Goal: Transaction & Acquisition: Purchase product/service

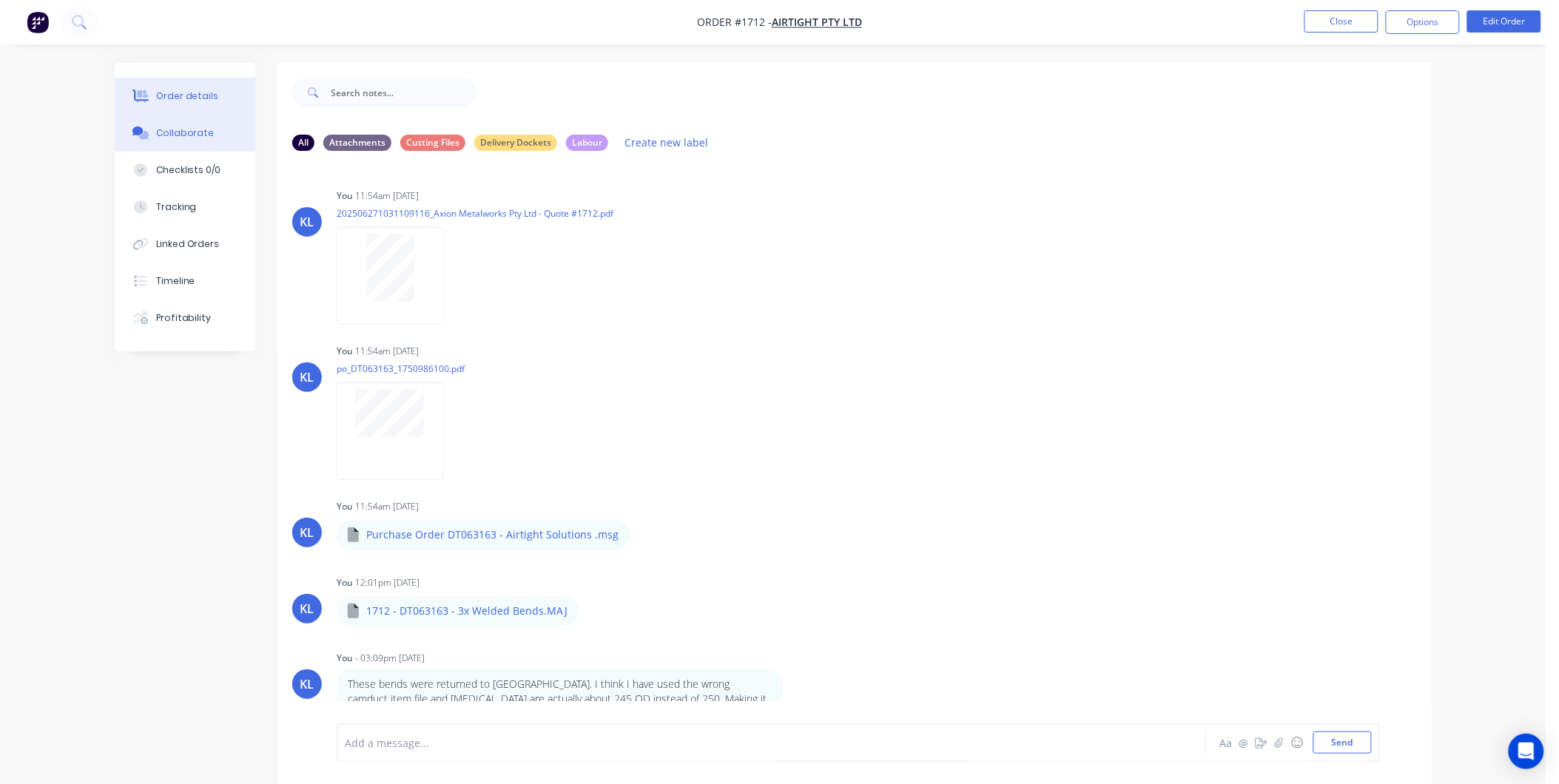
click at [178, 87] on button "Order details" at bounding box center [185, 96] width 141 height 37
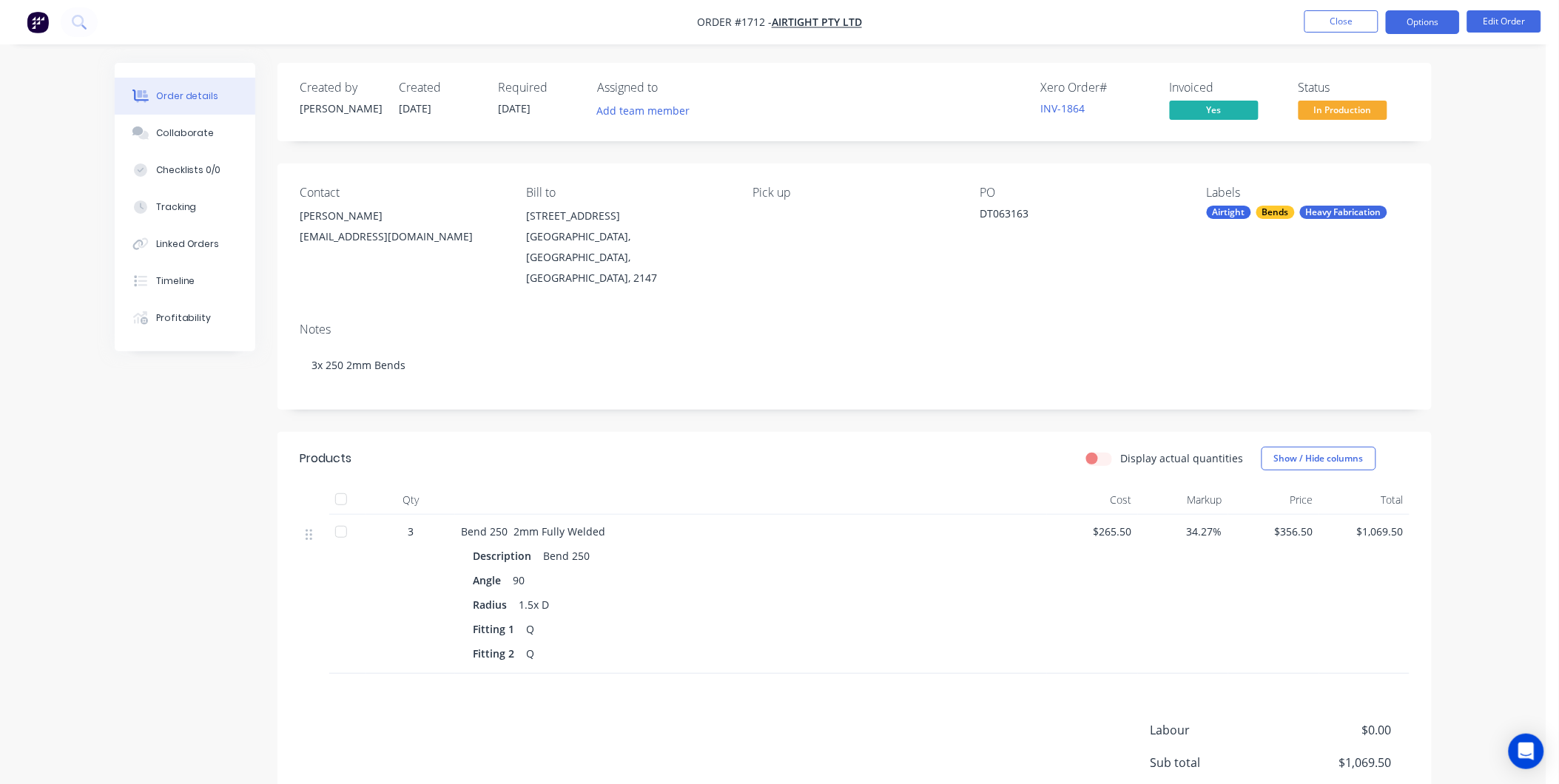
click at [1439, 18] on button "Options" at bounding box center [1423, 22] width 74 height 23
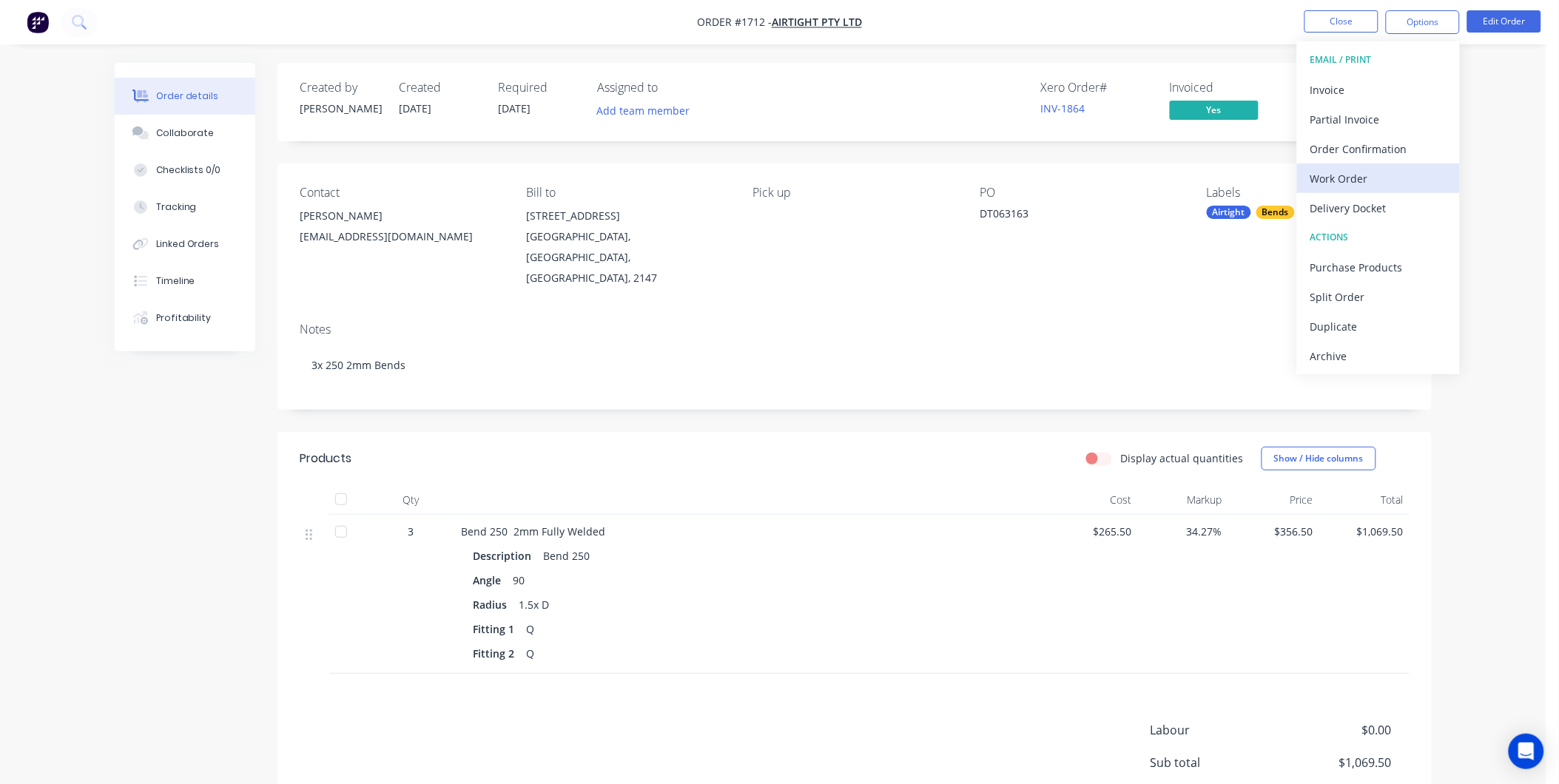
click at [1356, 183] on div "Work Order" at bounding box center [1378, 179] width 136 height 21
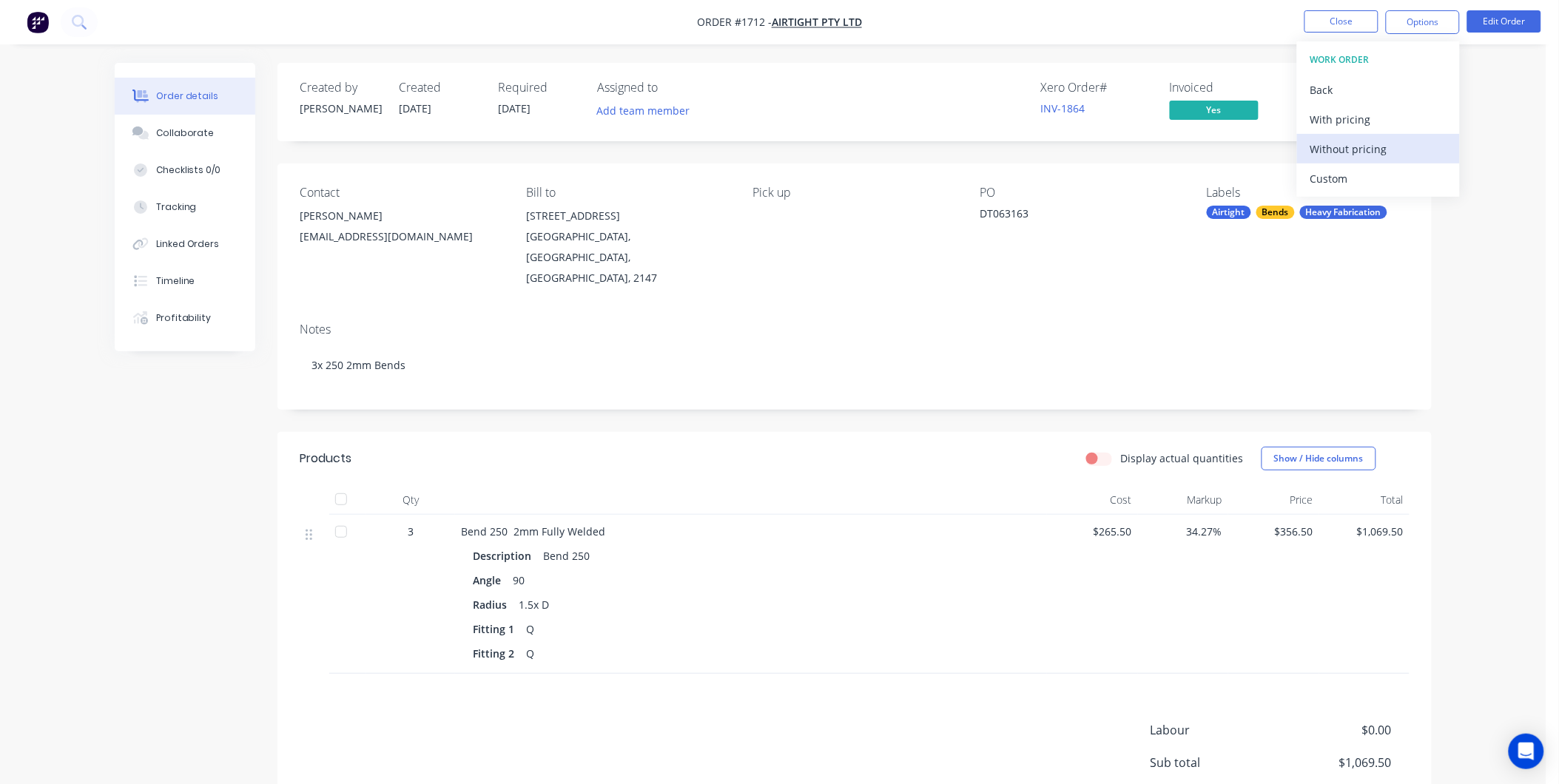
click at [1355, 145] on div "Without pricing" at bounding box center [1378, 149] width 136 height 21
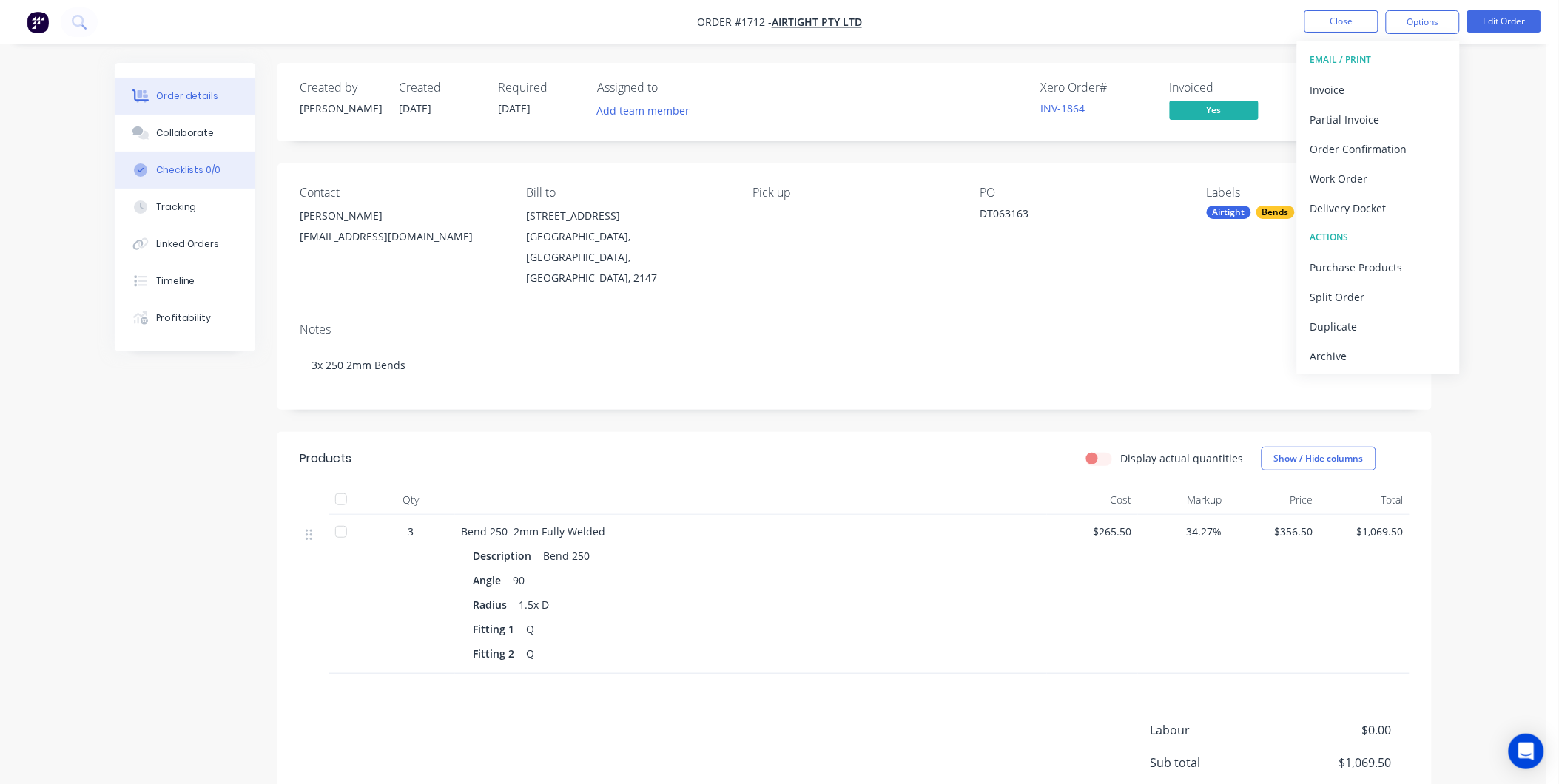
click at [181, 152] on button "Checklists 0/0" at bounding box center [185, 170] width 141 height 37
type textarea "x"
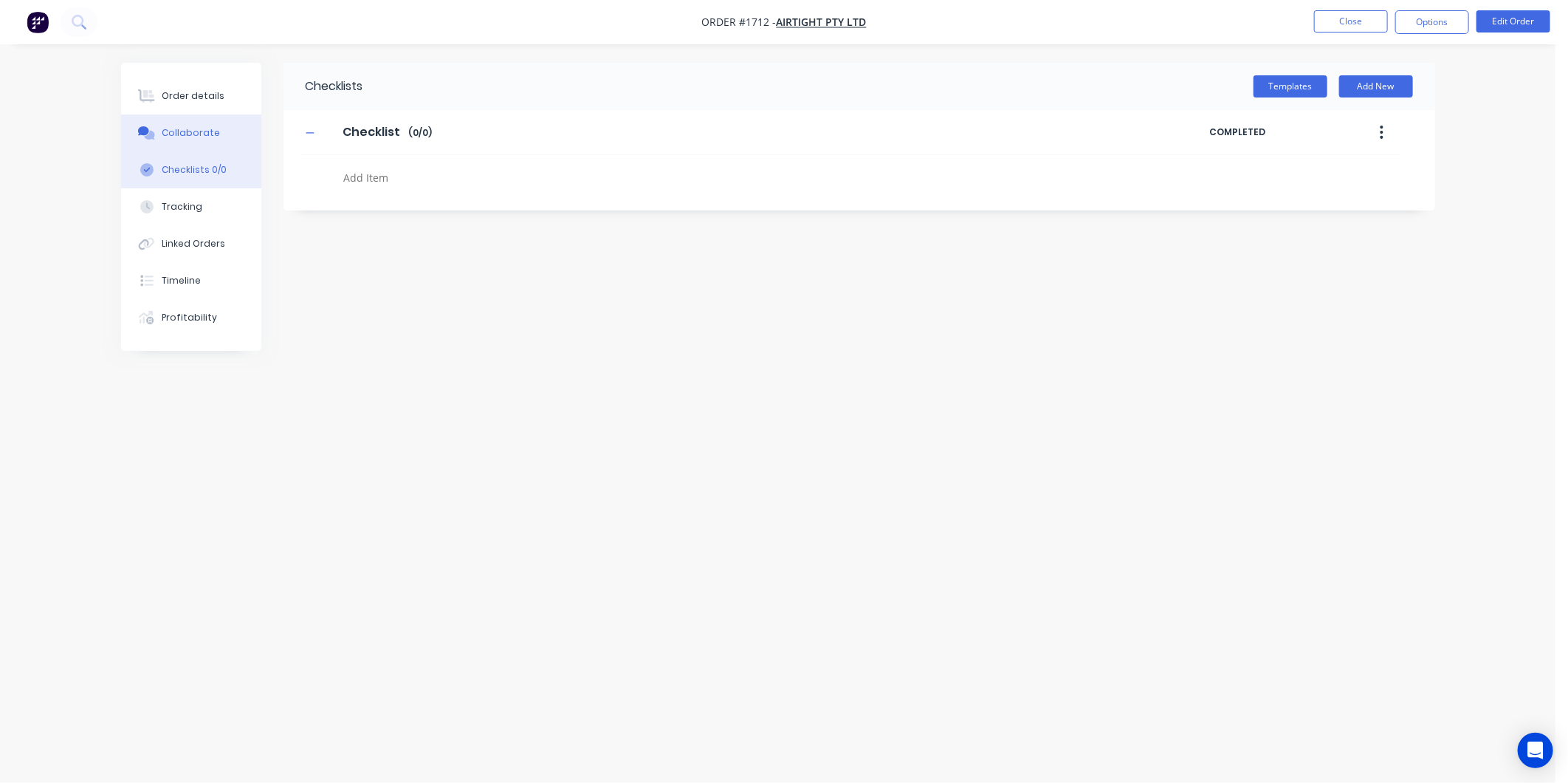
click at [190, 126] on div "Collaborate" at bounding box center [191, 133] width 58 height 14
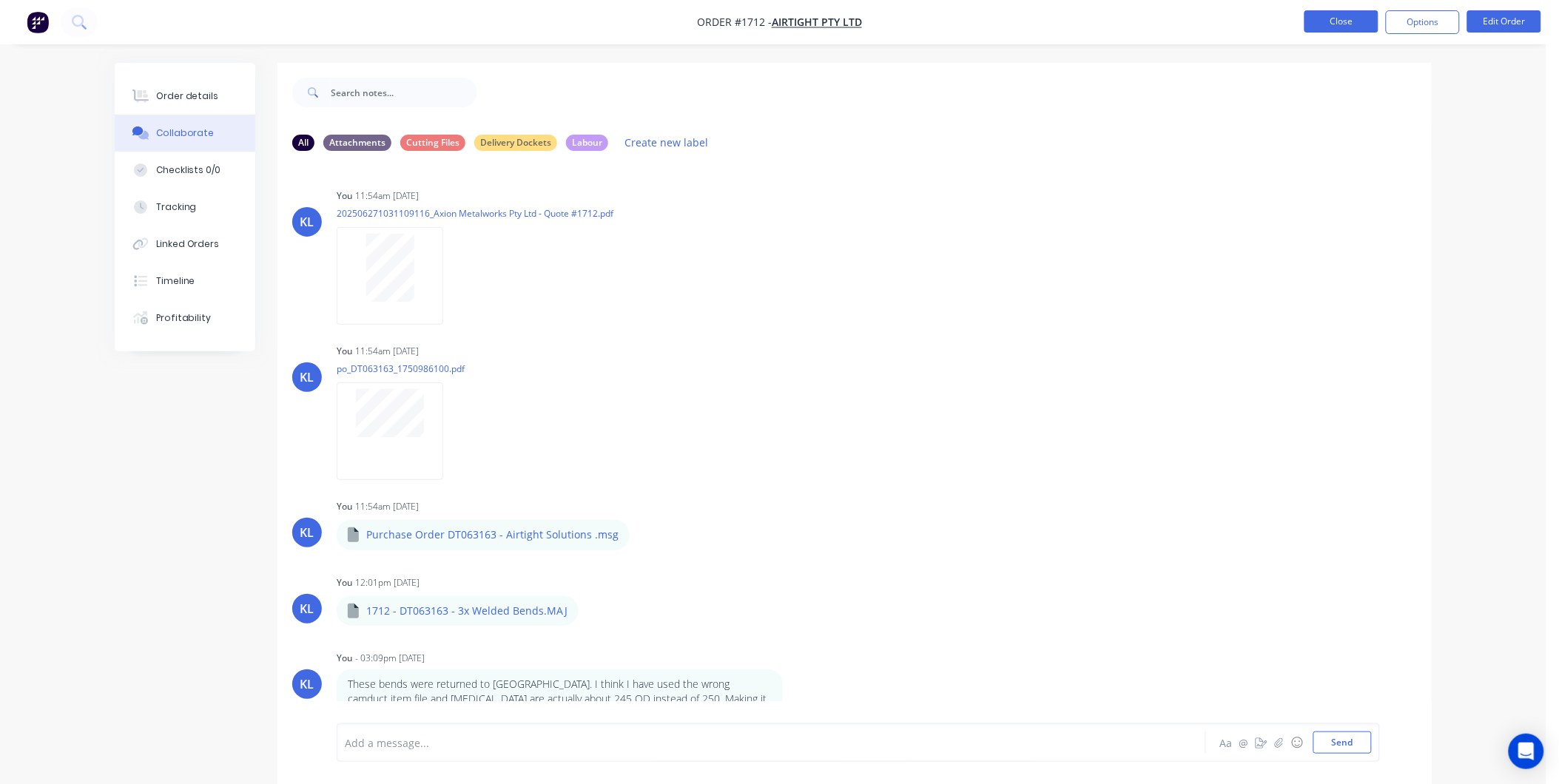
click at [1350, 20] on button "Close" at bounding box center [1341, 21] width 74 height 22
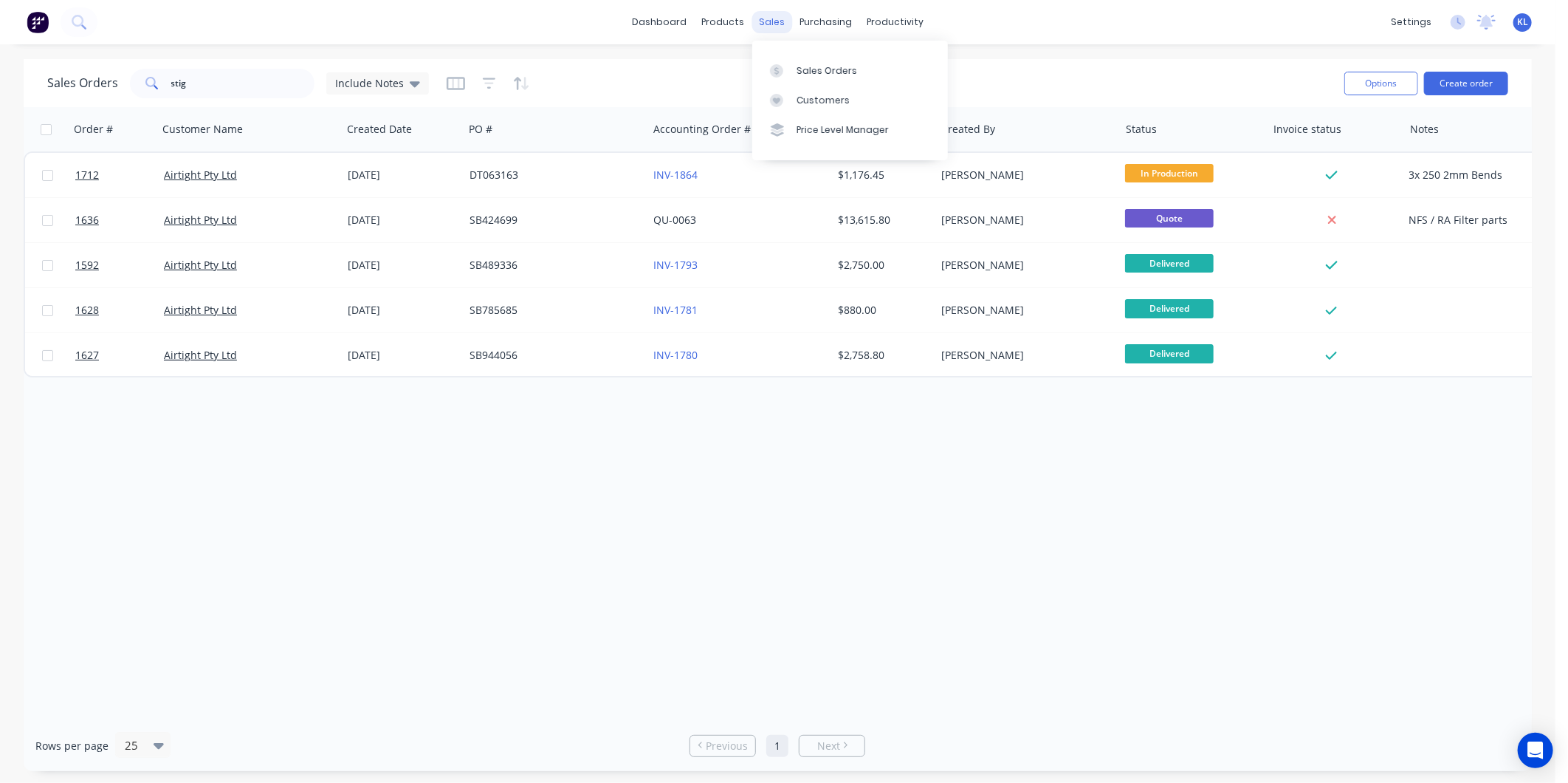
click at [771, 28] on div "sales" at bounding box center [772, 21] width 41 height 22
click at [809, 67] on div "Sales Orders" at bounding box center [826, 71] width 60 height 14
click at [710, 19] on div "products" at bounding box center [722, 21] width 57 height 22
click at [761, 67] on div "Product Catalogue" at bounding box center [788, 71] width 91 height 14
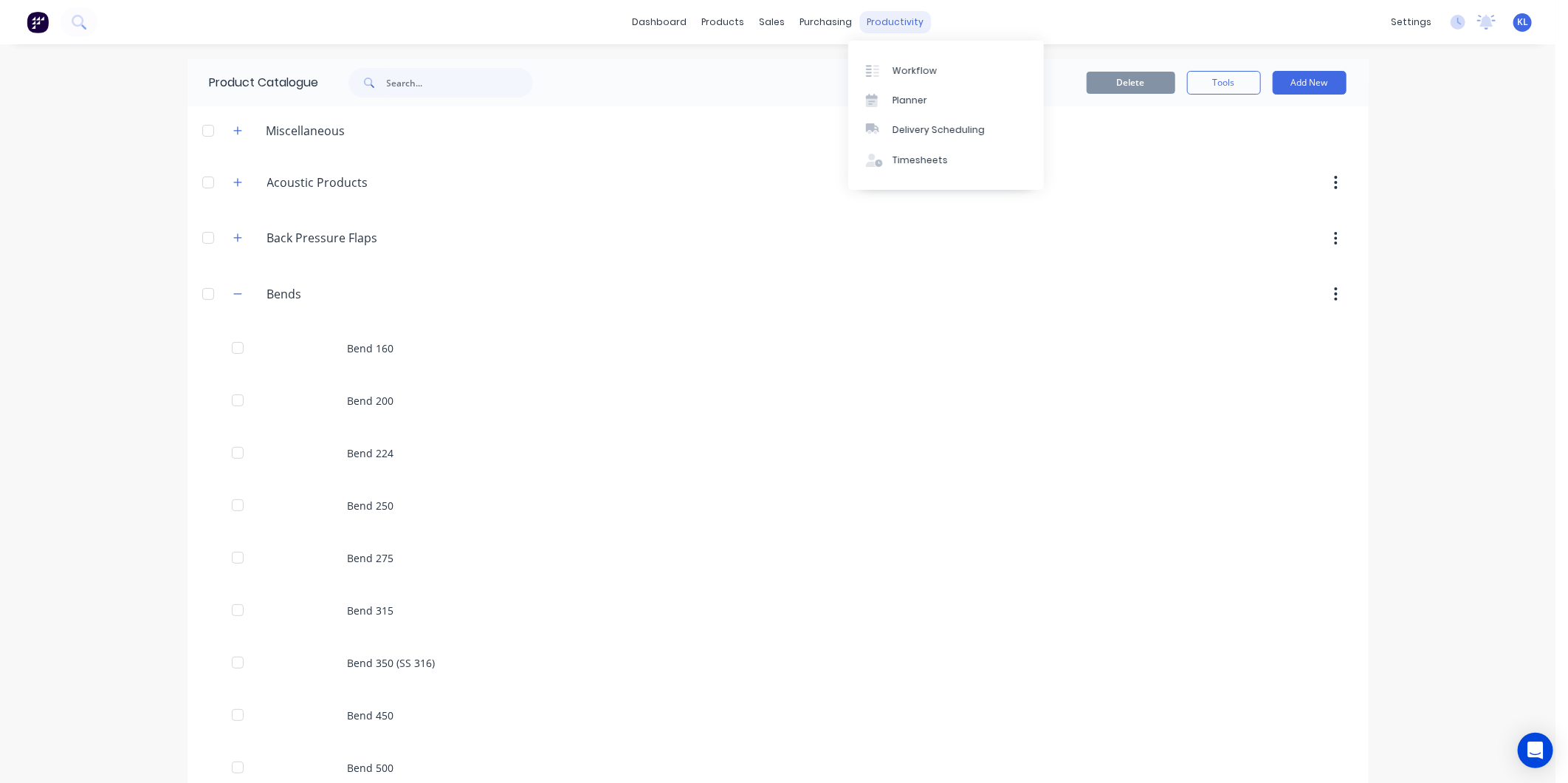
click at [895, 27] on div "productivity" at bounding box center [895, 21] width 72 height 22
click at [914, 67] on div "Workflow" at bounding box center [914, 71] width 45 height 14
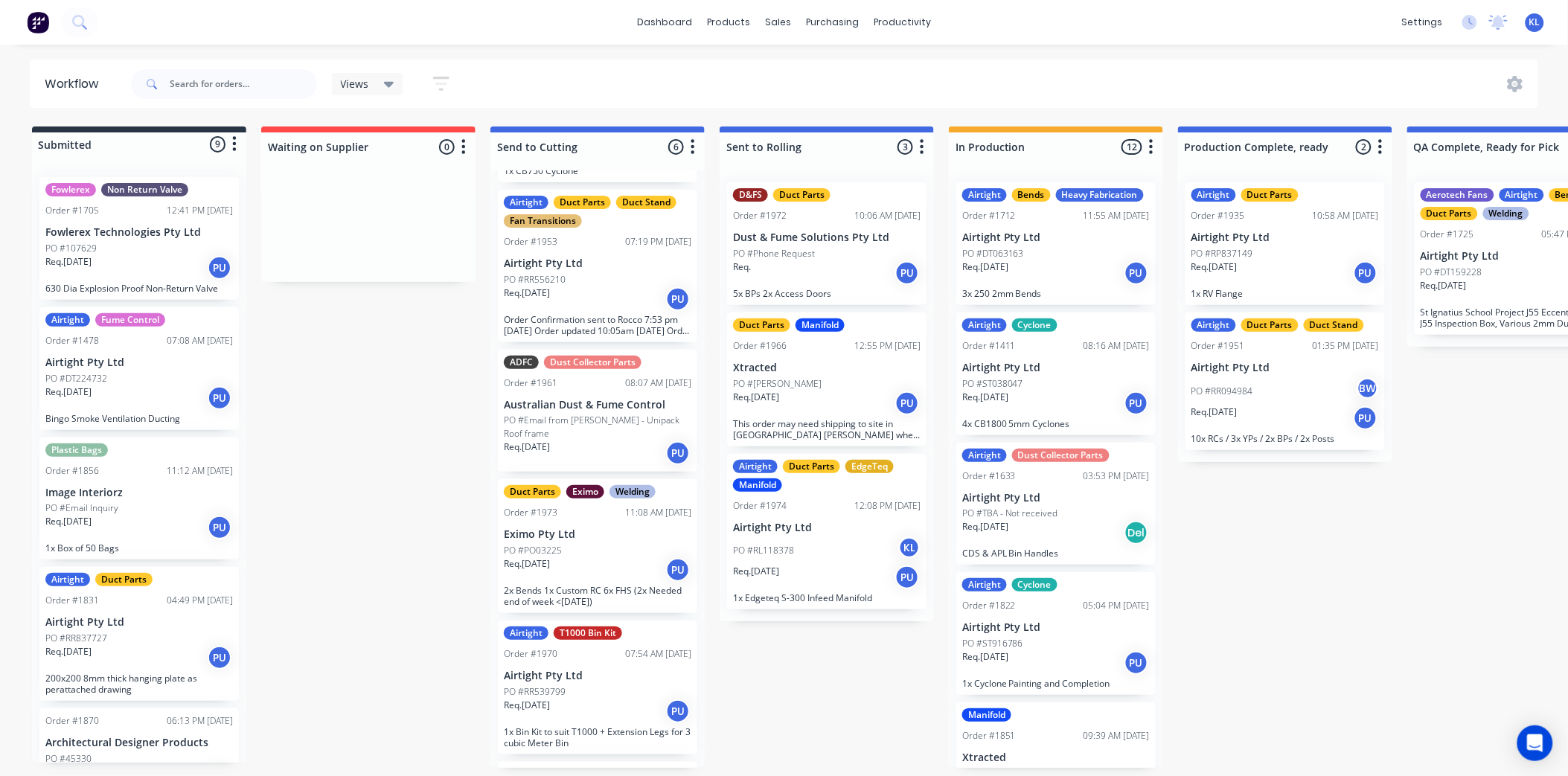
scroll to position [211, 0]
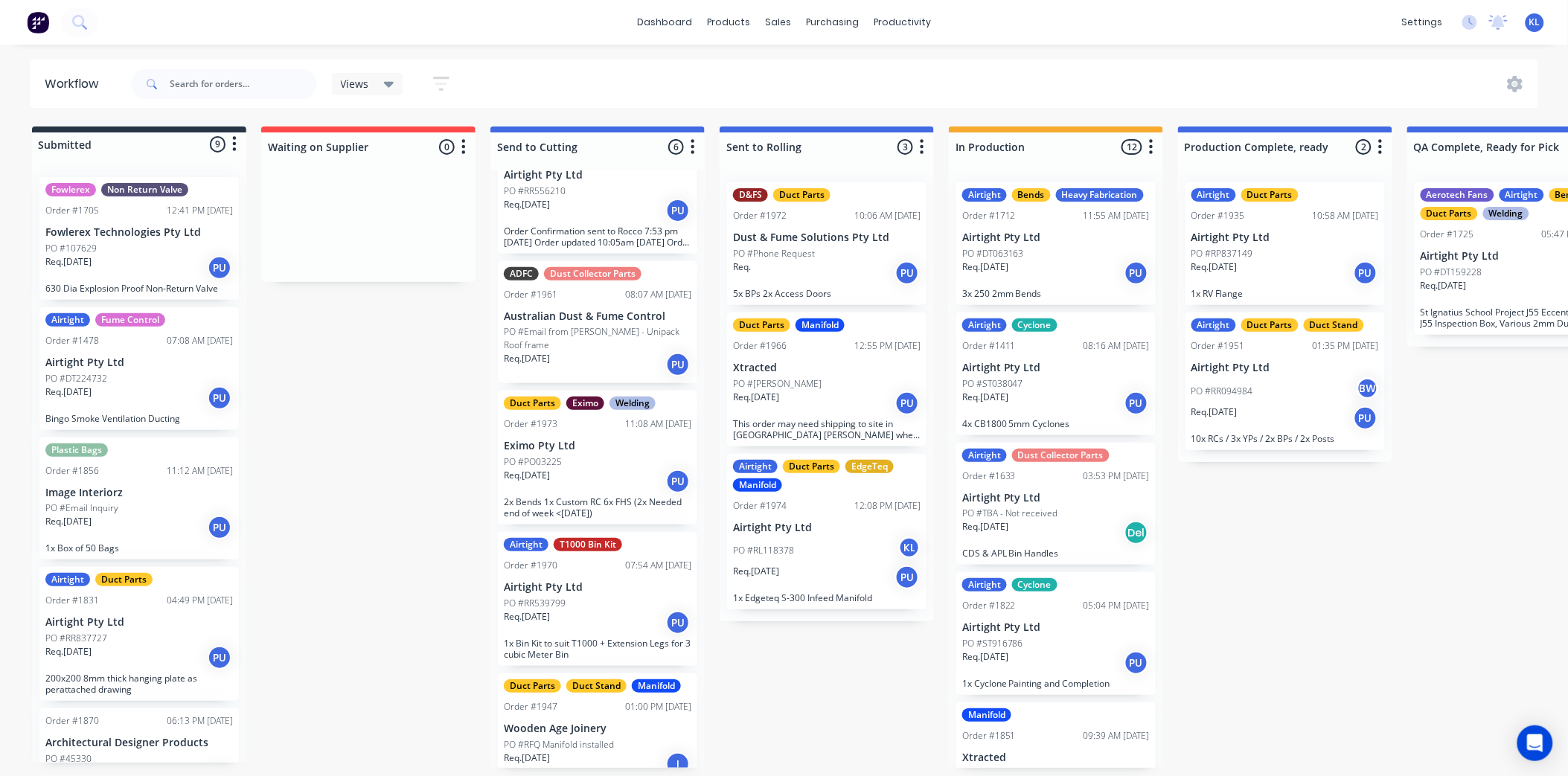
click at [622, 469] on div "Req. 18/09/25 PU" at bounding box center [597, 482] width 188 height 25
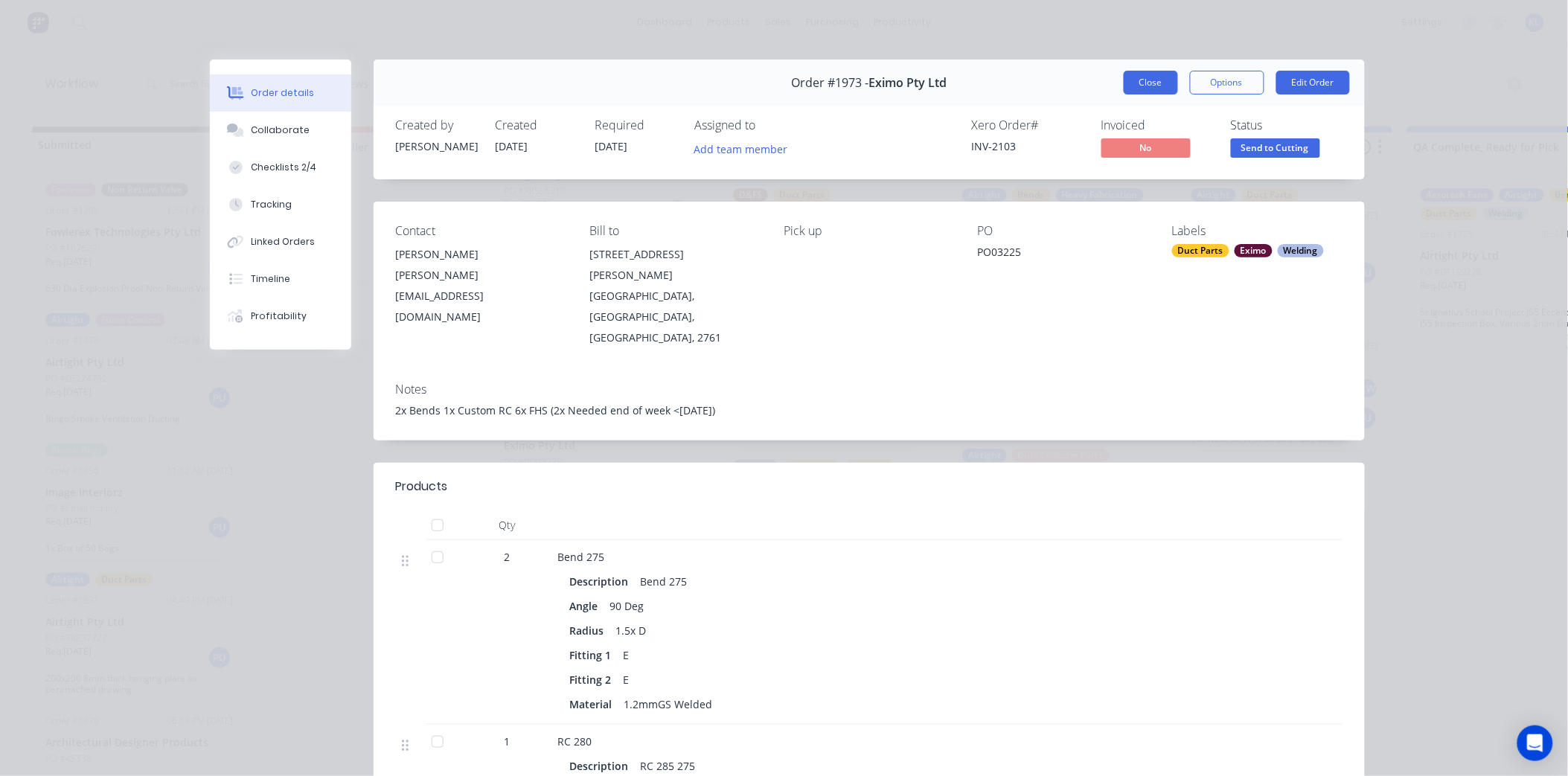
click at [1143, 73] on button "Close" at bounding box center [1152, 82] width 55 height 23
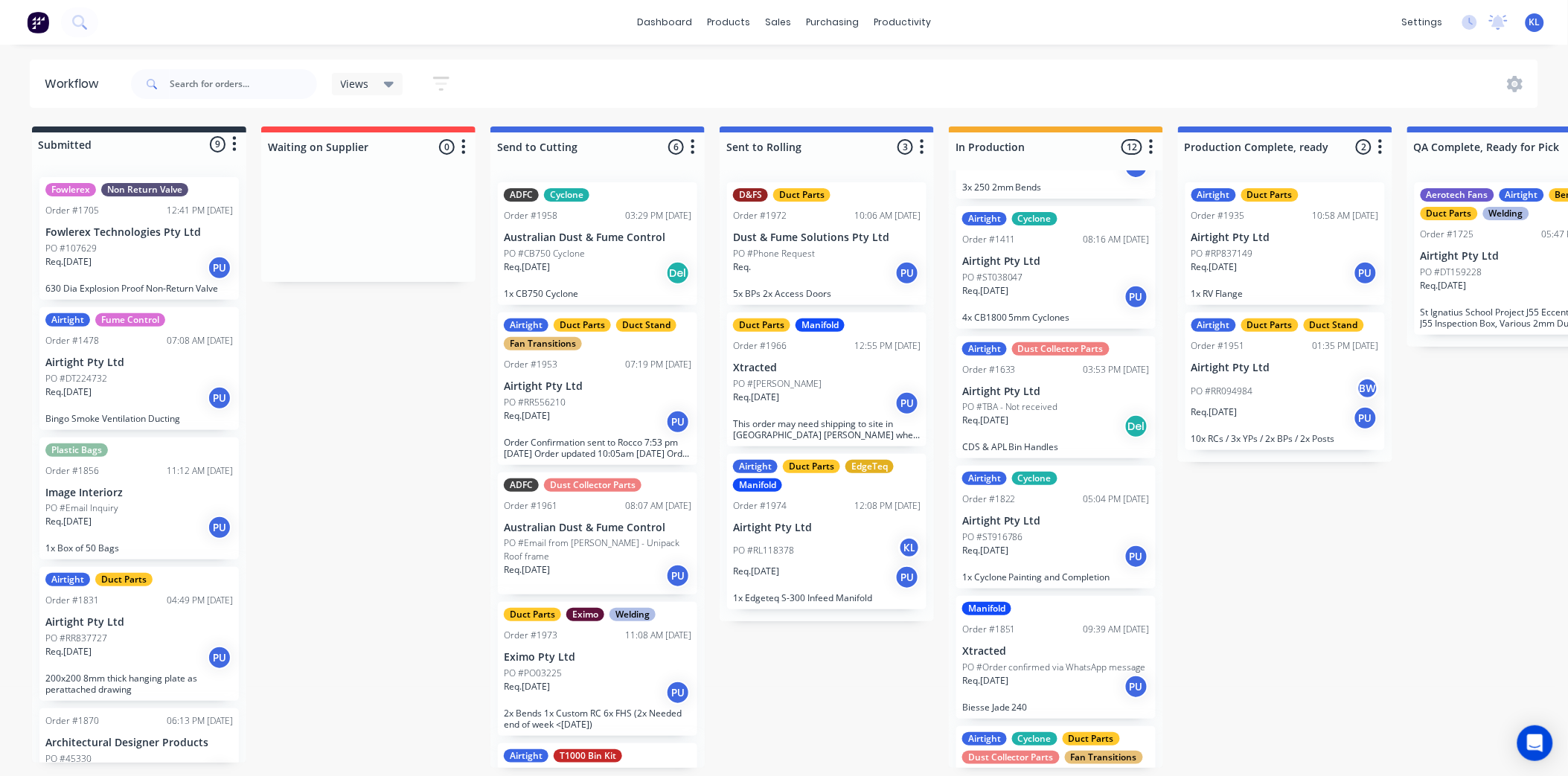
scroll to position [248, 0]
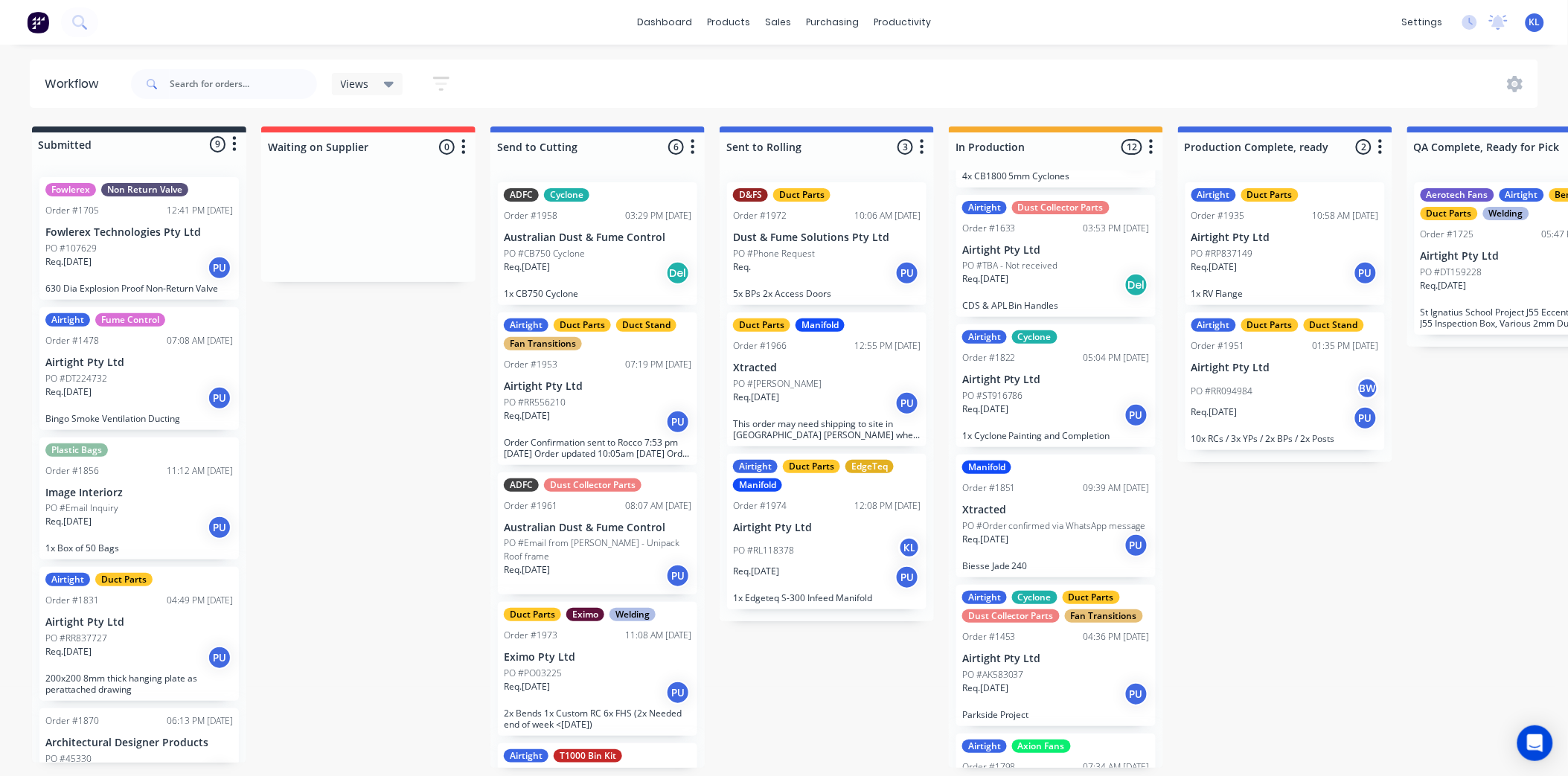
click at [835, 362] on p "Xtracted" at bounding box center [827, 367] width 188 height 13
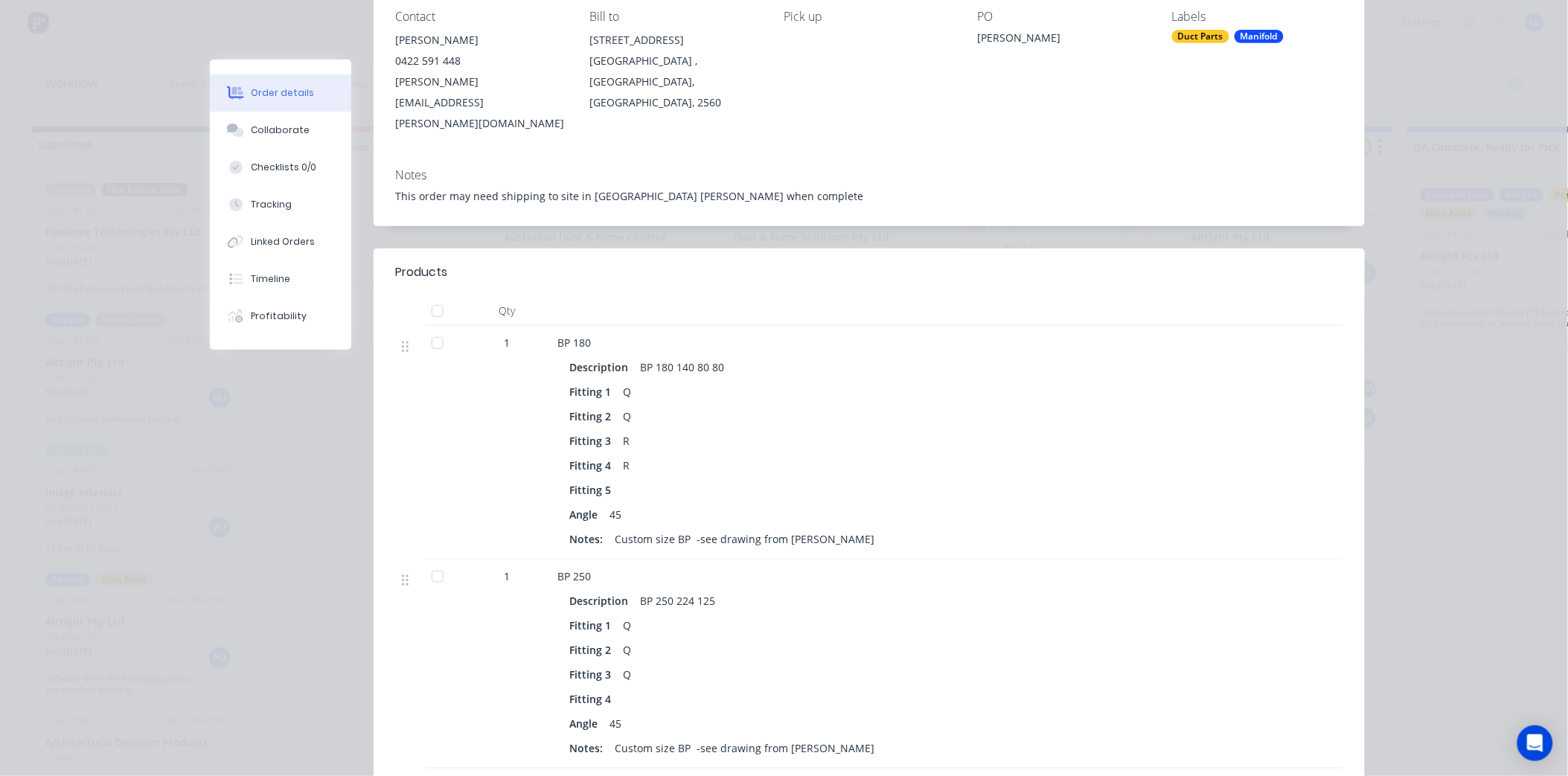
scroll to position [0, 0]
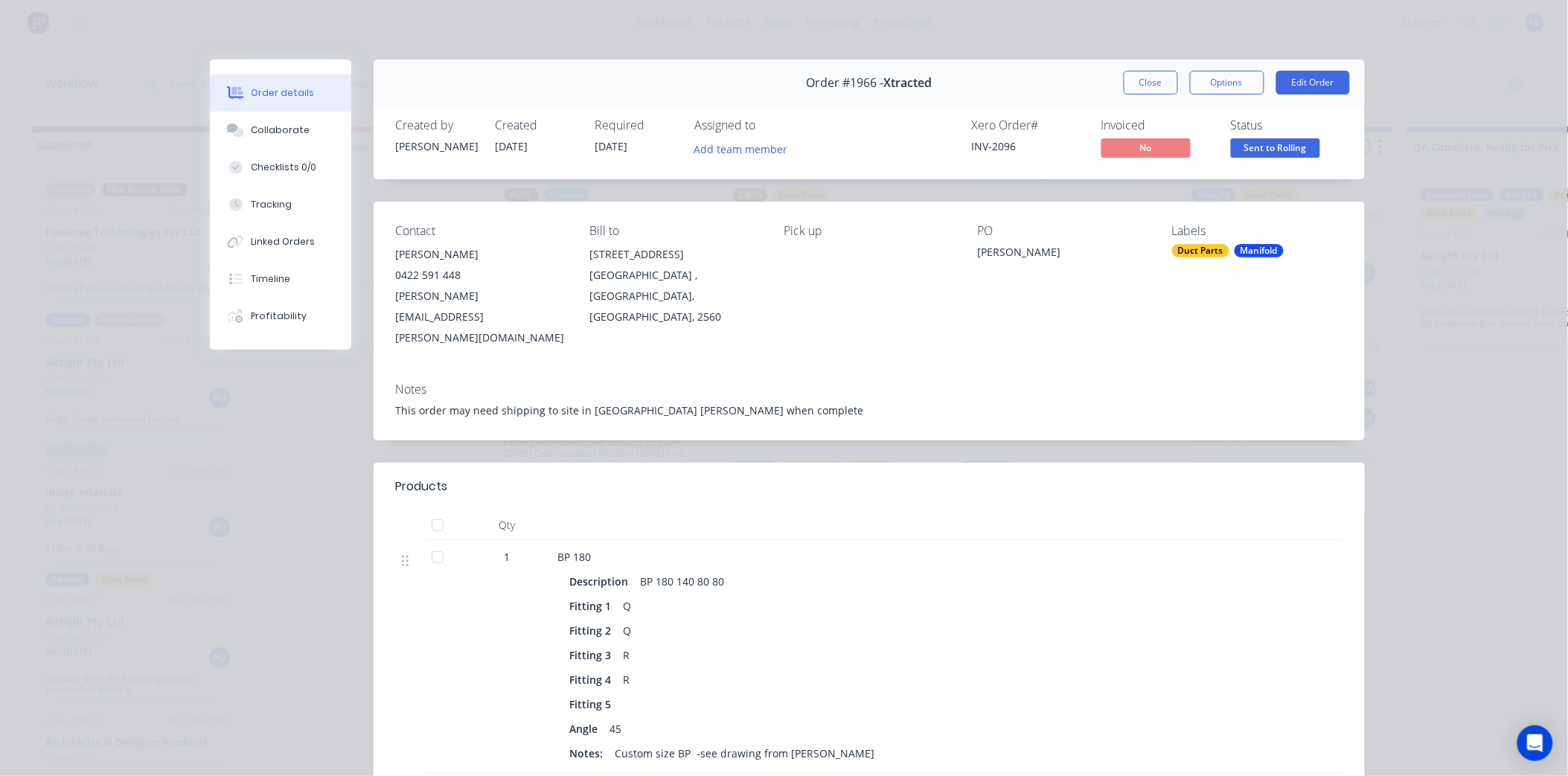
click at [1293, 152] on span "Sent to Rolling" at bounding box center [1275, 148] width 89 height 19
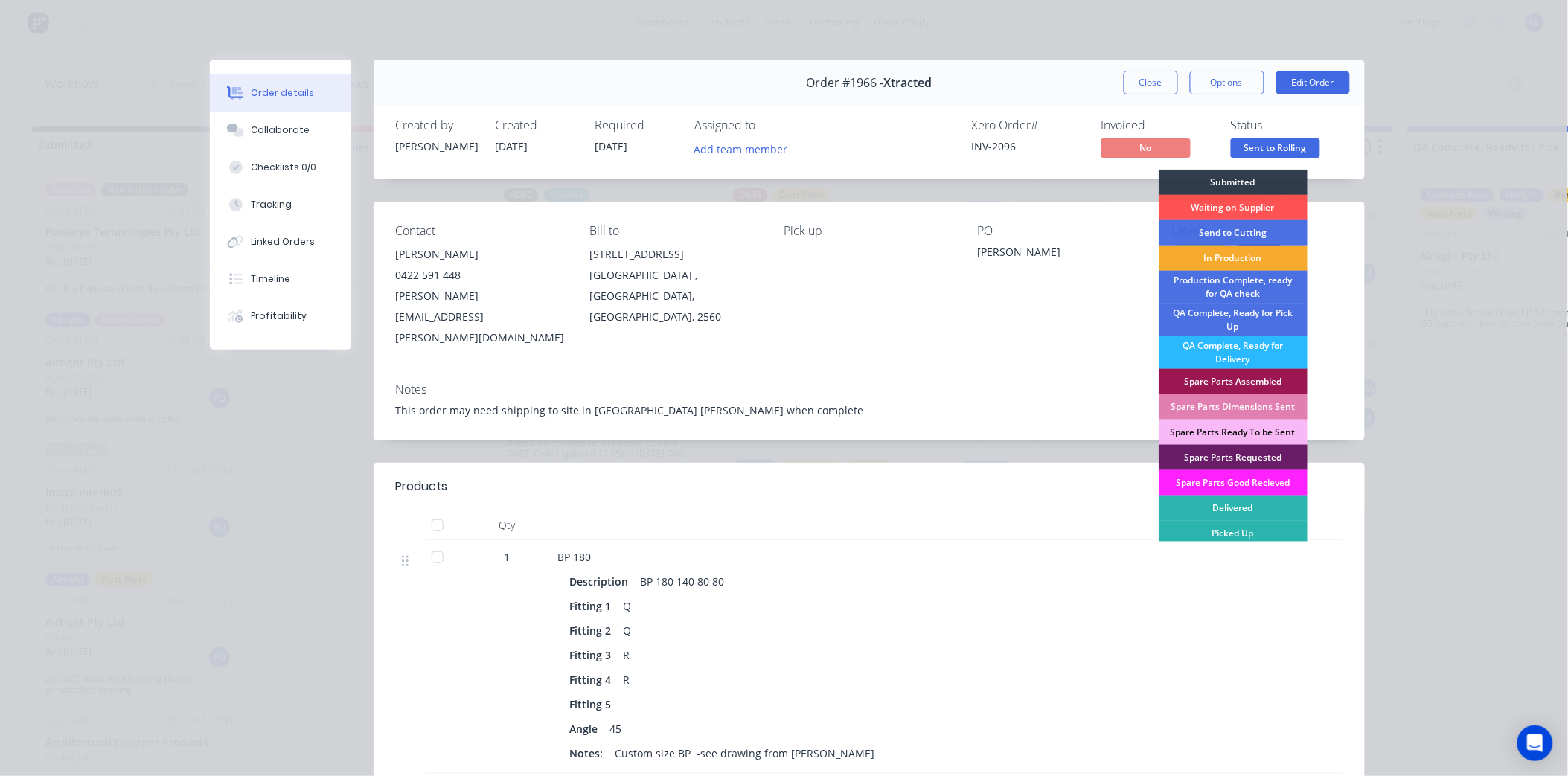
click at [1225, 258] on div "In Production" at bounding box center [1233, 258] width 149 height 25
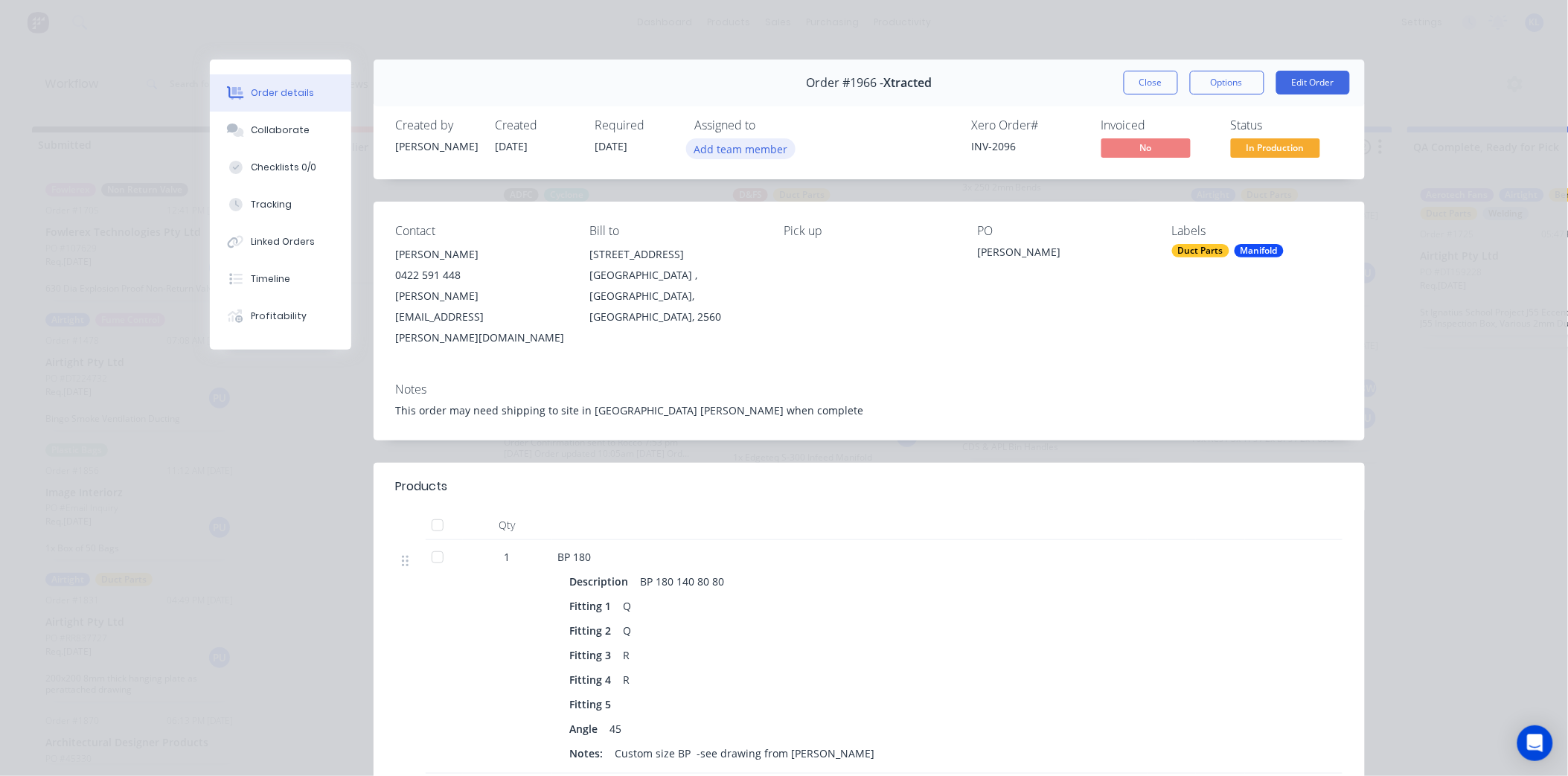
click at [729, 143] on button "Add team member" at bounding box center [741, 149] width 109 height 21
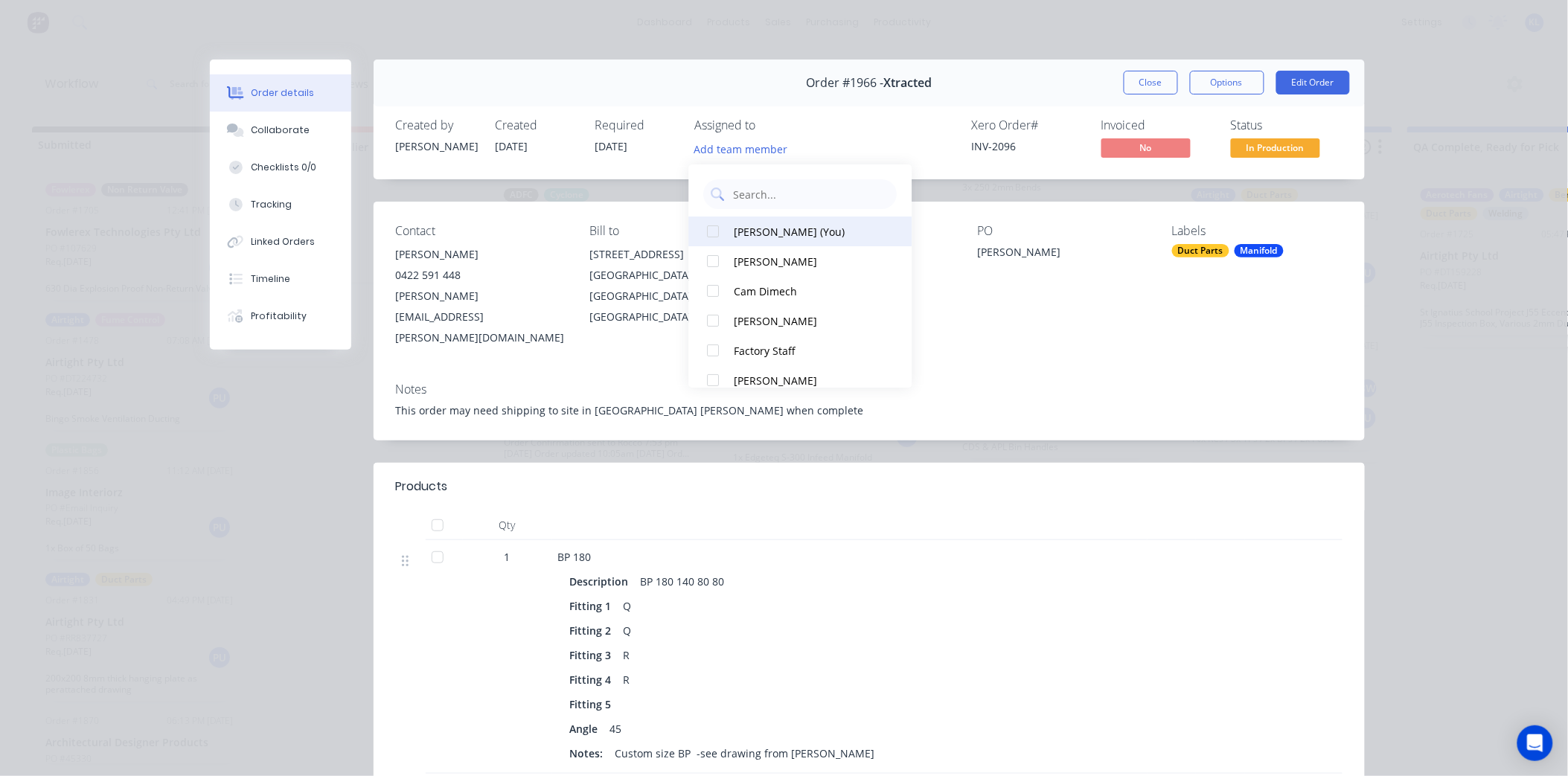
click at [769, 240] on button "Kyle Lynch (You)" at bounding box center [801, 232] width 223 height 29
click at [795, 257] on div "Bounxou WUANG" at bounding box center [808, 265] width 149 height 16
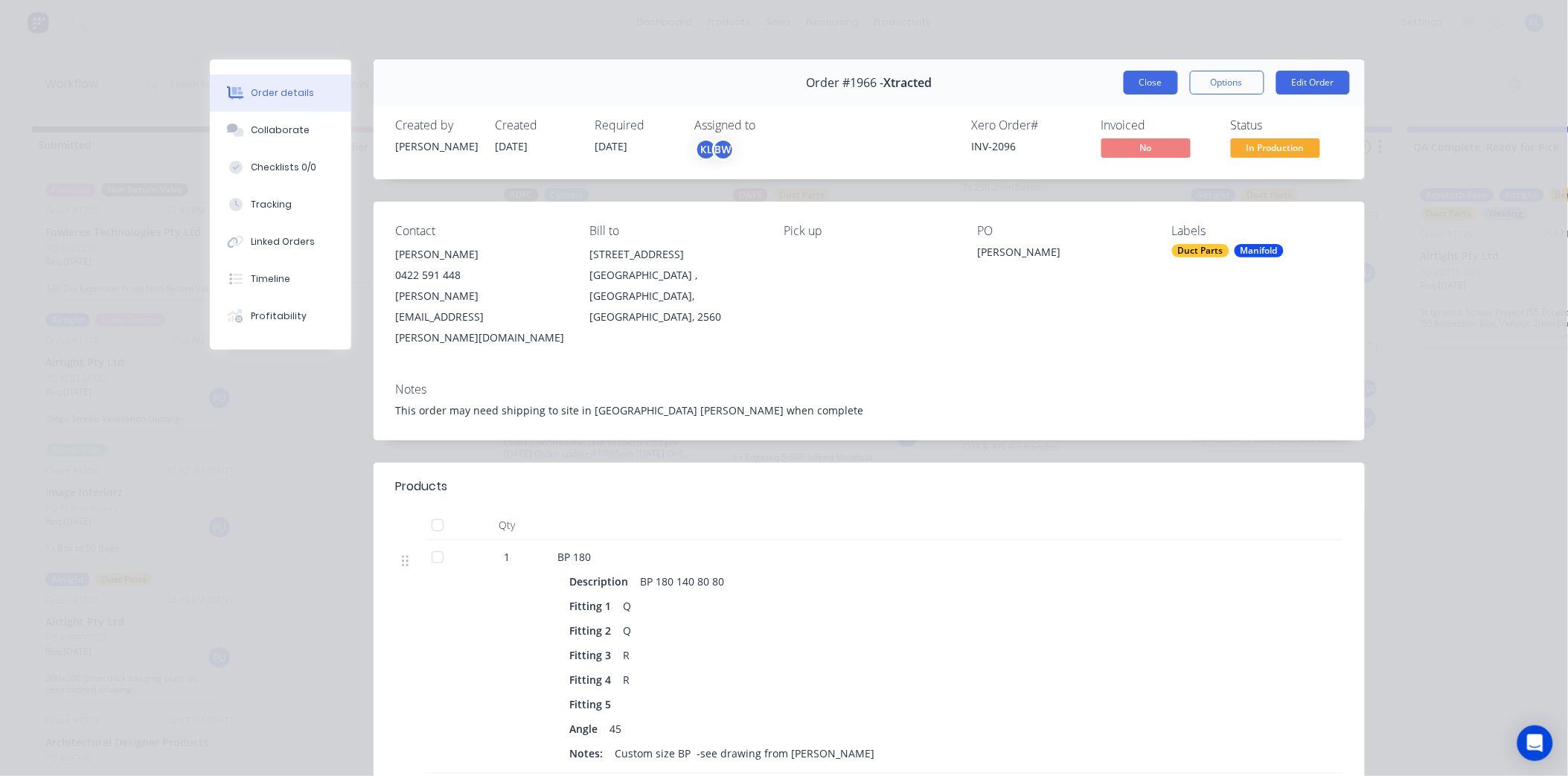
click at [1154, 71] on button "Close" at bounding box center [1152, 82] width 55 height 23
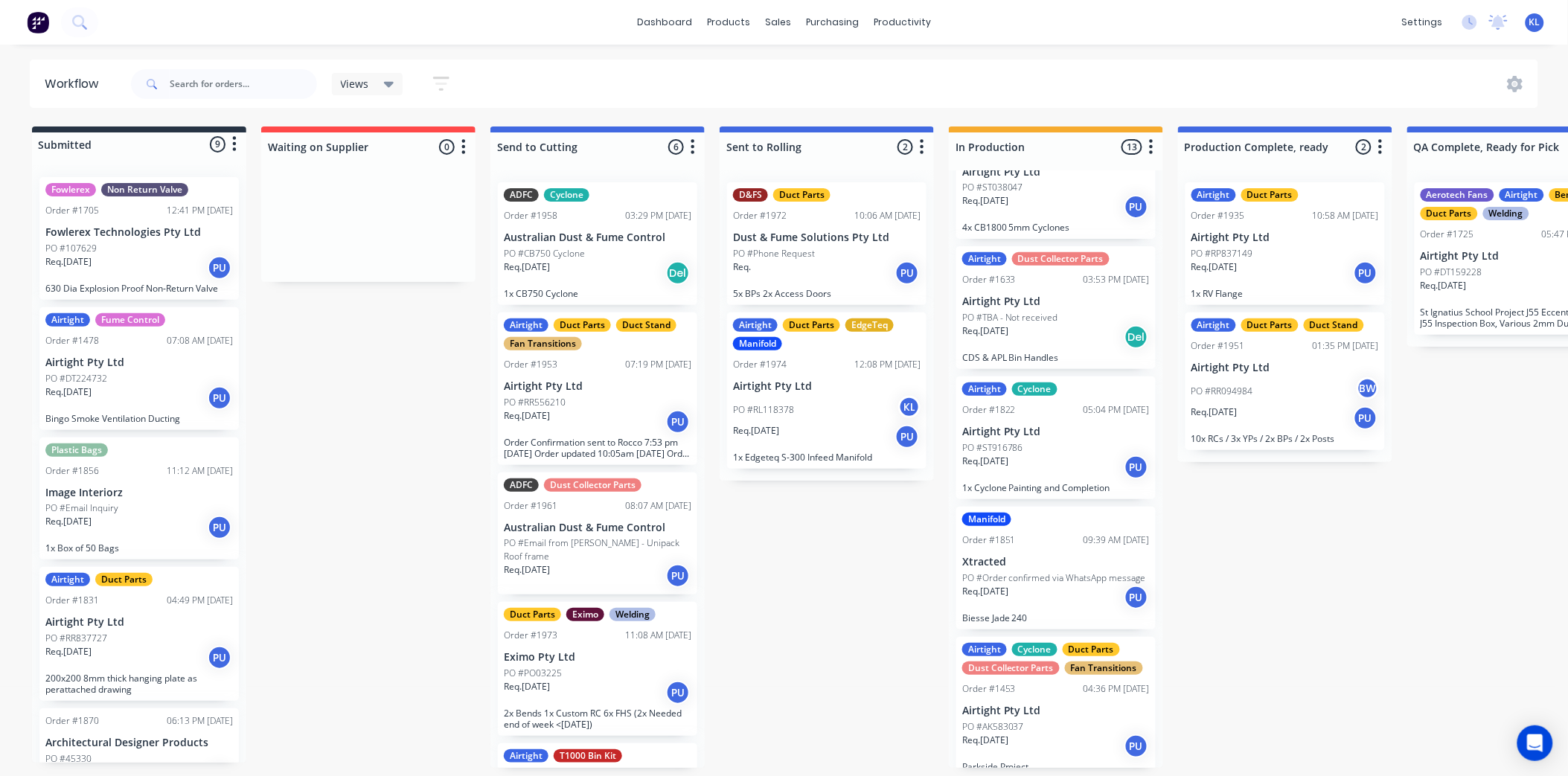
scroll to position [496, 0]
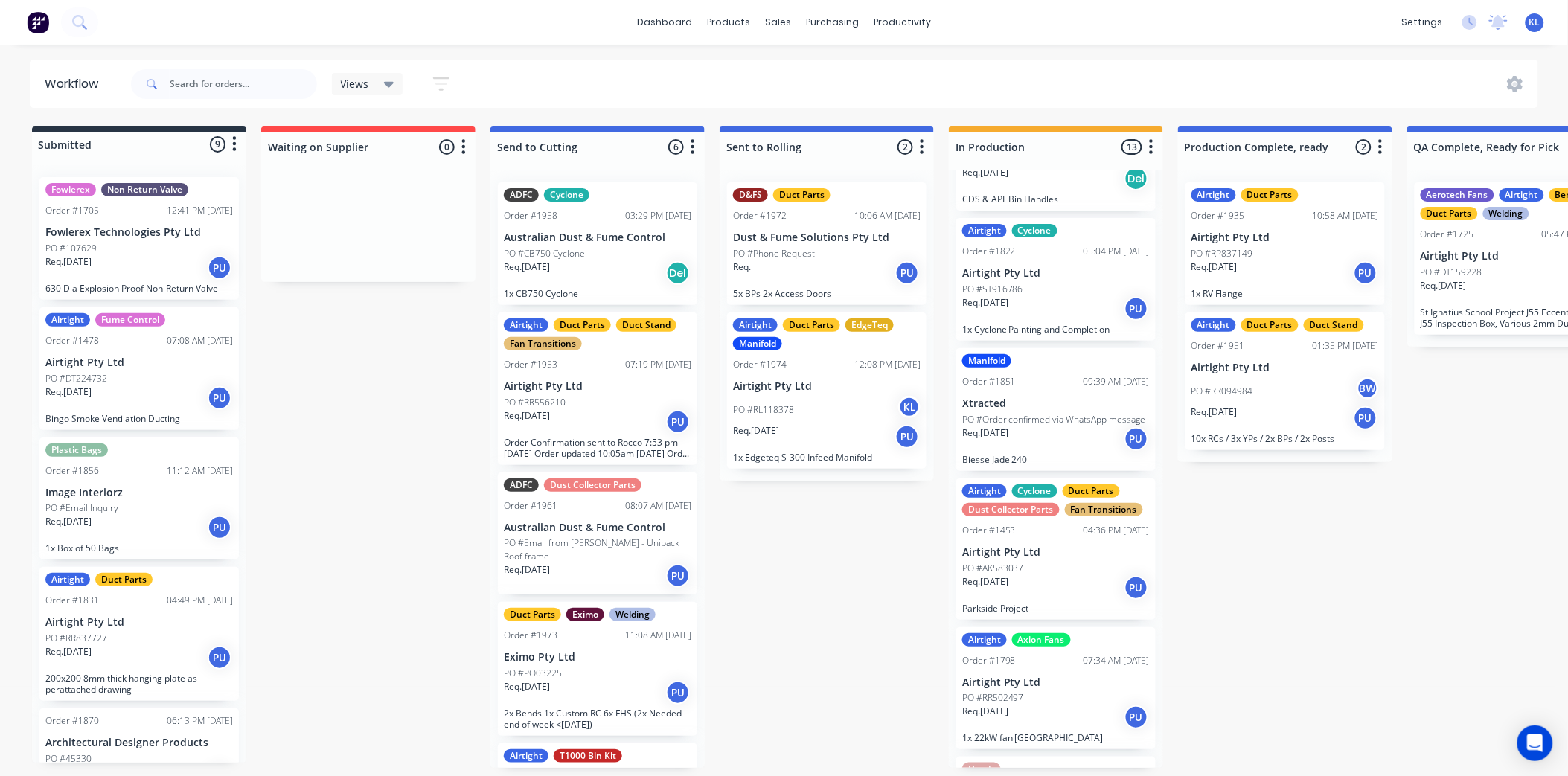
click at [1252, 395] on p "PO #RR094984" at bounding box center [1222, 392] width 62 height 14
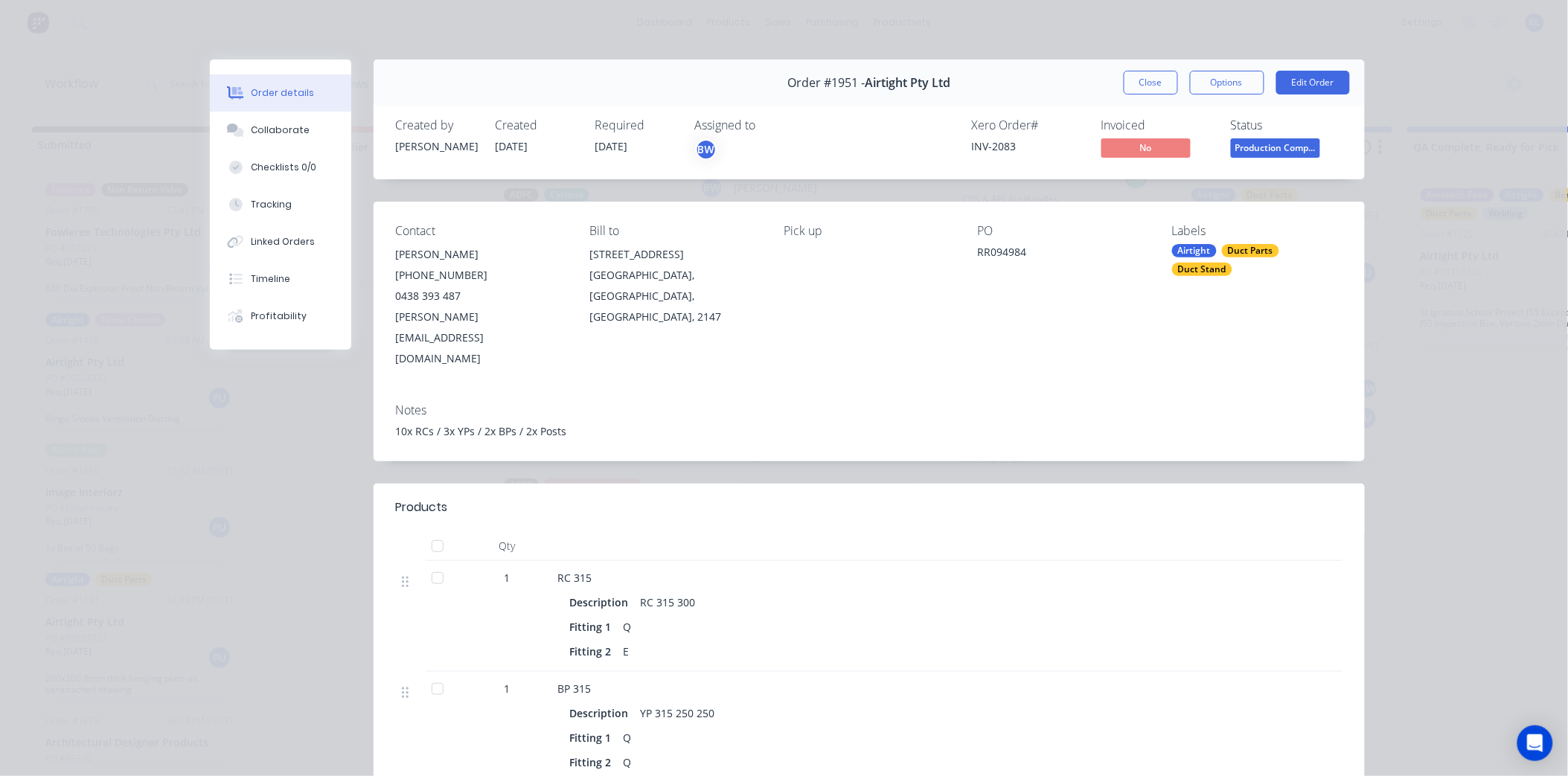
click at [695, 145] on div "BW" at bounding box center [706, 150] width 22 height 22
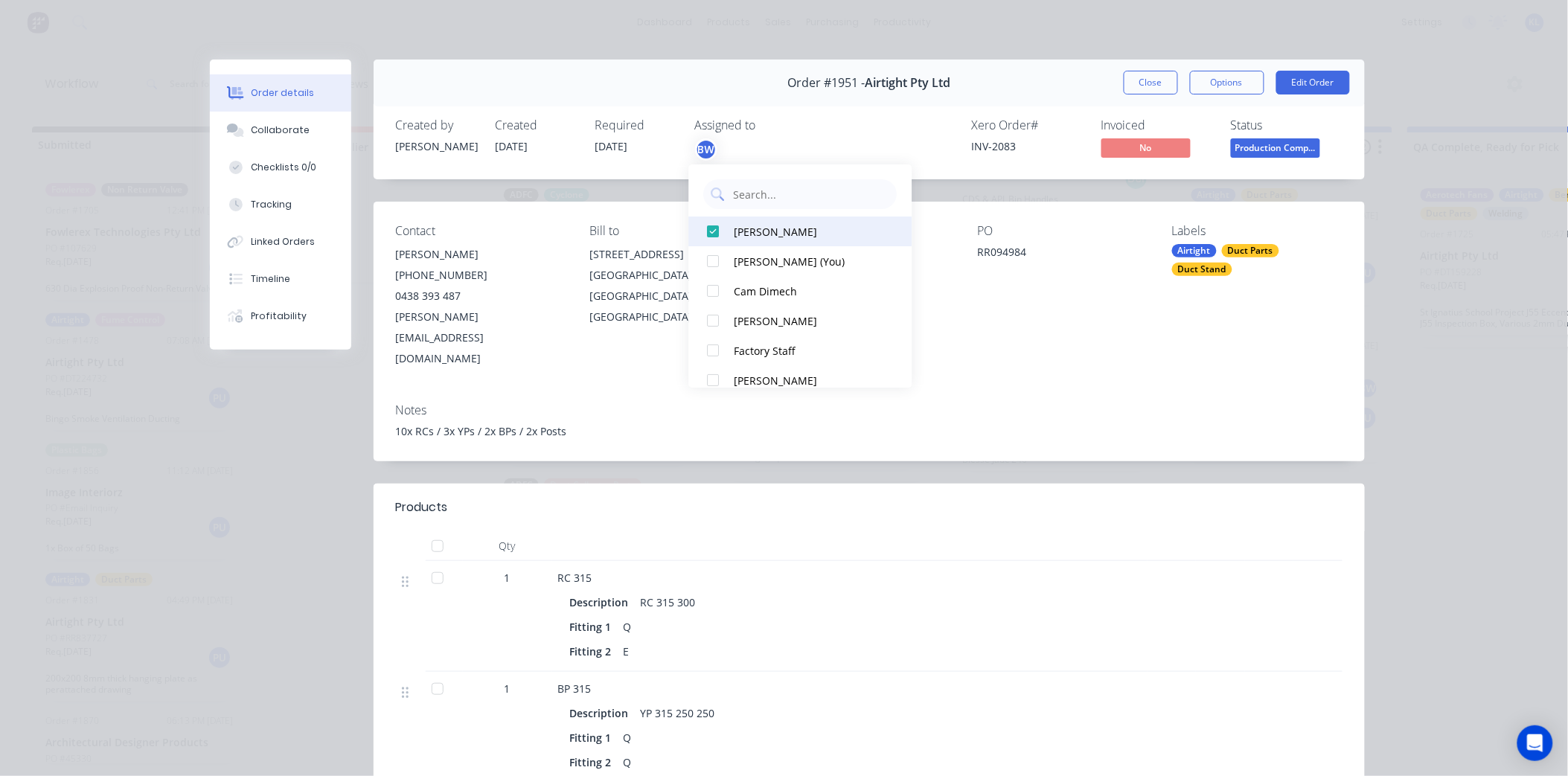
click at [776, 240] on button "Bounxou WUANG" at bounding box center [801, 232] width 223 height 29
click at [768, 231] on div "Kyle Lynch (You)" at bounding box center [808, 232] width 149 height 16
click at [772, 251] on button "Bounxou WUANG" at bounding box center [801, 261] width 223 height 29
click at [1166, 83] on button "Close" at bounding box center [1152, 82] width 55 height 23
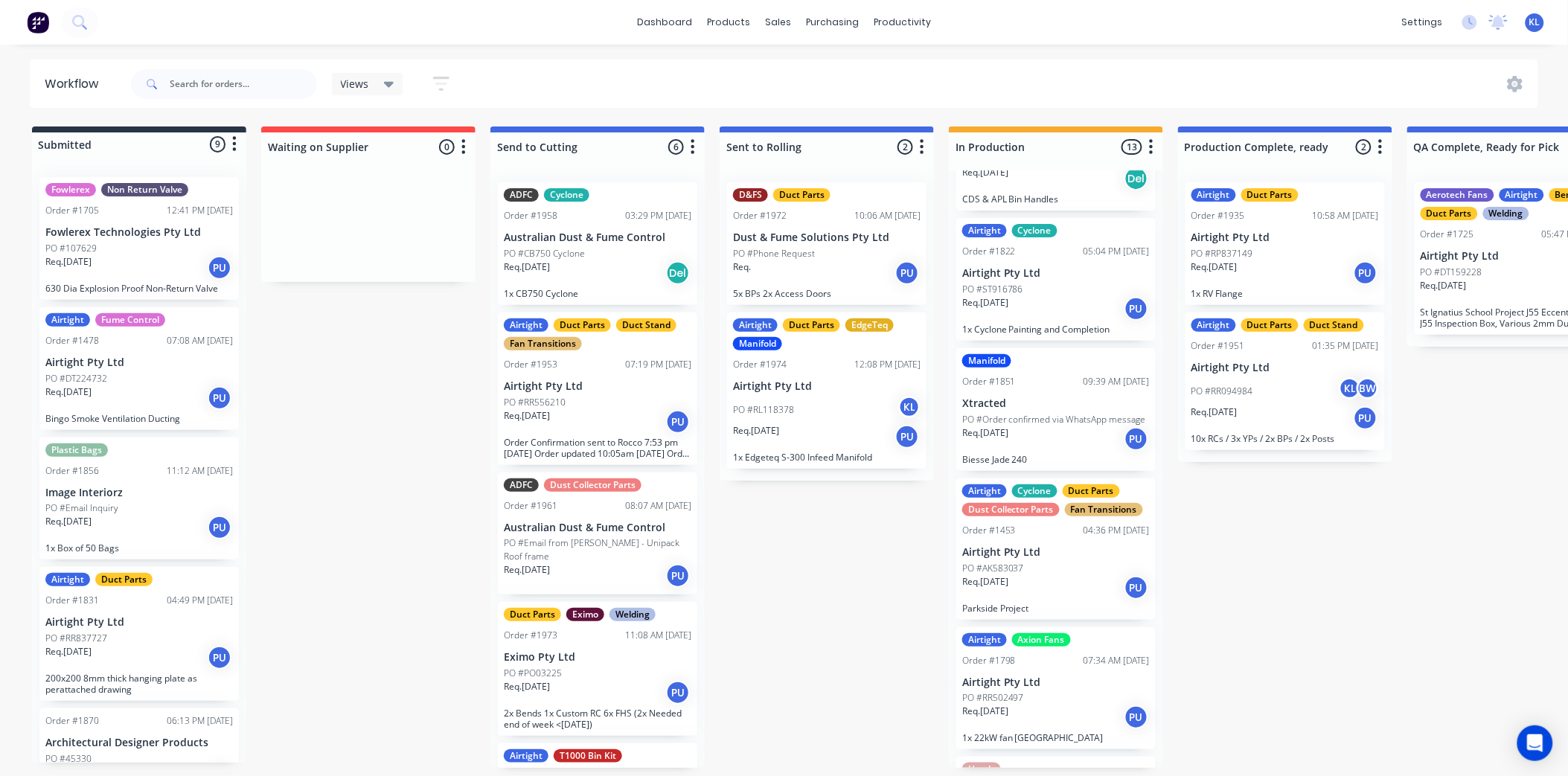
click at [829, 271] on div "Req. PU" at bounding box center [827, 273] width 188 height 25
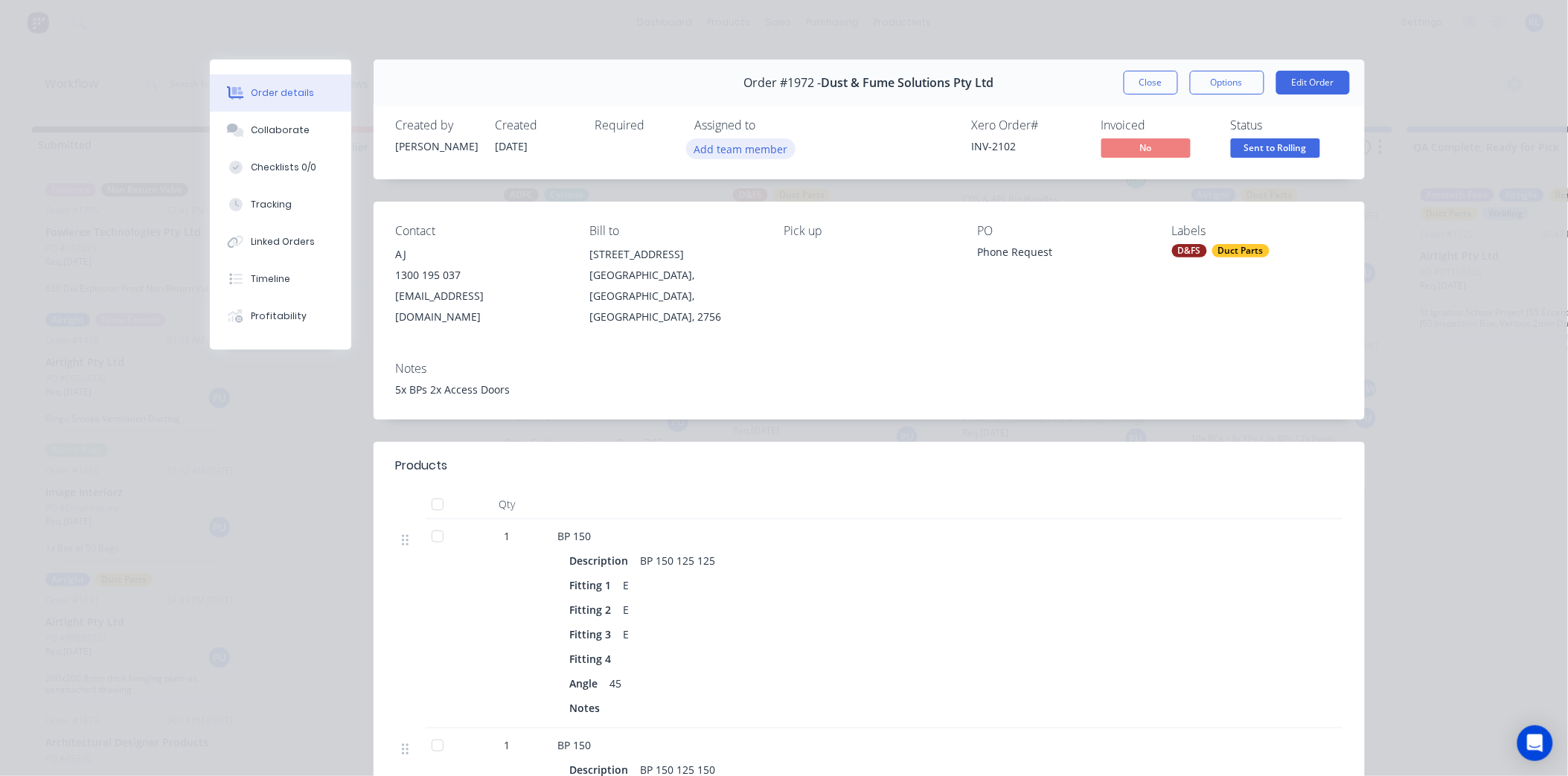
click at [742, 151] on button "Add team member" at bounding box center [741, 149] width 109 height 21
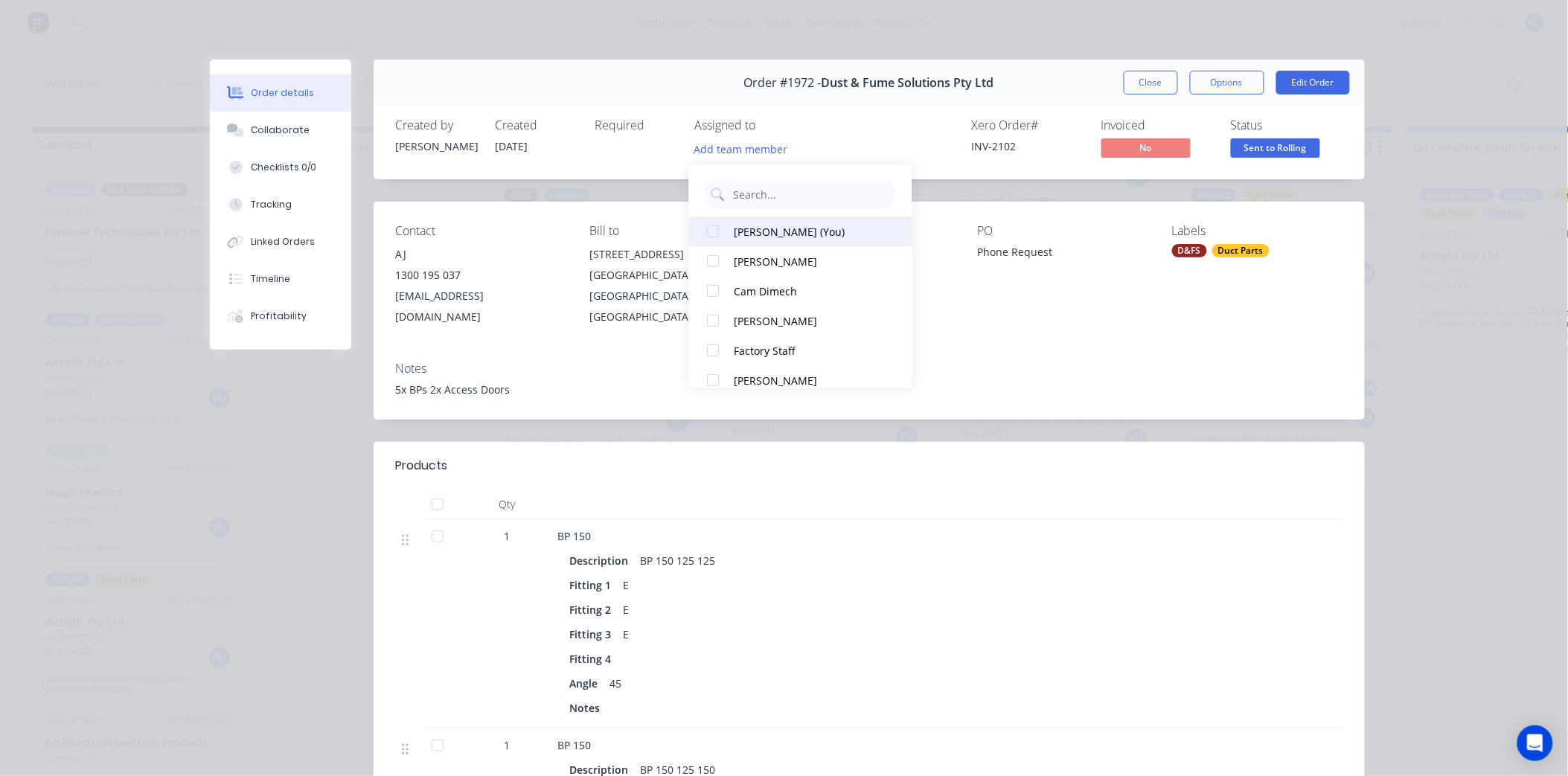
click at [774, 228] on div "Kyle Lynch (You)" at bounding box center [808, 232] width 149 height 16
click at [1150, 86] on button "Close" at bounding box center [1152, 82] width 55 height 23
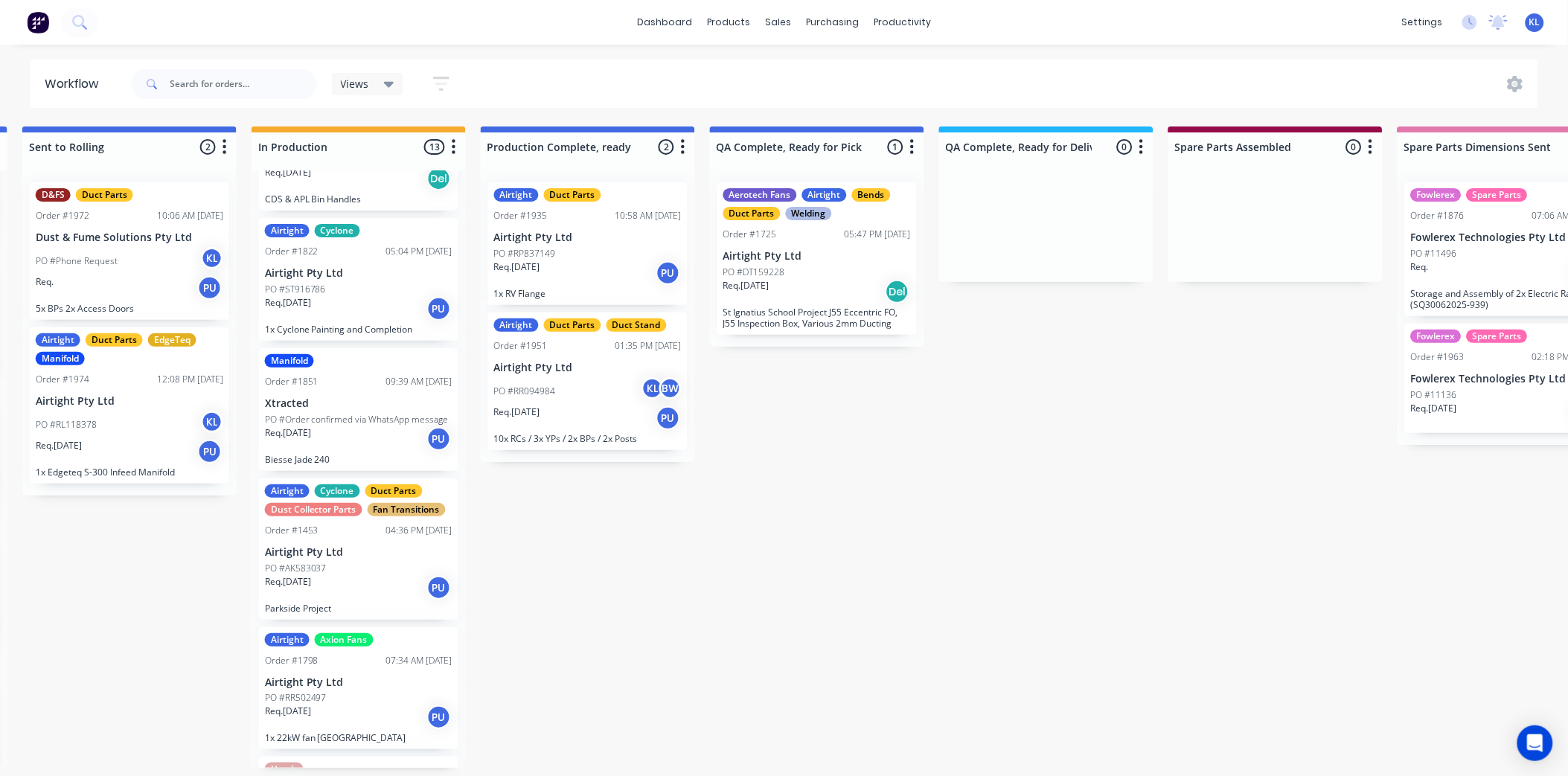
scroll to position [0, 694]
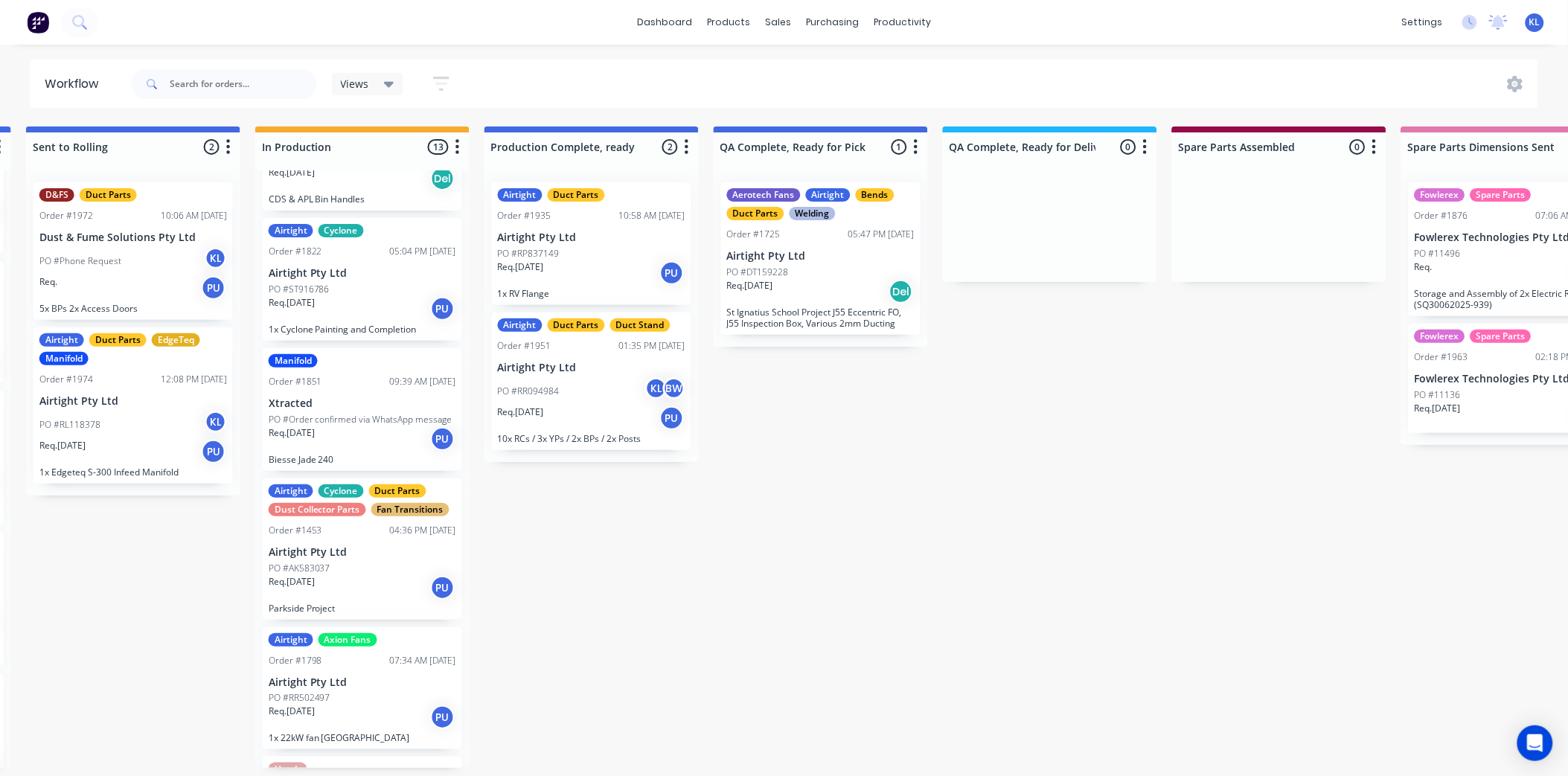
click at [837, 270] on div "PO #DT159228" at bounding box center [821, 273] width 188 height 14
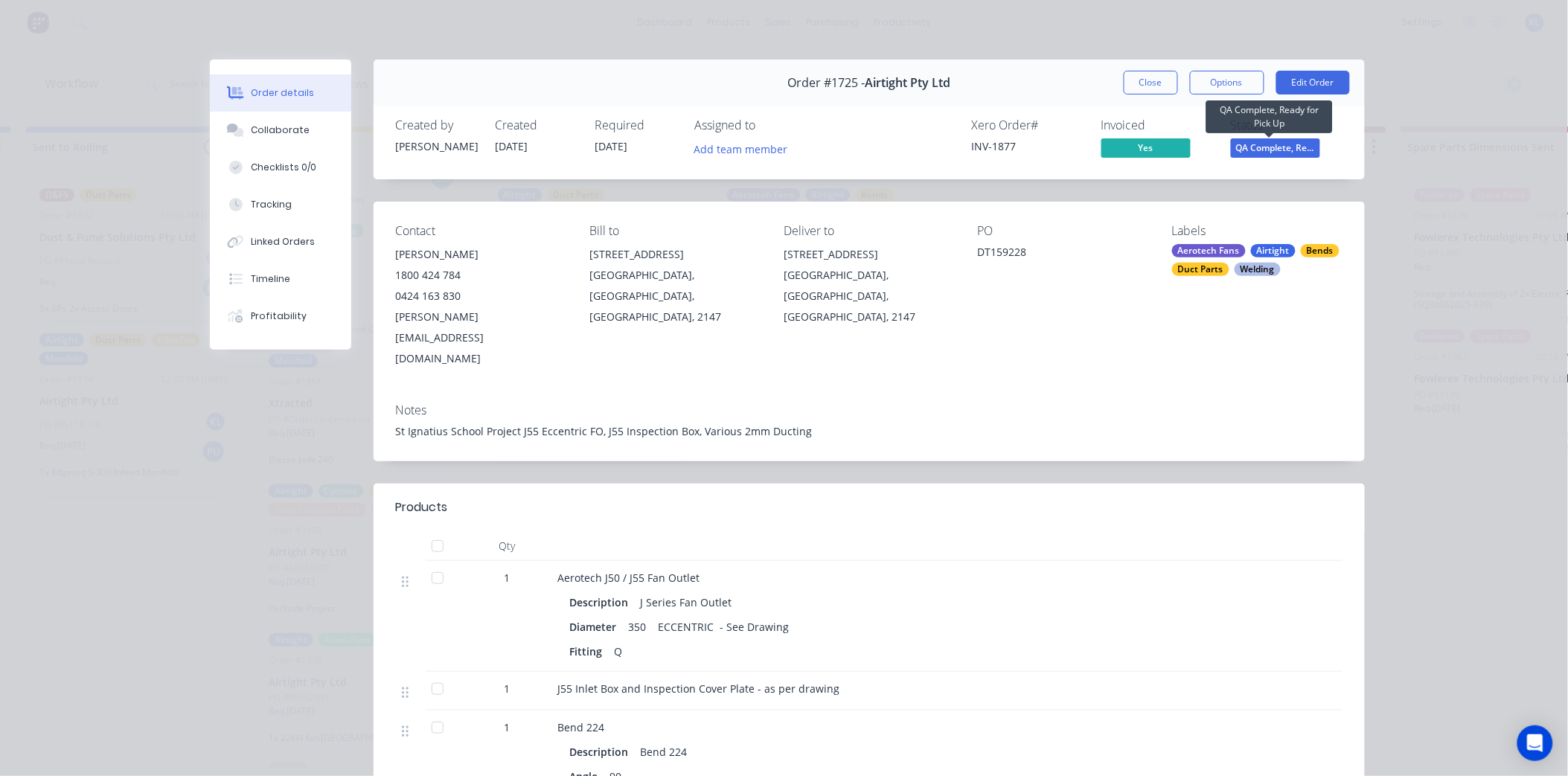
click at [1271, 154] on span "QA Complete, Re..." at bounding box center [1275, 148] width 89 height 19
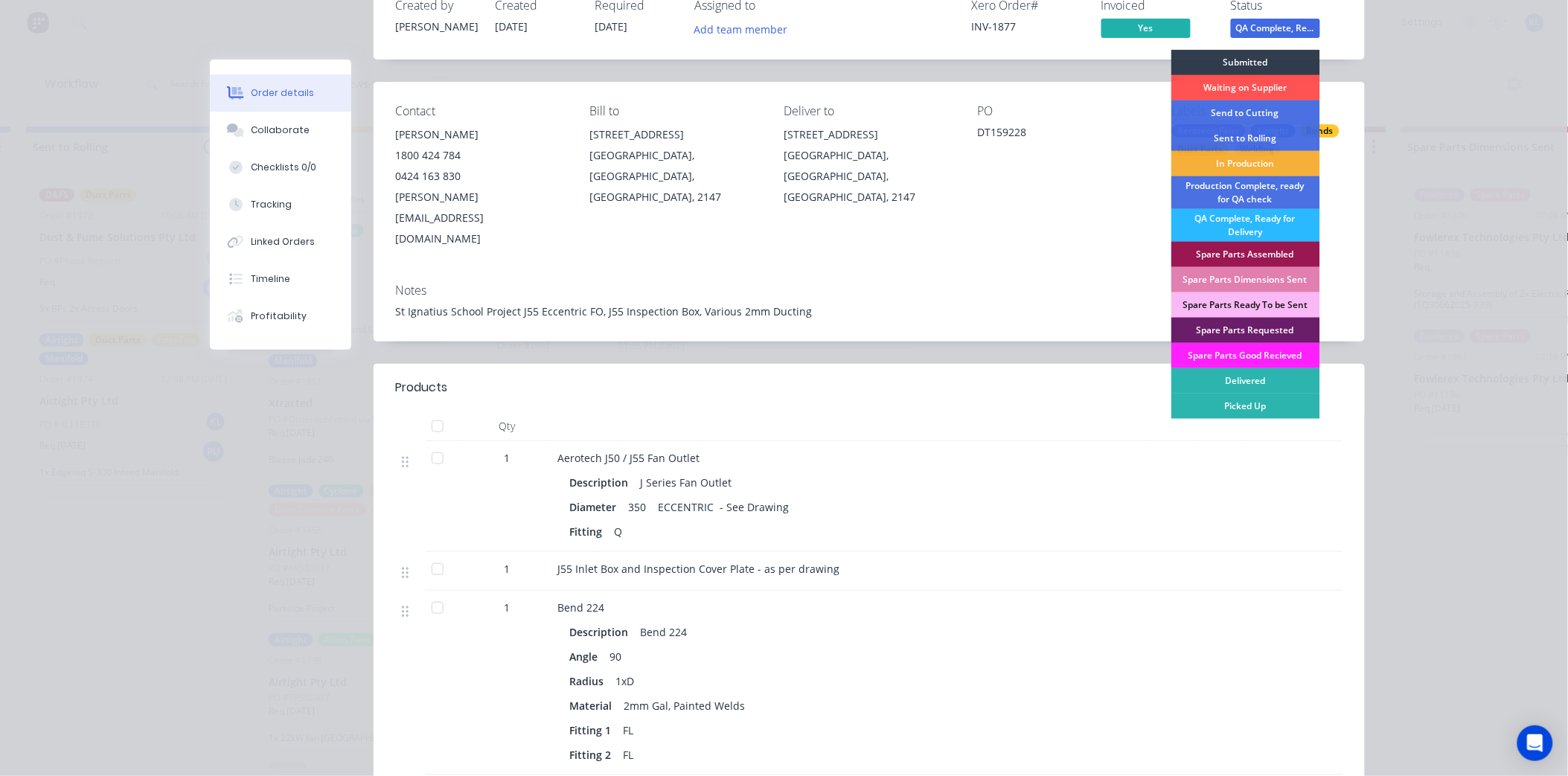
scroll to position [248, 0]
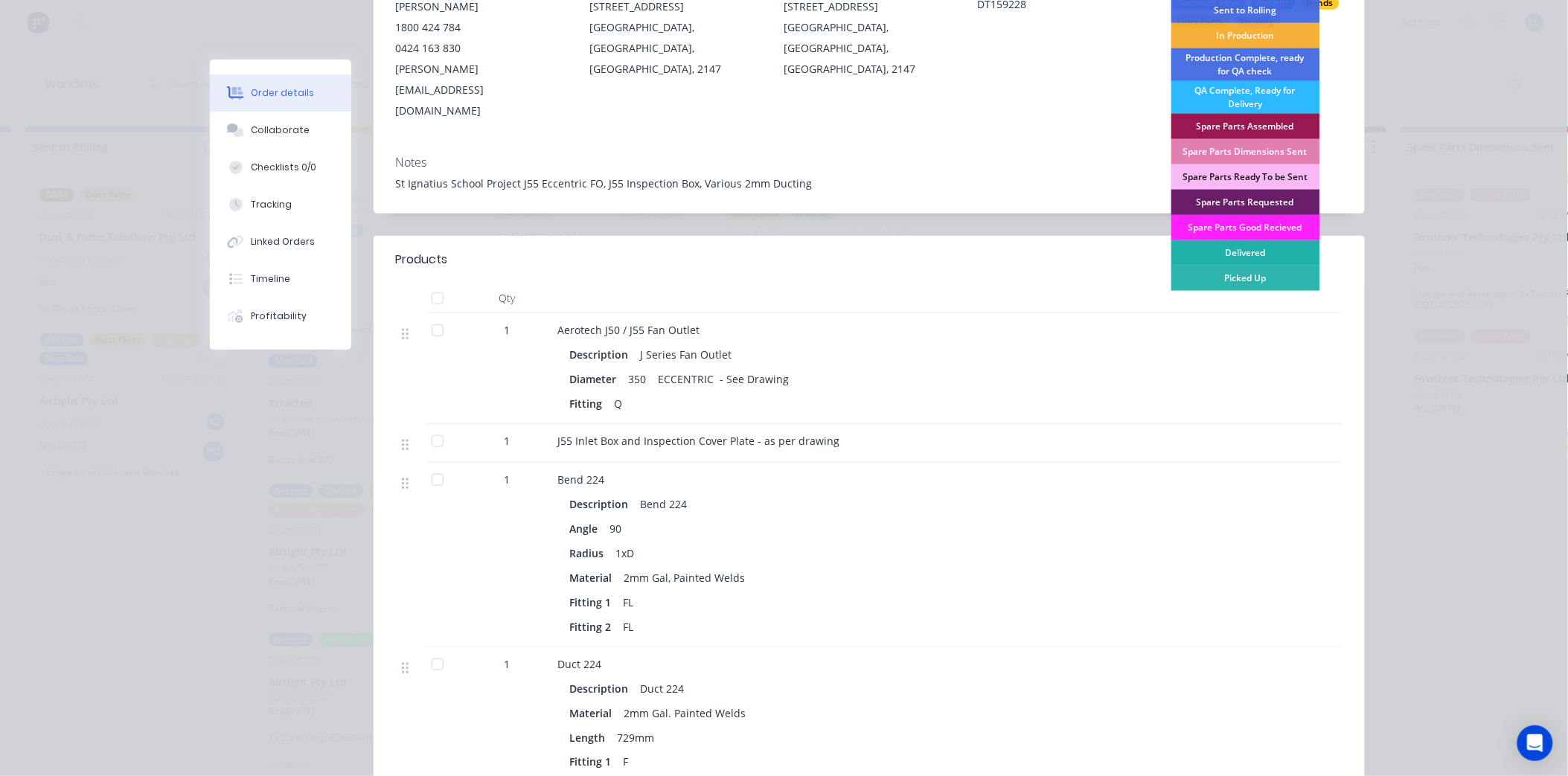
click at [1258, 251] on div "Delivered" at bounding box center [1245, 253] width 149 height 25
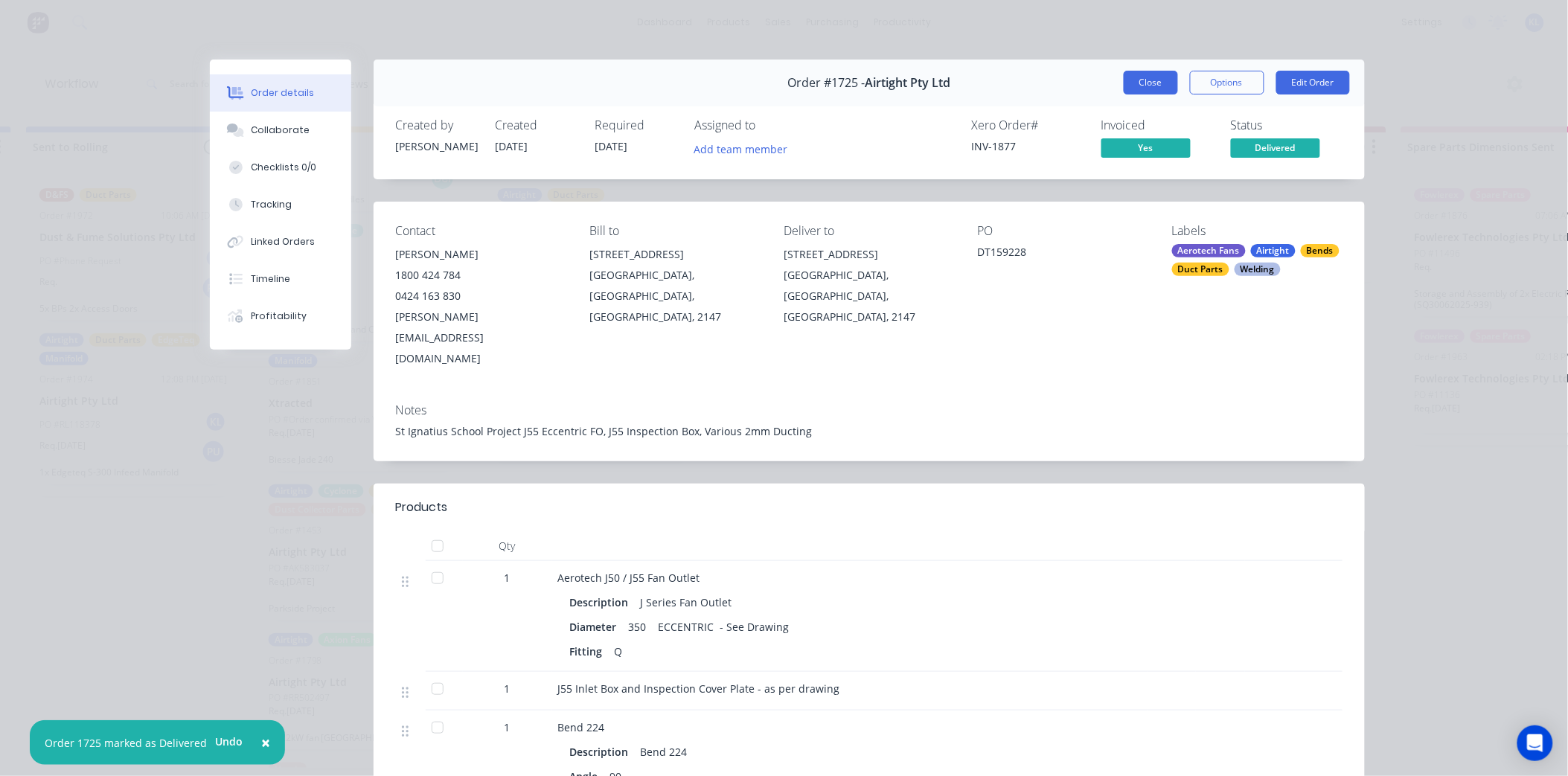
click at [1130, 76] on button "Close" at bounding box center [1152, 82] width 55 height 23
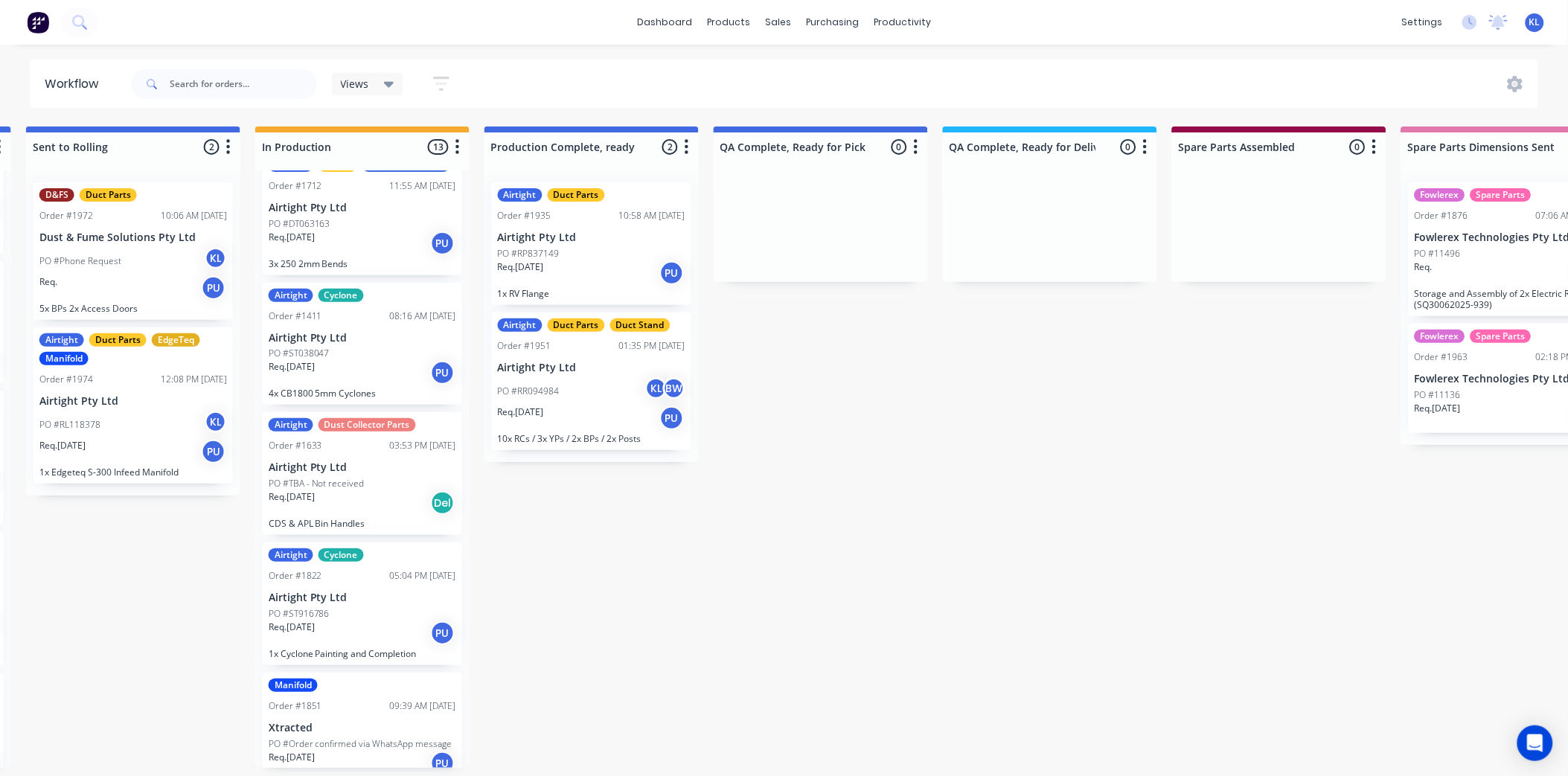
scroll to position [165, 0]
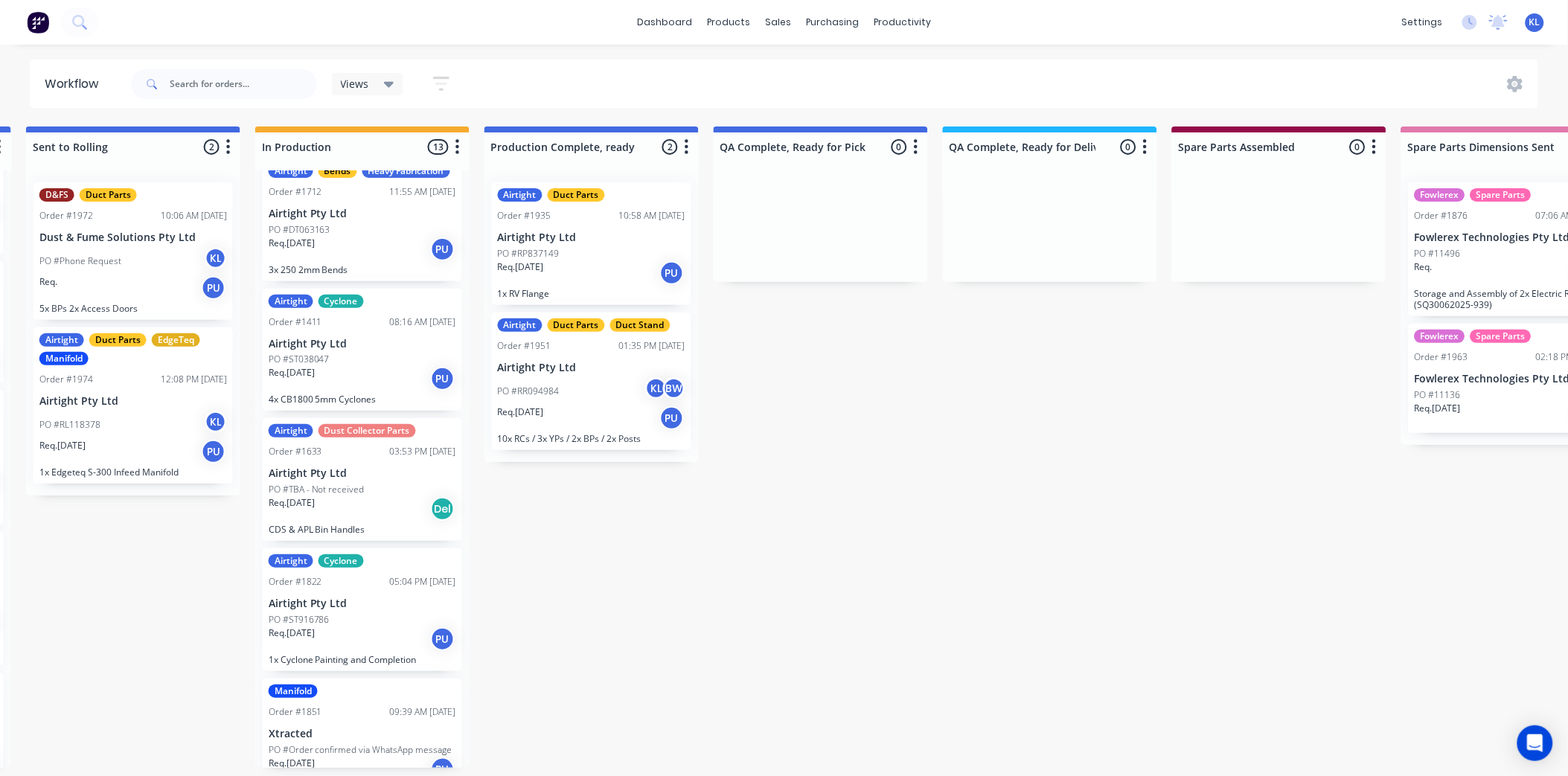
click at [613, 394] on div "PO #RR094984 KL BW" at bounding box center [591, 391] width 188 height 28
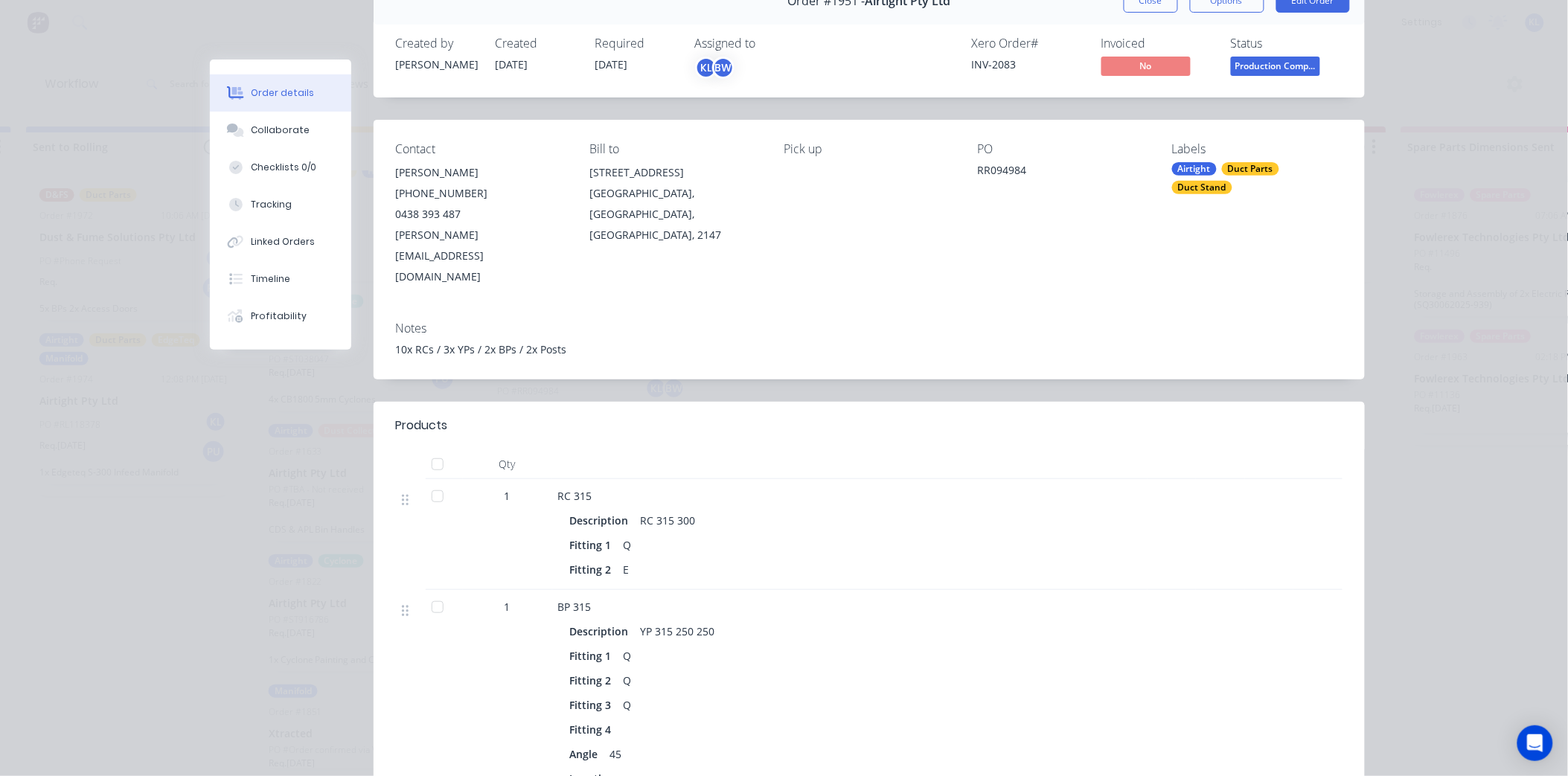
scroll to position [0, 0]
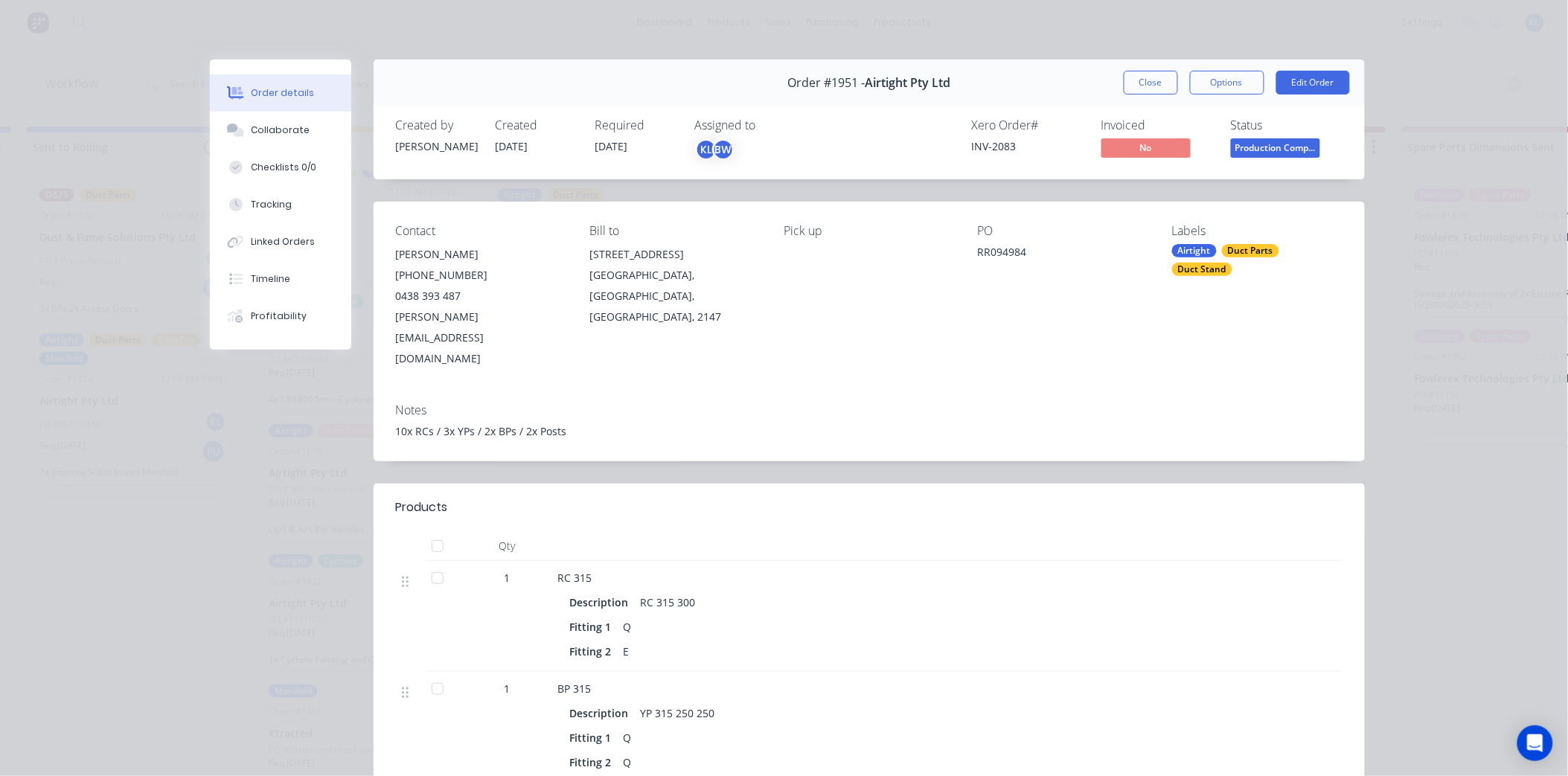
click at [1143, 92] on button "Close" at bounding box center [1152, 82] width 55 height 23
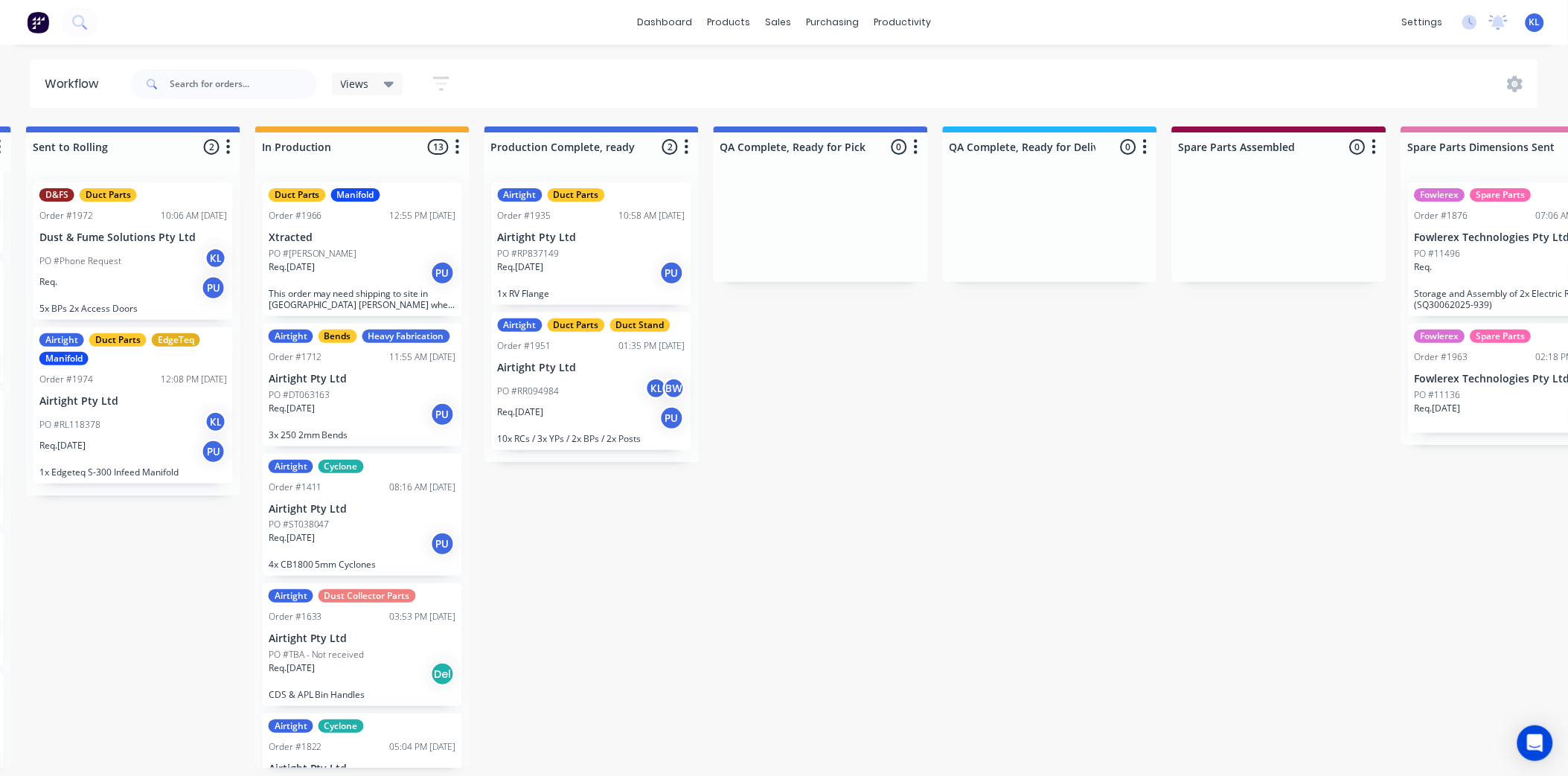
click at [381, 402] on div "PO #DT063163" at bounding box center [363, 395] width 188 height 14
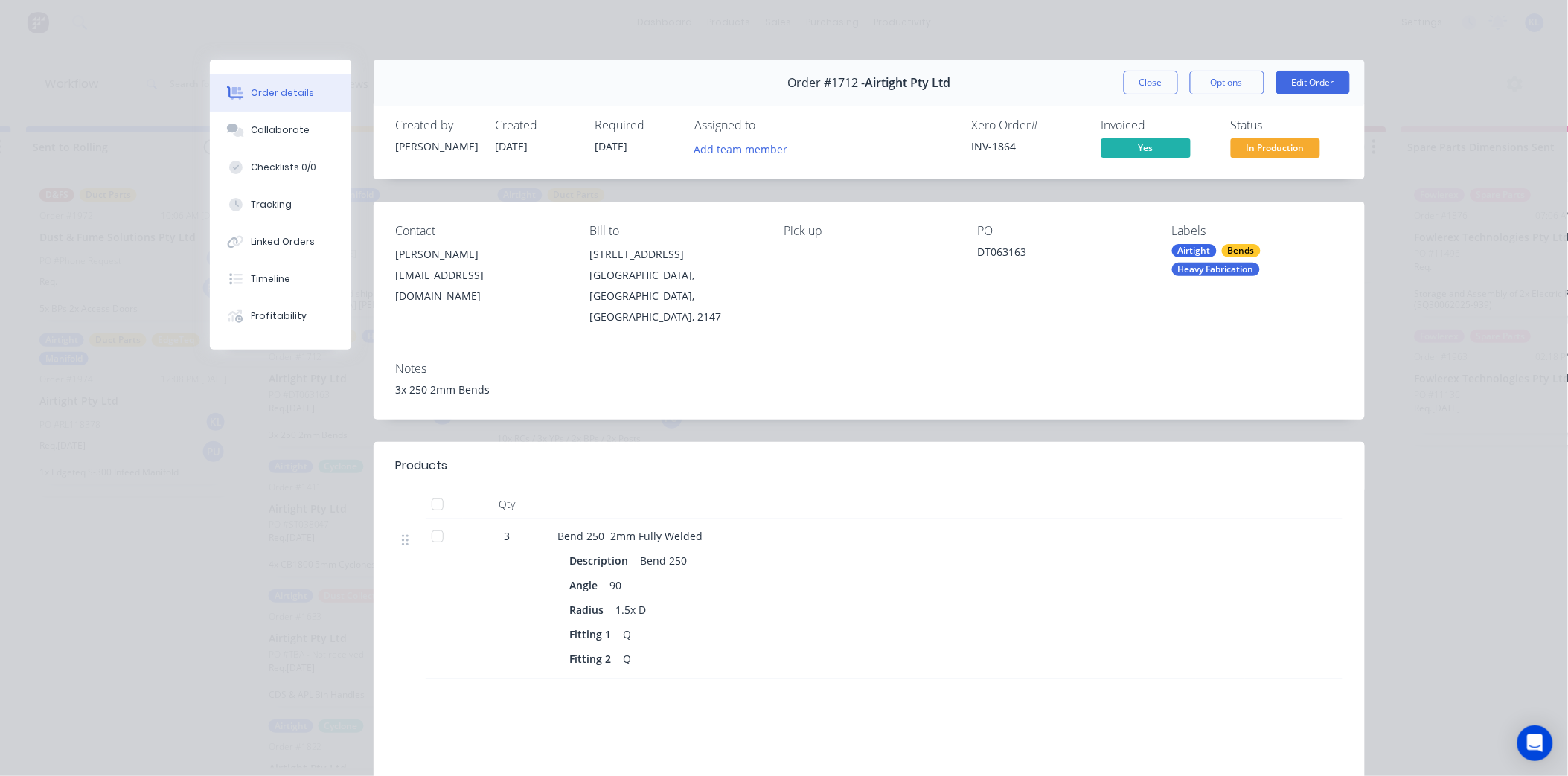
click at [1271, 145] on span "In Production" at bounding box center [1275, 148] width 89 height 19
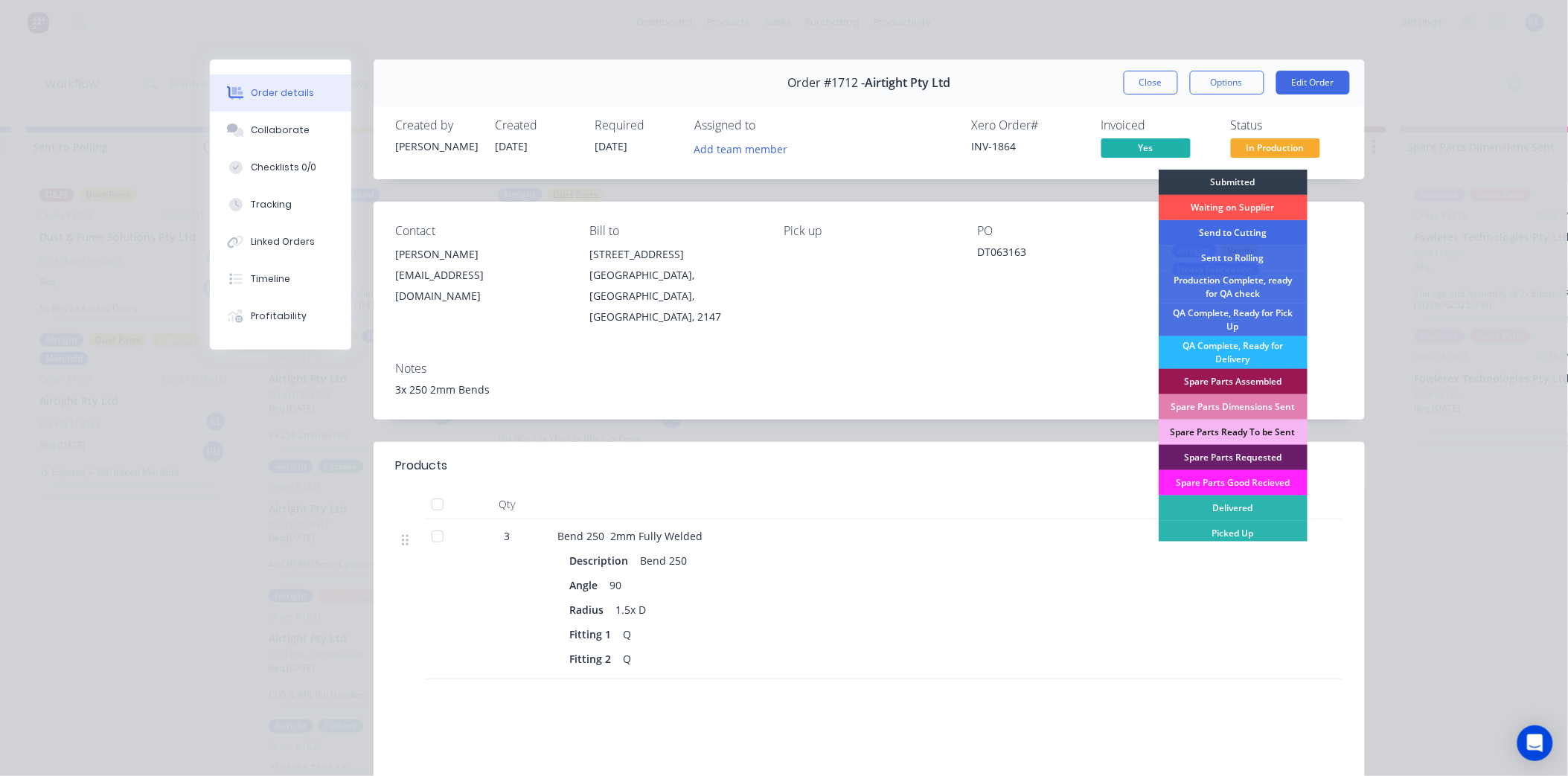
click at [1240, 235] on div "Send to Cutting" at bounding box center [1233, 233] width 149 height 25
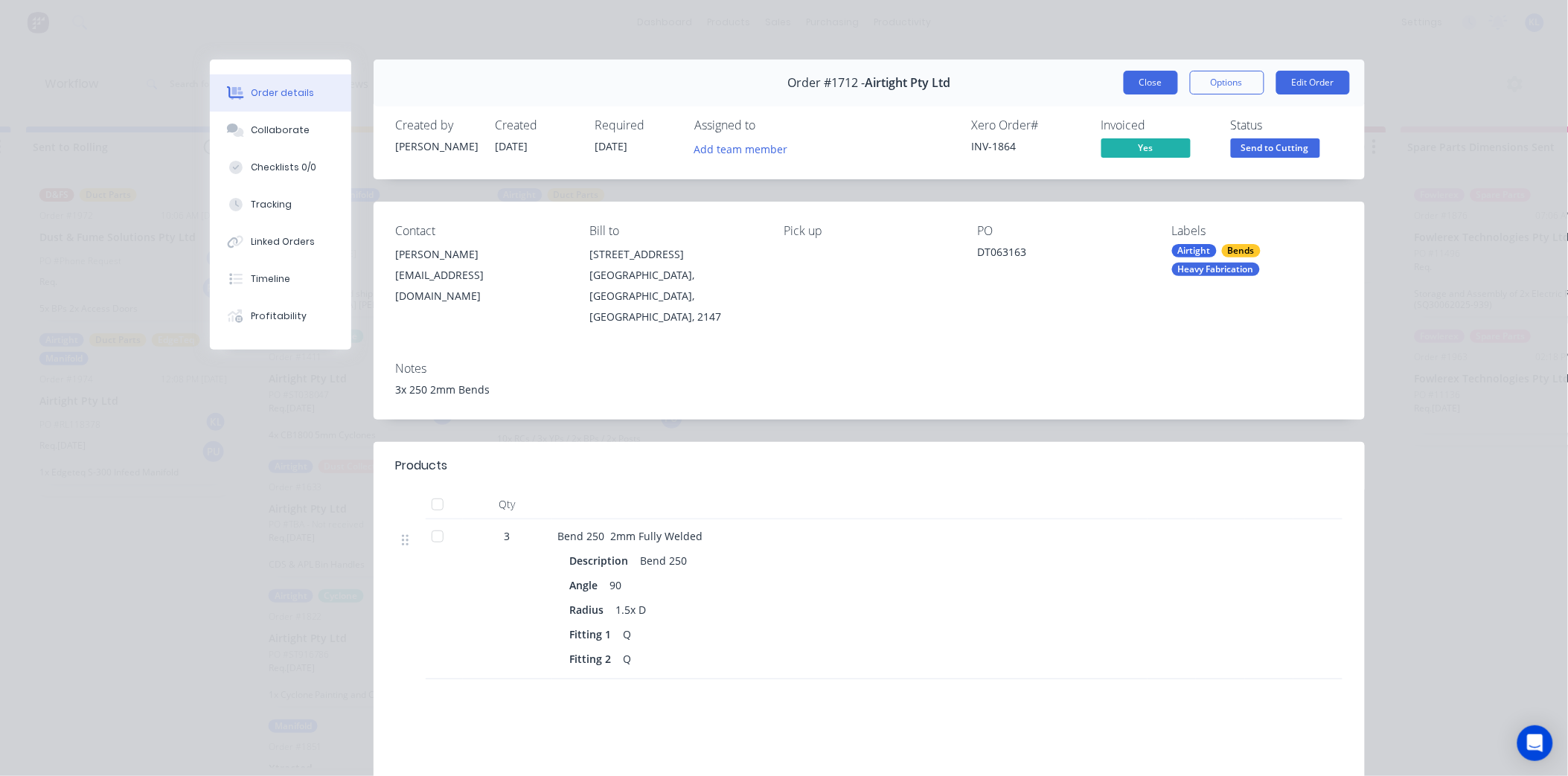
click at [1135, 83] on button "Close" at bounding box center [1152, 82] width 55 height 23
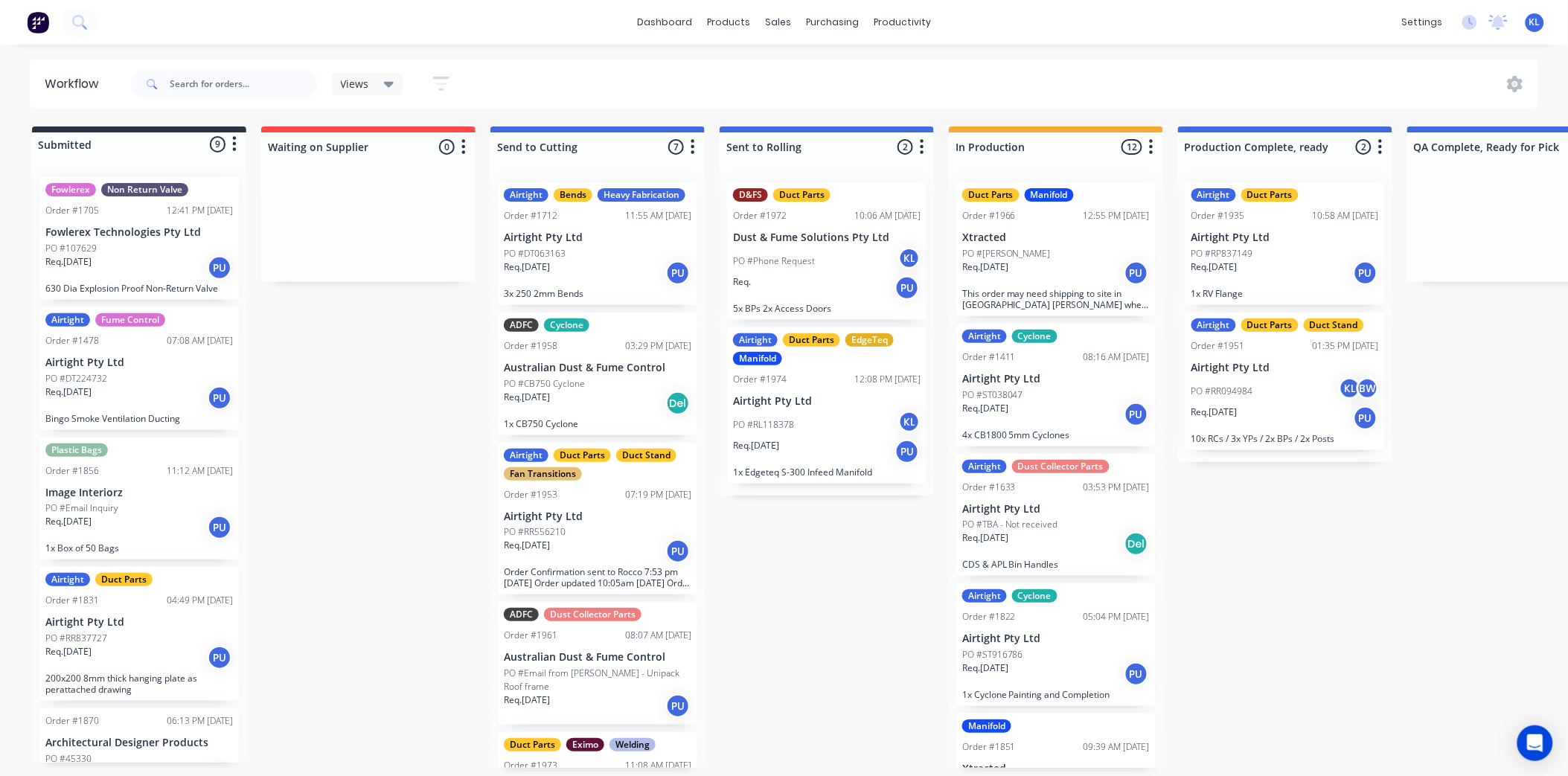
scroll to position [4, 0]
click at [606, 374] on p "Australian Dust & Fume Control" at bounding box center [597, 367] width 188 height 13
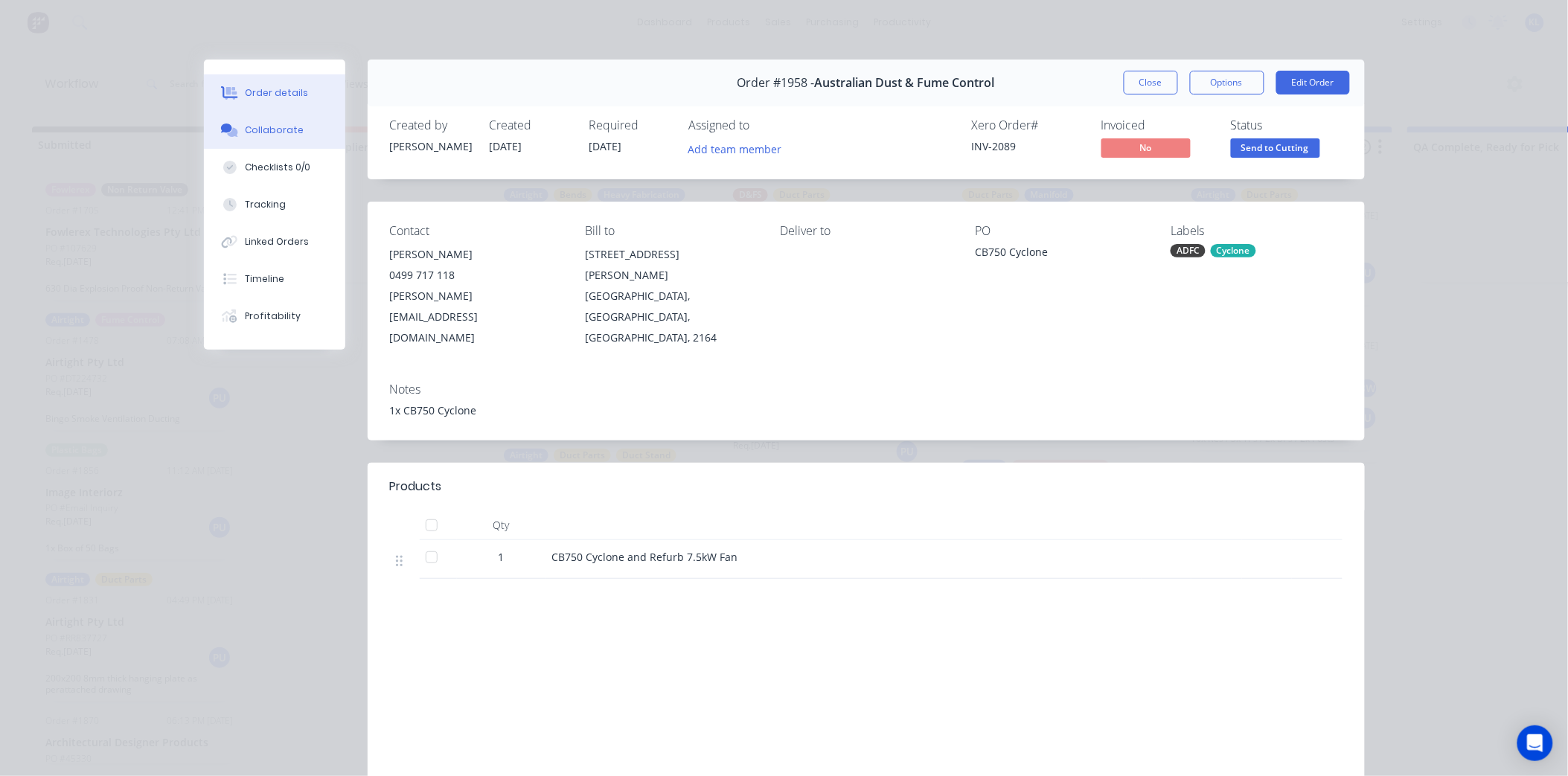
drag, startPoint x: 265, startPoint y: 130, endPoint x: 274, endPoint y: 132, distance: 9.2
click at [265, 129] on div "Collaborate" at bounding box center [274, 130] width 59 height 14
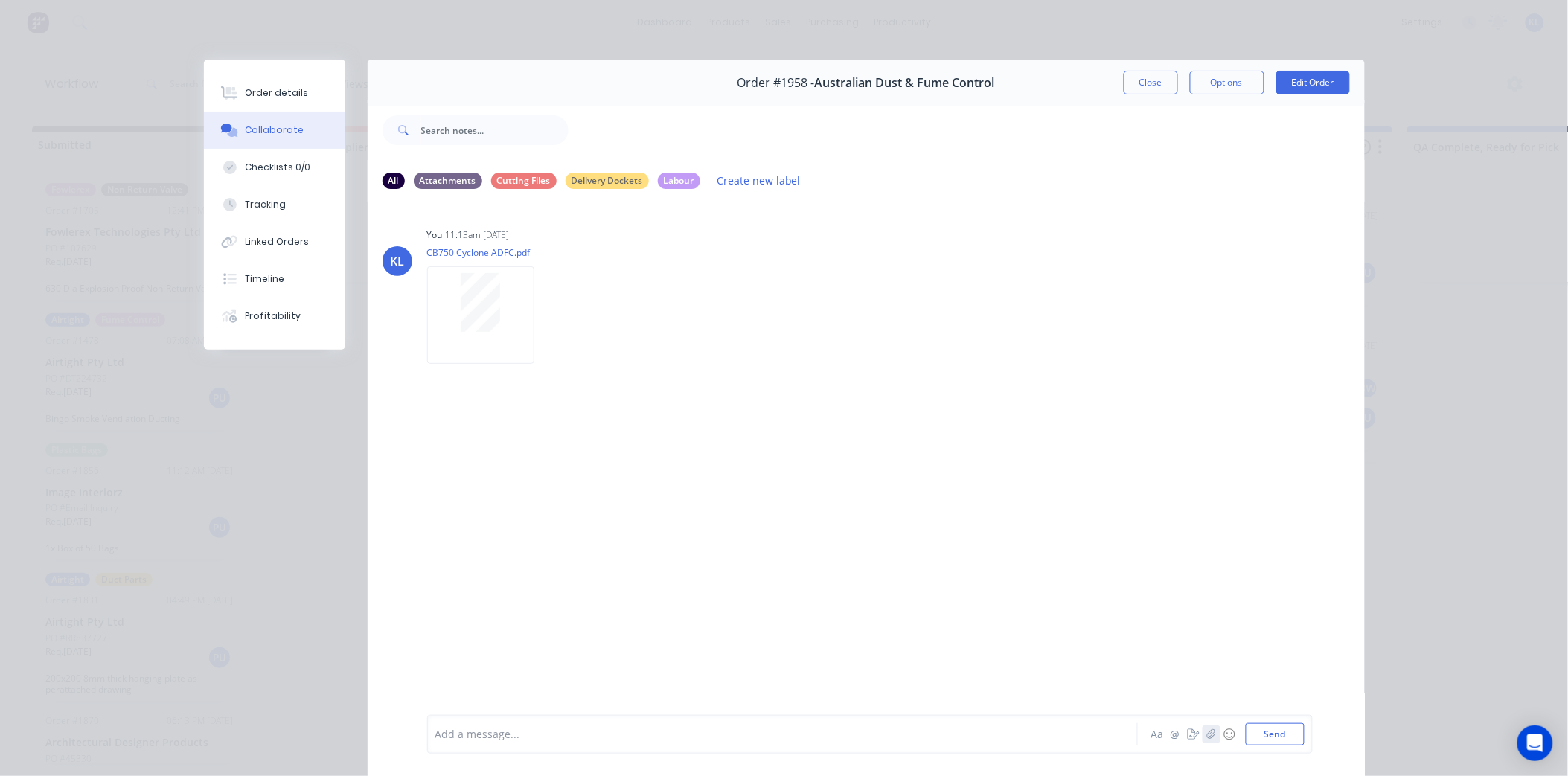
click at [1206, 733] on icon "button" at bounding box center [1210, 734] width 9 height 11
click at [1274, 735] on button "Send" at bounding box center [1275, 734] width 59 height 22
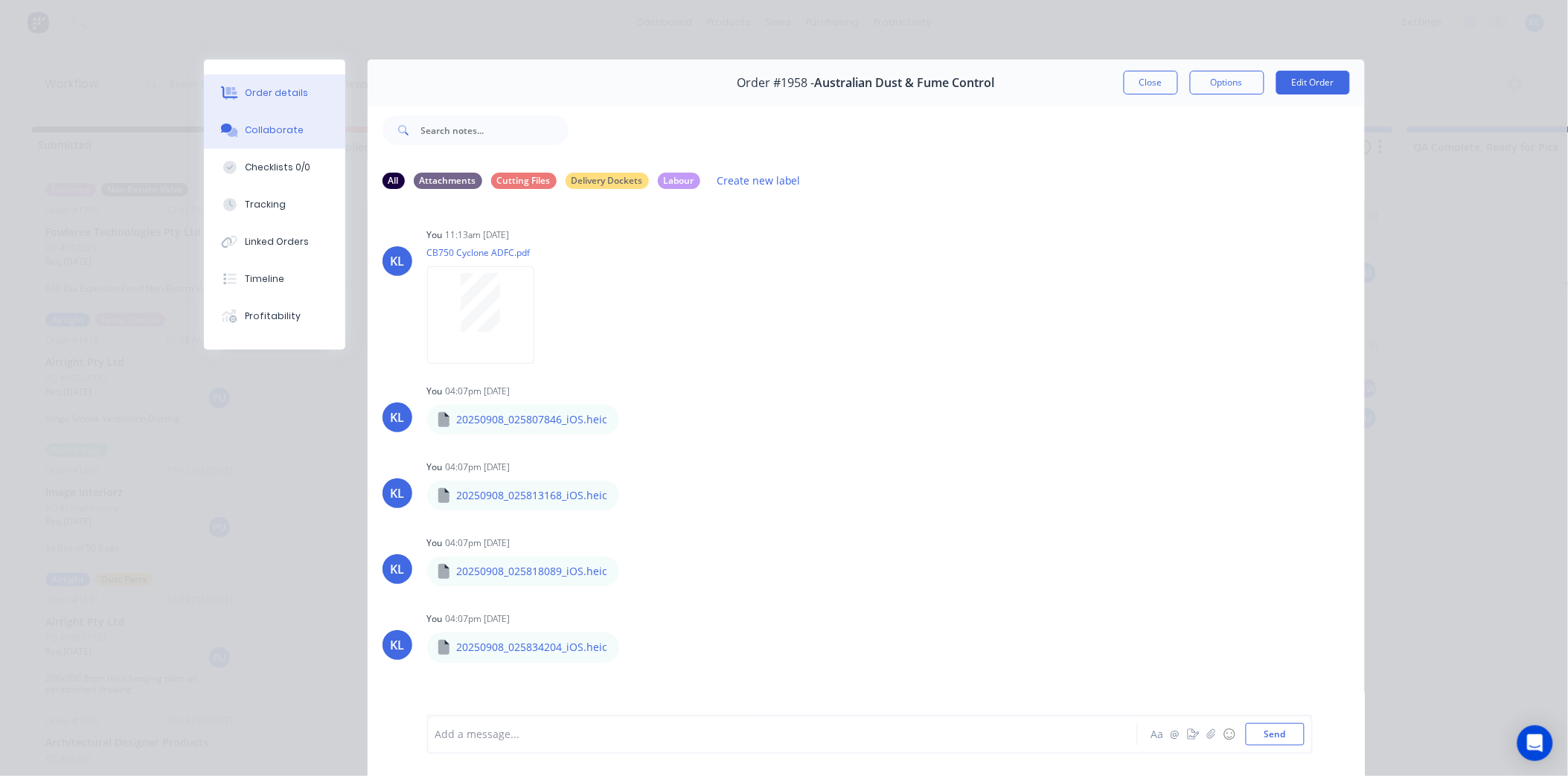
click at [285, 90] on div "Order details" at bounding box center [276, 93] width 64 height 14
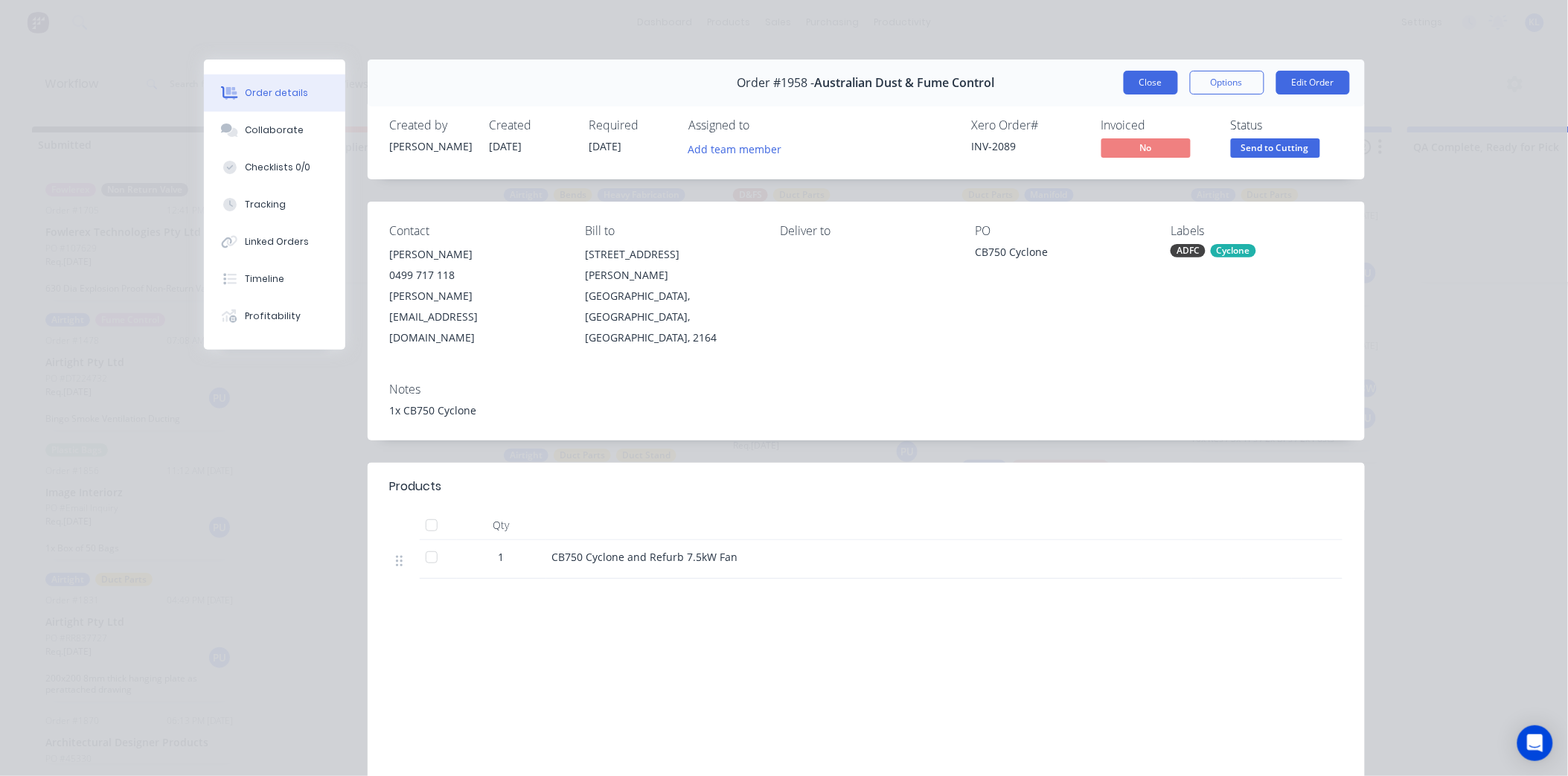
click at [1134, 90] on button "Close" at bounding box center [1152, 82] width 55 height 23
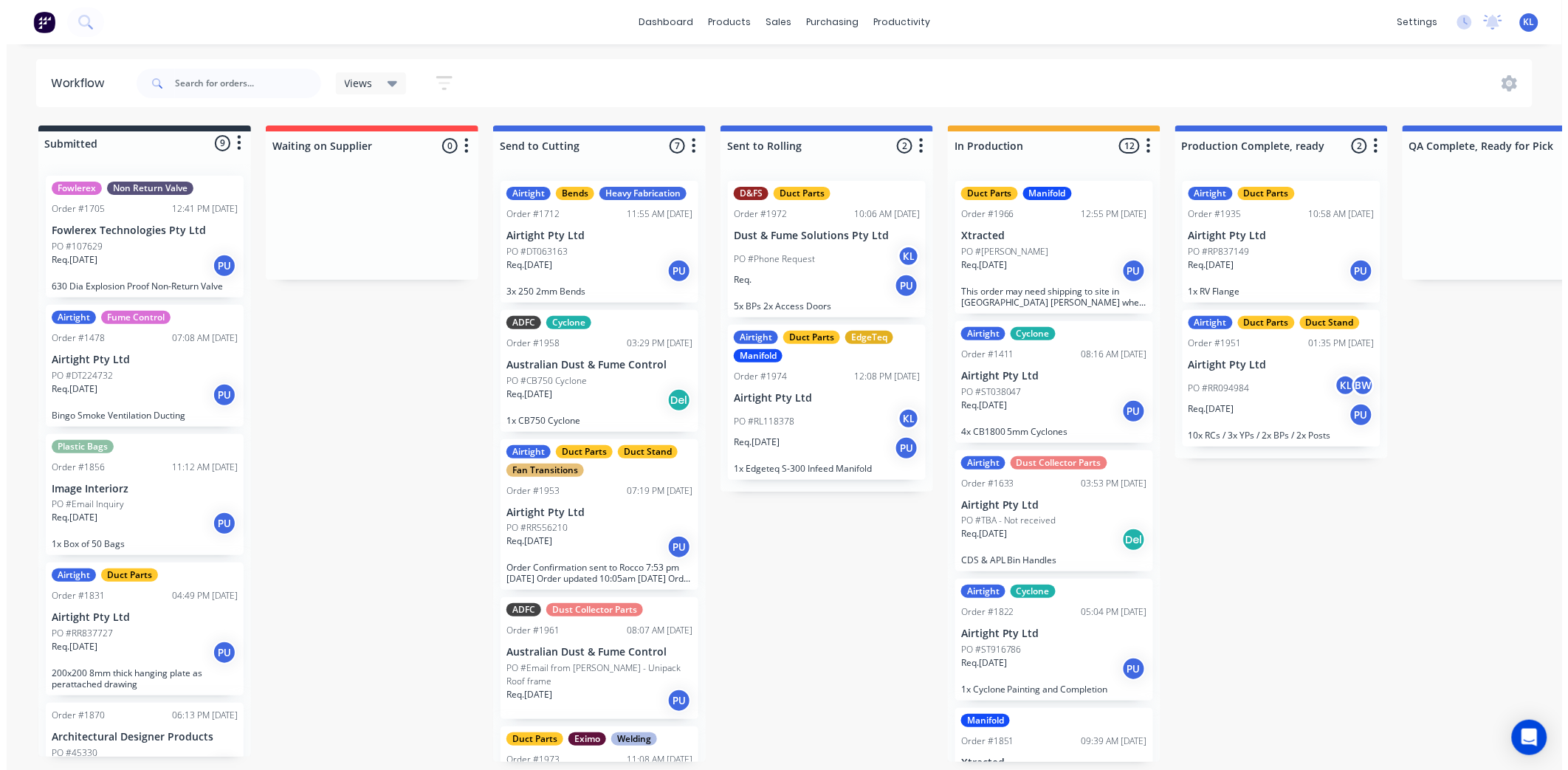
scroll to position [0, 0]
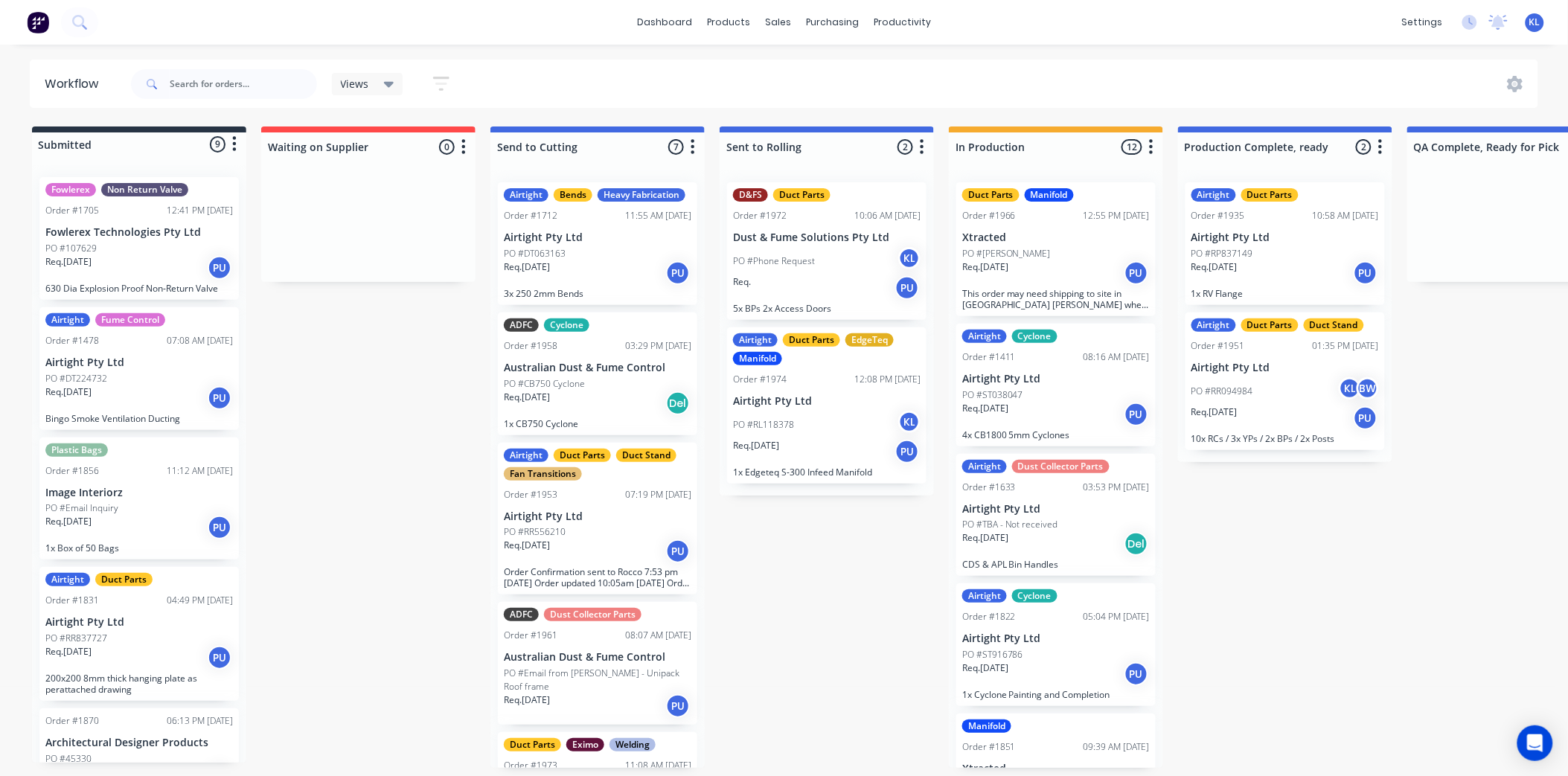
click at [398, 79] on div "Views" at bounding box center [368, 84] width 71 height 22
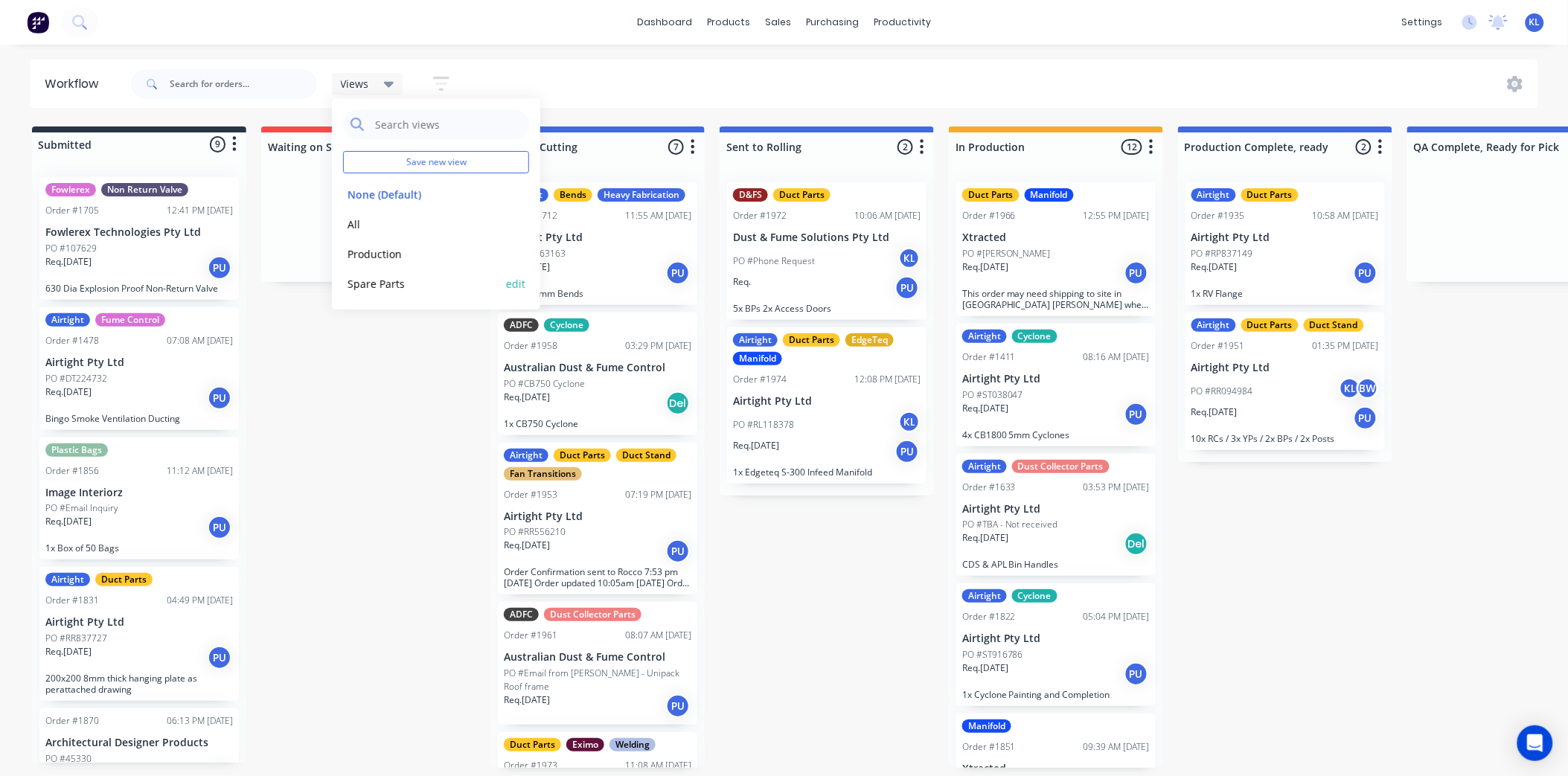
click at [403, 282] on button "Spare Parts" at bounding box center [422, 284] width 158 height 18
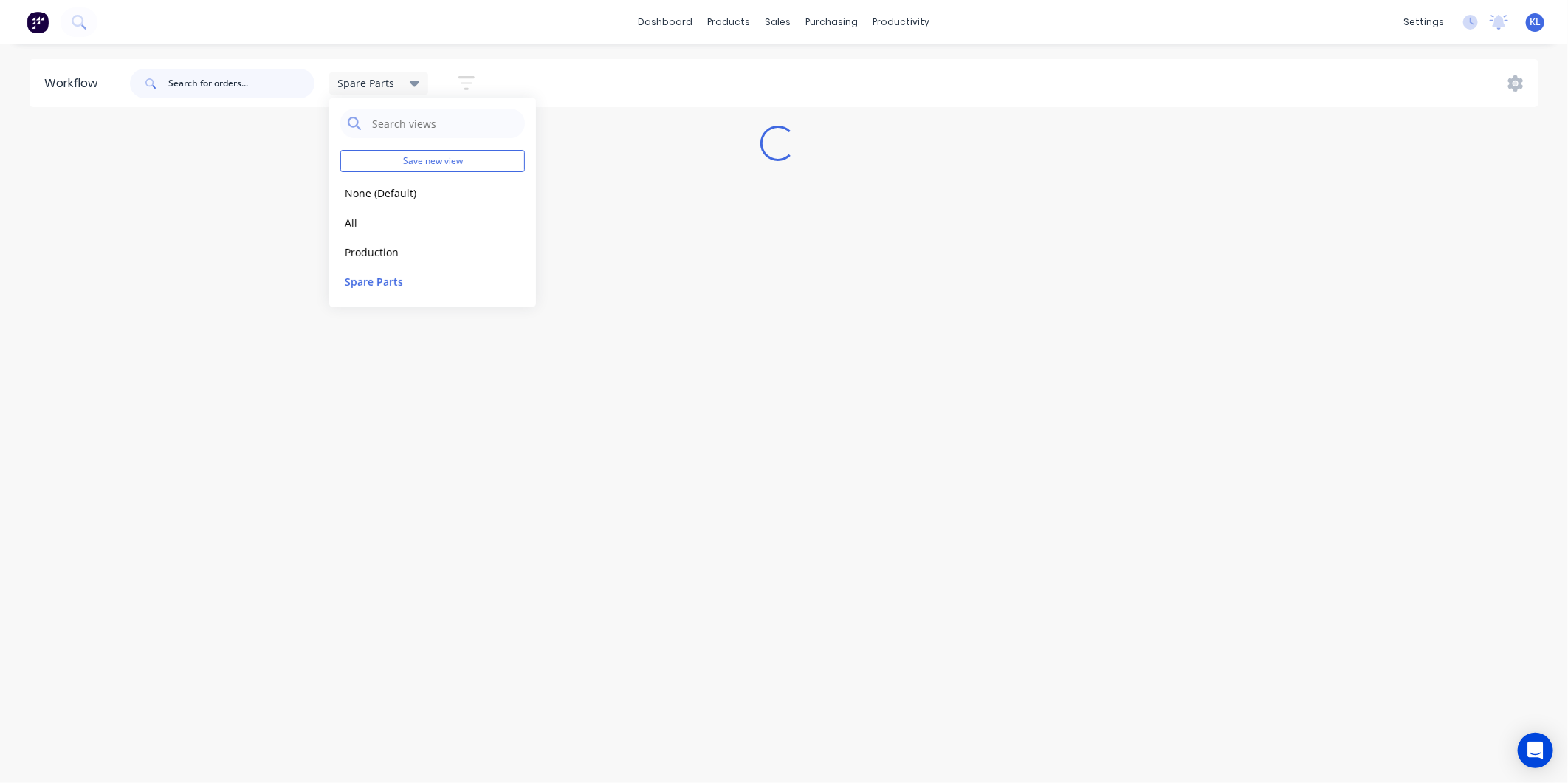
click at [220, 78] on input "text" at bounding box center [241, 83] width 146 height 29
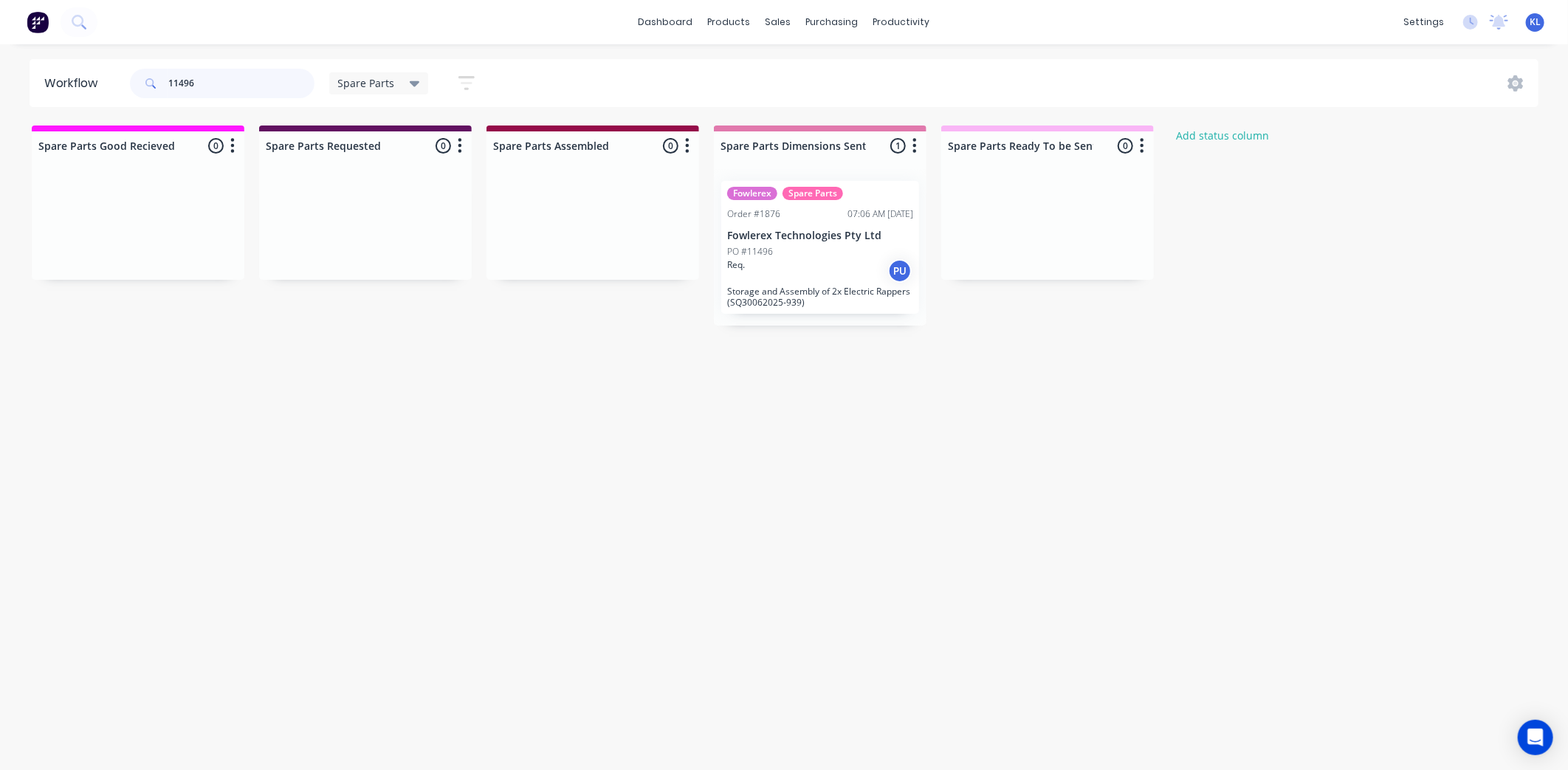
type input "11496"
click at [779, 227] on div "Fowlerex Spare Parts Order #1876 07:06 AM 13/08/25 Fowlerex Technologies Pty Lt…" at bounding box center [820, 247] width 198 height 133
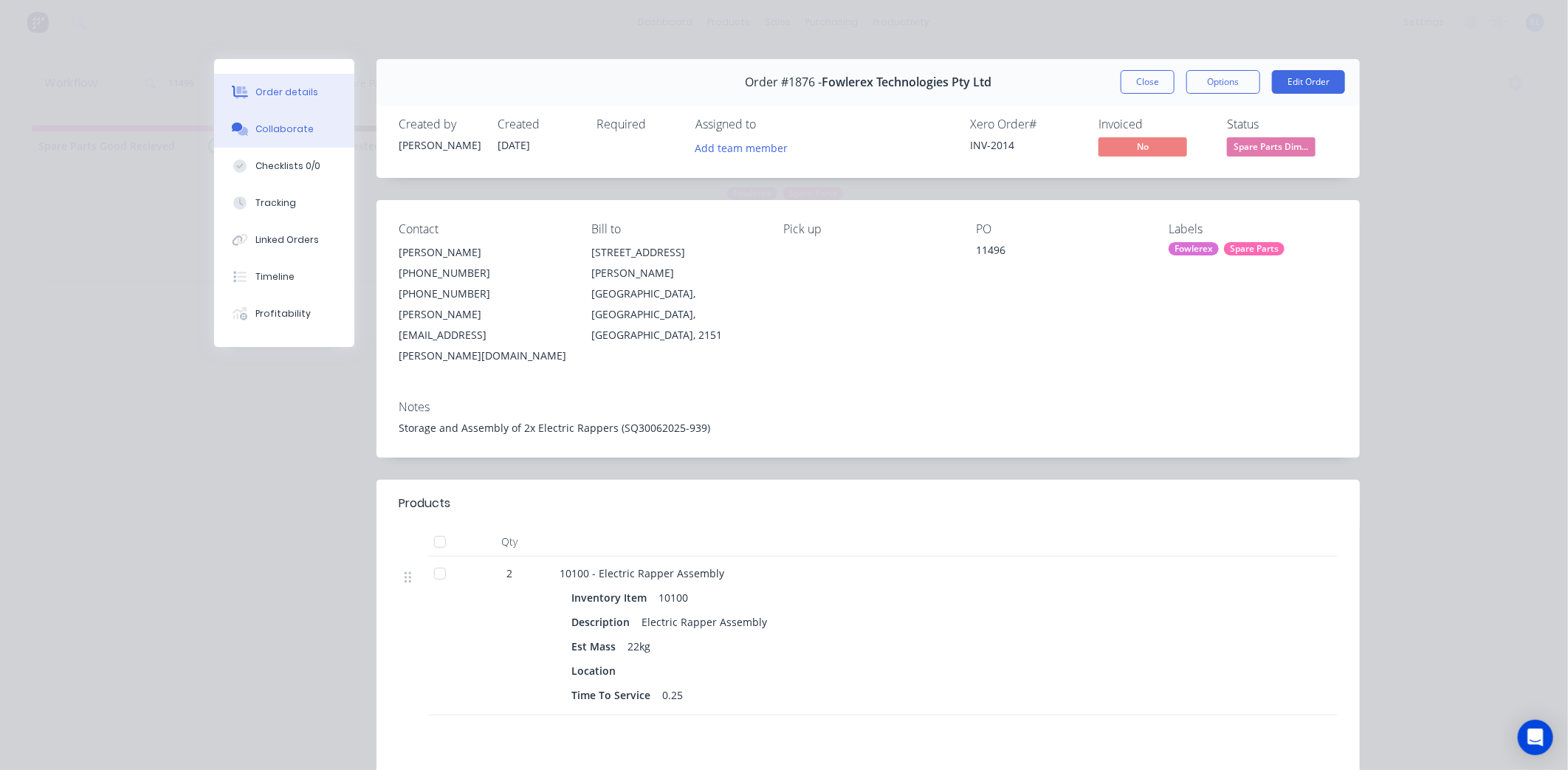
click at [283, 138] on button "Collaborate" at bounding box center [284, 129] width 141 height 37
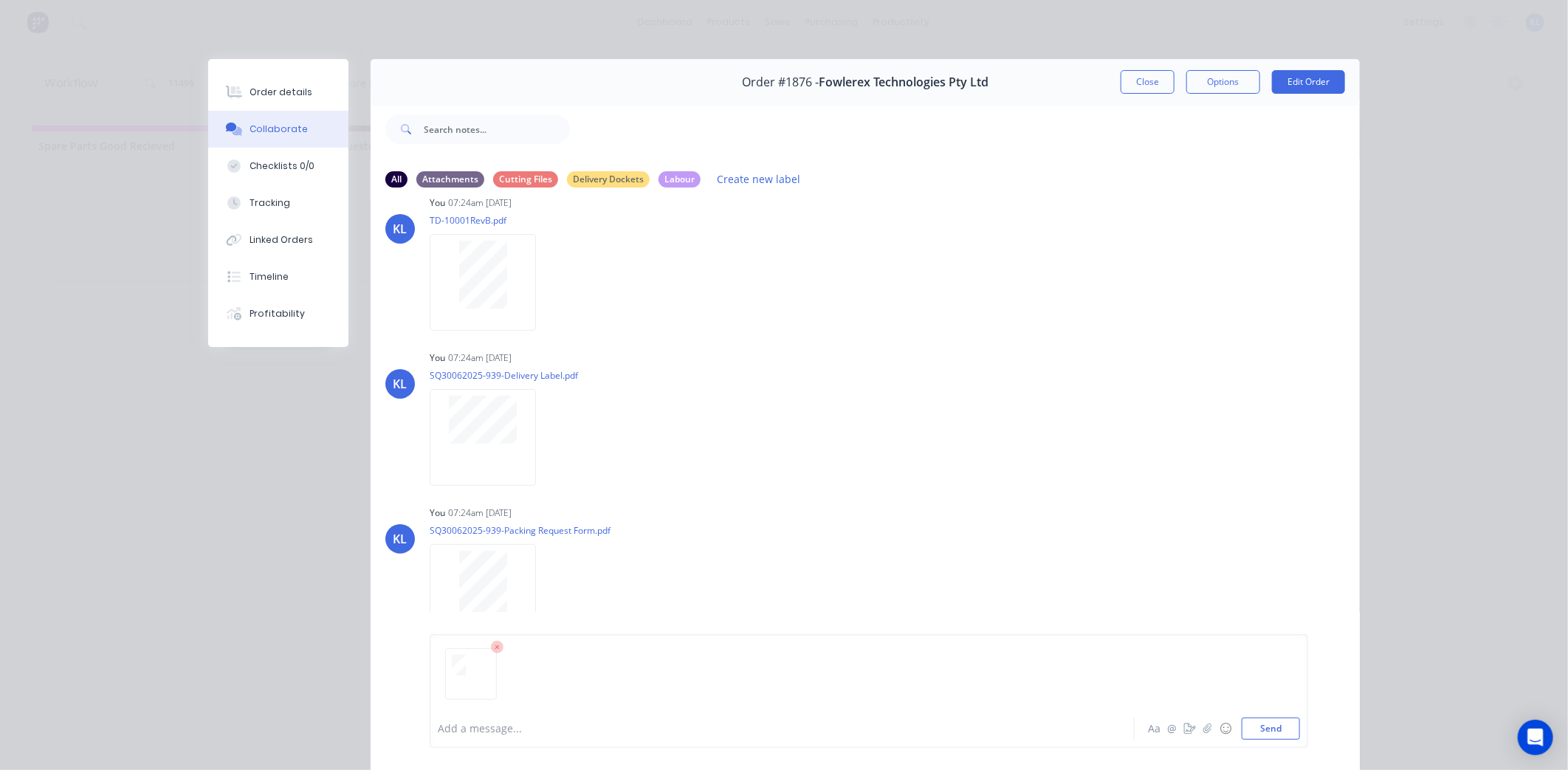
scroll to position [187, 0]
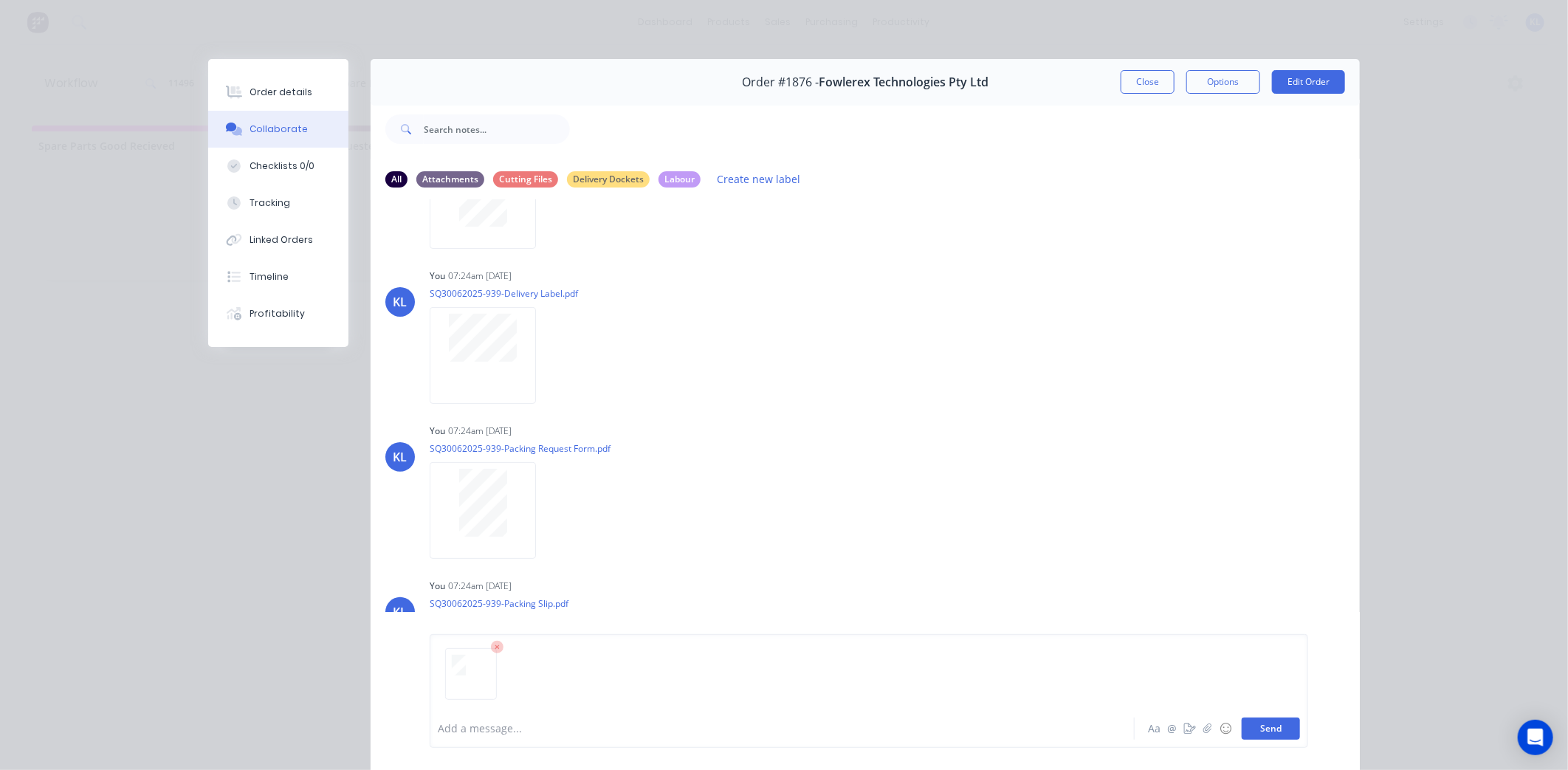
click at [1258, 731] on button "Send" at bounding box center [1271, 728] width 58 height 22
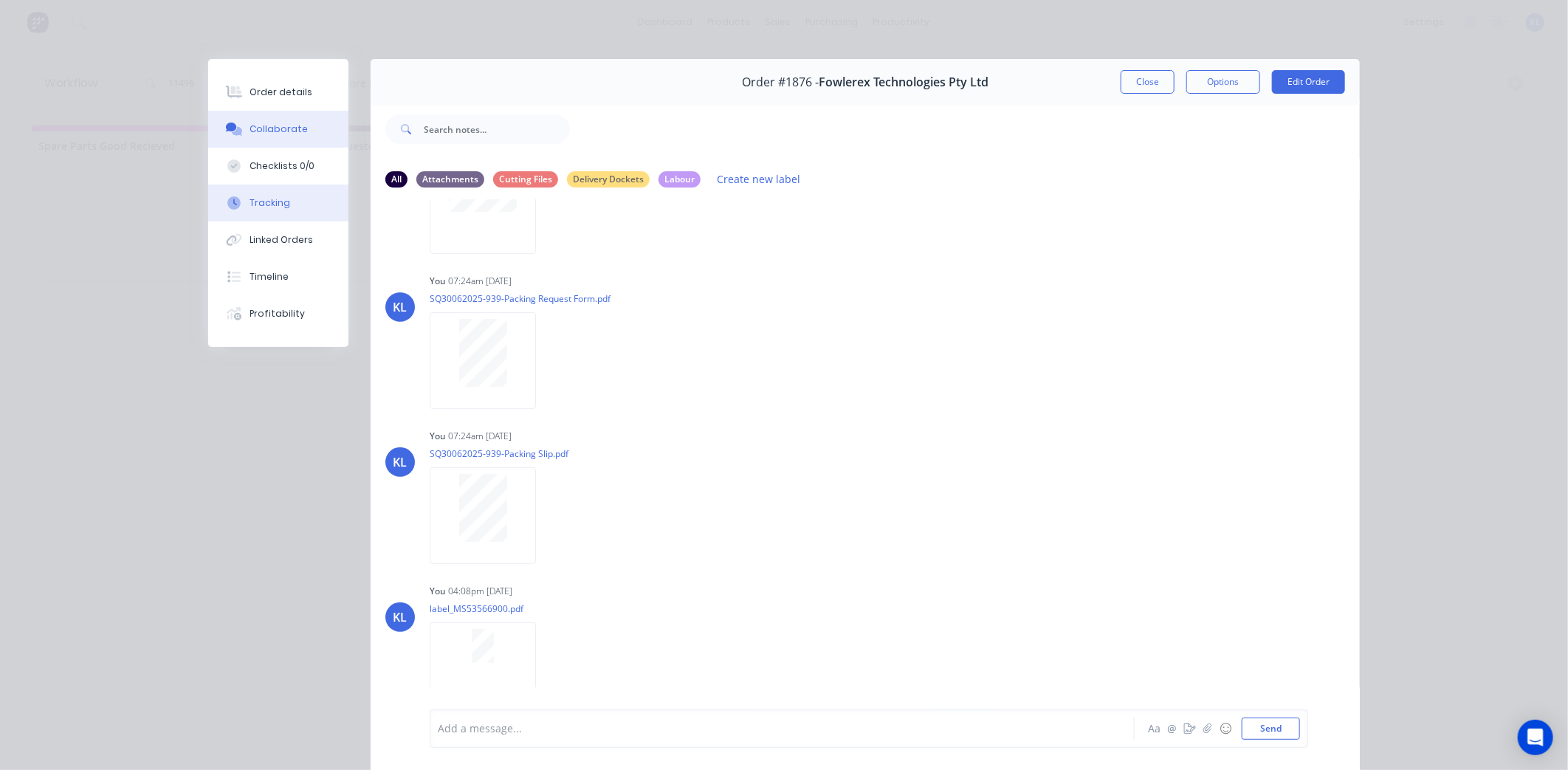
scroll to position [342, 0]
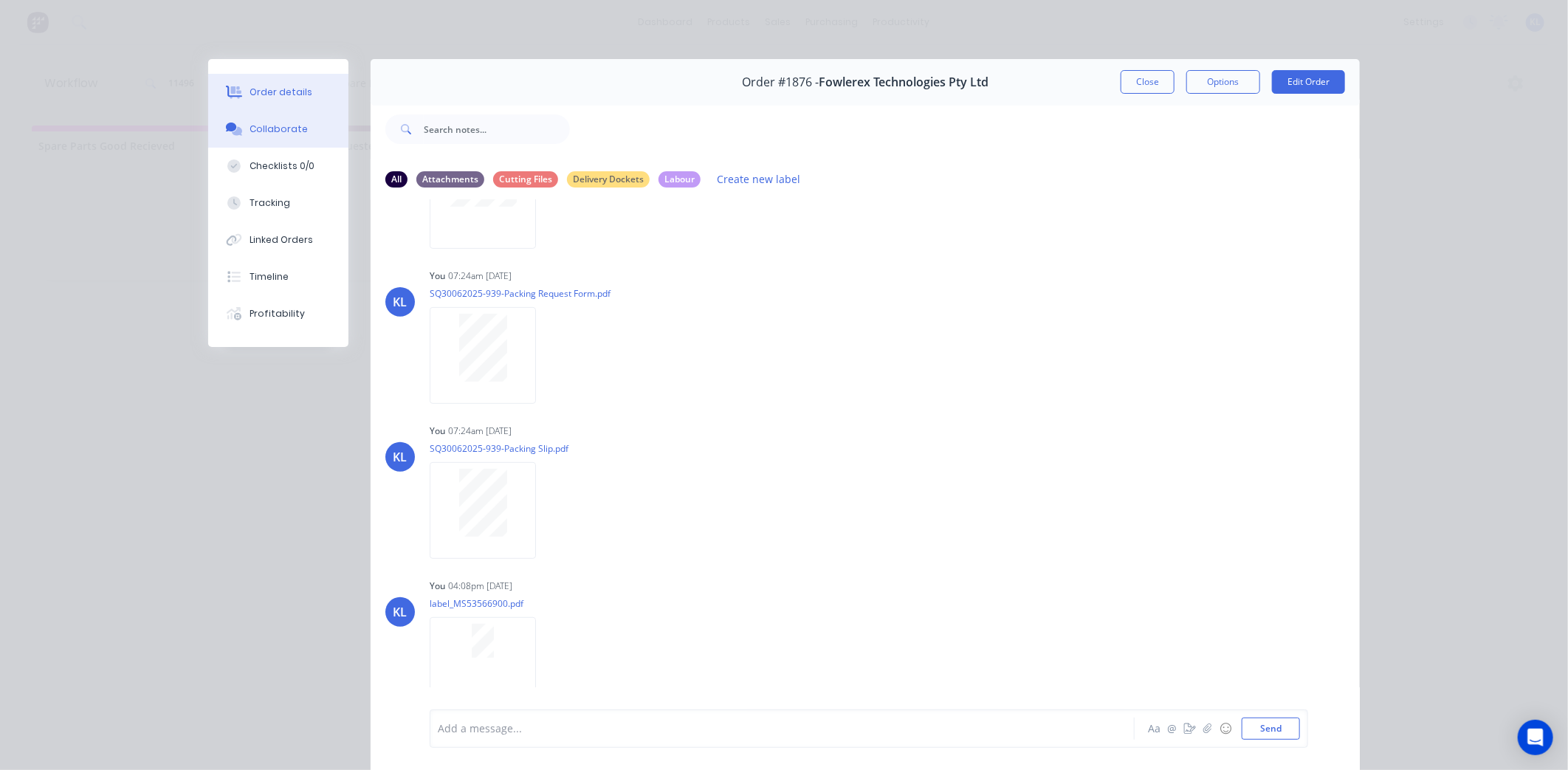
click at [271, 79] on button "Order details" at bounding box center [278, 92] width 141 height 37
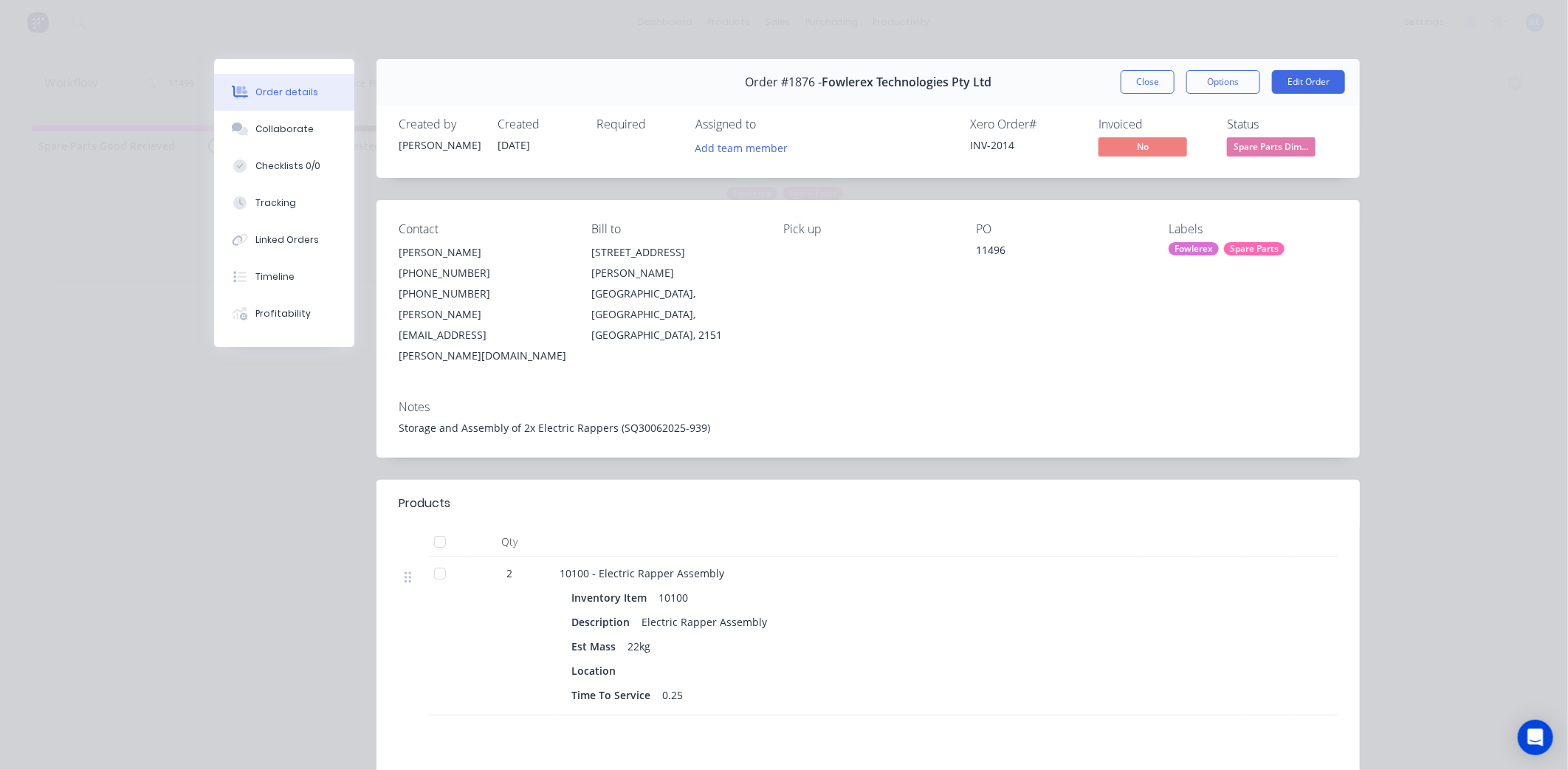
click at [1244, 128] on div "Status" at bounding box center [1282, 124] width 111 height 14
click at [1245, 153] on span "Spare Parts Dim..." at bounding box center [1270, 146] width 88 height 18
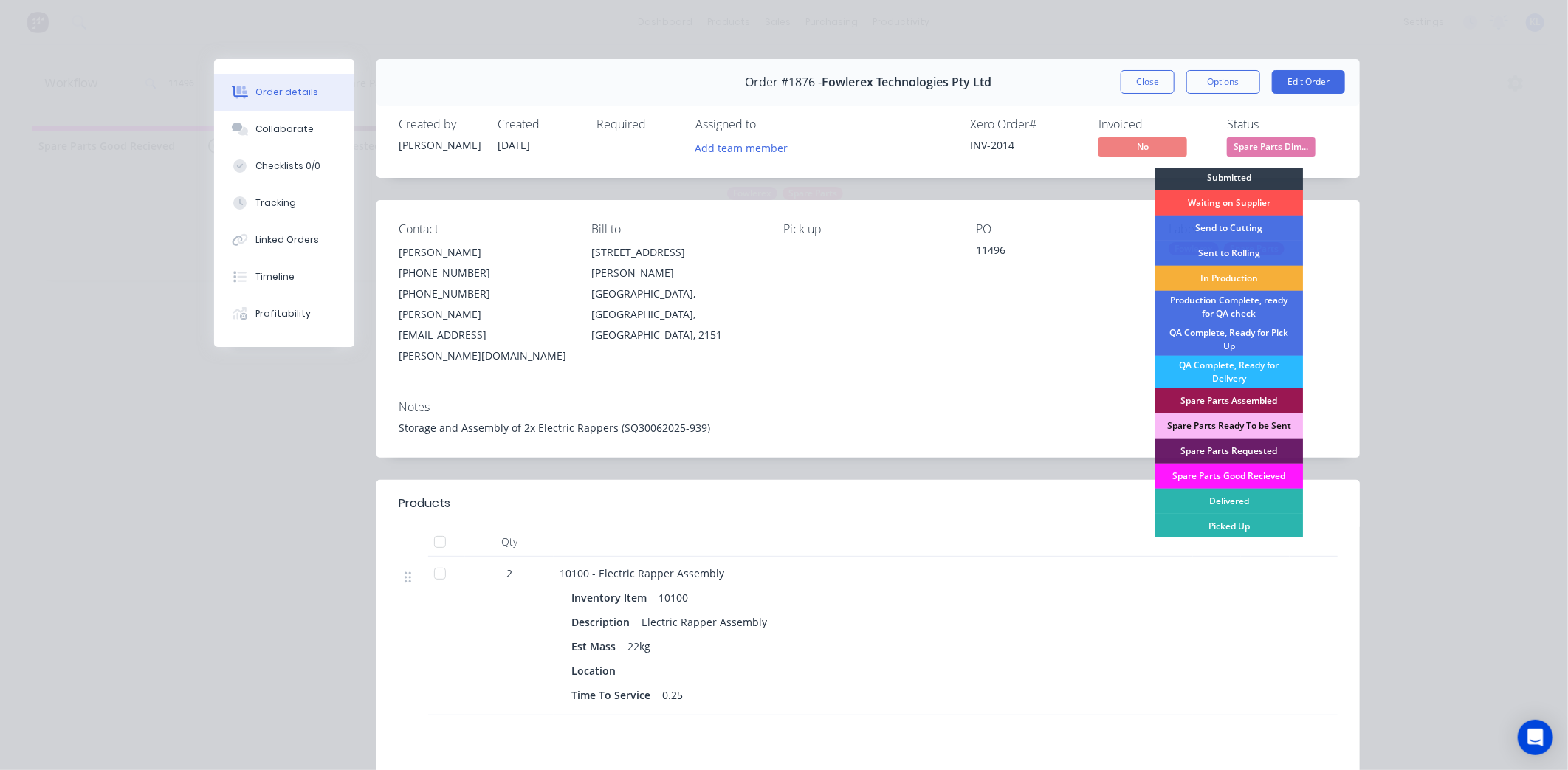
scroll to position [4, 0]
click at [1264, 426] on div "Spare Parts Ready To be Sent" at bounding box center [1229, 426] width 147 height 25
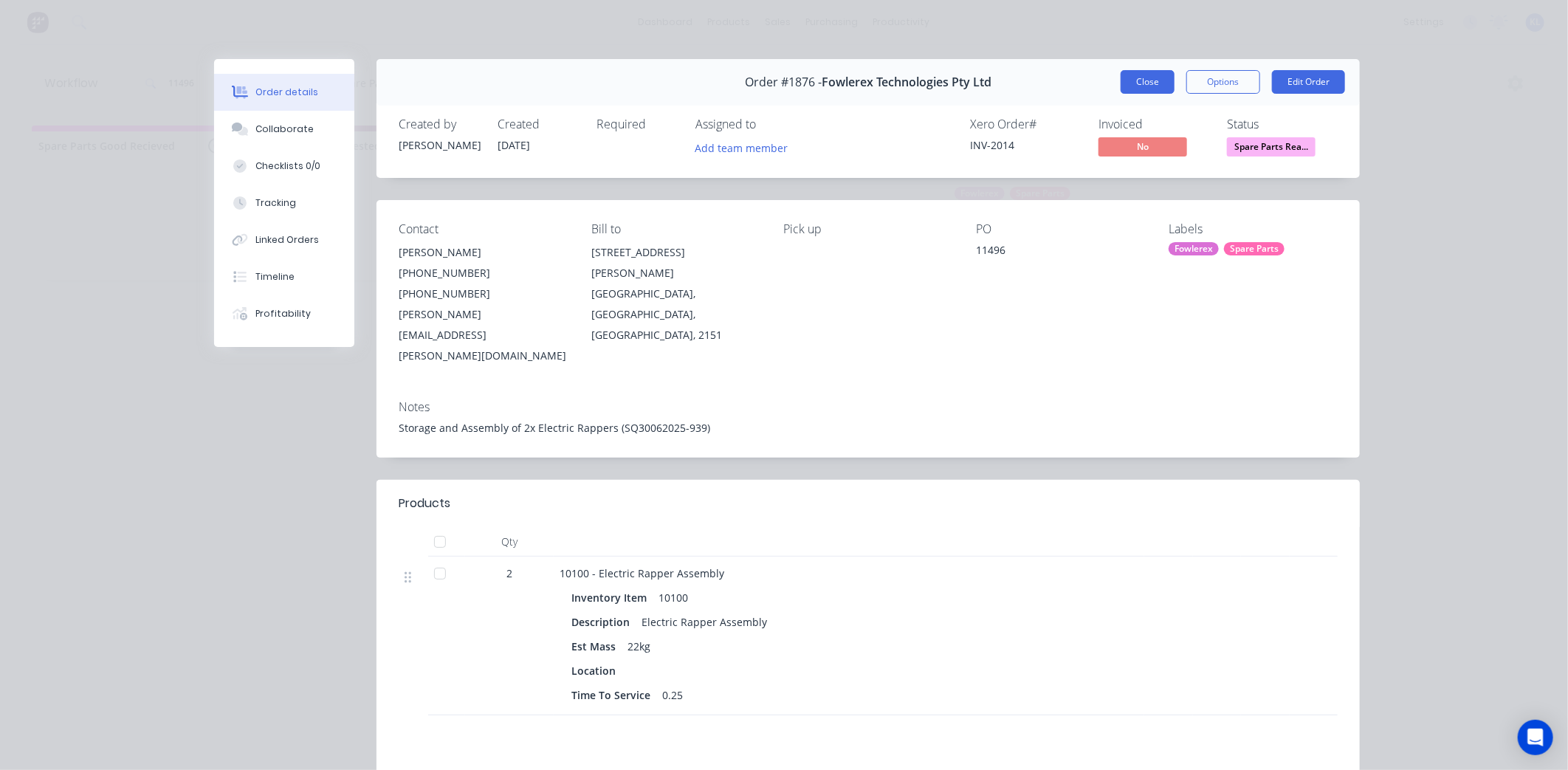
click at [1146, 84] on button "Close" at bounding box center [1148, 81] width 54 height 23
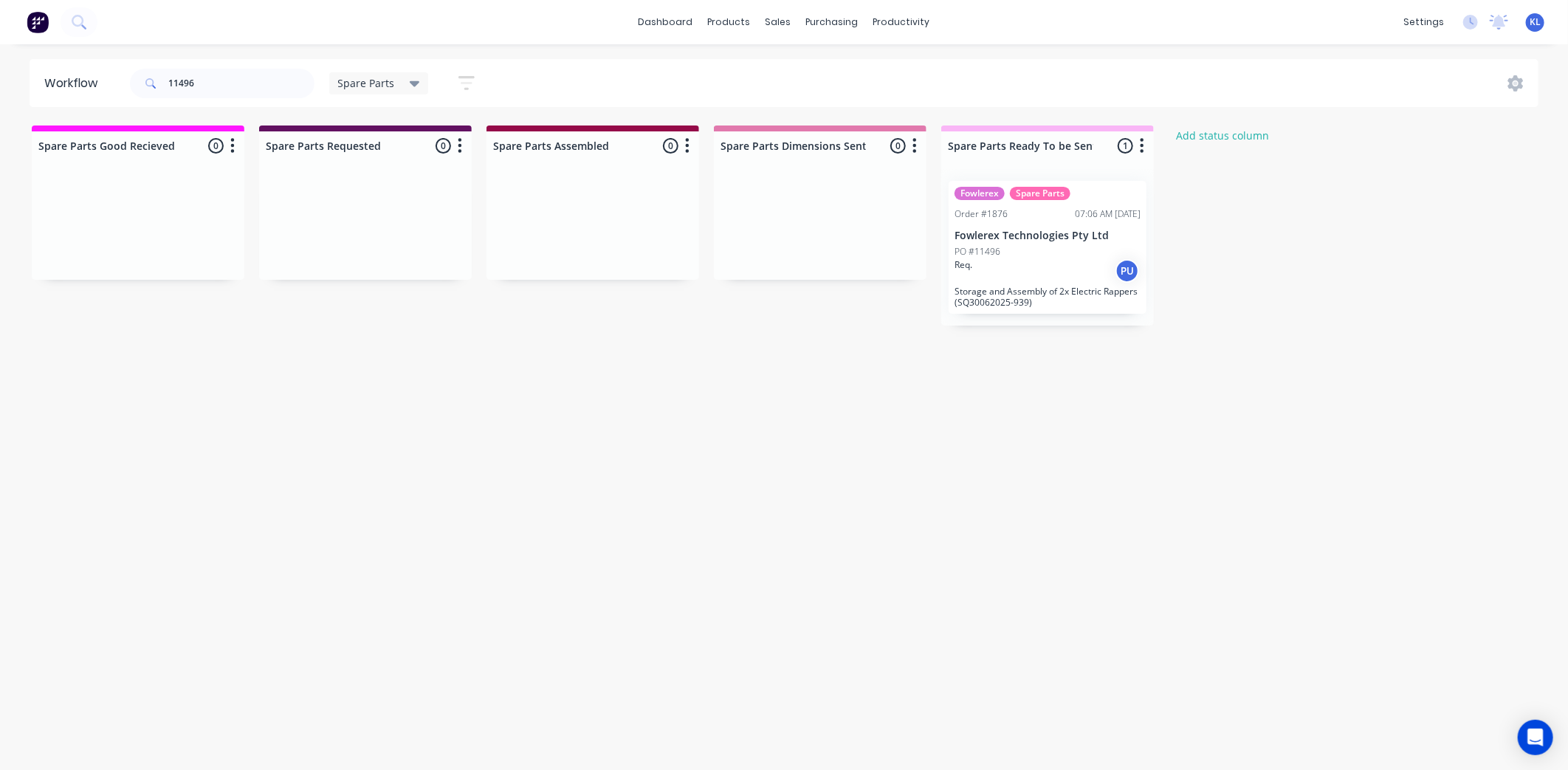
click at [1050, 262] on div "Req. PU" at bounding box center [1047, 271] width 186 height 25
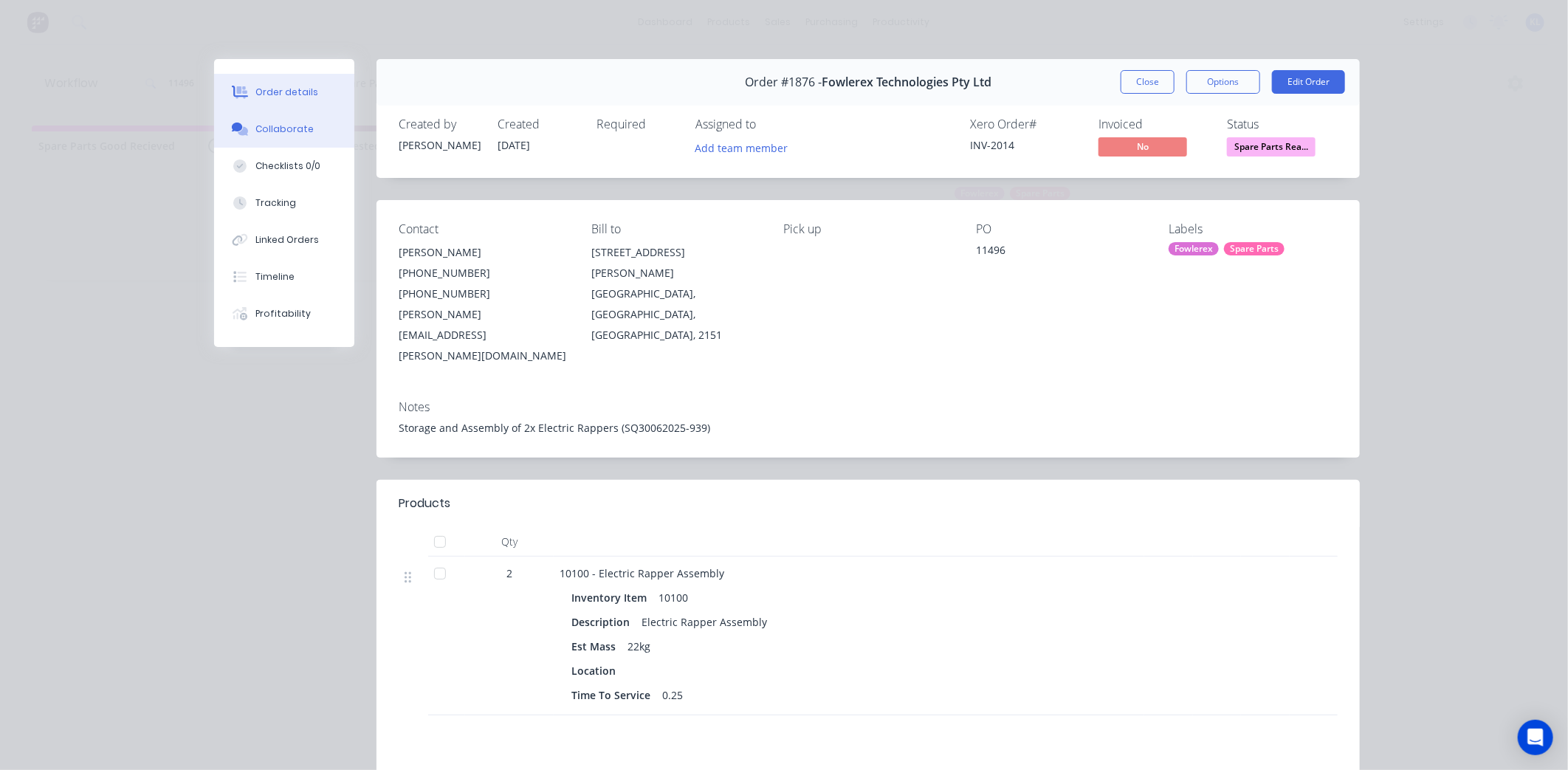
click at [278, 138] on button "Collaborate" at bounding box center [284, 129] width 141 height 37
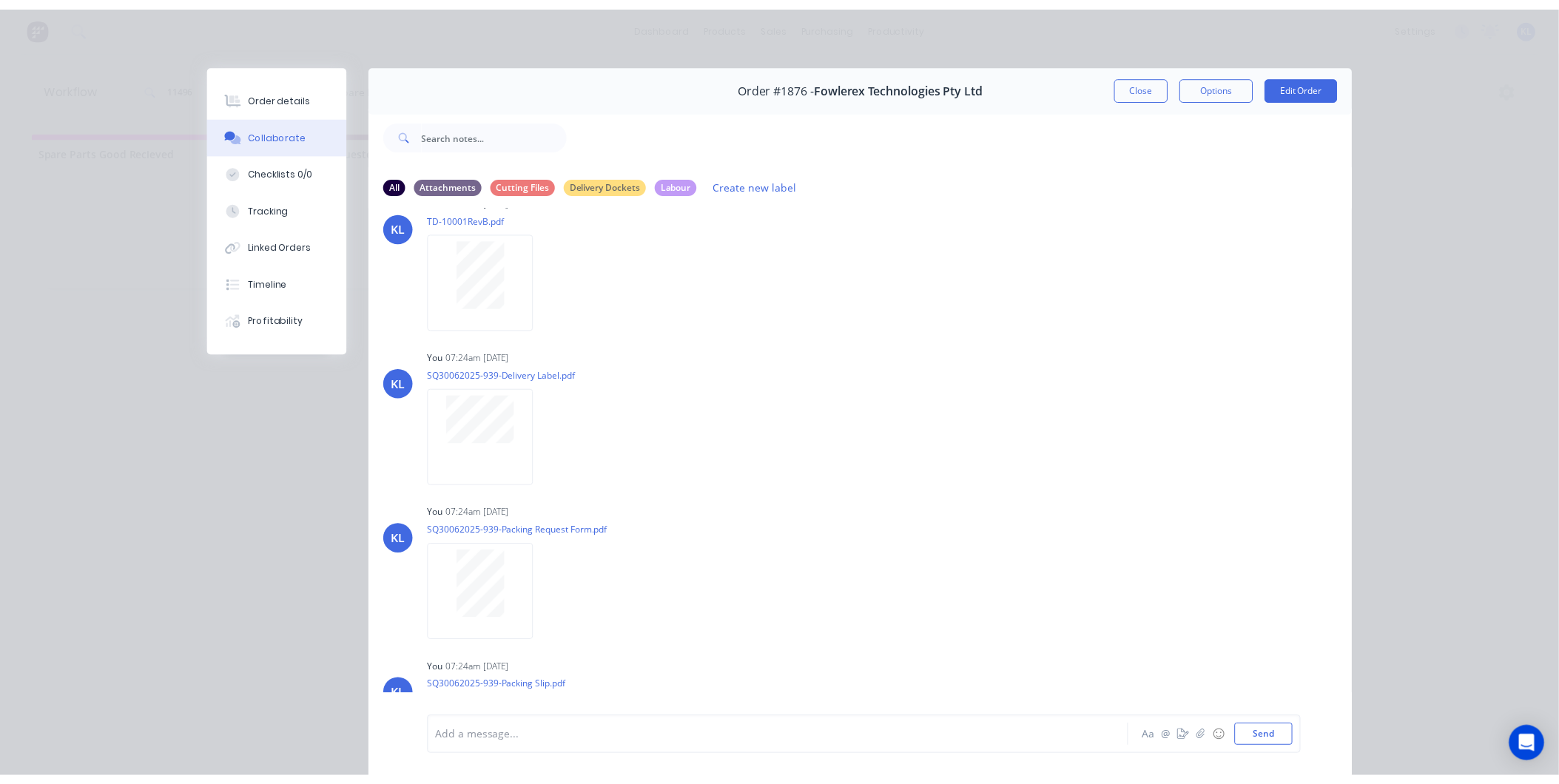
scroll to position [247, 0]
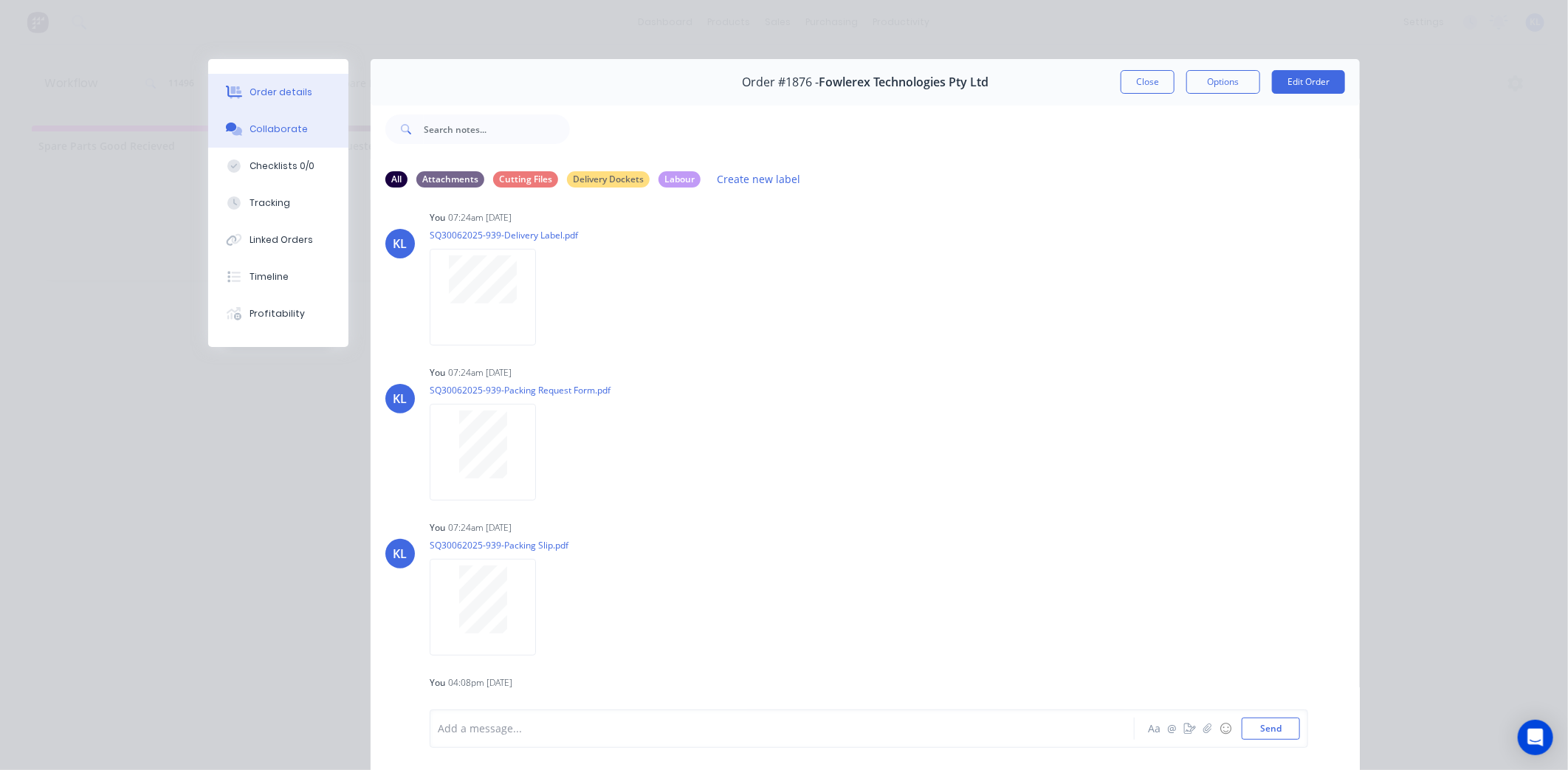
click at [265, 82] on button "Order details" at bounding box center [278, 92] width 141 height 37
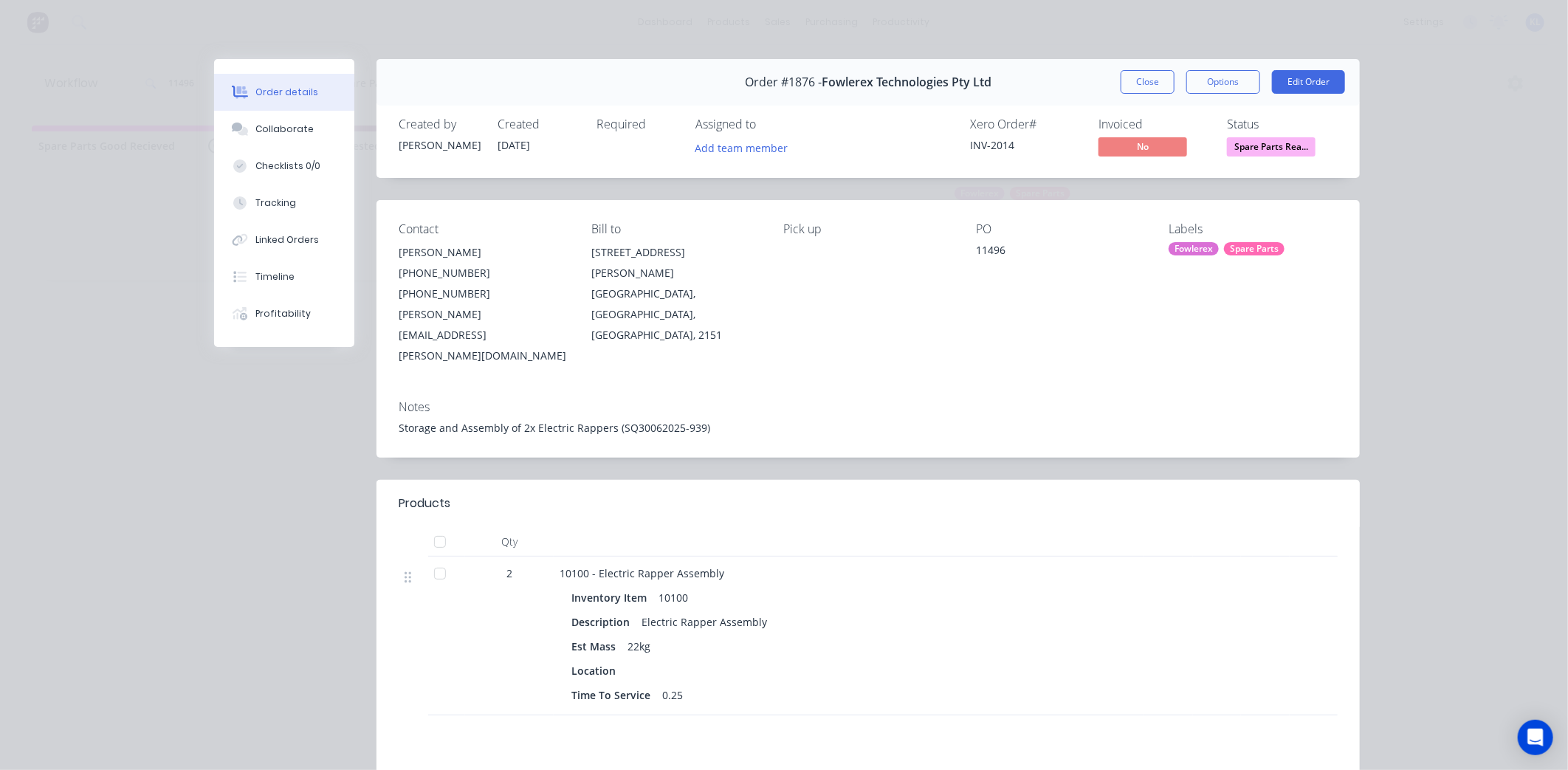
click at [279, 109] on button "Order details" at bounding box center [284, 92] width 141 height 37
click at [285, 128] on div "Collaborate" at bounding box center [284, 129] width 58 height 14
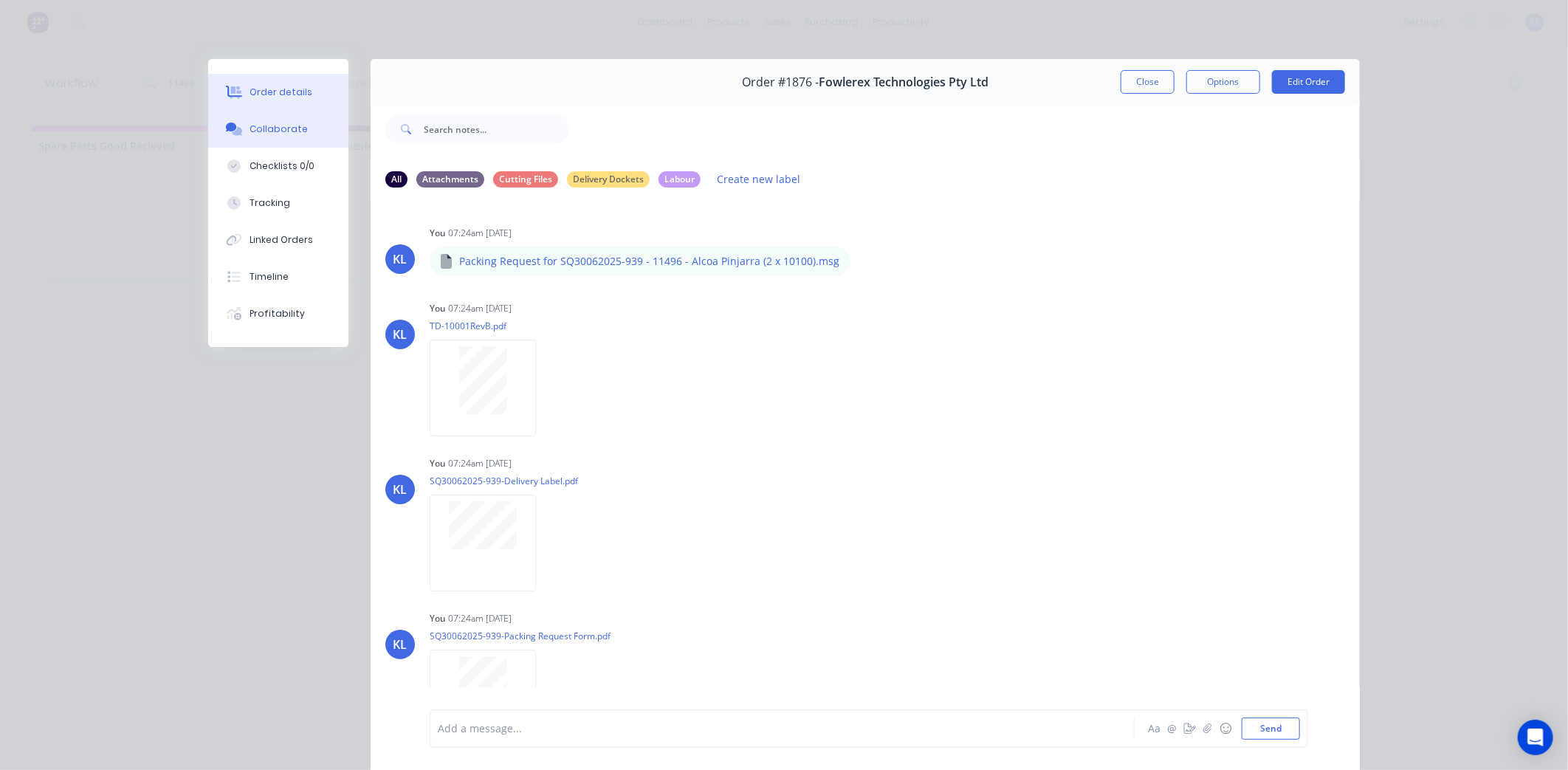
click at [285, 94] on div "Order details" at bounding box center [280, 92] width 63 height 14
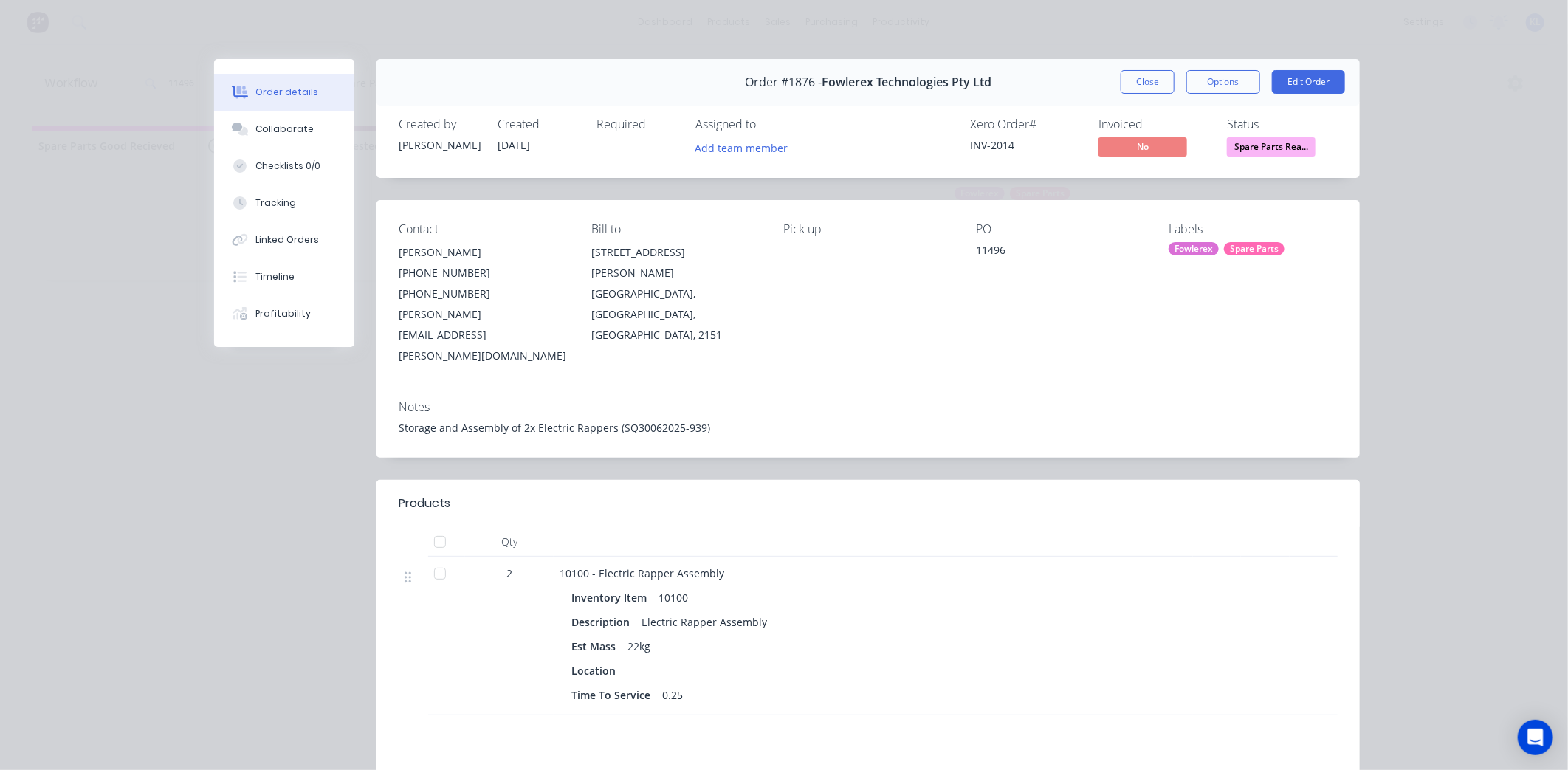
drag, startPoint x: 676, startPoint y: 655, endPoint x: 669, endPoint y: 640, distance: 16.6
click at [669, 640] on div "Inventory Item 10100 Description Electric Rapper Assembly Est Mass 22kg Locatio…" at bounding box center [848, 645] width 579 height 122
click at [255, 122] on div "Collaborate" at bounding box center [284, 129] width 58 height 14
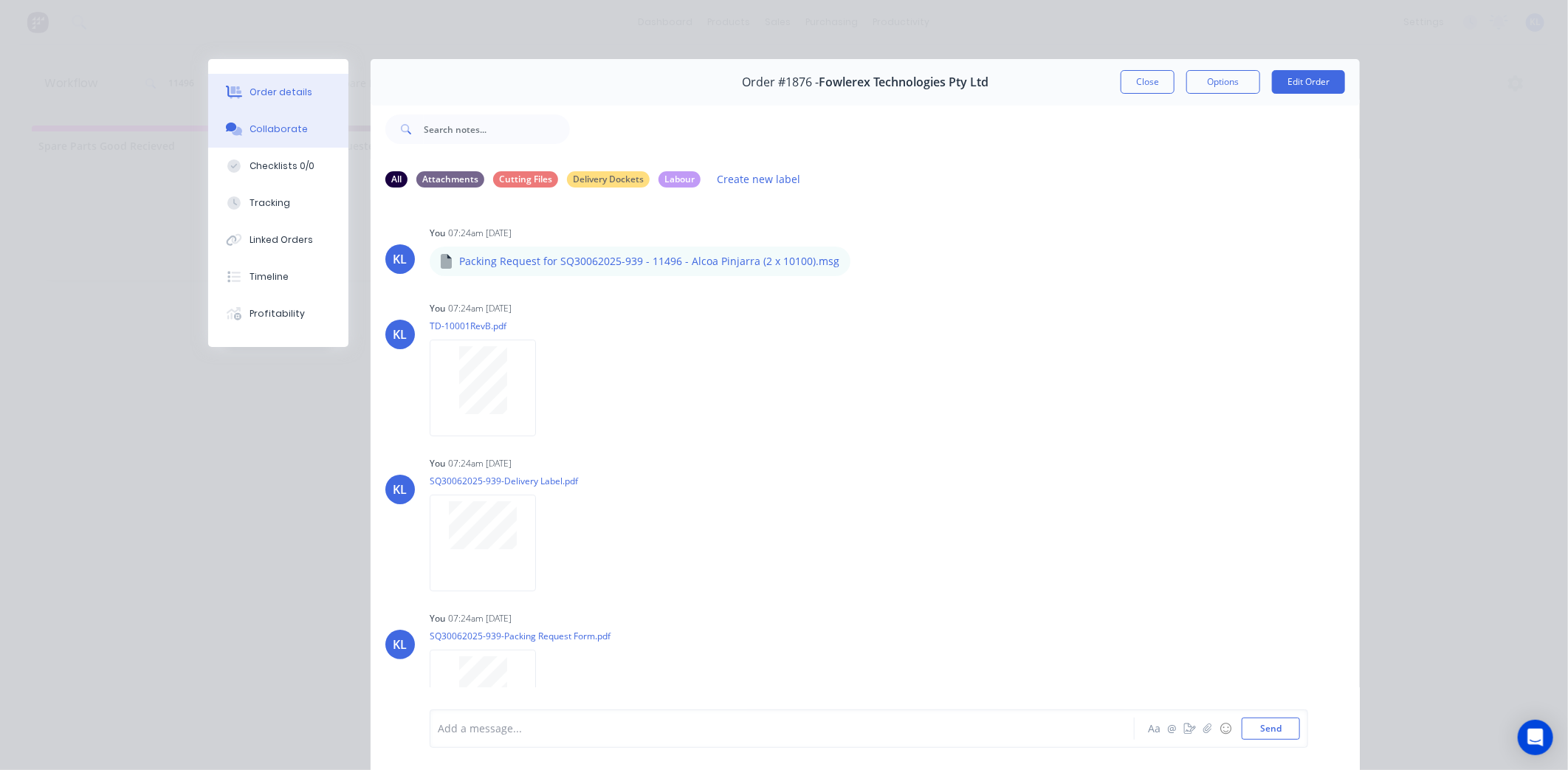
click at [296, 91] on div "Order details" at bounding box center [280, 92] width 63 height 14
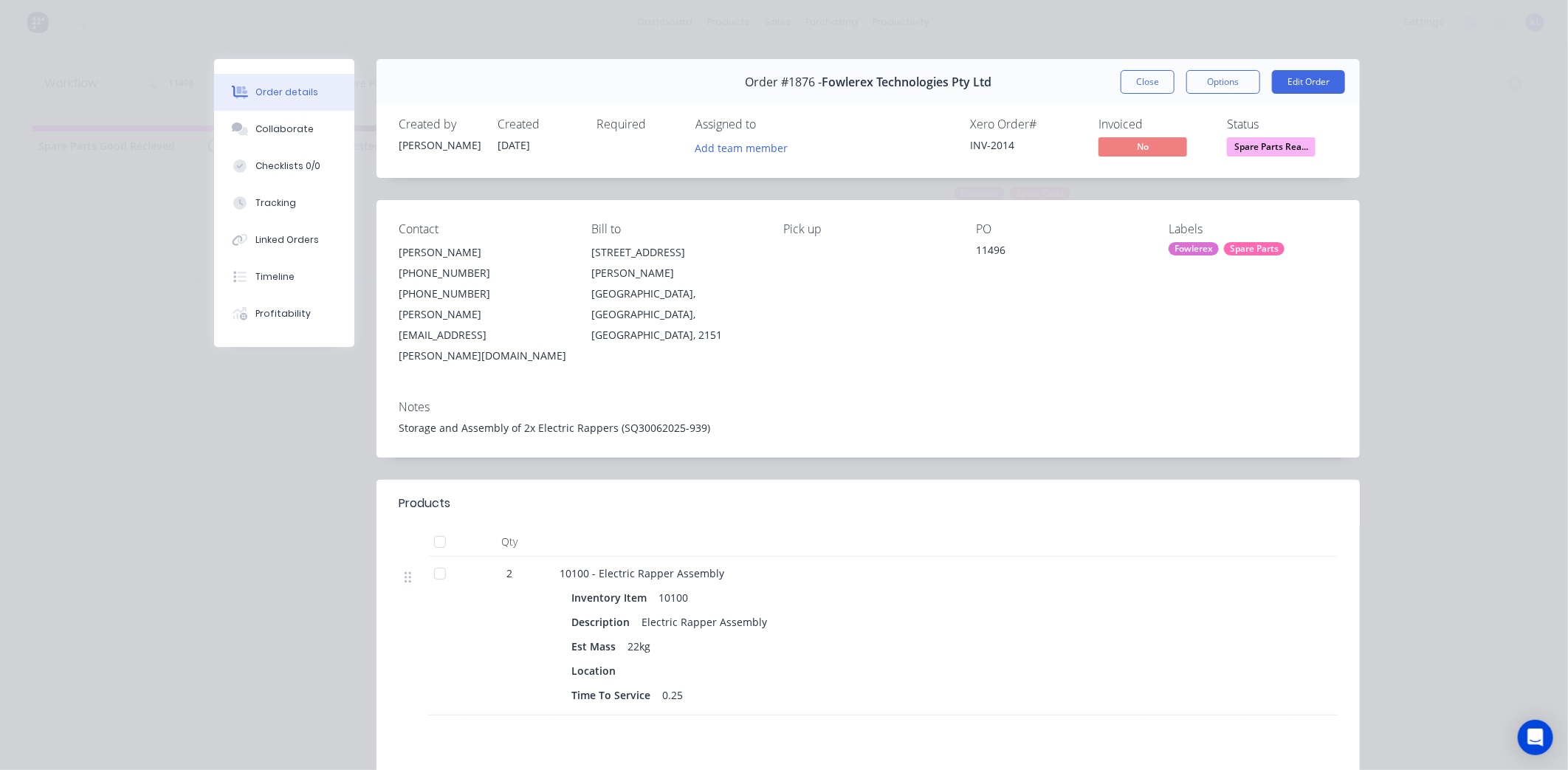
click at [1258, 87] on div "Close Options Edit Order" at bounding box center [1232, 81] width 224 height 23
click at [1279, 83] on button "Edit Order" at bounding box center [1308, 81] width 73 height 23
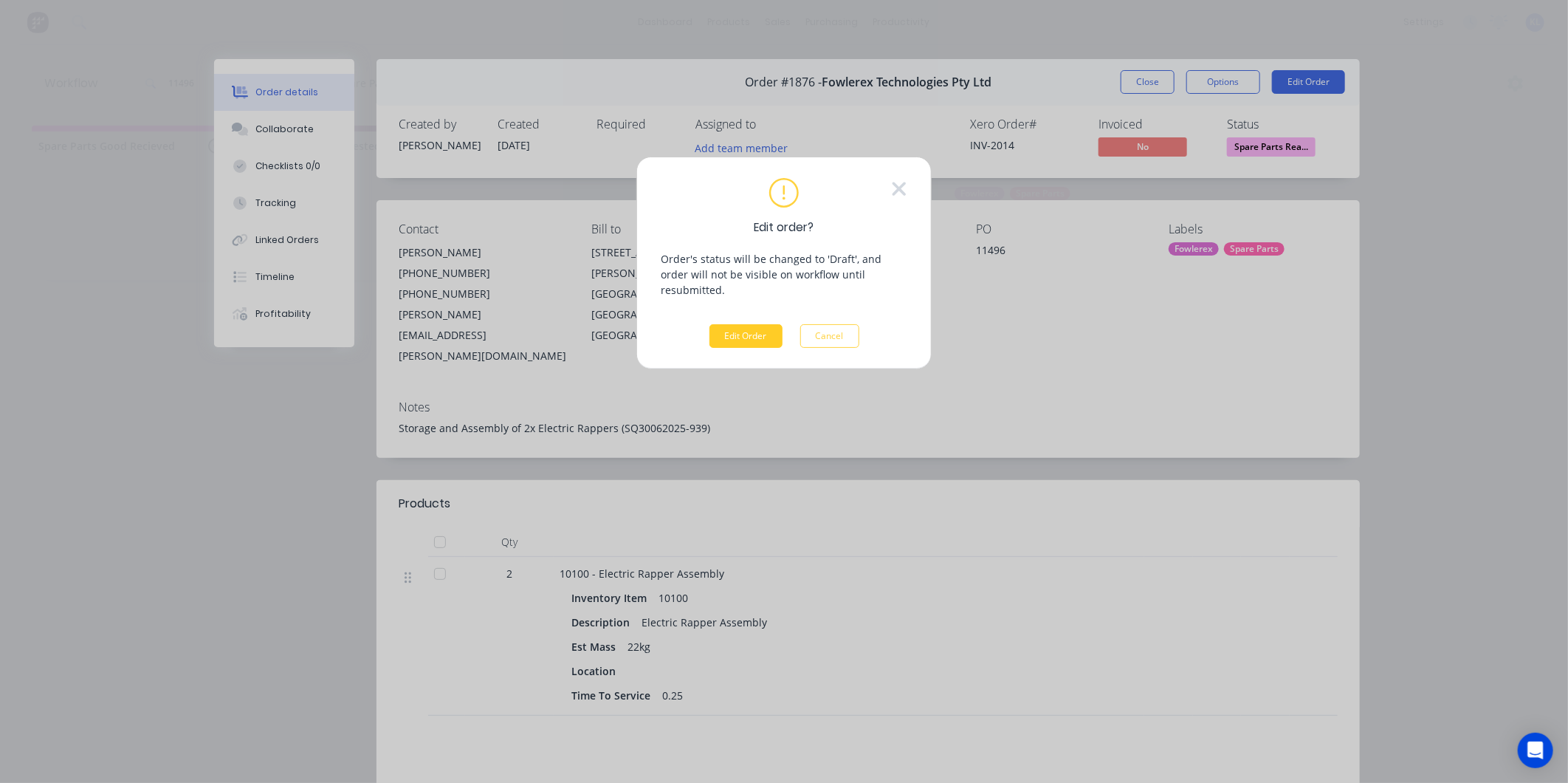
click at [747, 324] on button "Edit Order" at bounding box center [746, 336] width 73 height 23
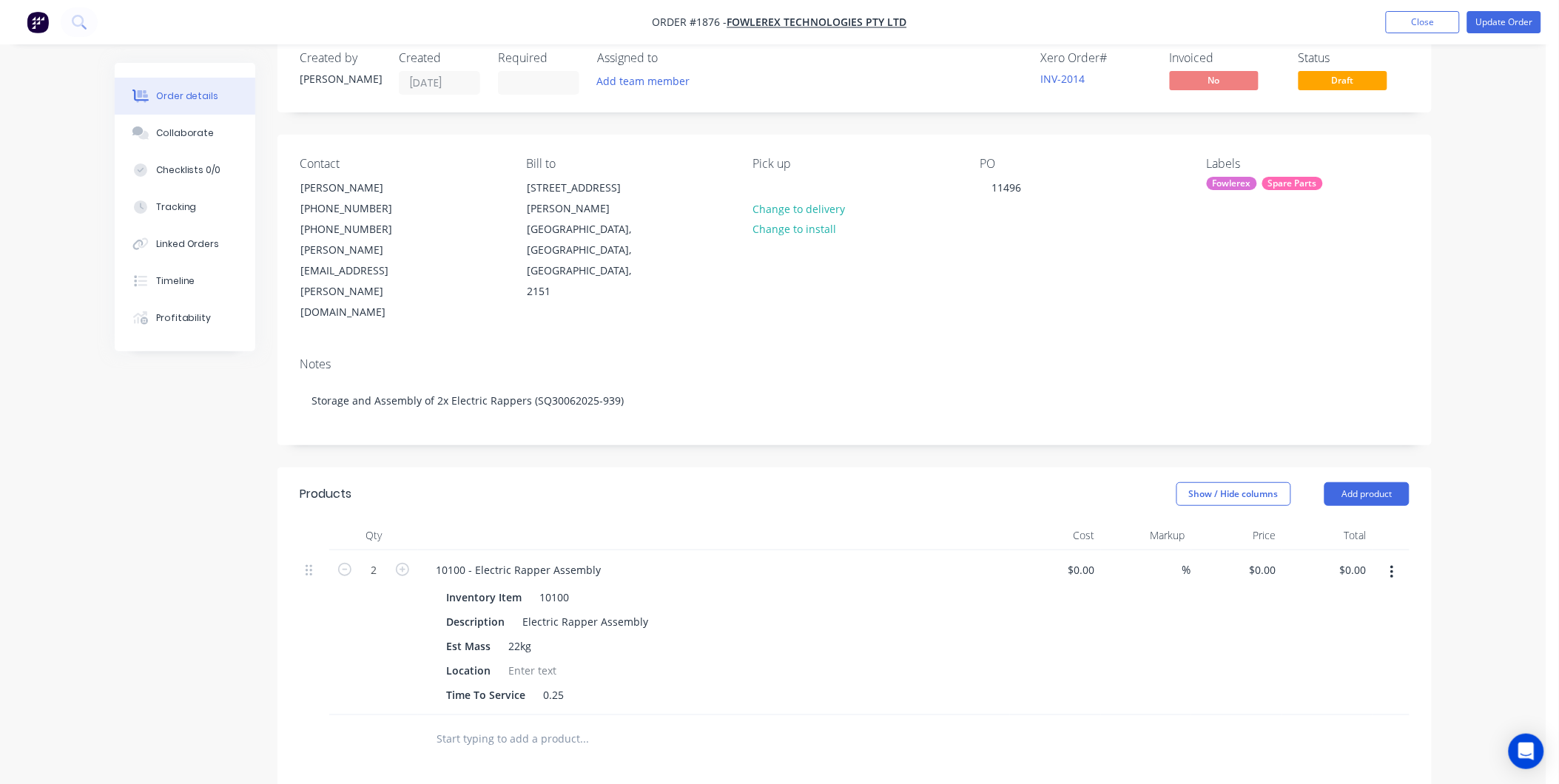
scroll to position [83, 0]
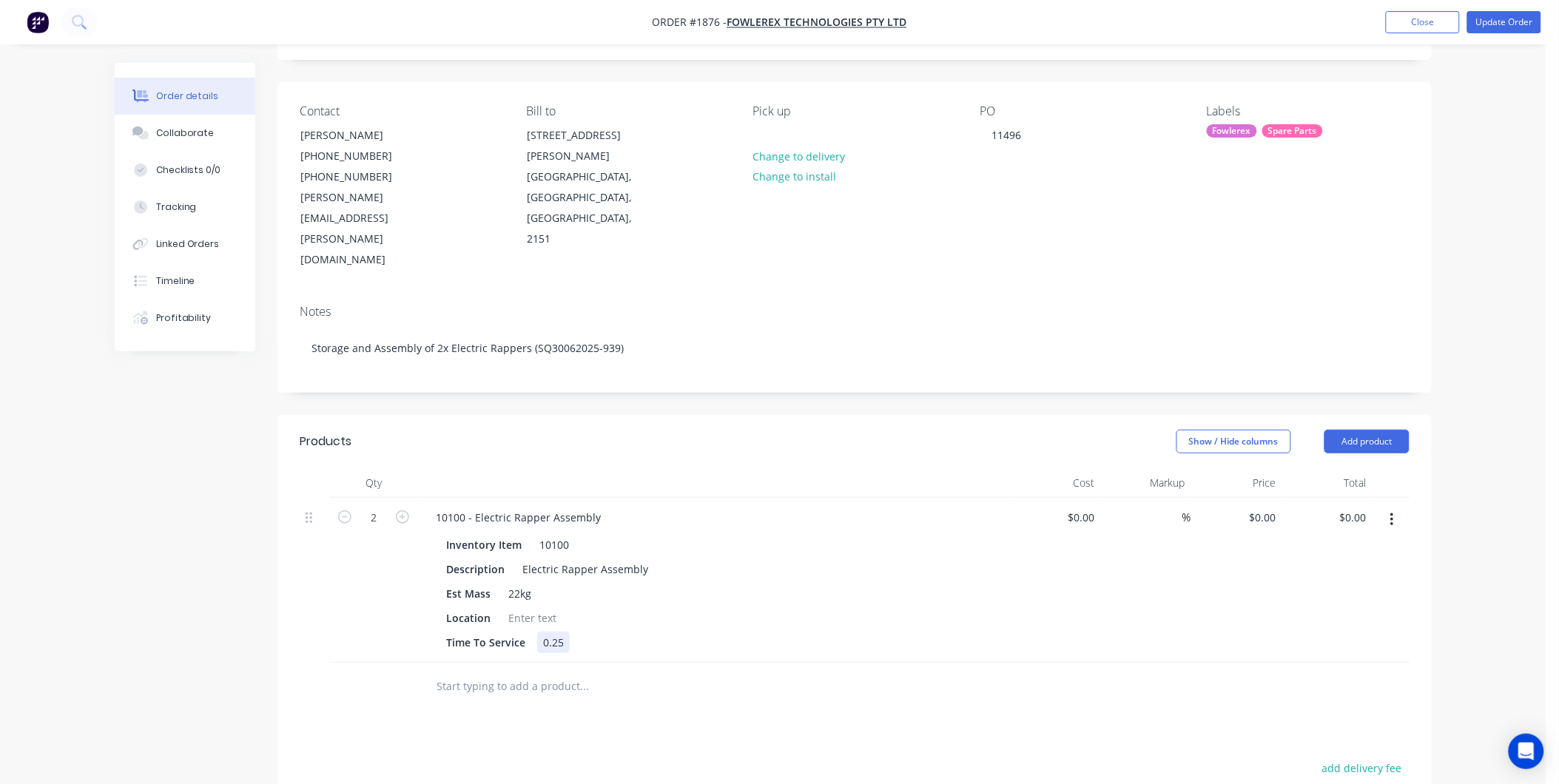
click at [557, 631] on div "0.25" at bounding box center [553, 642] width 32 height 21
drag, startPoint x: 567, startPoint y: 580, endPoint x: 535, endPoint y: 584, distance: 32.2
click at [535, 631] on div "Time To Service 0.25" at bounding box center [710, 642] width 541 height 21
drag, startPoint x: 652, startPoint y: 661, endPoint x: 721, endPoint y: 571, distance: 113.4
click at [661, 655] on div "Products Show / Hide columns Add product Qty Cost Markup Price Total 2 10100 - …" at bounding box center [854, 740] width 1155 height 651
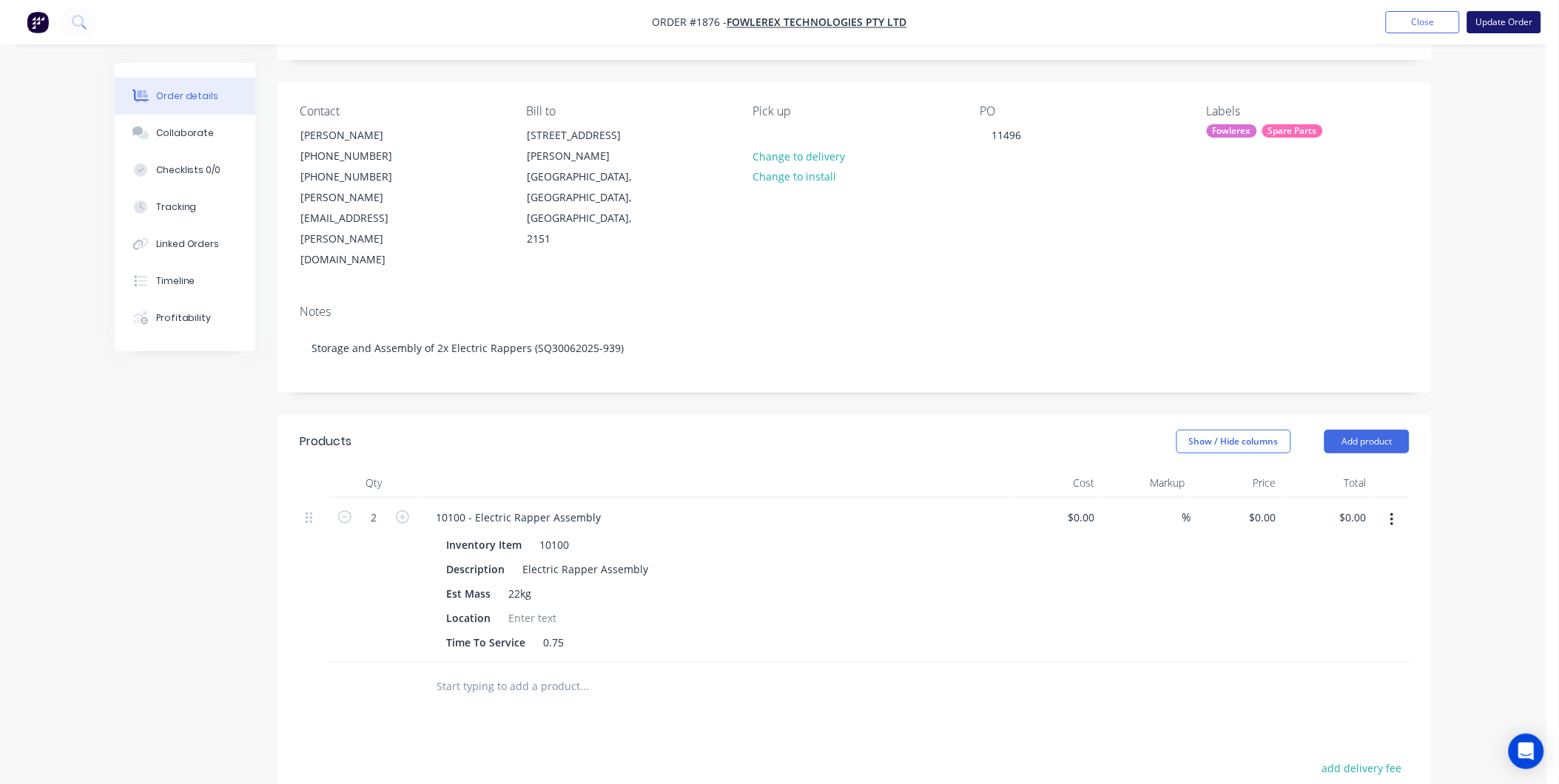
click at [1505, 15] on button "Update Order" at bounding box center [1505, 21] width 74 height 22
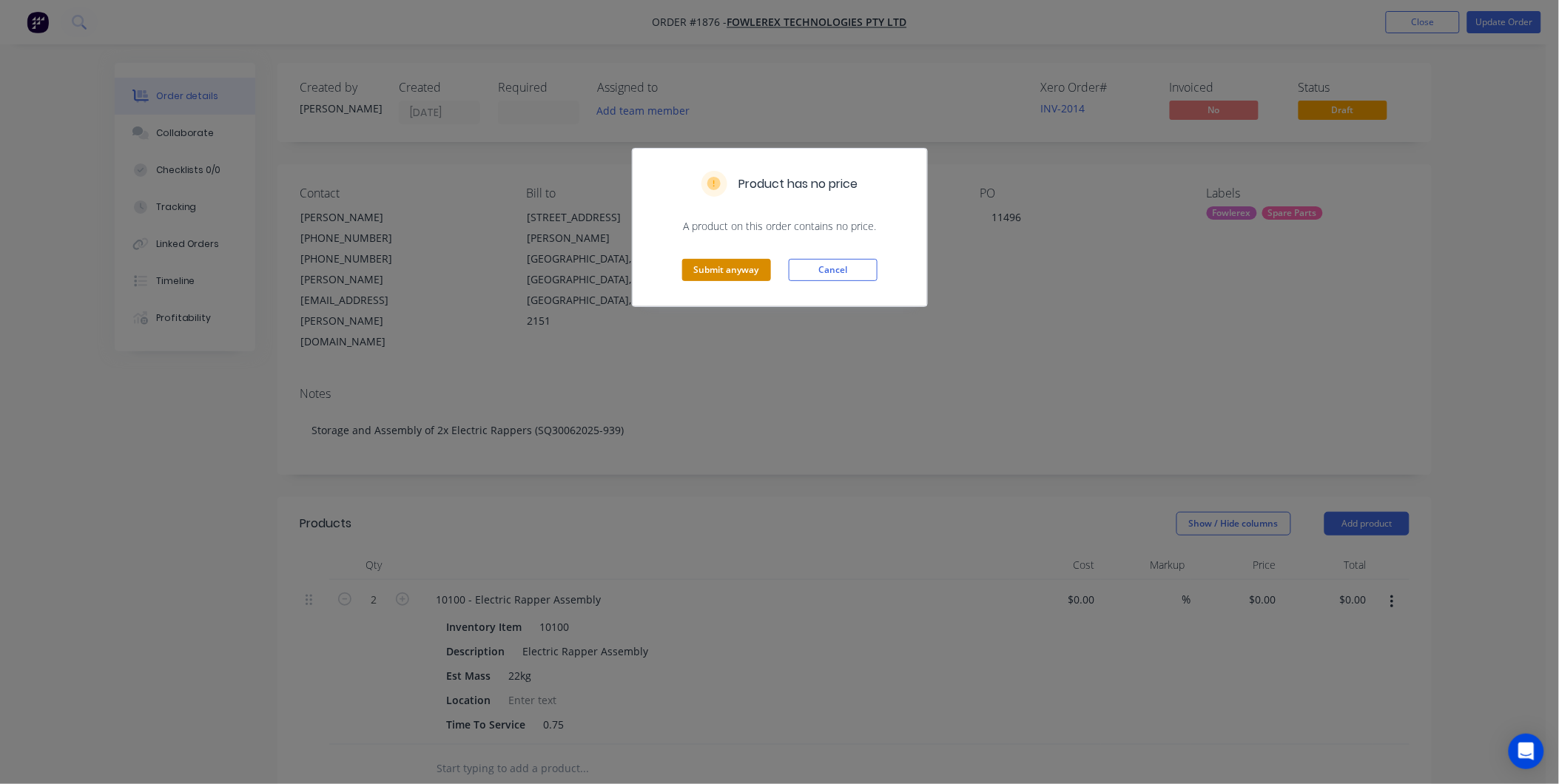
click at [719, 270] on button "Submit anyway" at bounding box center [726, 269] width 88 height 22
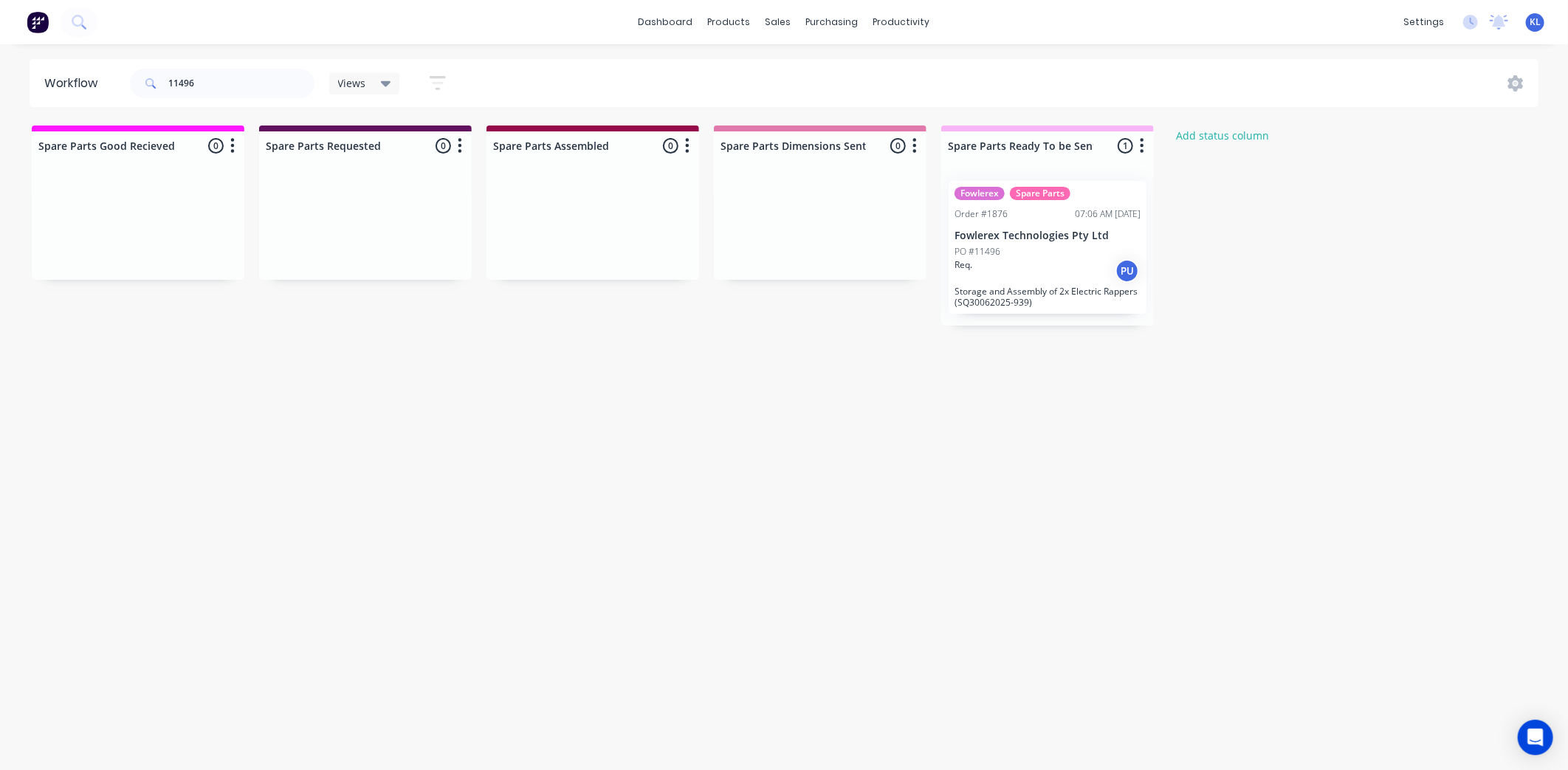
click at [364, 82] on span "Views" at bounding box center [352, 83] width 28 height 16
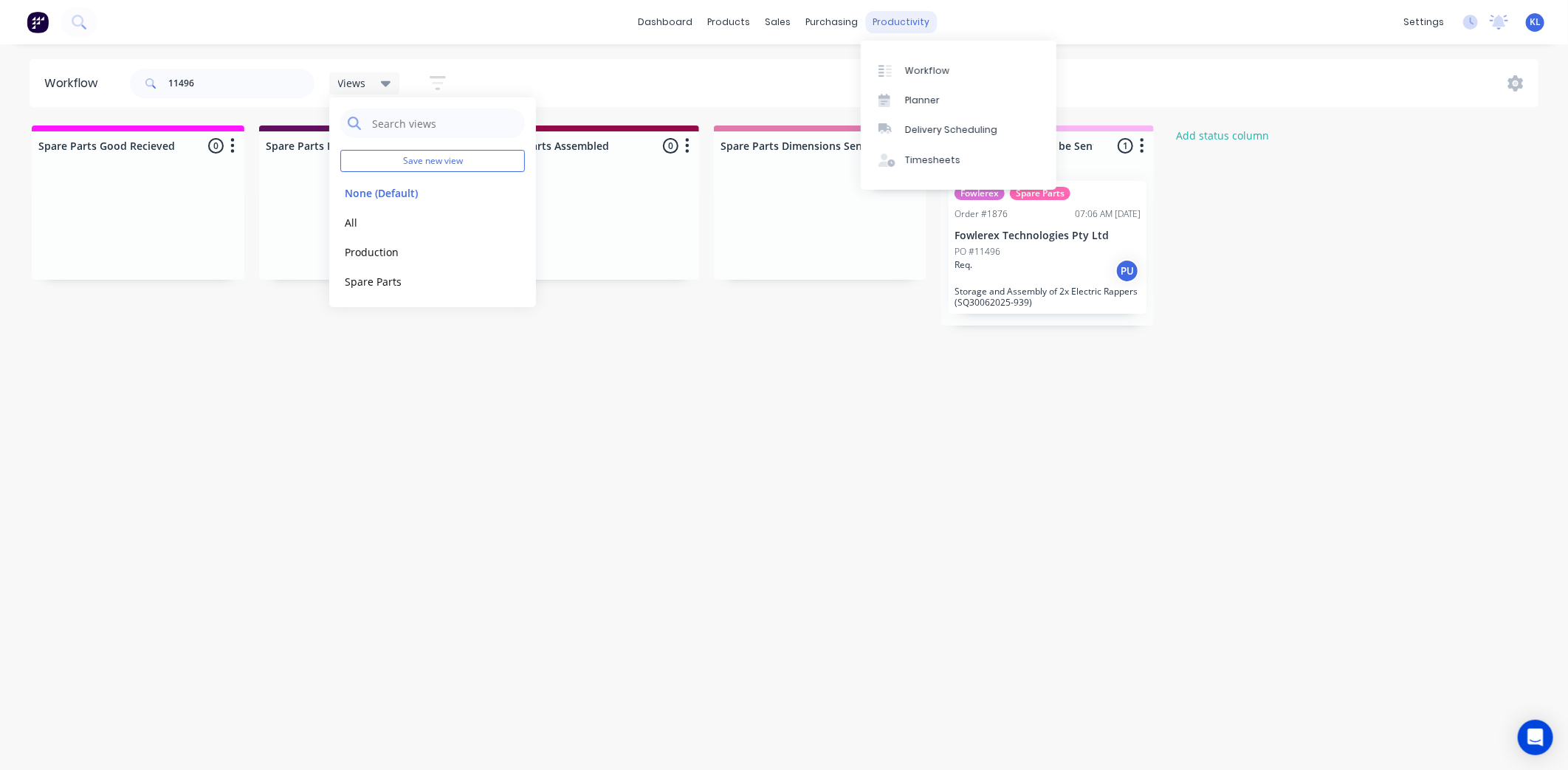
drag, startPoint x: 875, startPoint y: 11, endPoint x: 883, endPoint y: 22, distance: 13.6
click at [875, 11] on div "productivity" at bounding box center [902, 21] width 72 height 22
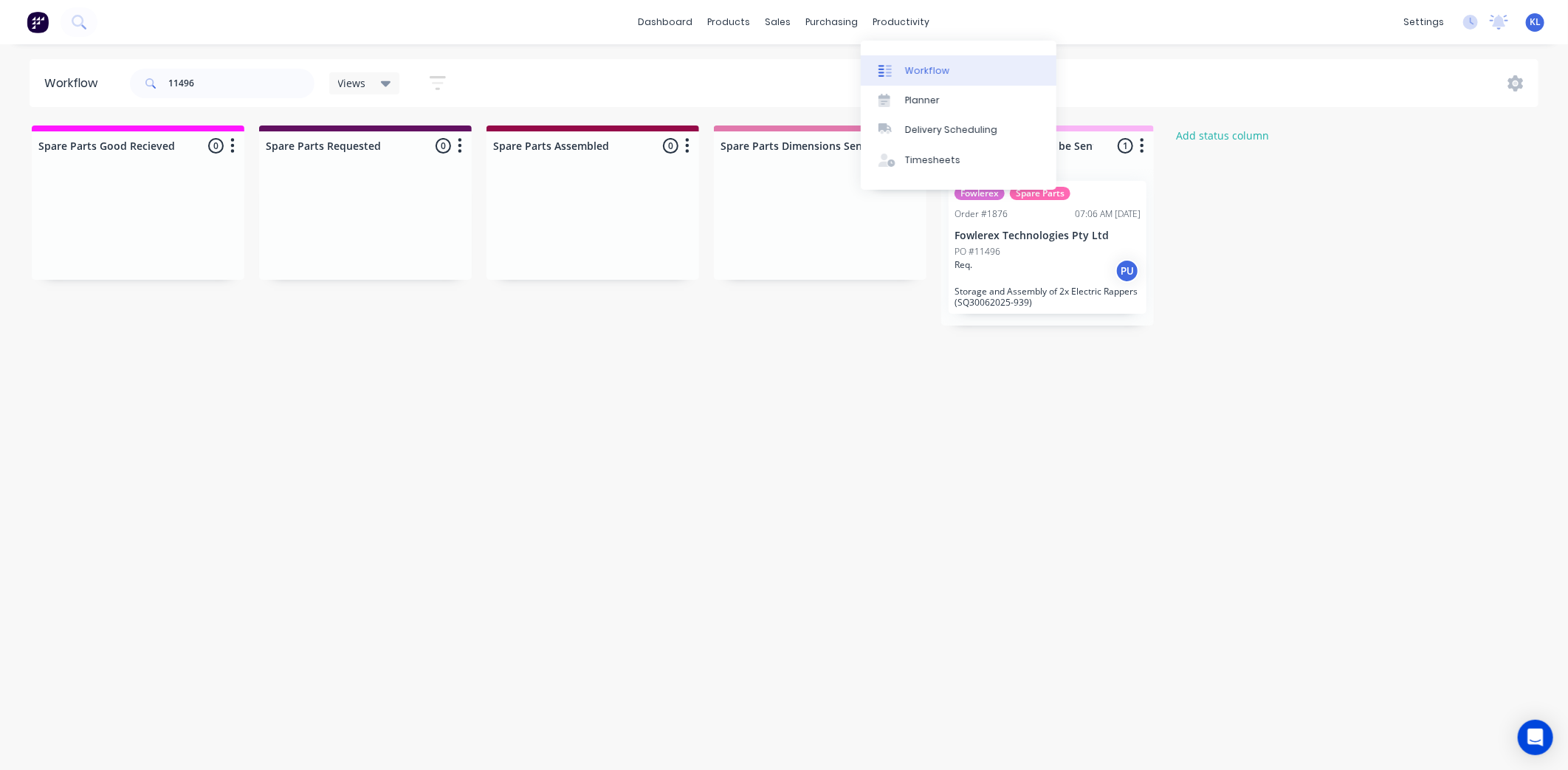
click at [899, 71] on div at bounding box center [889, 71] width 22 height 14
click at [670, 108] on div "Workflow 11496 Views Save new view None (Default) edit All edit Production edit…" at bounding box center [778, 400] width 1555 height 682
drag, startPoint x: 227, startPoint y: 93, endPoint x: 63, endPoint y: 114, distance: 165.3
click at [63, 113] on div "Workflow 11496 Views Save new view None (Default) edit All edit Production edit…" at bounding box center [778, 400] width 1555 height 682
click at [911, 16] on div "productivity" at bounding box center [902, 21] width 72 height 22
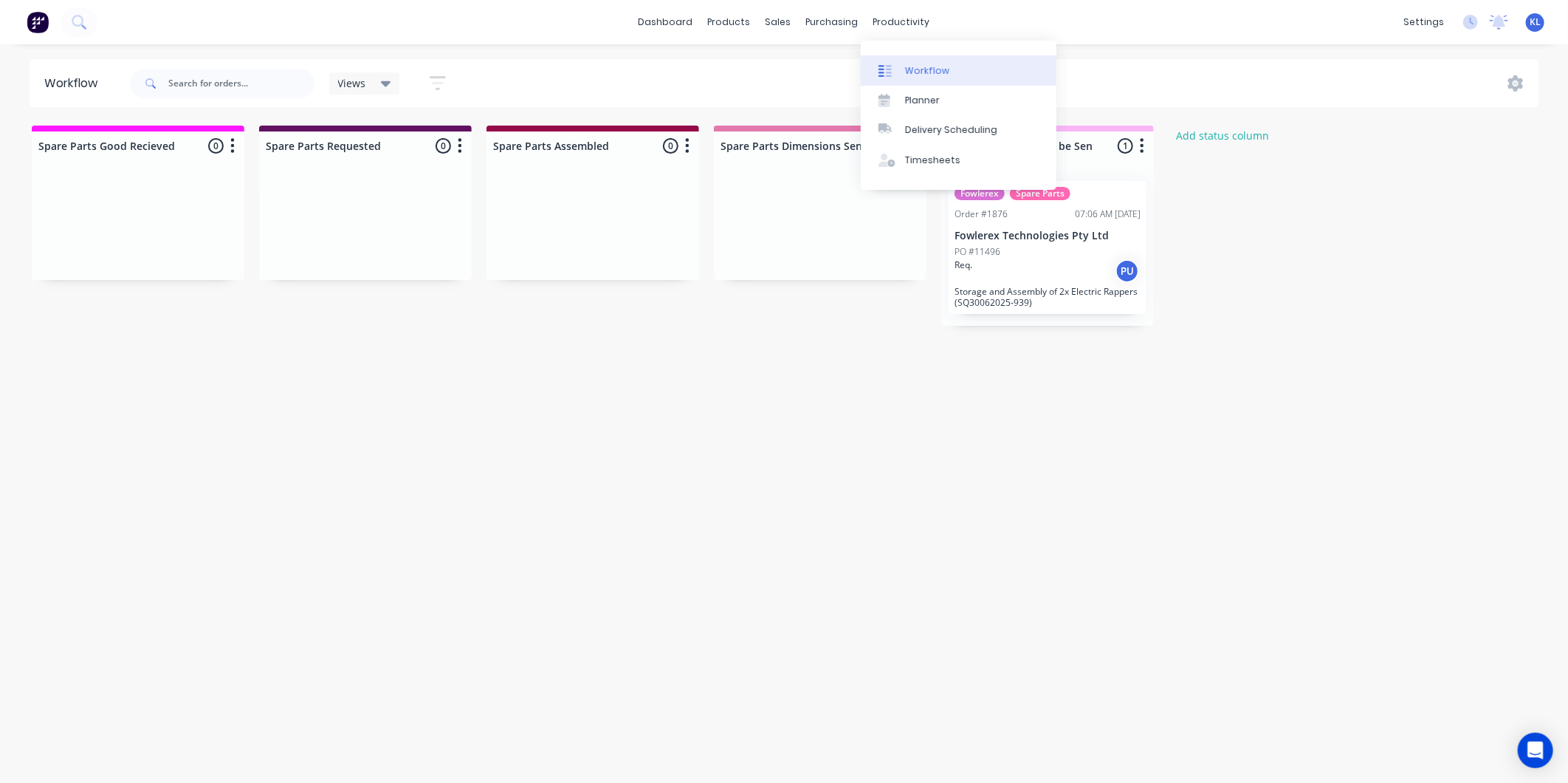
click at [926, 79] on link "Workflow" at bounding box center [959, 70] width 196 height 29
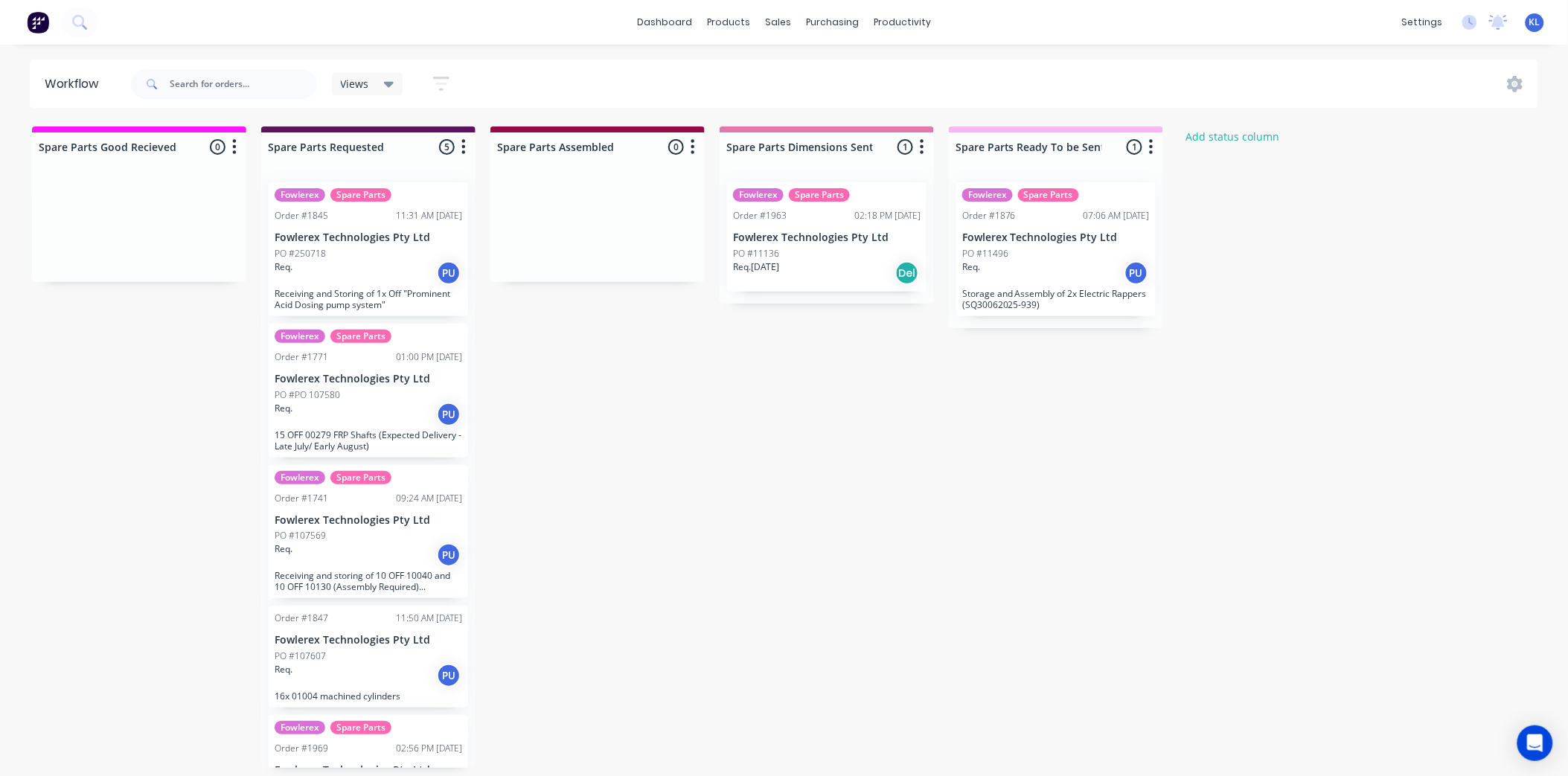
click at [768, 19] on div "sales" at bounding box center [778, 22] width 41 height 22
click at [818, 65] on div "Sales Orders" at bounding box center [833, 71] width 61 height 14
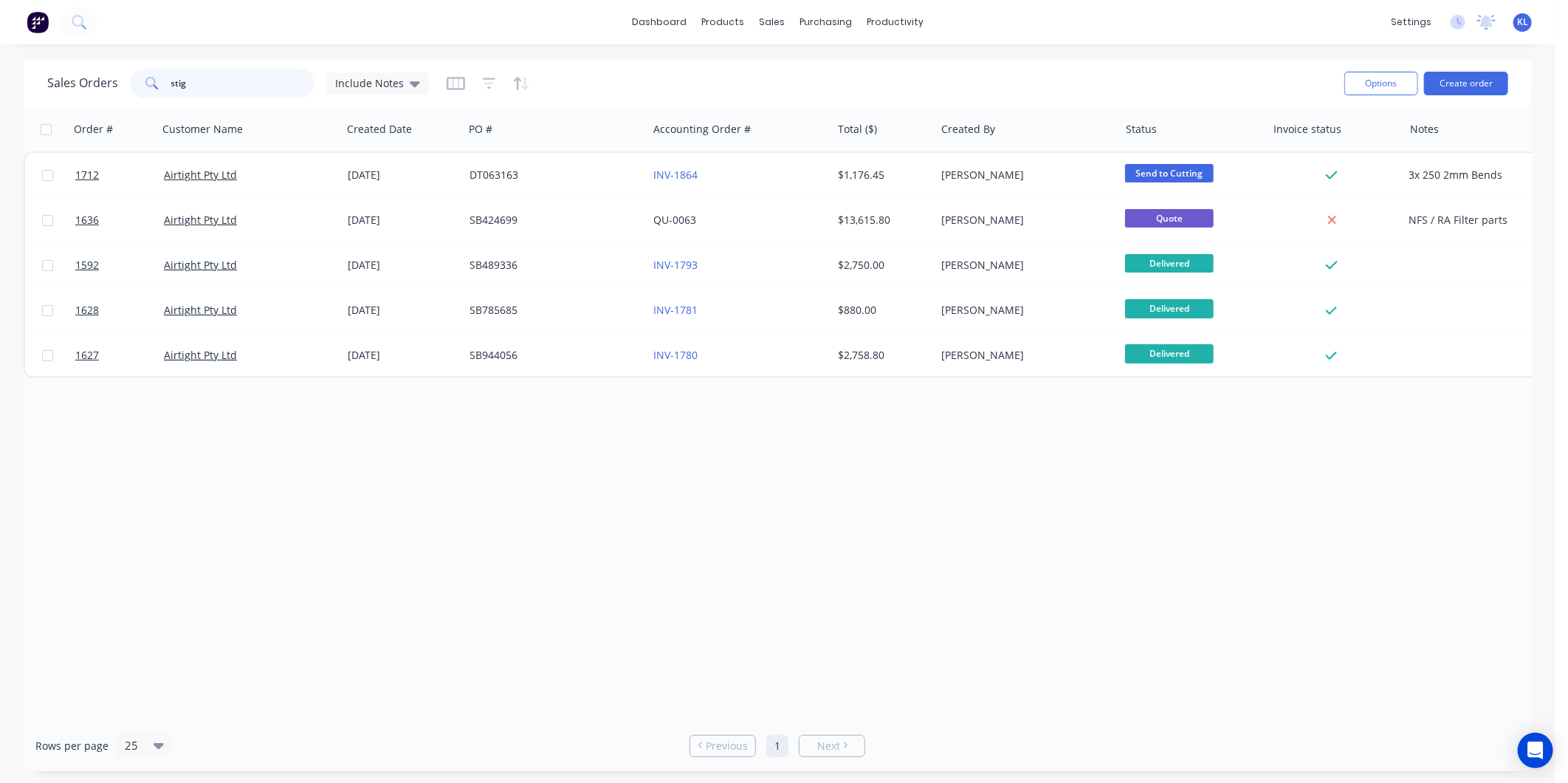
drag, startPoint x: 198, startPoint y: 79, endPoint x: 97, endPoint y: 79, distance: 101.0
click at [97, 79] on div "Sales Orders stig Include Notes" at bounding box center [239, 83] width 382 height 29
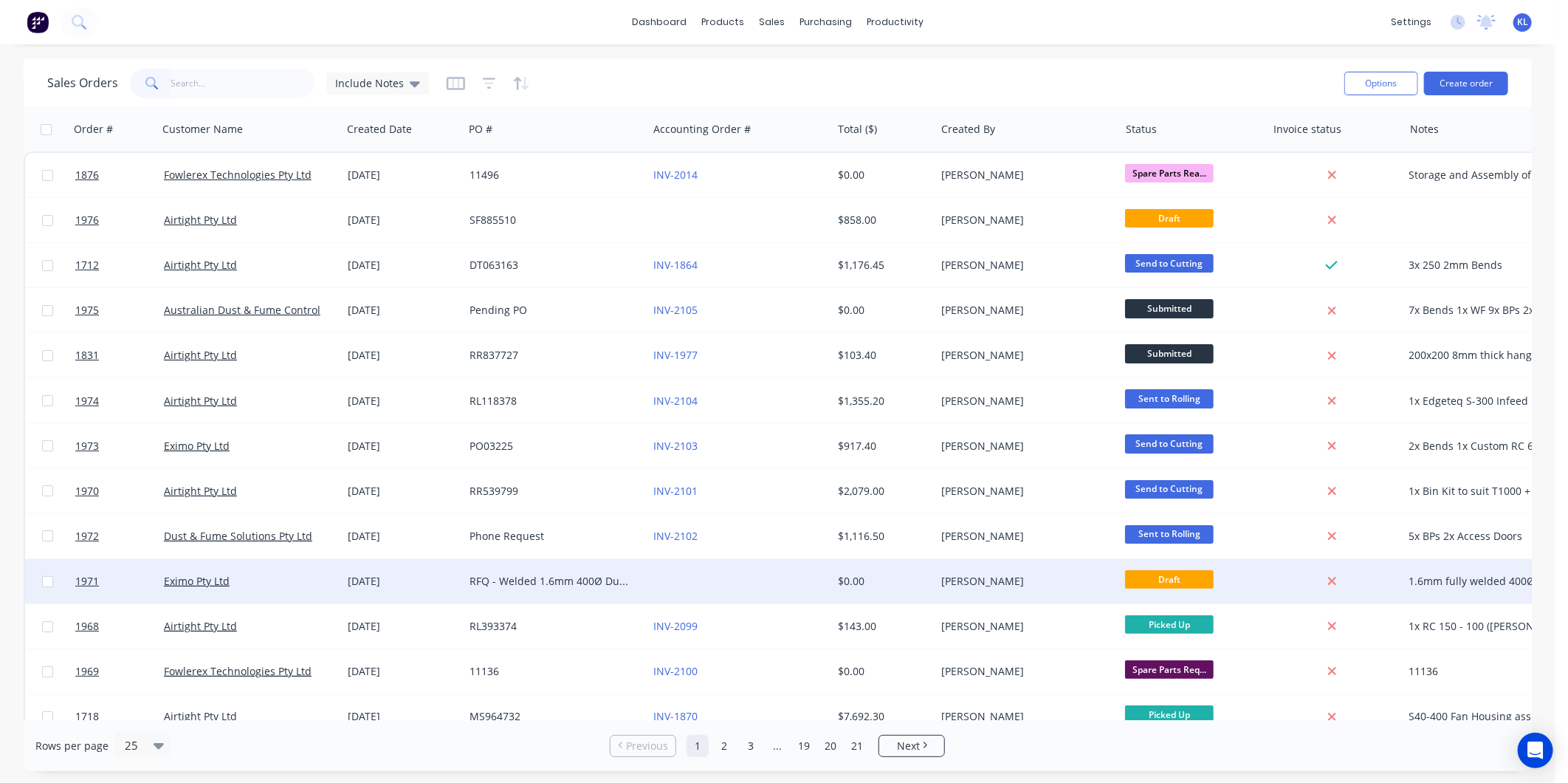
click at [1083, 584] on div "[PERSON_NAME]" at bounding box center [1023, 581] width 164 height 15
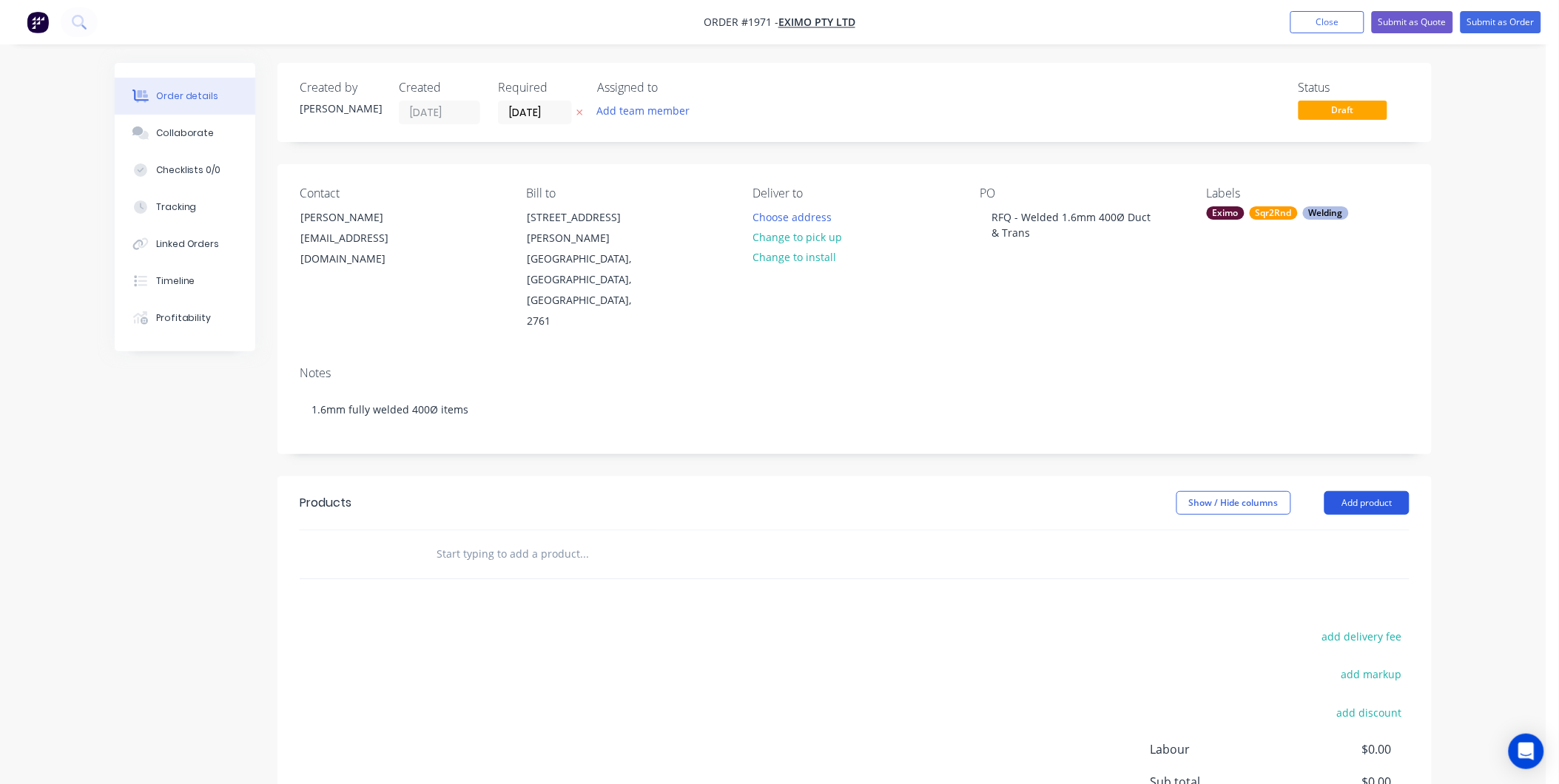
click at [1378, 492] on button "Add product" at bounding box center [1368, 503] width 86 height 23
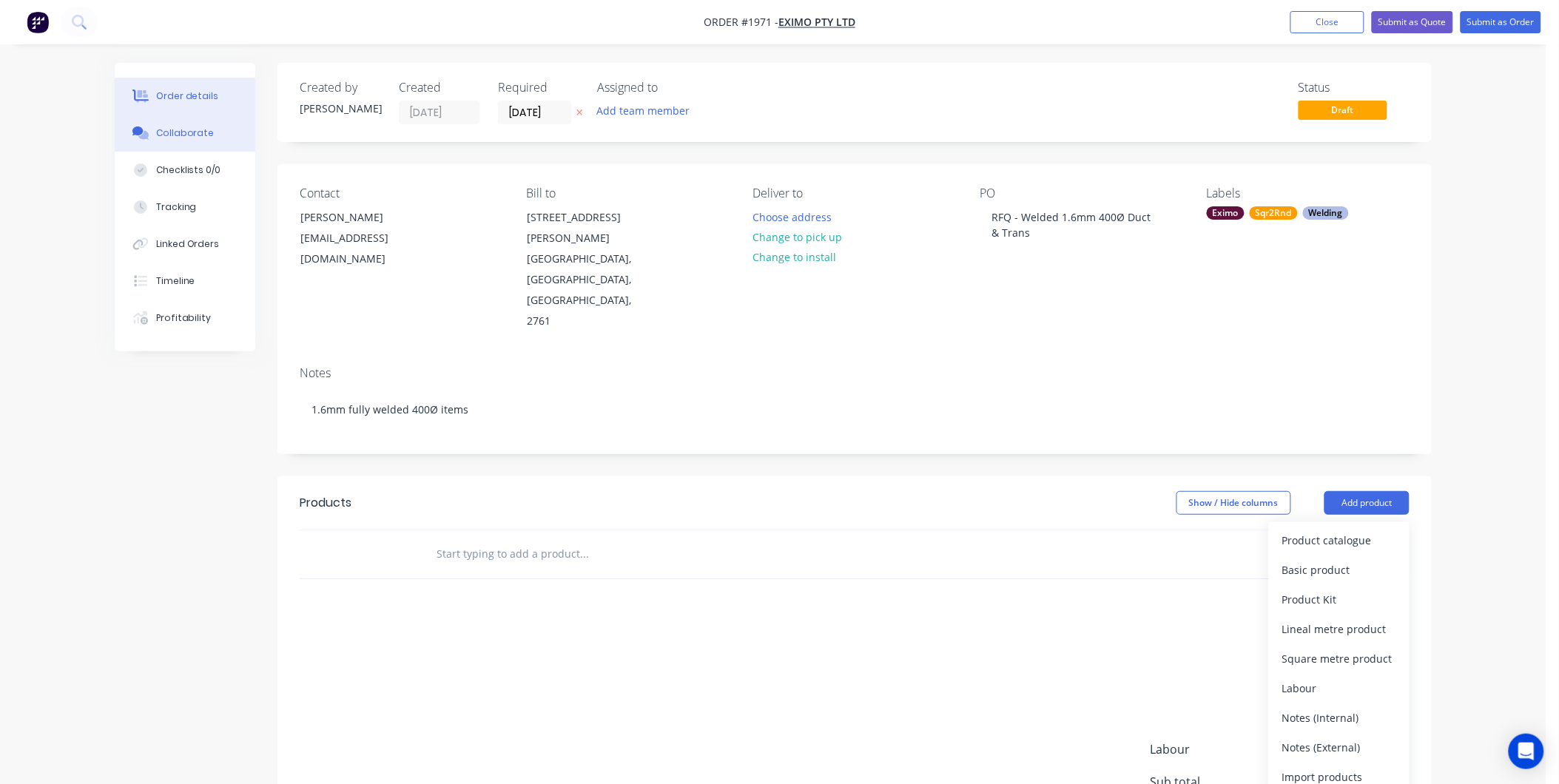
click at [215, 128] on button "Collaborate" at bounding box center [185, 133] width 141 height 37
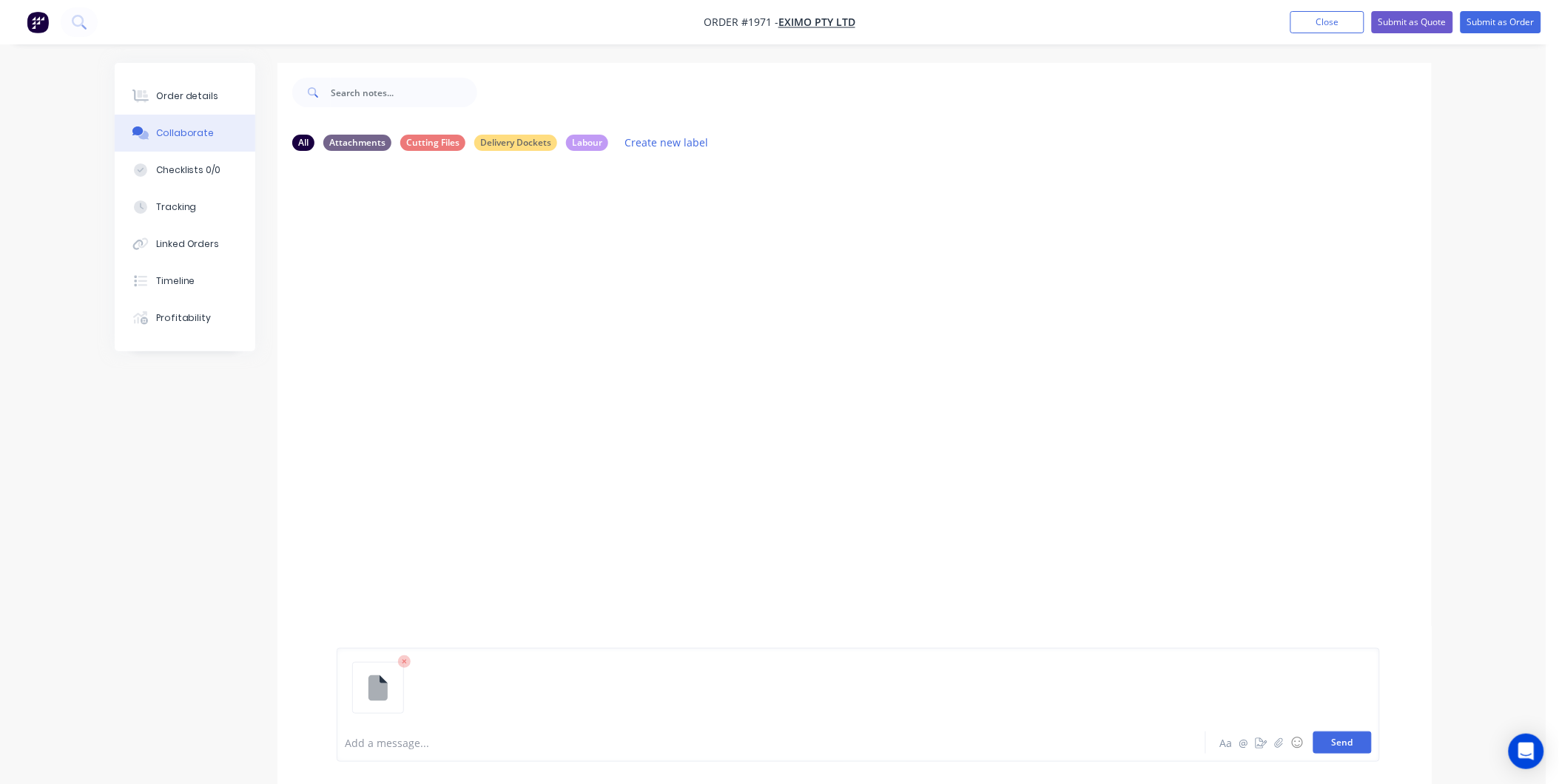
click at [1365, 748] on button "Send" at bounding box center [1342, 742] width 58 height 22
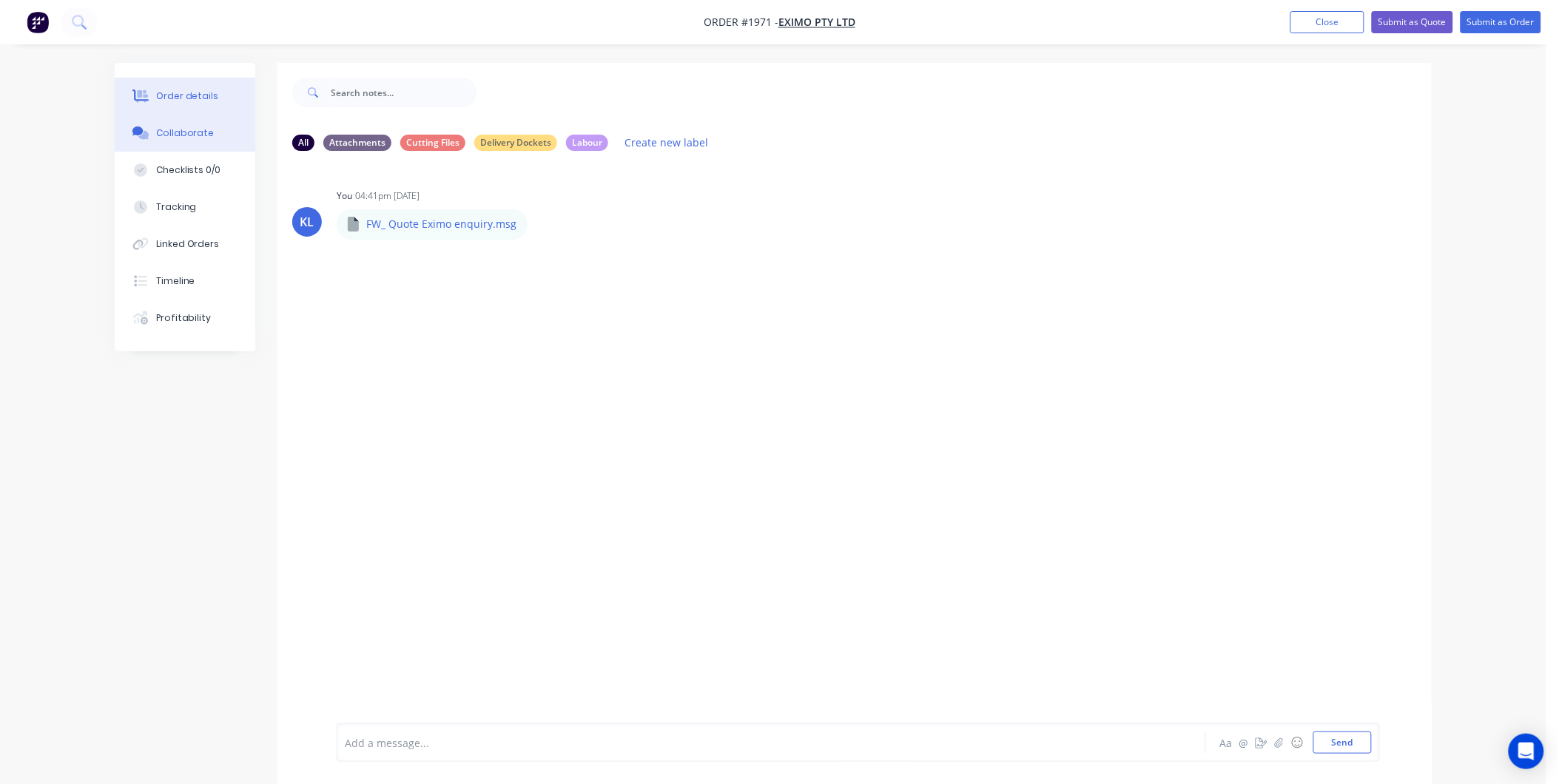
click at [227, 85] on button "Order details" at bounding box center [185, 96] width 141 height 37
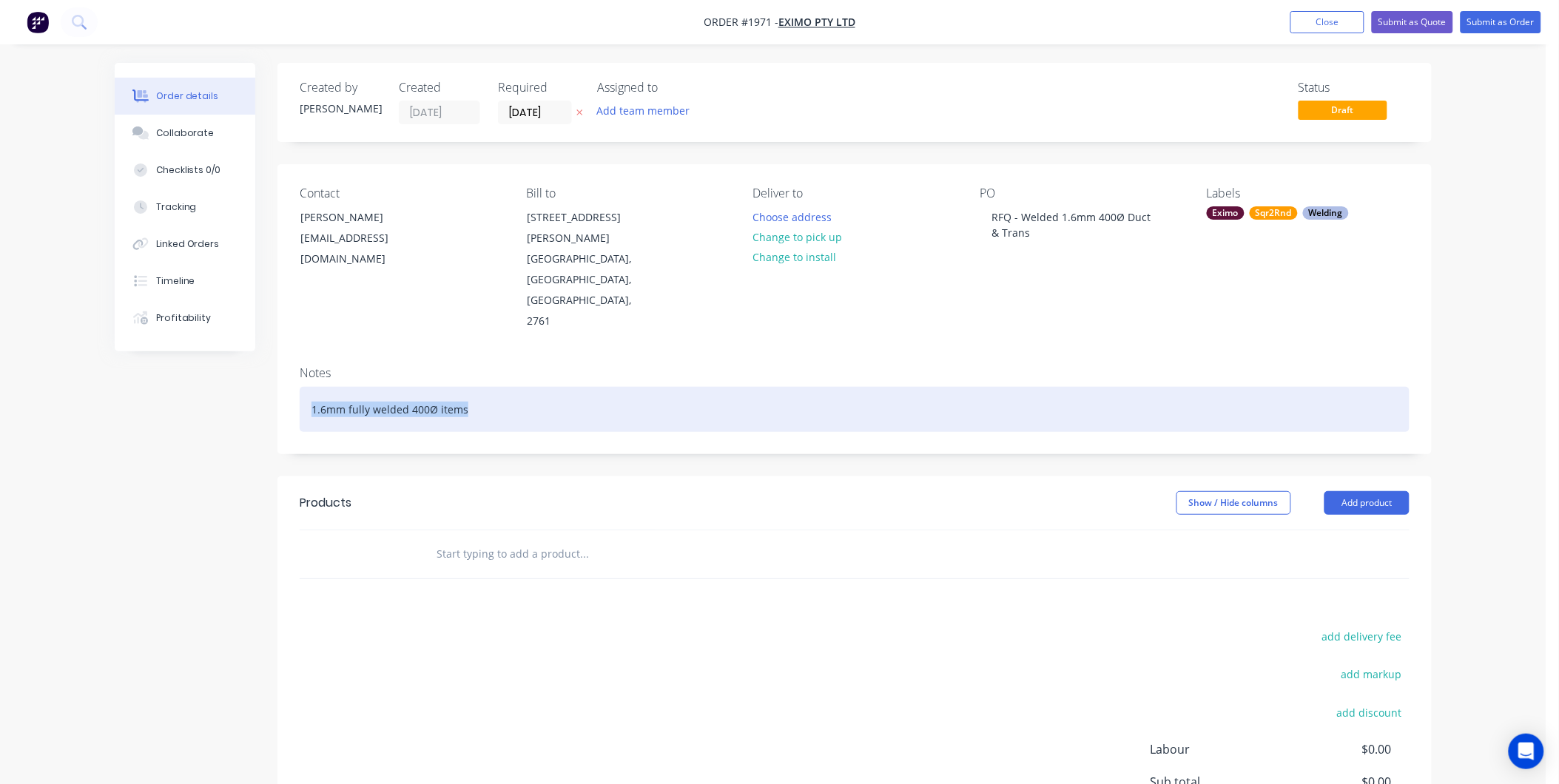
drag, startPoint x: 312, startPoint y: 340, endPoint x: 473, endPoint y: 356, distance: 161.8
click at [473, 387] on div "1.6mm fully welded 400Ø items" at bounding box center [854, 409] width 1110 height 45
copy div "1.6mm fully welded 400Ø items"
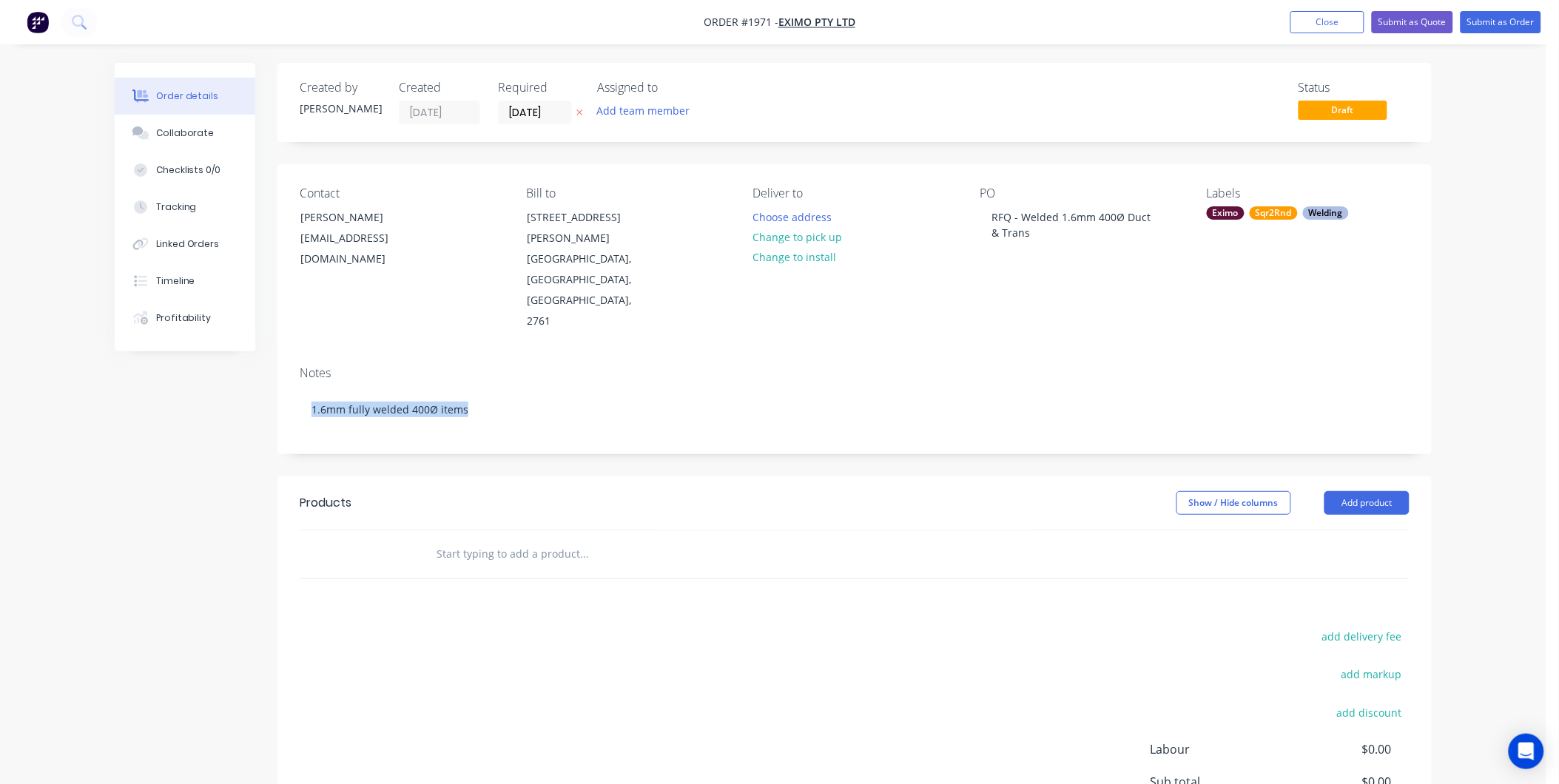
drag, startPoint x: 556, startPoint y: 497, endPoint x: 578, endPoint y: 493, distance: 22.4
click at [556, 539] on input "text" at bounding box center [583, 554] width 296 height 29
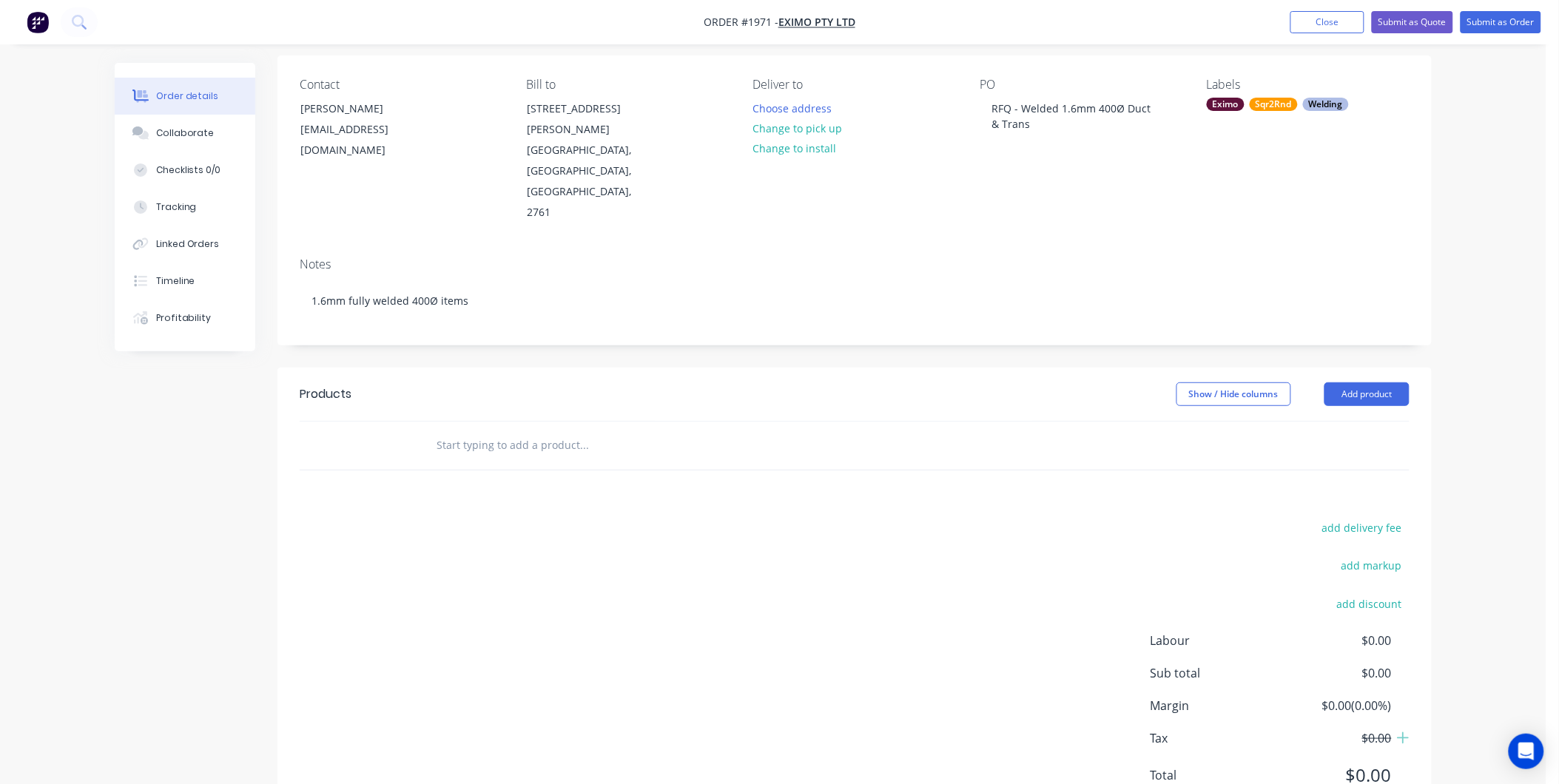
scroll to position [111, 0]
click at [1344, 380] on button "Add product" at bounding box center [1368, 392] width 86 height 23
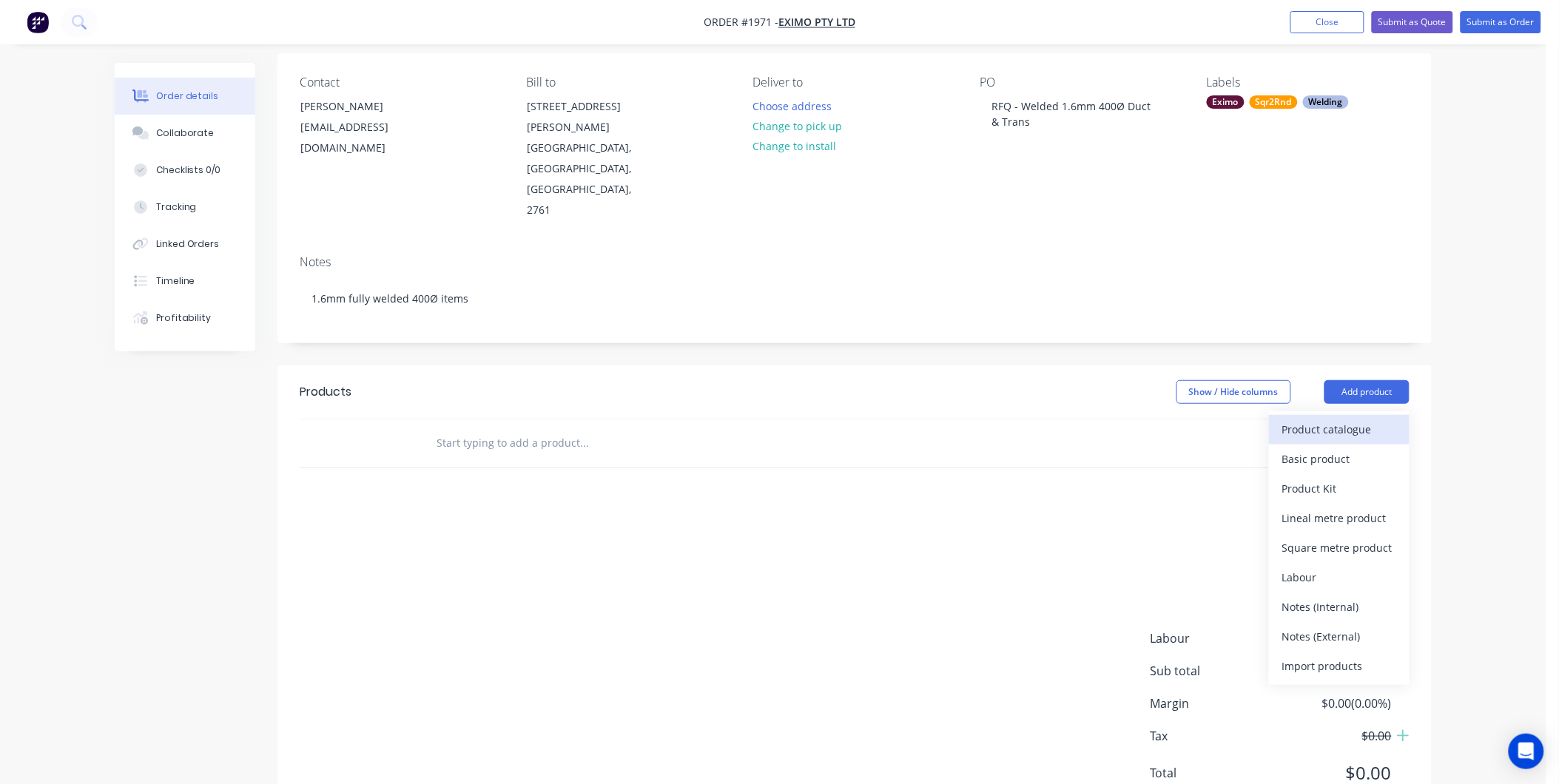
click at [1323, 419] on div "Product catalogue" at bounding box center [1338, 429] width 114 height 21
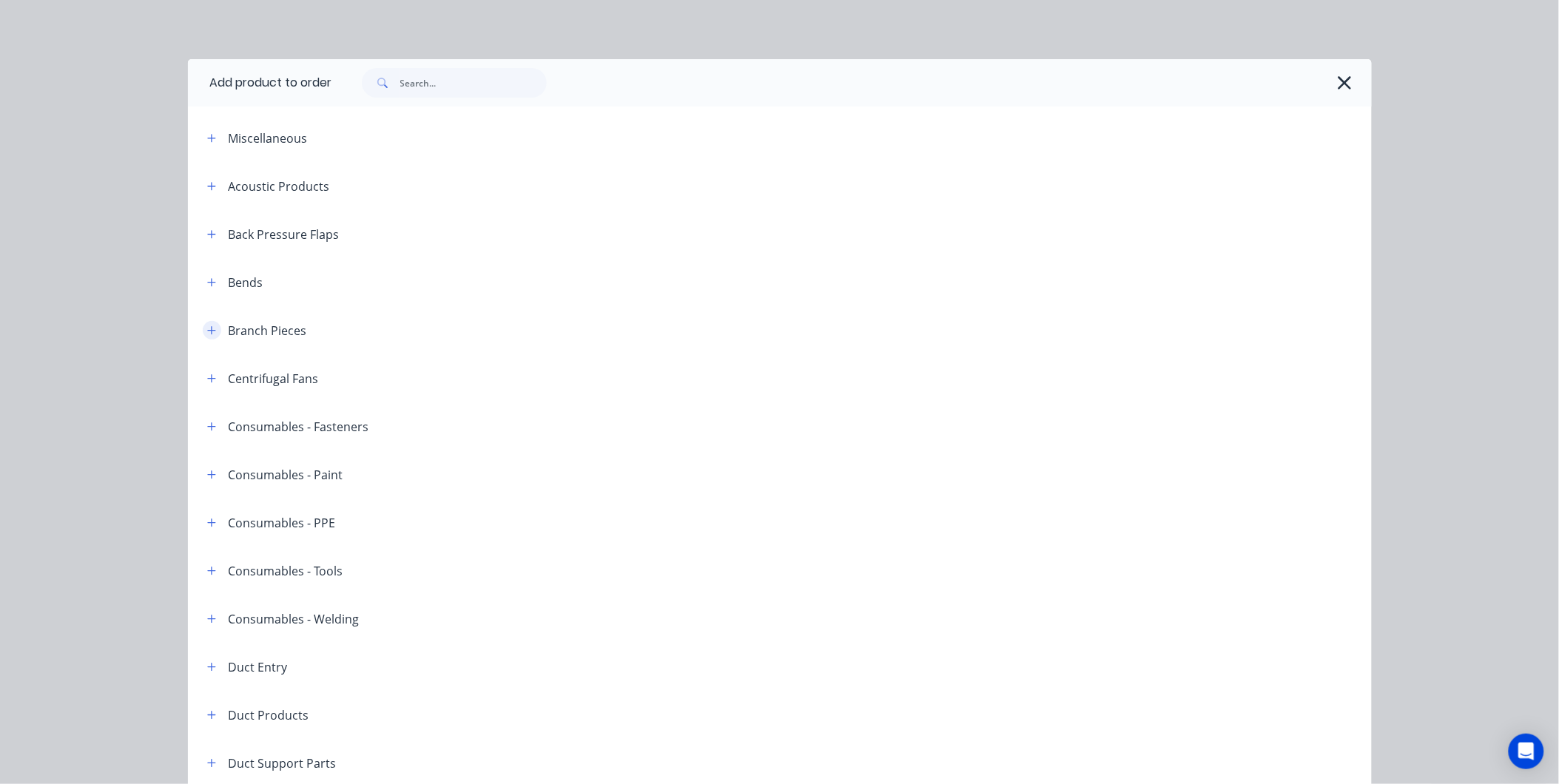
click at [203, 329] on button "button" at bounding box center [212, 329] width 18 height 18
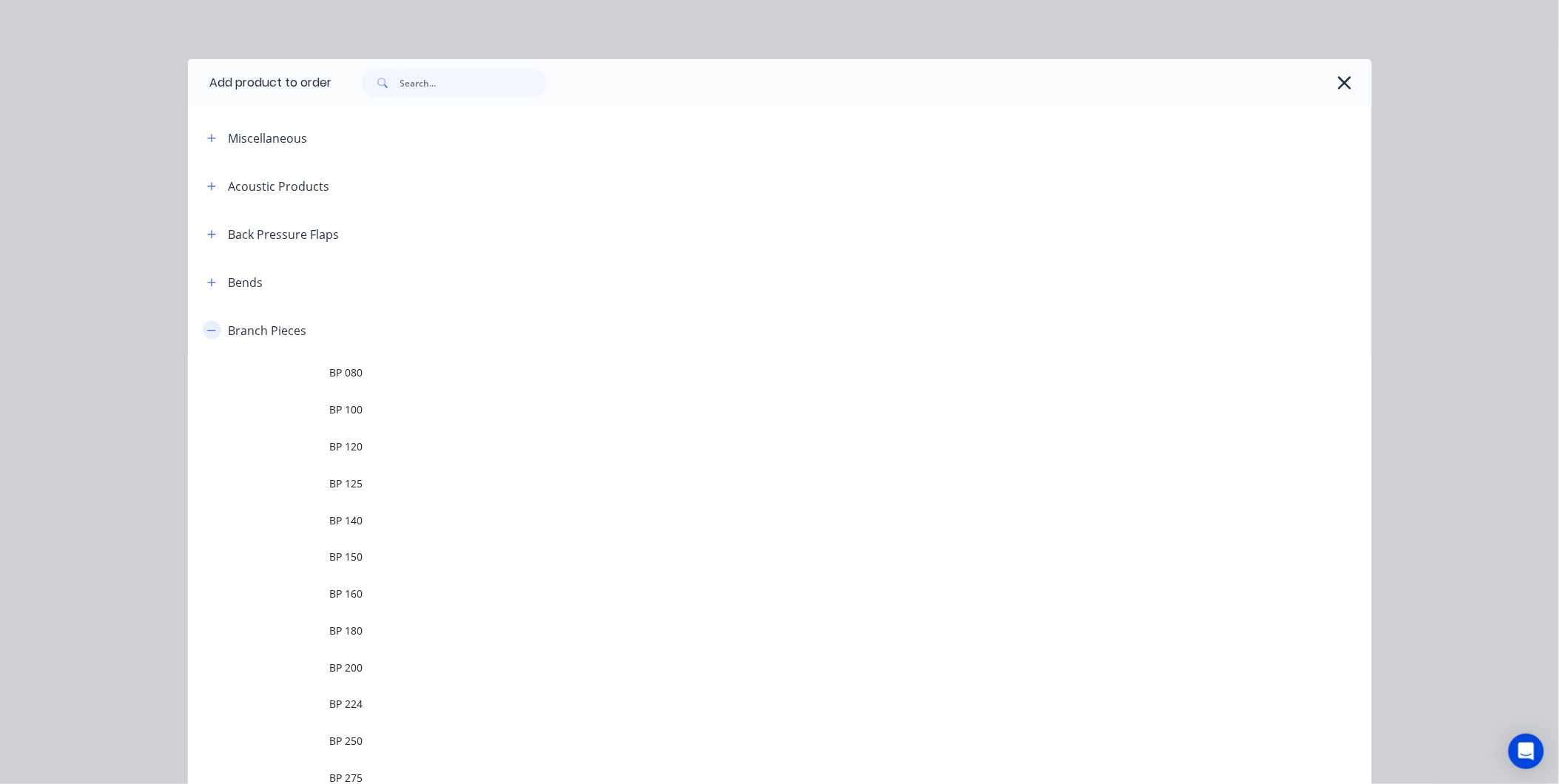
click at [203, 329] on button "button" at bounding box center [212, 329] width 18 height 18
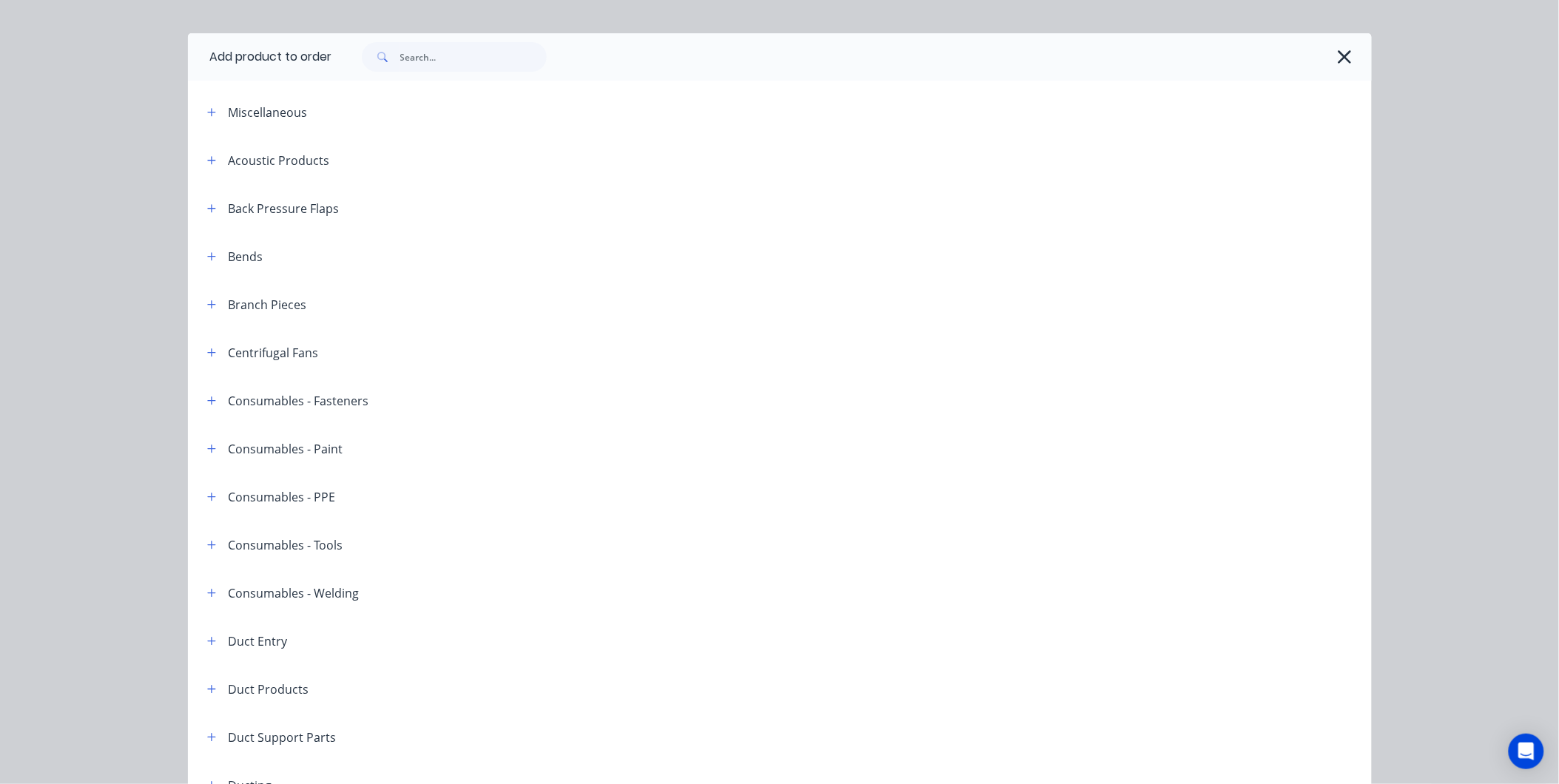
scroll to position [0, 0]
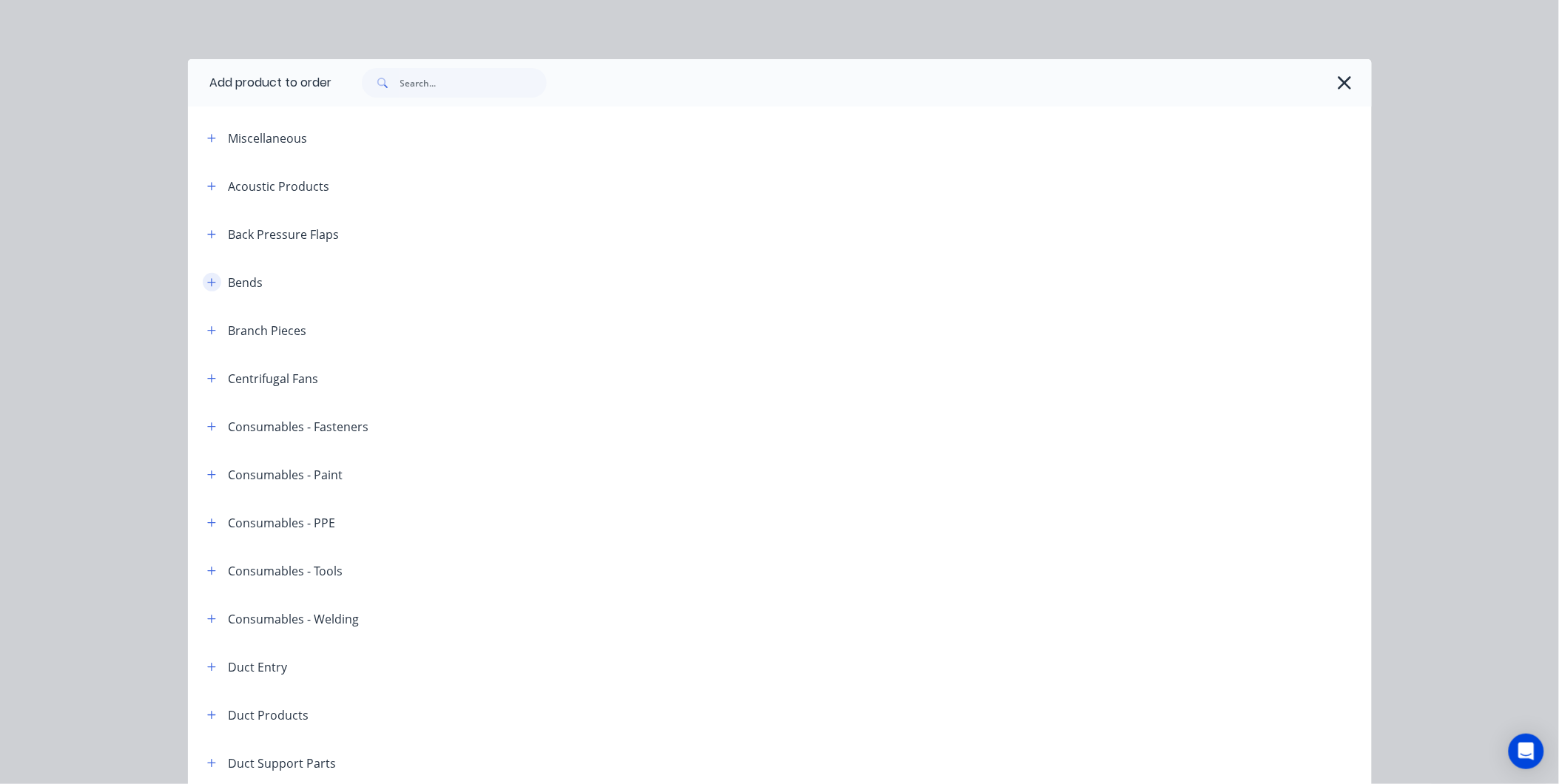
click at [203, 280] on button "button" at bounding box center [212, 282] width 18 height 18
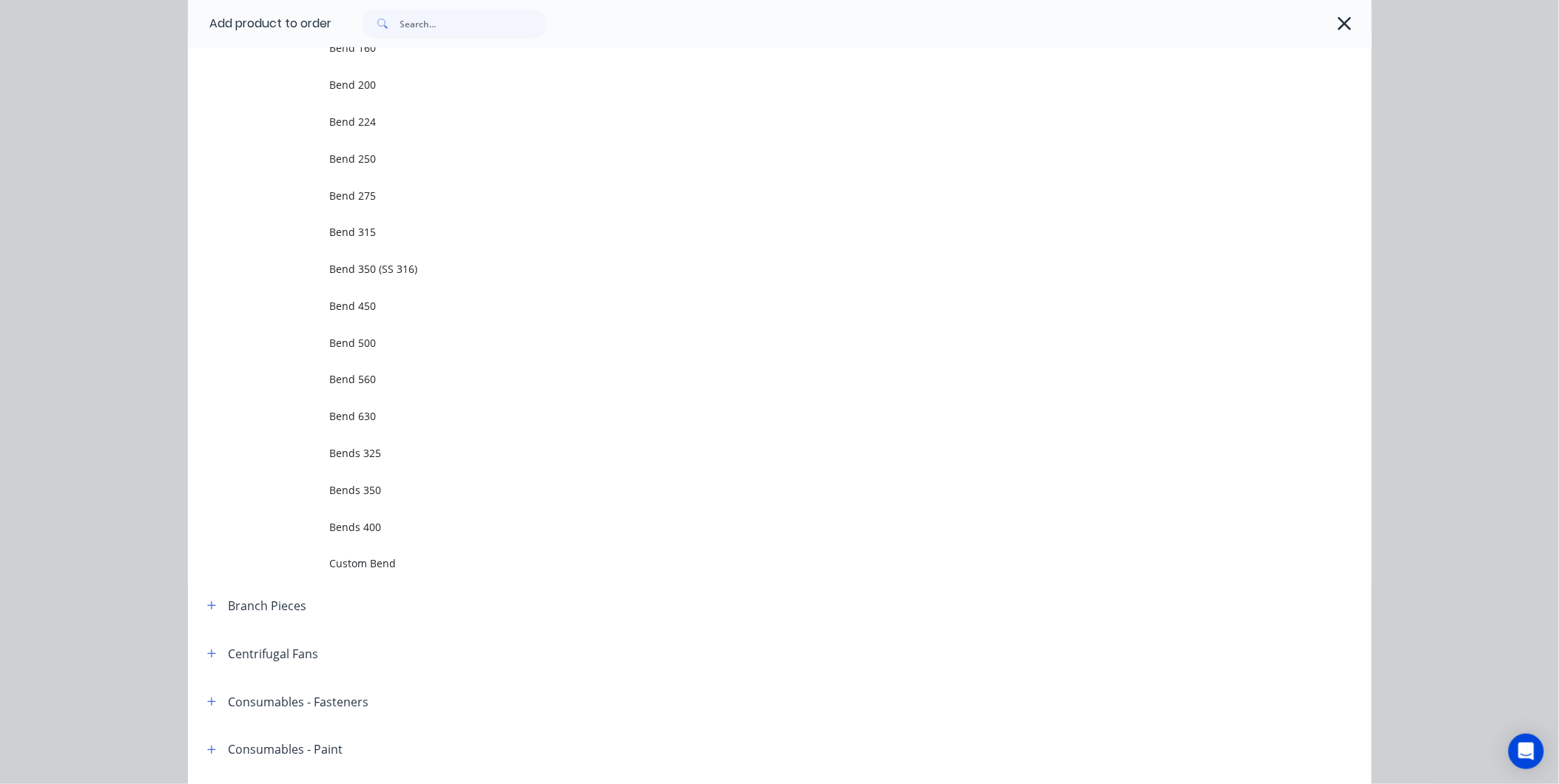
scroll to position [411, 0]
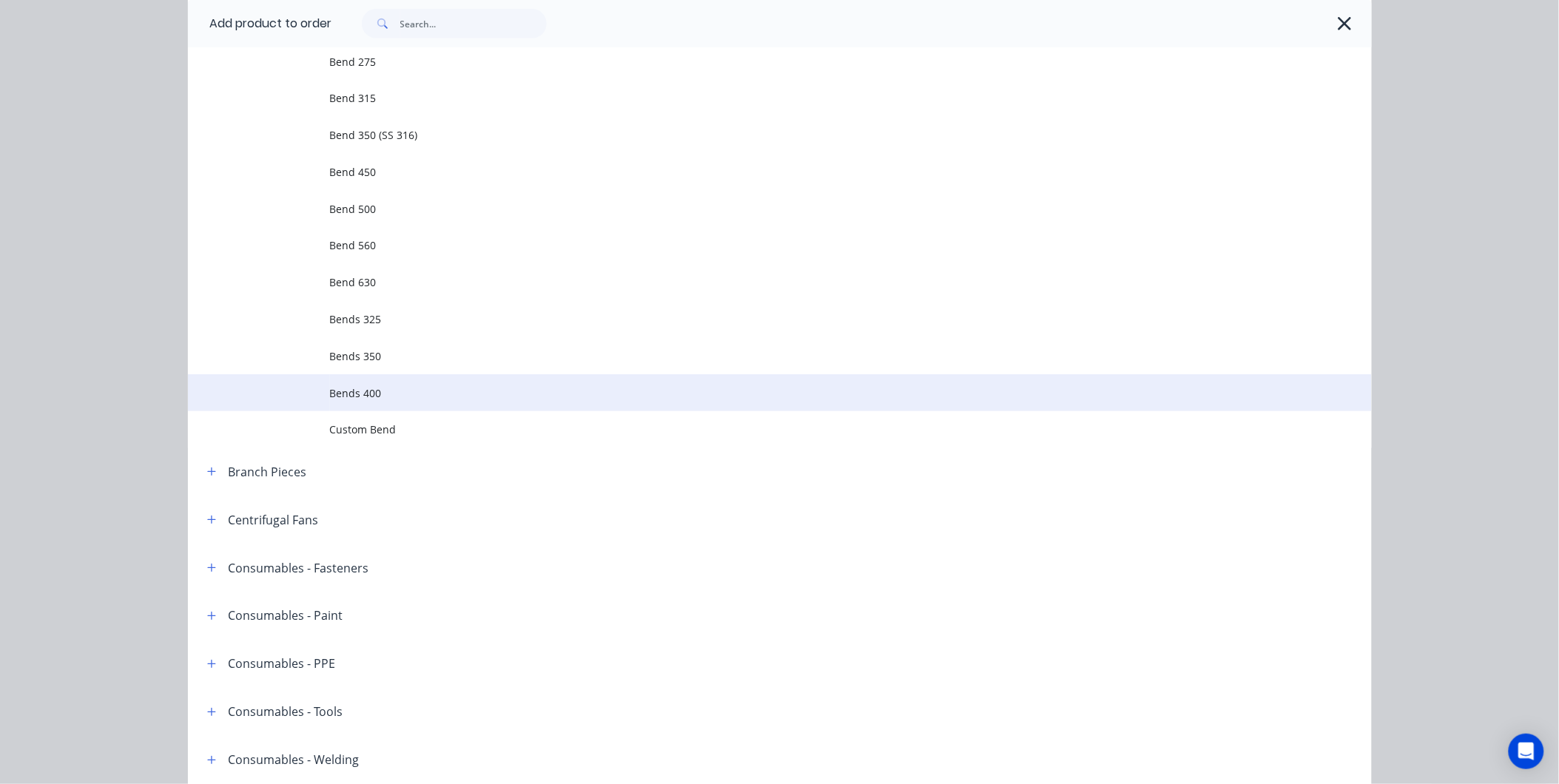
click at [378, 390] on span "Bends 400" at bounding box center [746, 393] width 833 height 16
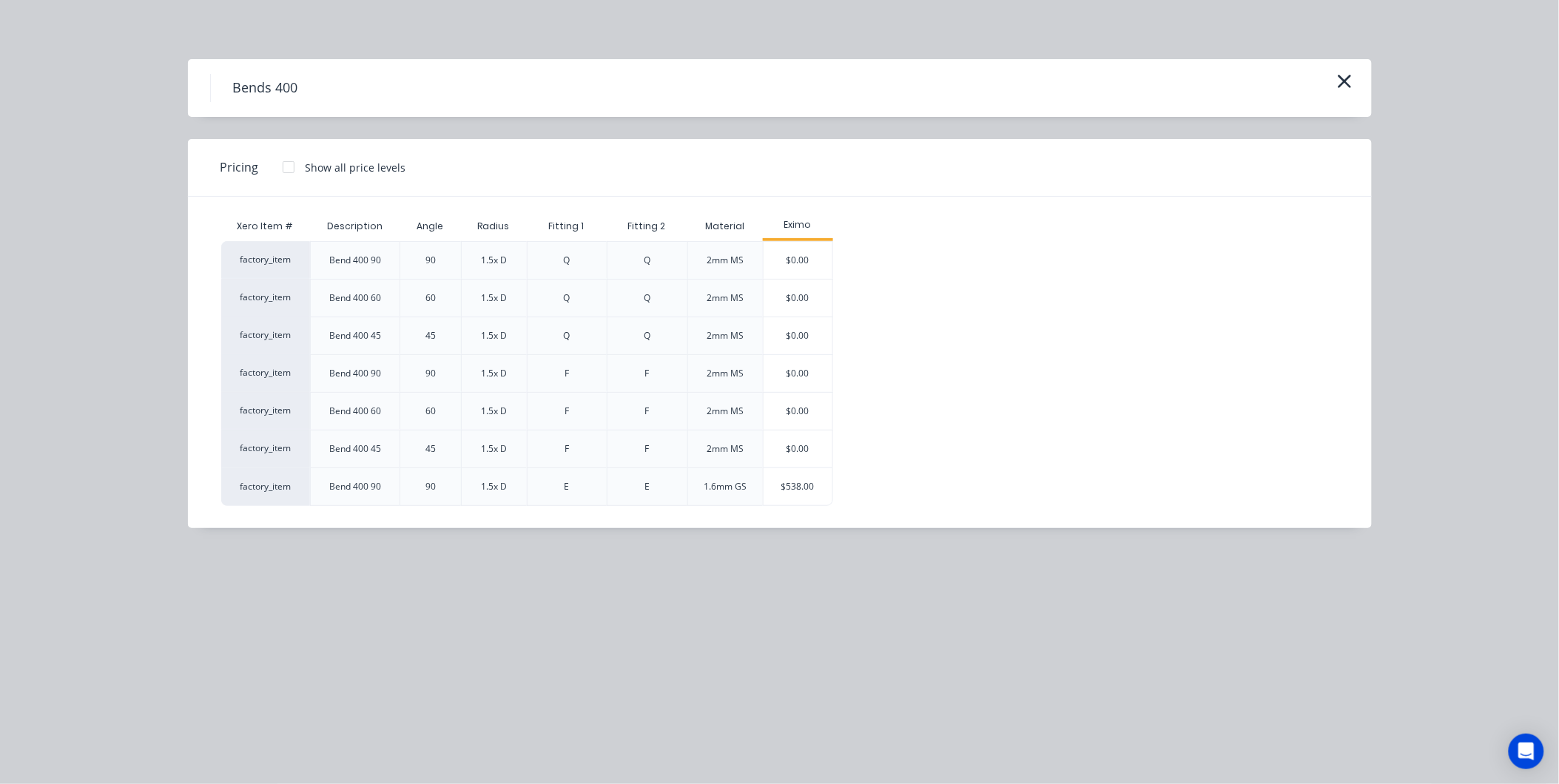
click at [901, 403] on div "factory_item Bend 400 90 90 1.5x D Q Q 2mm MS $0.00 factory_item Bend 400 60 60…" at bounding box center [769, 373] width 1095 height 265
click at [1353, 85] on button "button" at bounding box center [1344, 82] width 24 height 23
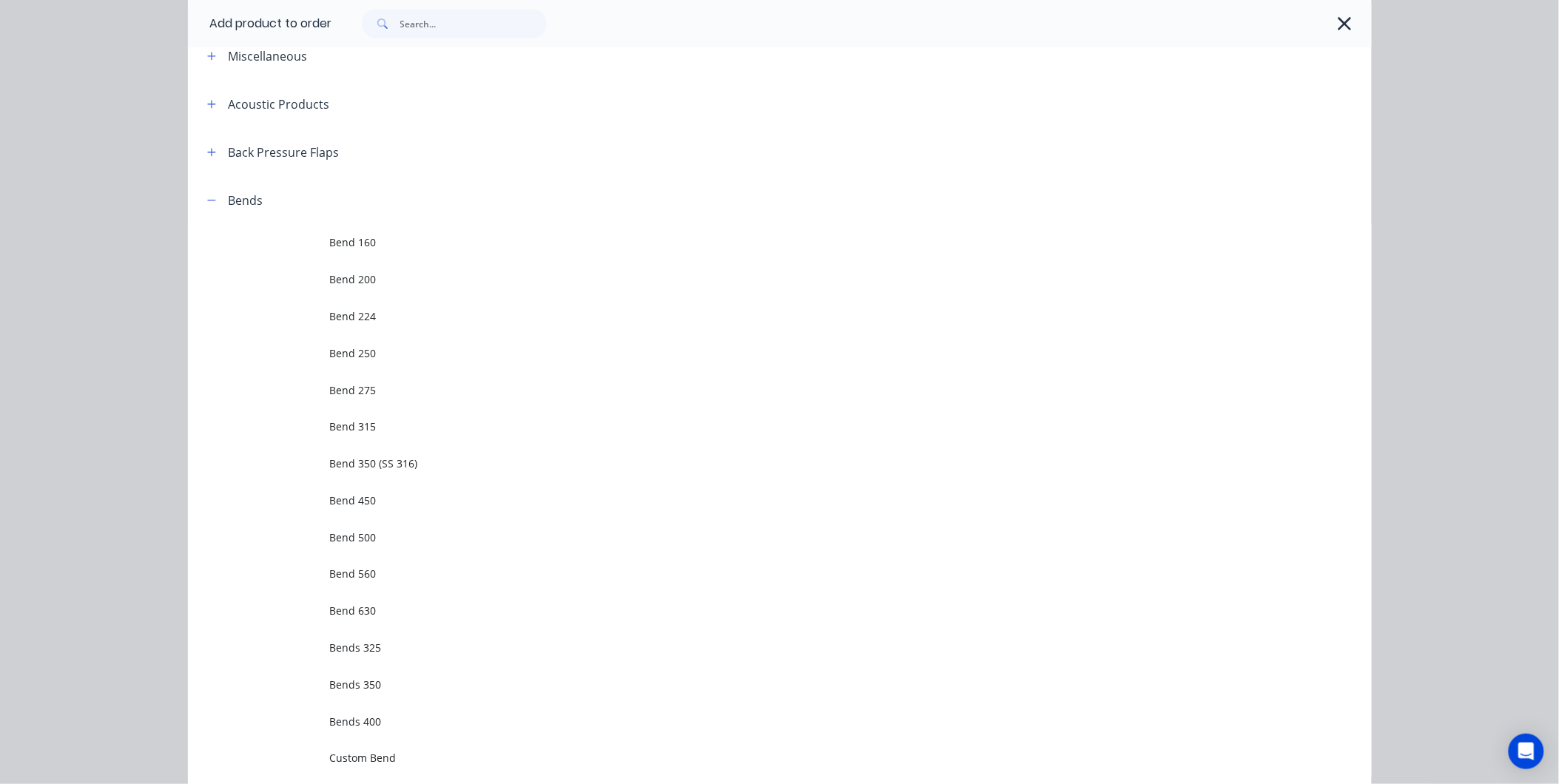
scroll to position [328, 0]
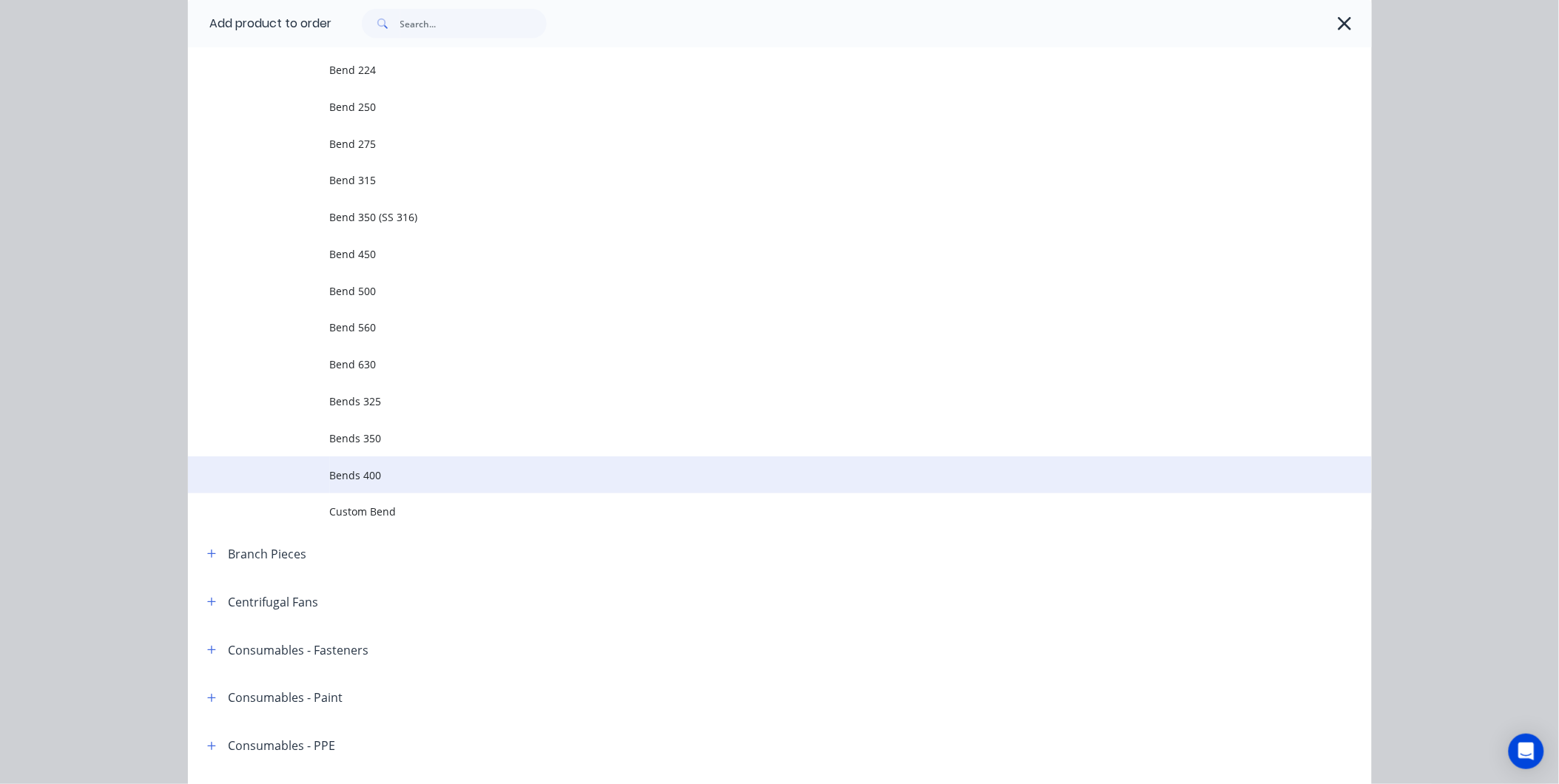
click at [367, 476] on span "Bends 400" at bounding box center [746, 475] width 833 height 16
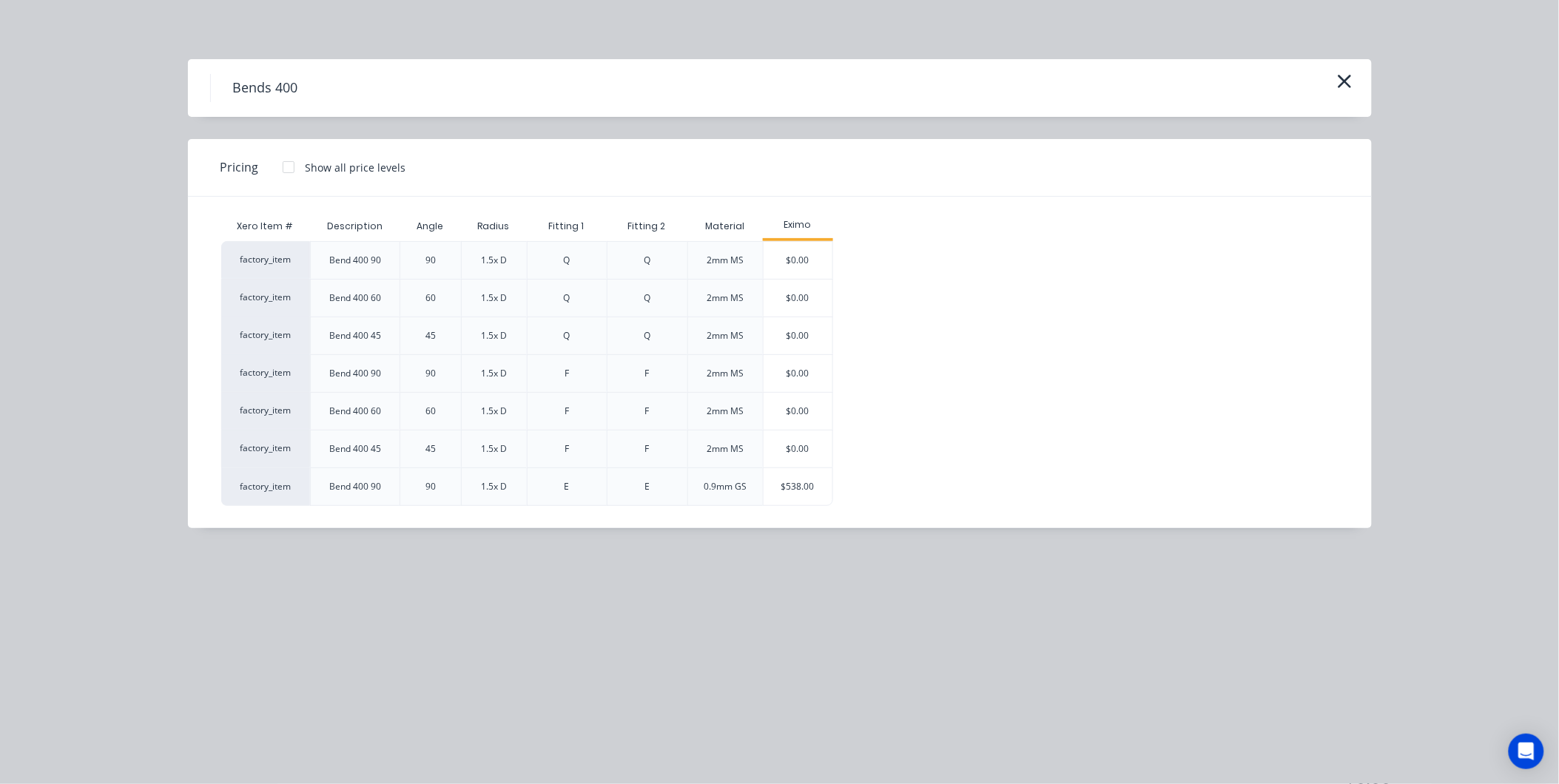
scroll to position [132, 0]
click at [807, 489] on div "$538.00" at bounding box center [799, 487] width 70 height 37
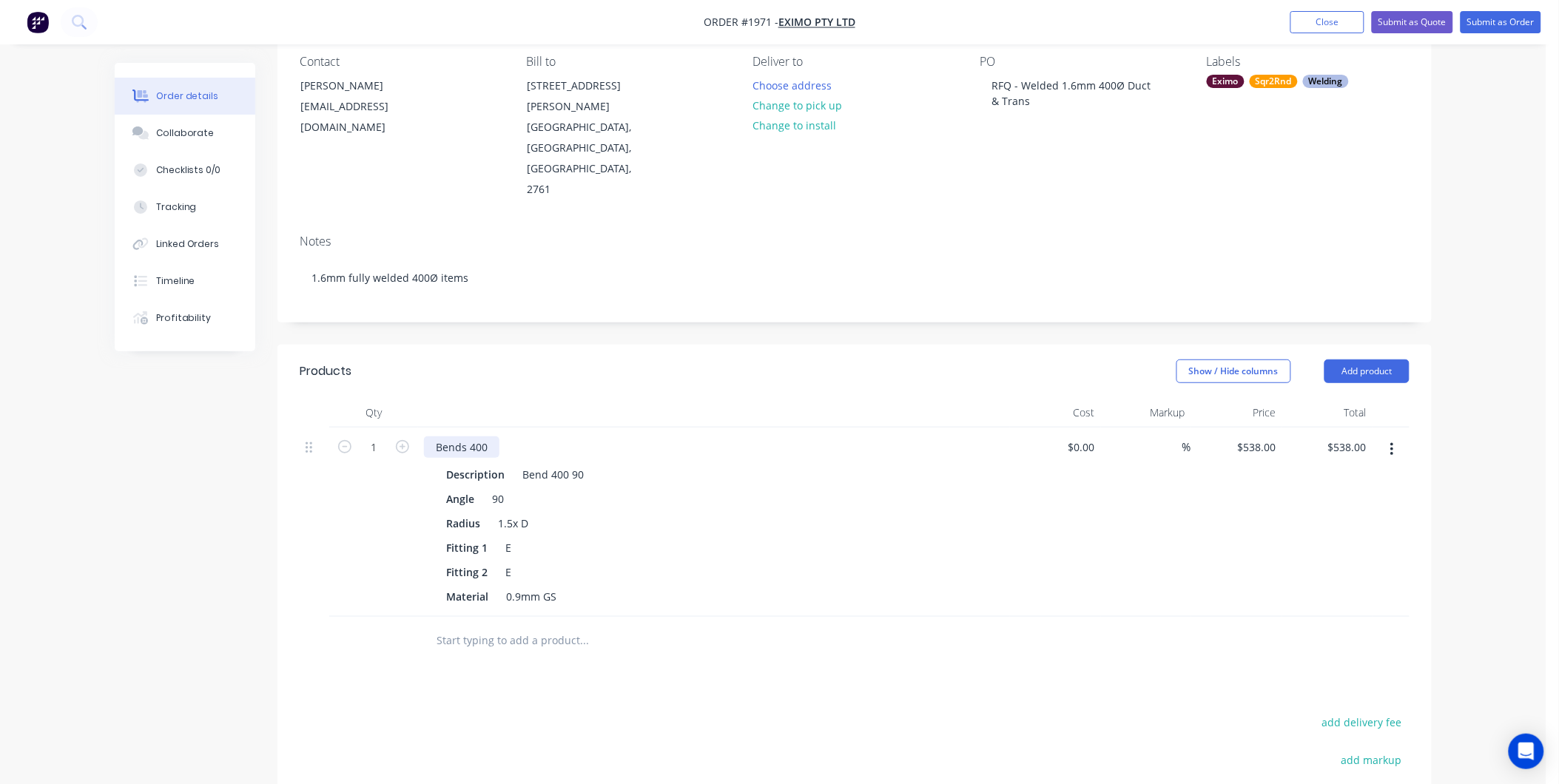
click at [467, 436] on div "Bends 400" at bounding box center [462, 447] width 76 height 21
click at [1391, 442] on icon "button" at bounding box center [1393, 450] width 4 height 17
click at [1314, 566] on div "Delete" at bounding box center [1338, 577] width 114 height 21
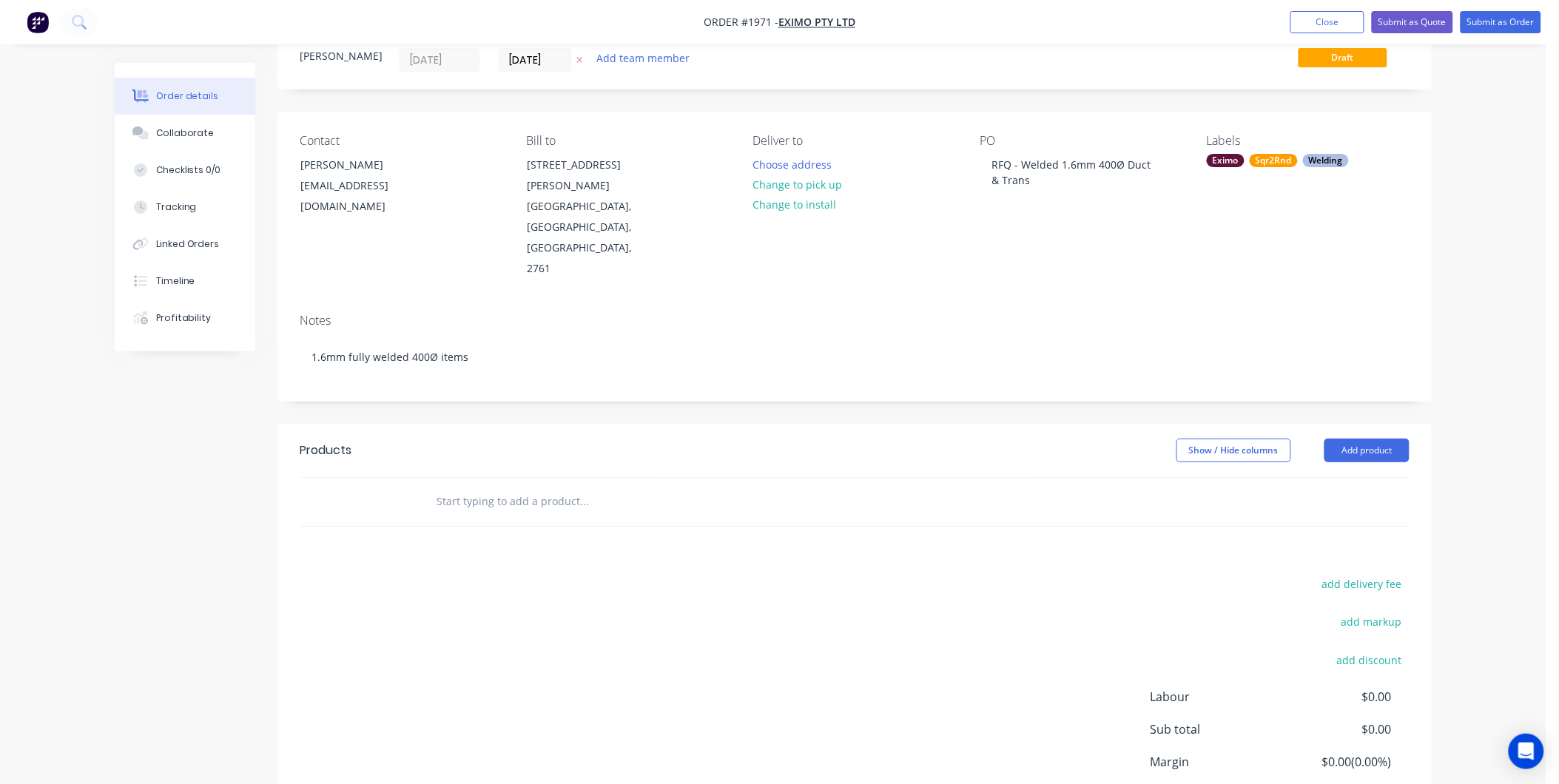
scroll to position [0, 0]
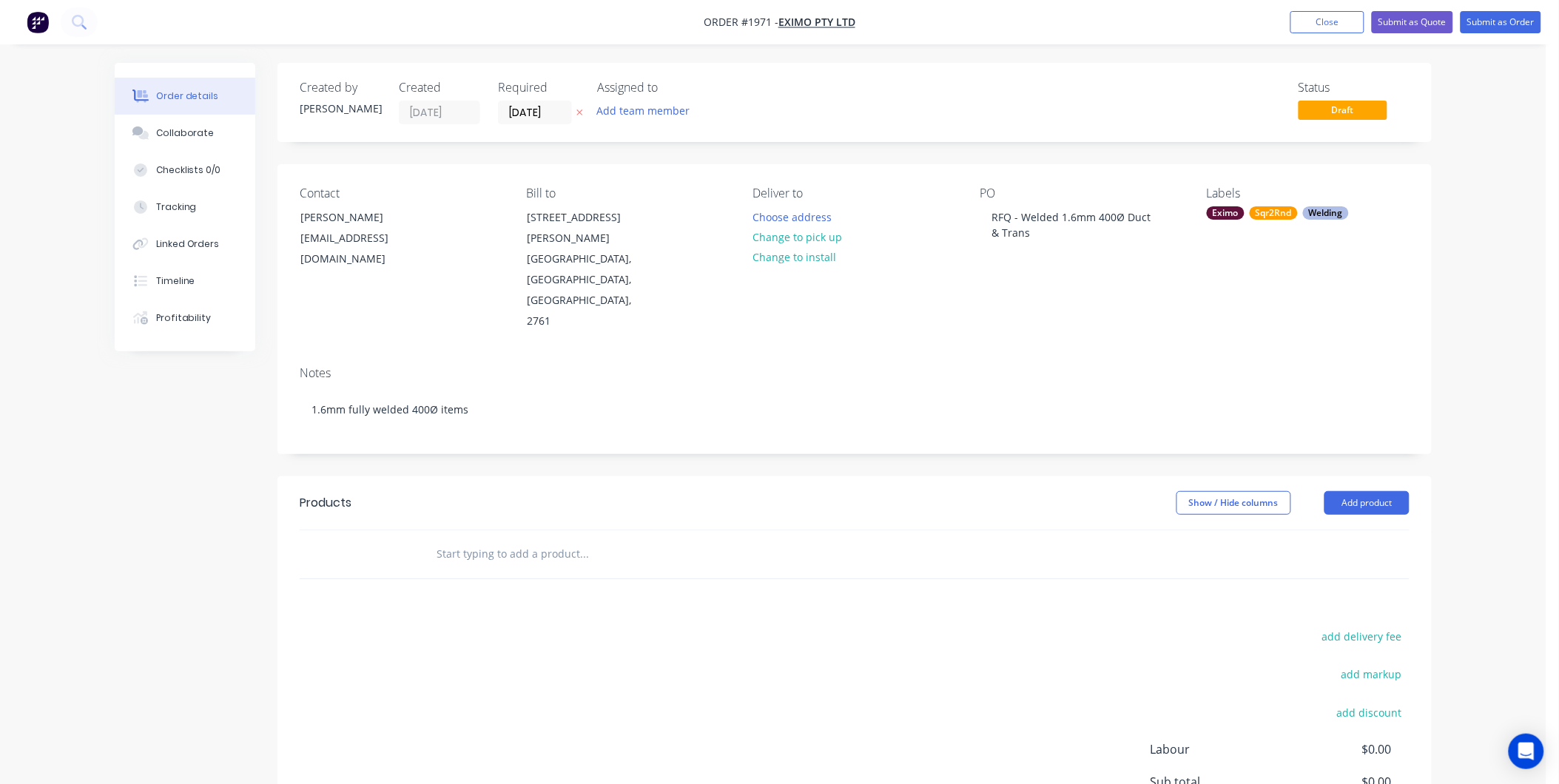
click at [1332, 476] on header "Products Show / Hide columns Add product" at bounding box center [854, 502] width 1155 height 53
click at [1339, 492] on button "Add product" at bounding box center [1368, 503] width 86 height 23
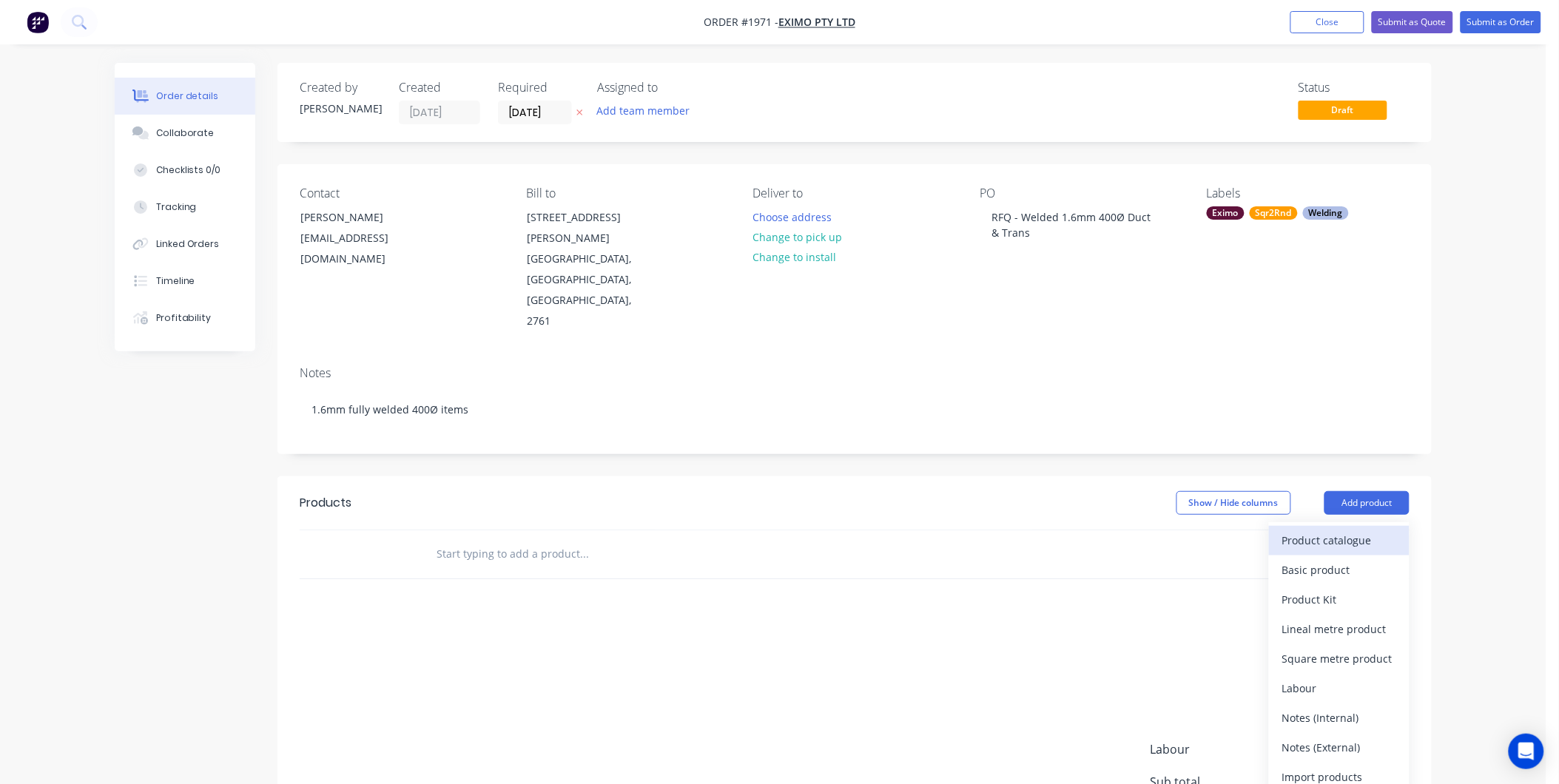
click at [1306, 529] on div "Product catalogue" at bounding box center [1338, 540] width 114 height 21
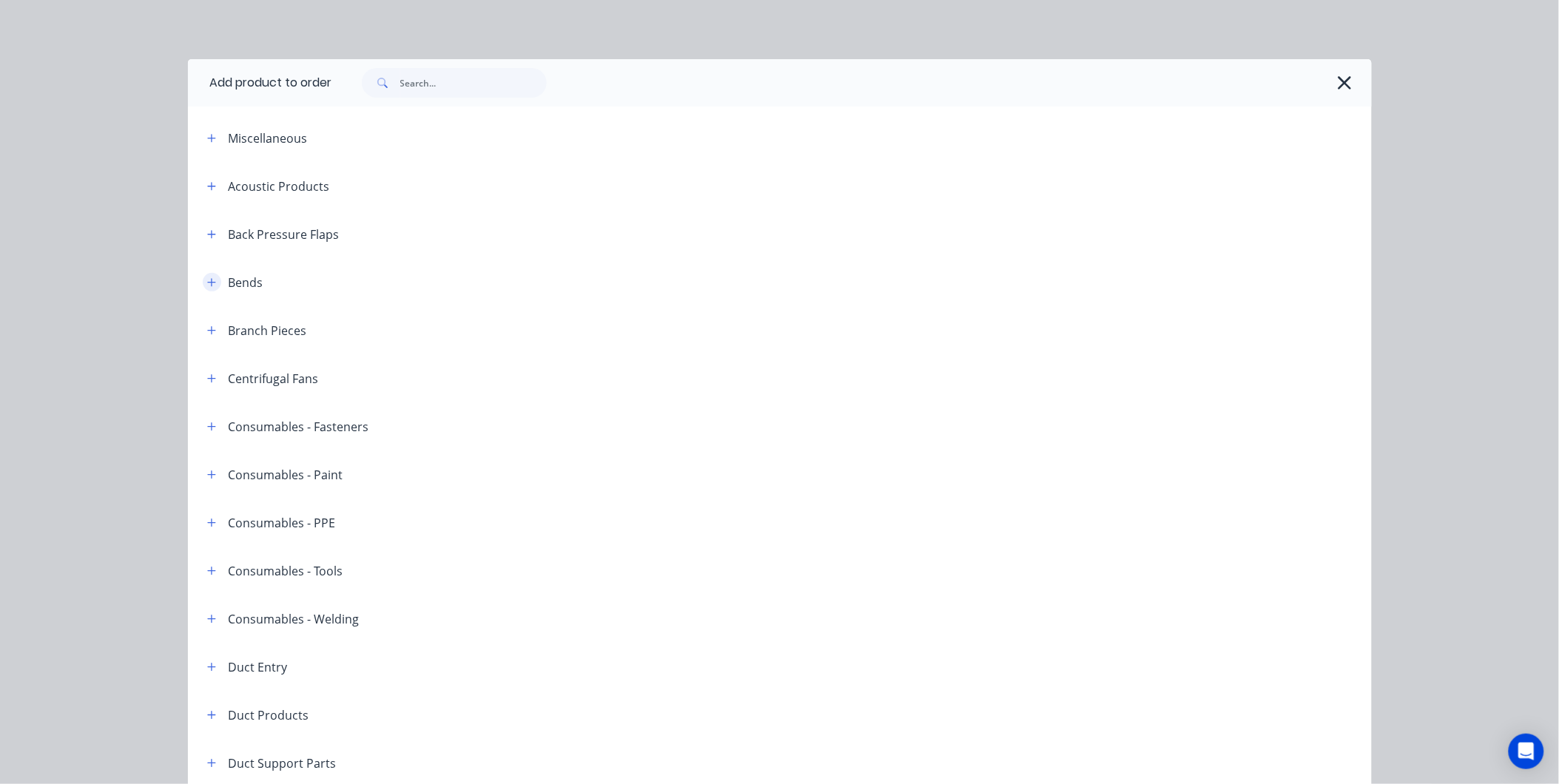
click at [207, 286] on icon "button" at bounding box center [211, 282] width 9 height 11
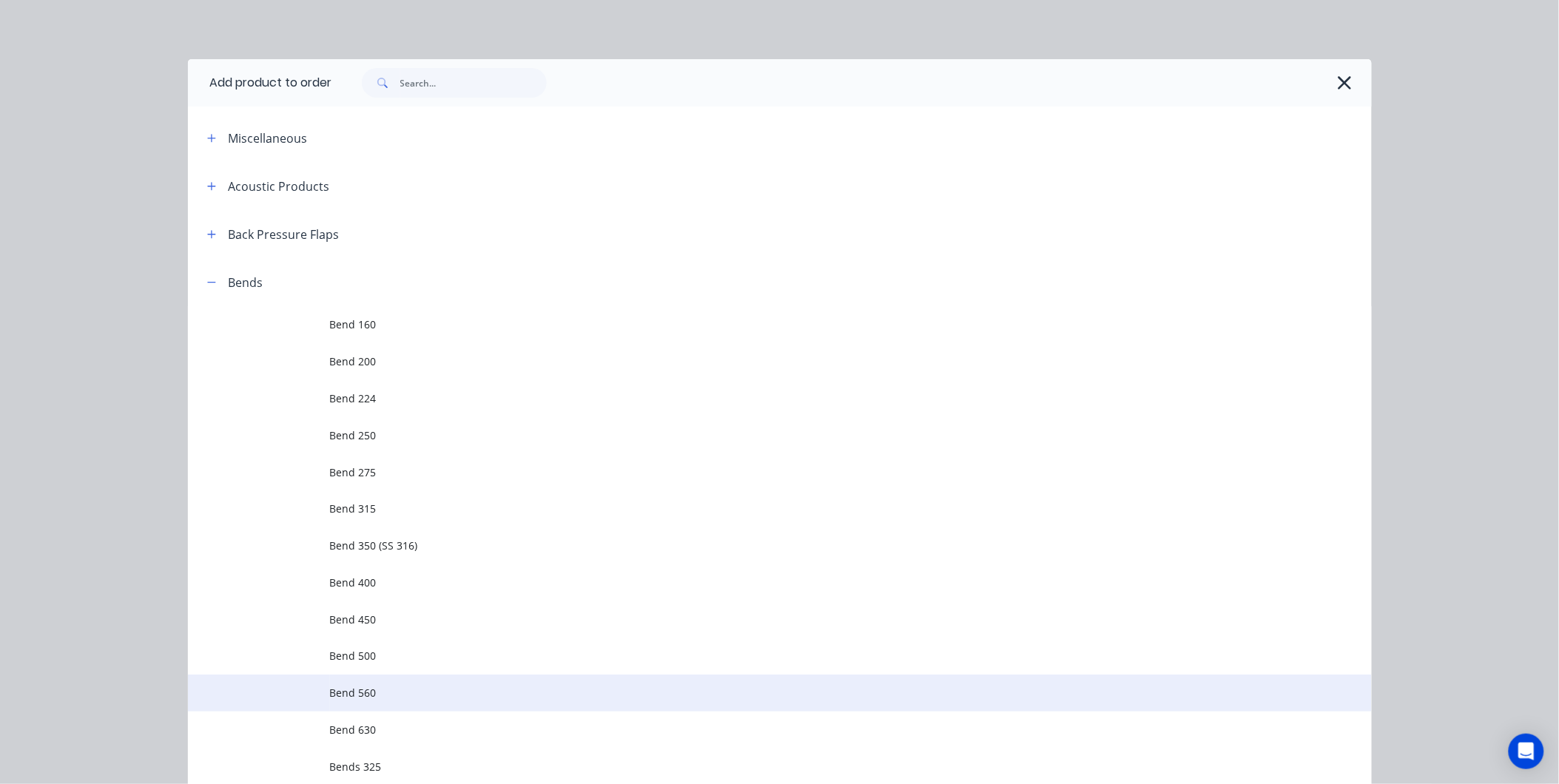
scroll to position [247, 0]
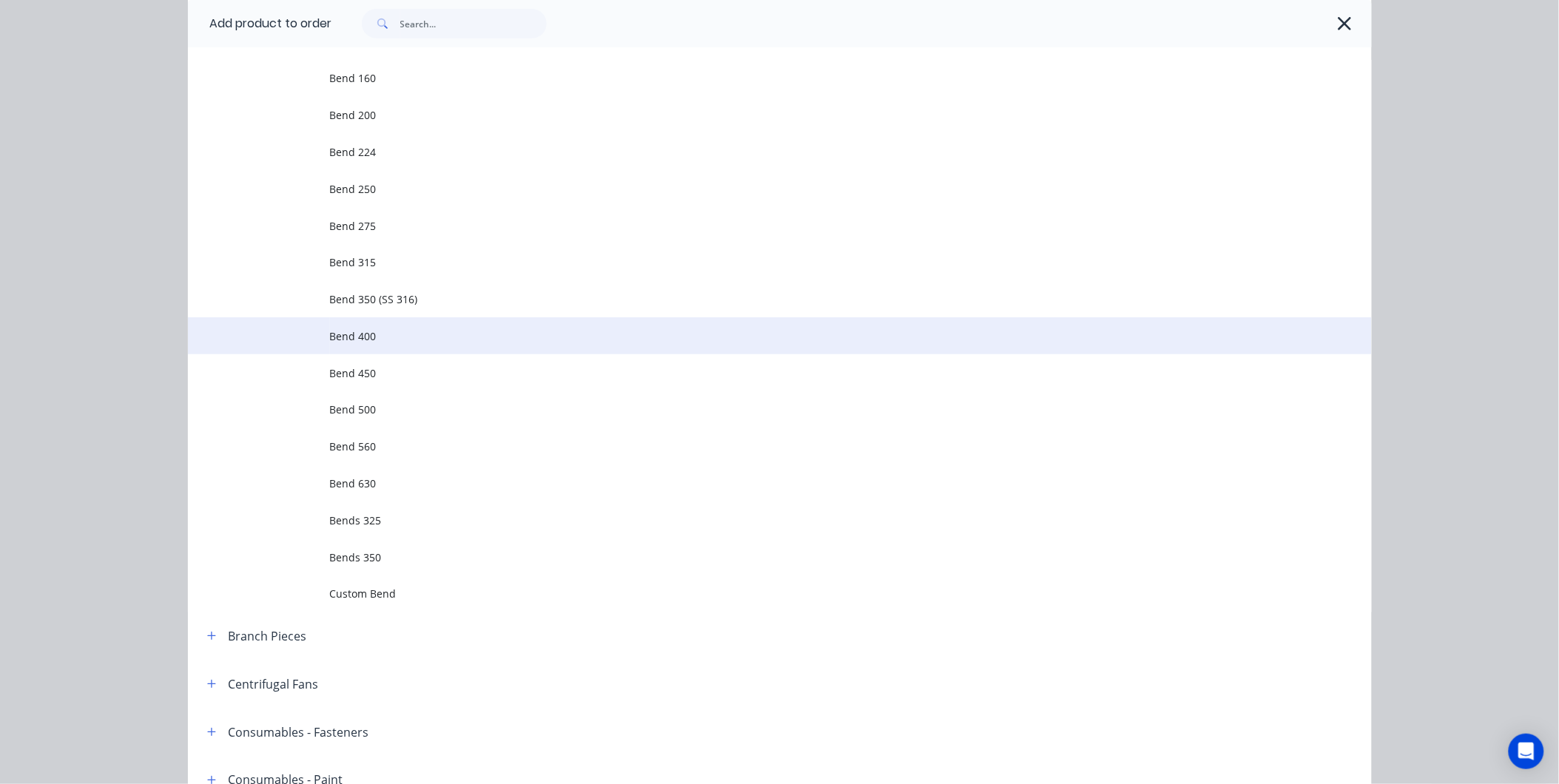
click at [389, 341] on span "Bend 400" at bounding box center [746, 336] width 833 height 16
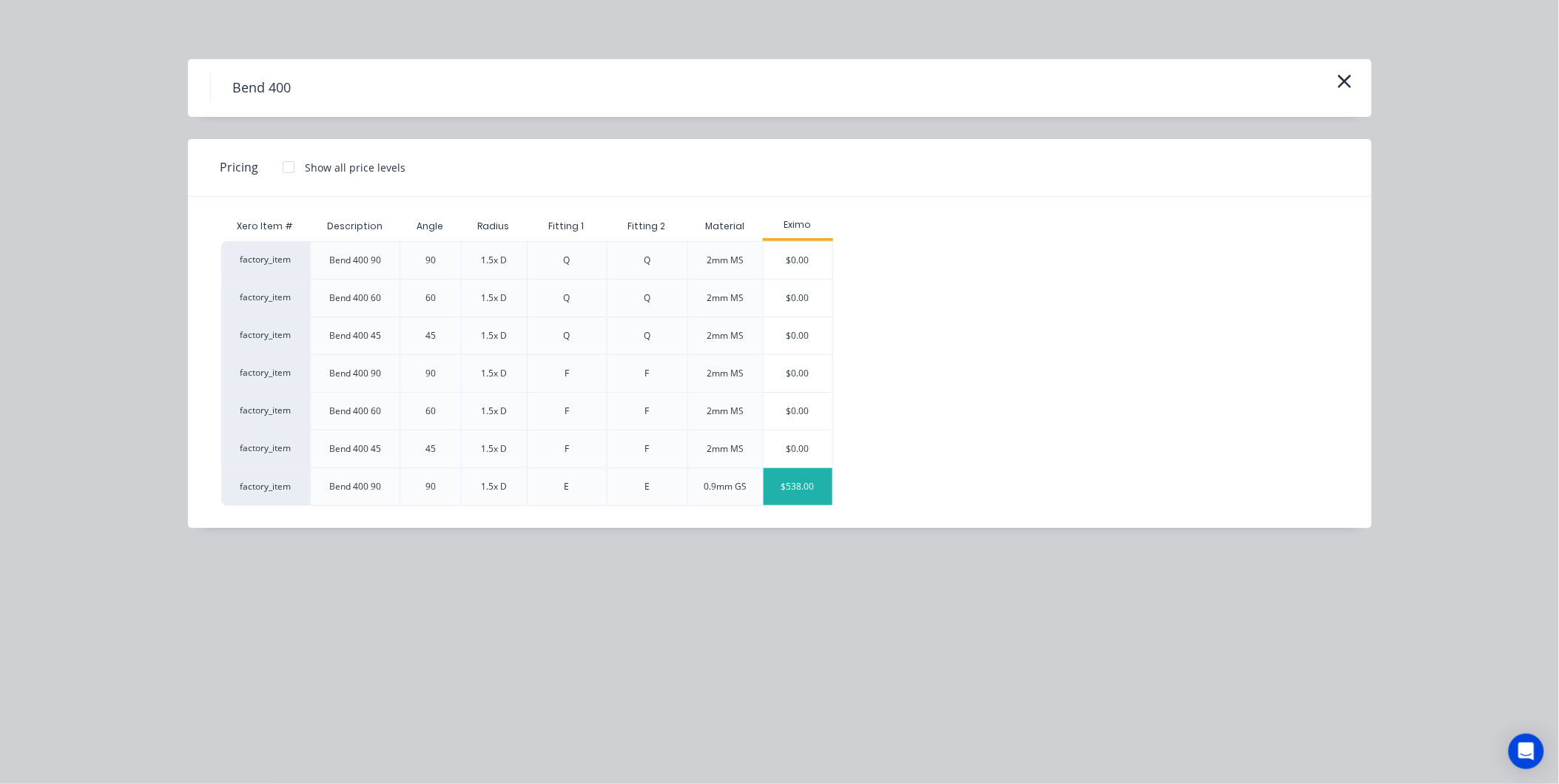
click at [787, 482] on div "$538.00" at bounding box center [799, 487] width 70 height 37
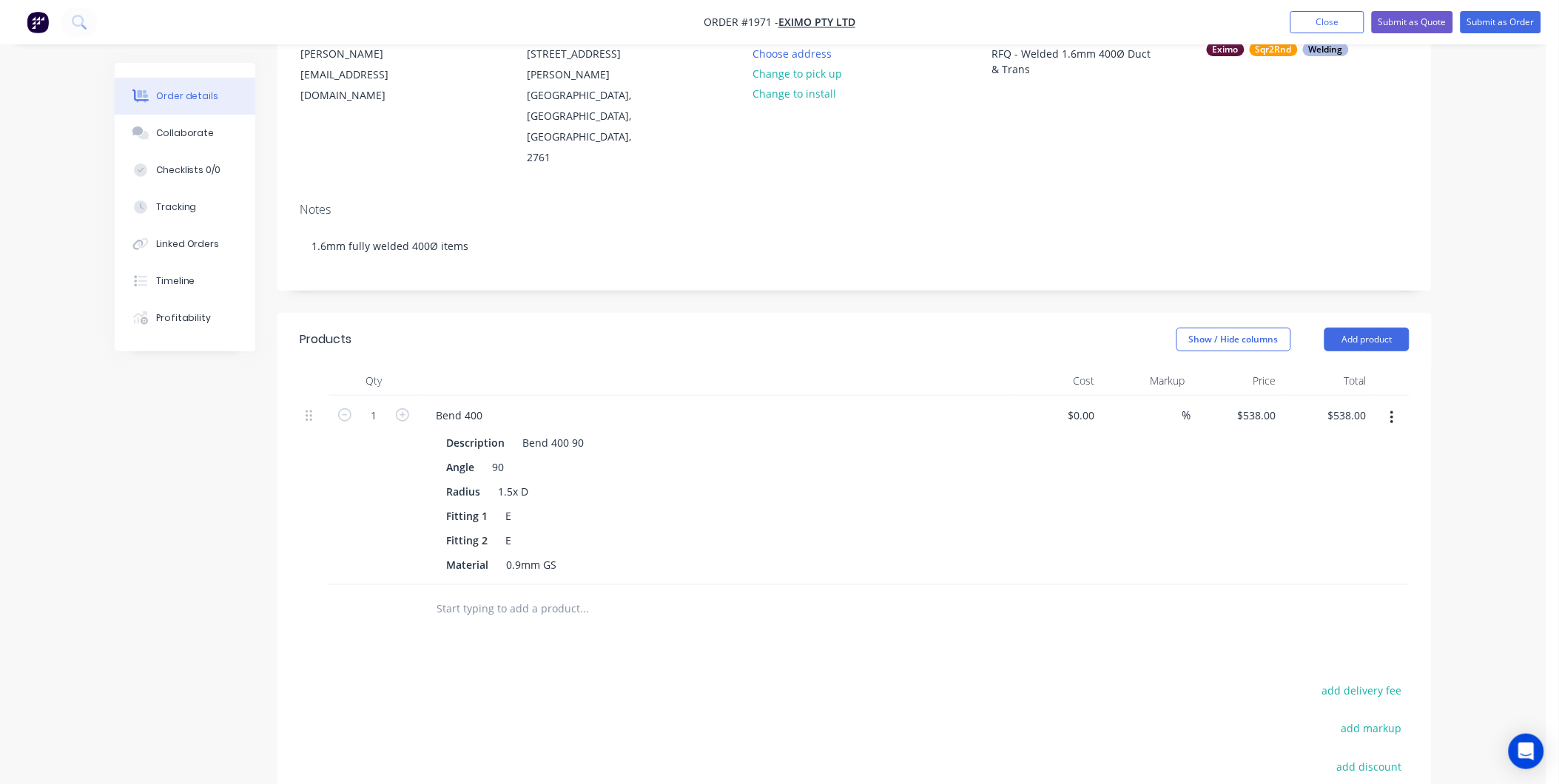
scroll to position [164, 0]
click at [1397, 404] on button "button" at bounding box center [1393, 417] width 35 height 26
click at [1313, 534] on div "Delete" at bounding box center [1338, 545] width 114 height 21
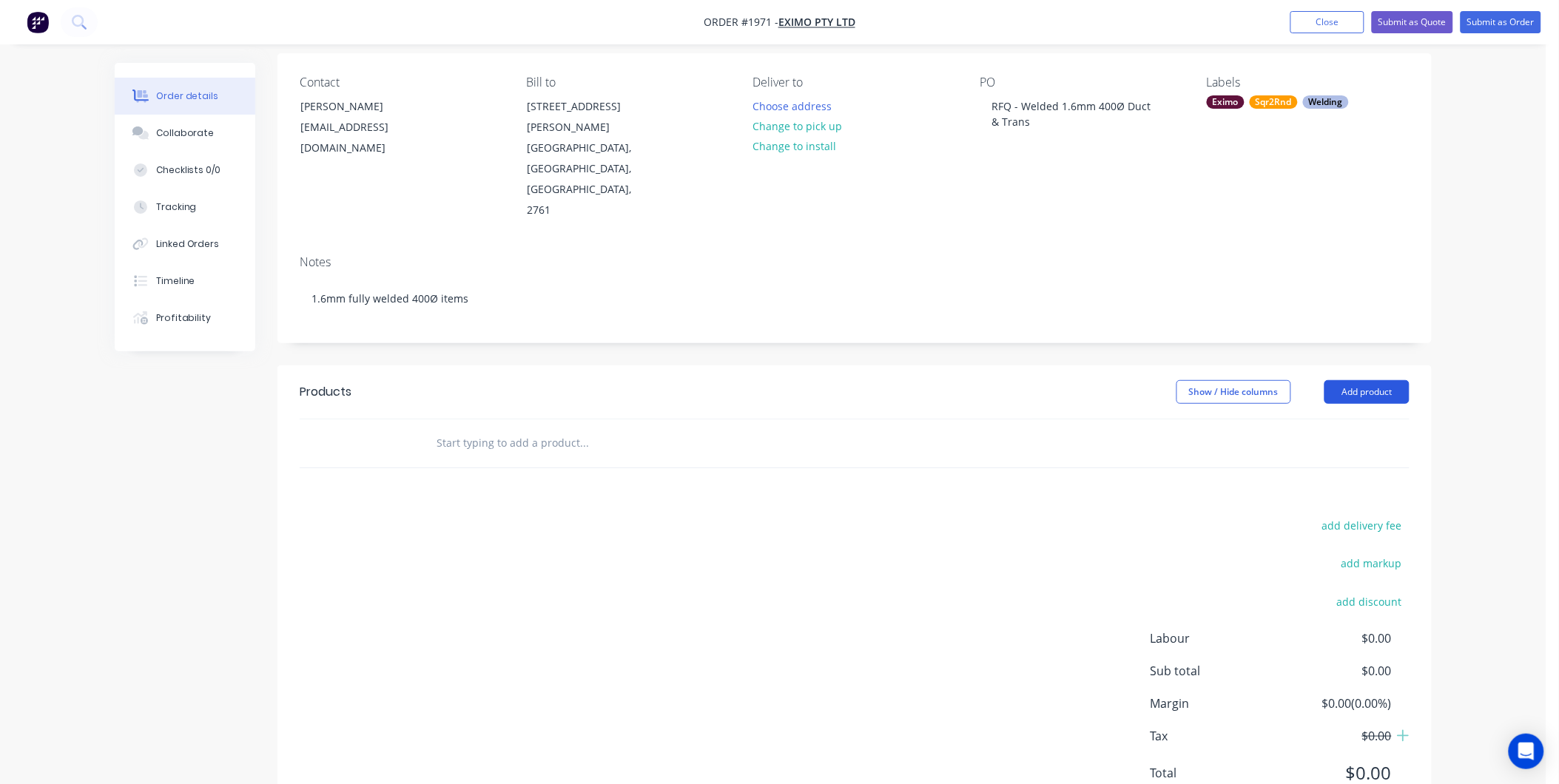
click at [1356, 380] on button "Add product" at bounding box center [1368, 392] width 86 height 23
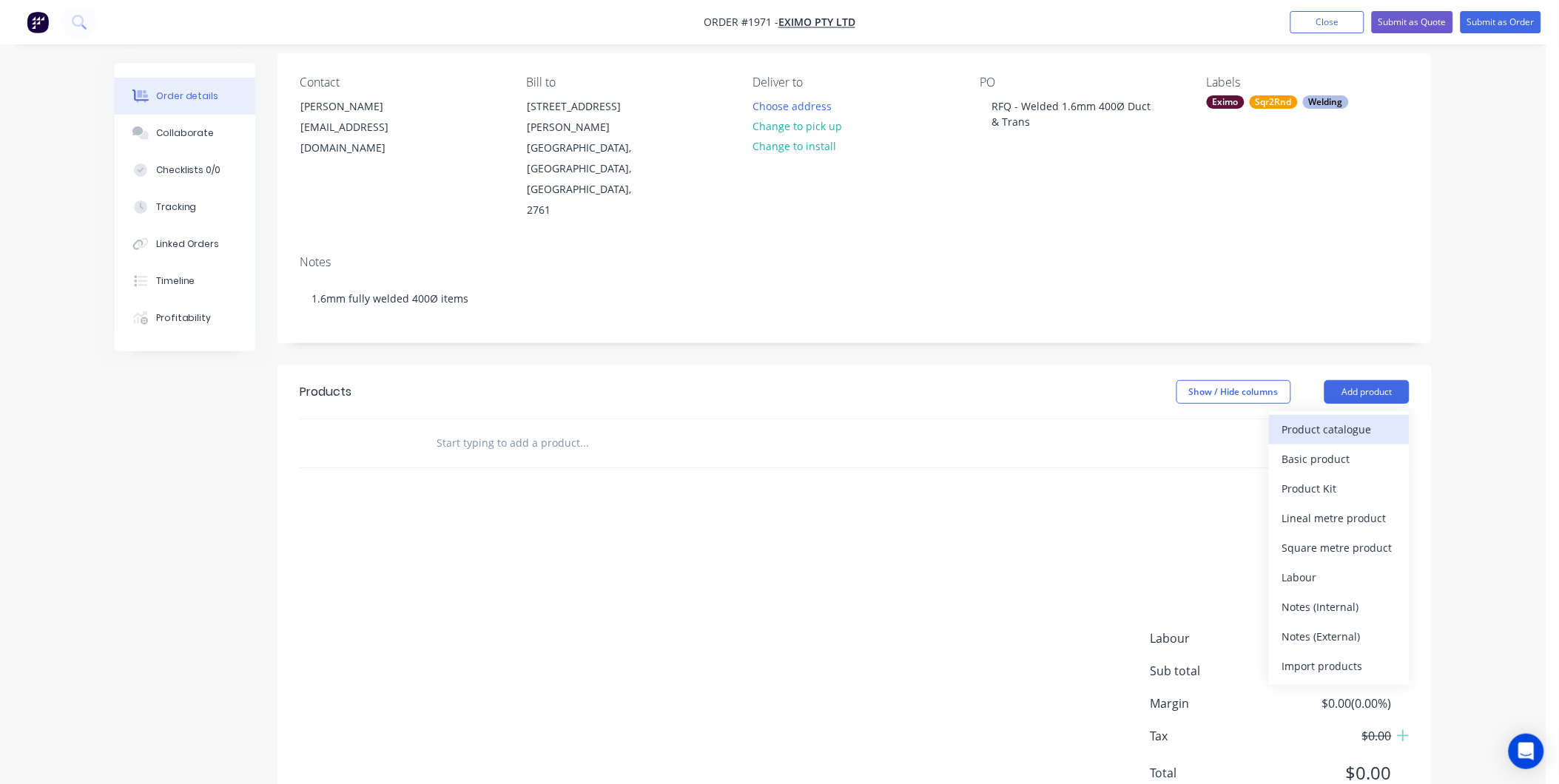
click at [1337, 419] on div "Product catalogue" at bounding box center [1338, 429] width 114 height 21
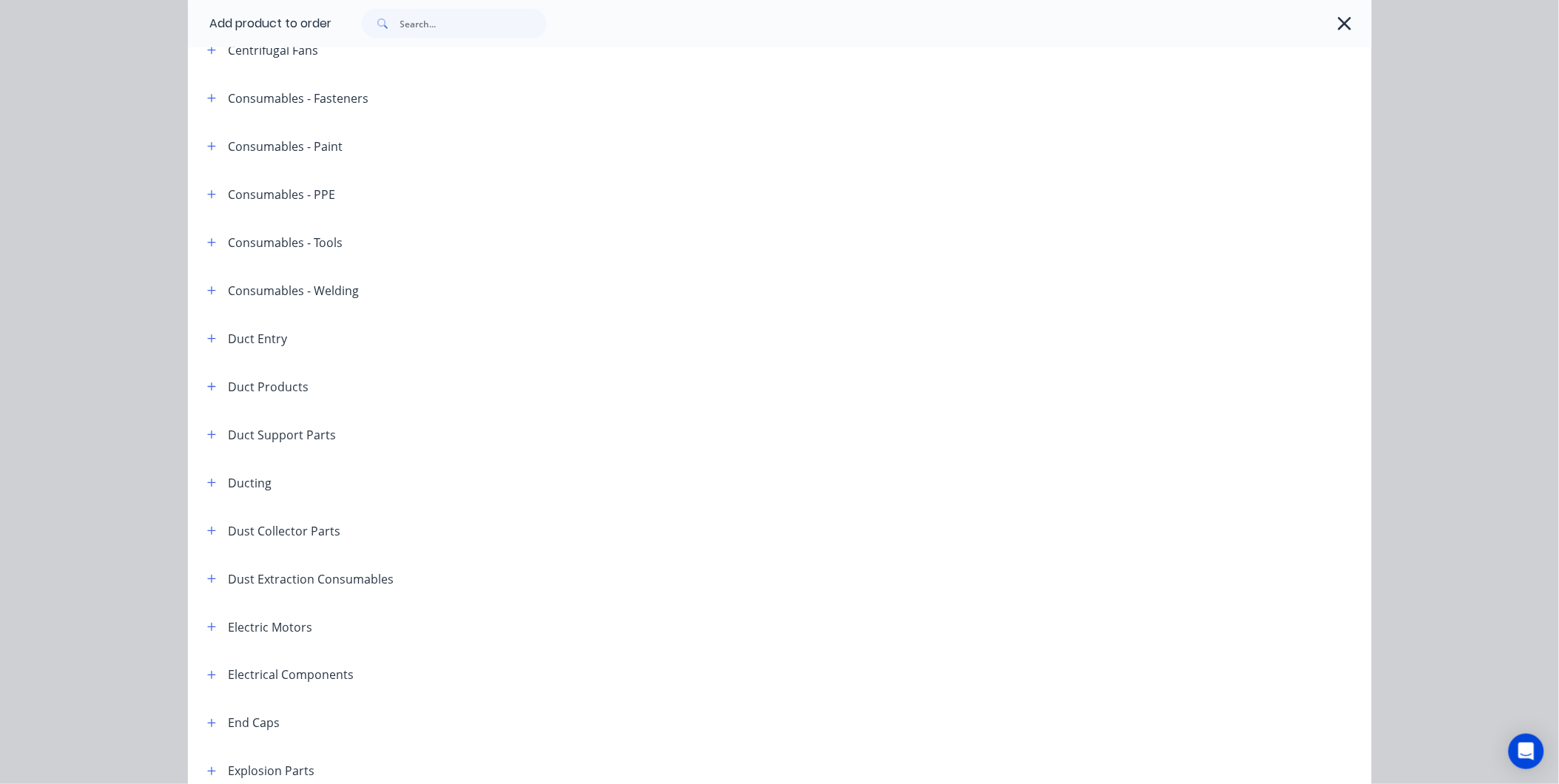
scroll to position [0, 0]
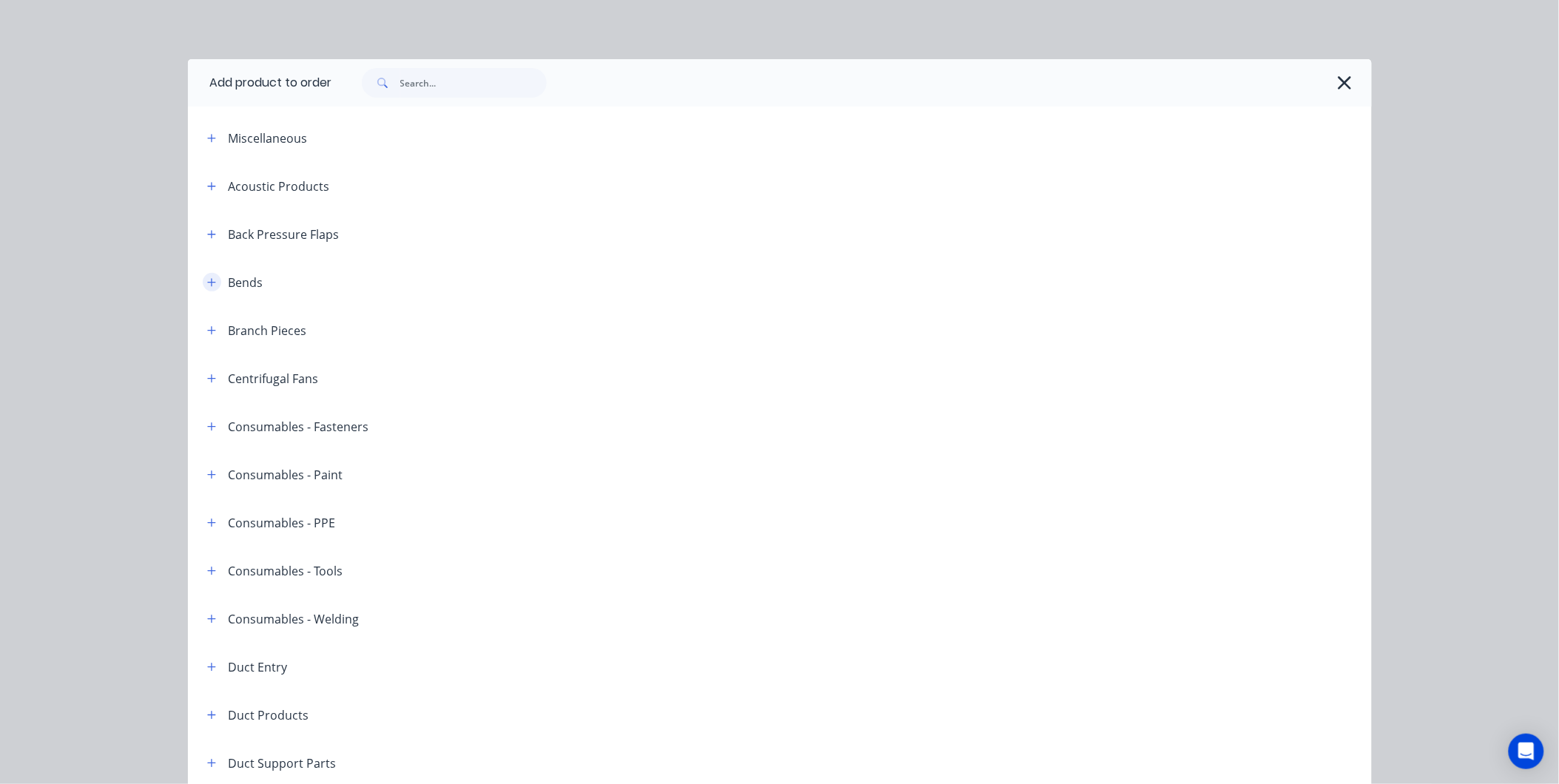
click at [207, 284] on icon "button" at bounding box center [211, 282] width 9 height 11
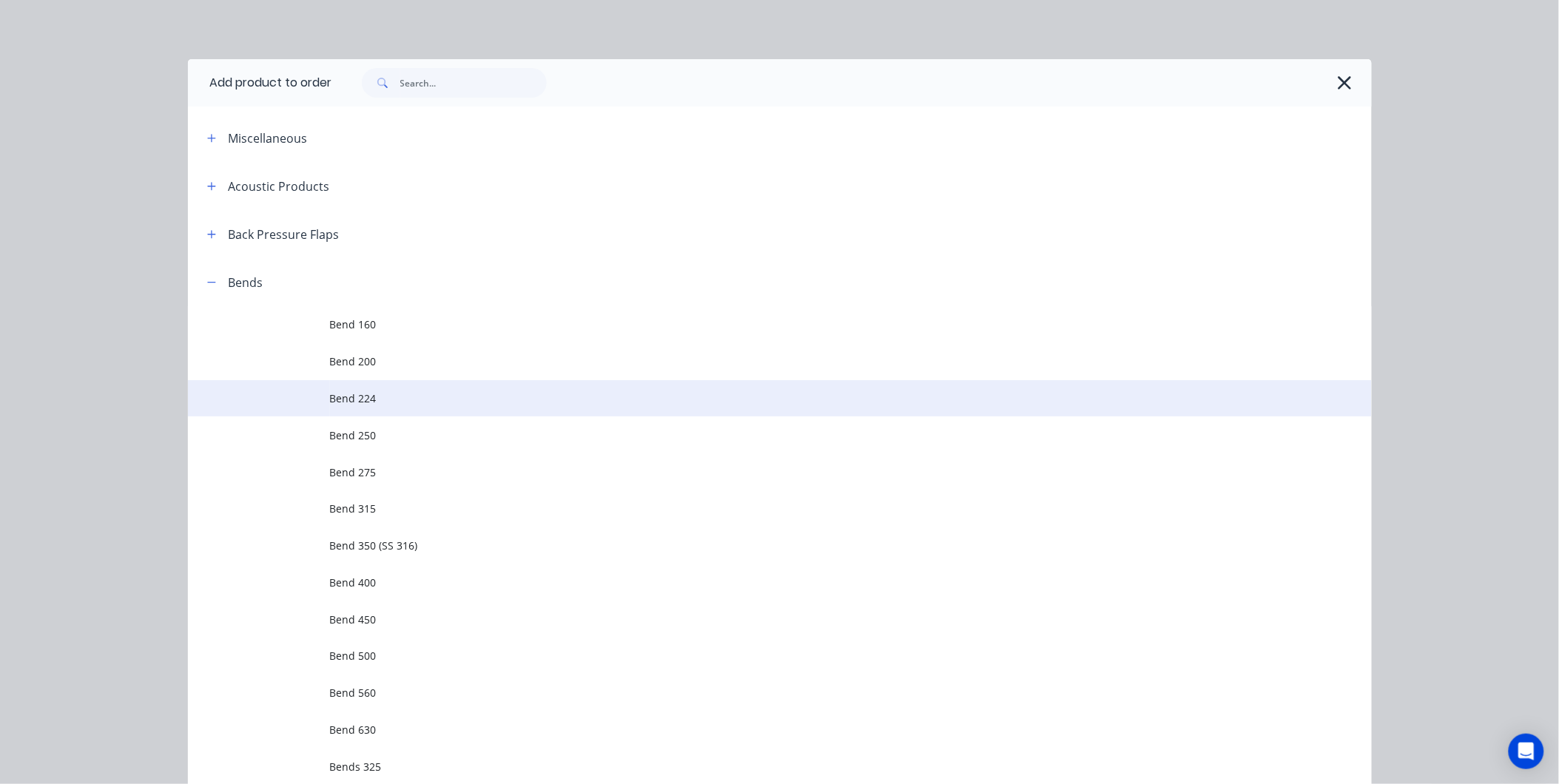
scroll to position [247, 0]
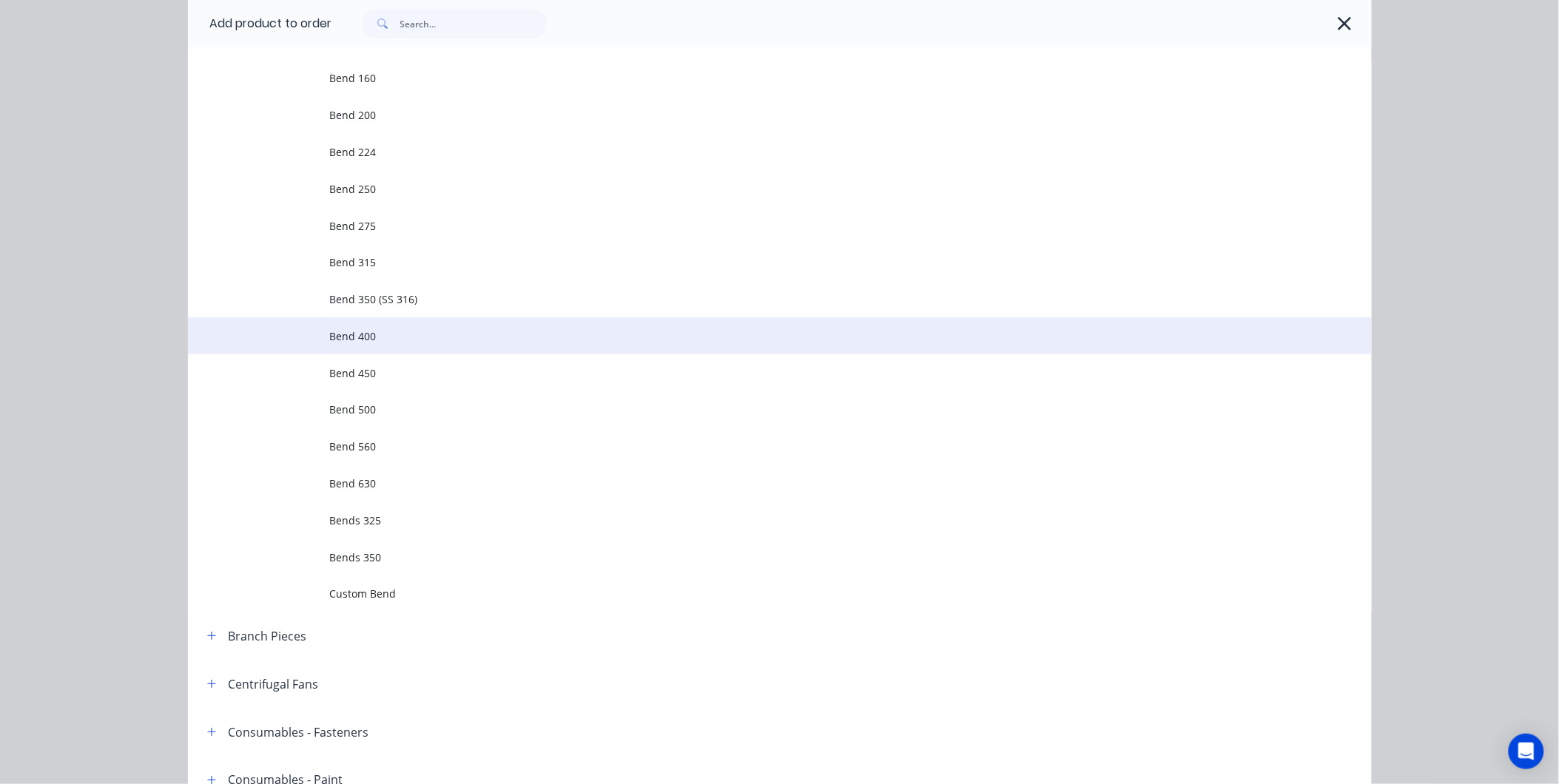
click at [365, 338] on span "Bend 400" at bounding box center [746, 336] width 833 height 16
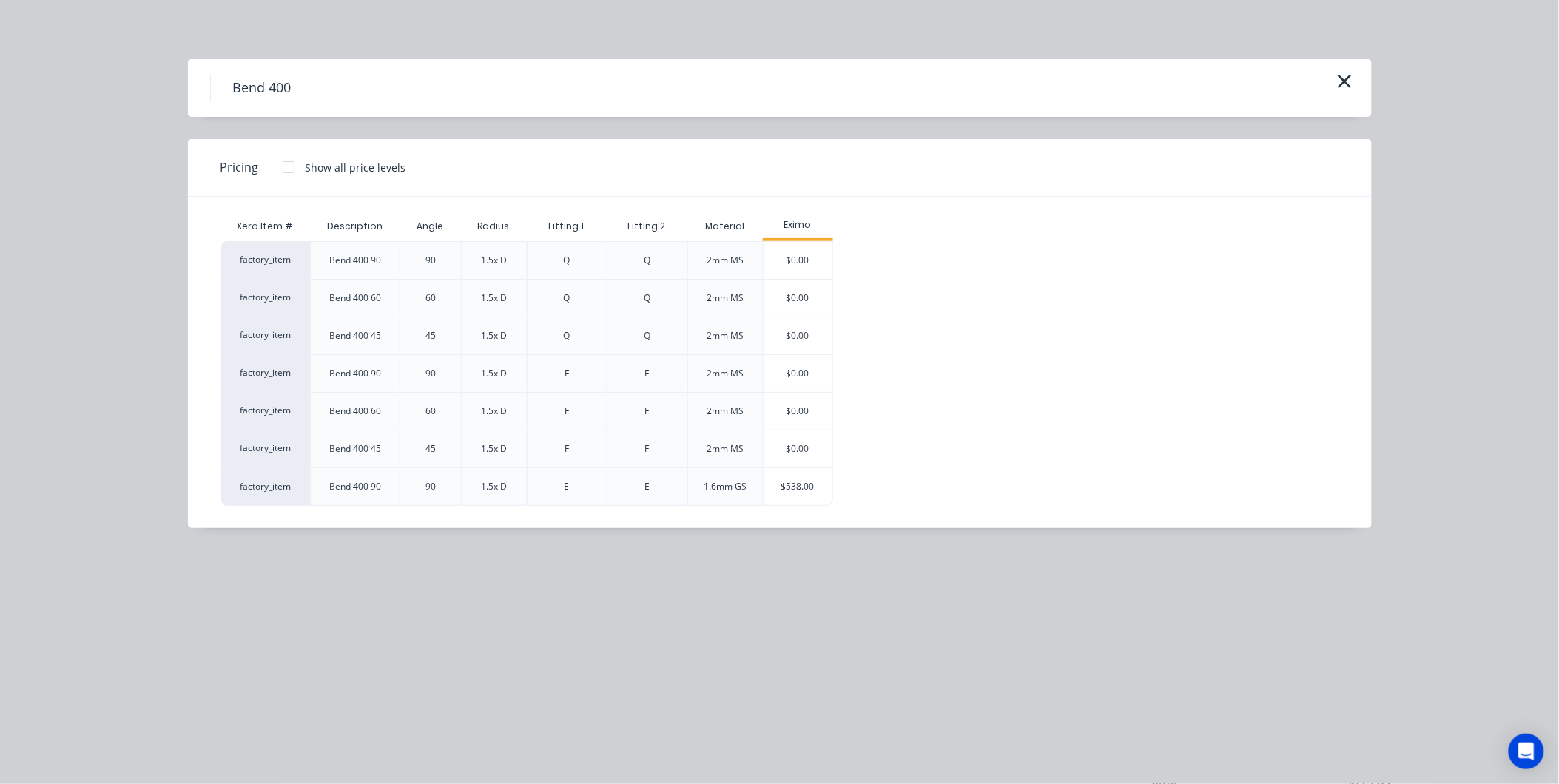
scroll to position [132, 0]
click at [799, 493] on div "$538.00" at bounding box center [799, 487] width 70 height 37
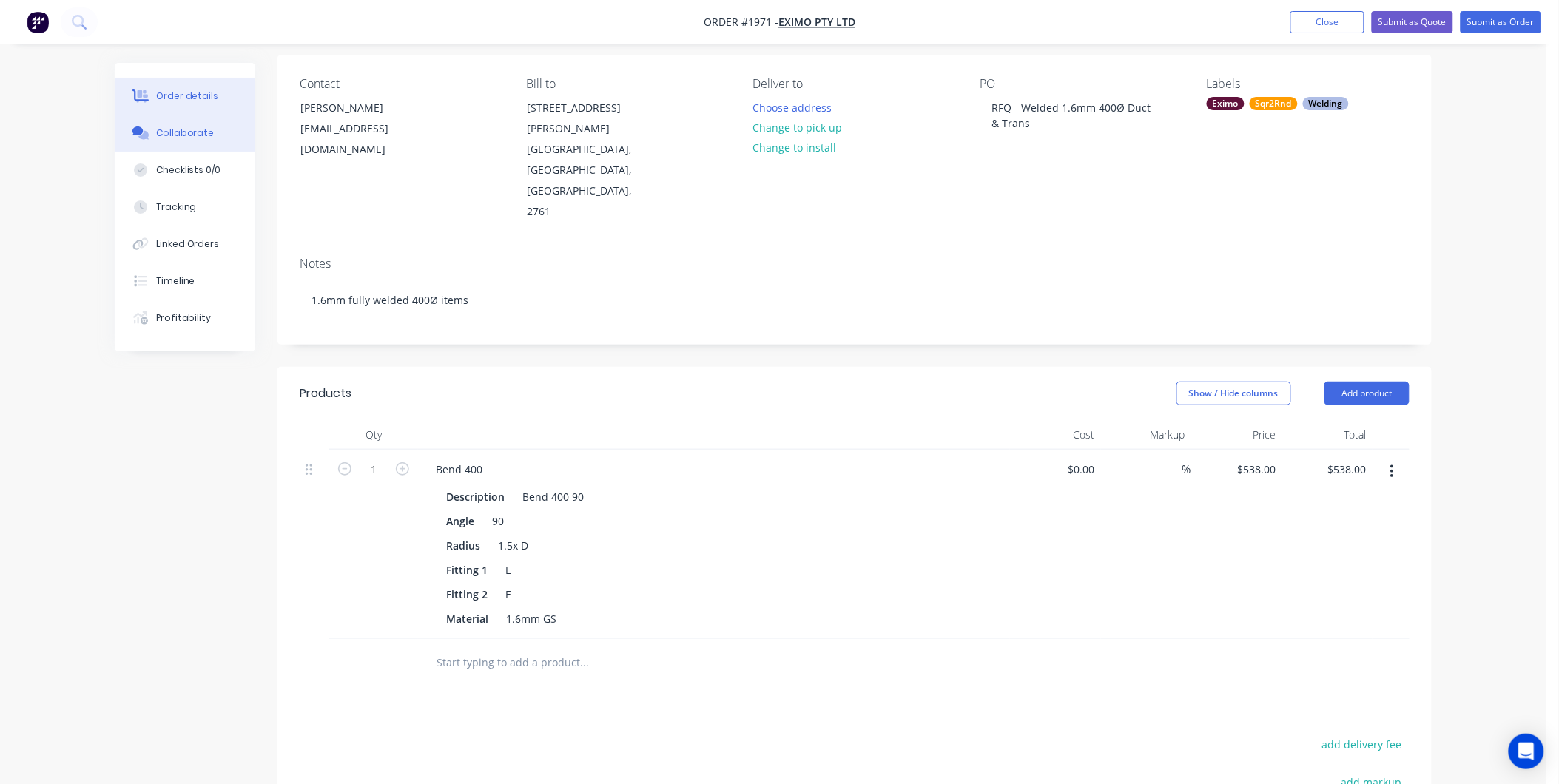
scroll to position [82, 0]
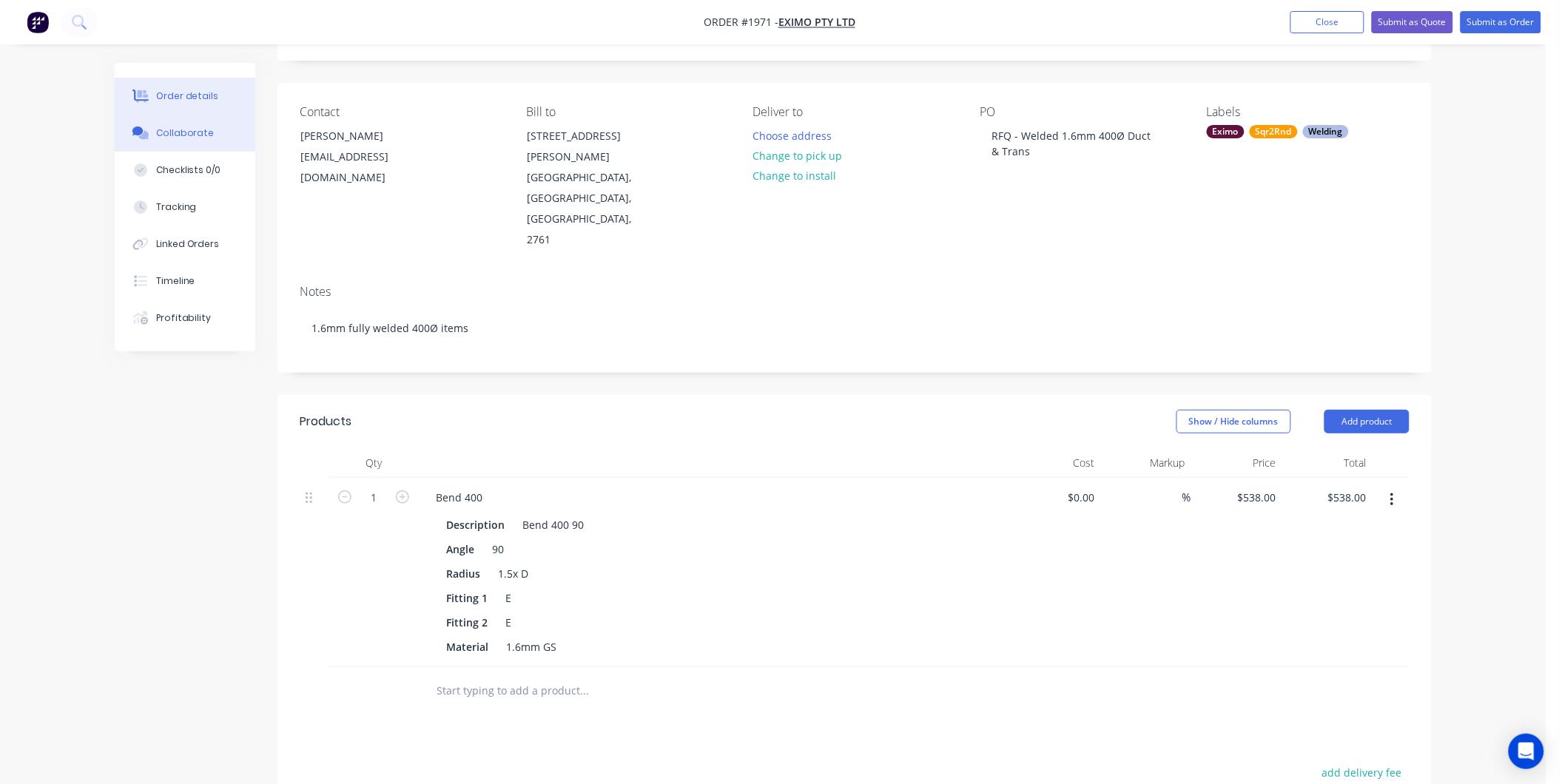
click at [178, 122] on button "Collaborate" at bounding box center [185, 133] width 141 height 37
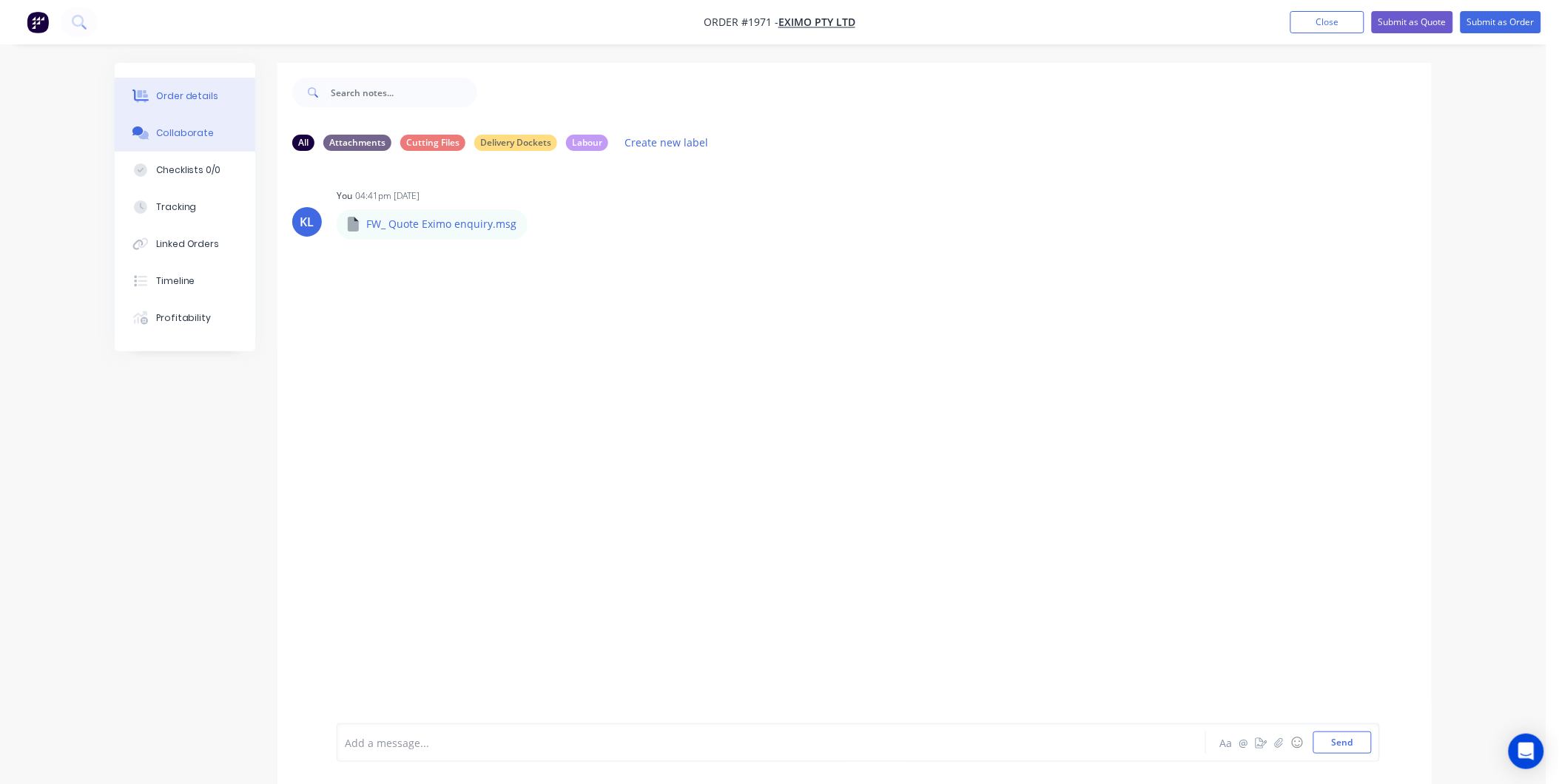
click at [182, 91] on div "Order details" at bounding box center [188, 96] width 63 height 14
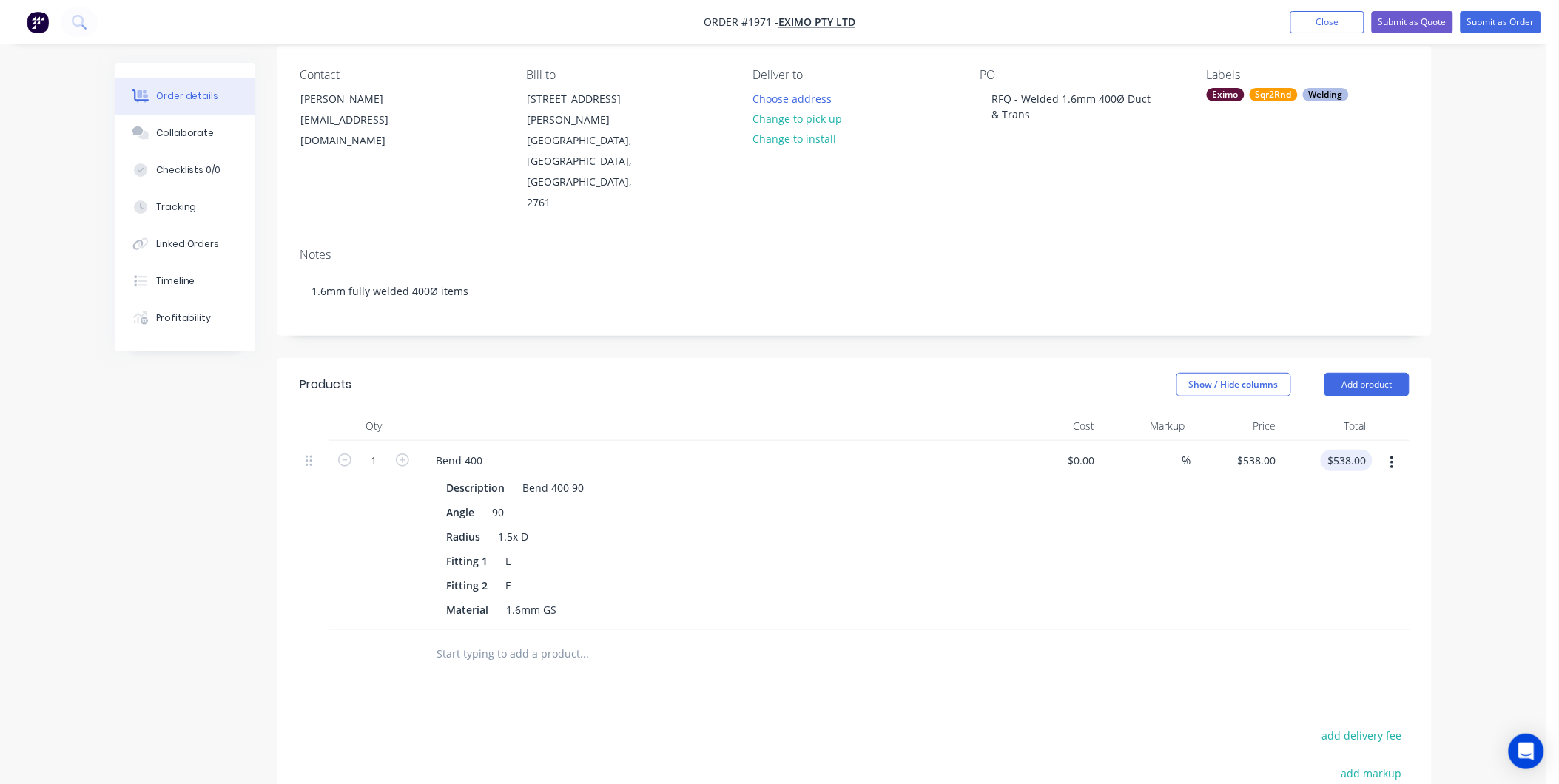
scroll to position [247, 0]
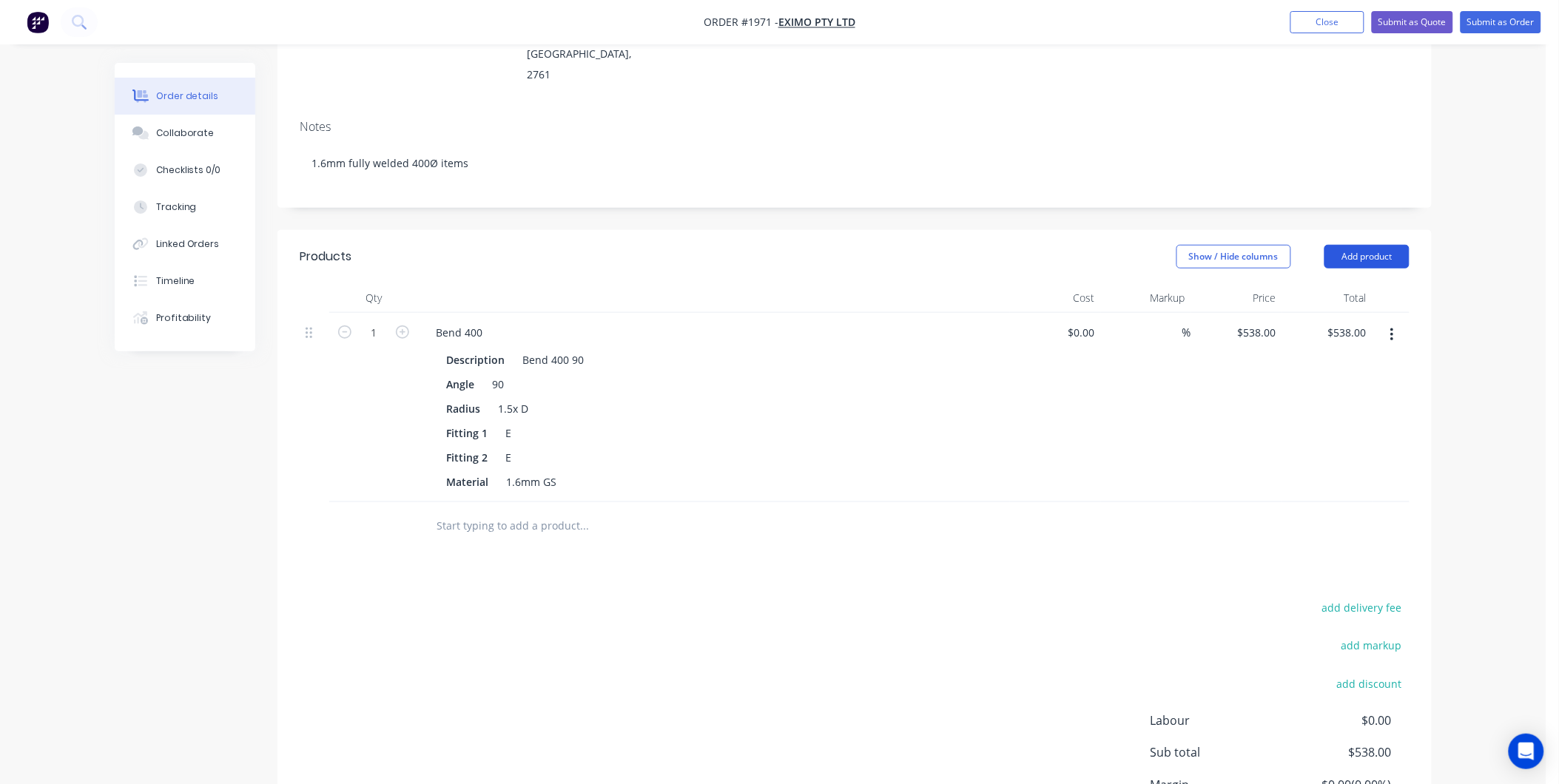
click at [1371, 245] on button "Add product" at bounding box center [1368, 256] width 86 height 23
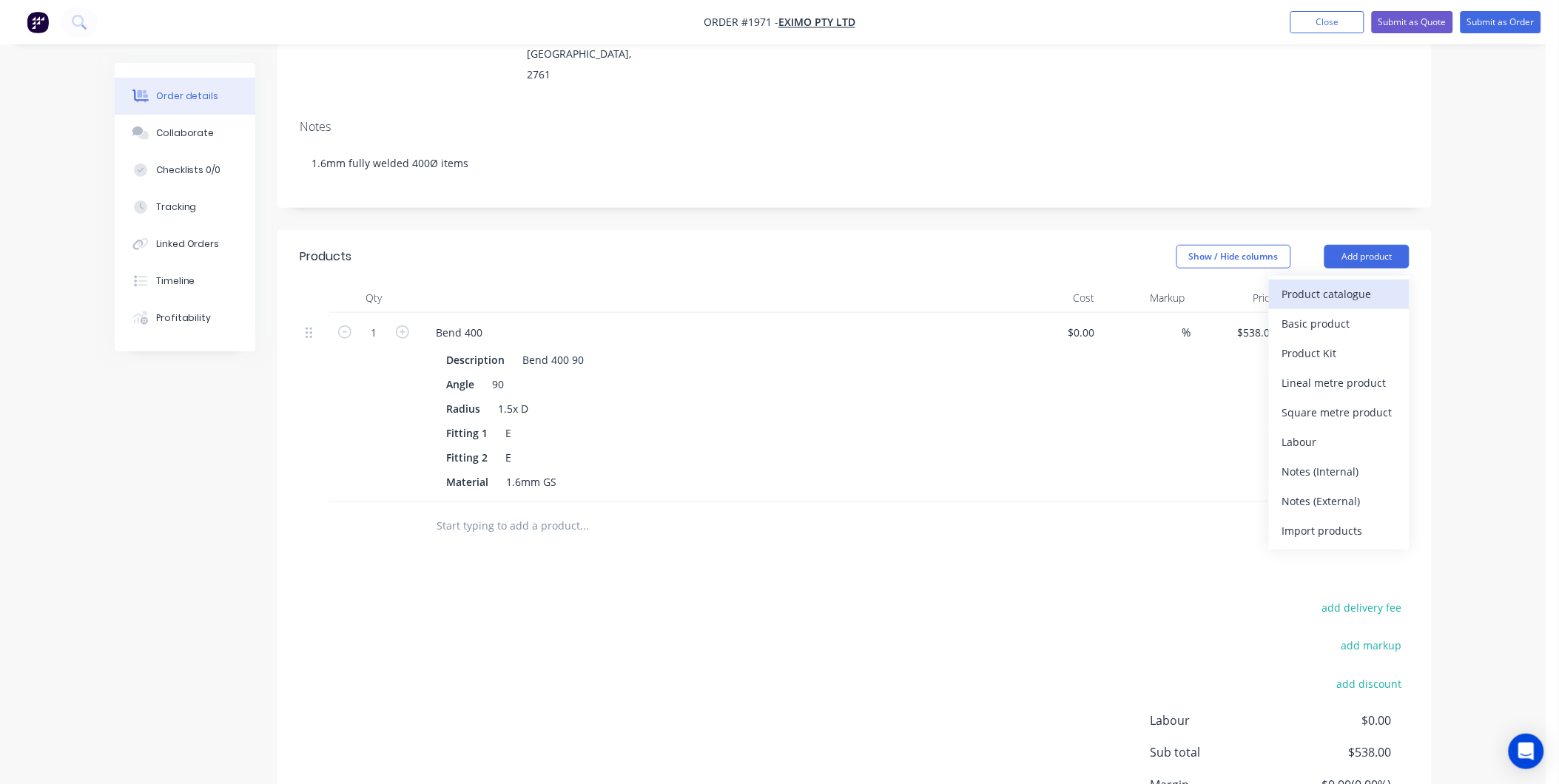
click at [1334, 284] on div "Product catalogue" at bounding box center [1338, 294] width 114 height 21
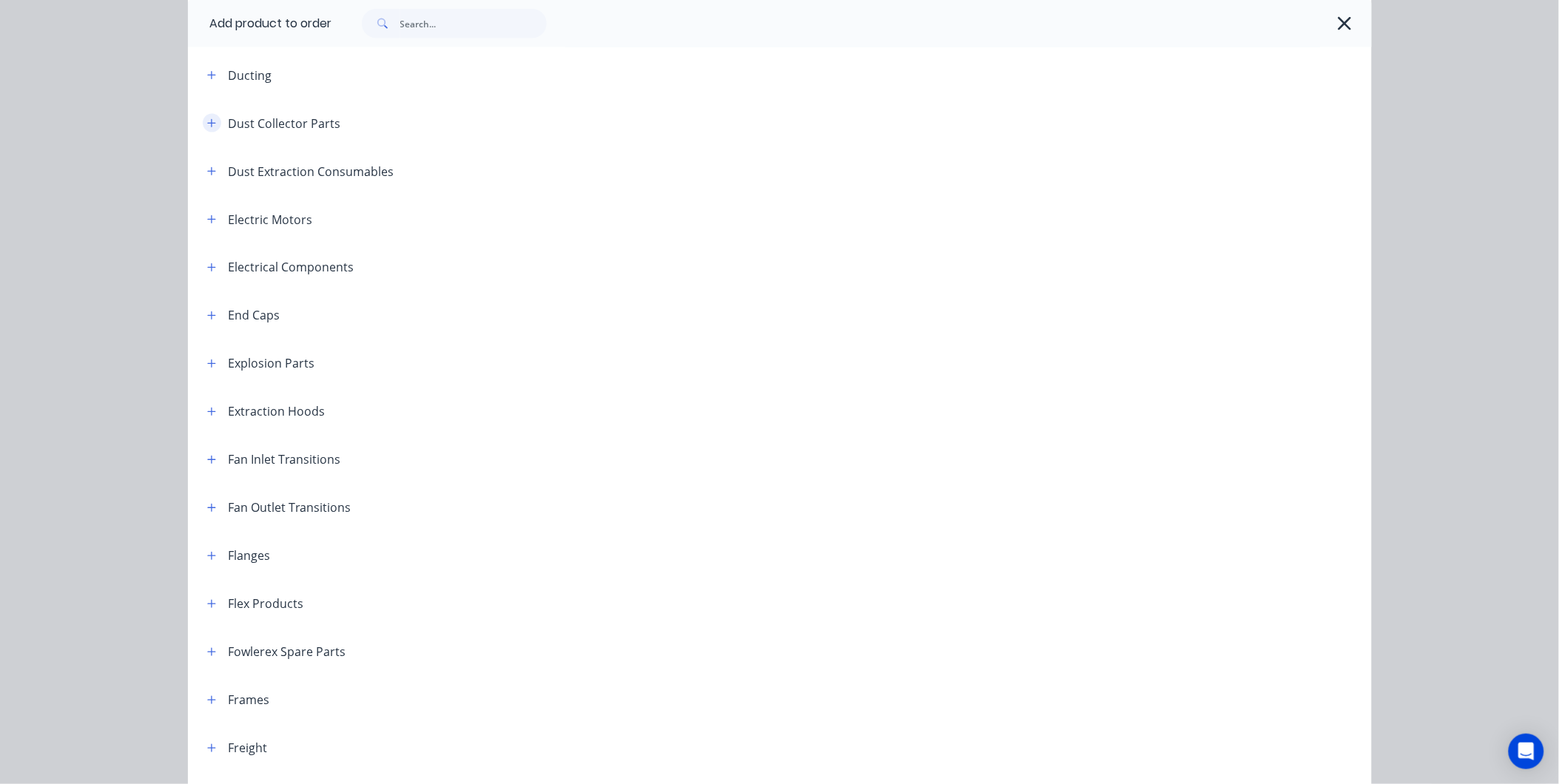
scroll to position [739, 0]
click at [203, 64] on button "button" at bounding box center [212, 71] width 18 height 18
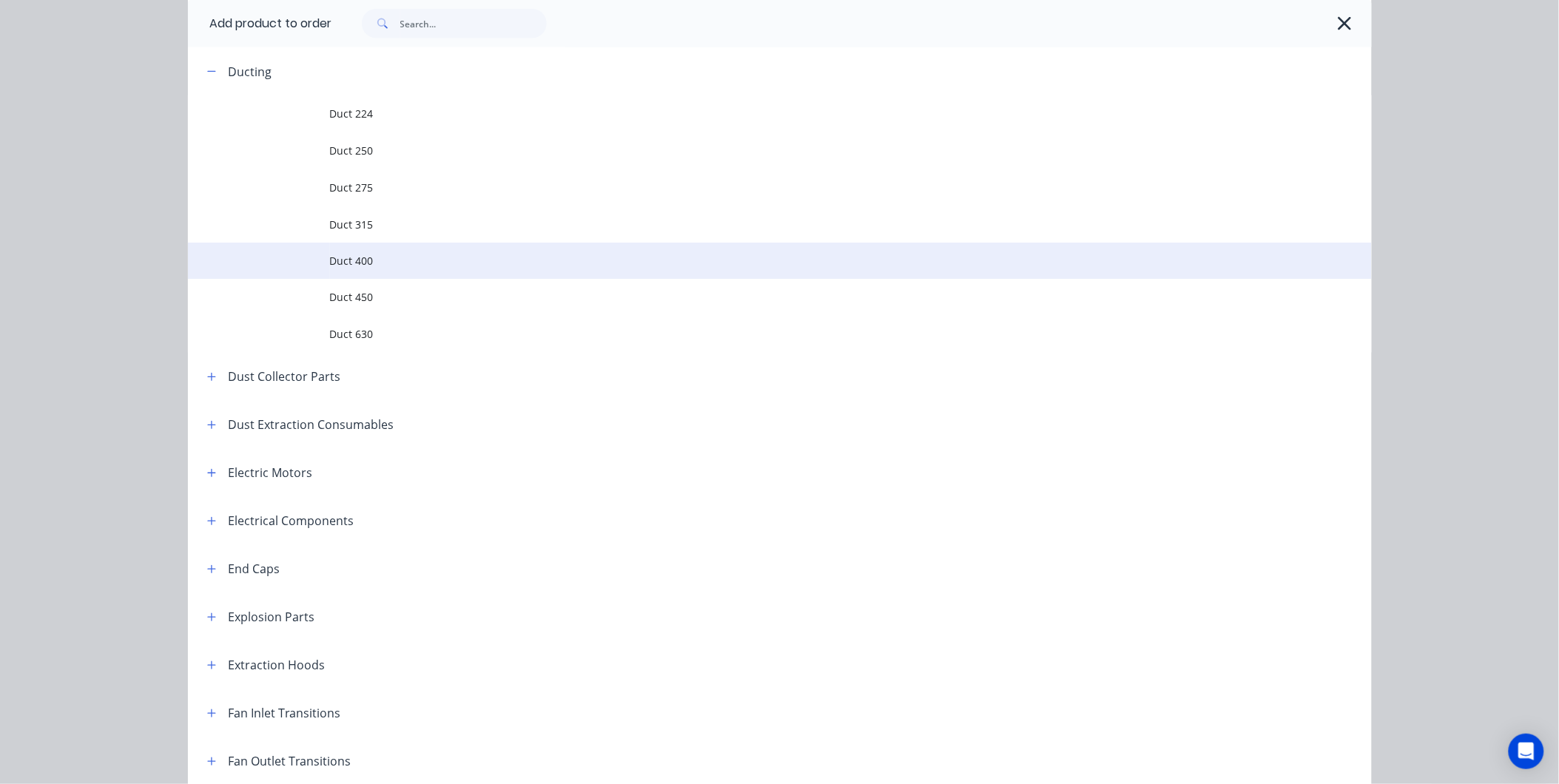
click at [364, 266] on span "Duct 400" at bounding box center [746, 261] width 833 height 16
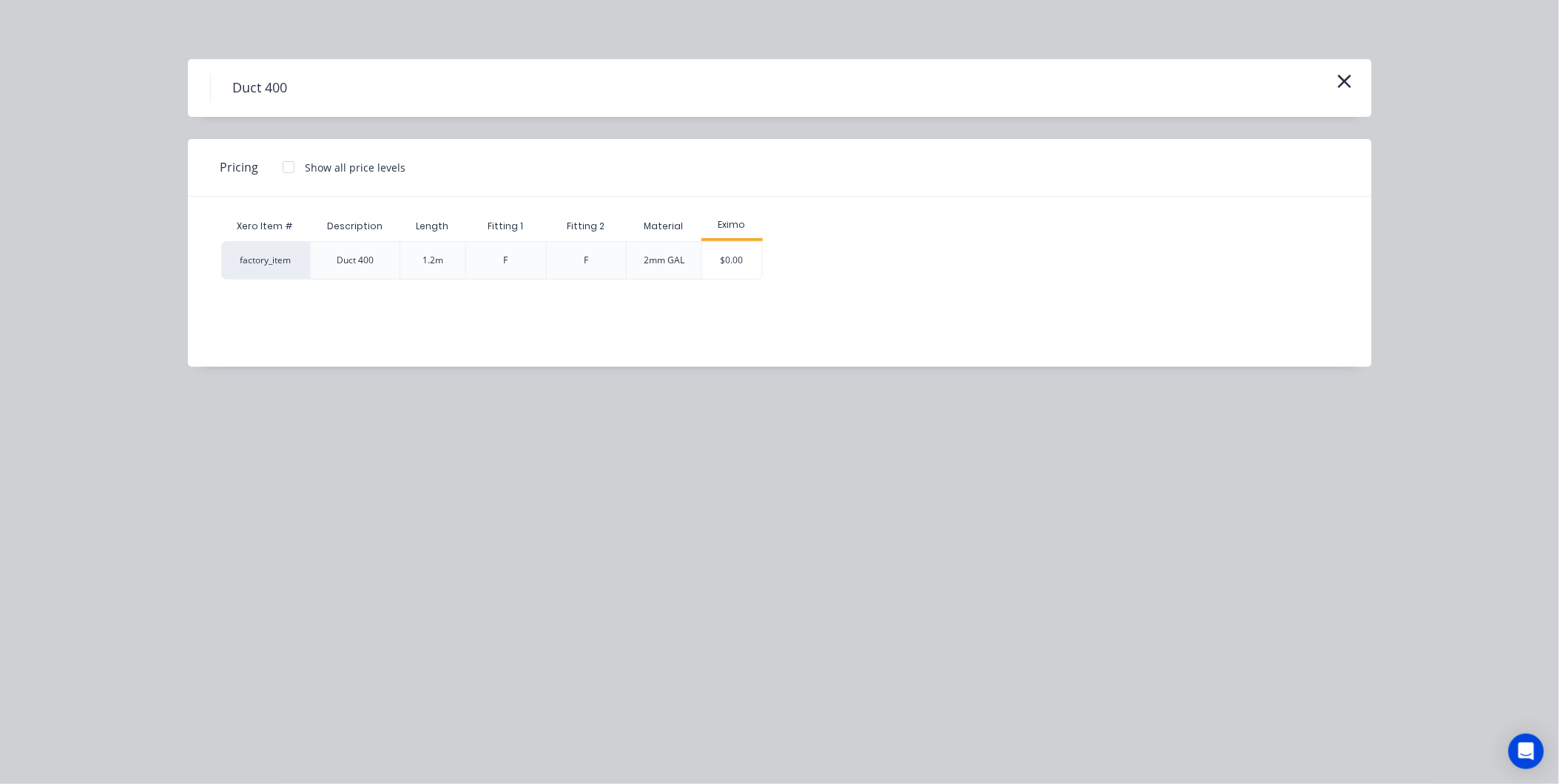
scroll to position [0, 0]
click at [1334, 79] on button "button" at bounding box center [1344, 82] width 24 height 23
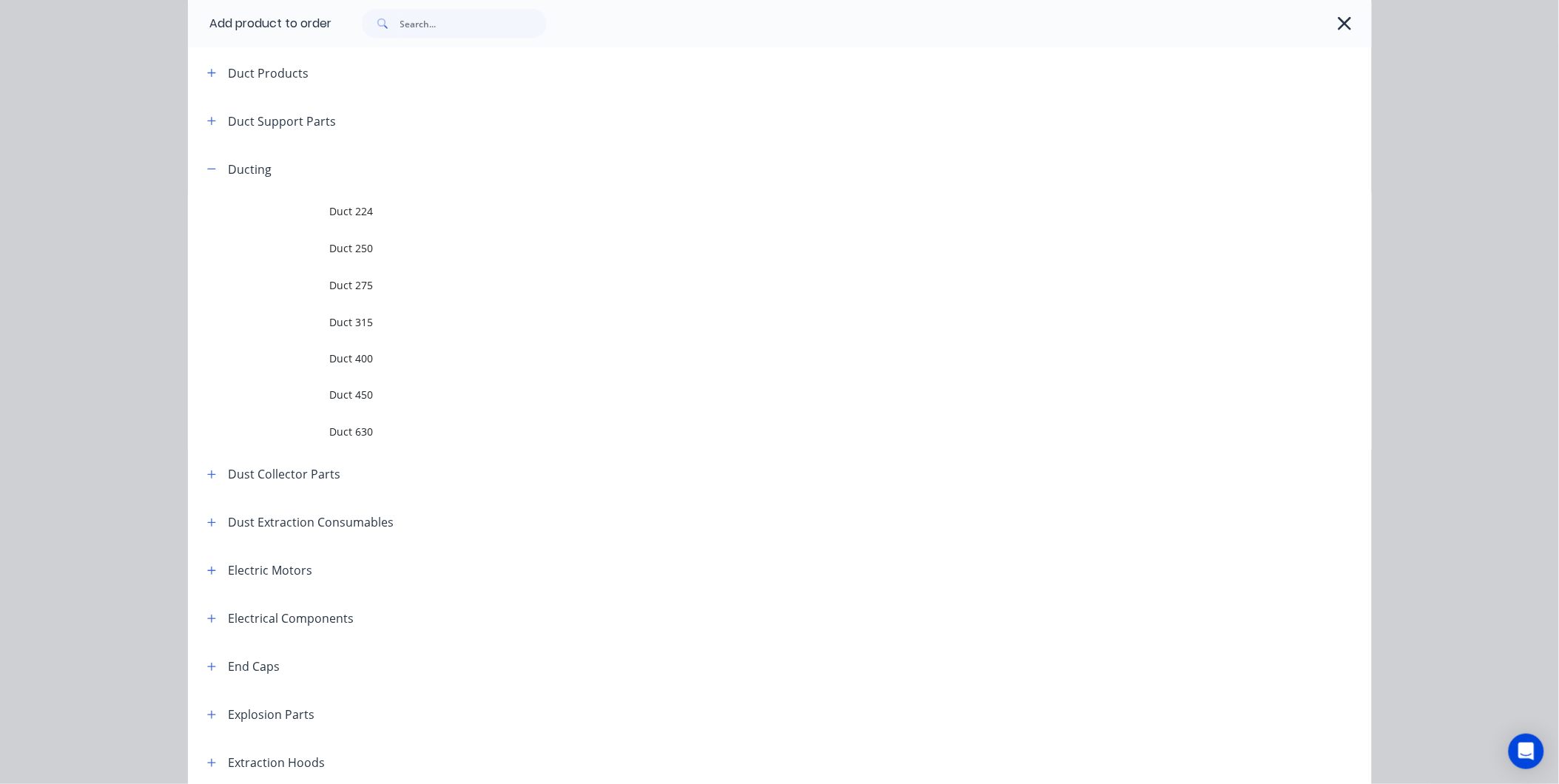
scroll to position [459, 0]
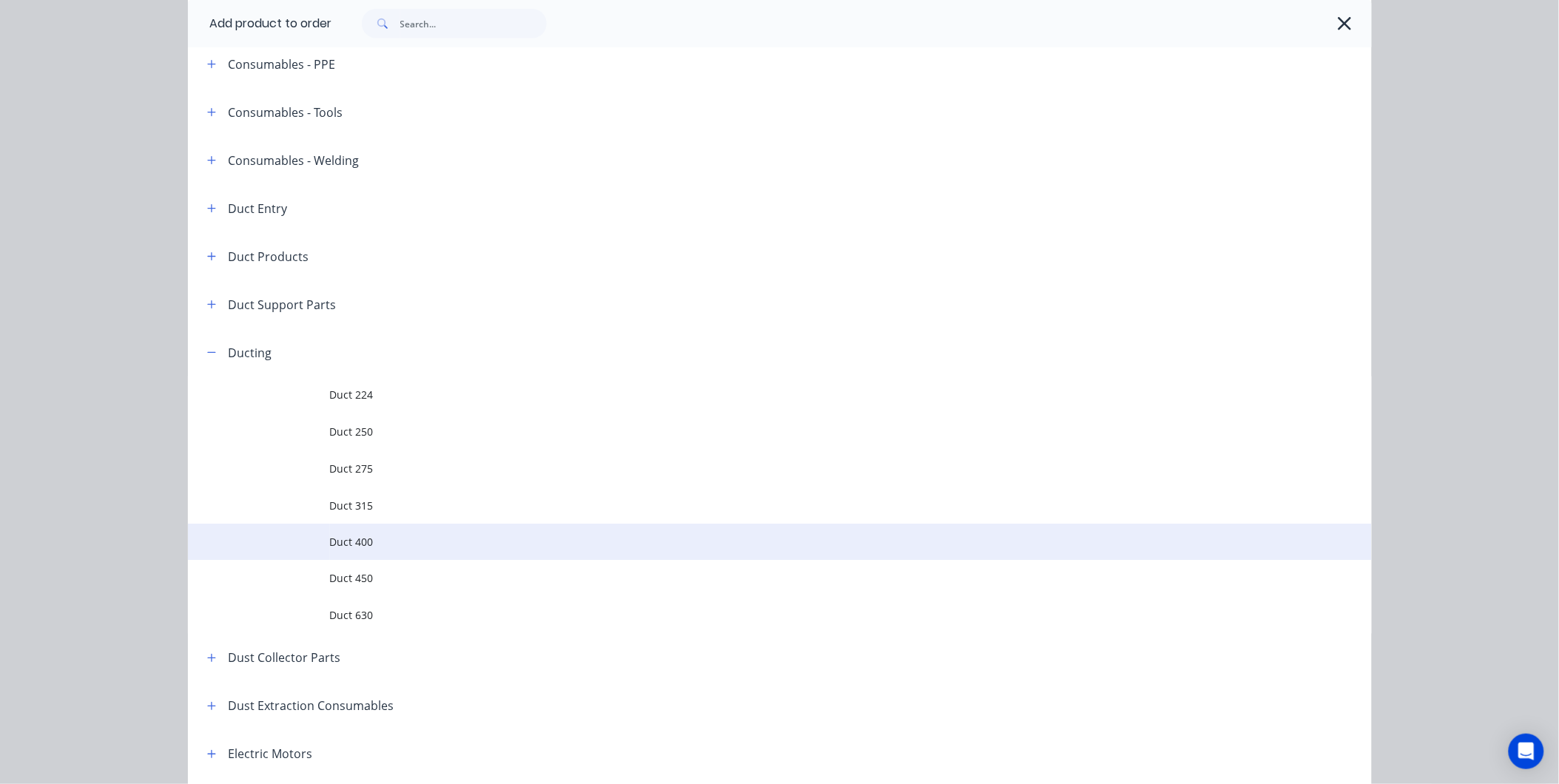
click at [377, 535] on span "Duct 400" at bounding box center [746, 542] width 833 height 16
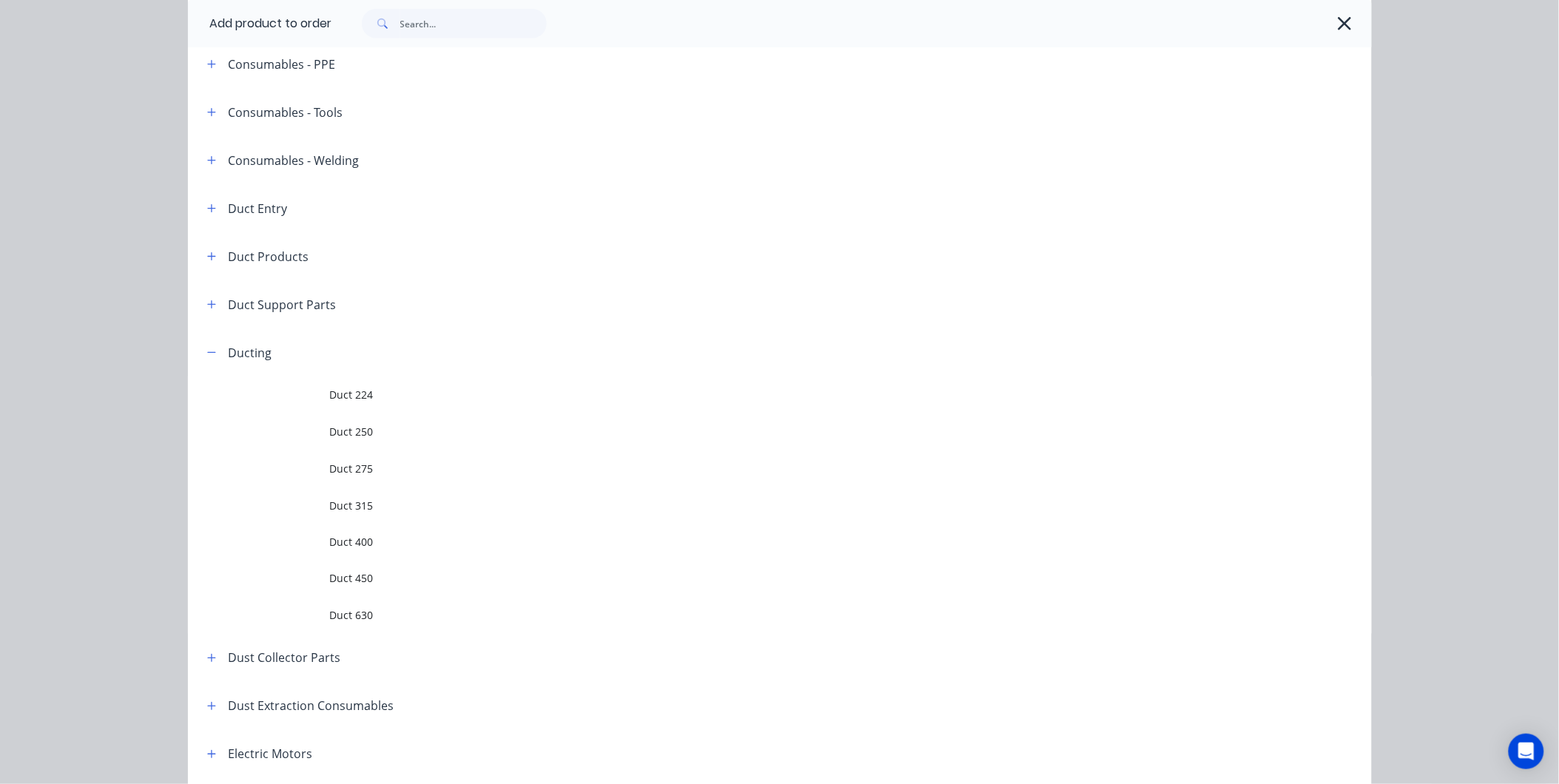
scroll to position [0, 0]
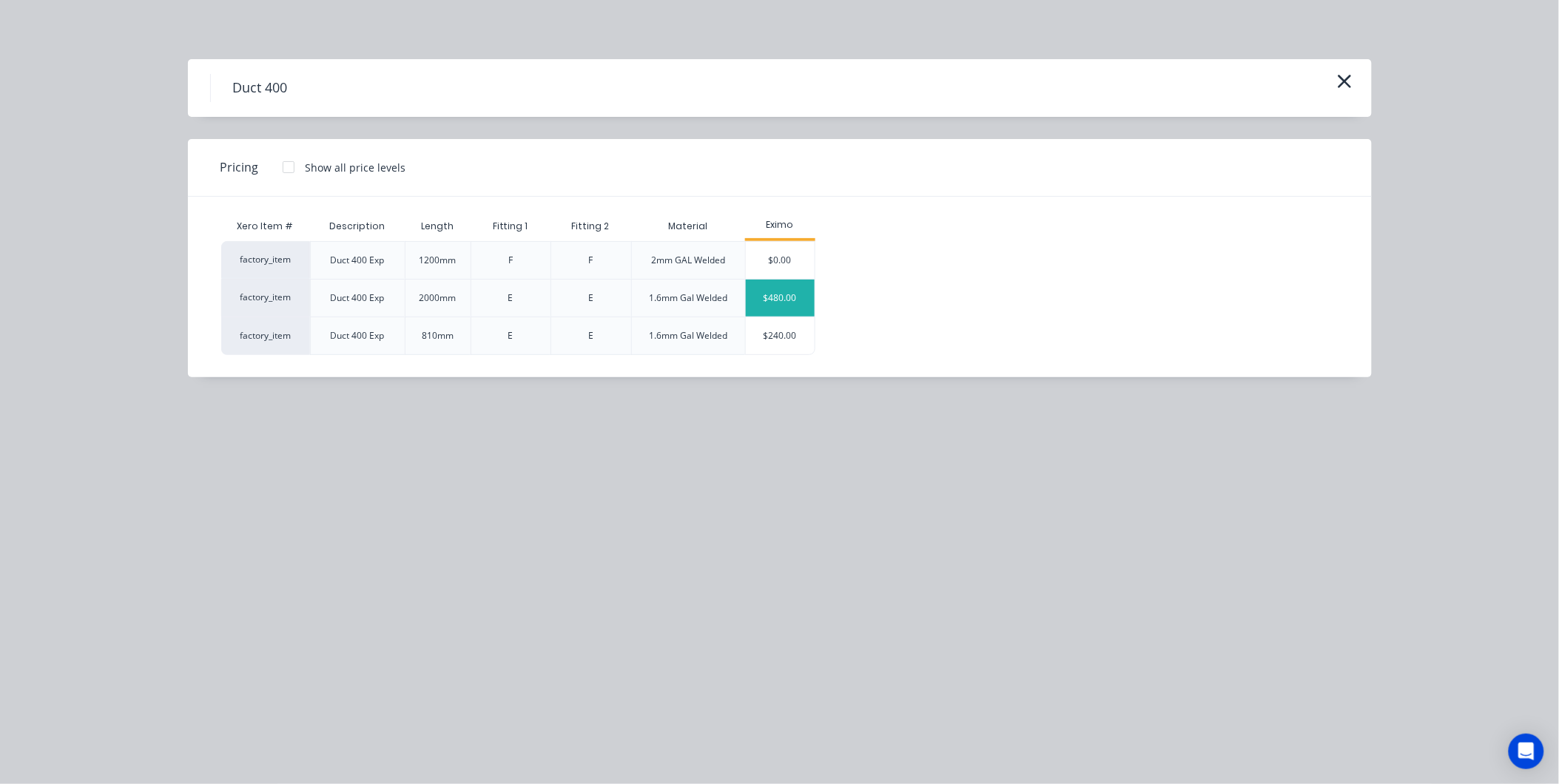
click at [801, 297] on div "$480.00" at bounding box center [780, 298] width 70 height 37
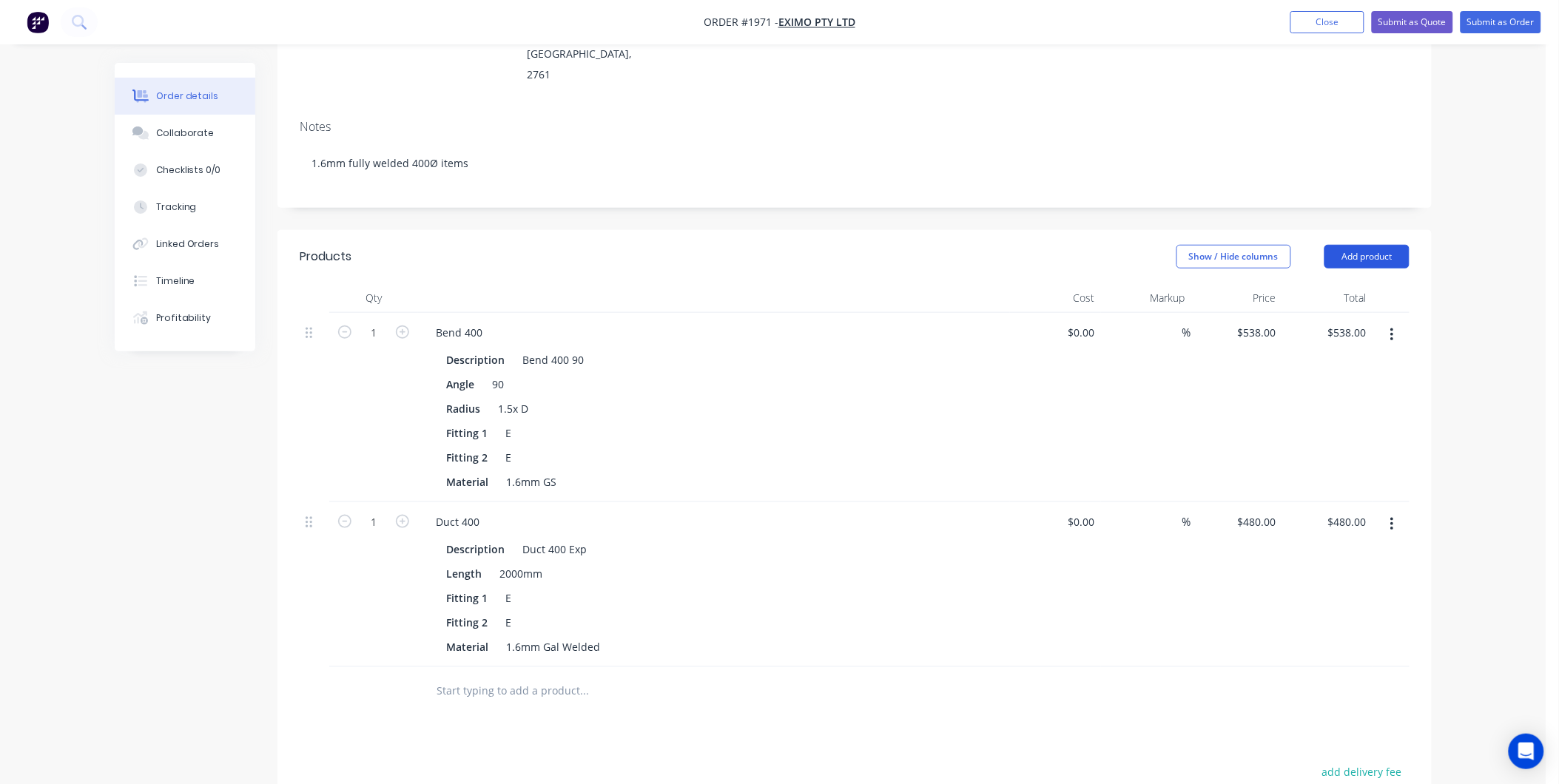
click at [1339, 245] on button "Add product" at bounding box center [1368, 256] width 86 height 23
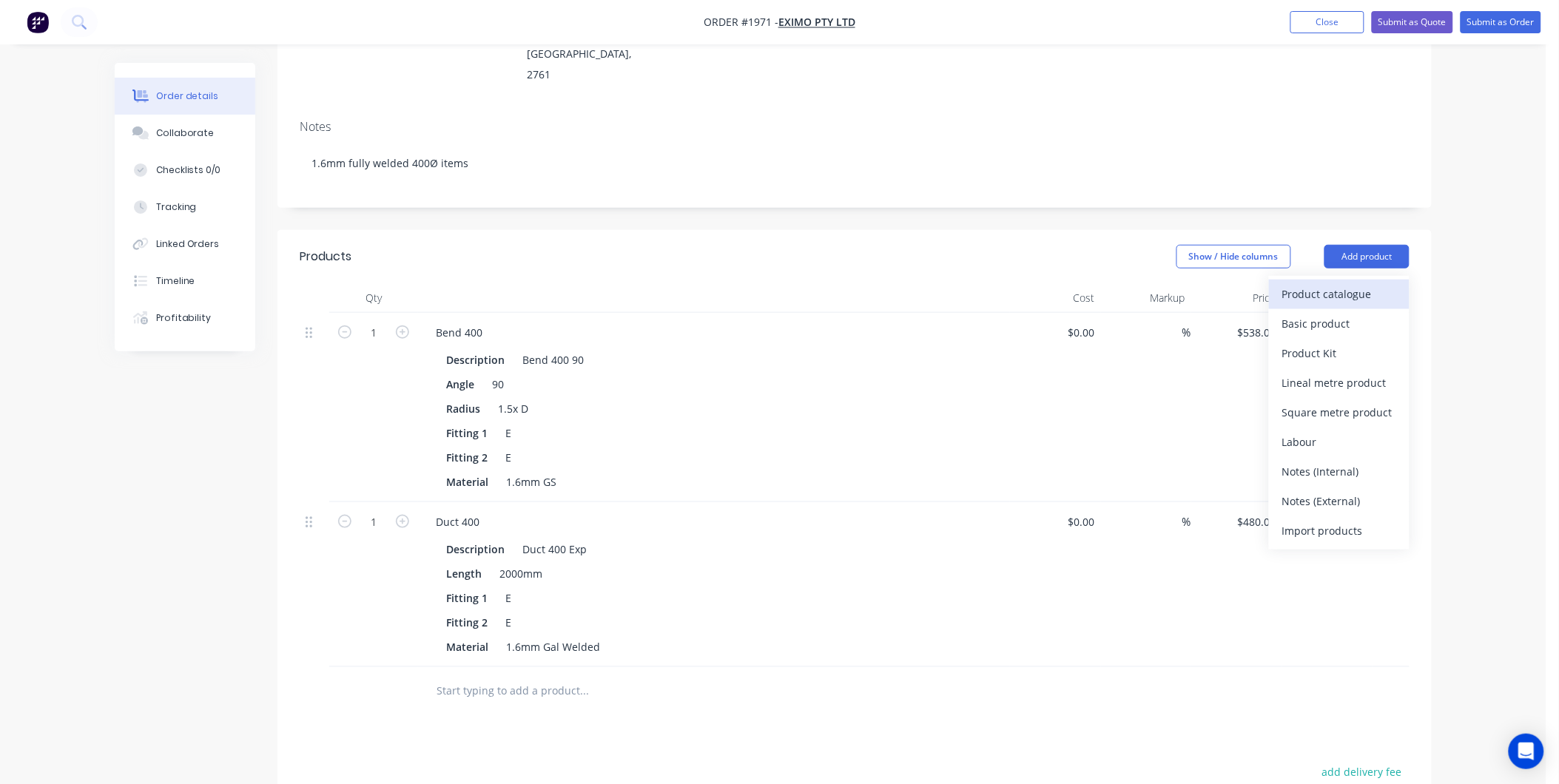
click at [1319, 284] on div "Product catalogue" at bounding box center [1338, 294] width 114 height 21
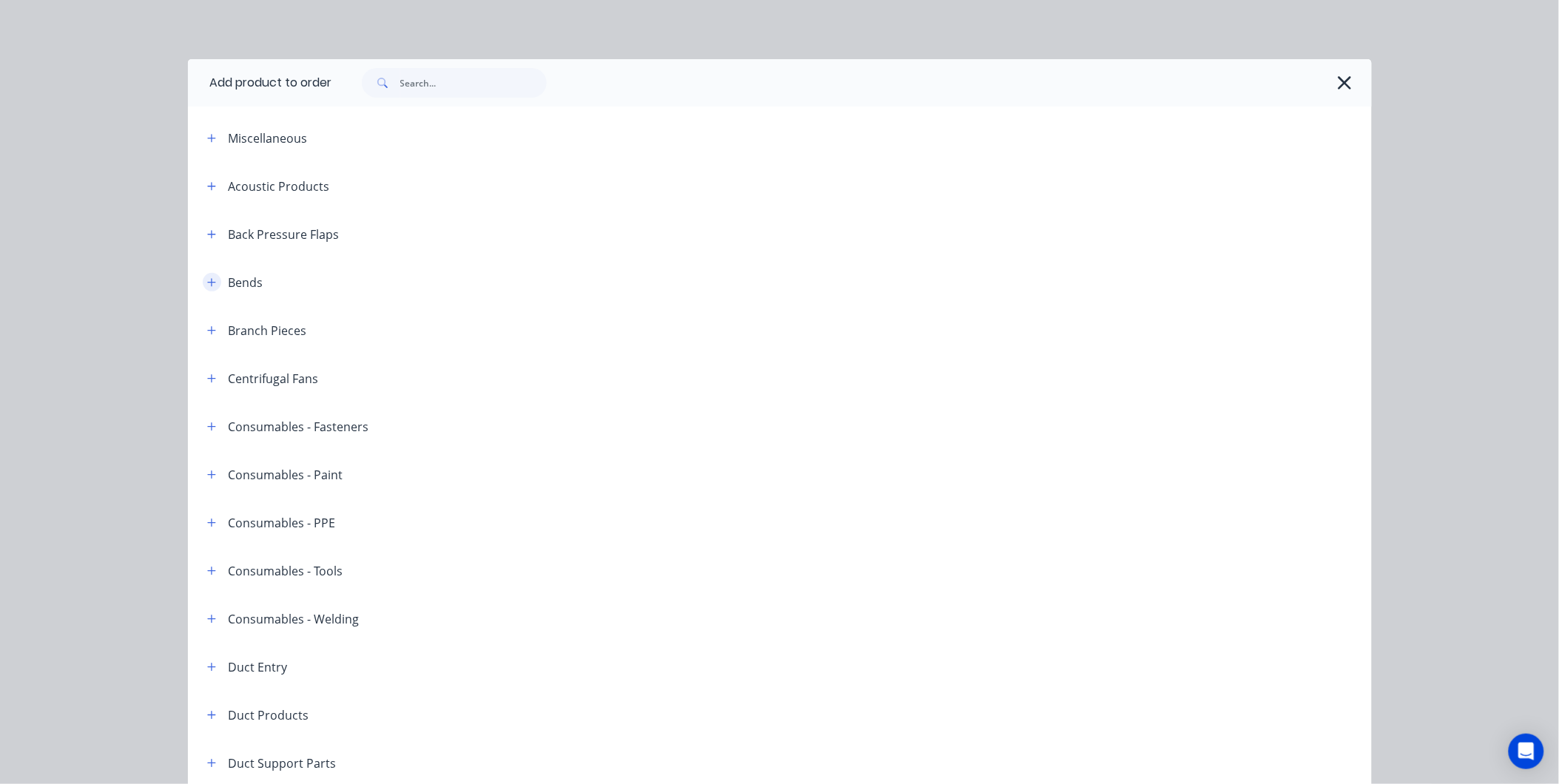
click at [207, 276] on button "button" at bounding box center [212, 282] width 18 height 18
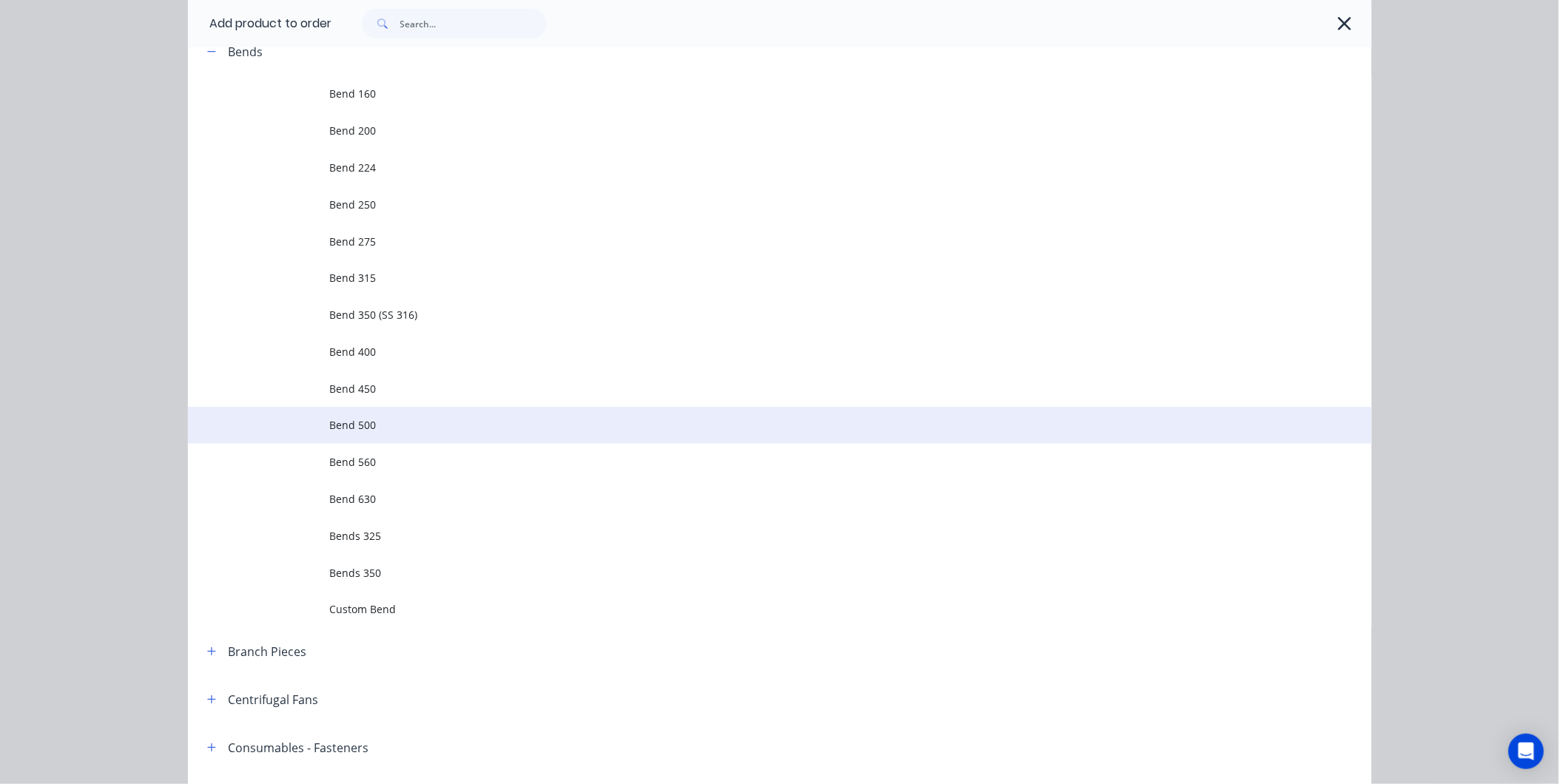
scroll to position [247, 0]
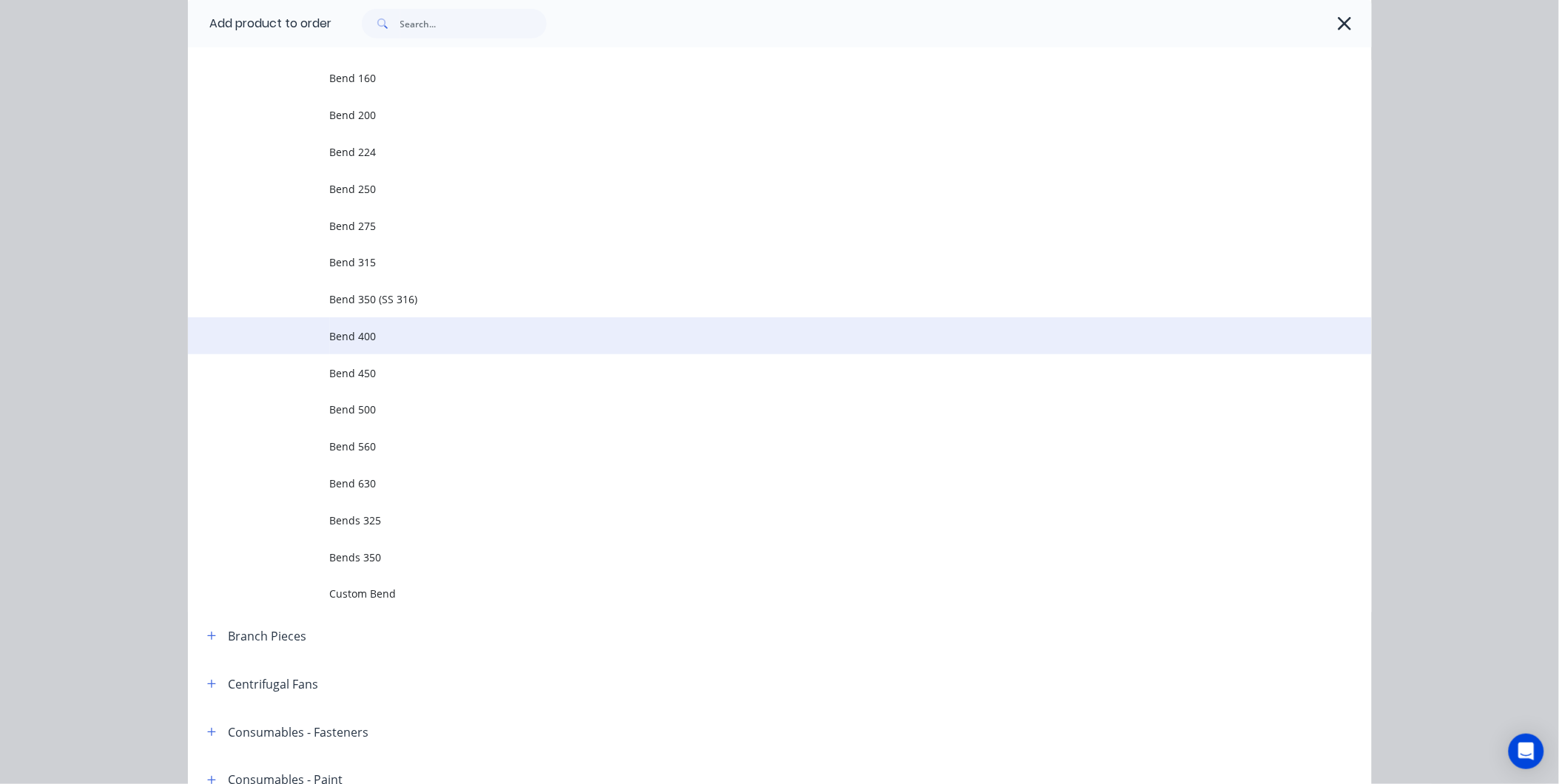
click at [392, 321] on td "Bend 400" at bounding box center [851, 336] width 1042 height 37
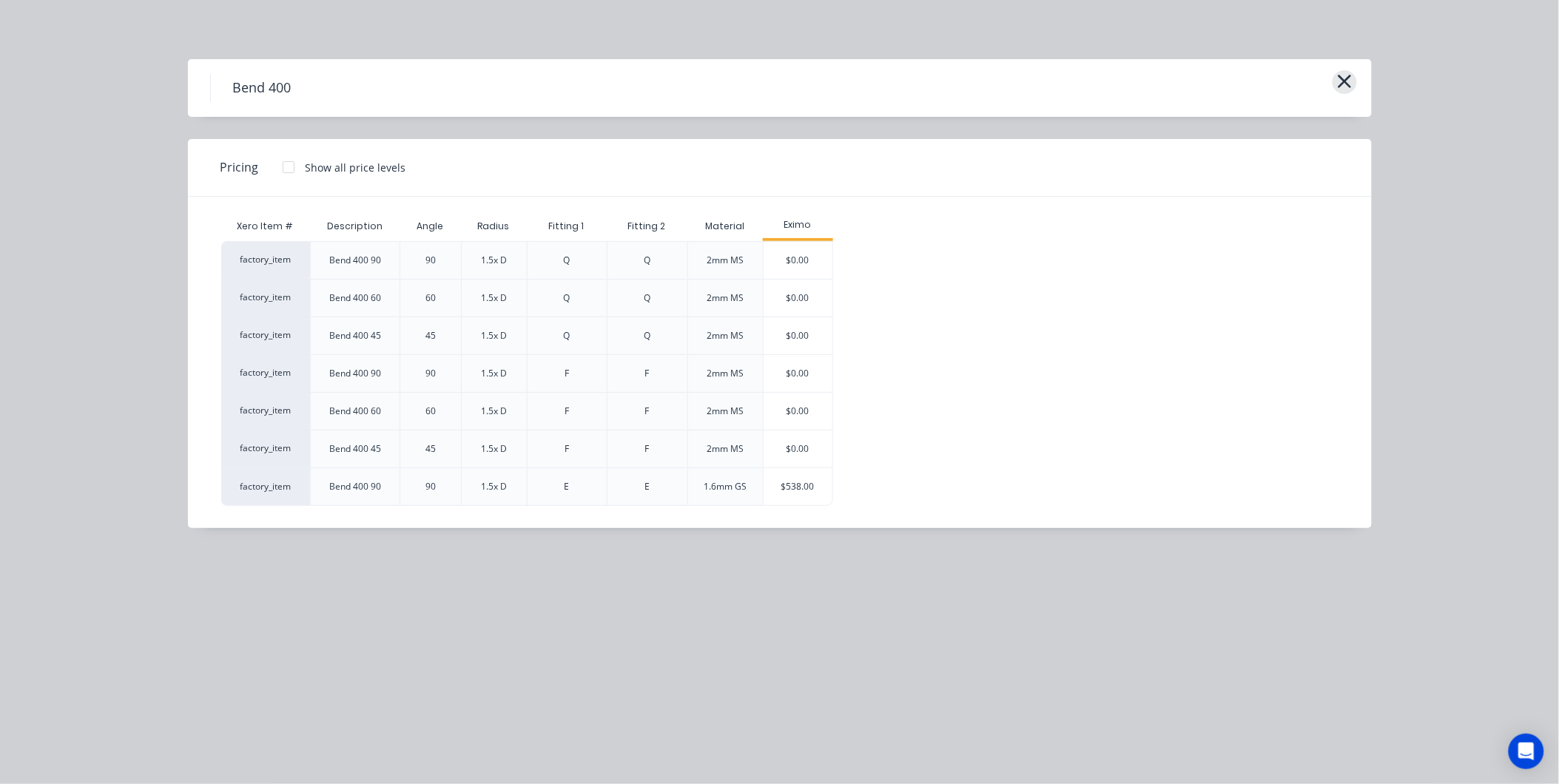
click at [1337, 76] on icon "button" at bounding box center [1345, 81] width 16 height 20
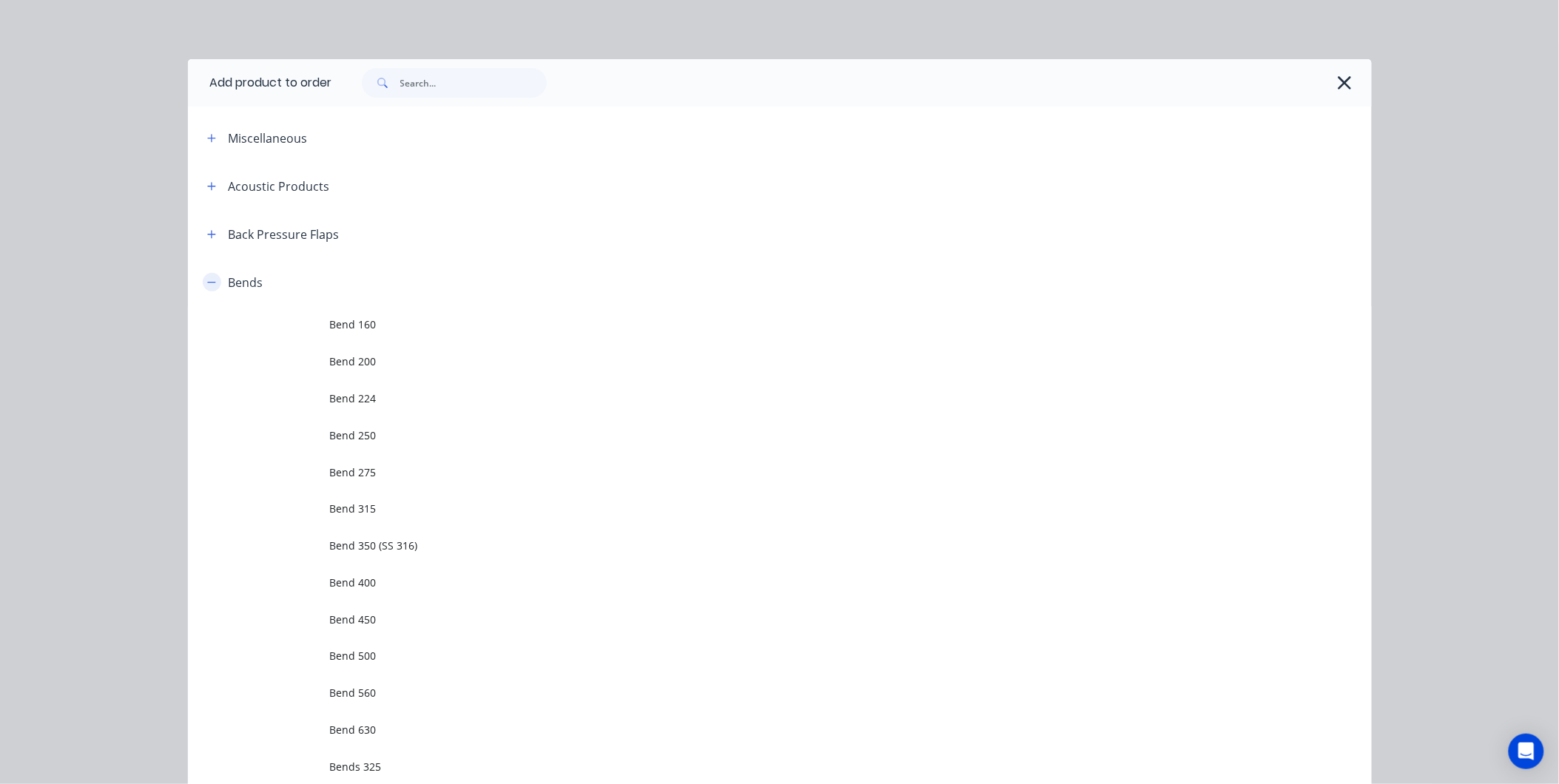
click at [210, 276] on button "button" at bounding box center [212, 282] width 18 height 18
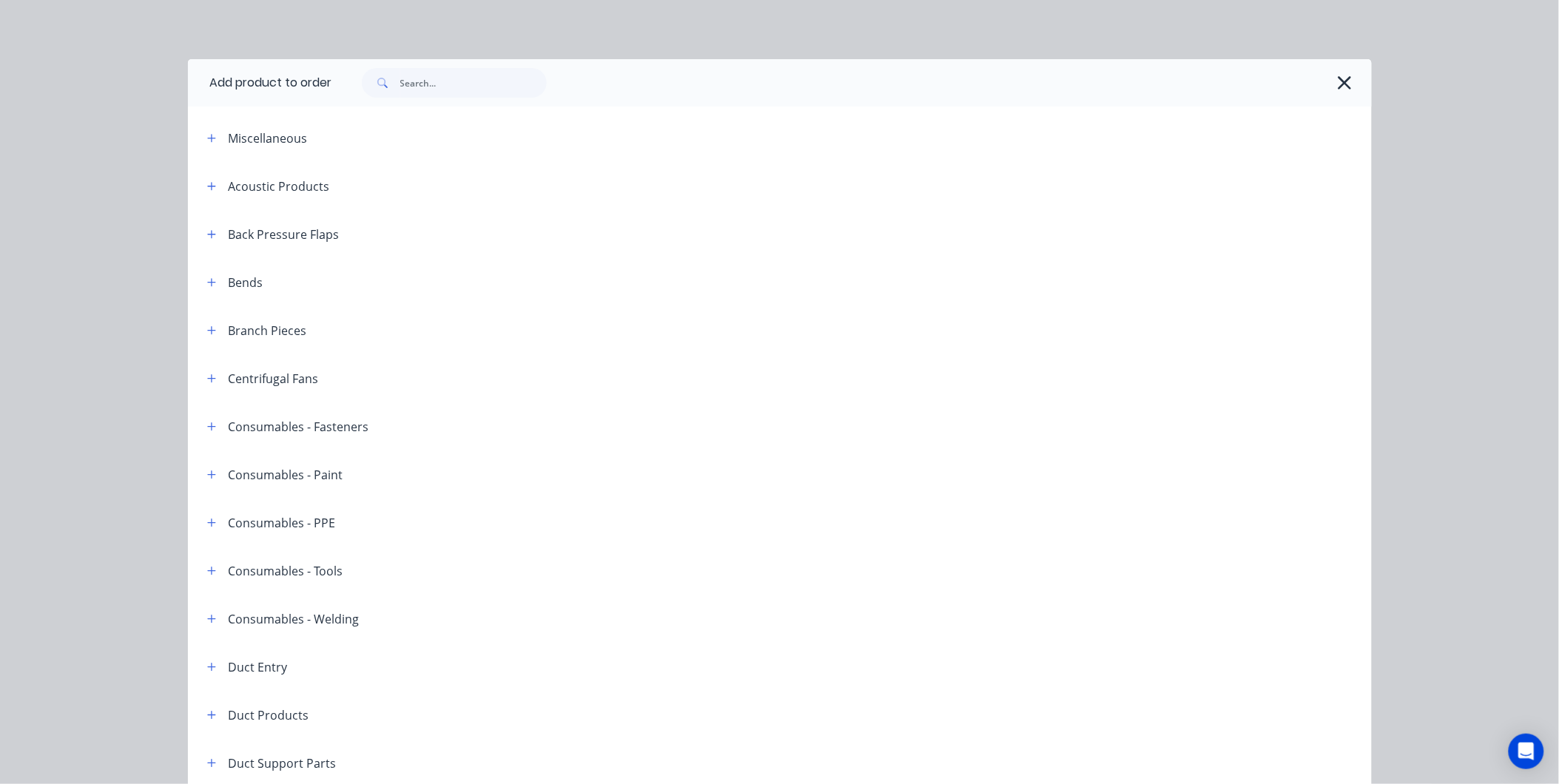
scroll to position [328, 0]
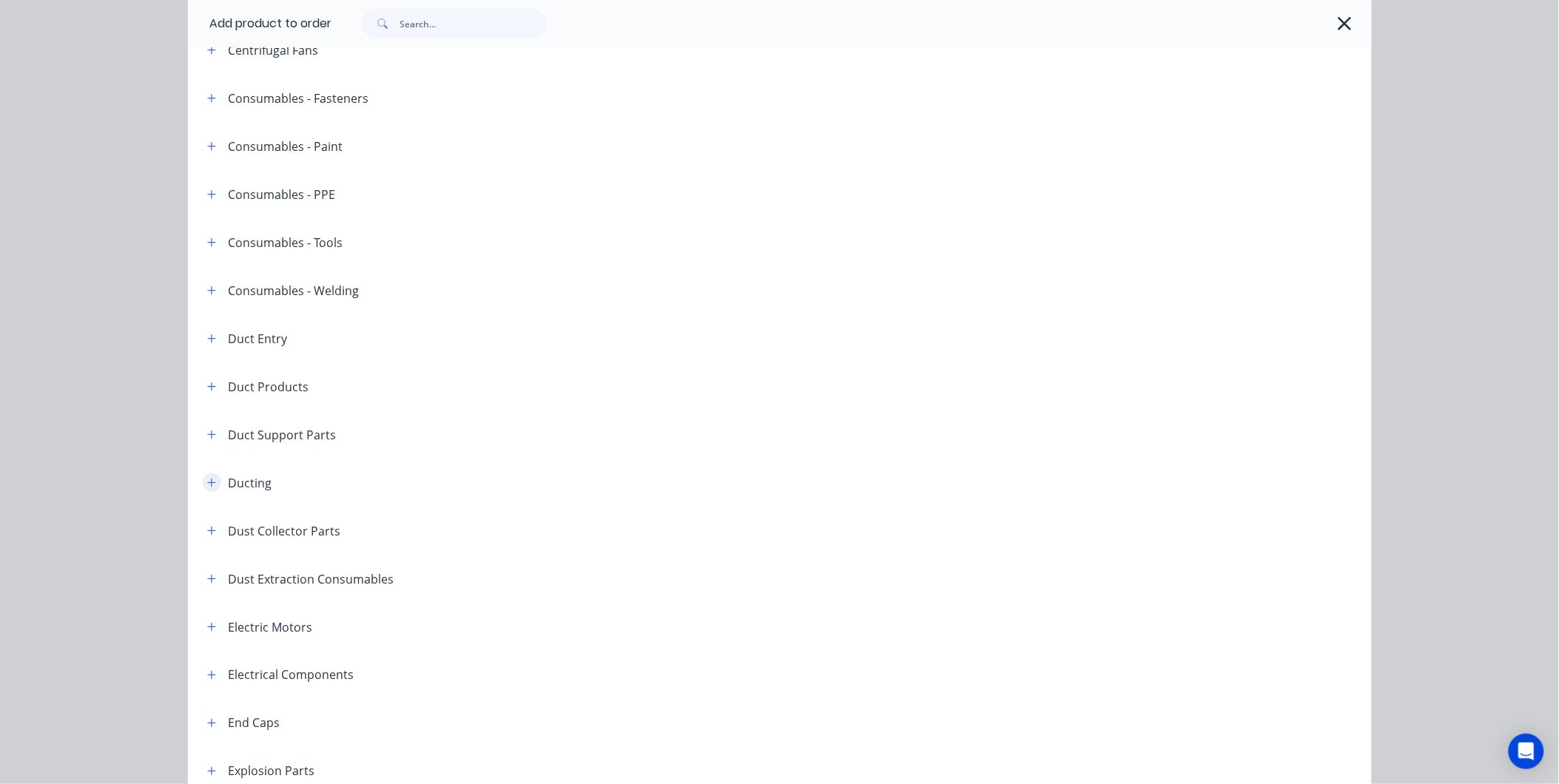
click at [203, 476] on button "button" at bounding box center [212, 482] width 18 height 18
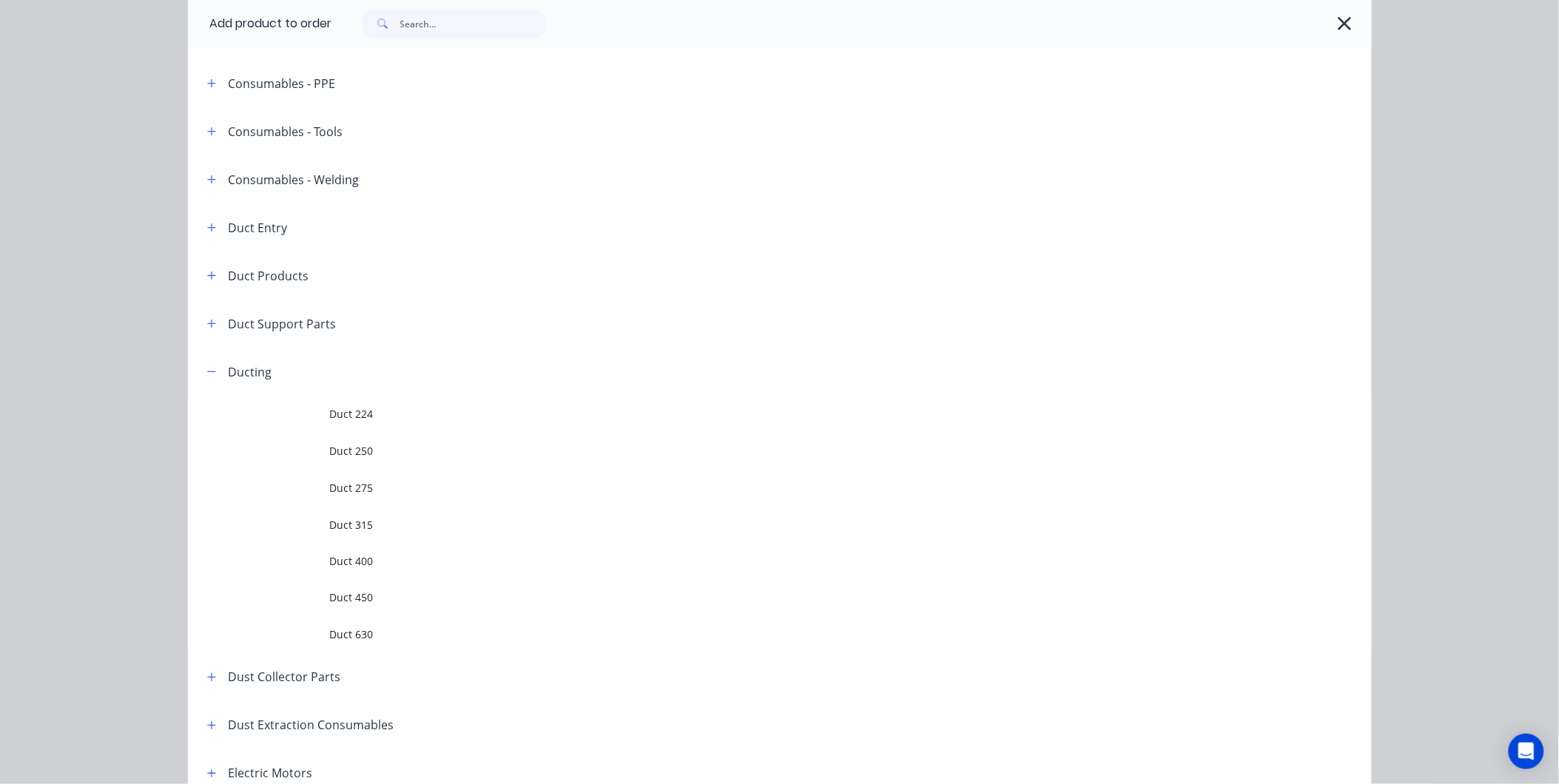
scroll to position [657, 0]
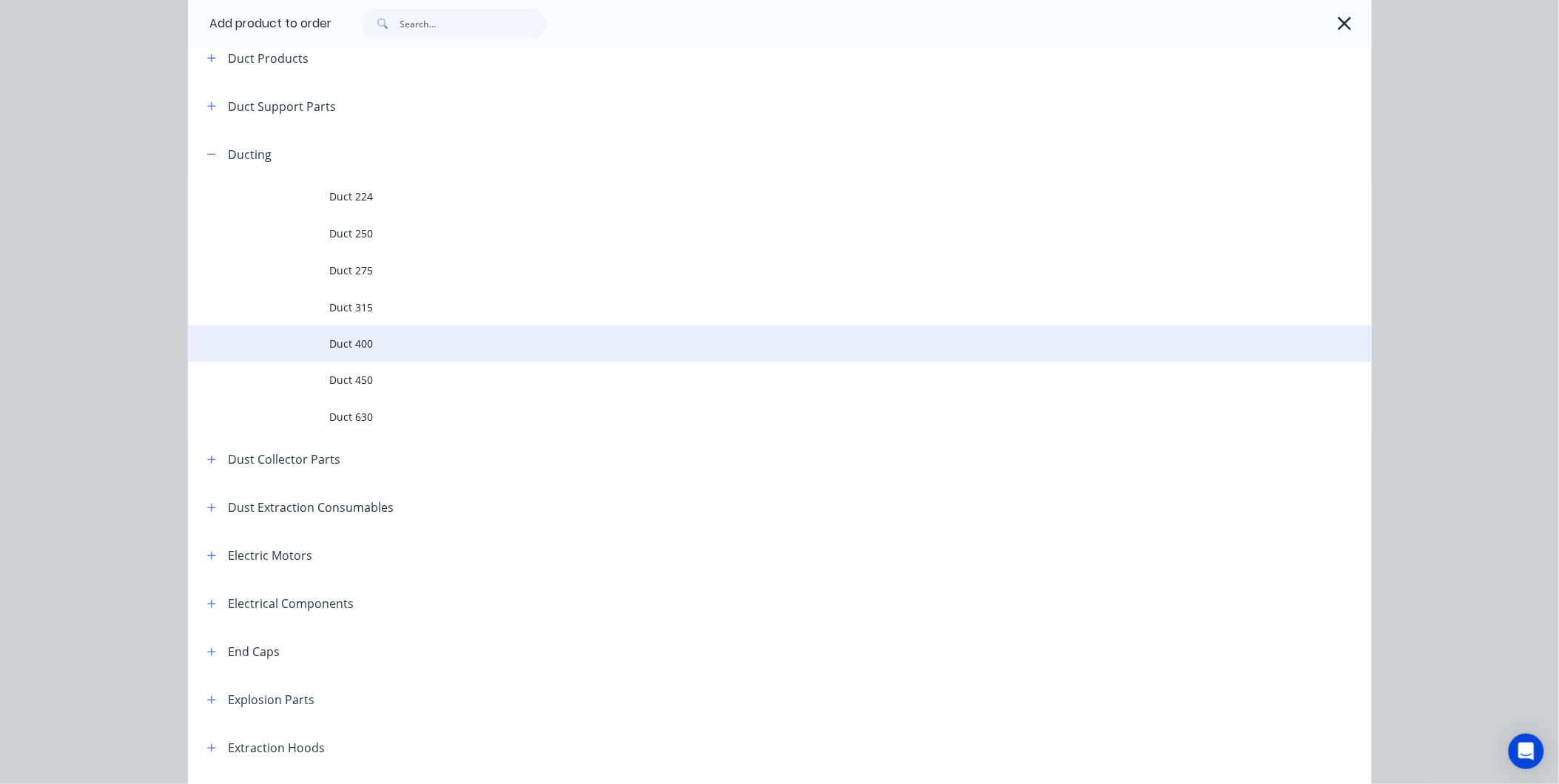
click at [358, 336] on span "Duct 400" at bounding box center [746, 344] width 833 height 16
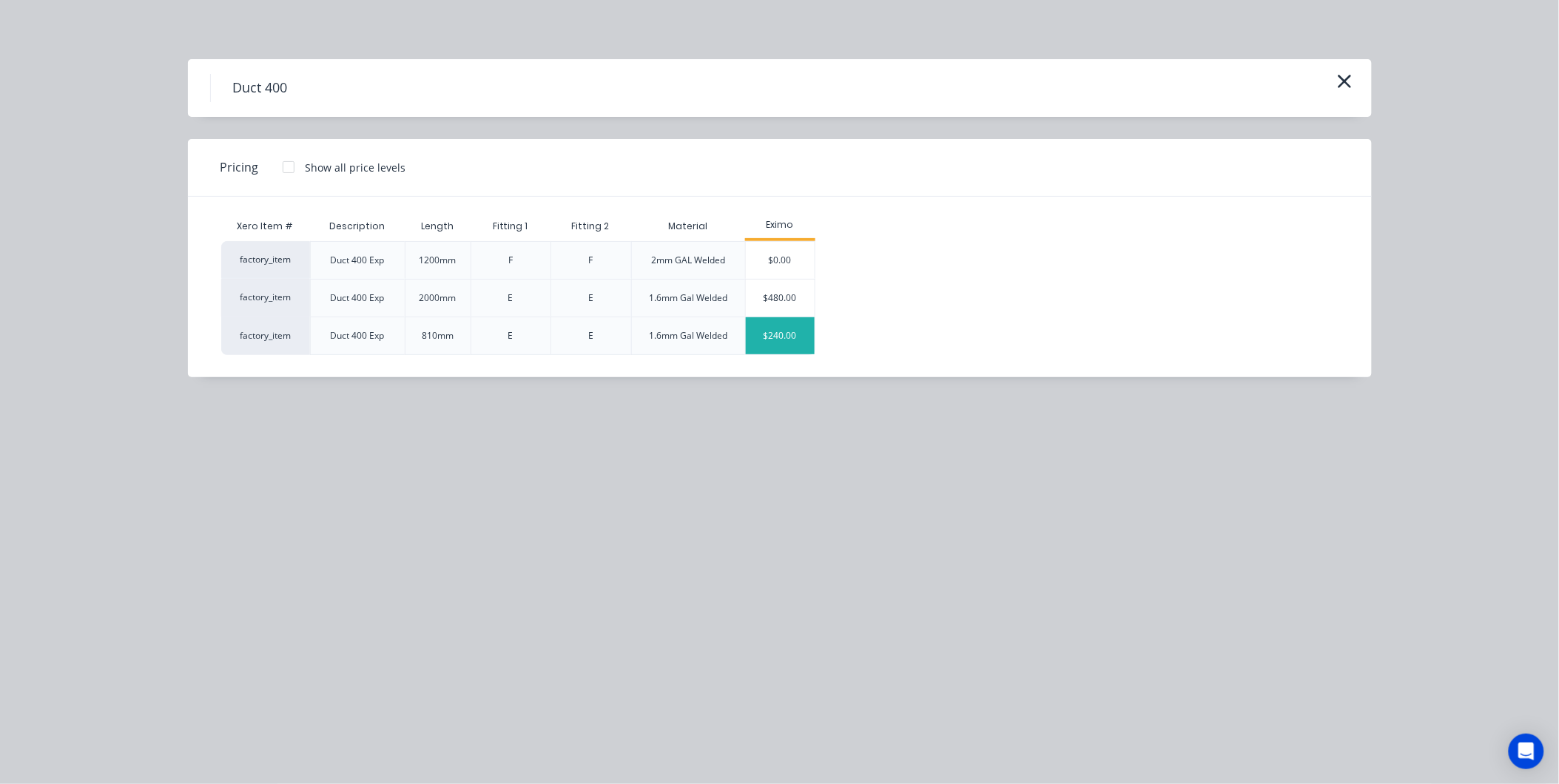
click at [771, 330] on div "$240.00" at bounding box center [780, 336] width 70 height 37
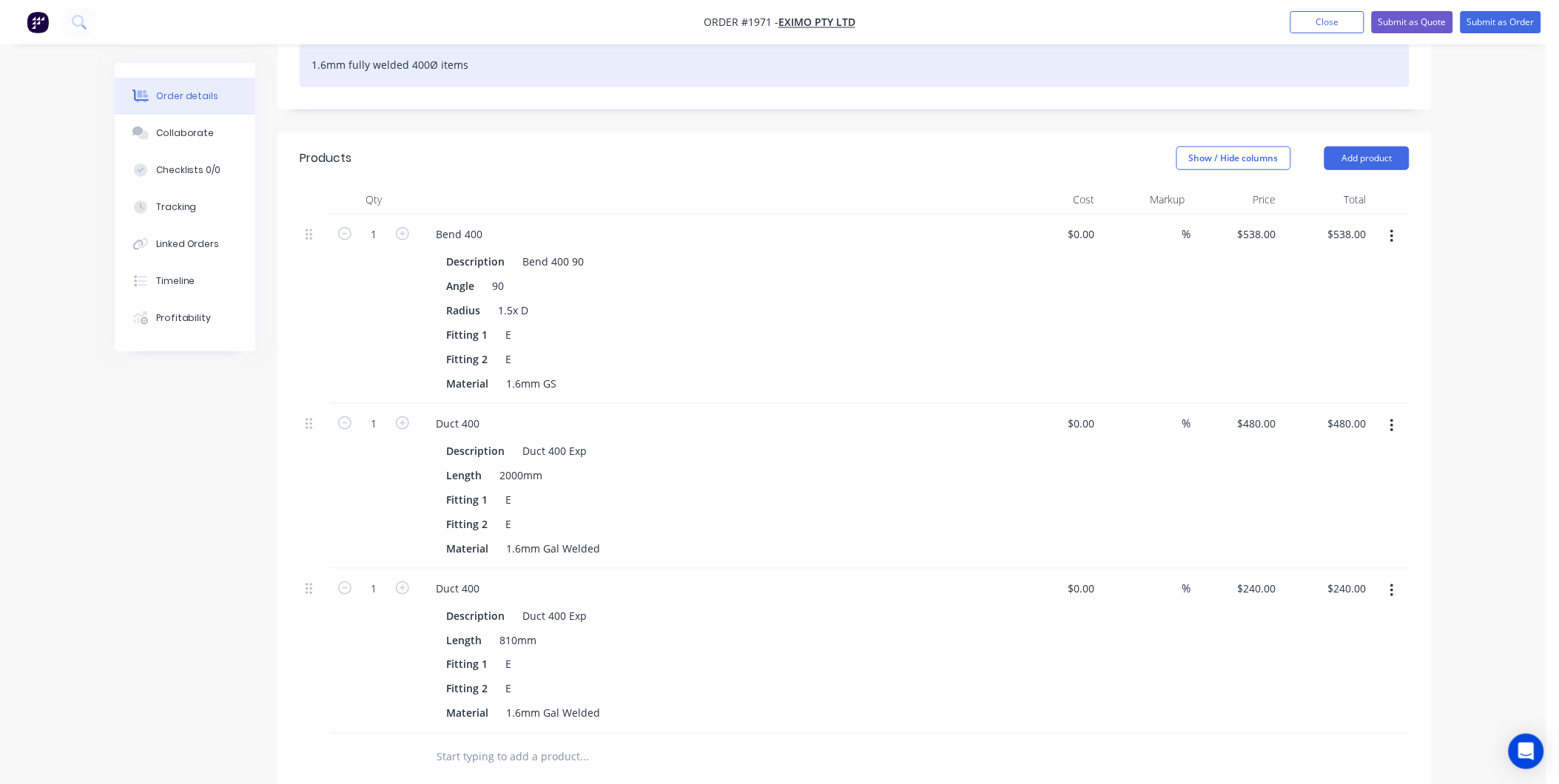
scroll to position [83, 0]
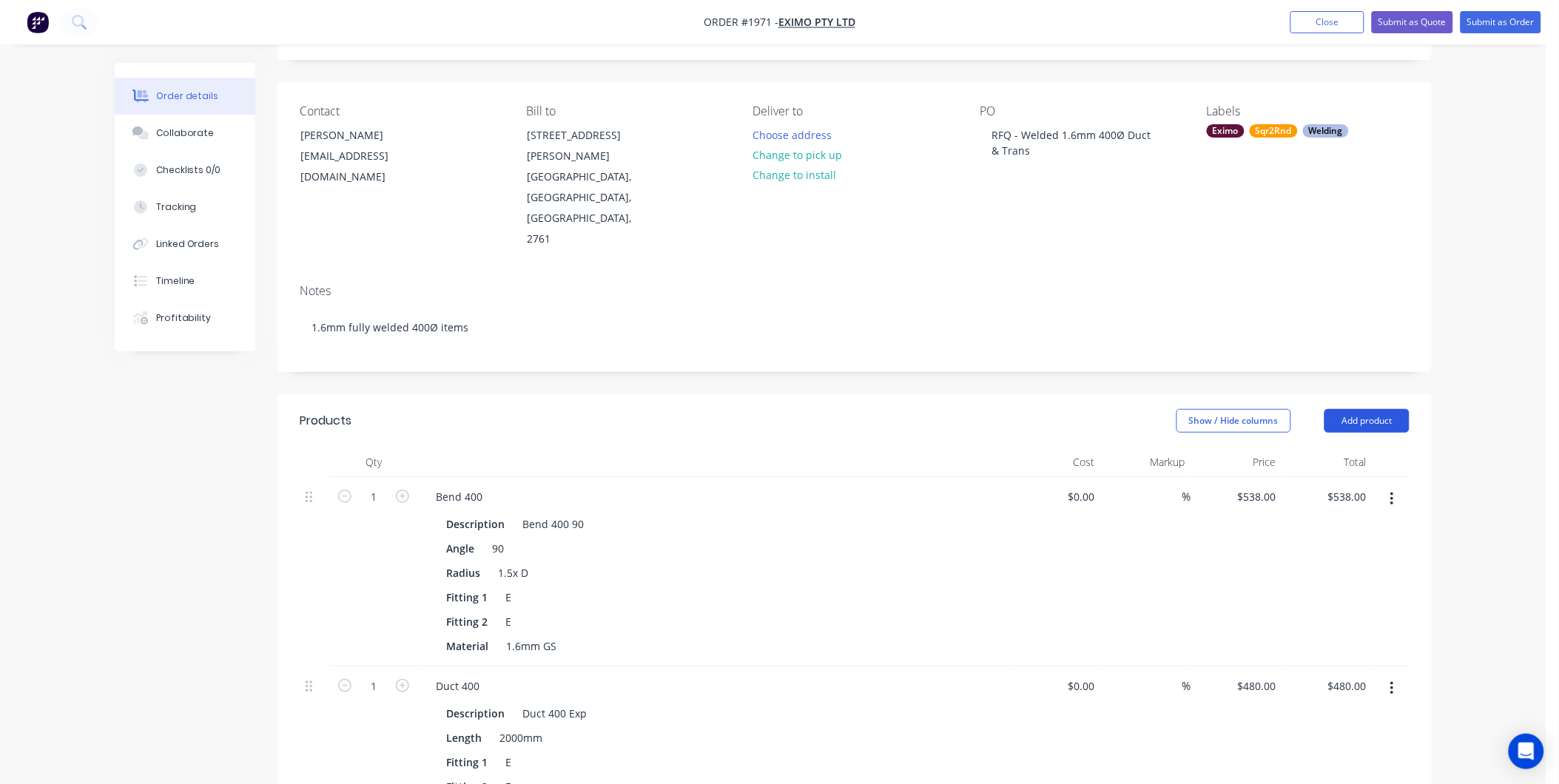
click at [1345, 409] on button "Add product" at bounding box center [1368, 421] width 86 height 23
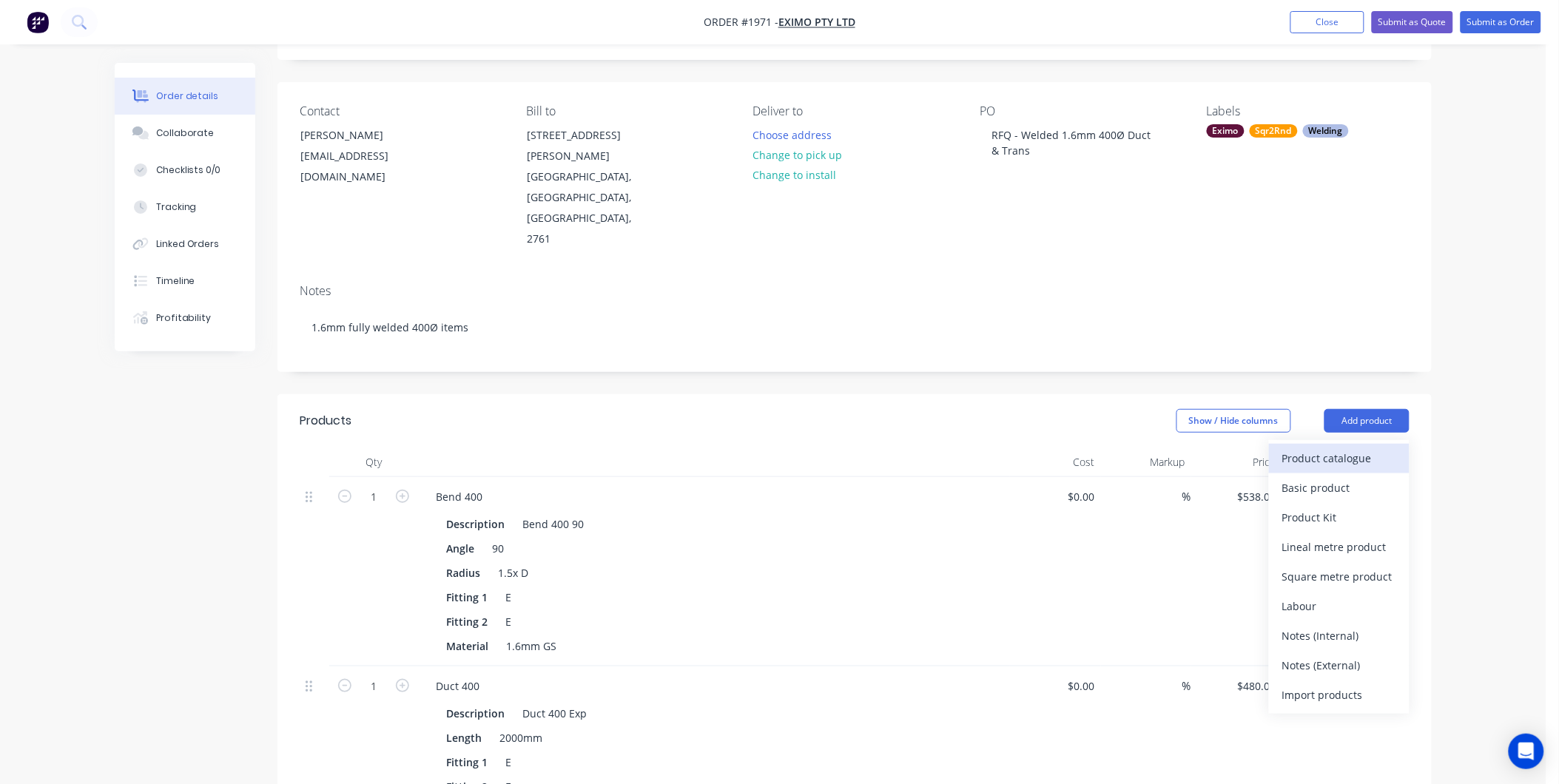
click at [1331, 448] on div "Product catalogue" at bounding box center [1338, 459] width 114 height 21
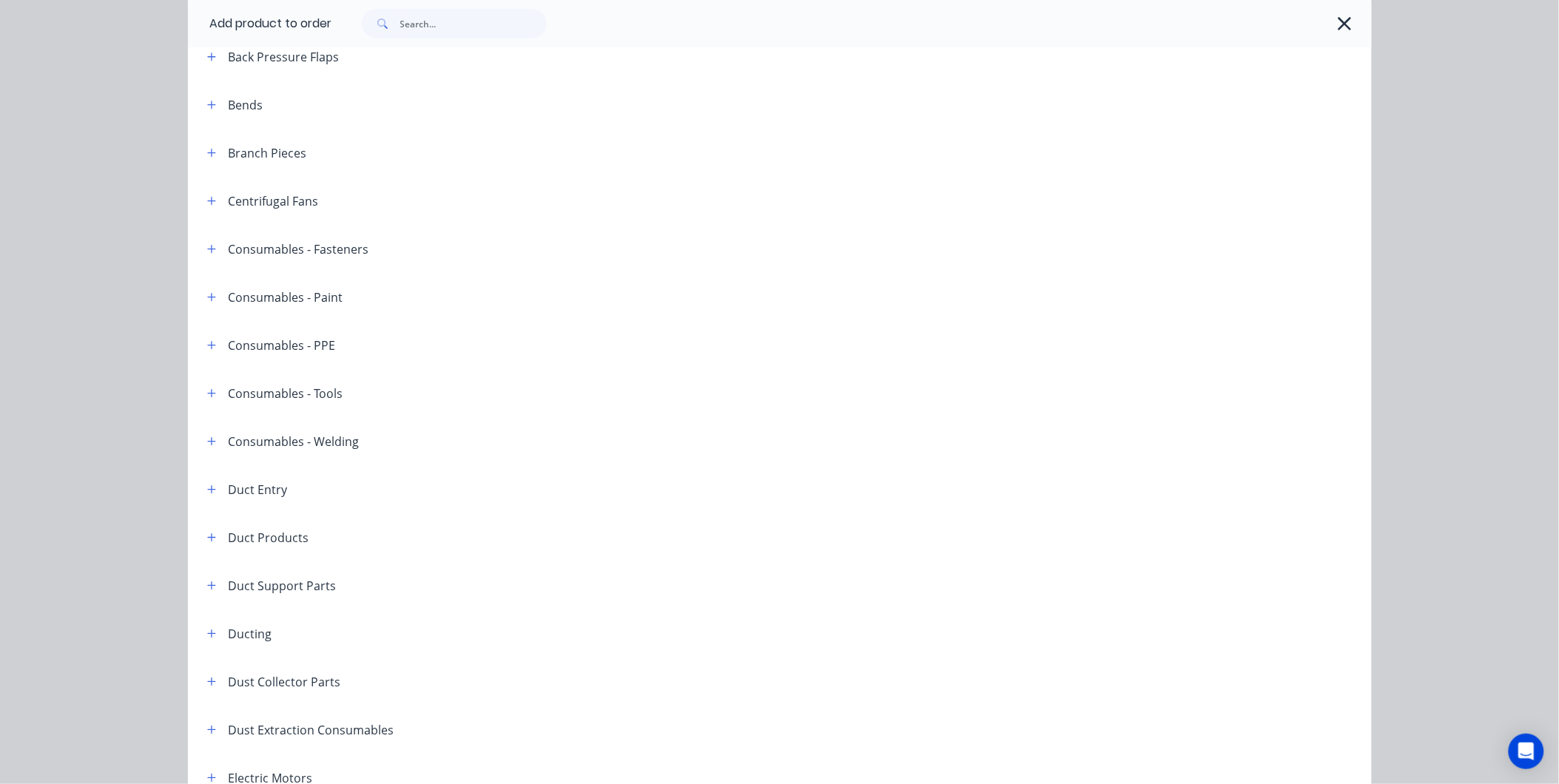
scroll to position [0, 0]
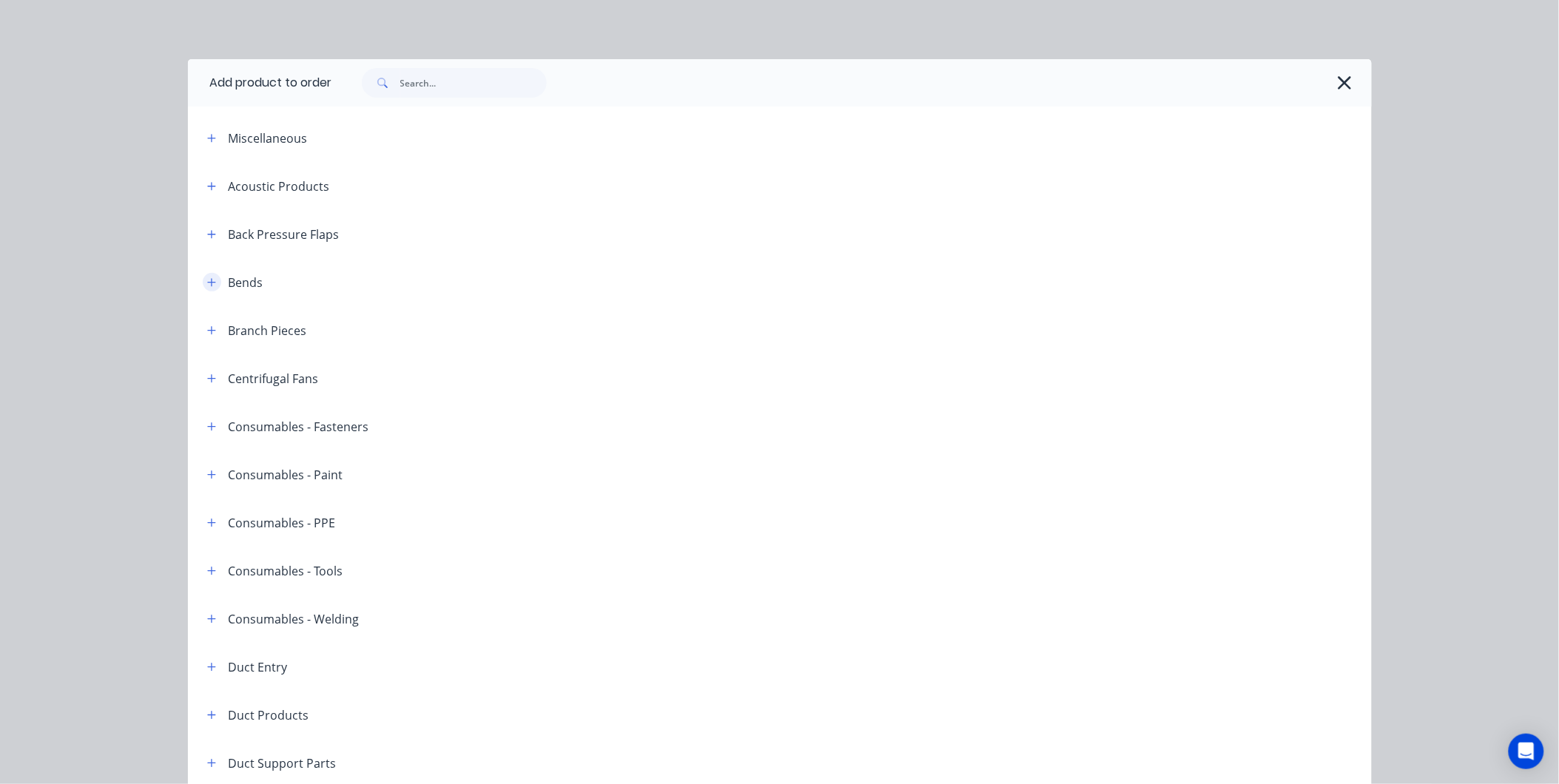
click at [207, 279] on icon "button" at bounding box center [211, 282] width 9 height 11
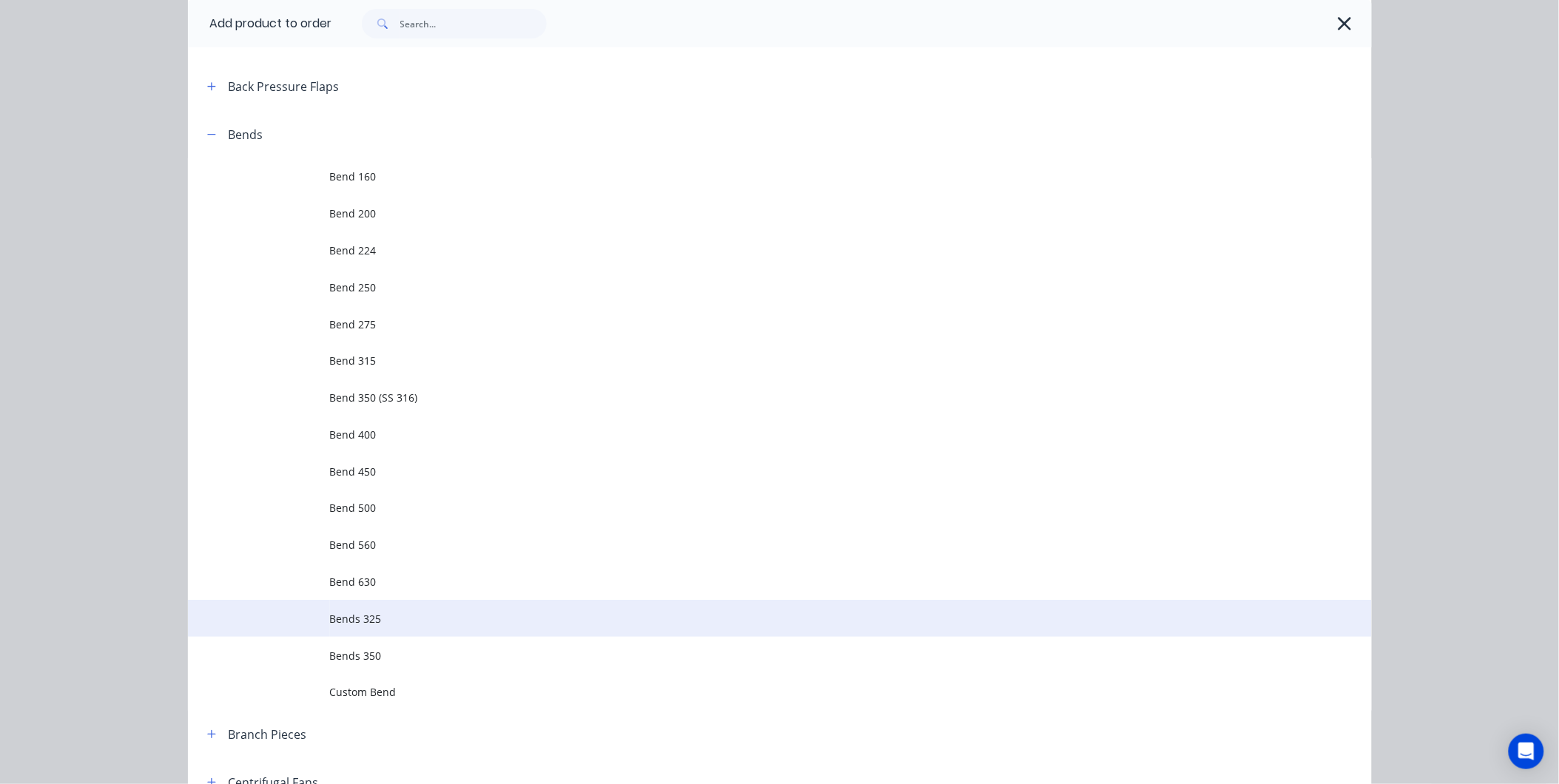
scroll to position [328, 0]
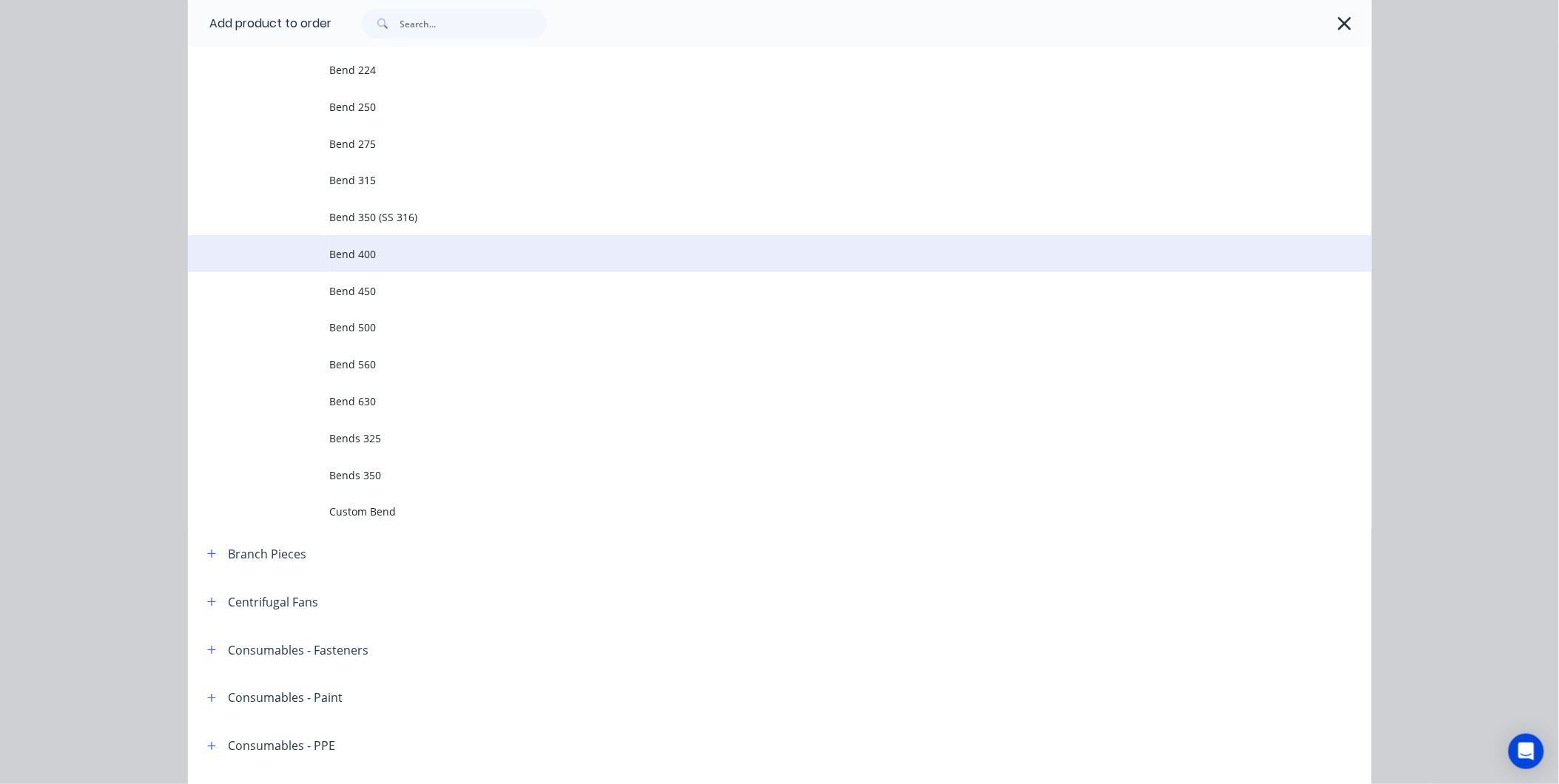
click at [382, 245] on td "Bend 400" at bounding box center [851, 254] width 1042 height 37
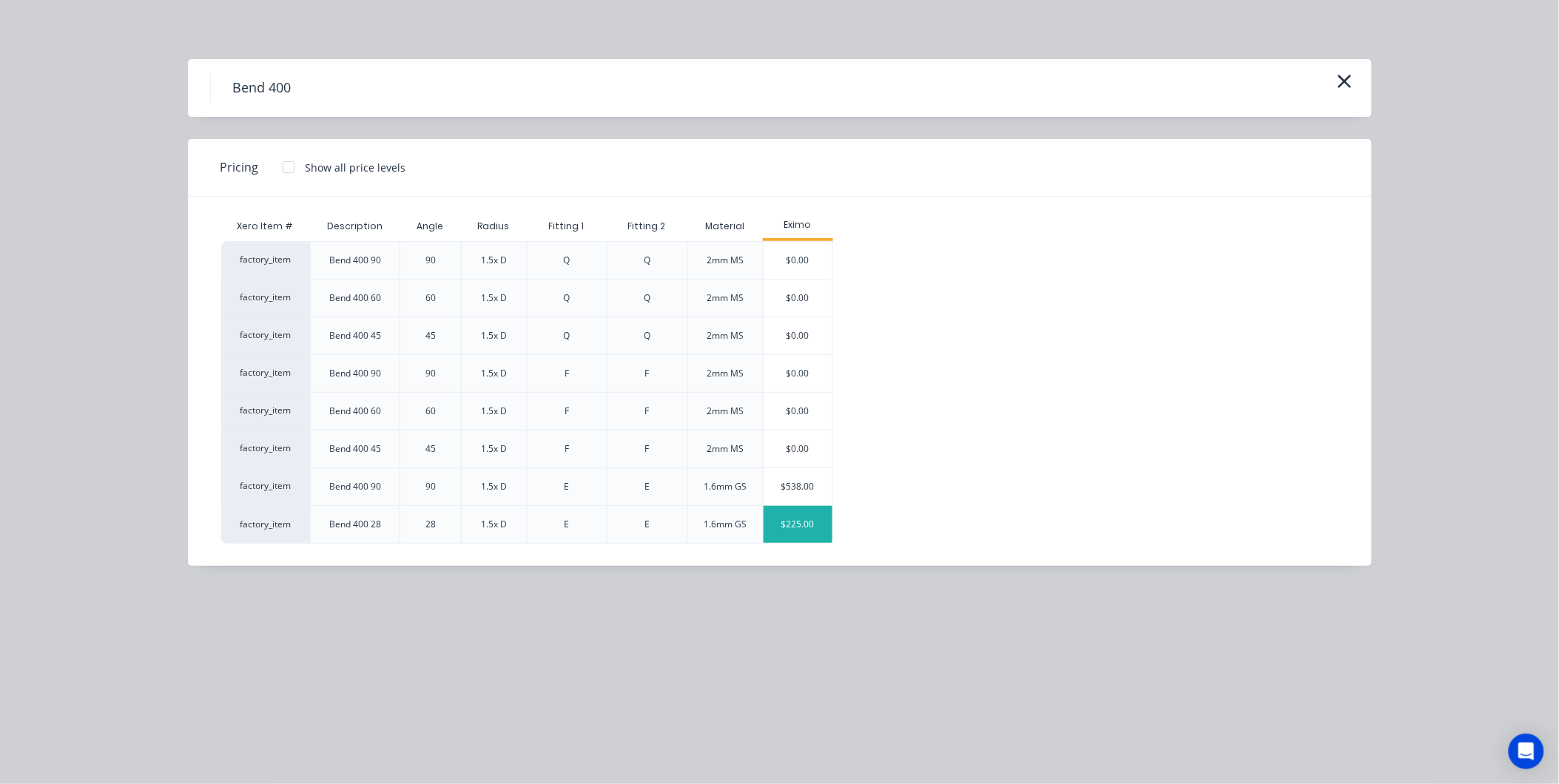
click at [788, 520] on div "$225.00" at bounding box center [799, 525] width 70 height 37
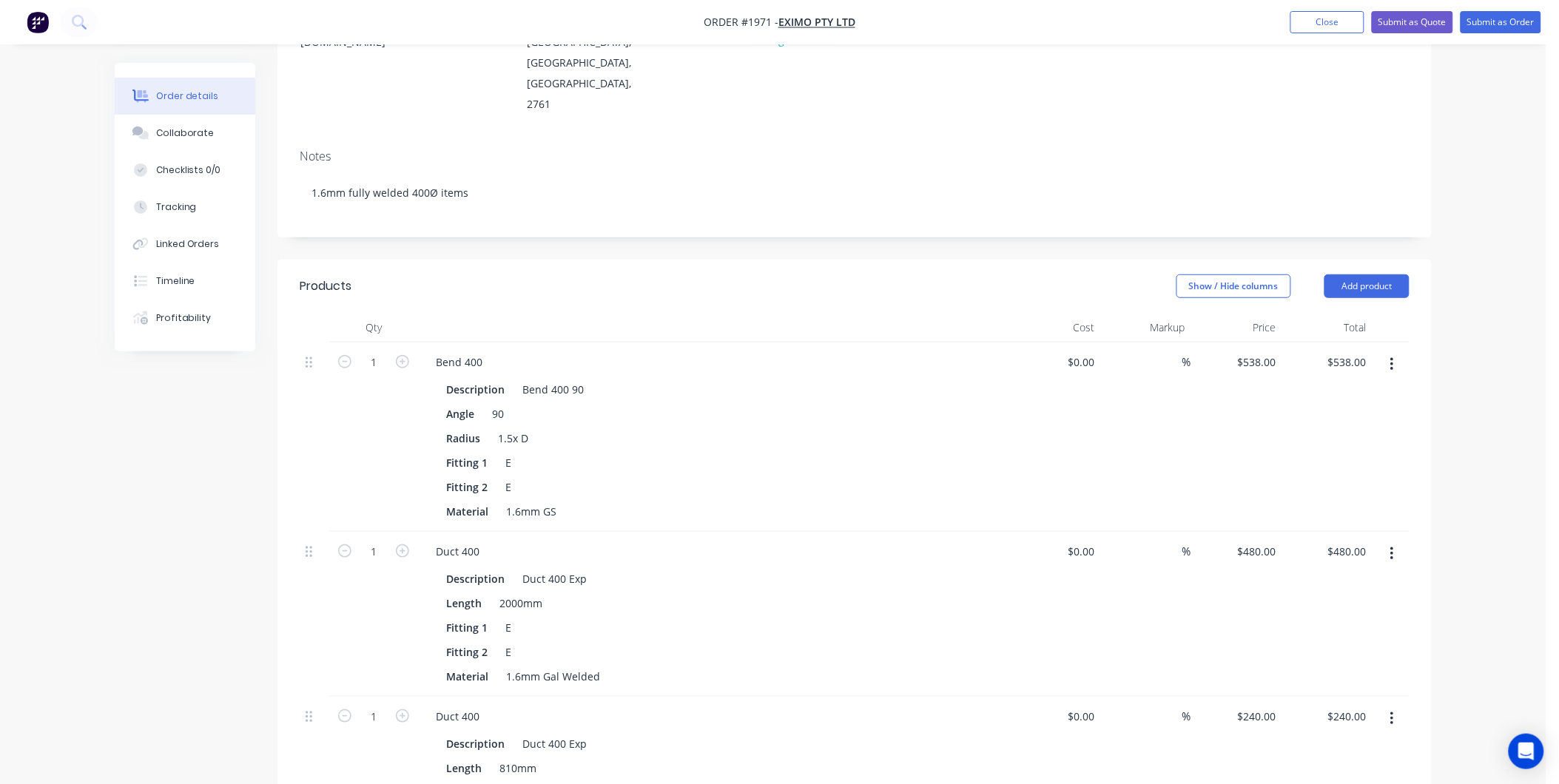
scroll to position [107, 0]
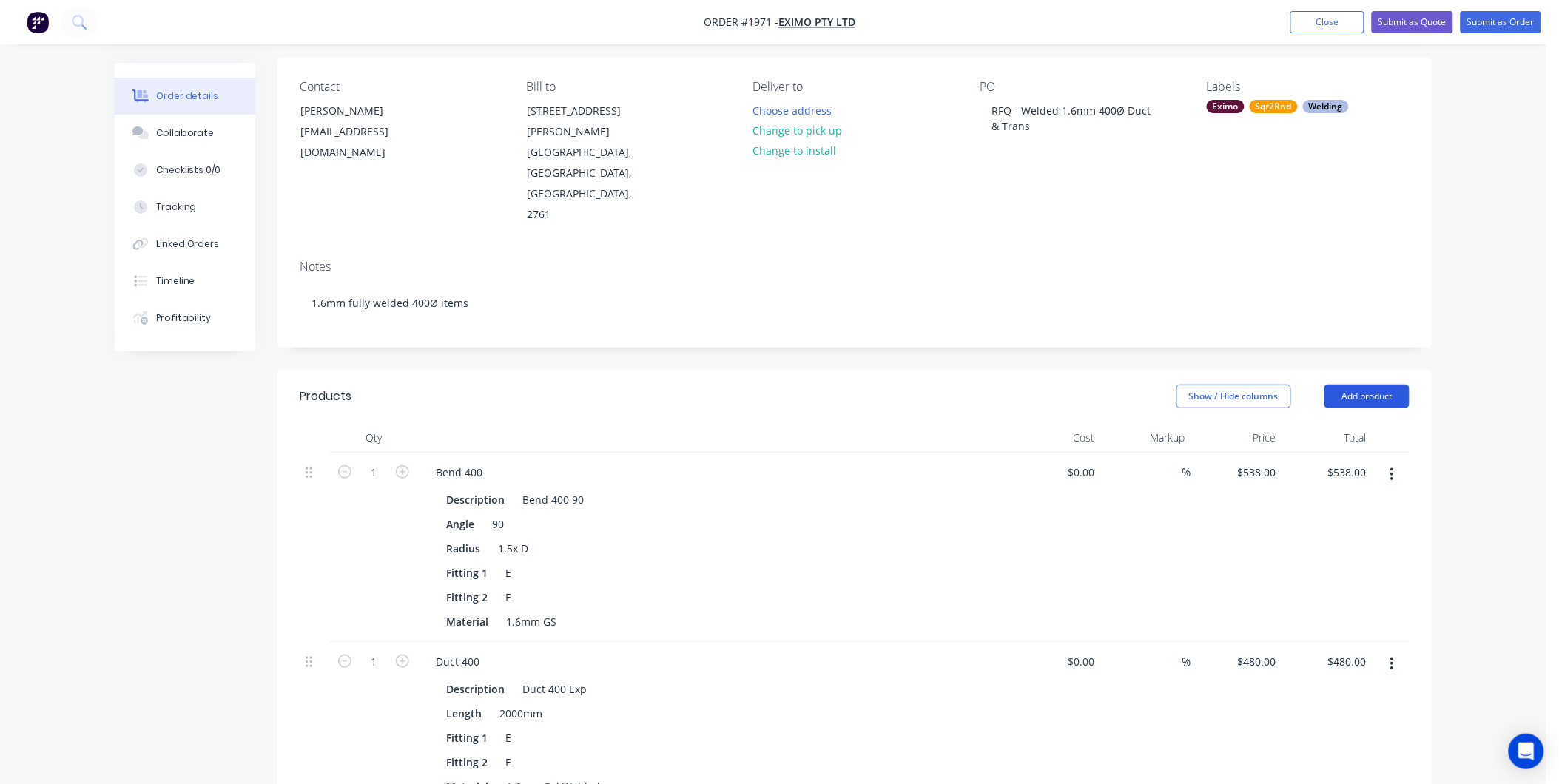
click at [1376, 385] on button "Add product" at bounding box center [1368, 396] width 86 height 23
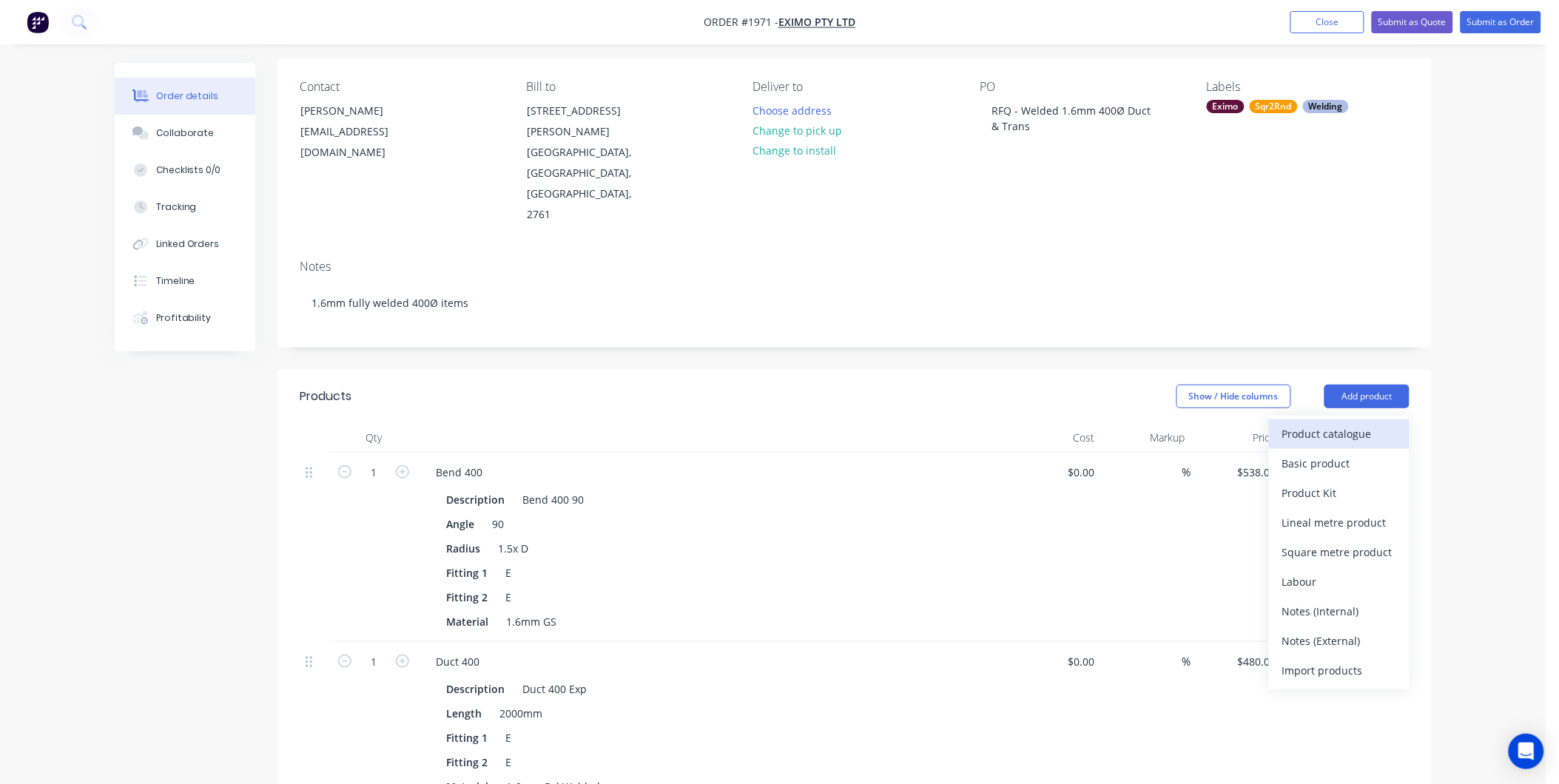
click at [1335, 420] on button "Product catalogue" at bounding box center [1339, 434] width 141 height 29
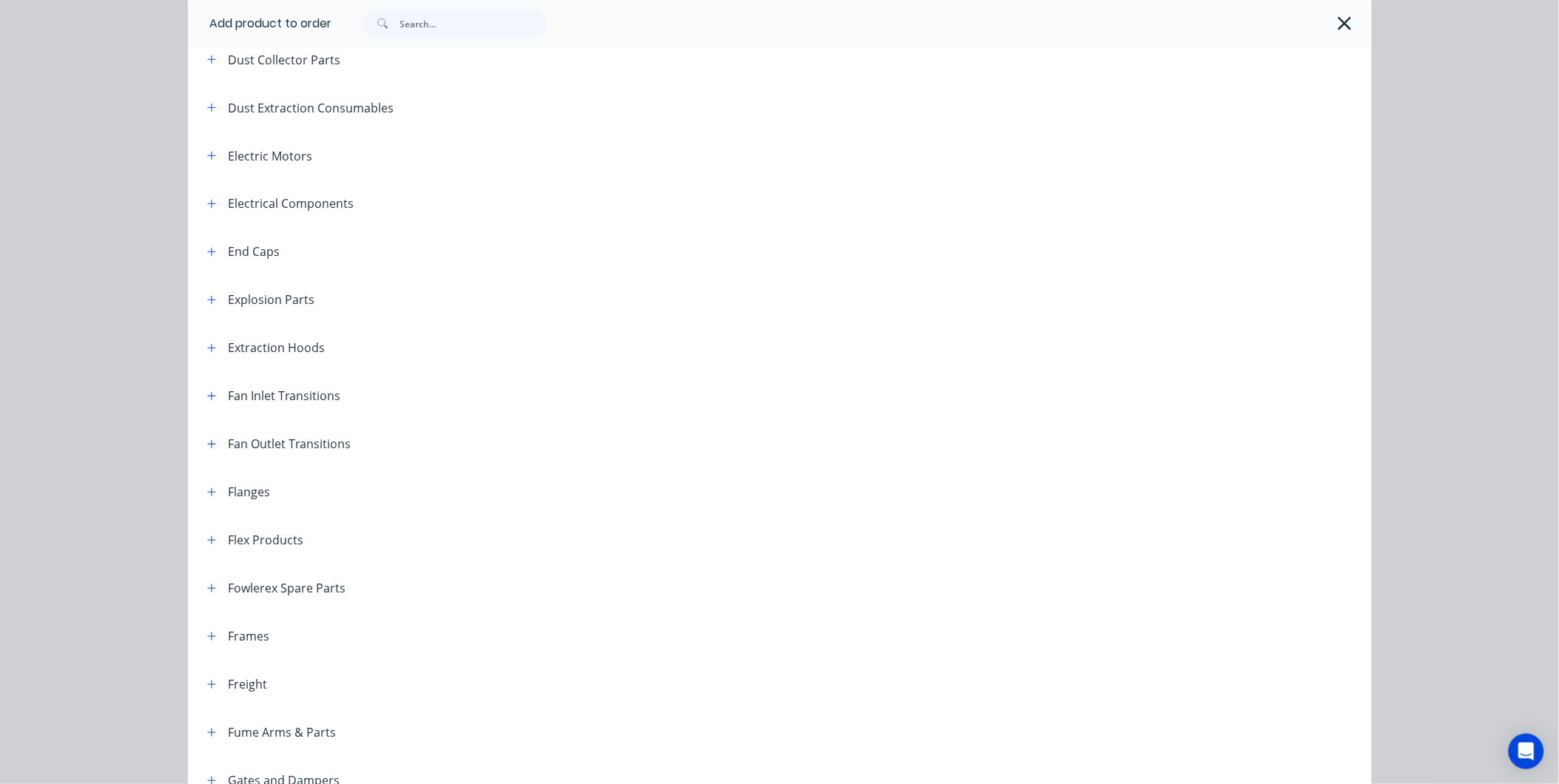
scroll to position [986, 0]
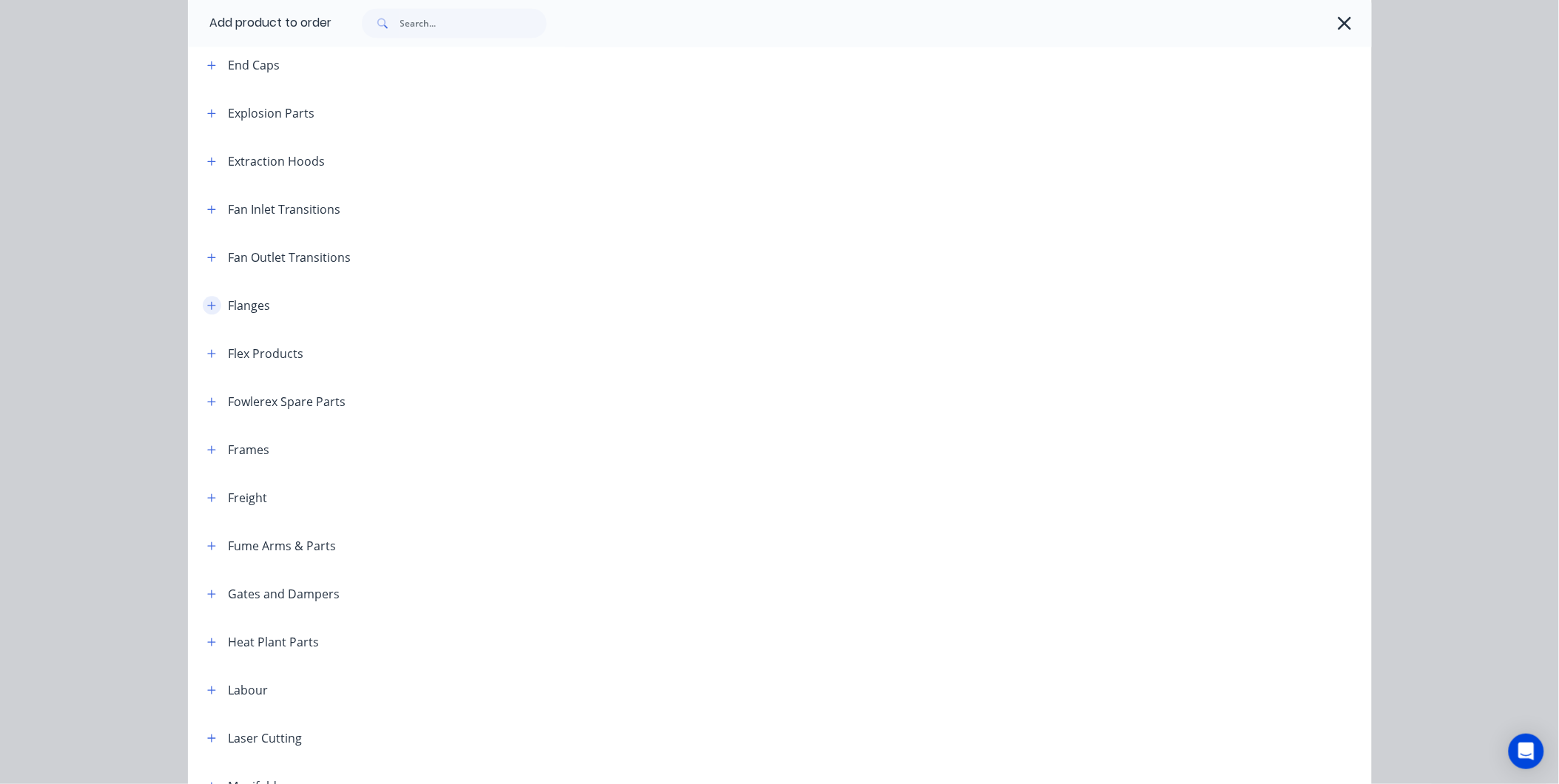
click at [203, 299] on button "button" at bounding box center [212, 305] width 18 height 18
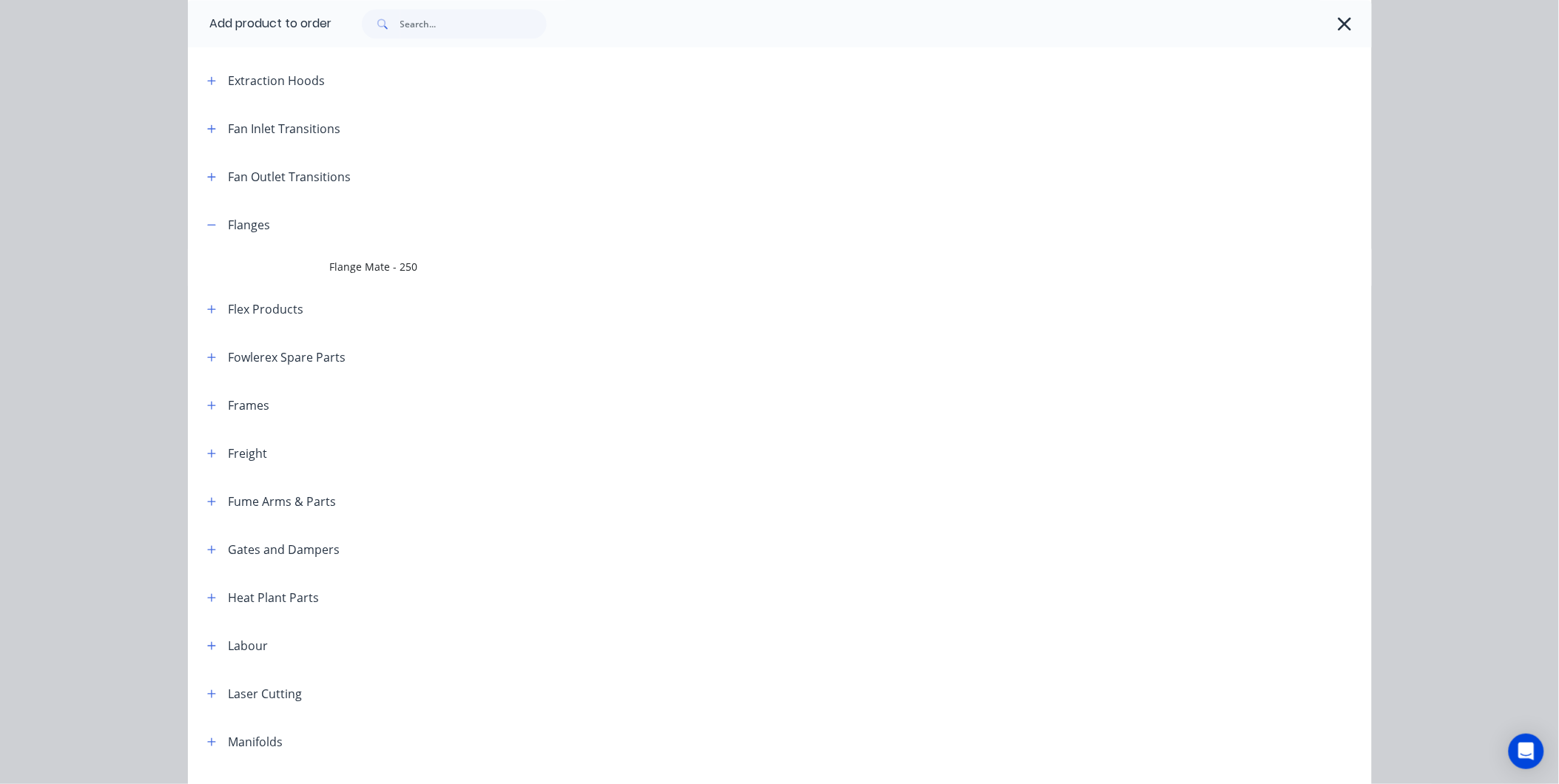
scroll to position [1068, 0]
drag, startPoint x: 203, startPoint y: 222, endPoint x: 358, endPoint y: 145, distance: 173.1
click at [207, 222] on icon "button" at bounding box center [211, 223] width 9 height 11
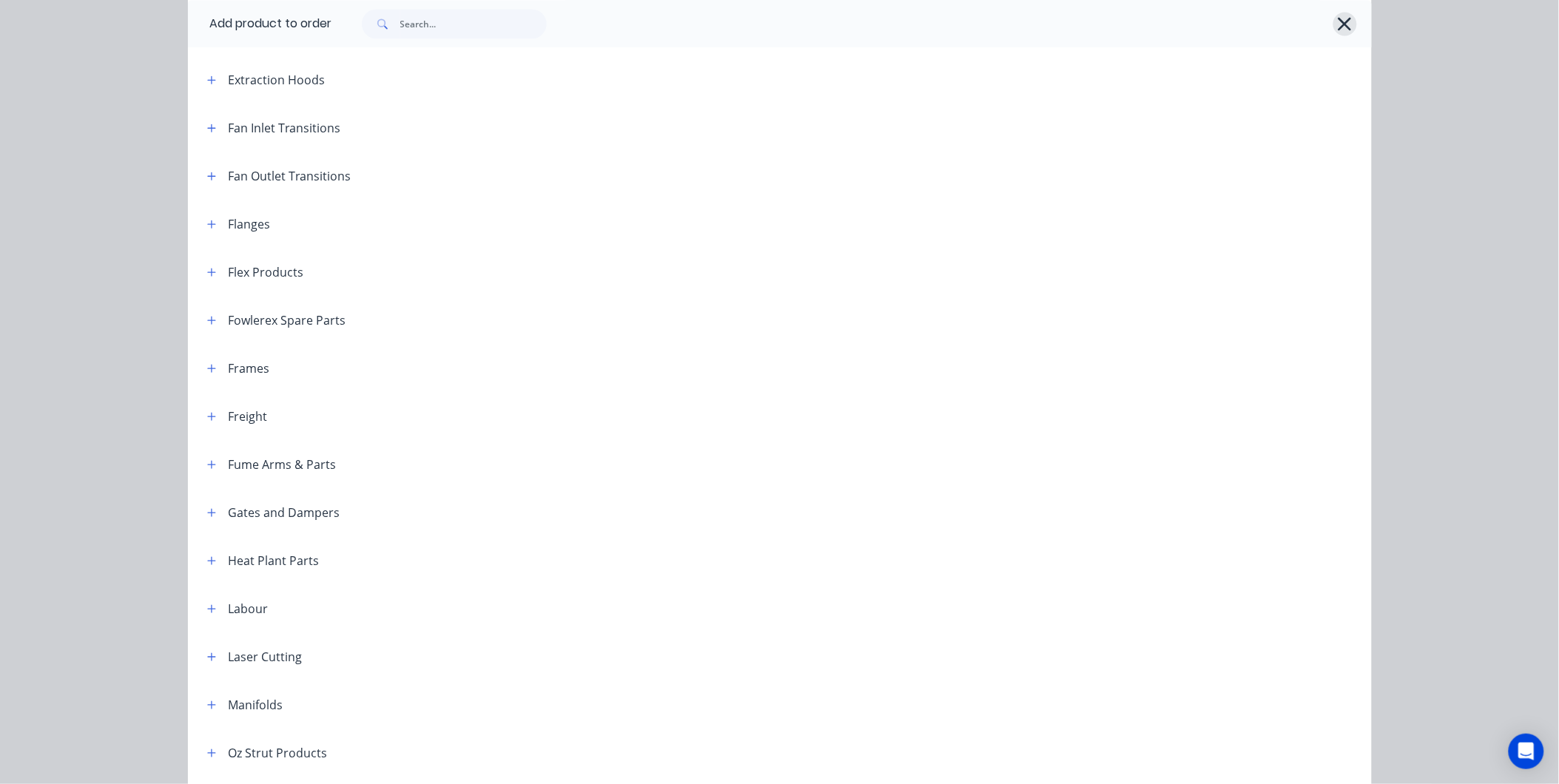
click at [1338, 26] on icon "button" at bounding box center [1345, 24] width 14 height 14
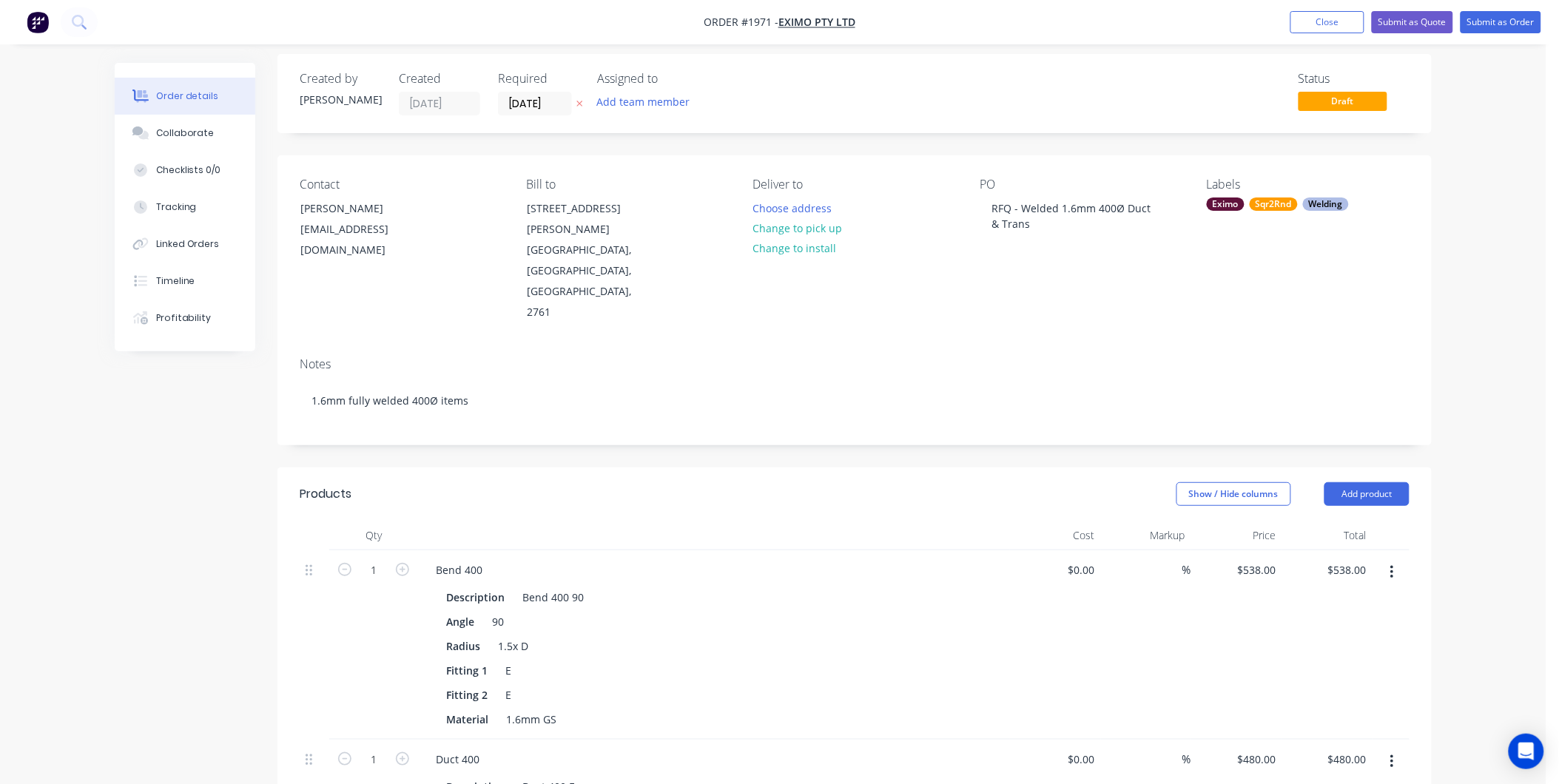
scroll to position [0, 0]
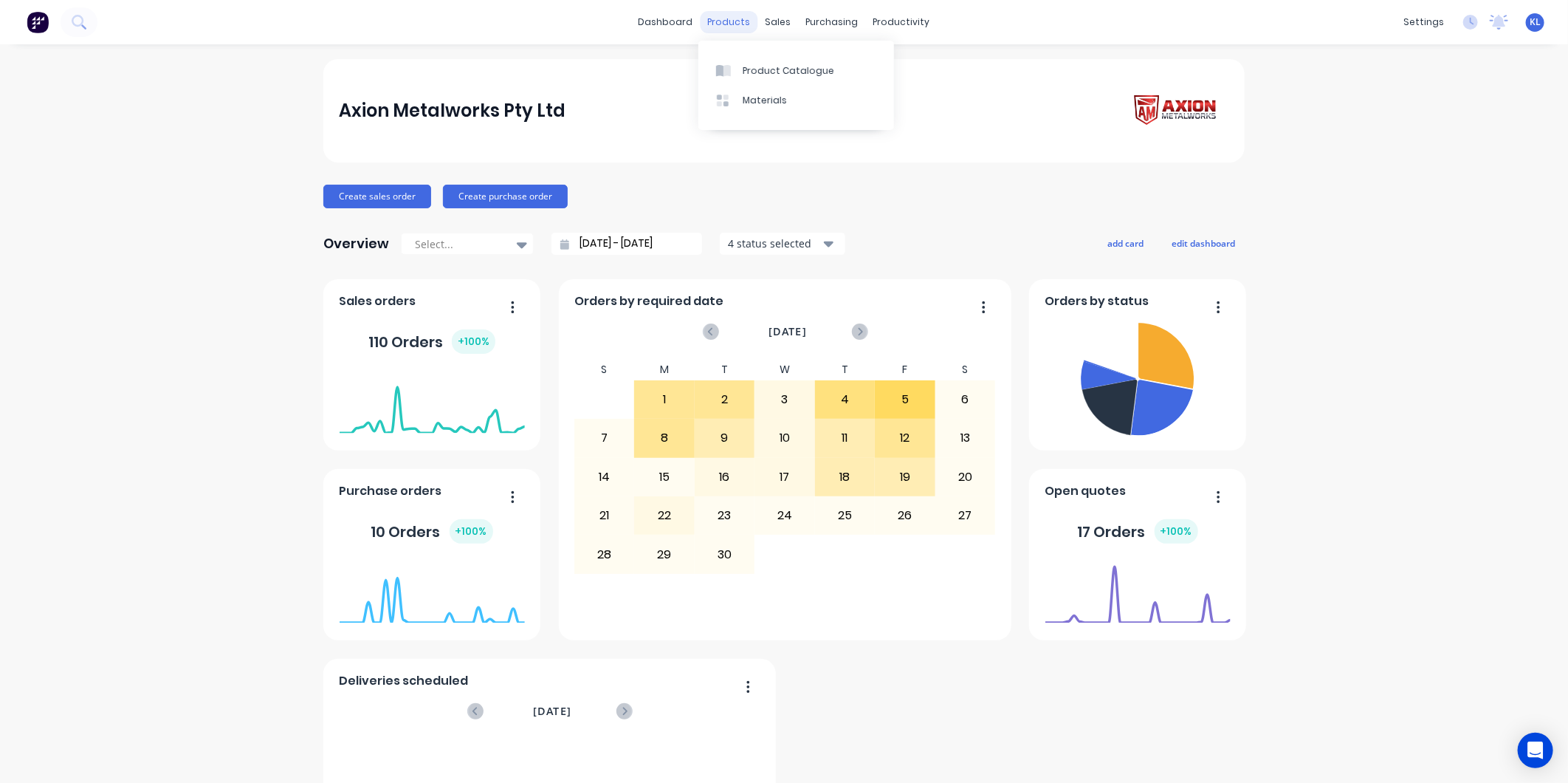
click at [723, 17] on div "products" at bounding box center [728, 21] width 57 height 22
click at [772, 59] on link "Product Catalogue" at bounding box center [796, 70] width 196 height 29
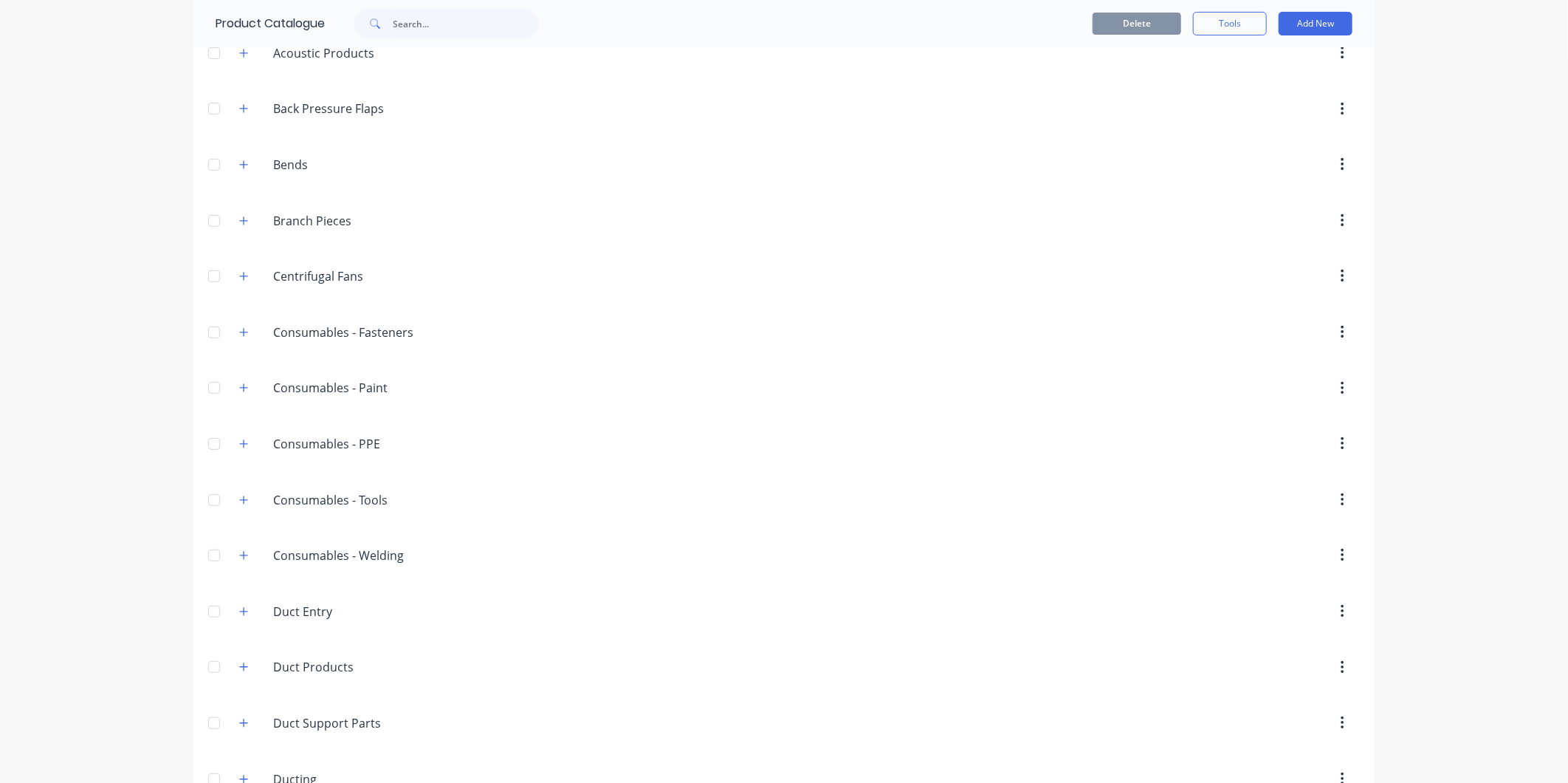
scroll to position [82, 0]
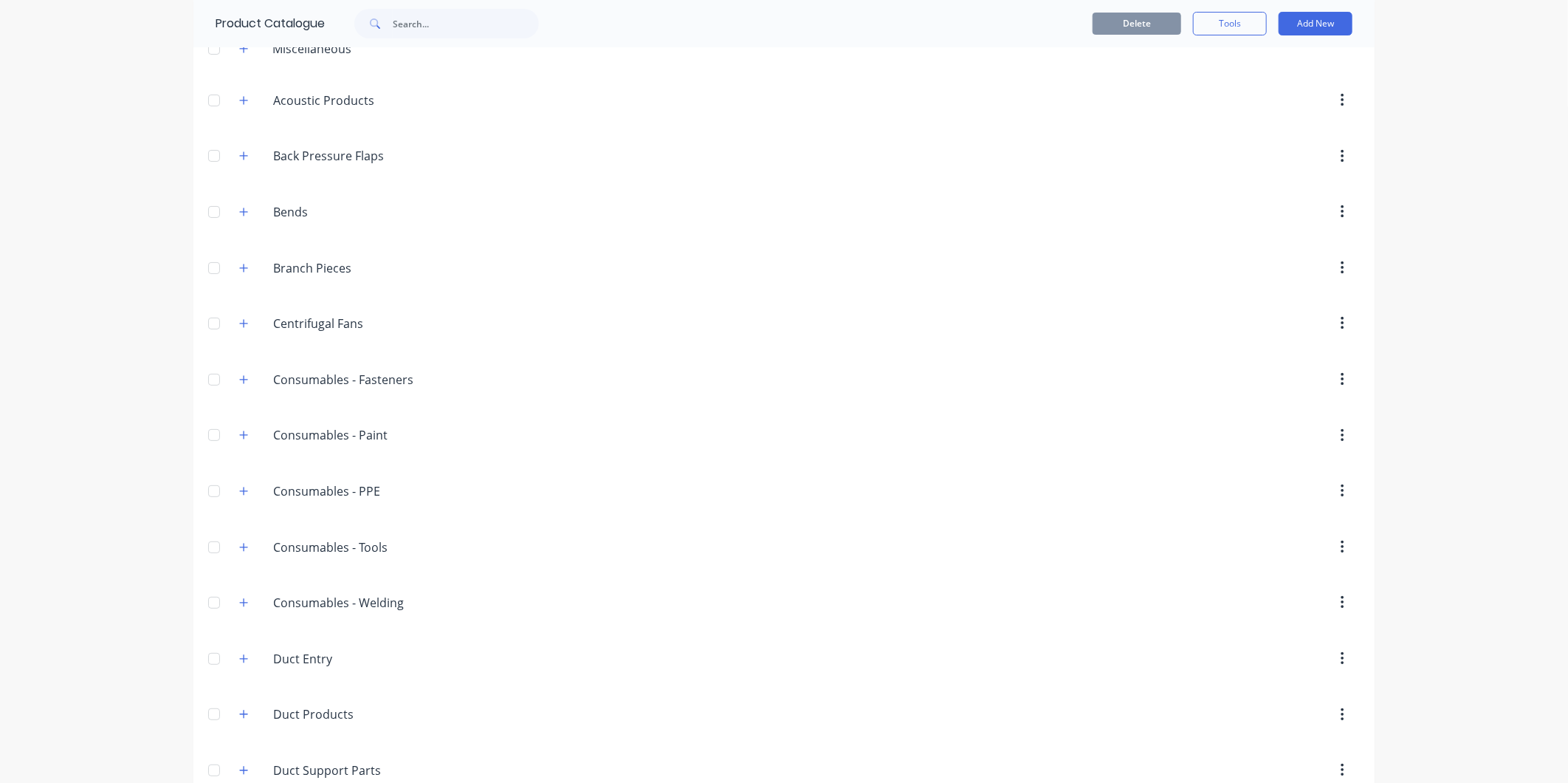
click at [247, 212] on div "Bends Bends" at bounding box center [342, 212] width 232 height 26
click at [242, 209] on button "button" at bounding box center [243, 212] width 18 height 18
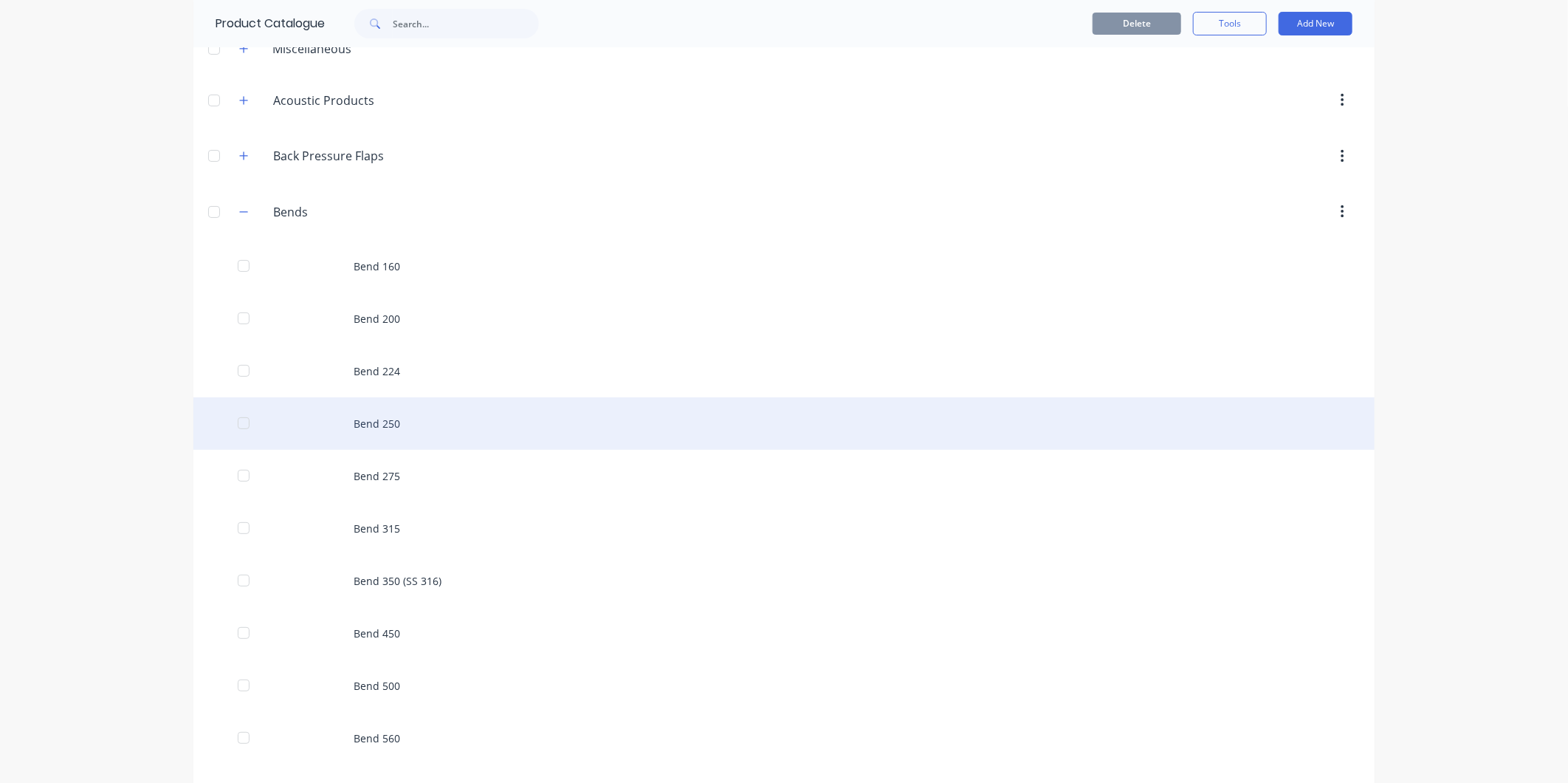
click at [394, 411] on div "Bend 250" at bounding box center [784, 424] width 1181 height 52
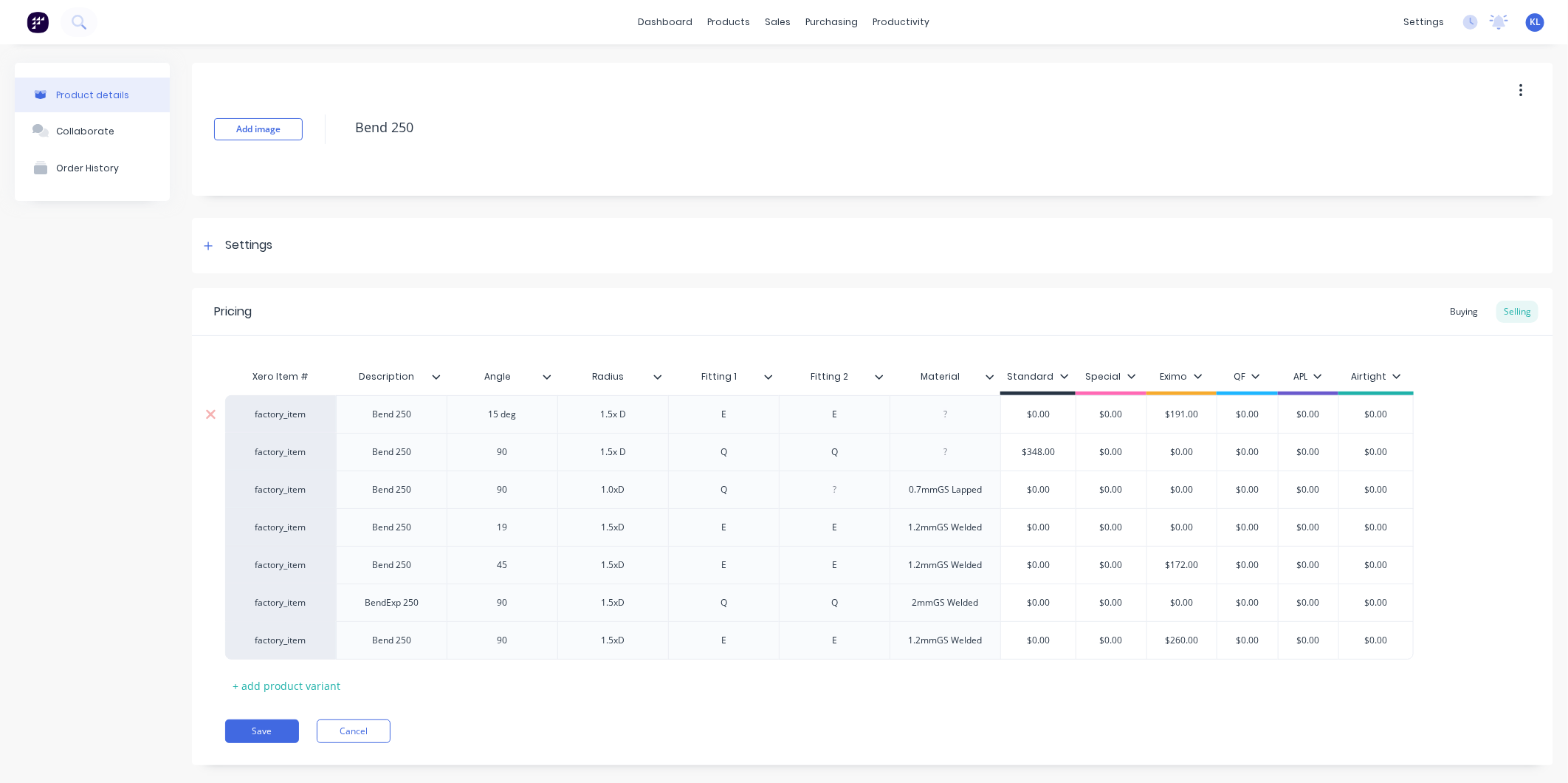
scroll to position [23, 0]
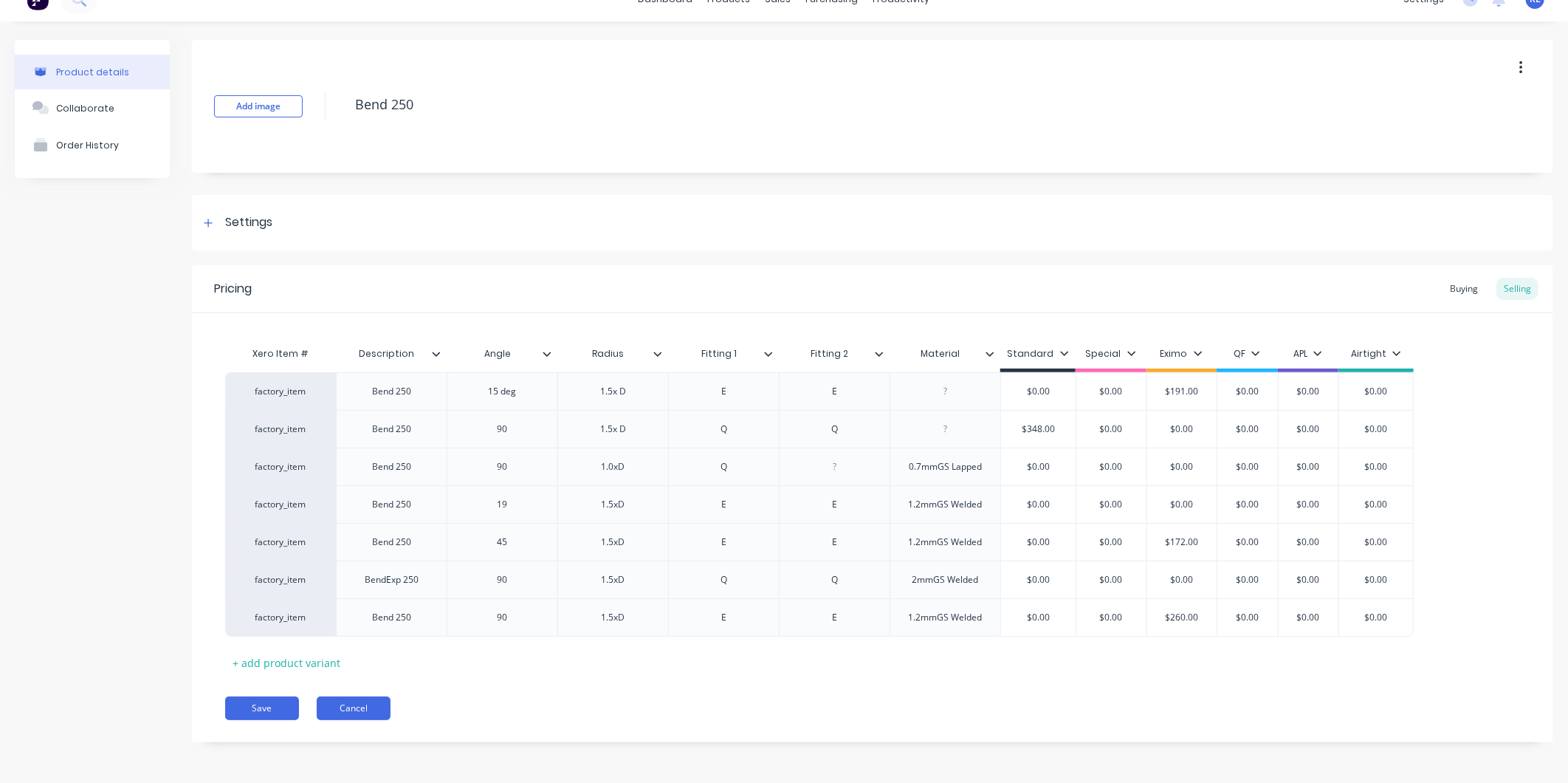
click at [343, 707] on button "Cancel" at bounding box center [354, 708] width 74 height 23
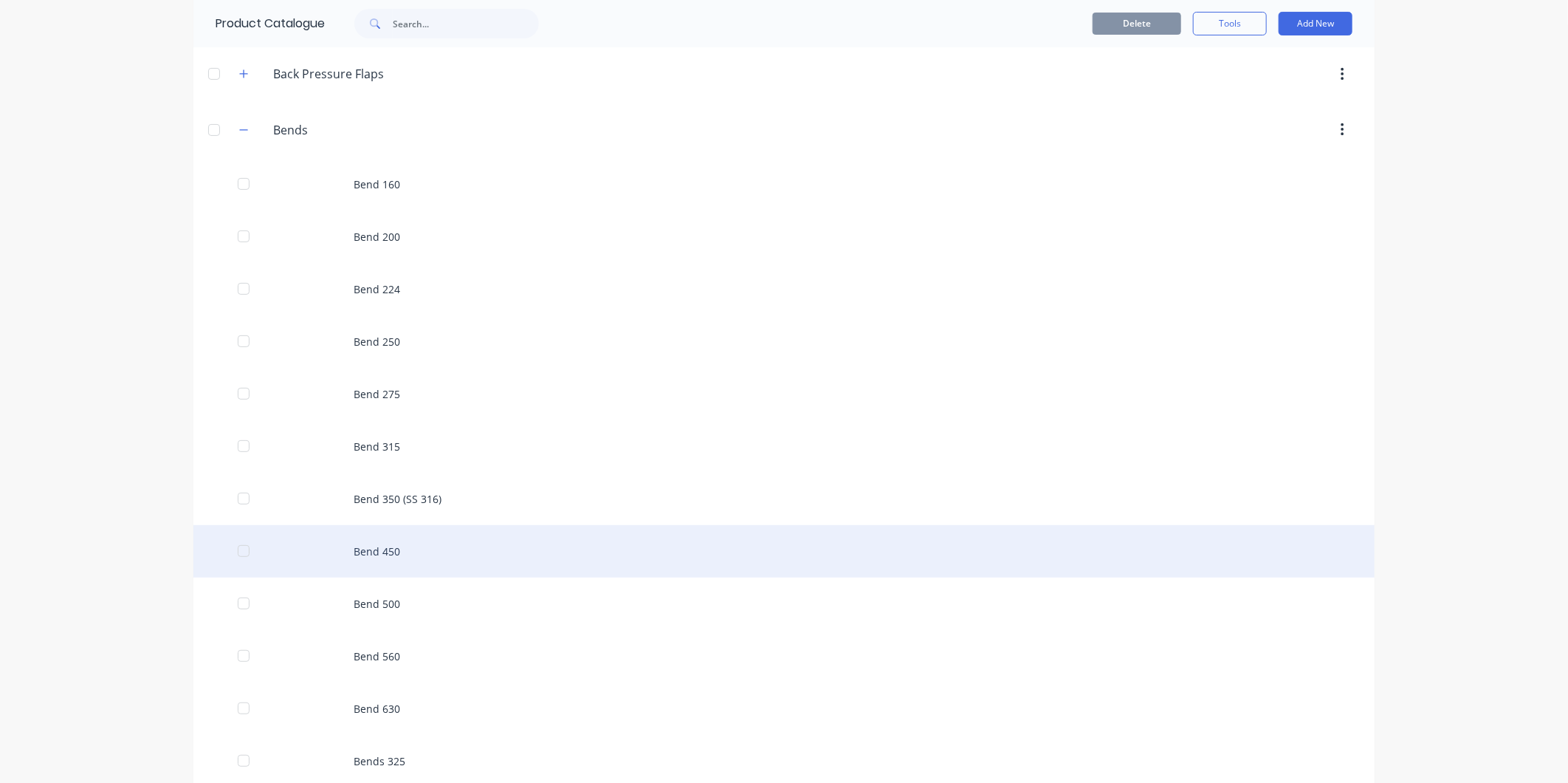
scroll to position [410, 0]
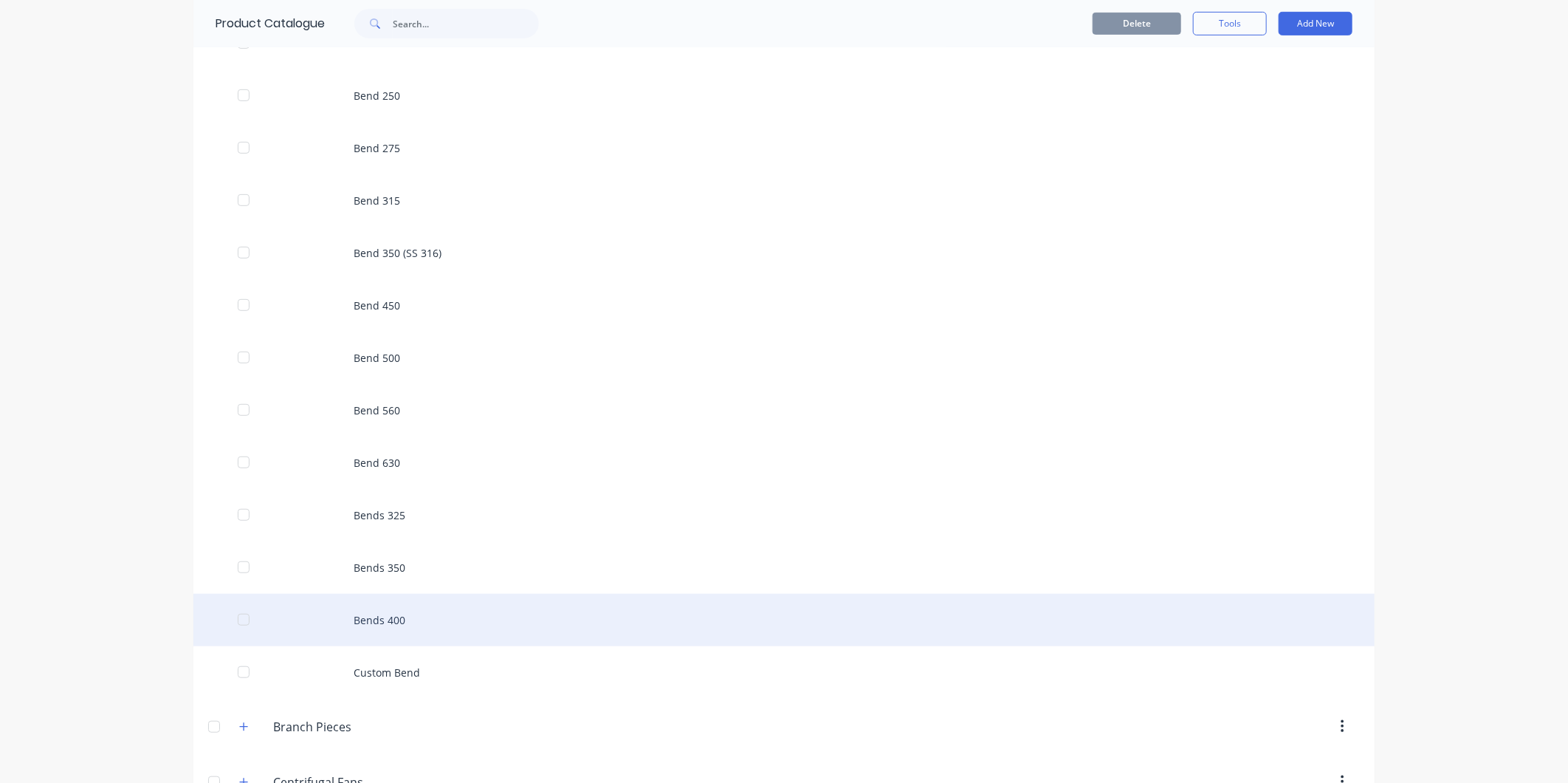
click at [398, 615] on div "Bends 400" at bounding box center [784, 620] width 1181 height 52
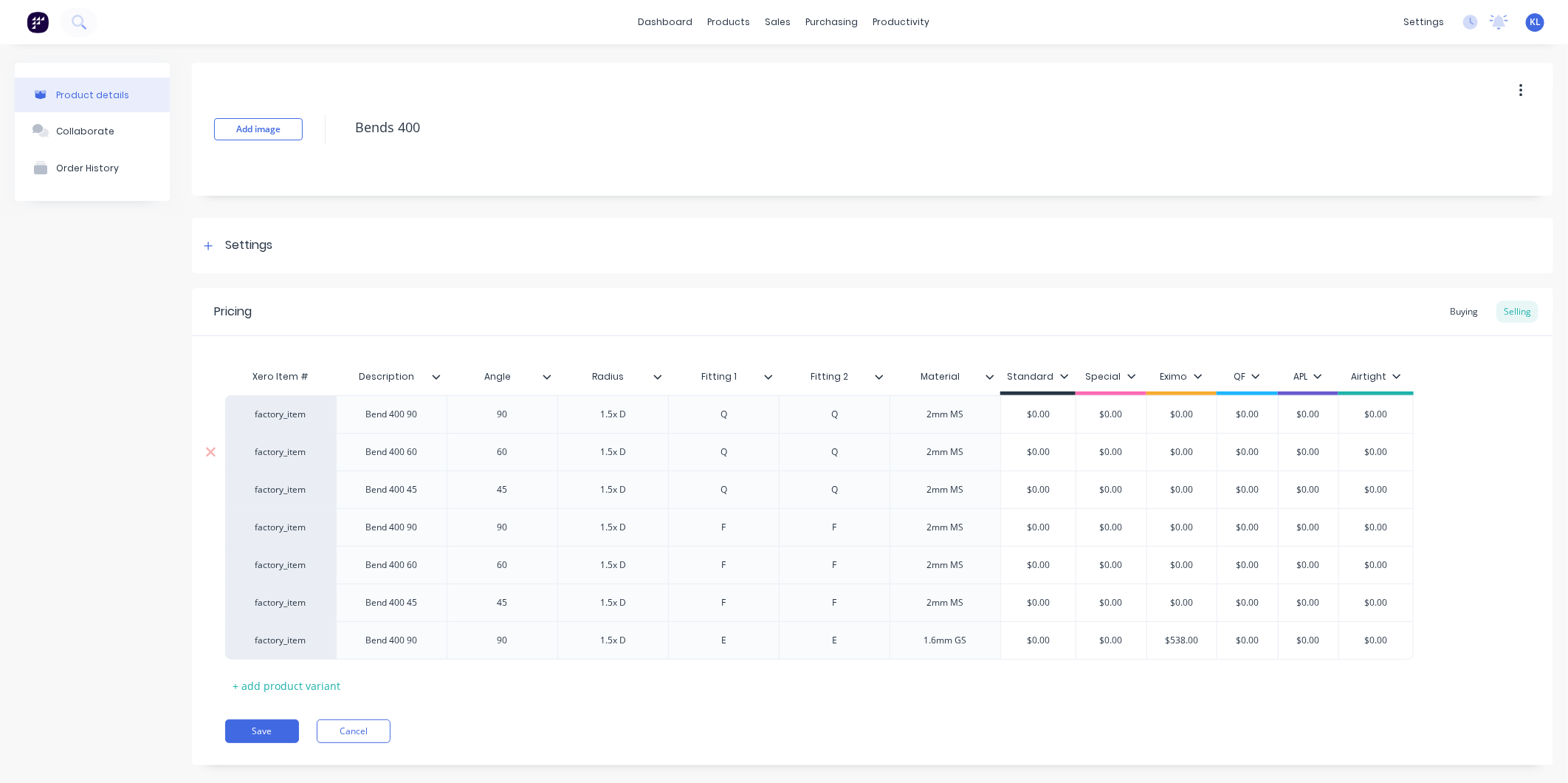
type textarea "x"
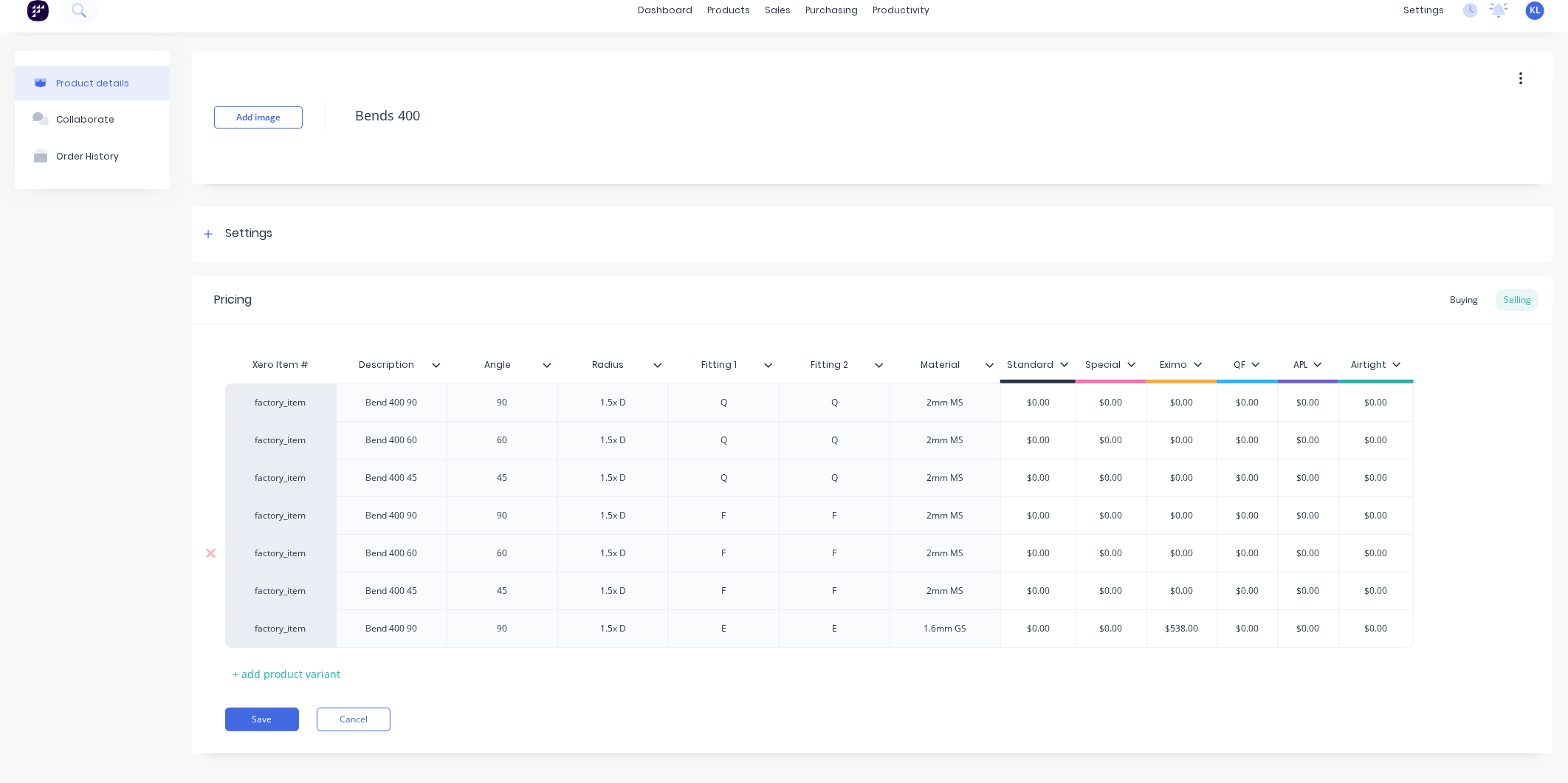
scroll to position [23, 0]
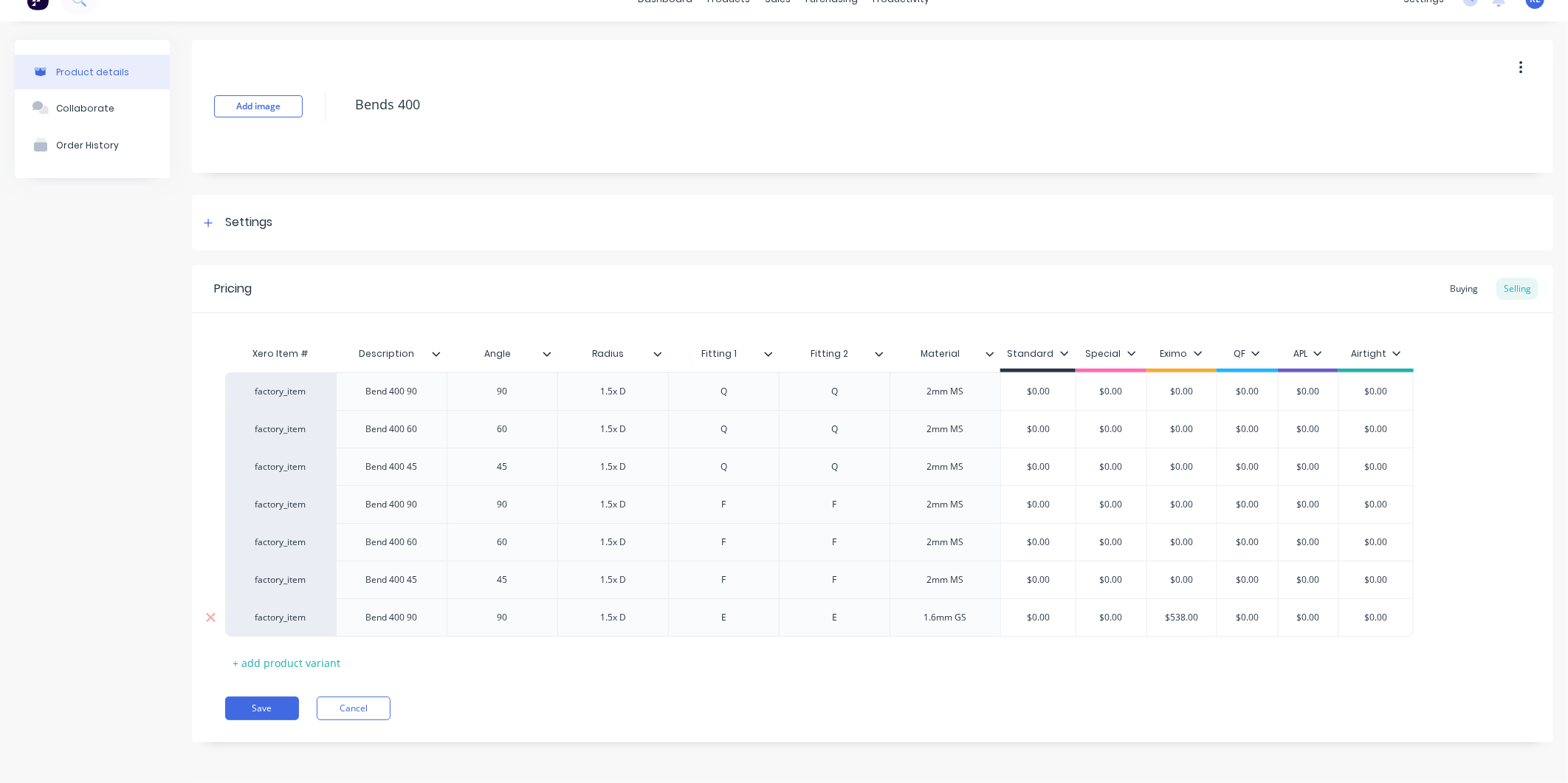
click at [935, 611] on div "1.6mm GS" at bounding box center [945, 618] width 74 height 19
click at [979, 655] on div "Xero Item # Description Angle Radius Fitting 1 Fitting 2 Material Standard Spec…" at bounding box center [872, 506] width 1295 height 336
click at [273, 703] on button "Save" at bounding box center [262, 708] width 74 height 23
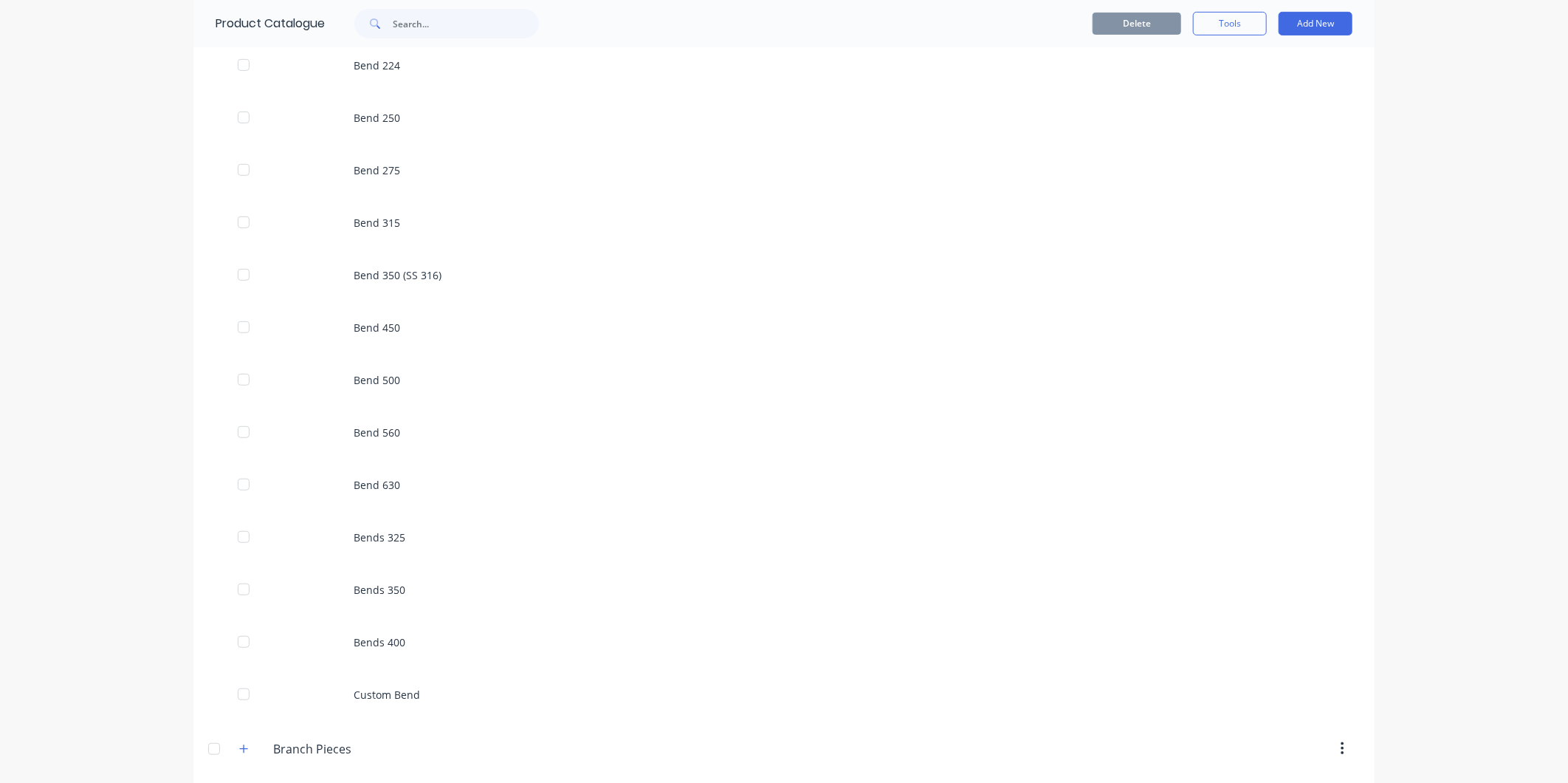
scroll to position [656, 0]
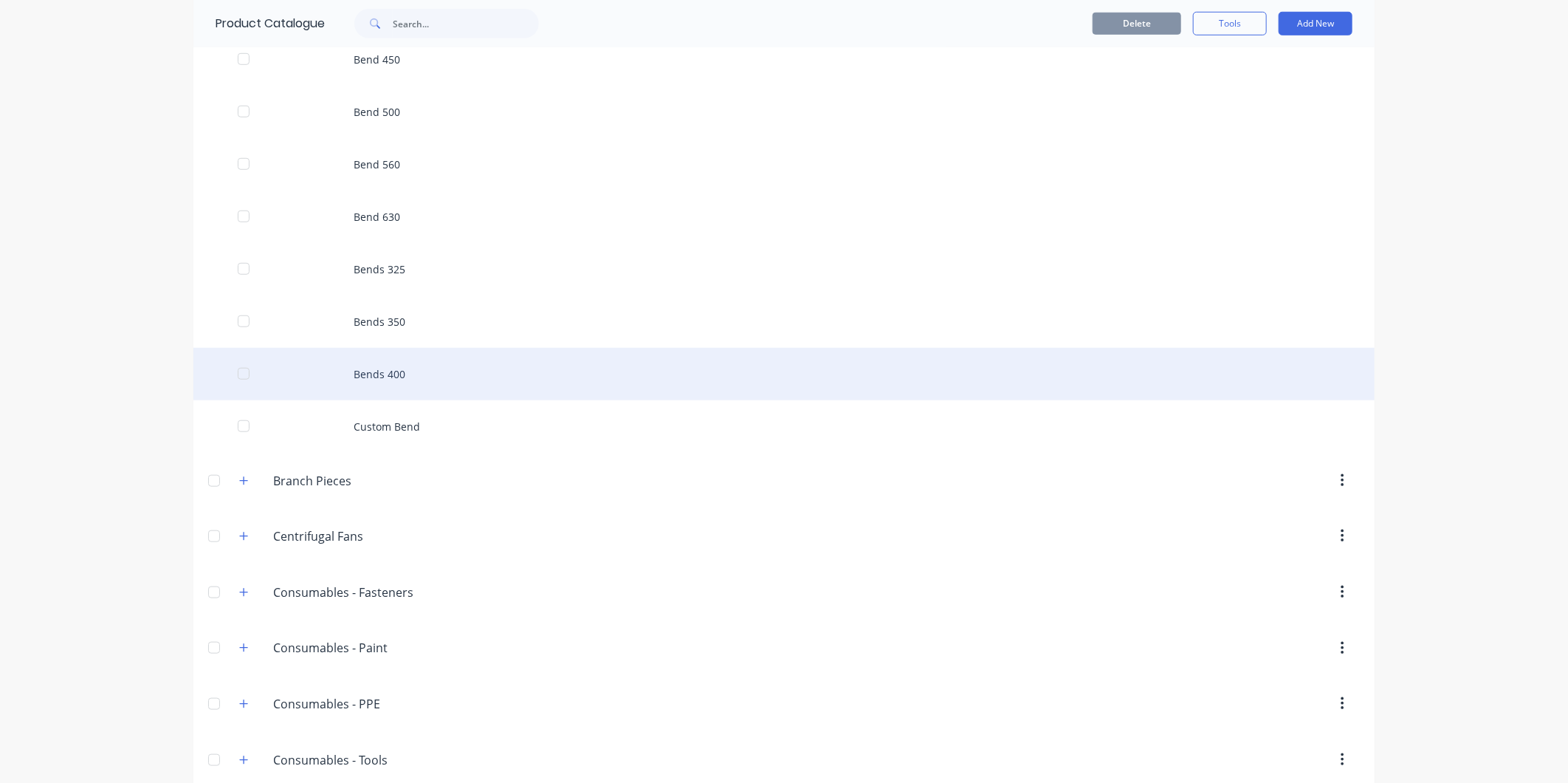
click at [396, 367] on div "Bends 400" at bounding box center [784, 375] width 1181 height 52
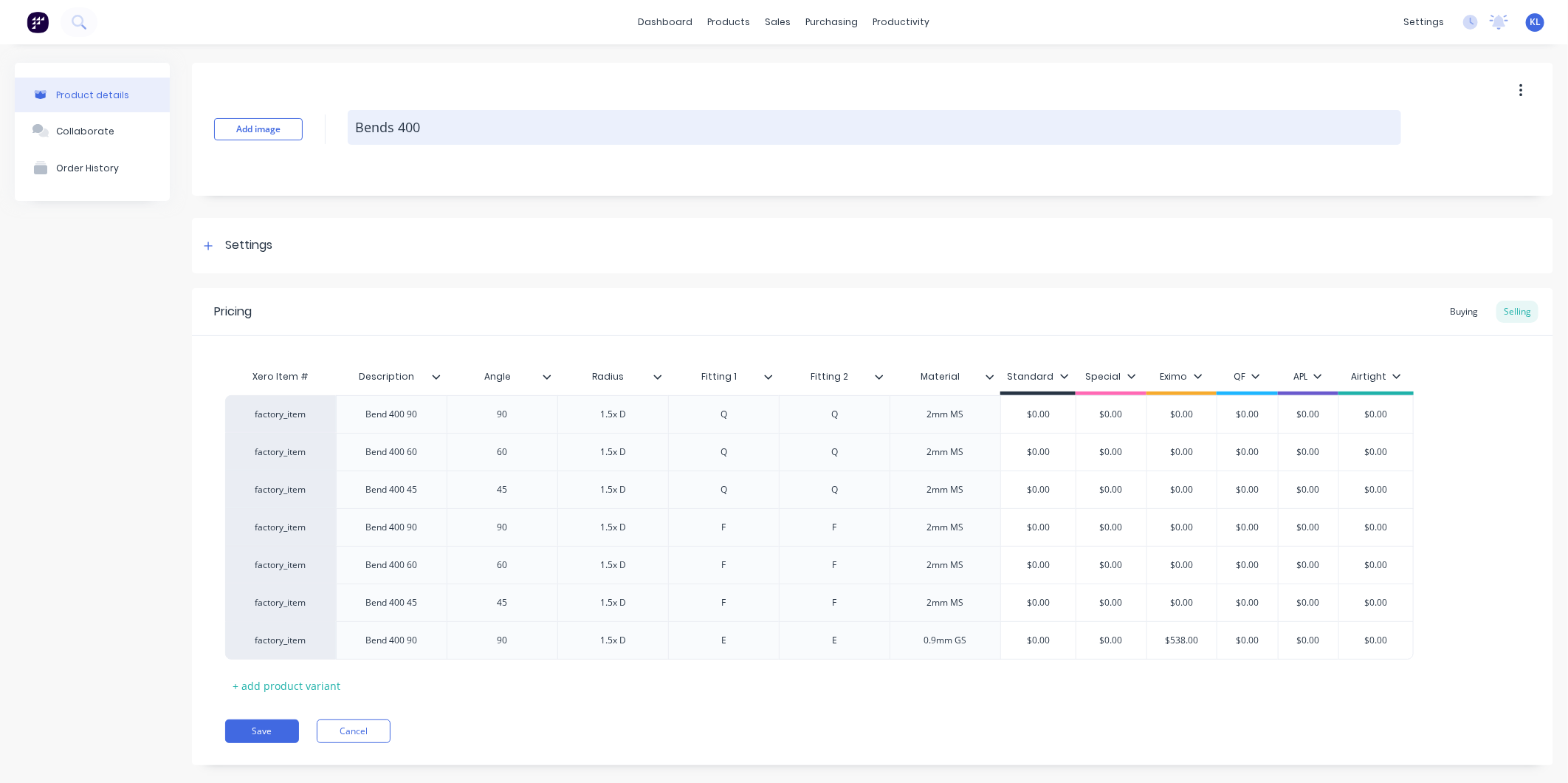
click at [394, 128] on textarea "Bends 400" at bounding box center [875, 127] width 1053 height 35
type textarea "x"
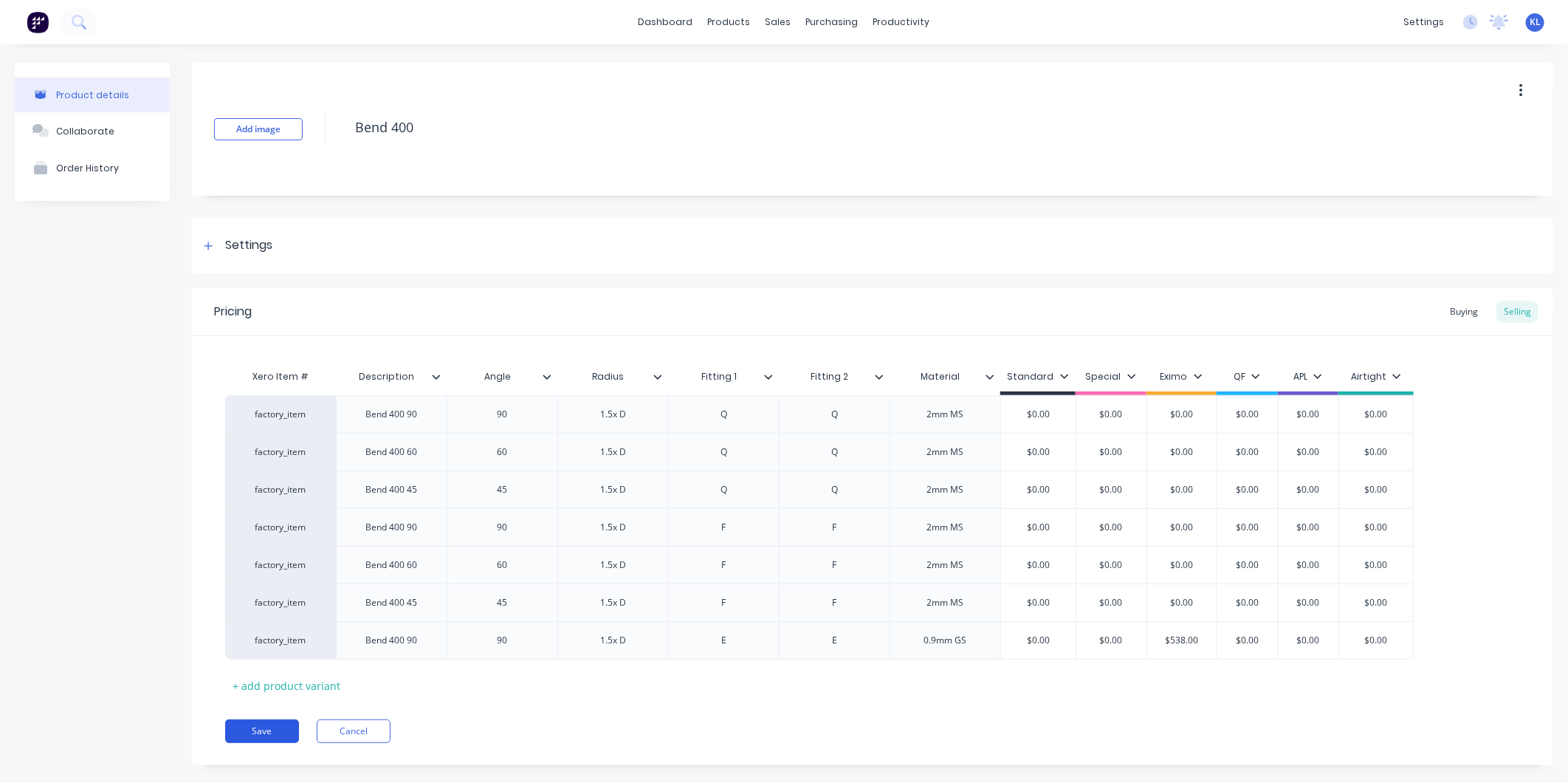
type textarea "Bend 400"
type textarea "x"
type textarea "Bend 400"
click at [255, 734] on button "Save" at bounding box center [262, 732] width 74 height 23
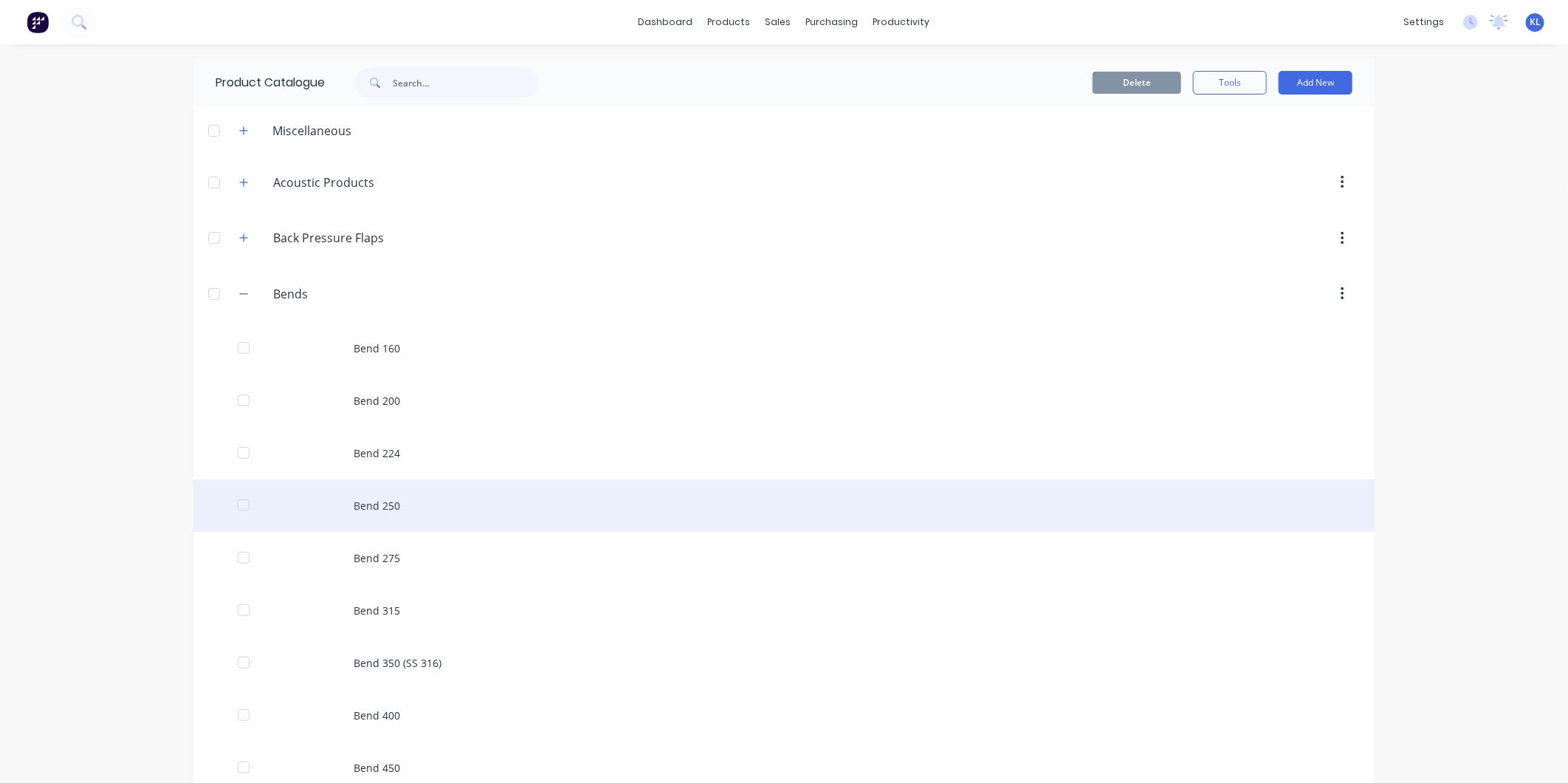
scroll to position [328, 0]
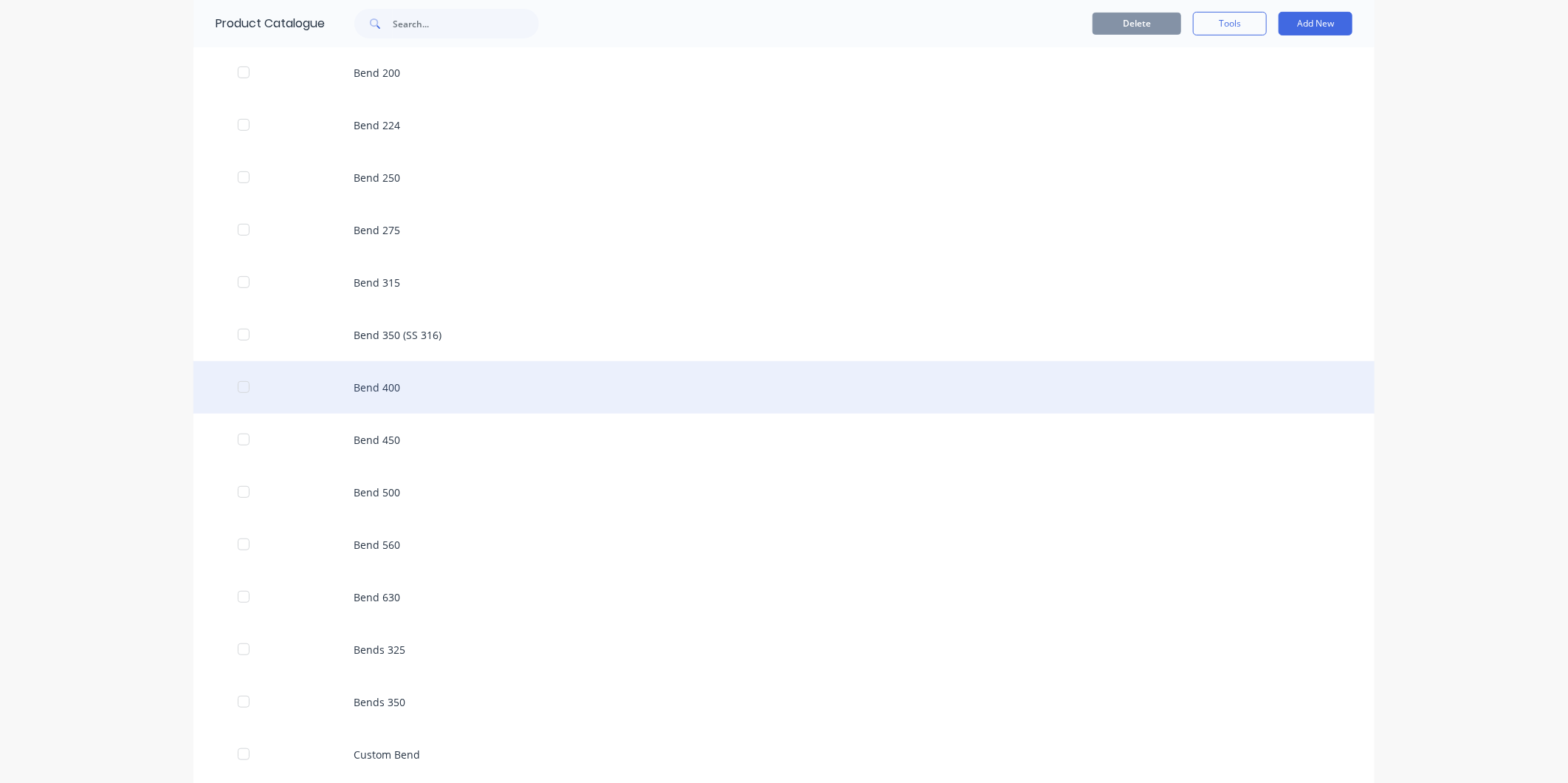
click at [398, 377] on div "Bend 400" at bounding box center [784, 387] width 1181 height 52
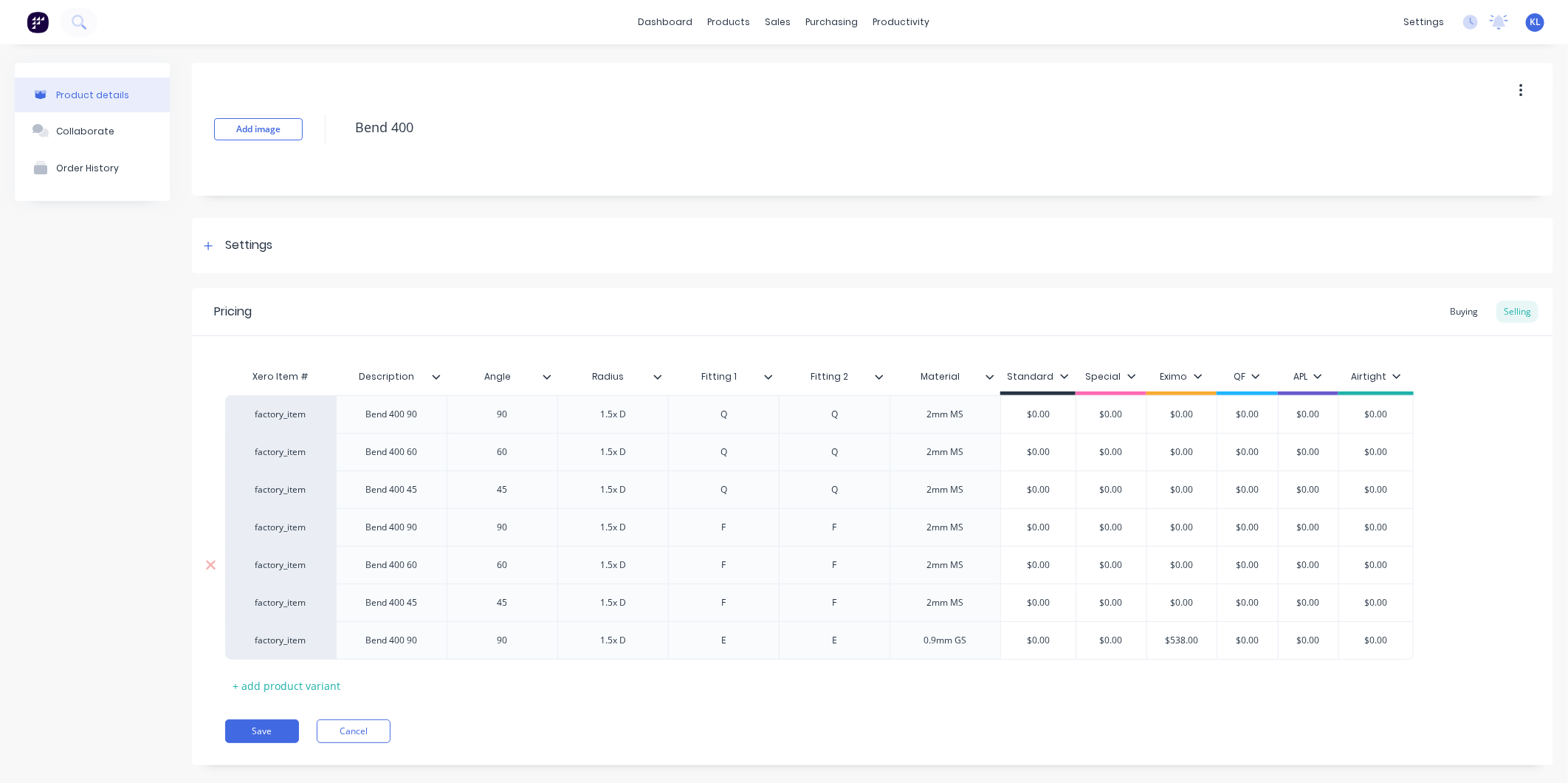
type textarea "x"
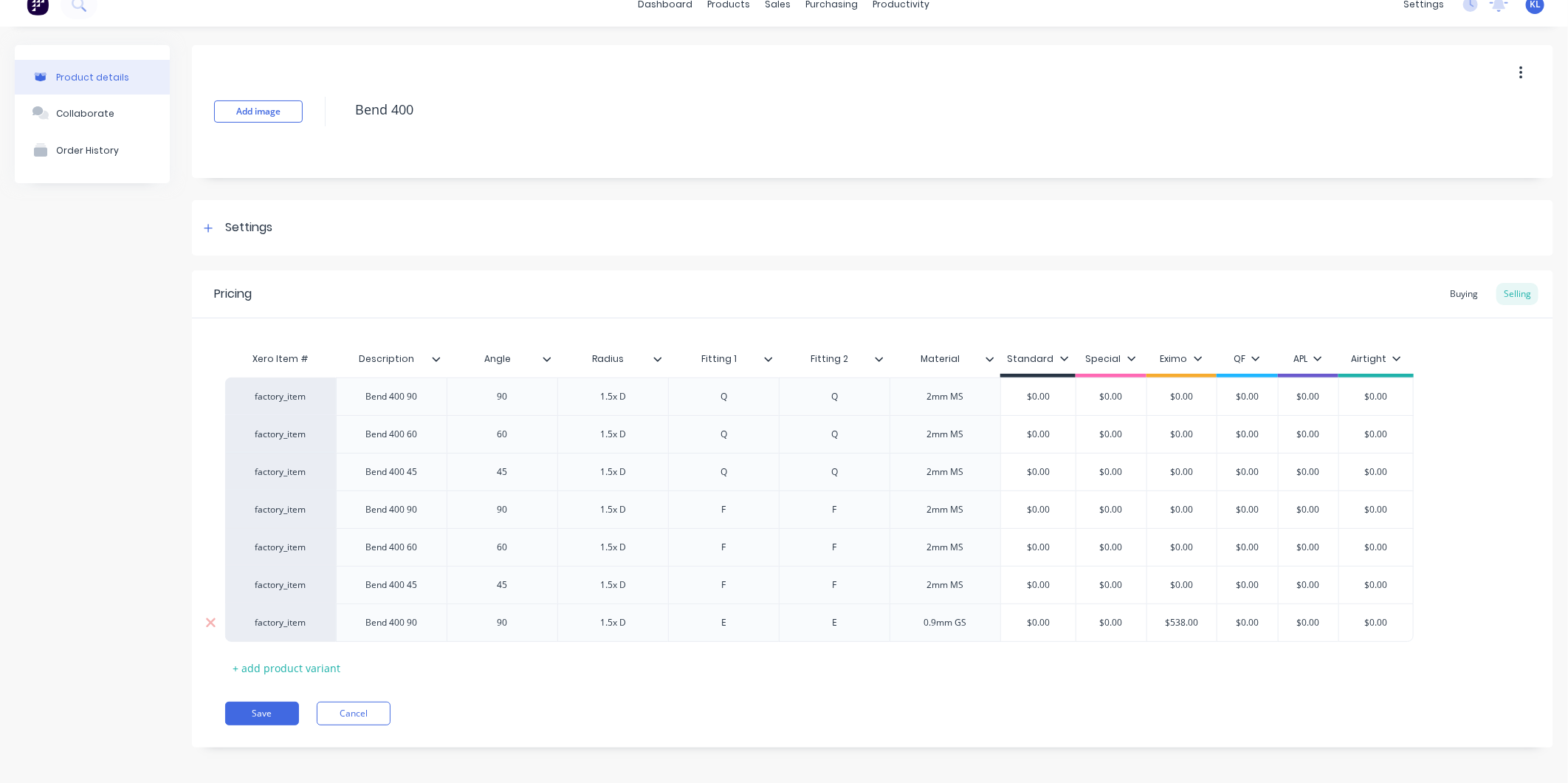
scroll to position [23, 0]
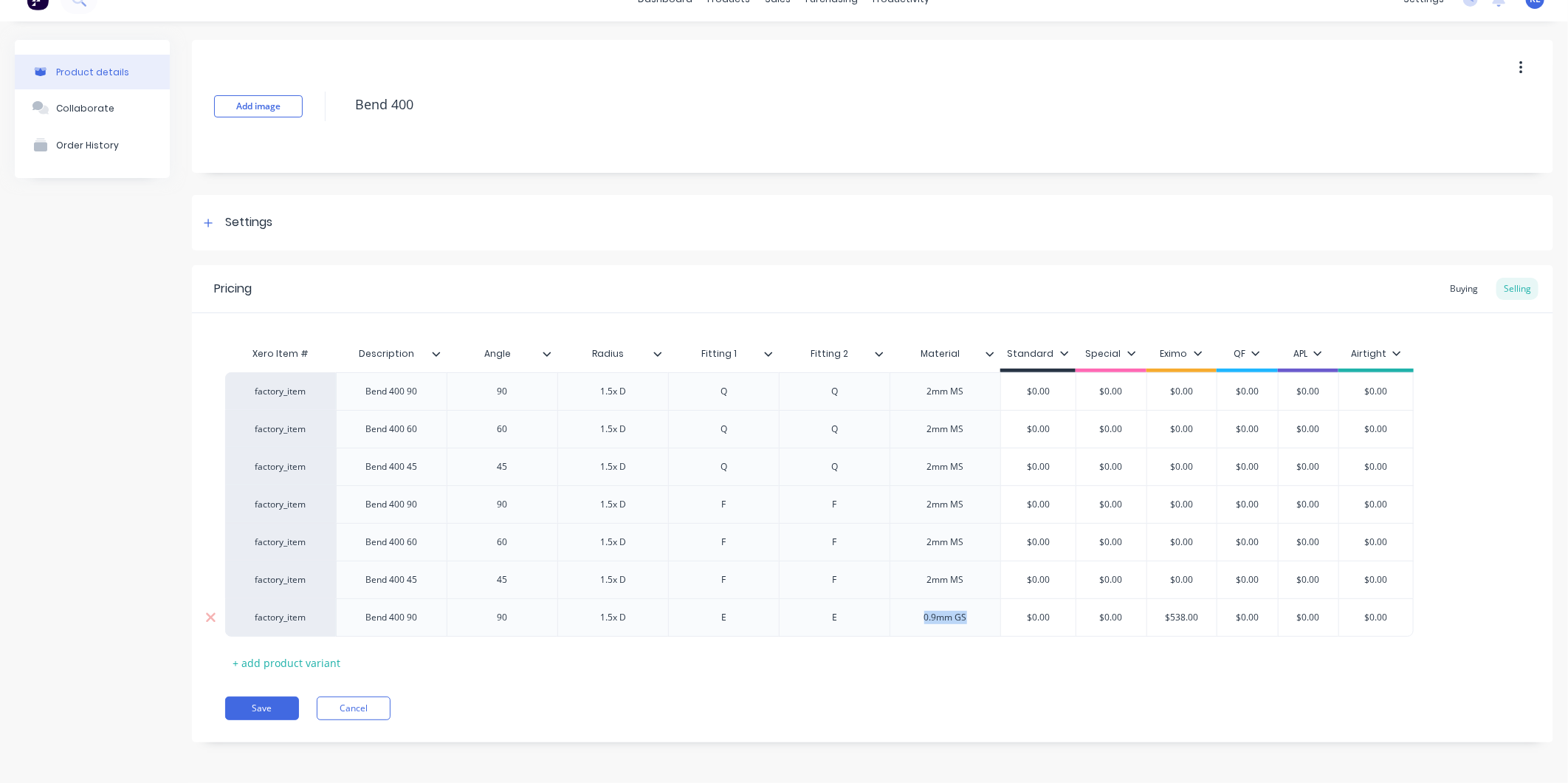
drag, startPoint x: 945, startPoint y: 615, endPoint x: 909, endPoint y: 617, distance: 36.1
click at [909, 617] on div "0.9mm GS" at bounding box center [945, 618] width 74 height 19
click at [956, 624] on div "1.6mmGS" at bounding box center [945, 618] width 74 height 19
click at [265, 701] on button "Save" at bounding box center [262, 708] width 74 height 23
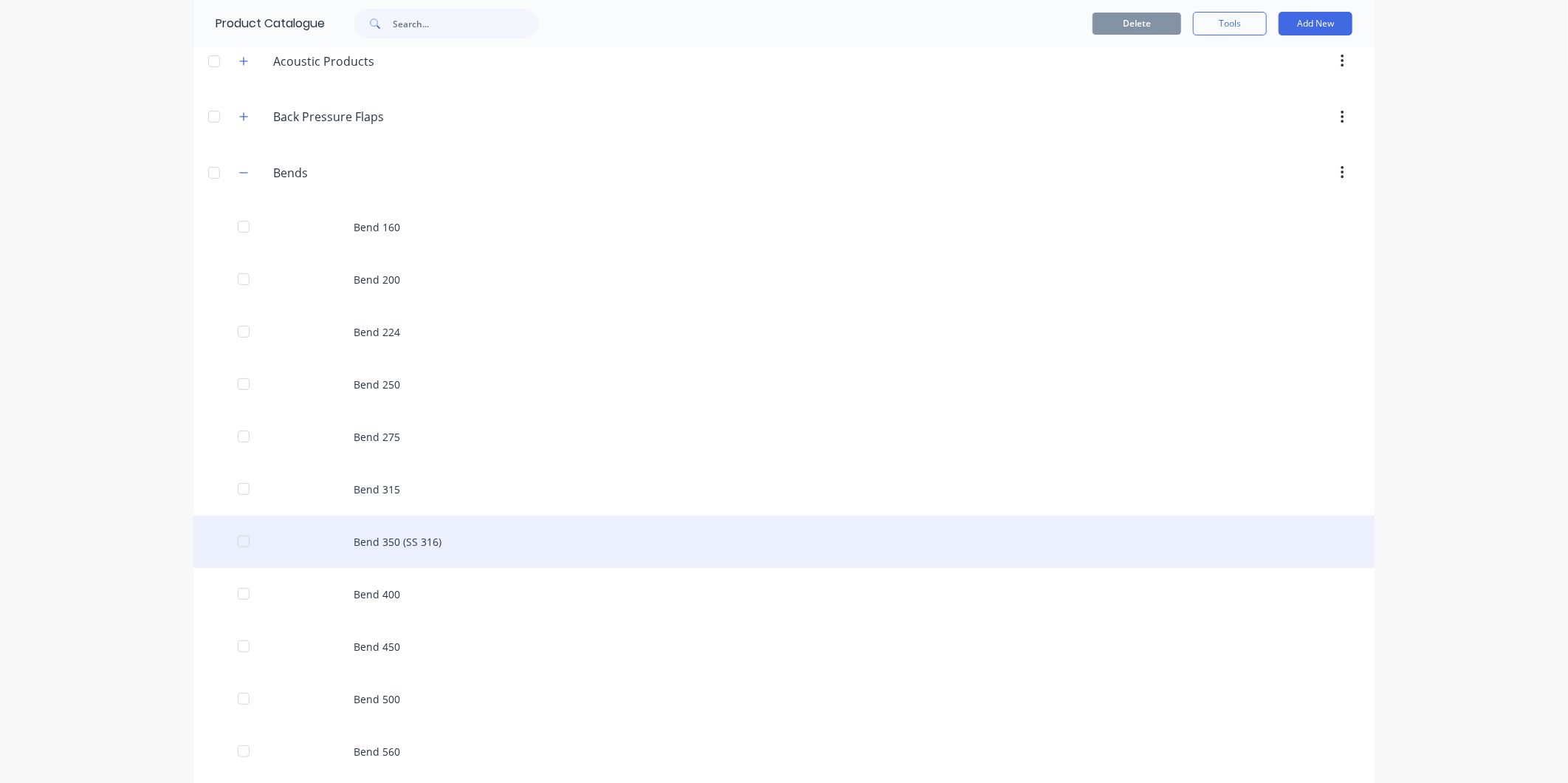
scroll to position [246, 0]
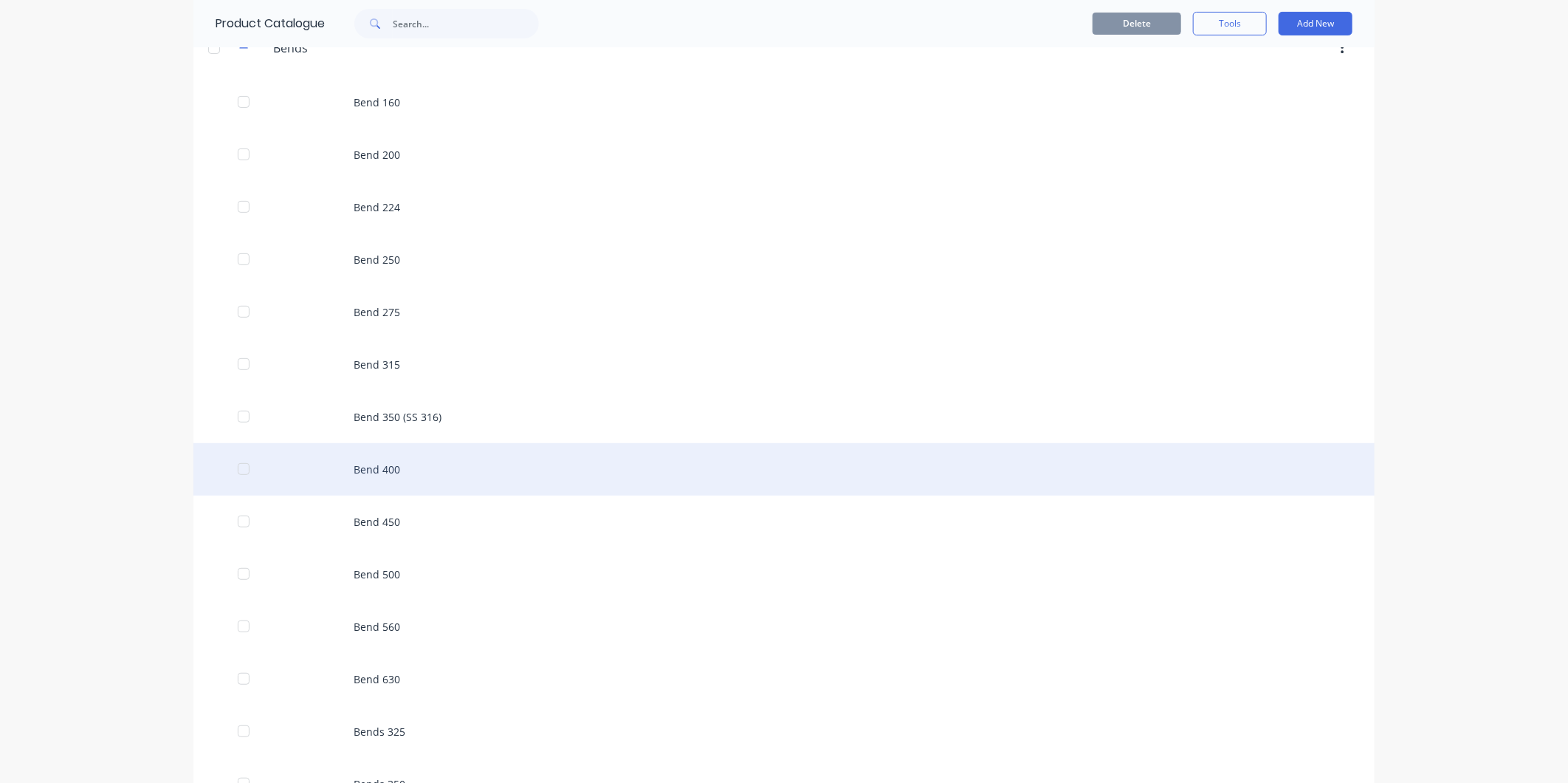
click at [403, 472] on div "Bend 400" at bounding box center [784, 470] width 1181 height 52
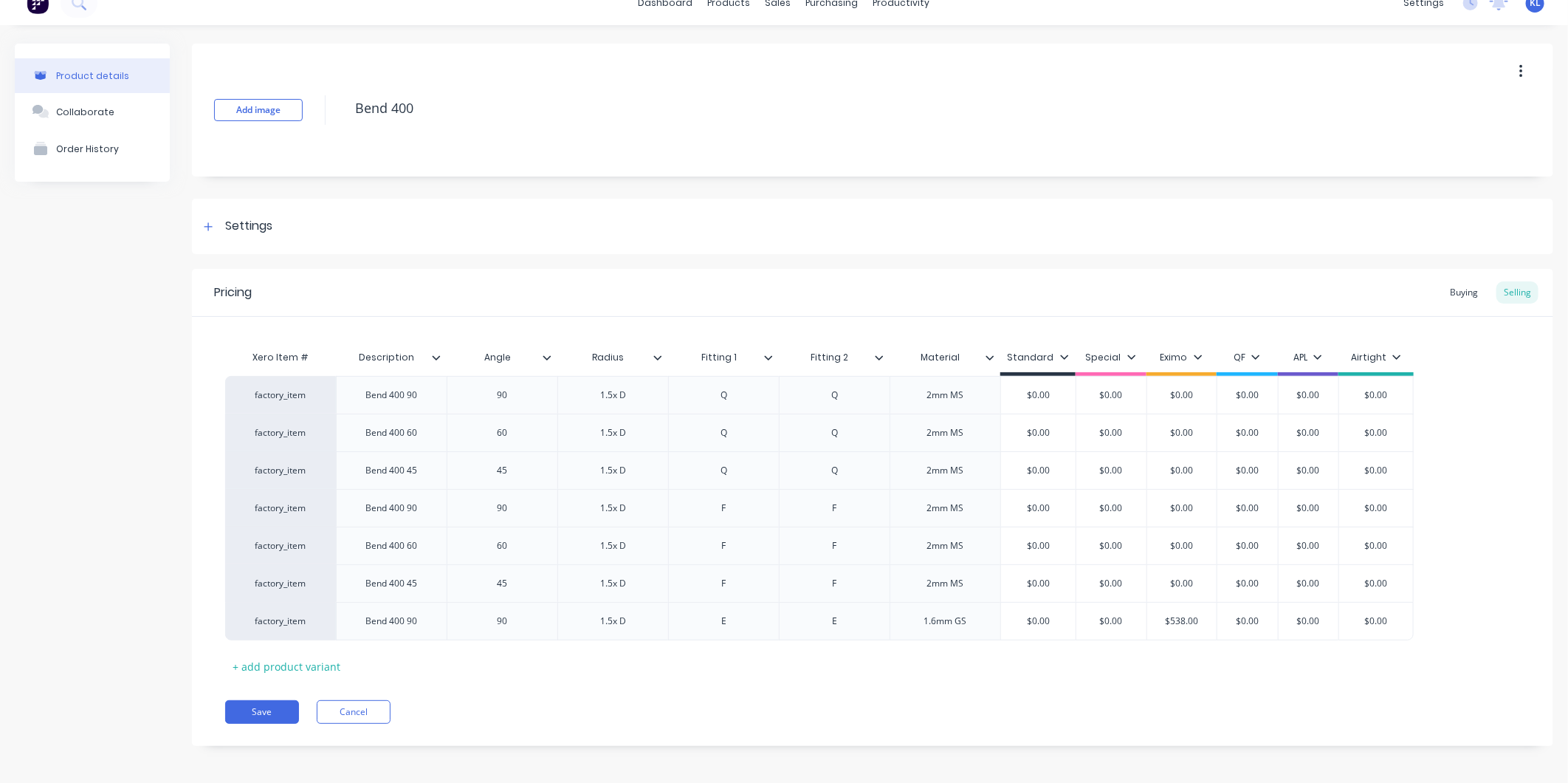
scroll to position [23, 0]
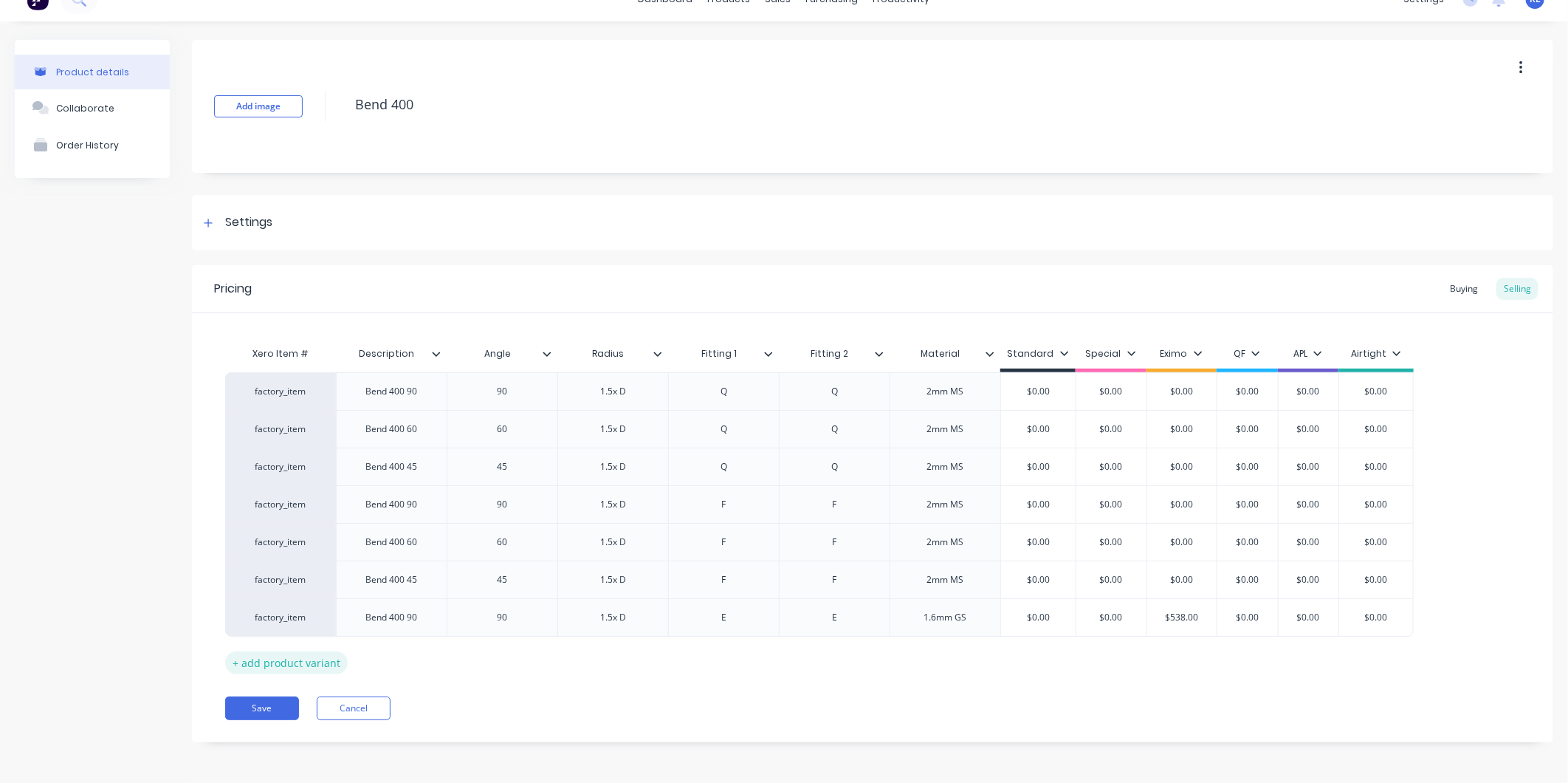
click at [299, 670] on div "+ add product variant" at bounding box center [286, 663] width 122 height 23
type textarea "x"
click at [393, 655] on div at bounding box center [392, 655] width 74 height 19
click at [345, 741] on button "Cancel" at bounding box center [354, 745] width 74 height 23
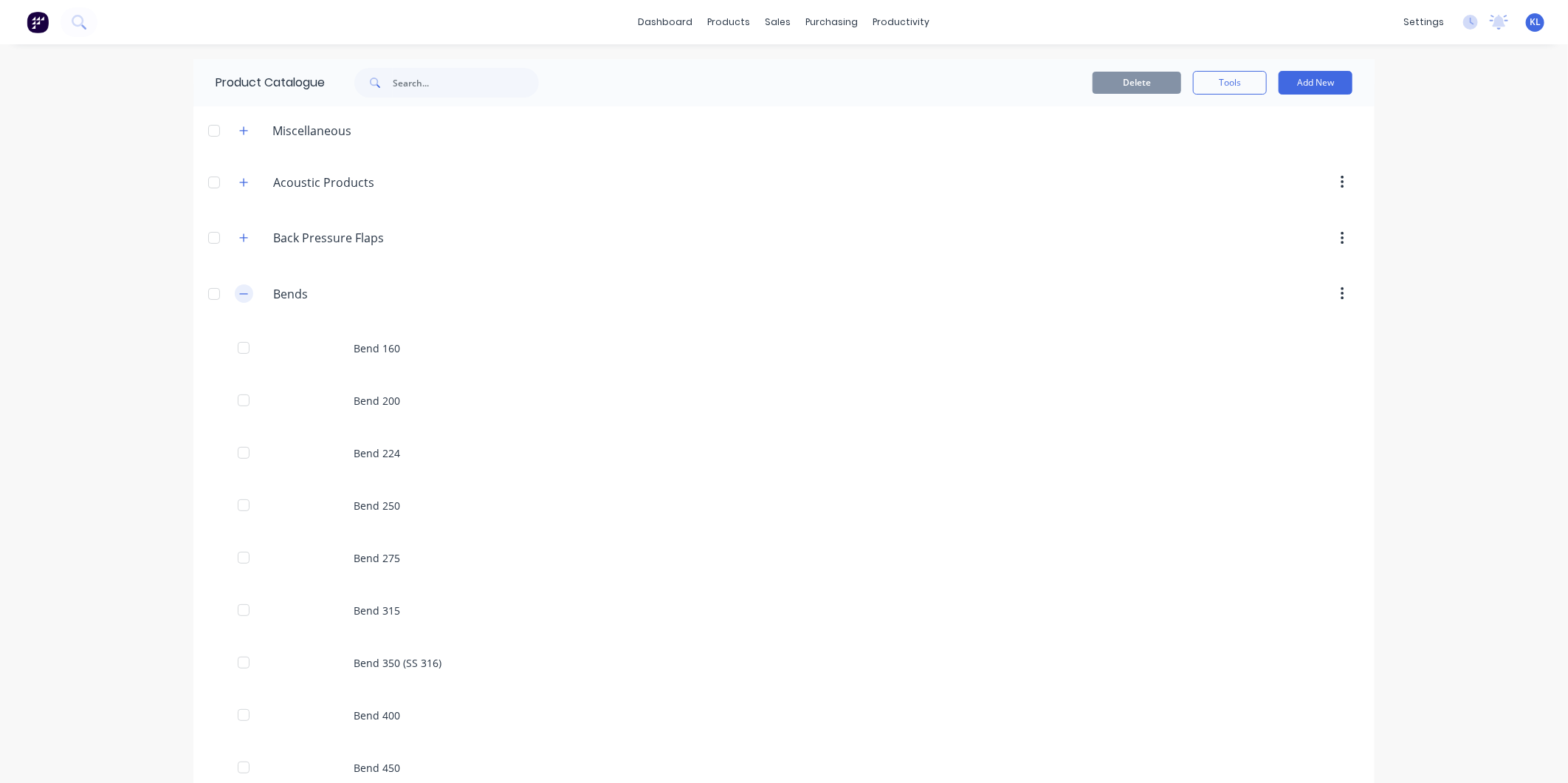
click at [245, 290] on button "button" at bounding box center [243, 293] width 18 height 18
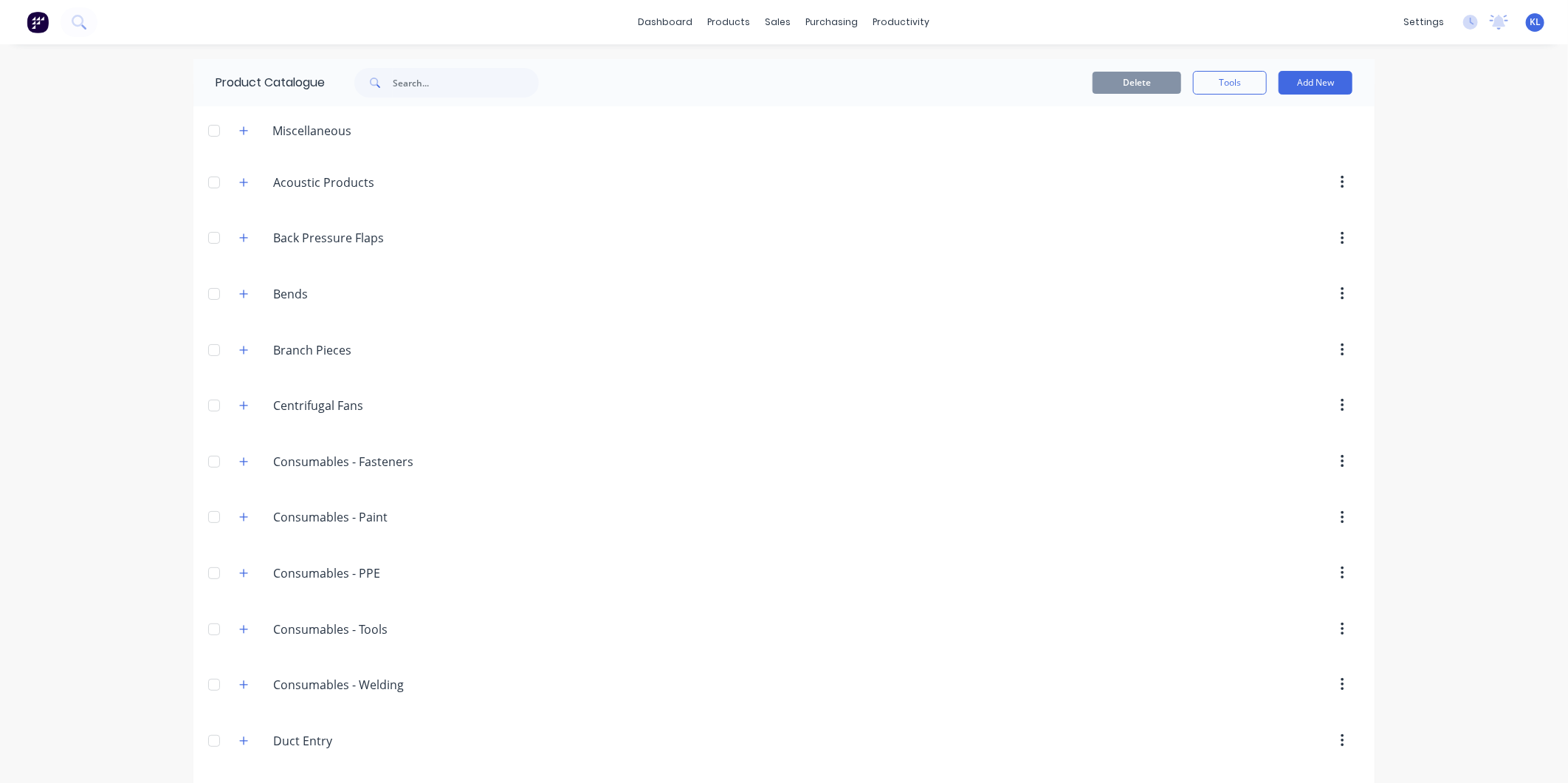
scroll to position [246, 0]
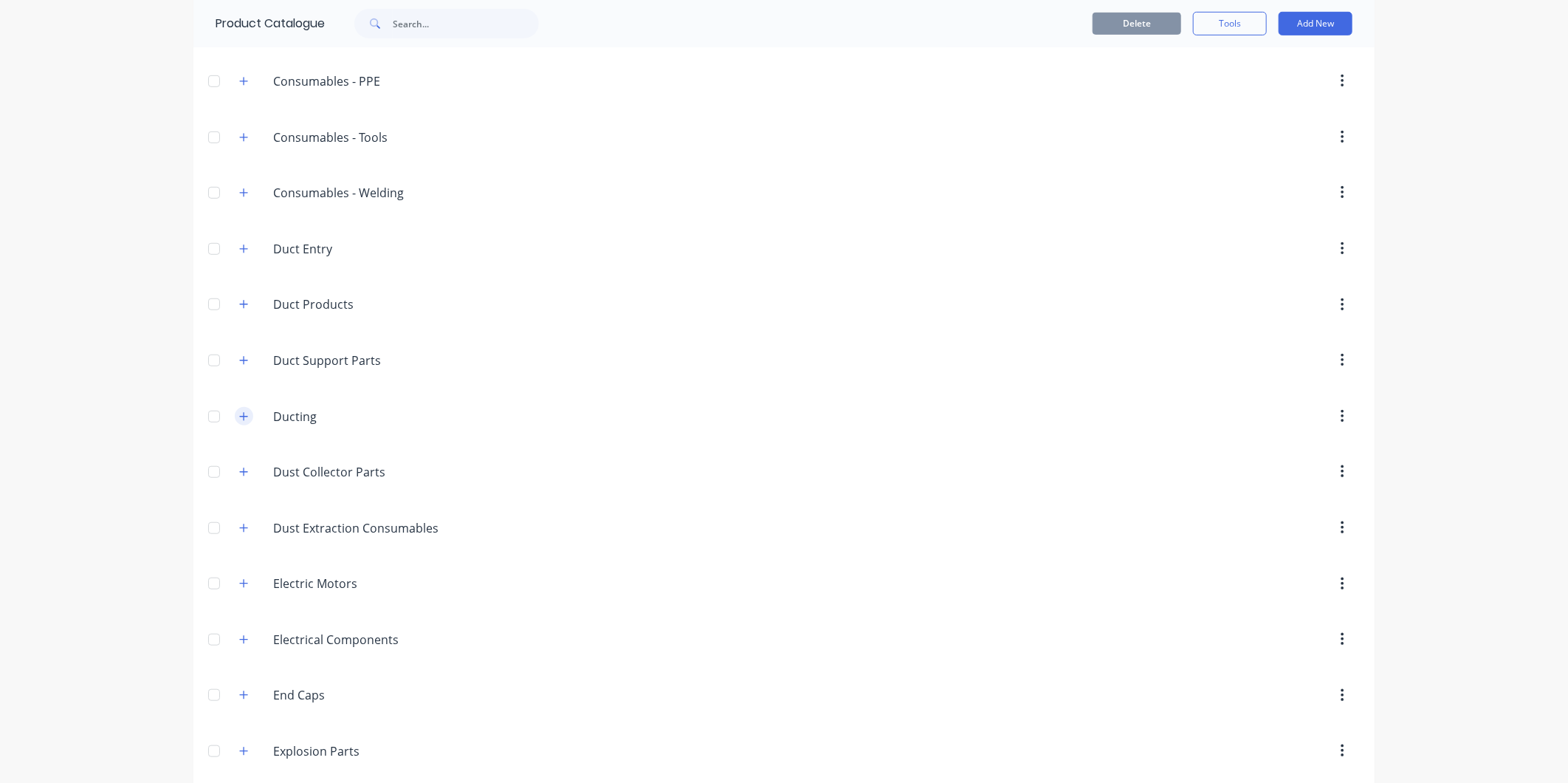
click at [240, 419] on icon "button" at bounding box center [243, 416] width 9 height 11
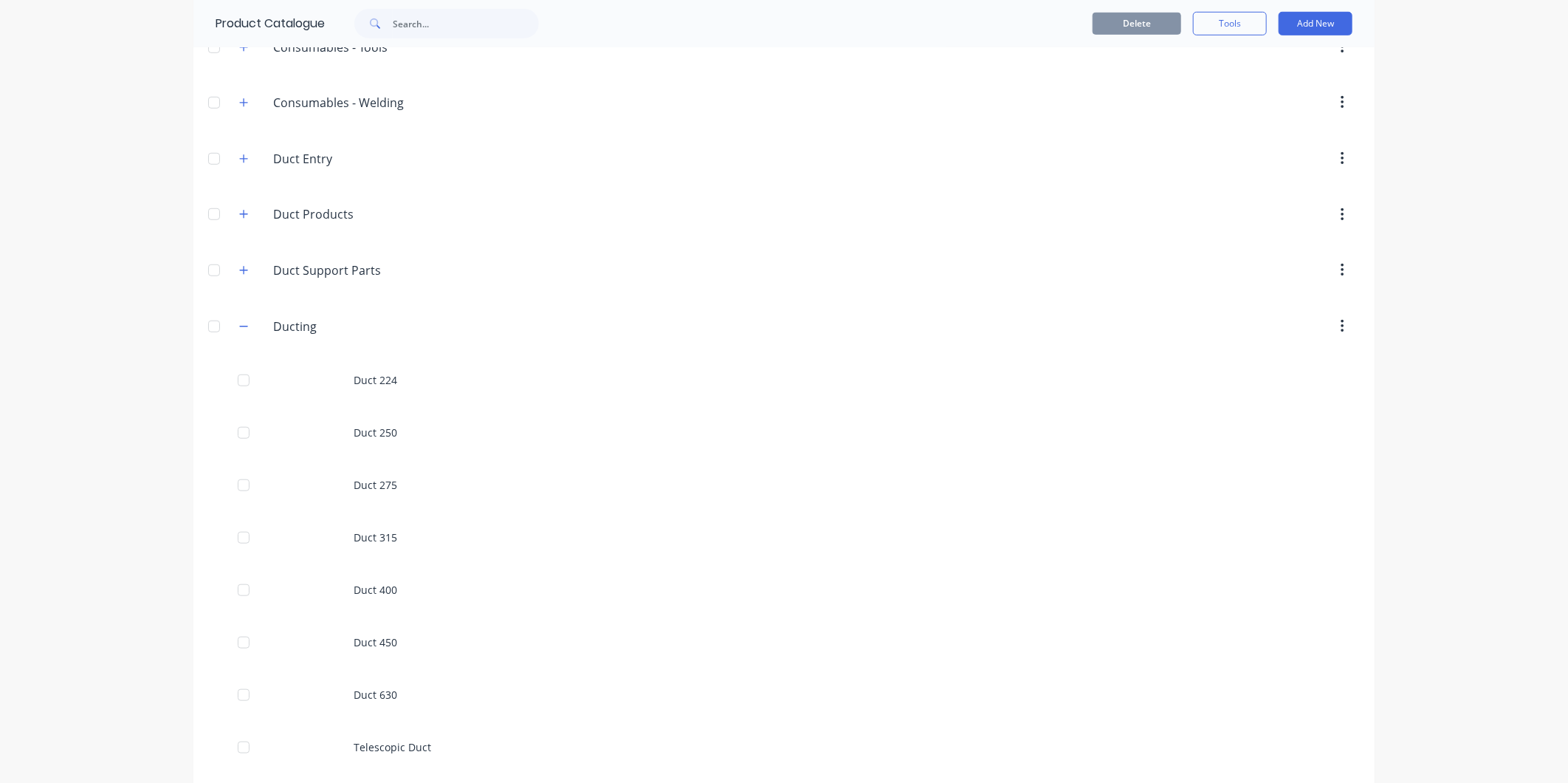
scroll to position [821, 0]
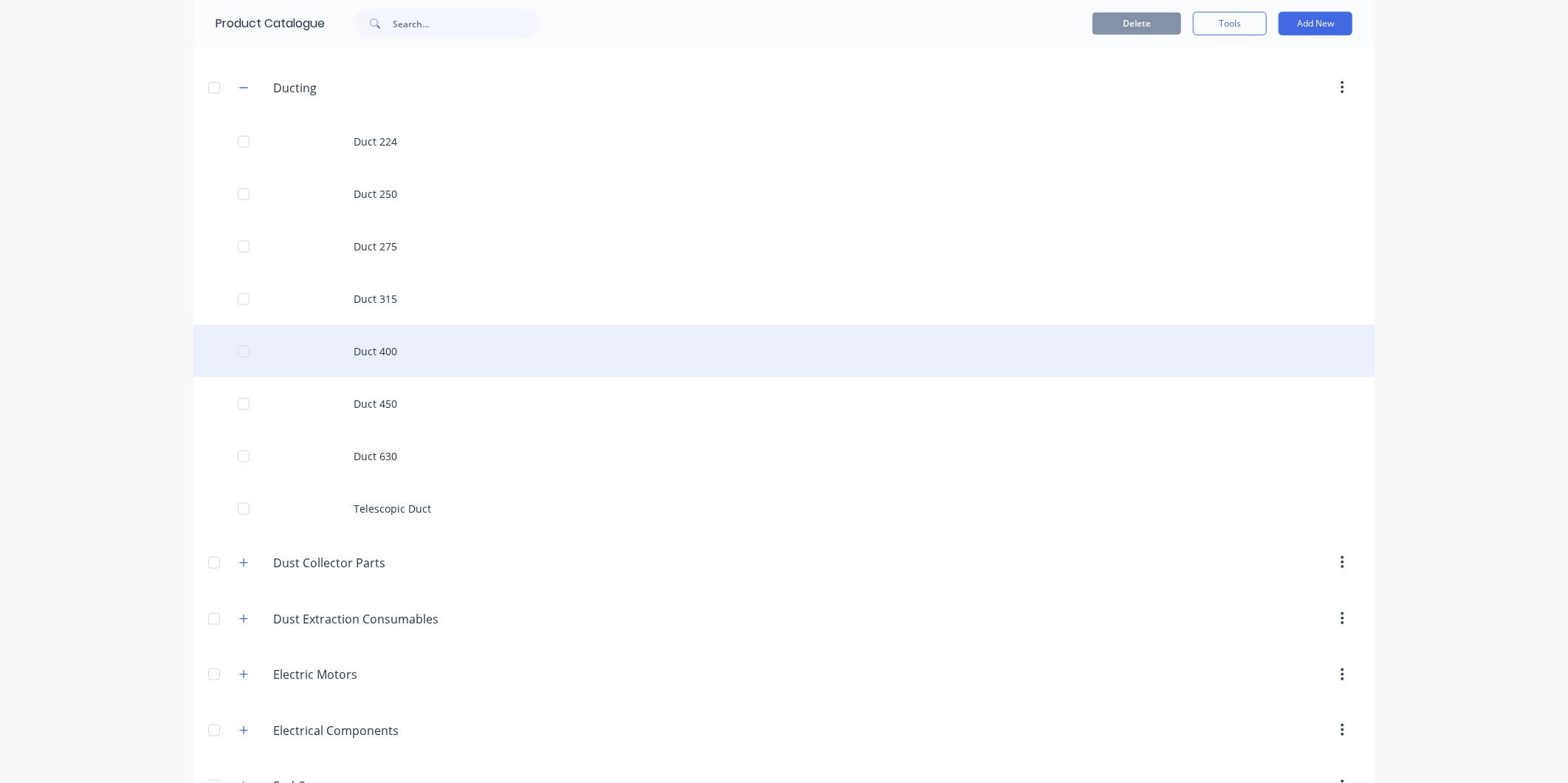
click at [388, 341] on div "Duct 400" at bounding box center [784, 351] width 1181 height 52
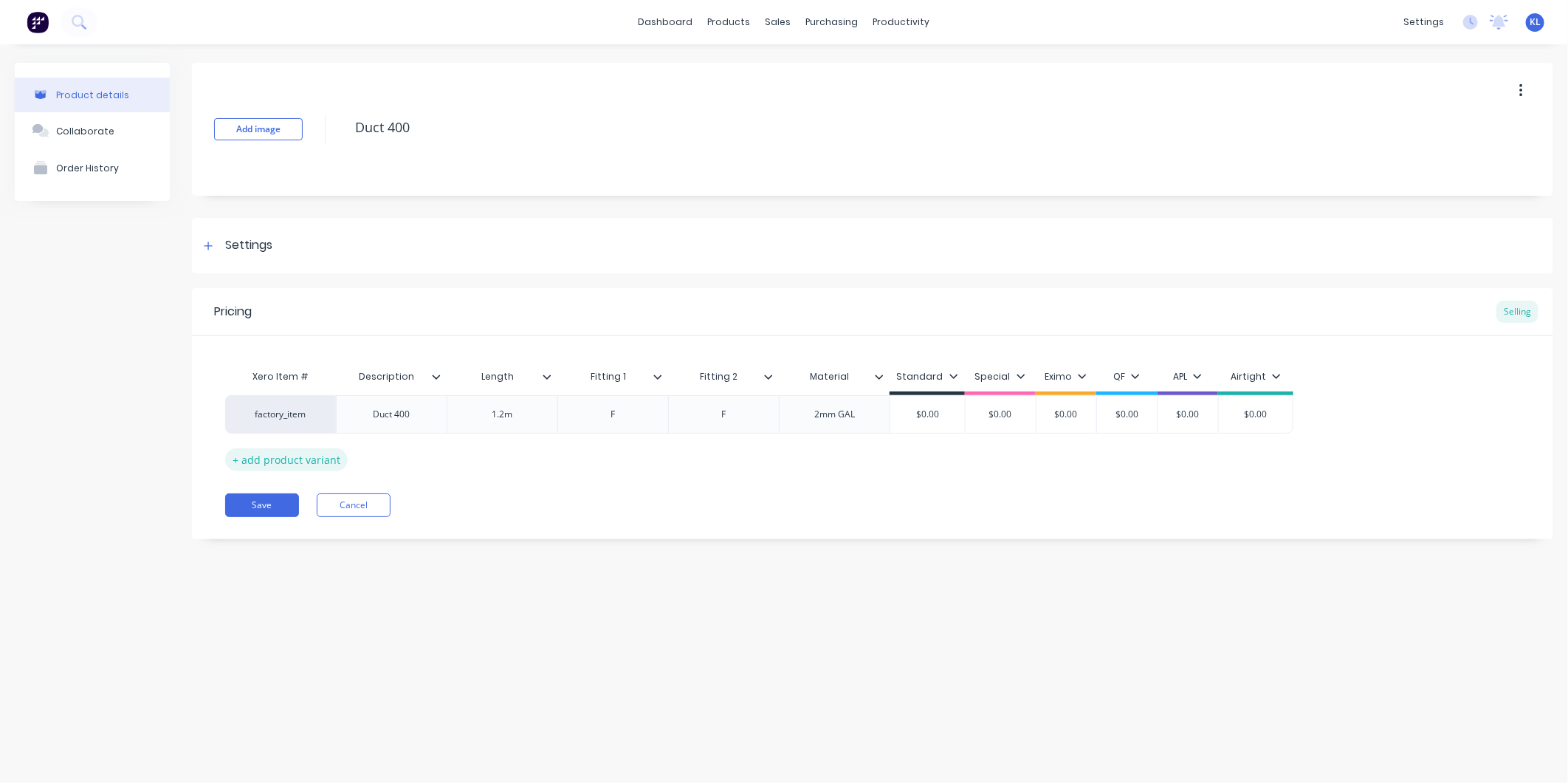
click at [299, 455] on div "+ add product variant" at bounding box center [286, 460] width 122 height 23
type textarea "x"
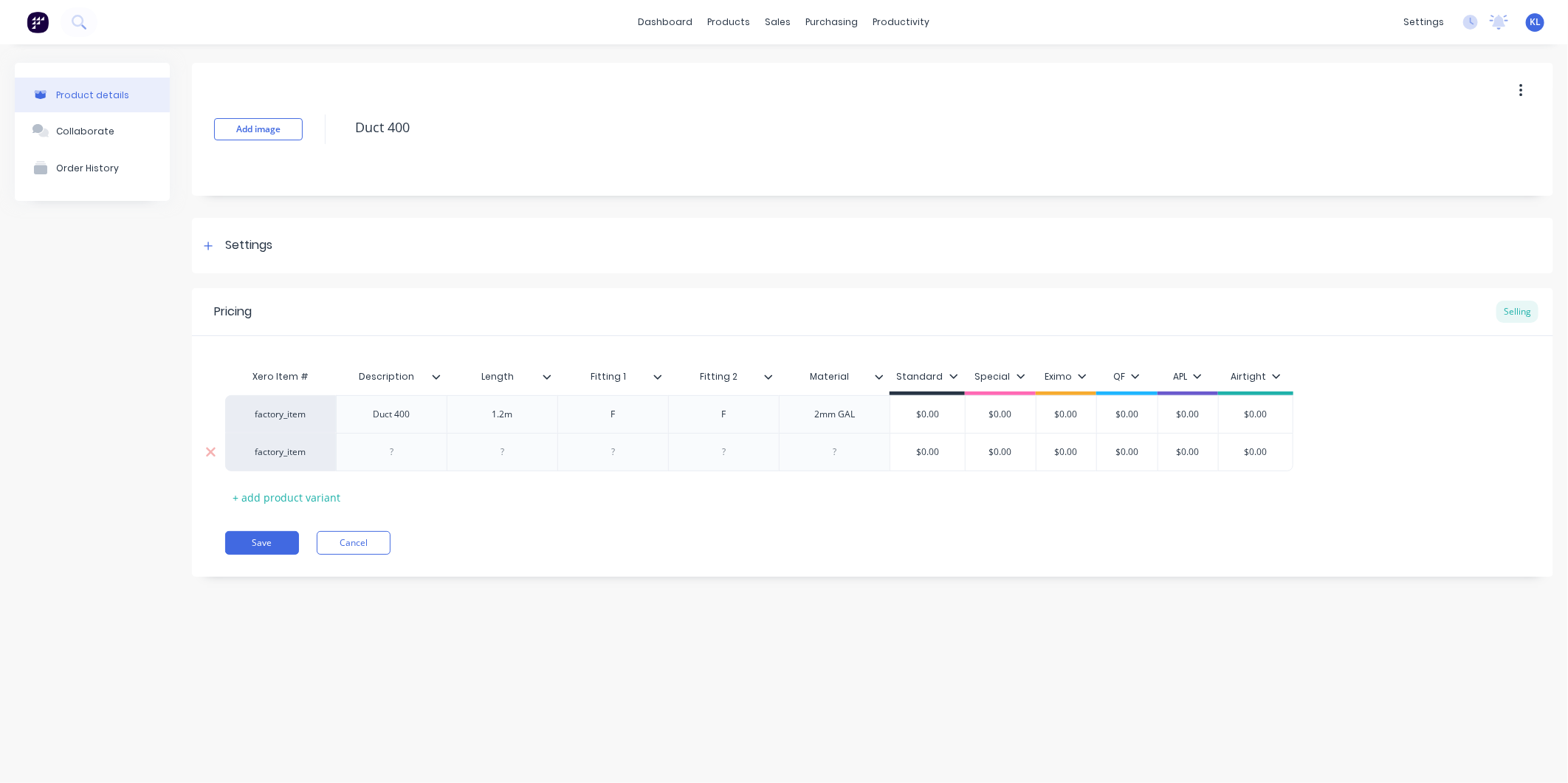
click at [424, 456] on div at bounding box center [392, 452] width 74 height 19
click at [432, 419] on div "Duct 400" at bounding box center [391, 413] width 111 height 38
click at [429, 416] on div "Duct 400" at bounding box center [391, 413] width 111 height 38
type textarea "x"
click at [423, 407] on div "Duct 400" at bounding box center [392, 414] width 74 height 19
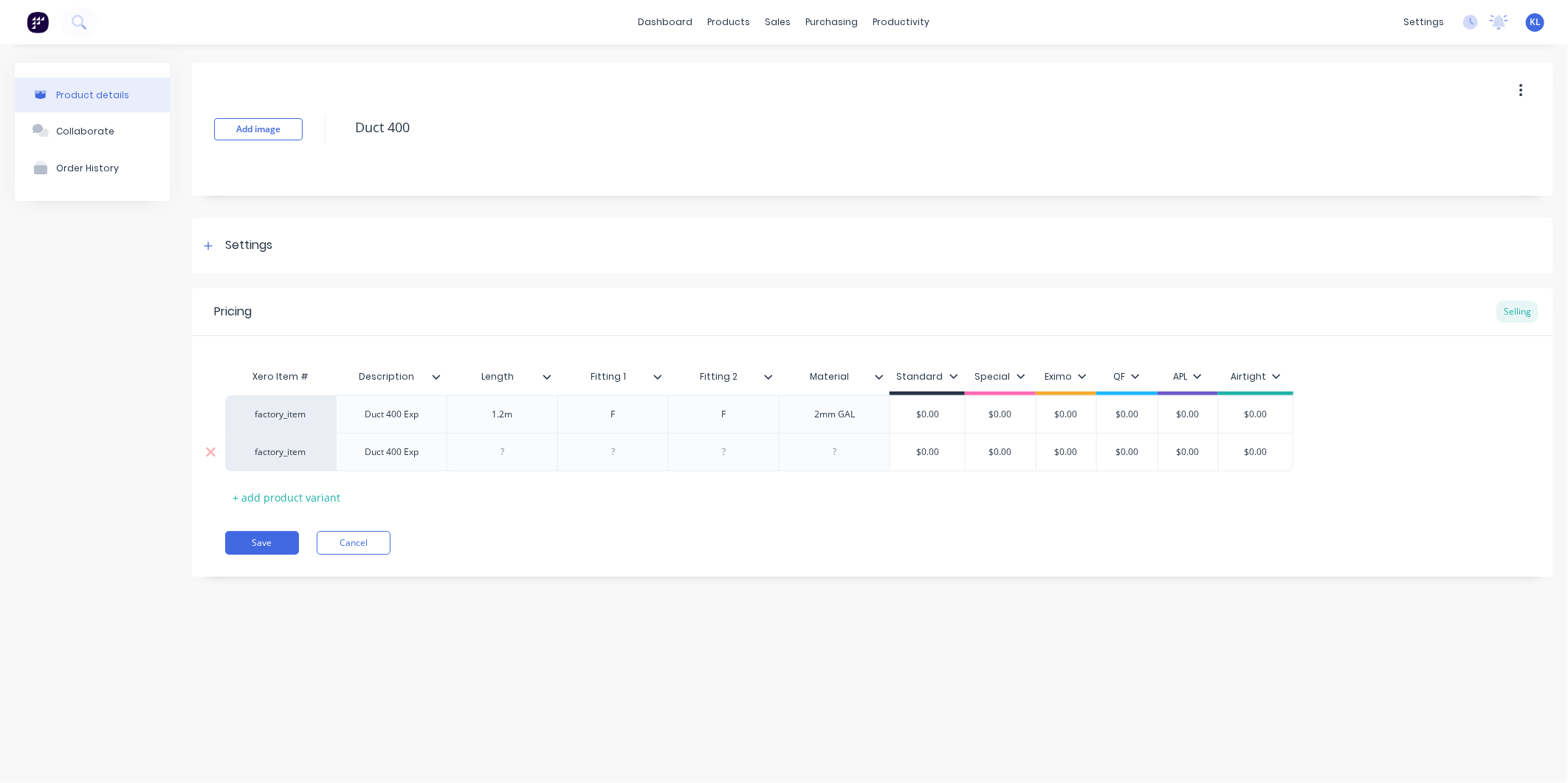
type textarea "x"
click at [515, 456] on div at bounding box center [502, 452] width 74 height 19
type textarea "x"
click at [629, 450] on div at bounding box center [614, 452] width 74 height 19
type textarea "x"
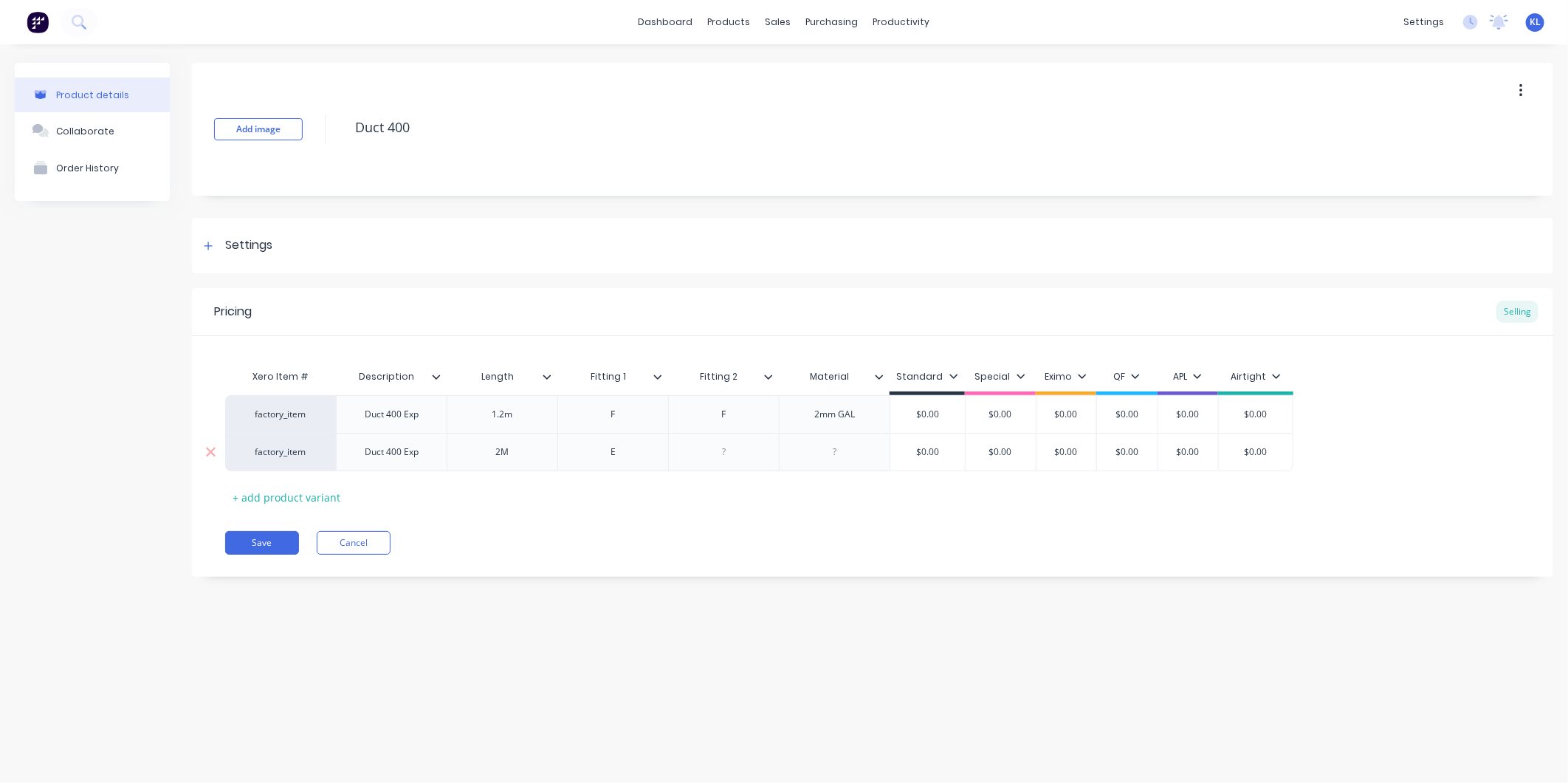
click at [737, 456] on div at bounding box center [724, 452] width 74 height 19
type textarea "x"
click at [849, 453] on div at bounding box center [835, 452] width 74 height 19
type textarea "x"
click at [870, 410] on div "2mm GAL" at bounding box center [837, 414] width 74 height 19
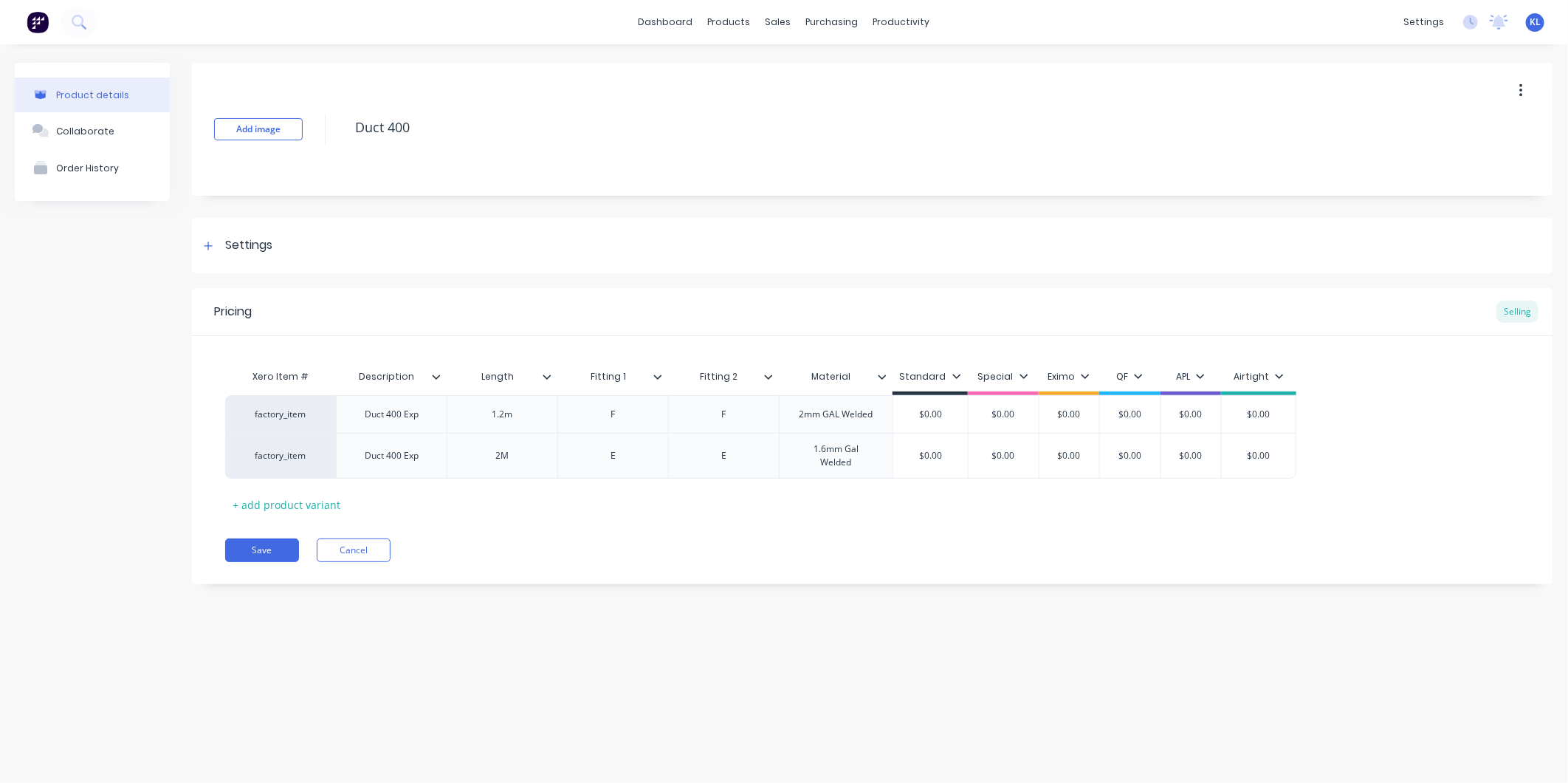
type textarea "x"
click at [942, 515] on div "Xero Item # Description Length Fitting 1 Fitting 2 Material Standard Special Ex…" at bounding box center [872, 439] width 1295 height 154
type input "$0.00"
drag, startPoint x: 1080, startPoint y: 451, endPoint x: 1035, endPoint y: 451, distance: 45.0
click at [1035, 451] on input "$0.00" at bounding box center [1069, 456] width 74 height 14
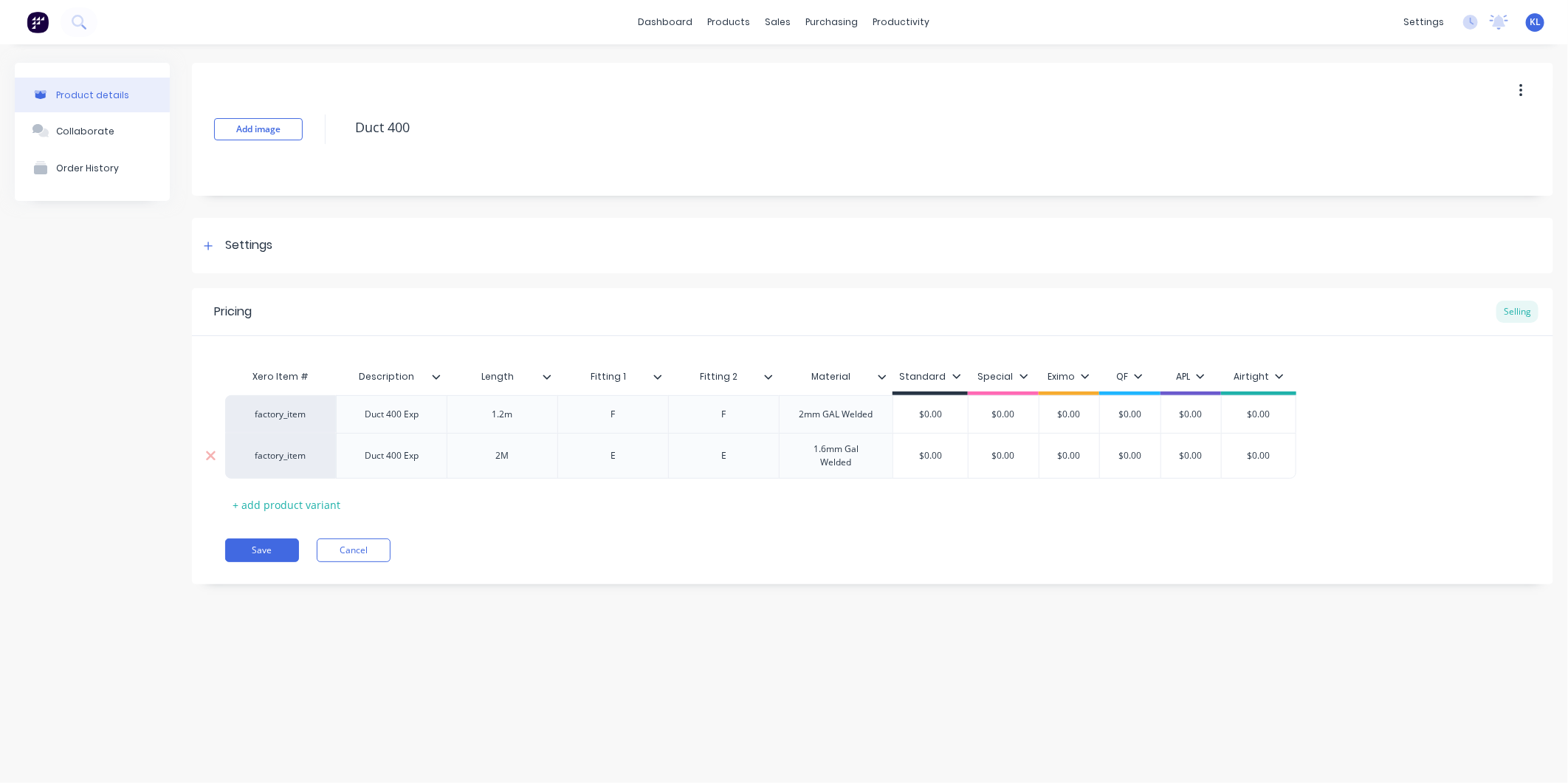
type textarea "x"
type input "4"
type textarea "x"
type input "48"
type textarea "x"
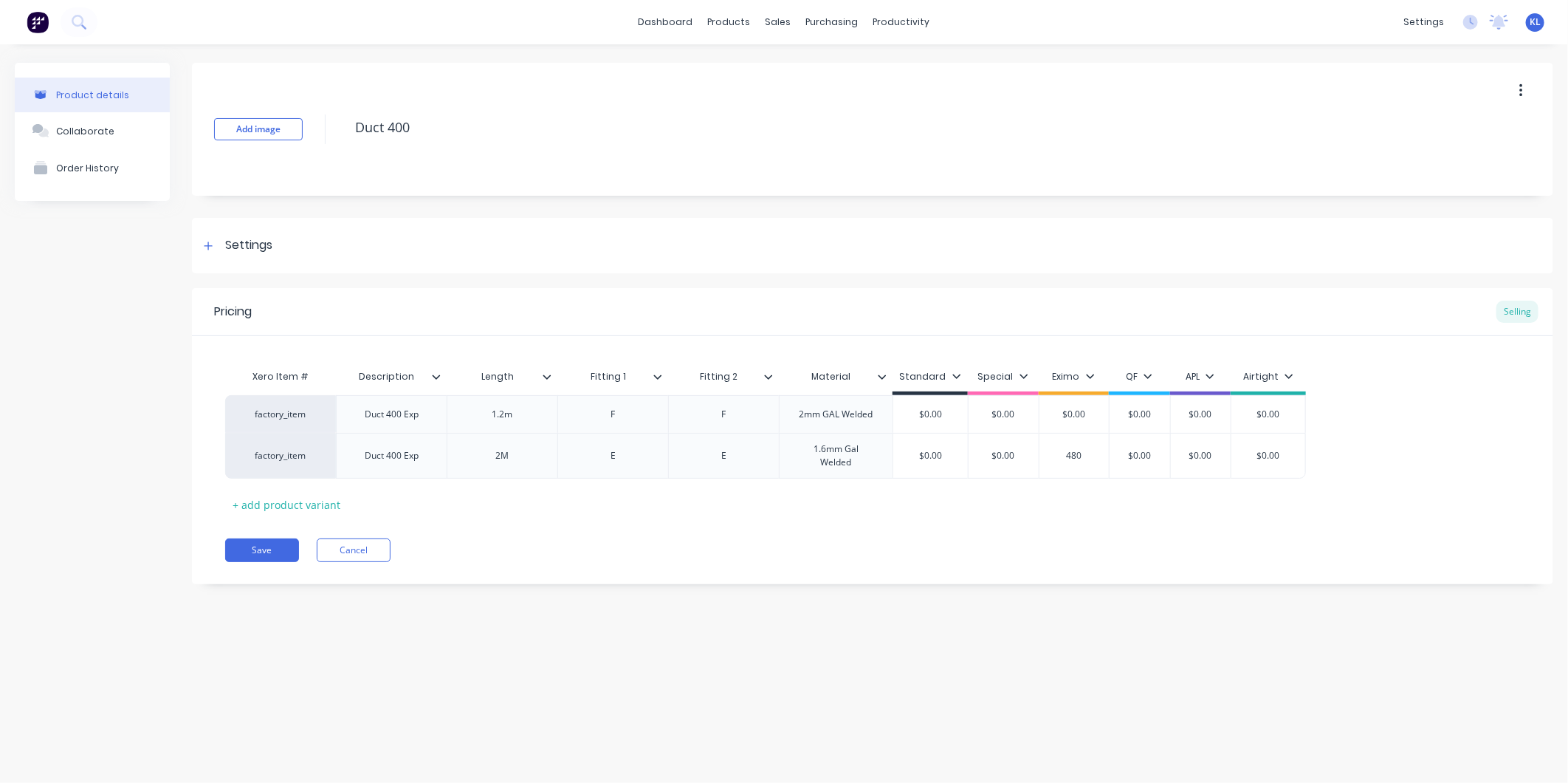
type input "480"
click at [975, 586] on div "Add image Duct 400 Settings Product Options I buy this item I sell this item I …" at bounding box center [873, 335] width 1361 height 543
click at [305, 500] on div "+ add product variant" at bounding box center [286, 506] width 122 height 23
type textarea "x"
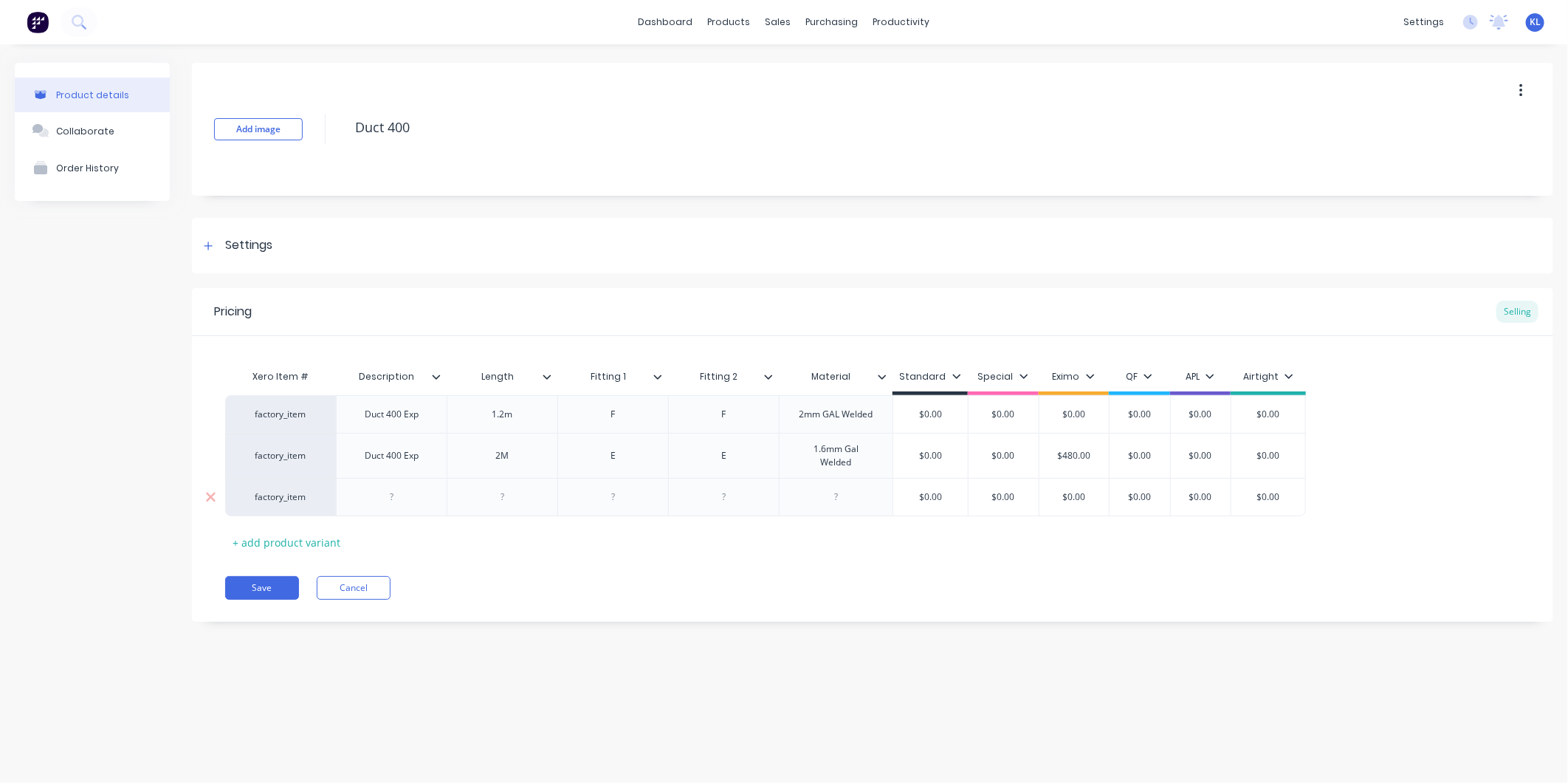
click at [397, 506] on div at bounding box center [392, 497] width 74 height 19
click at [502, 506] on div at bounding box center [502, 498] width 111 height 39
type textarea "x"
click at [518, 494] on div at bounding box center [502, 497] width 74 height 19
click at [533, 452] on div "2M" at bounding box center [502, 456] width 74 height 19
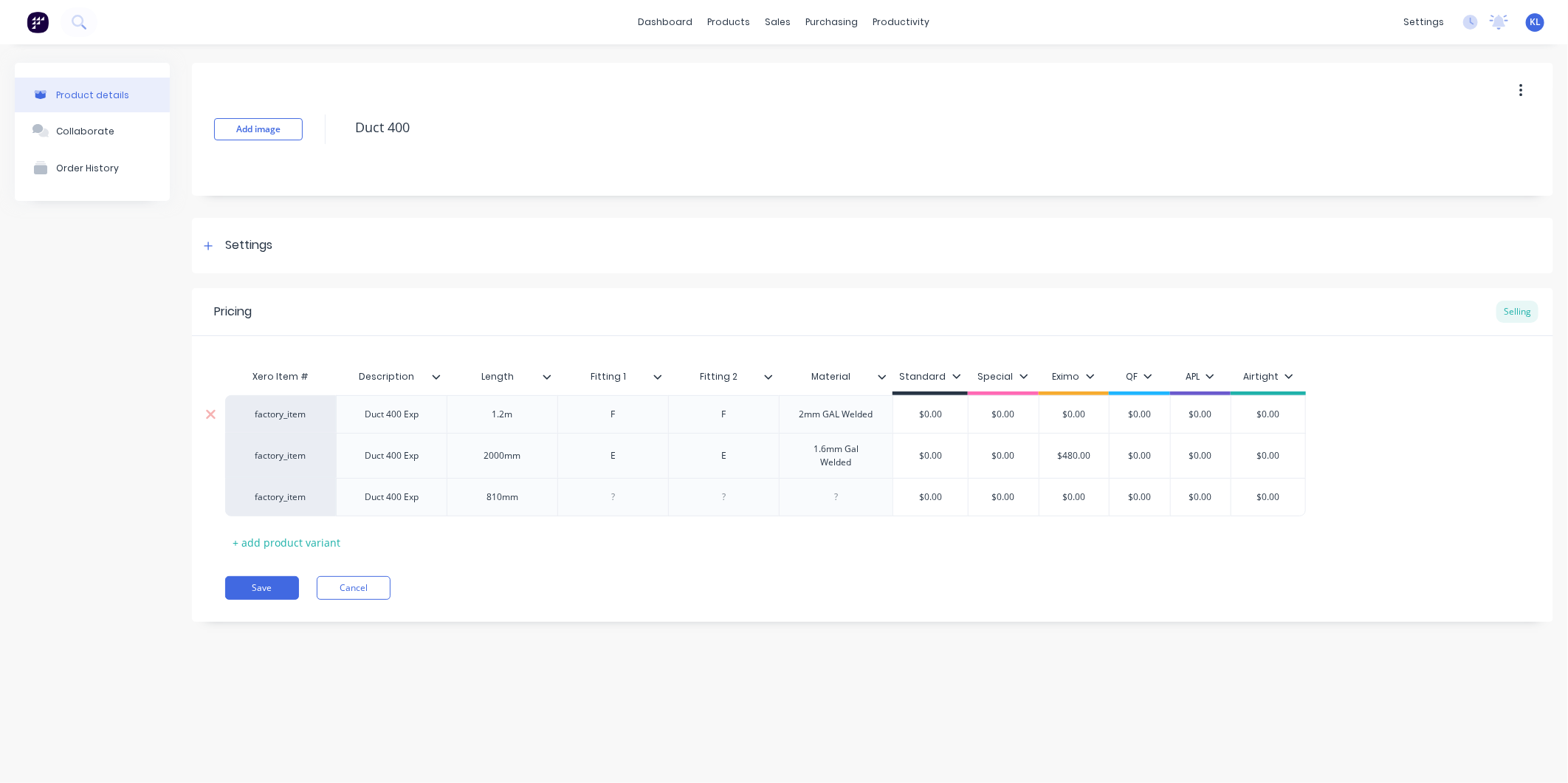
type textarea "x"
click at [532, 417] on div "1.2m" at bounding box center [502, 414] width 74 height 19
click at [549, 498] on div "810mm" at bounding box center [502, 498] width 111 height 39
click at [630, 491] on div at bounding box center [614, 497] width 74 height 19
type textarea "x"
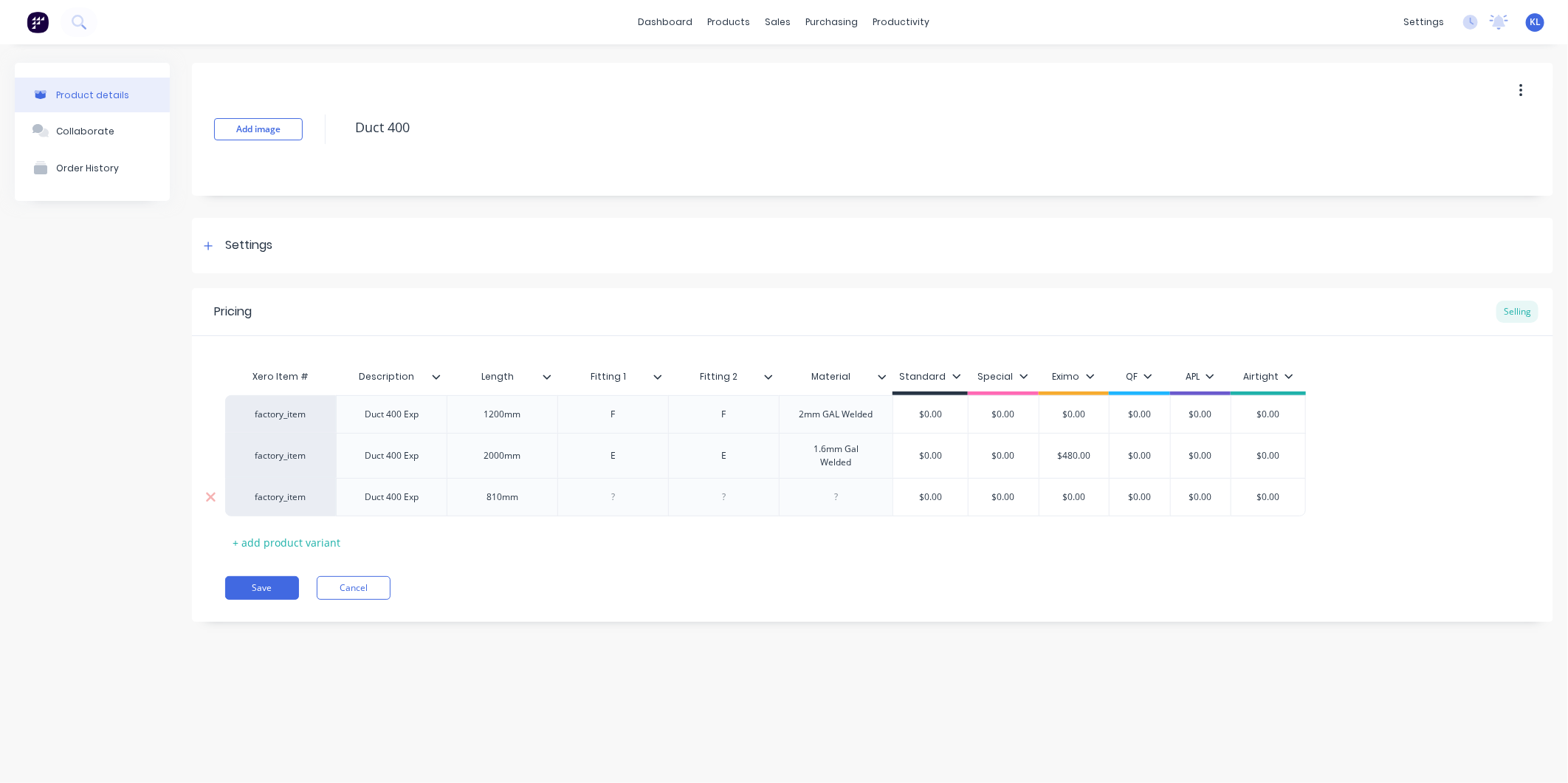
click at [614, 498] on div at bounding box center [614, 497] width 74 height 19
drag, startPoint x: 629, startPoint y: 493, endPoint x: 591, endPoint y: 500, distance: 38.6
click at [591, 500] on div "240" at bounding box center [614, 497] width 74 height 19
type textarea "x"
drag, startPoint x: 728, startPoint y: 489, endPoint x: 731, endPoint y: 498, distance: 9.5
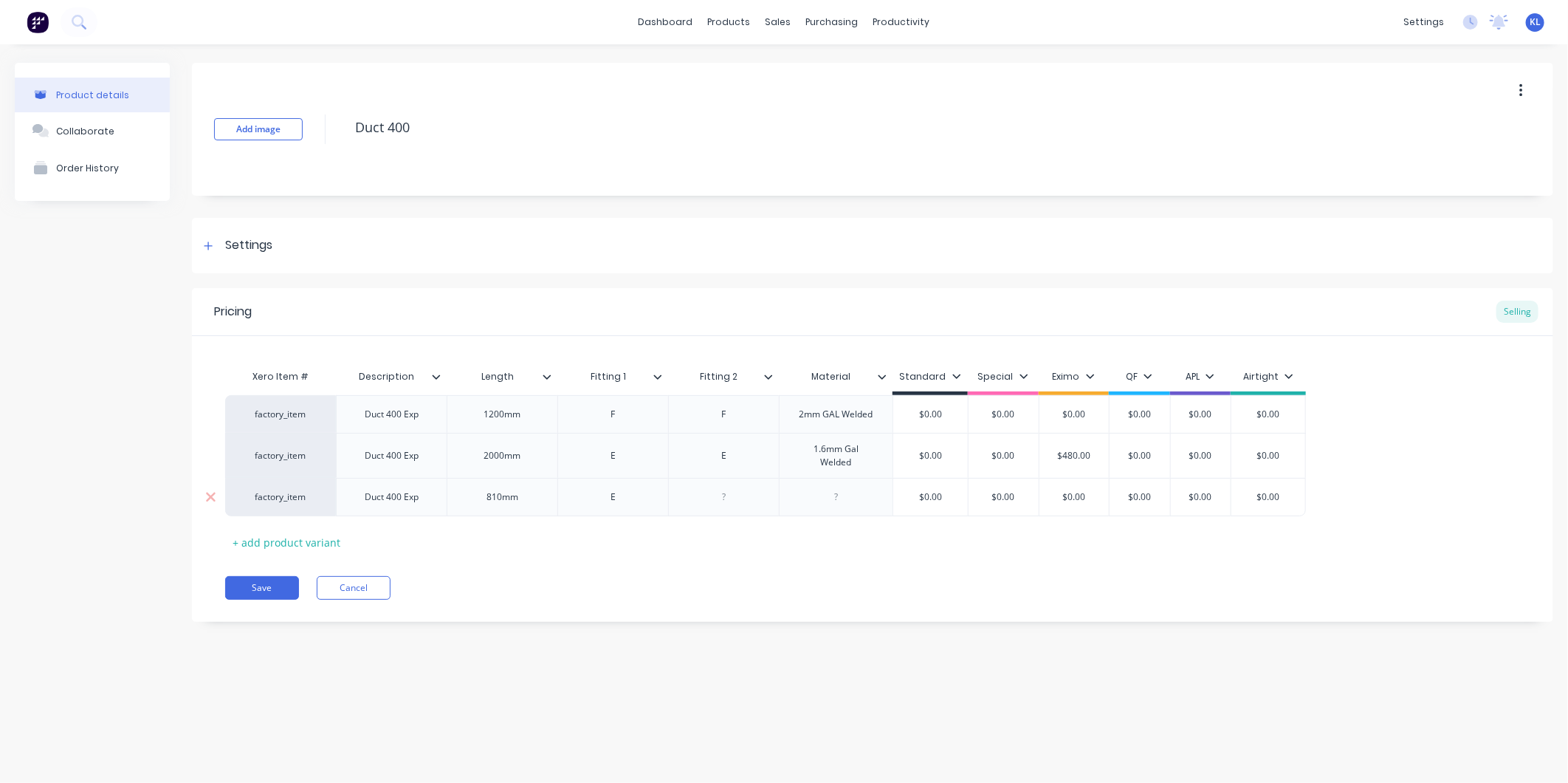
click at [728, 491] on div at bounding box center [724, 497] width 74 height 19
drag, startPoint x: 844, startPoint y: 496, endPoint x: 889, endPoint y: 500, distance: 45.2
click at [845, 497] on div at bounding box center [837, 497] width 74 height 19
drag, startPoint x: 857, startPoint y: 458, endPoint x: 808, endPoint y: 447, distance: 50.2
click at [808, 447] on div "1.6mm Gal Welded" at bounding box center [836, 455] width 101 height 32
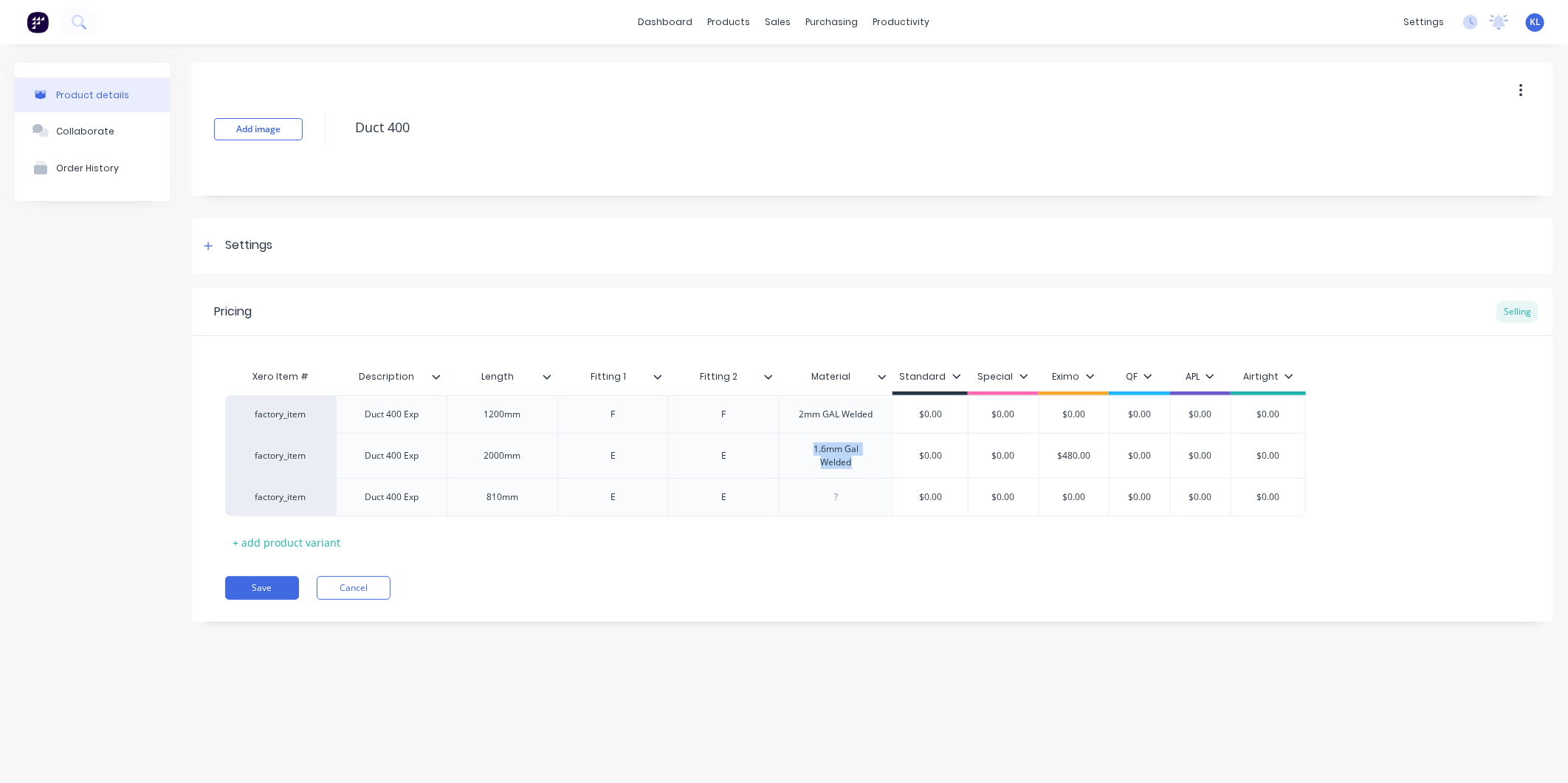
copy div "1.6mm Gal Welded"
type textarea "x"
click at [852, 494] on div at bounding box center [837, 497] width 74 height 19
paste div
type textarea "x"
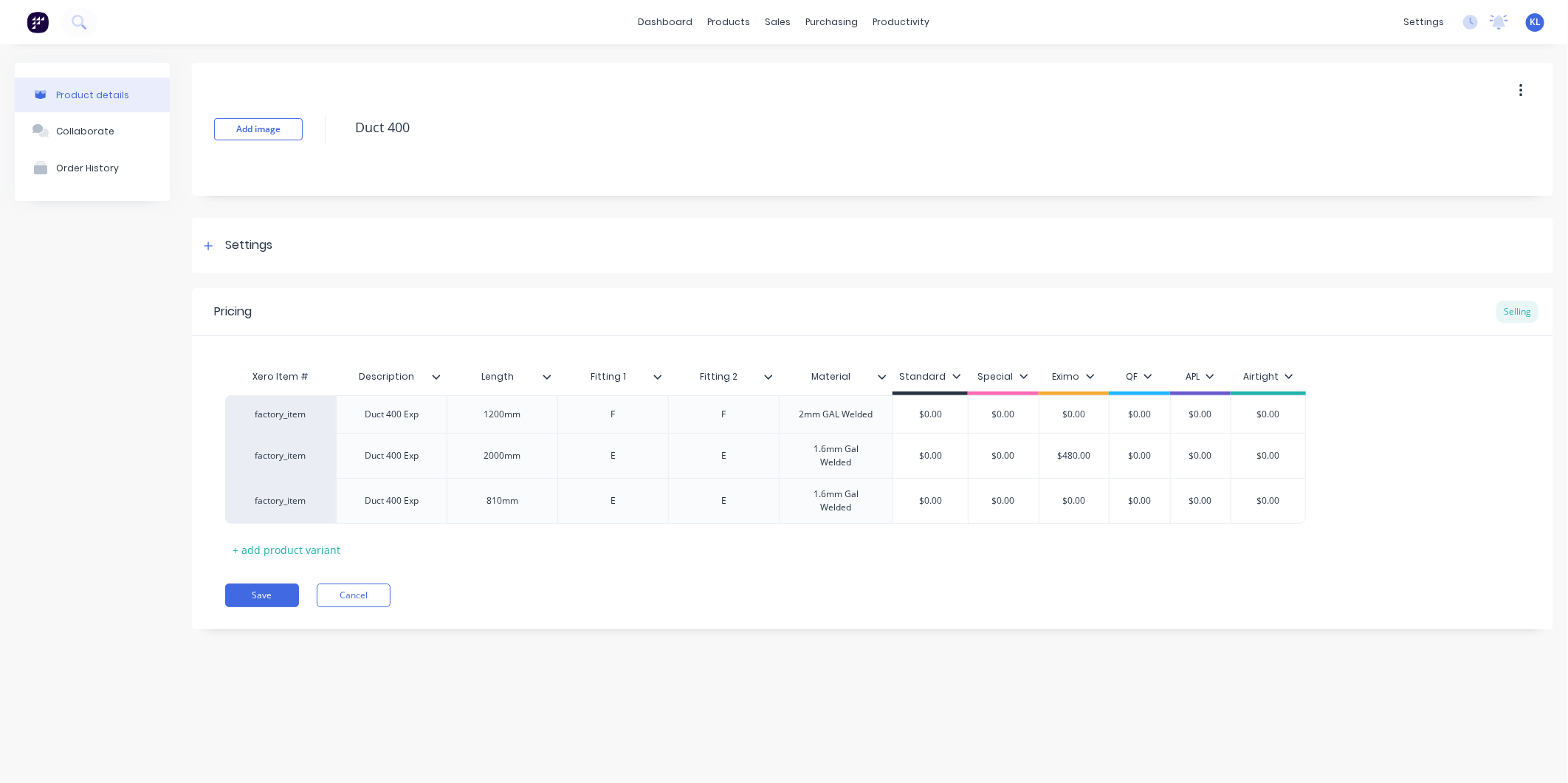
click at [865, 548] on div "Xero Item # Description Length Fitting 1 Fitting 2 Material Standard Special Ex…" at bounding box center [872, 462] width 1295 height 200
type input "$0.00"
drag, startPoint x: 1098, startPoint y: 496, endPoint x: 1037, endPoint y: 498, distance: 61.0
click at [1038, 498] on input "$0.00" at bounding box center [1074, 501] width 74 height 14
type textarea "x"
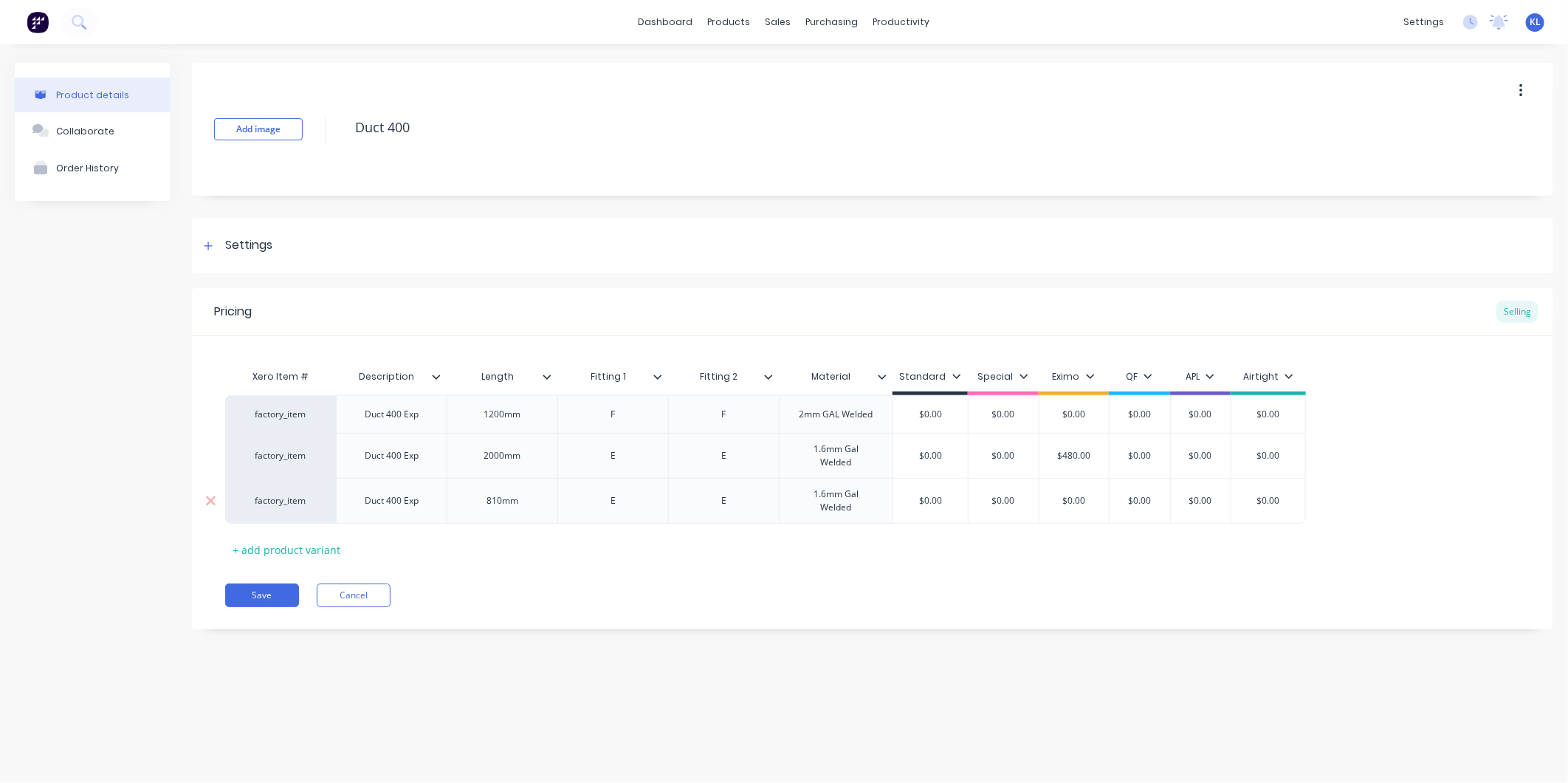
type input "2"
type textarea "x"
type input "24"
type textarea "x"
type input "240"
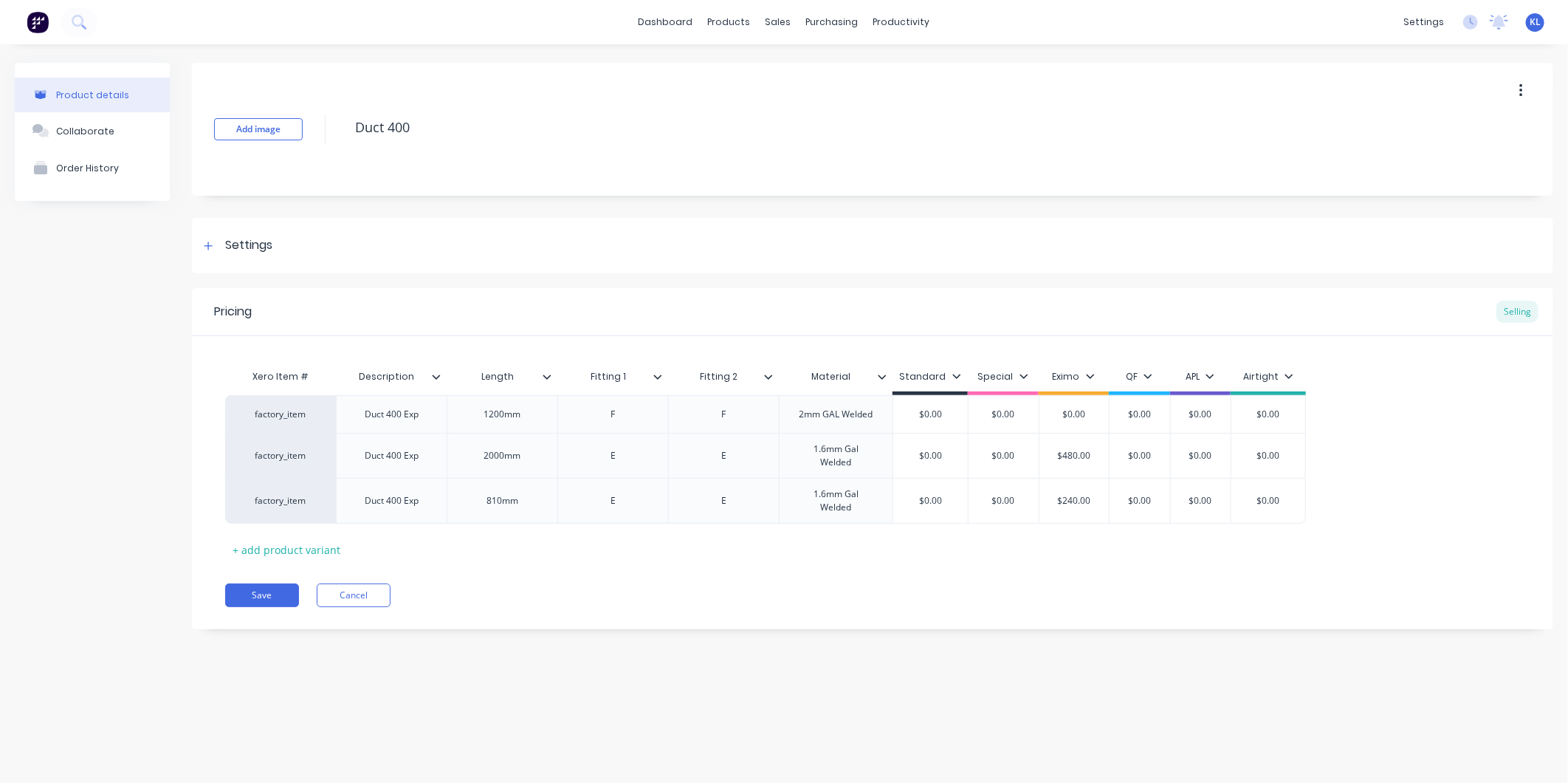
click at [1044, 574] on div "Pricing Selling Xero Item # Description Length Fitting 1 Fitting 2 Material Sta…" at bounding box center [873, 459] width 1361 height 342
click at [263, 595] on button "Save" at bounding box center [262, 595] width 74 height 23
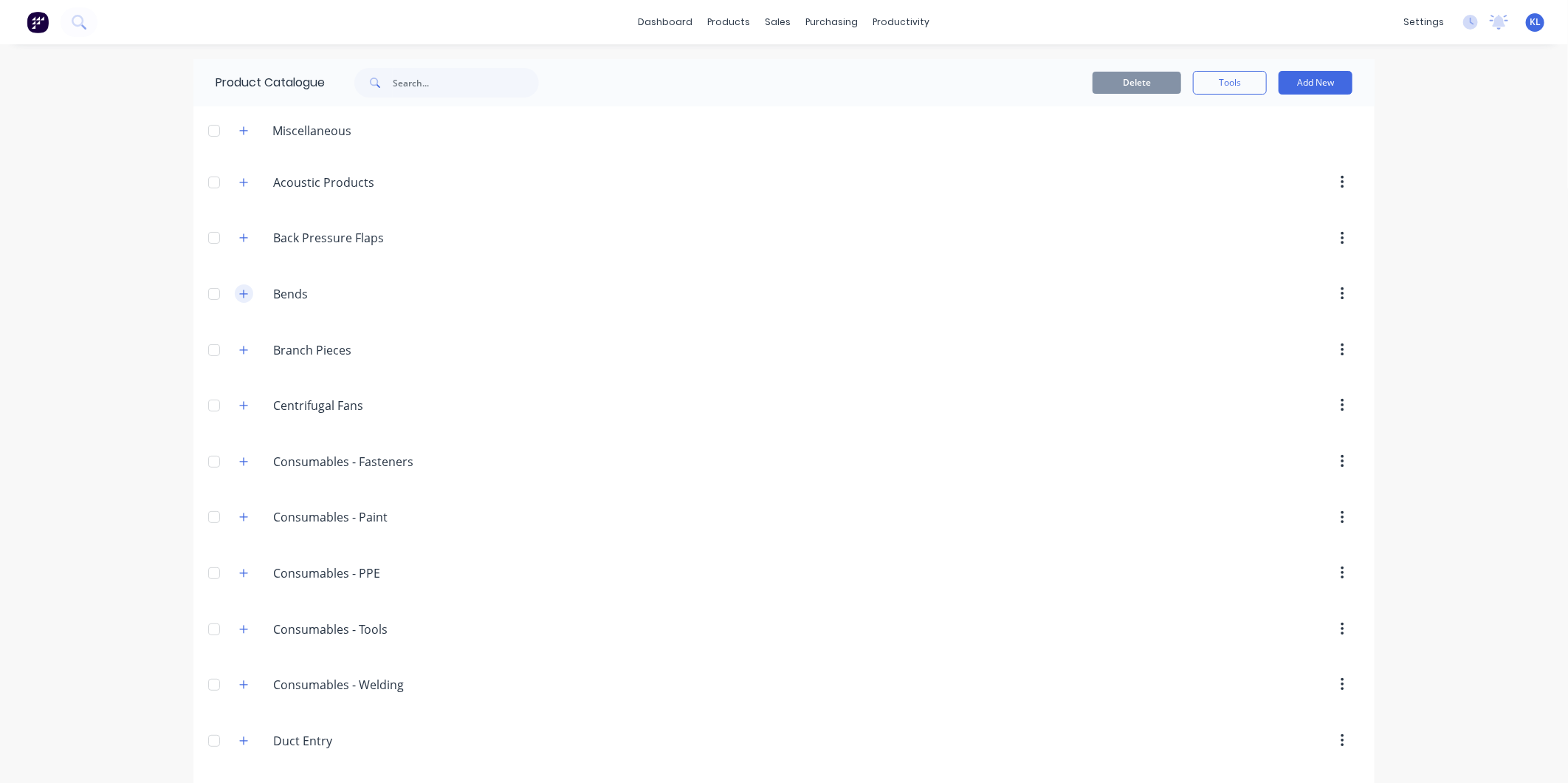
click at [240, 292] on icon "button" at bounding box center [243, 294] width 9 height 11
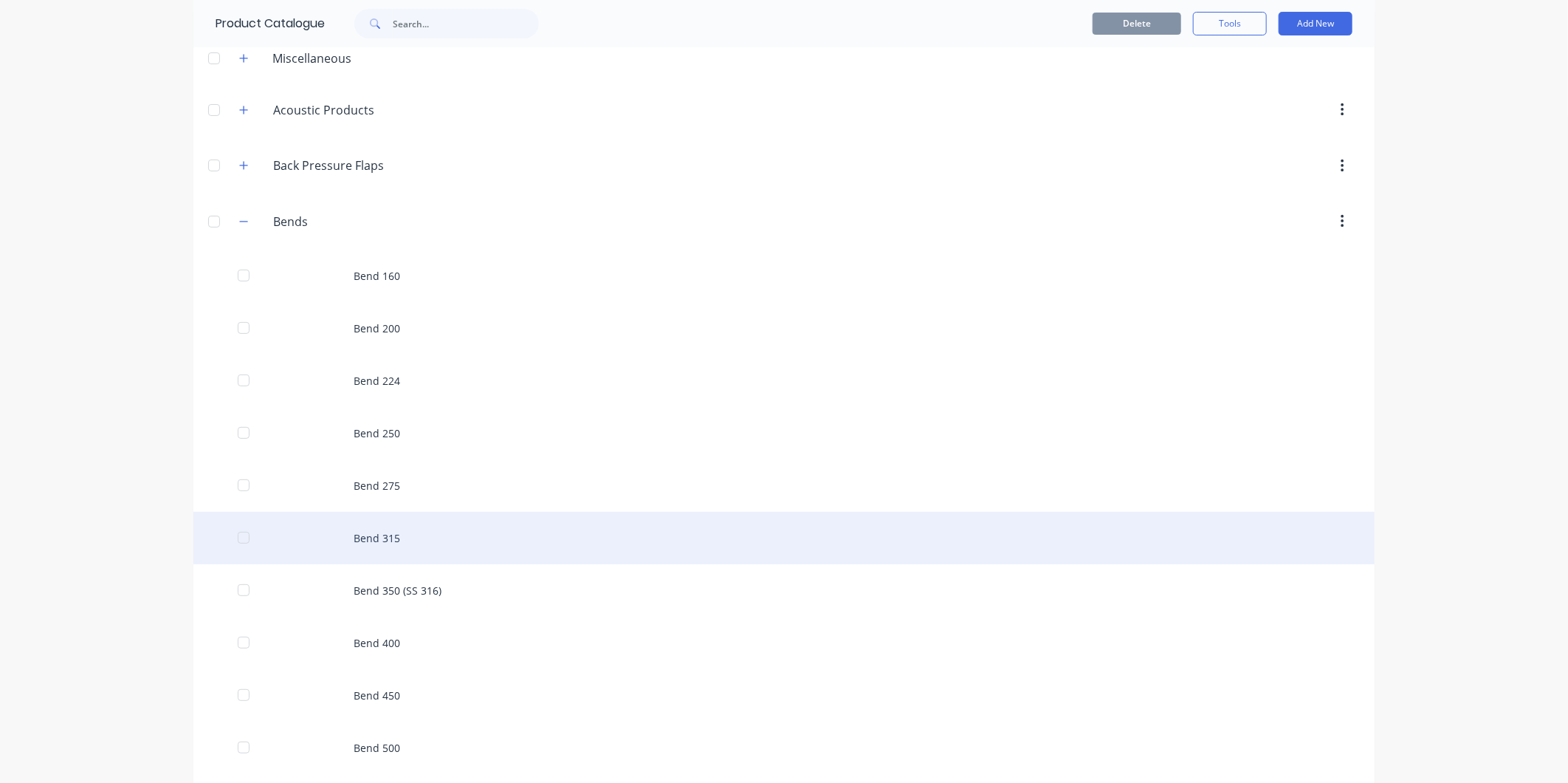
scroll to position [164, 0]
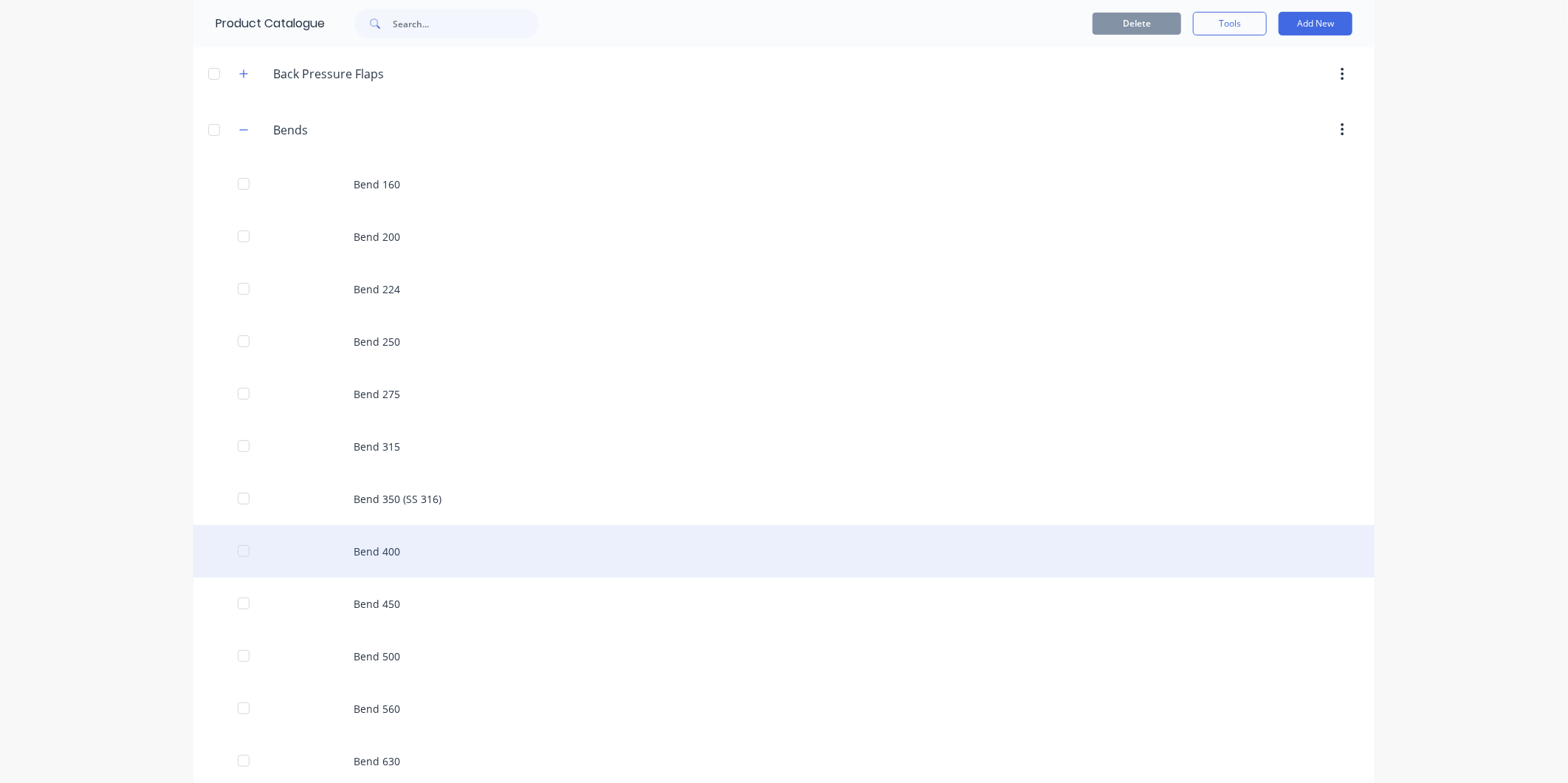
click at [400, 547] on div "Bend 400" at bounding box center [784, 551] width 1181 height 52
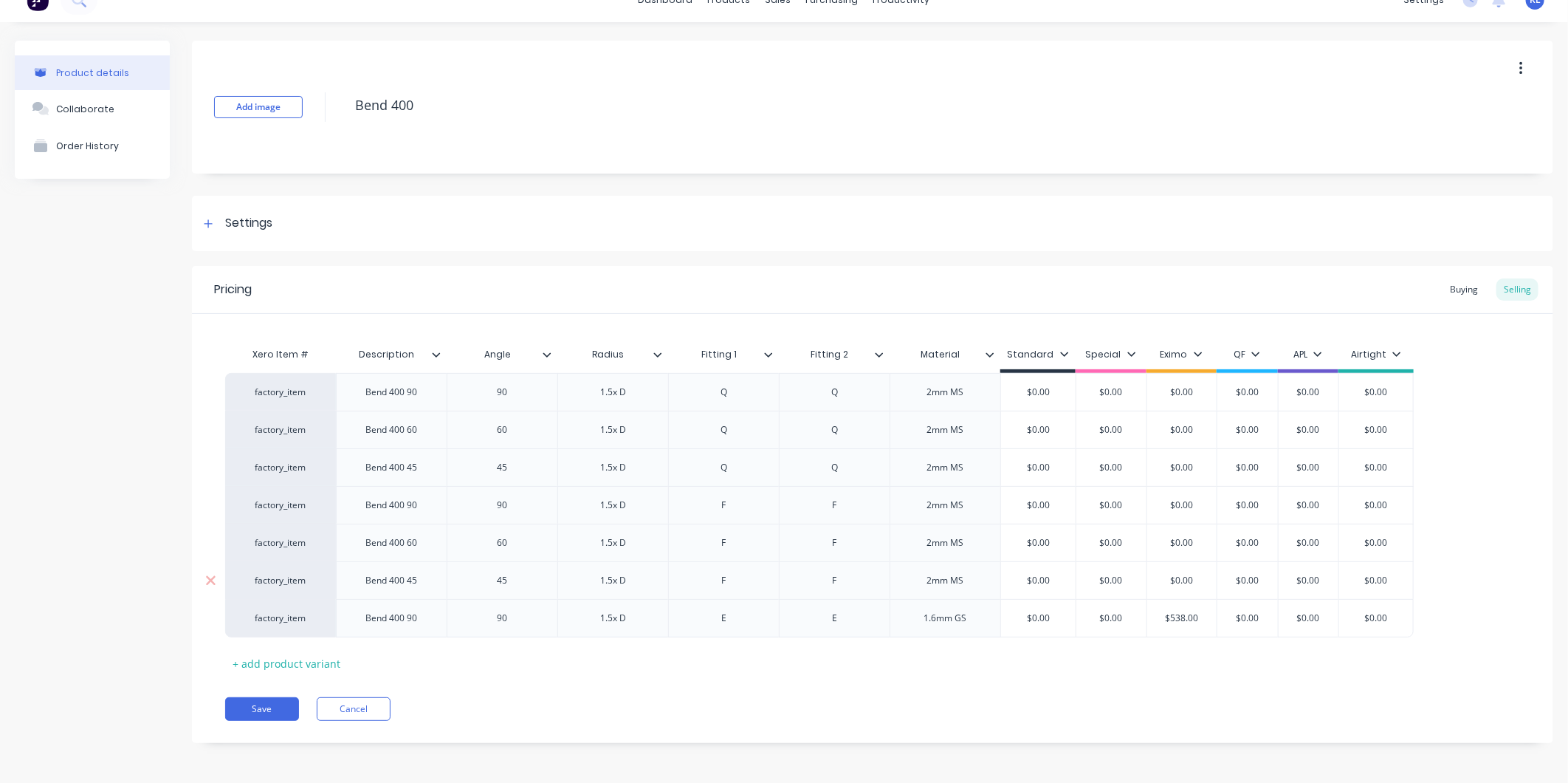
scroll to position [23, 0]
click at [314, 661] on div "+ add product variant" at bounding box center [286, 663] width 122 height 23
type textarea "x"
click at [410, 636] on div at bounding box center [391, 655] width 111 height 39
click at [400, 661] on div at bounding box center [392, 655] width 74 height 19
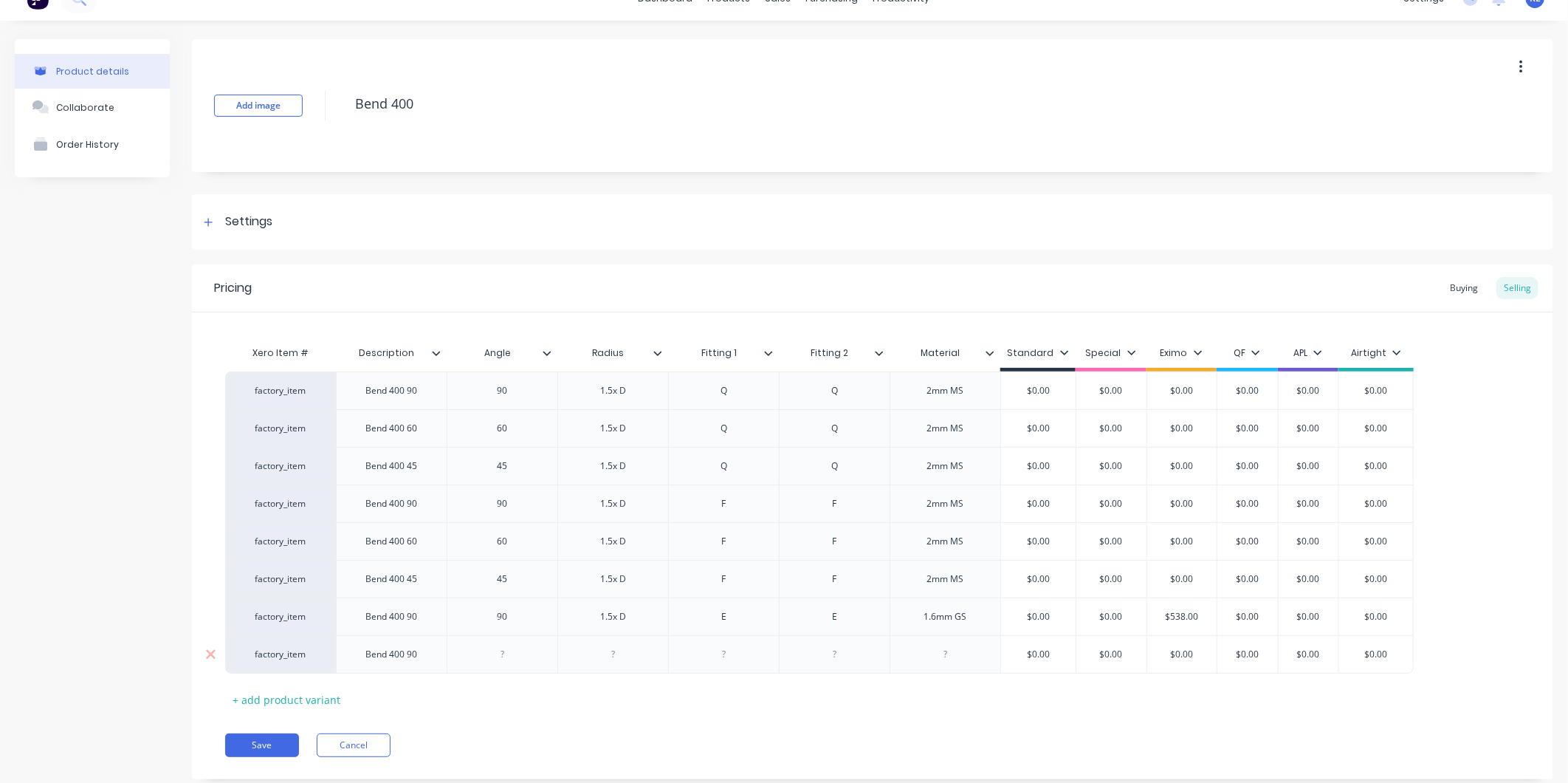
click at [492, 658] on div at bounding box center [502, 655] width 74 height 19
click at [427, 658] on div "Bend 400 90" at bounding box center [392, 655] width 76 height 19
type textarea "x"
click at [515, 650] on div at bounding box center [502, 655] width 74 height 19
type textarea "x"
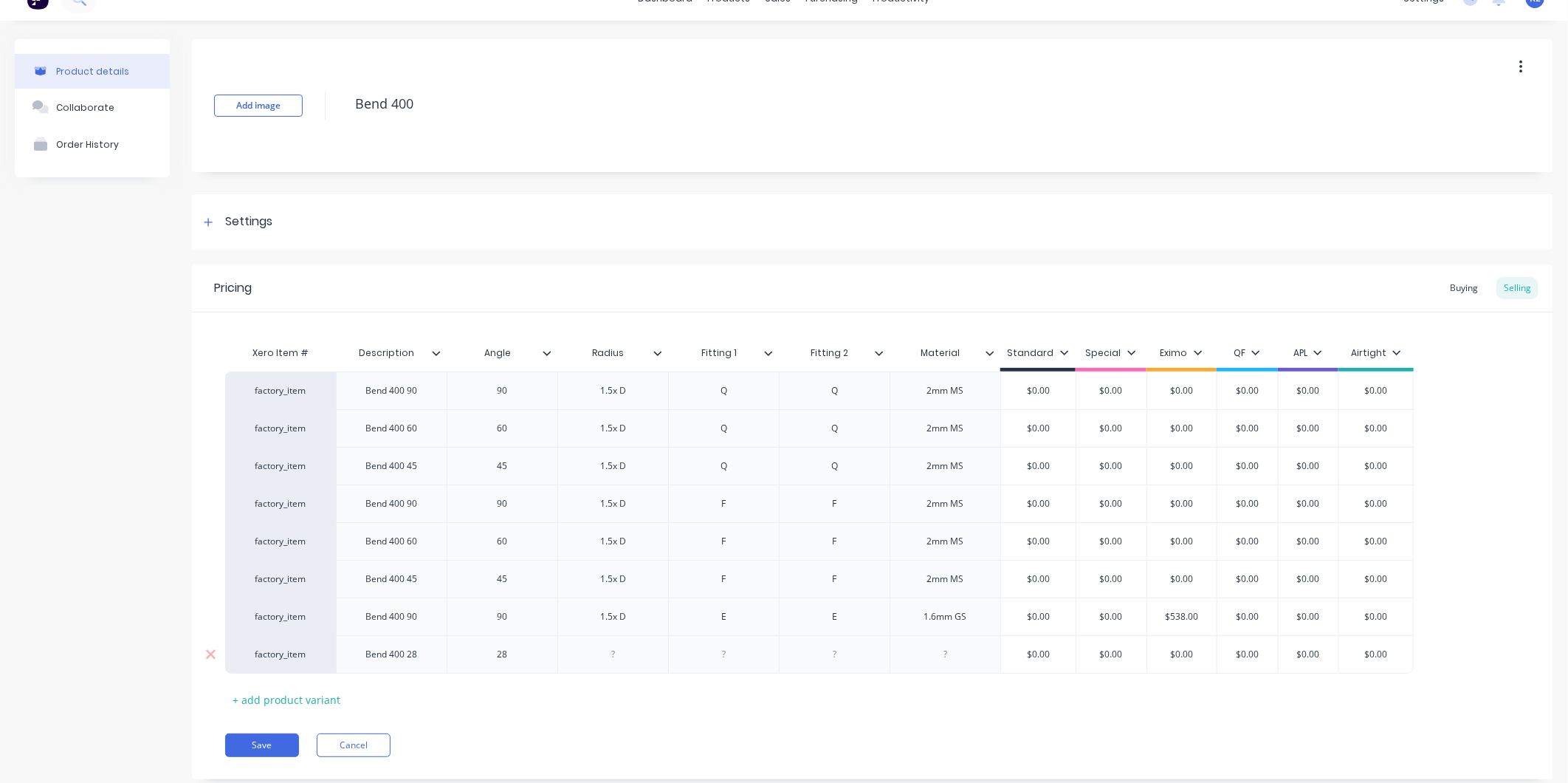
click at [638, 651] on div at bounding box center [614, 655] width 74 height 19
type textarea "x"
click at [736, 658] on div at bounding box center [724, 655] width 74 height 19
type textarea "x"
click at [846, 660] on div at bounding box center [835, 655] width 74 height 19
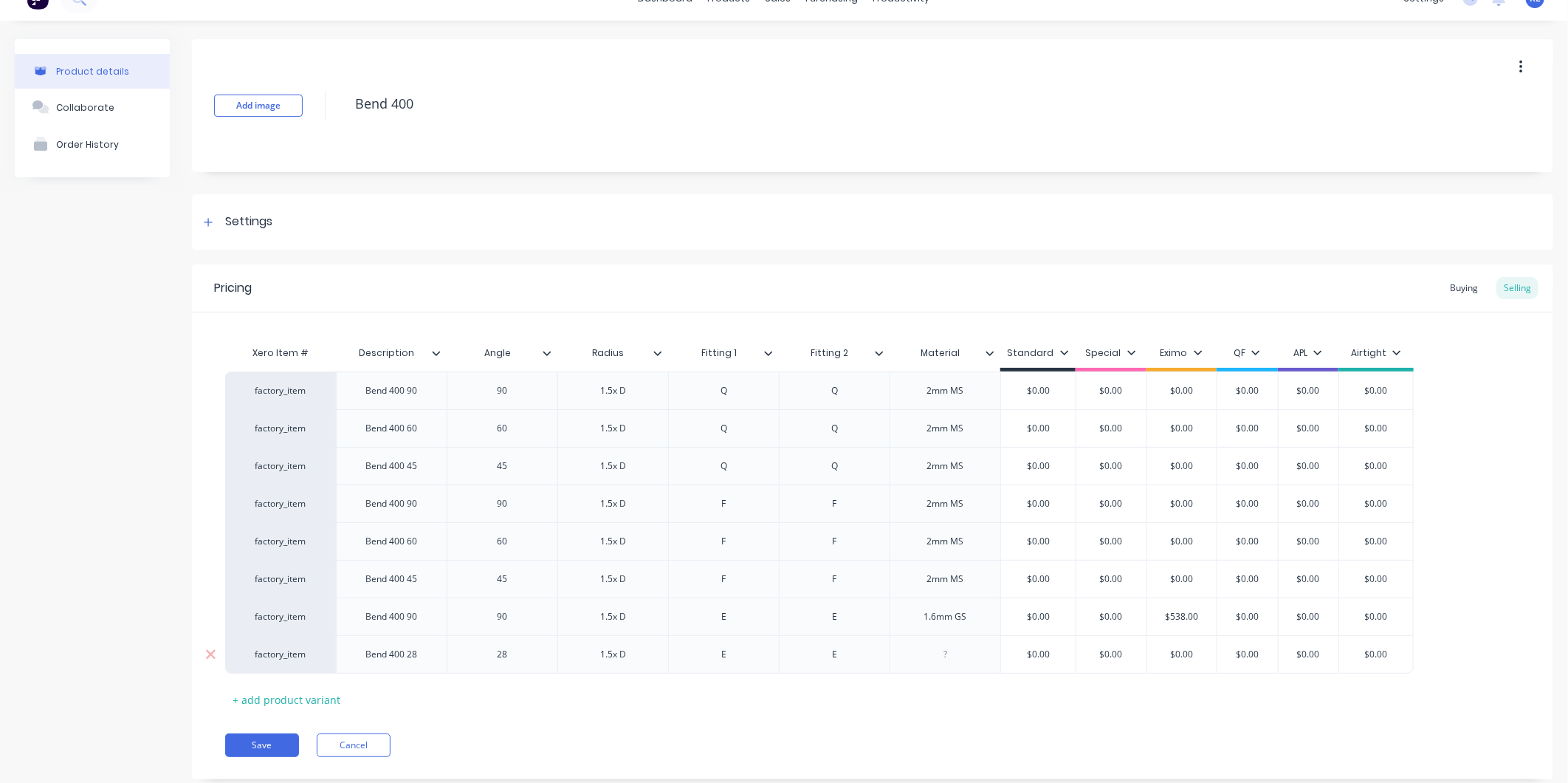
click at [949, 668] on div at bounding box center [944, 655] width 111 height 39
type textarea "x"
click at [961, 656] on div at bounding box center [945, 655] width 74 height 19
type textarea "x"
type input "$0.00"
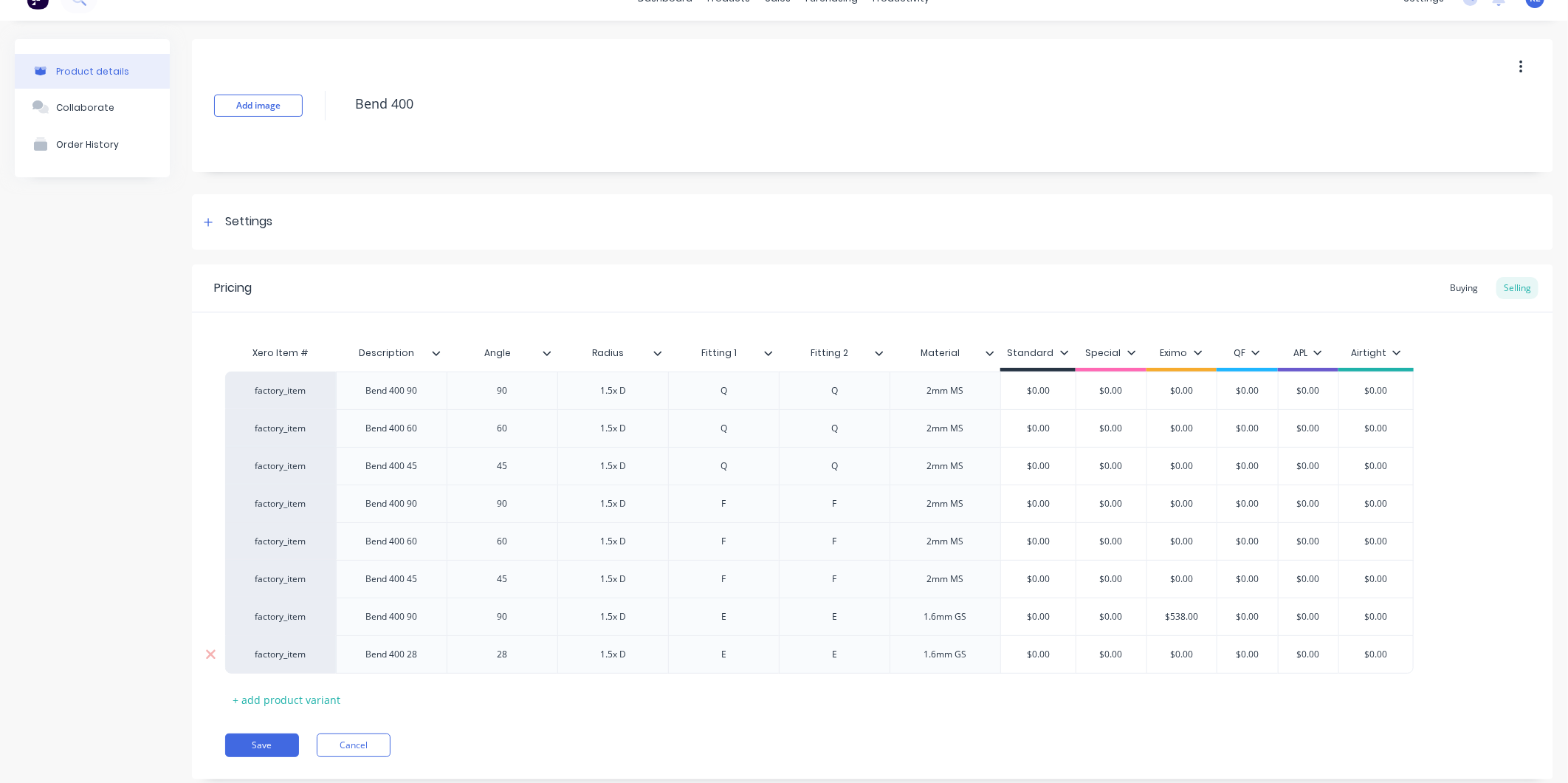
drag, startPoint x: 1134, startPoint y: 653, endPoint x: 1096, endPoint y: 655, distance: 38.1
click at [1096, 655] on input "$0.00" at bounding box center [1111, 655] width 74 height 14
type input "$0.00"
click at [1207, 658] on input "$0.00" at bounding box center [1182, 655] width 74 height 14
drag, startPoint x: 1207, startPoint y: 658, endPoint x: 1162, endPoint y: 663, distance: 45.3
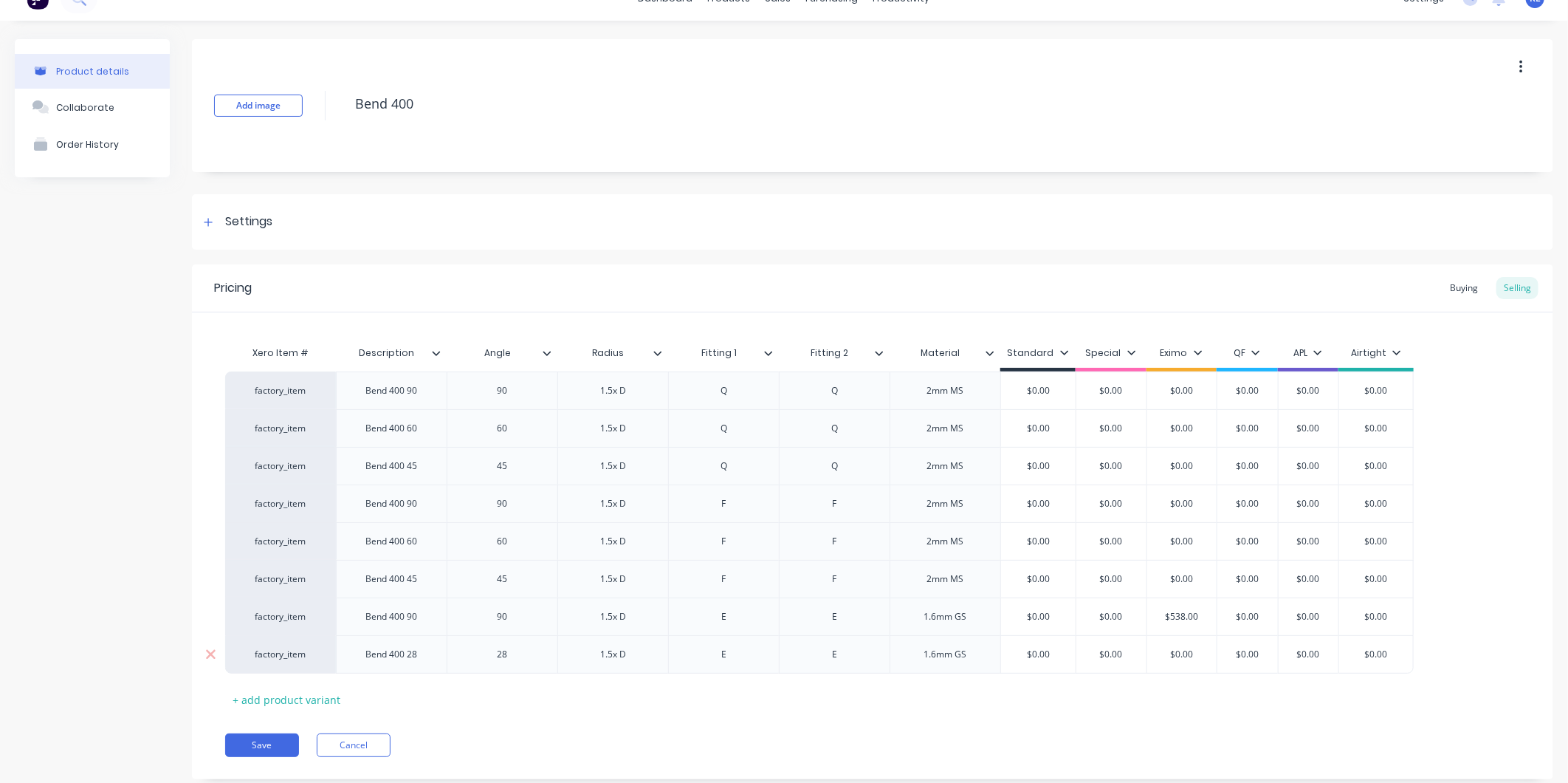
click at [1162, 663] on div "$0.00 $0.00" at bounding box center [1182, 654] width 74 height 37
type textarea "x"
type input "2"
type textarea "x"
type input "22"
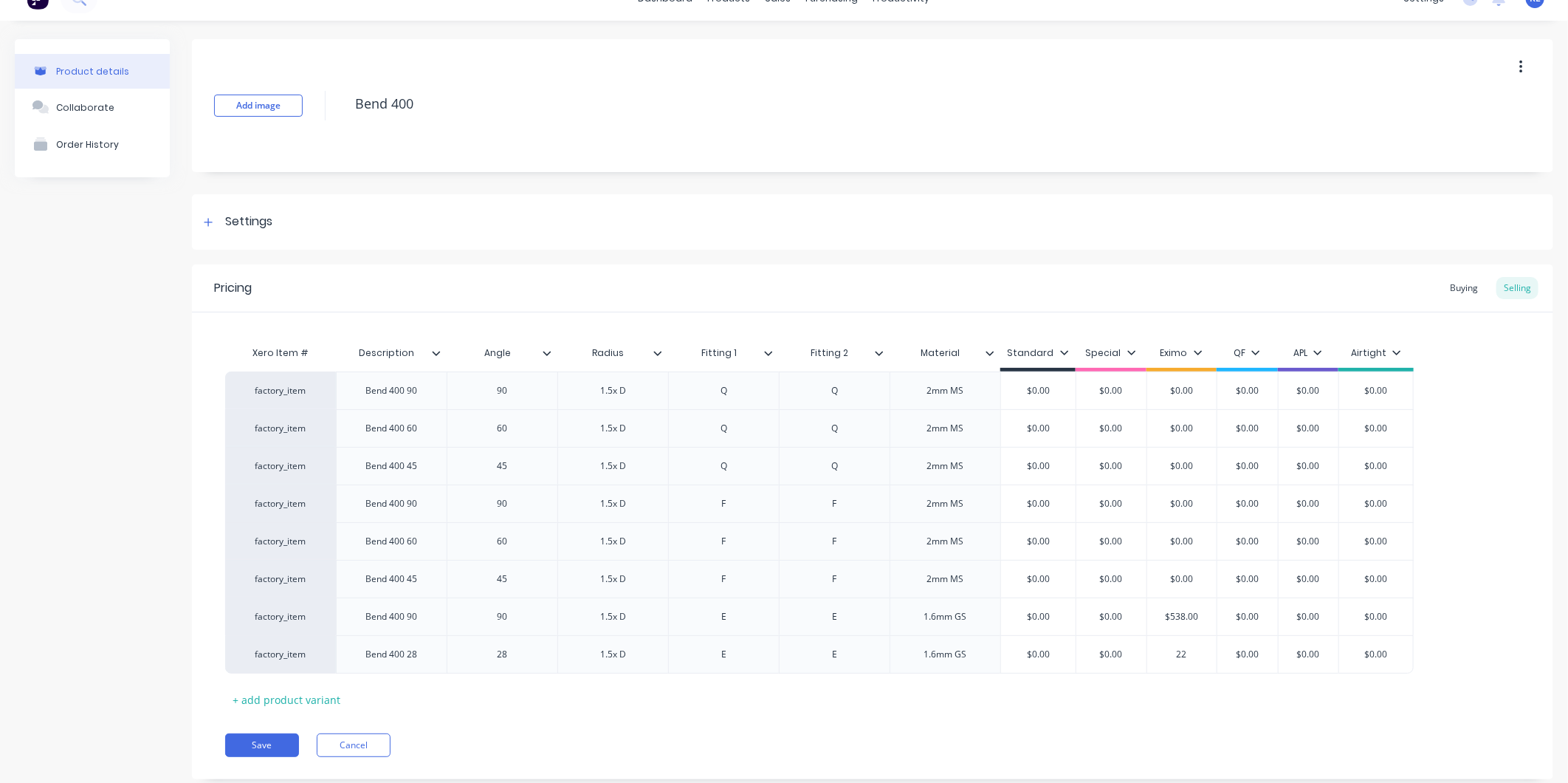
type textarea "x"
type input "225"
click at [1174, 691] on div "Xero Item # Description Angle Radius Fitting 1 Fitting 2 Material Standard Spec…" at bounding box center [872, 525] width 1295 height 373
click at [283, 747] on button "Save" at bounding box center [262, 745] width 74 height 23
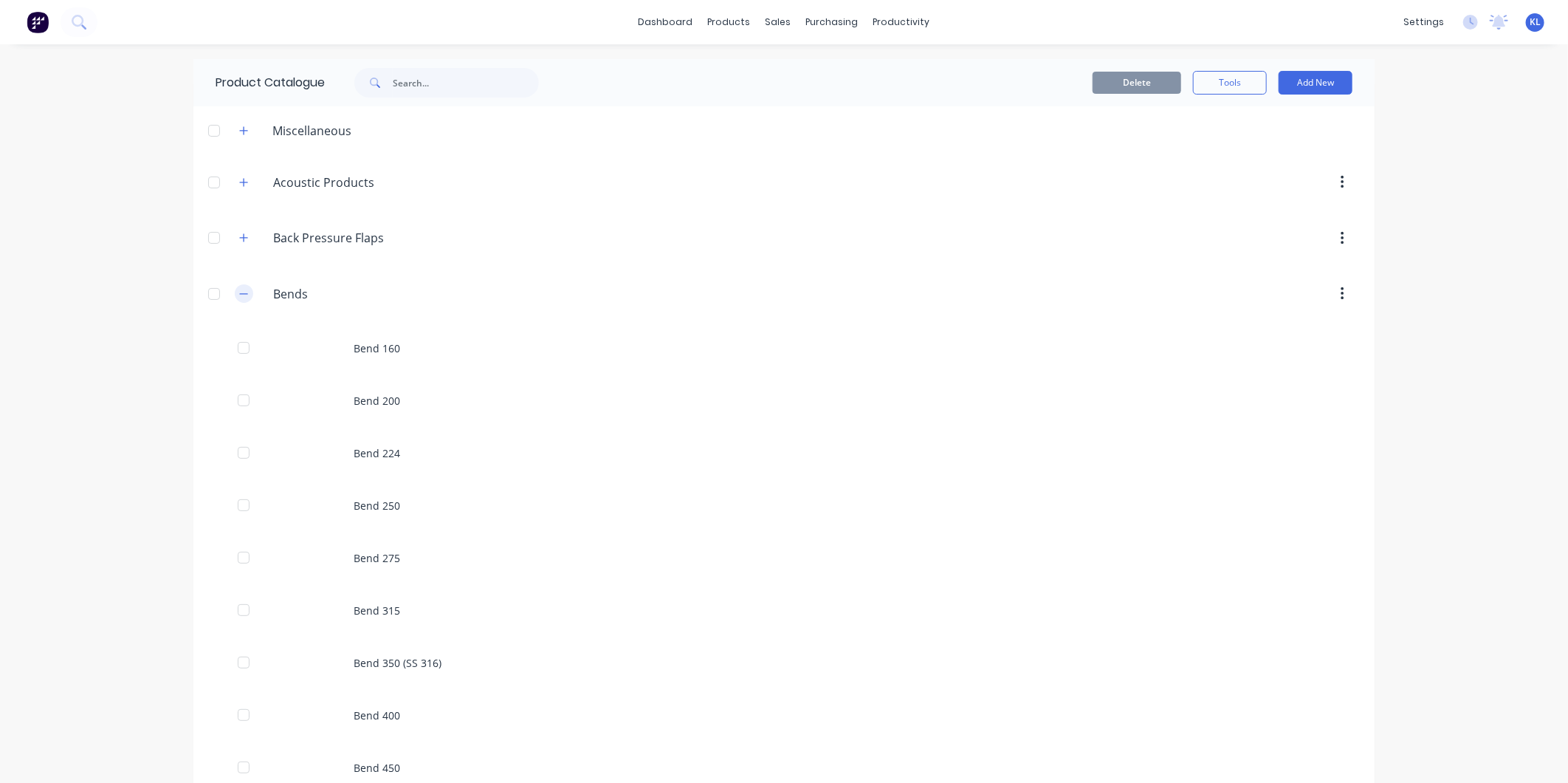
click at [240, 289] on icon "button" at bounding box center [243, 294] width 9 height 11
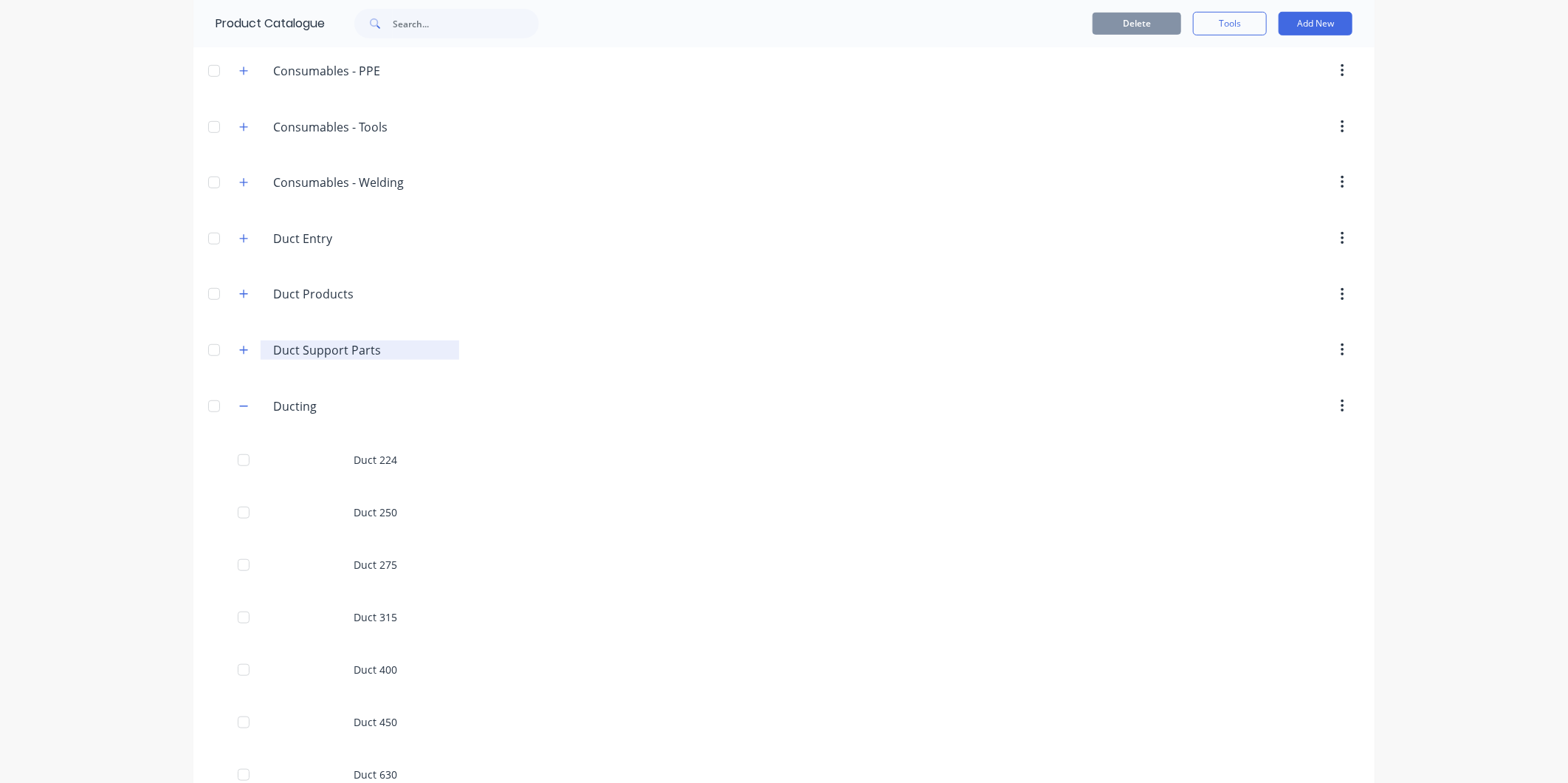
scroll to position [492, 0]
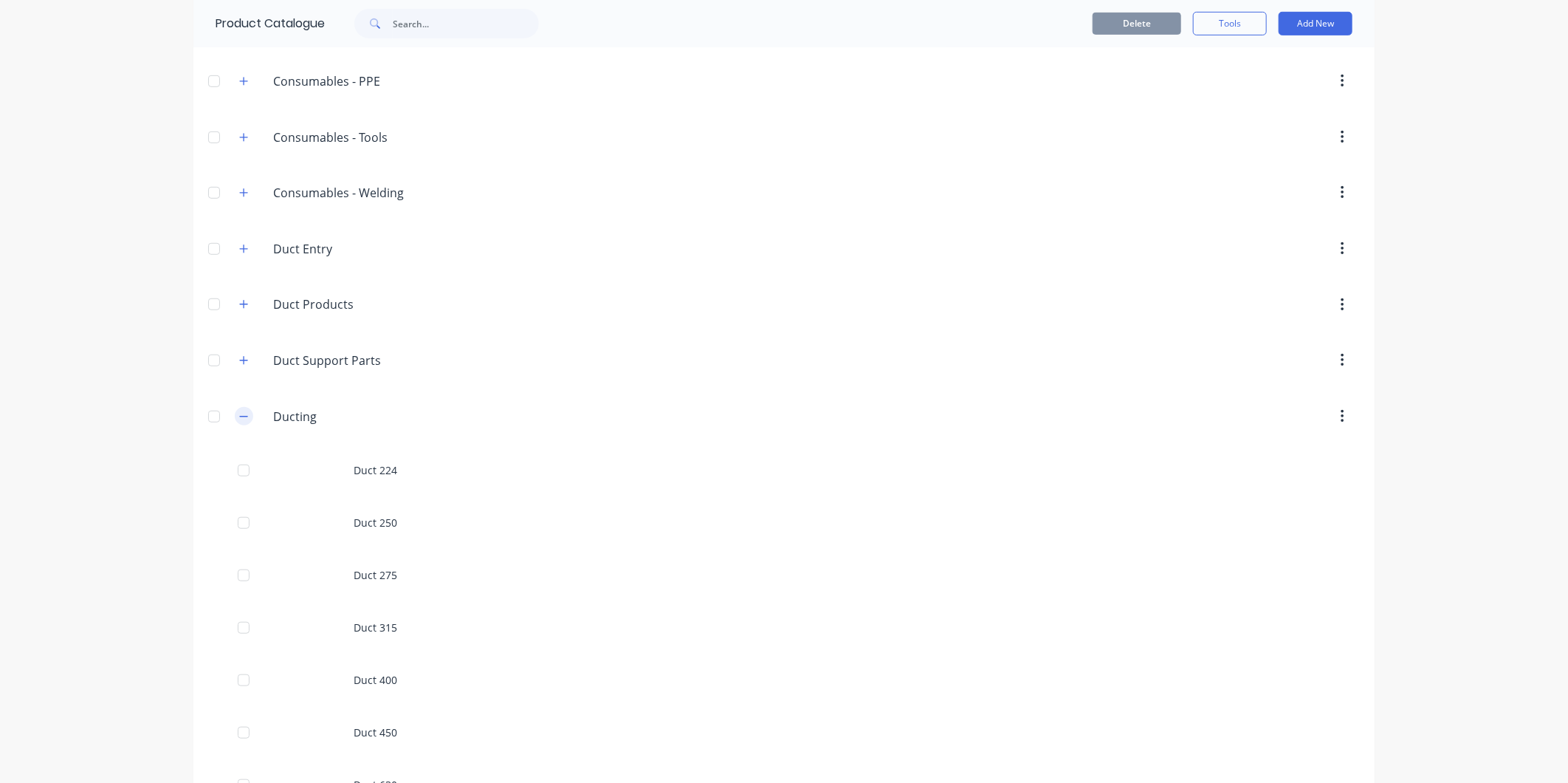
click at [240, 413] on icon "button" at bounding box center [243, 416] width 9 height 11
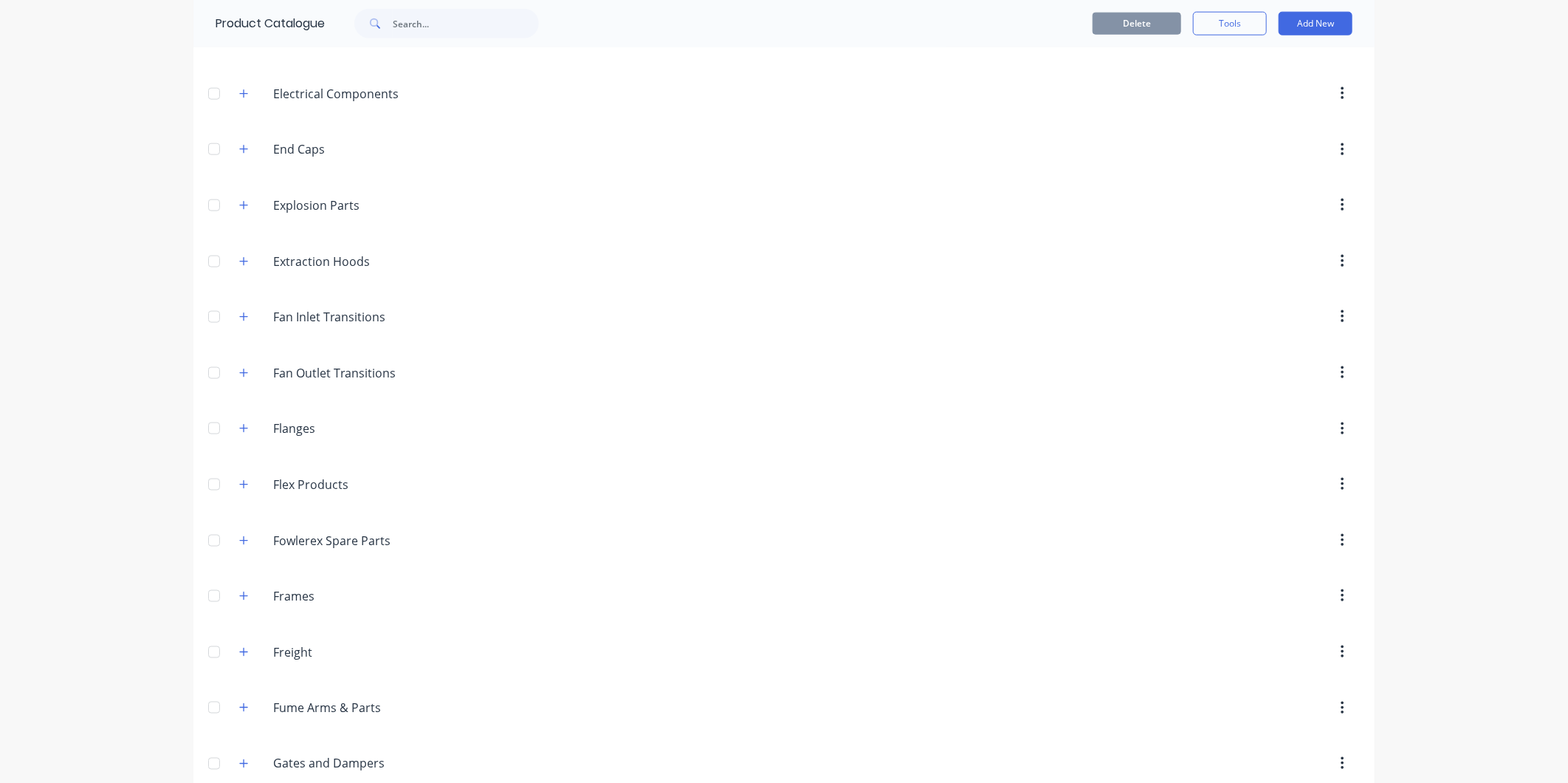
scroll to position [1066, 0]
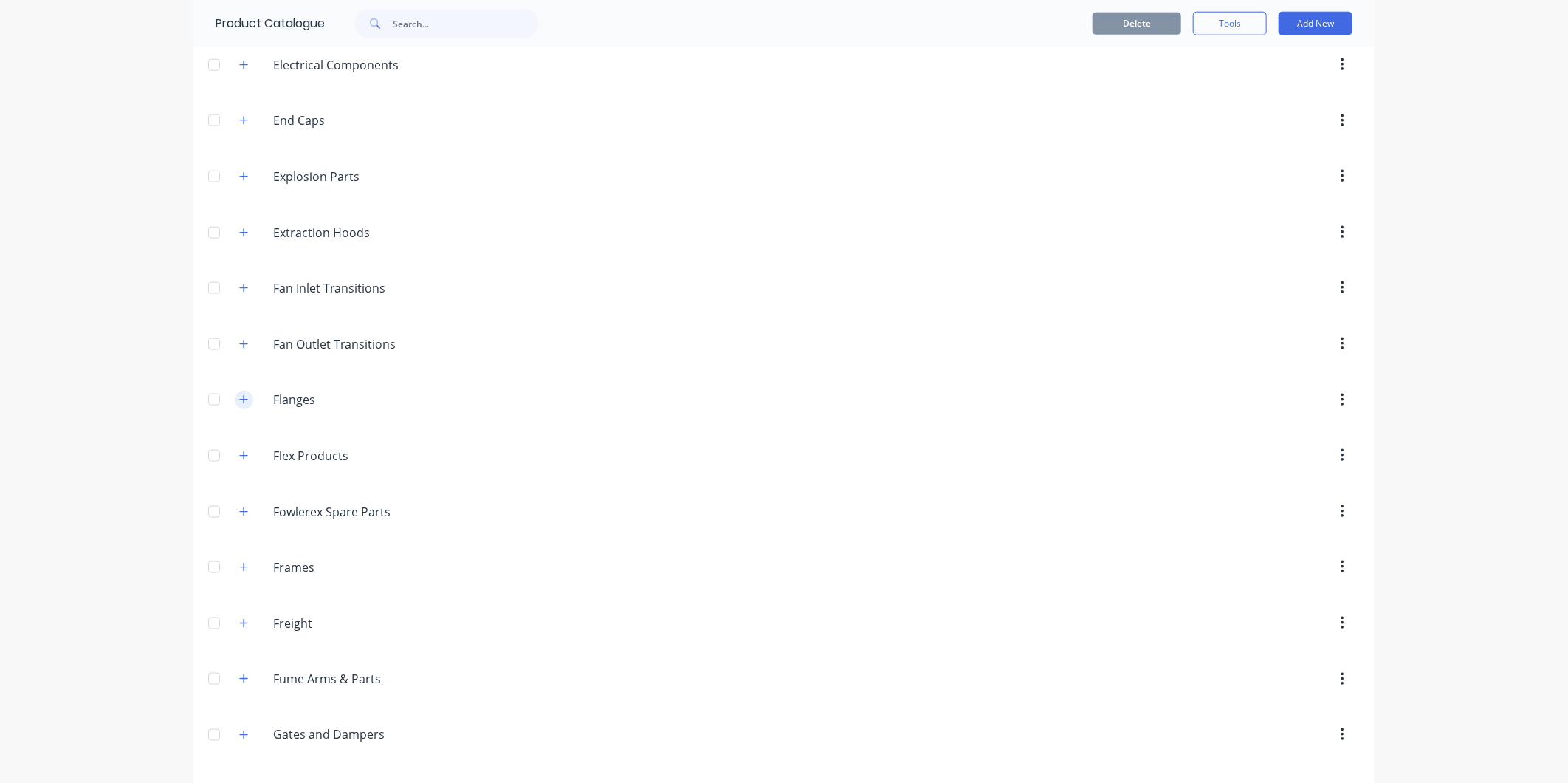
click at [241, 405] on icon "button" at bounding box center [243, 400] width 9 height 11
click at [1313, 22] on button "Add New" at bounding box center [1316, 23] width 74 height 23
click at [1245, 89] on div "Product" at bounding box center [1282, 91] width 113 height 21
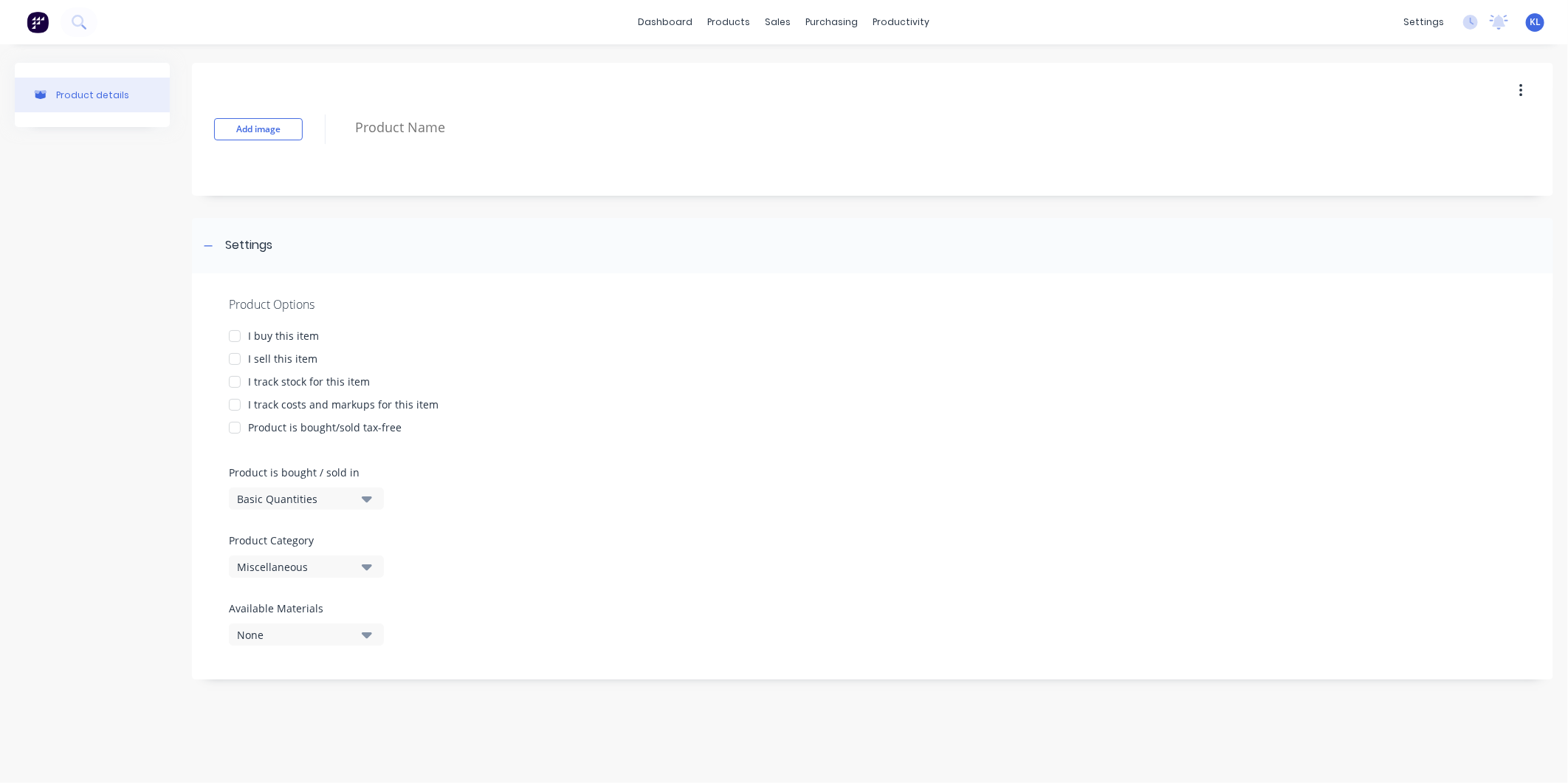
click at [393, 100] on div "Add image" at bounding box center [873, 129] width 1361 height 133
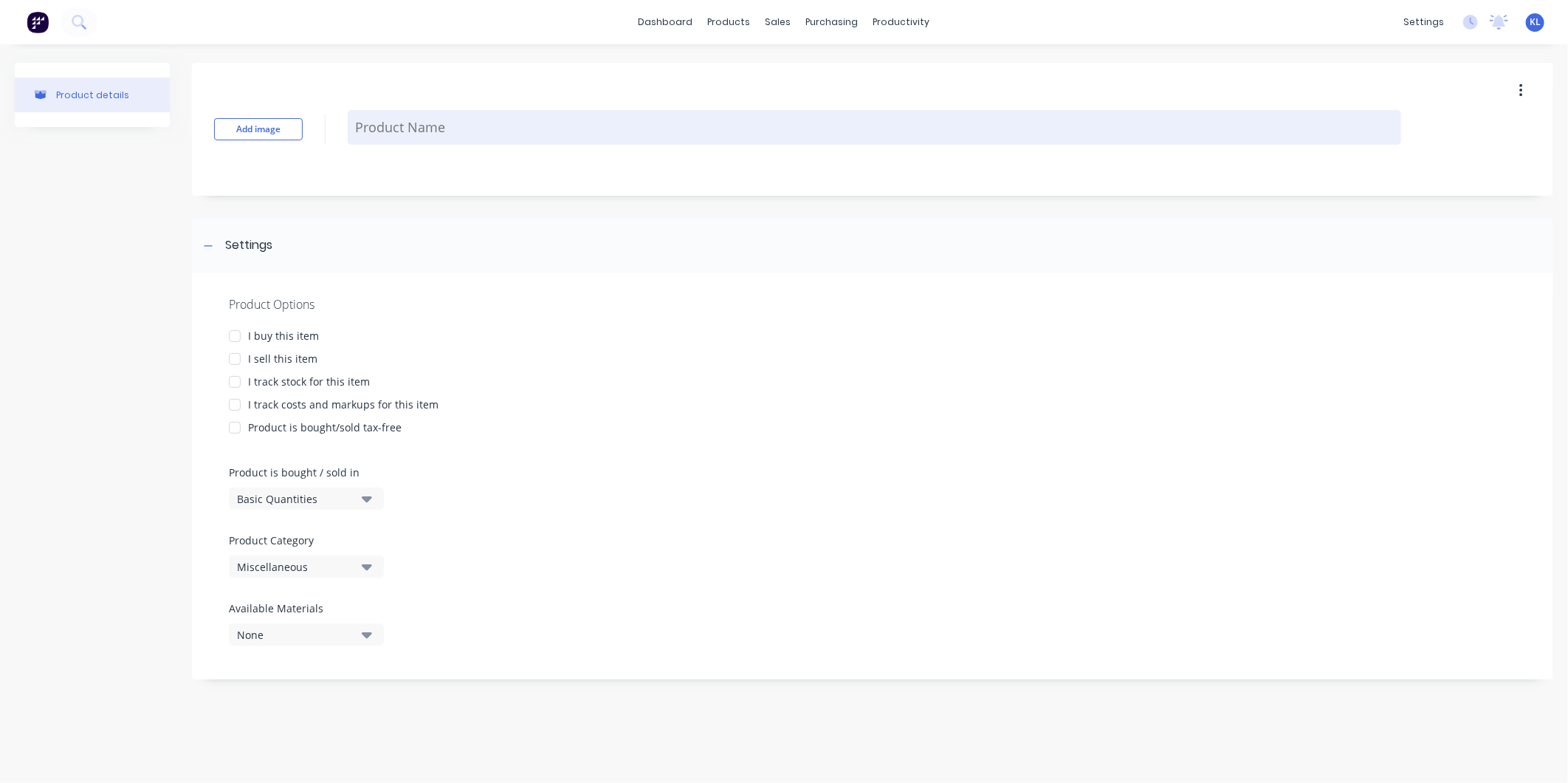
click at [402, 125] on textarea at bounding box center [875, 127] width 1053 height 35
type textarea "x"
type textarea "F"
type textarea "x"
type textarea "Fl"
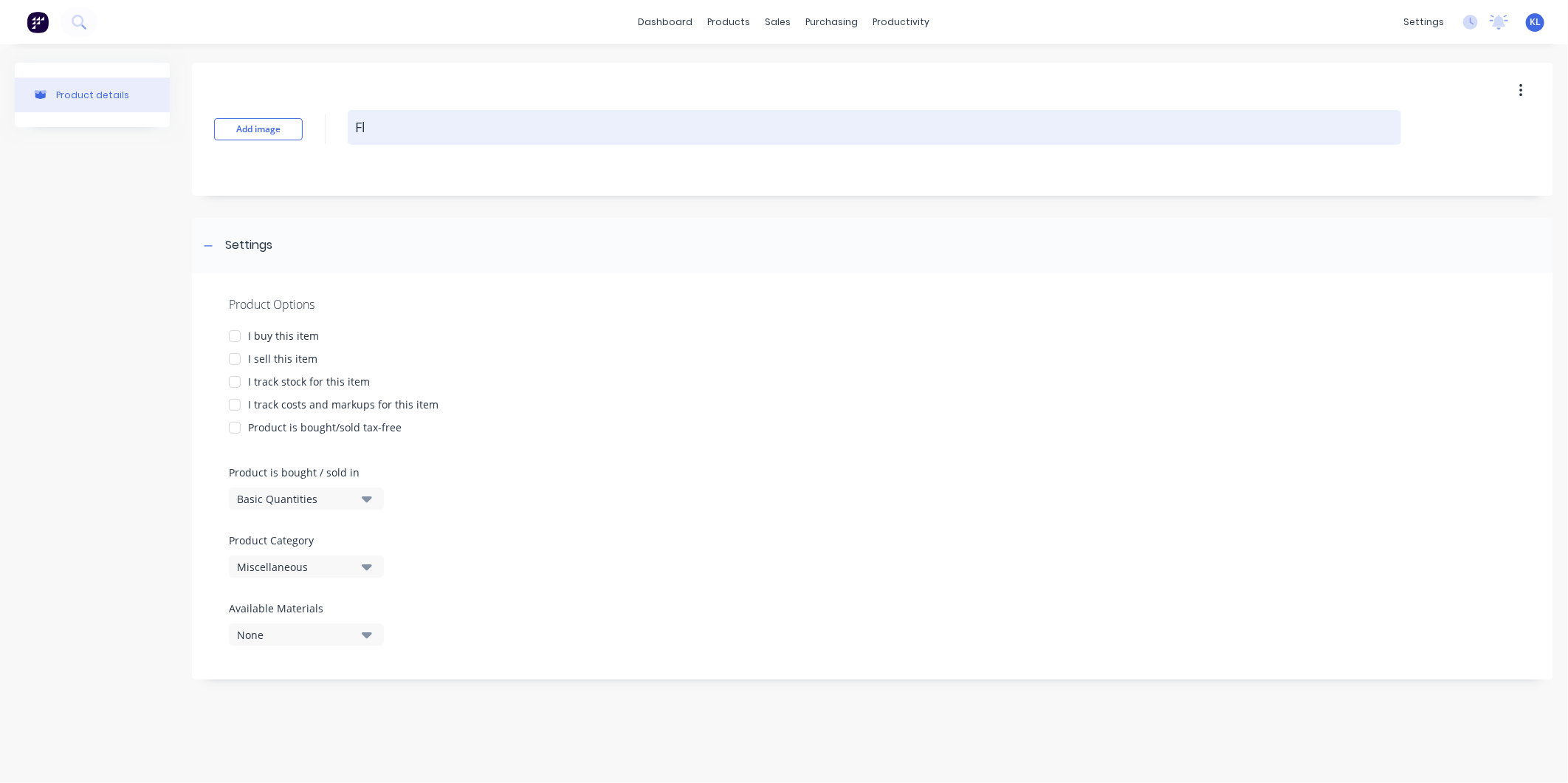
type textarea "x"
type textarea "Flan"
type textarea "x"
type textarea "Flang"
type textarea "x"
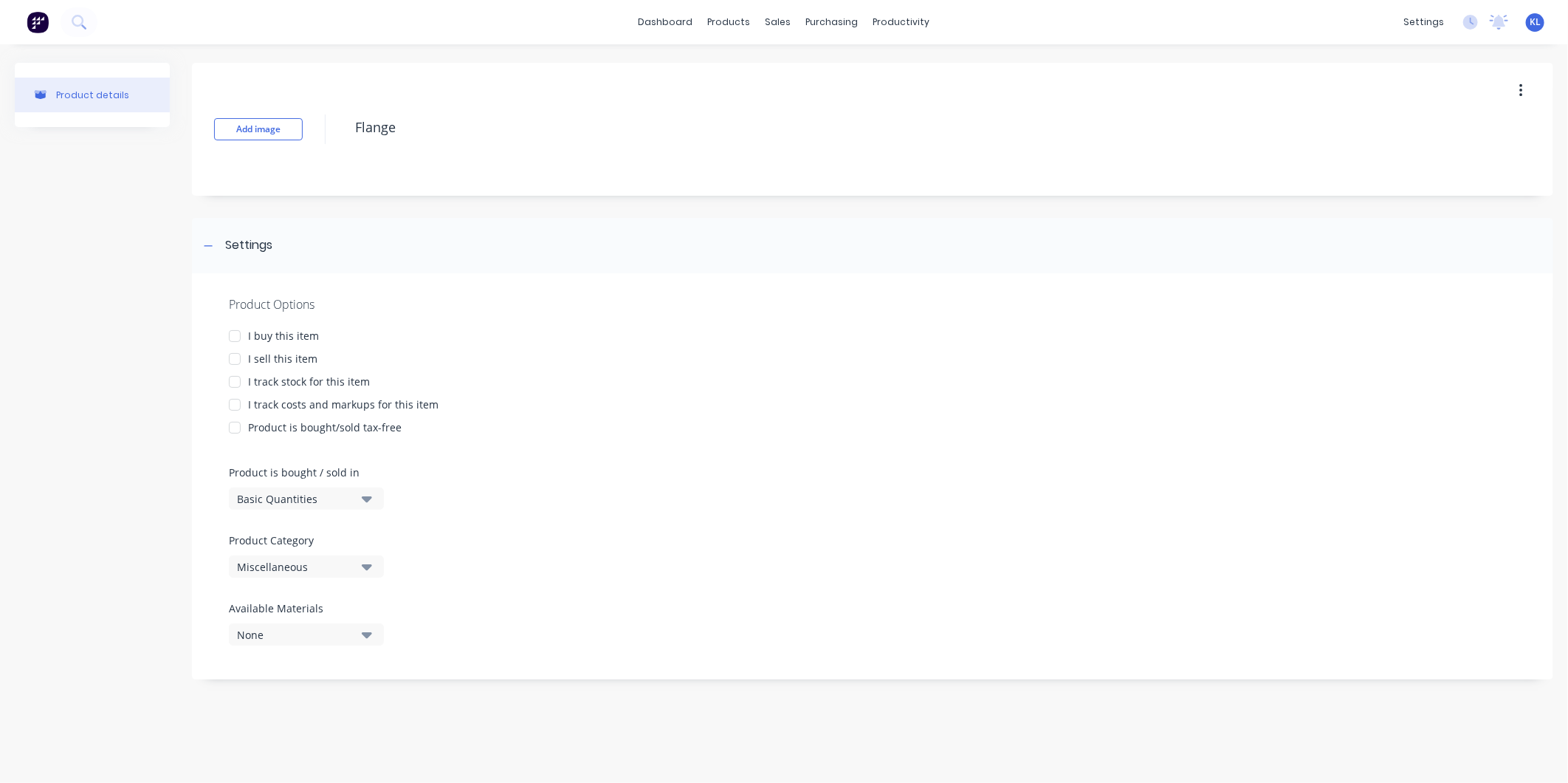
type textarea "Flange"
type textarea "x"
type textarea "Flange"
click at [282, 567] on div "Miscellaneous" at bounding box center [296, 567] width 118 height 16
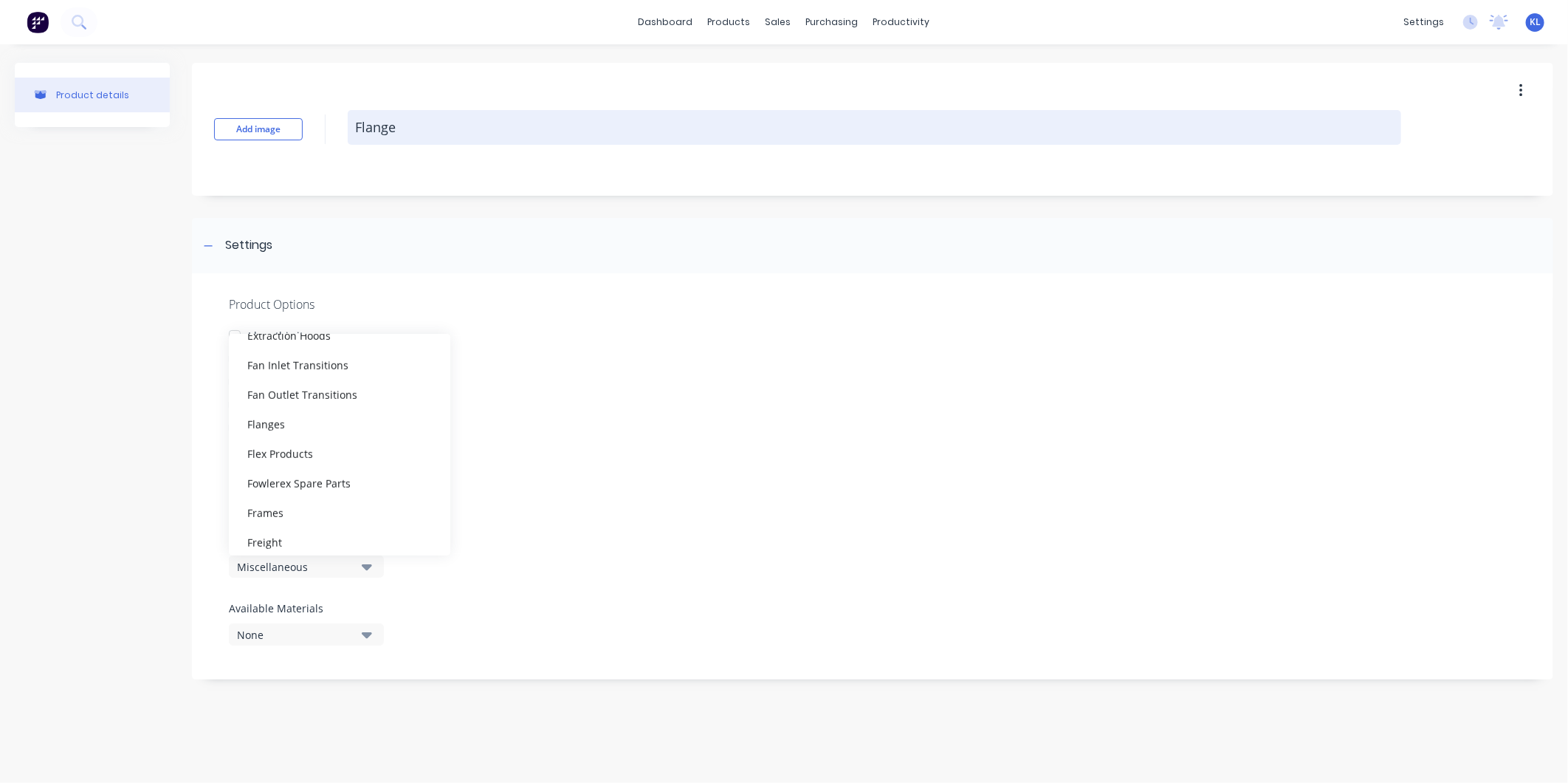
click at [418, 122] on textarea "Flange" at bounding box center [875, 127] width 1053 height 35
type textarea "x"
type textarea "Flange"
type textarea "x"
type textarea "Flange B"
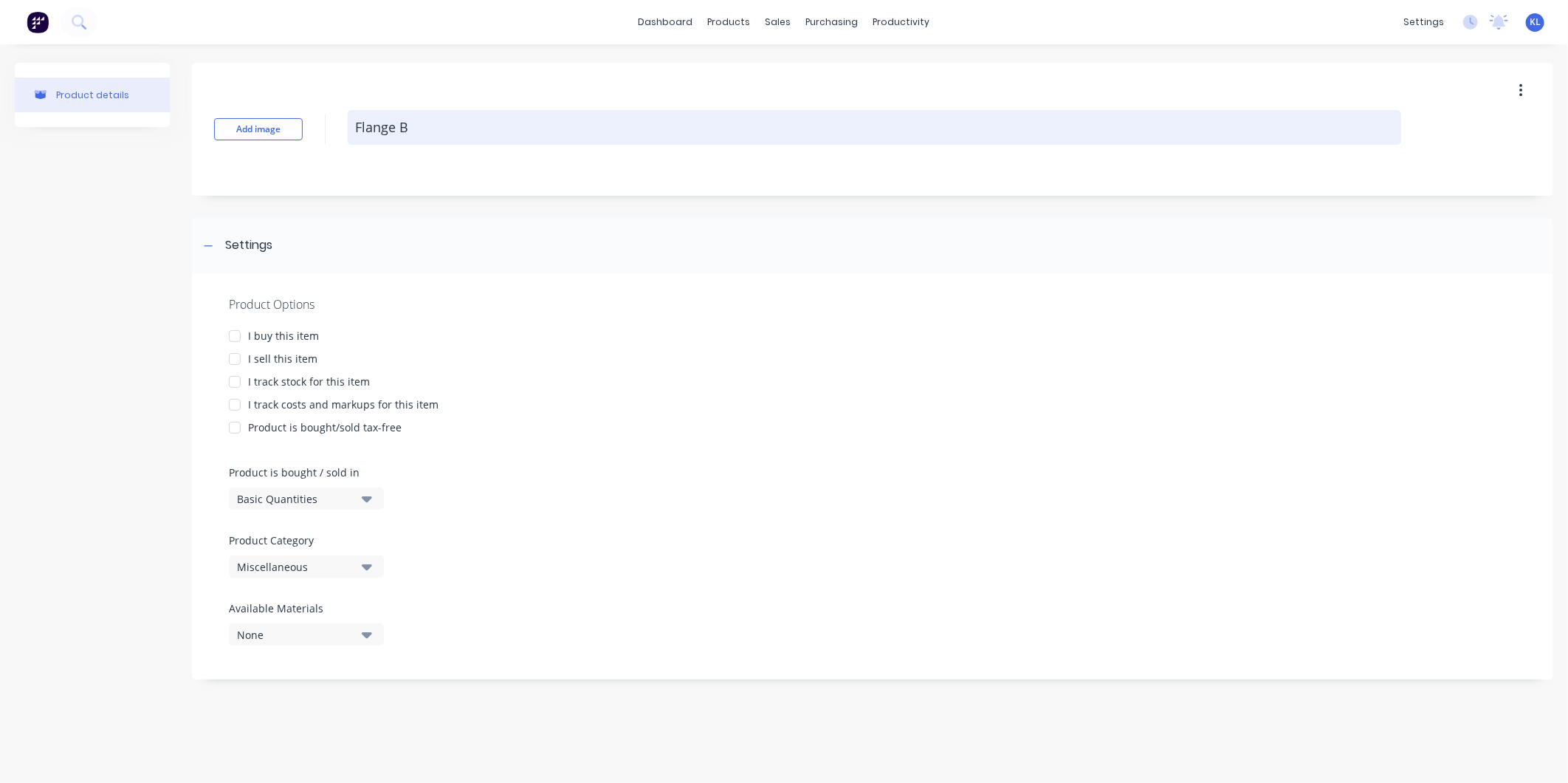
type textarea "x"
type textarea "Flange Ba"
type textarea "x"
type textarea "Flange Bas"
type textarea "x"
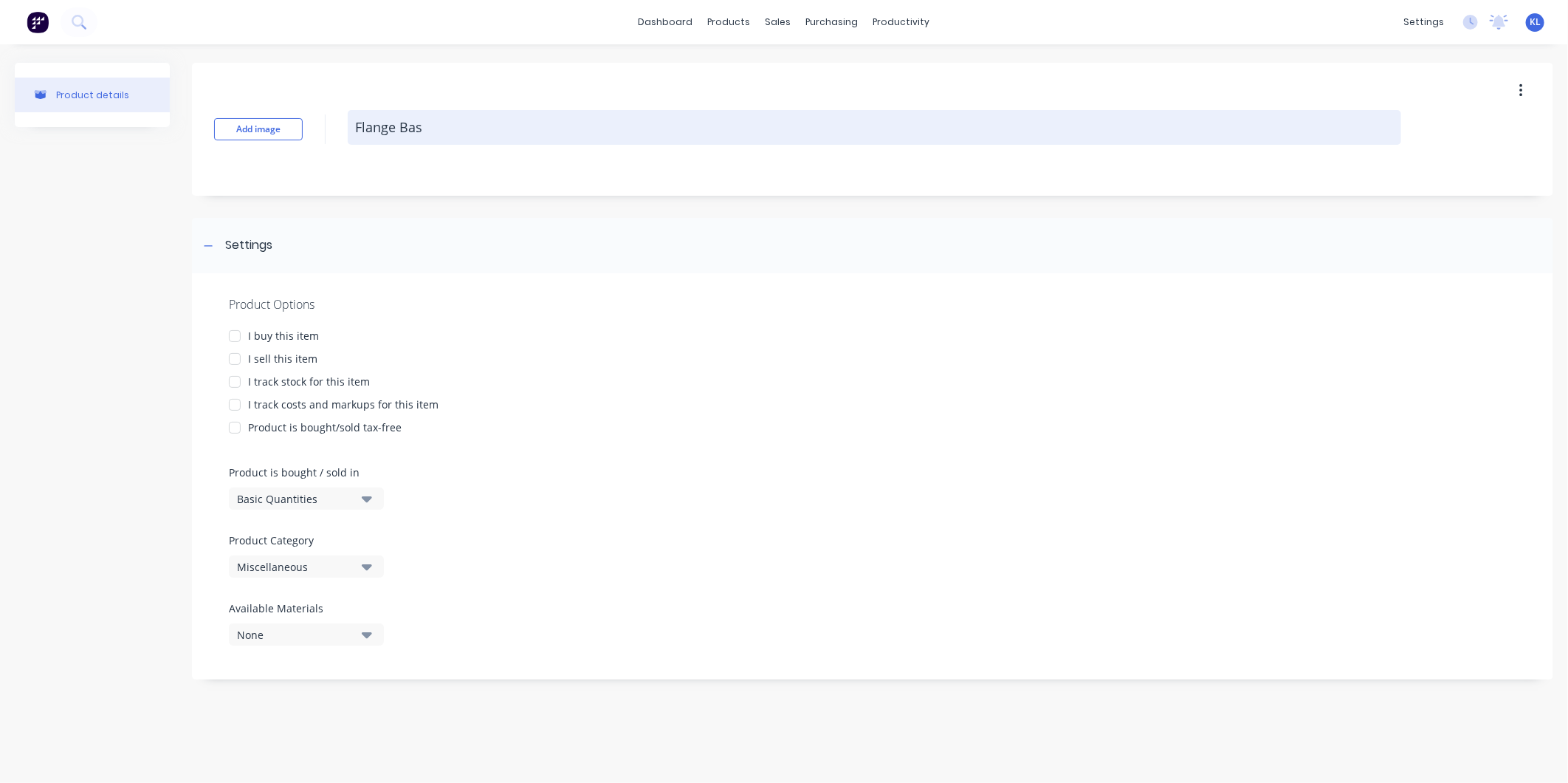
type textarea "Flange Basi"
type textarea "x"
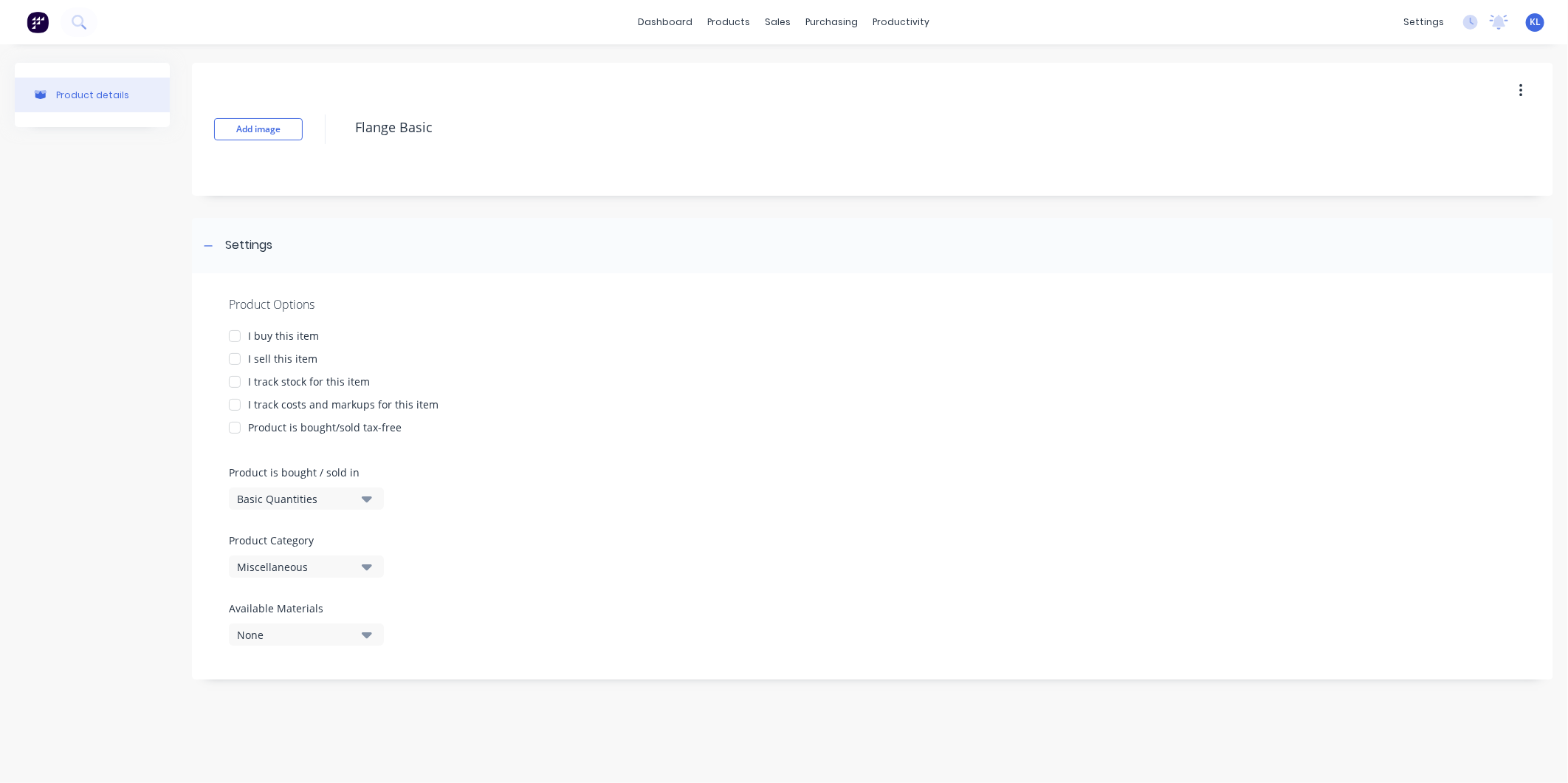
type textarea "Flange Basic"
type textarea "x"
type textarea "Flange Basic"
click at [258, 357] on div "I sell this item" at bounding box center [283, 359] width 70 height 16
type textarea "x"
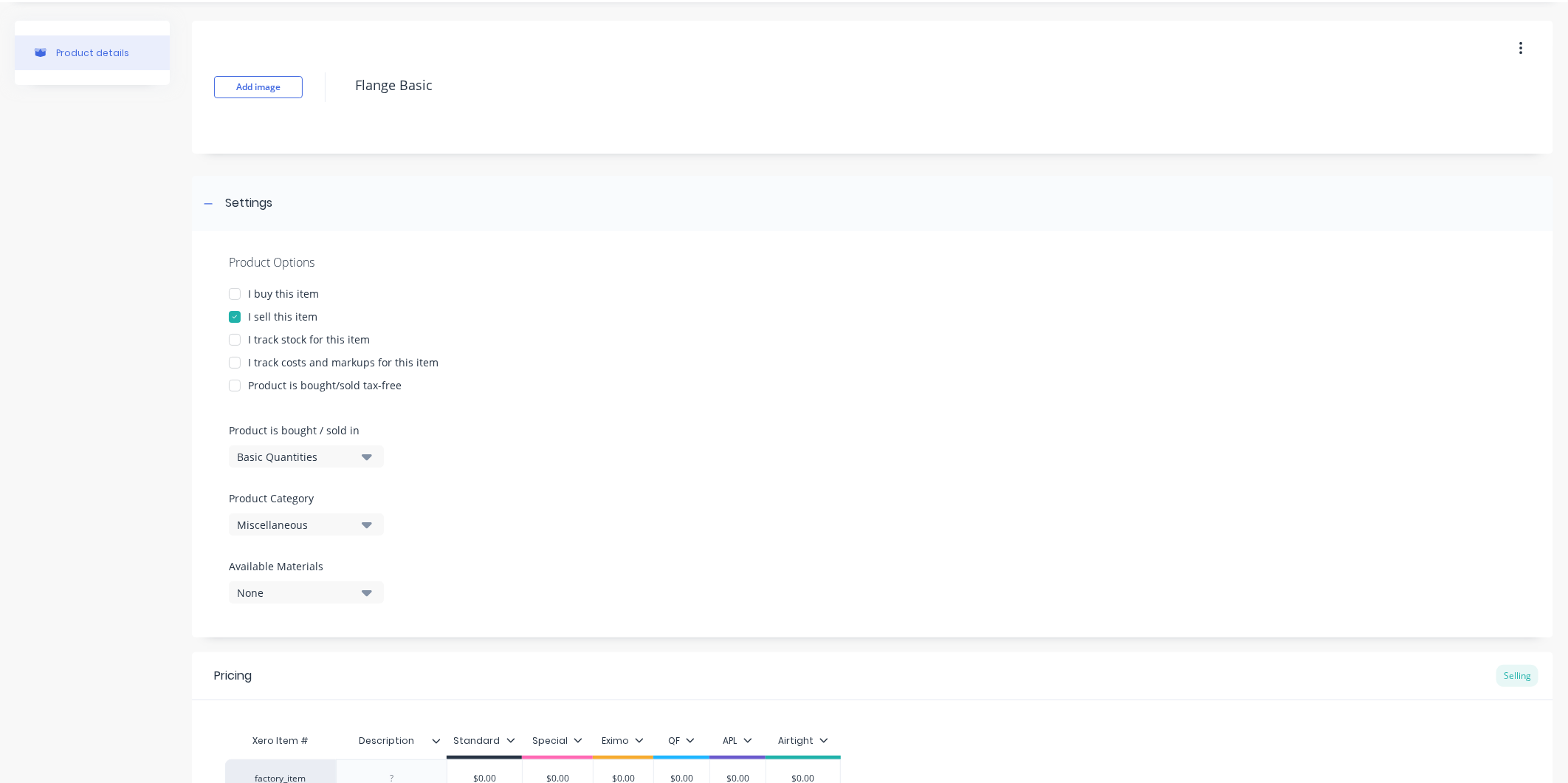
scroll to position [82, 0]
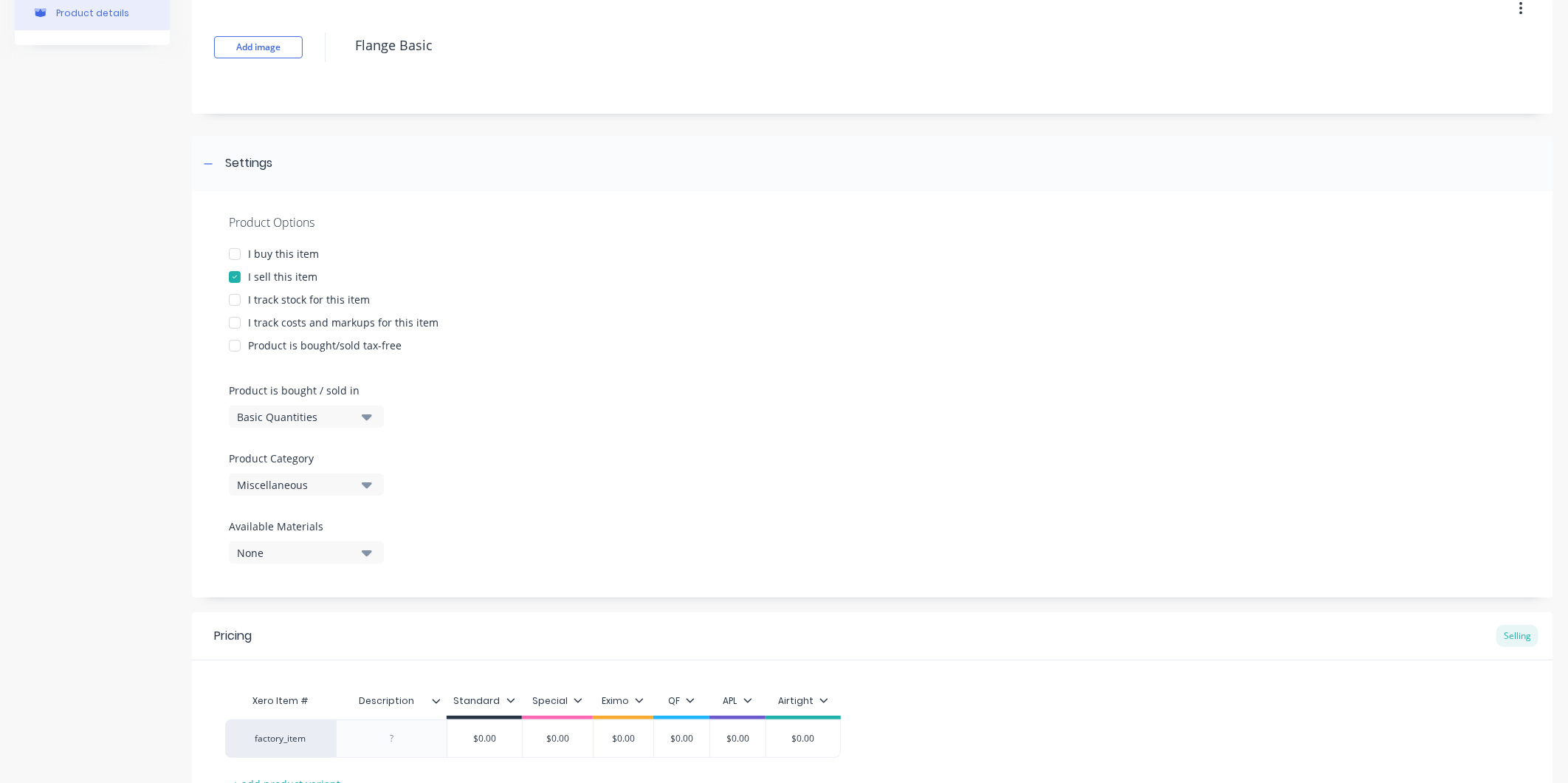
click at [288, 471] on div "Product Category Miscellaneous" at bounding box center [303, 473] width 147 height 45
click at [299, 491] on div "Miscellaneous" at bounding box center [296, 485] width 118 height 16
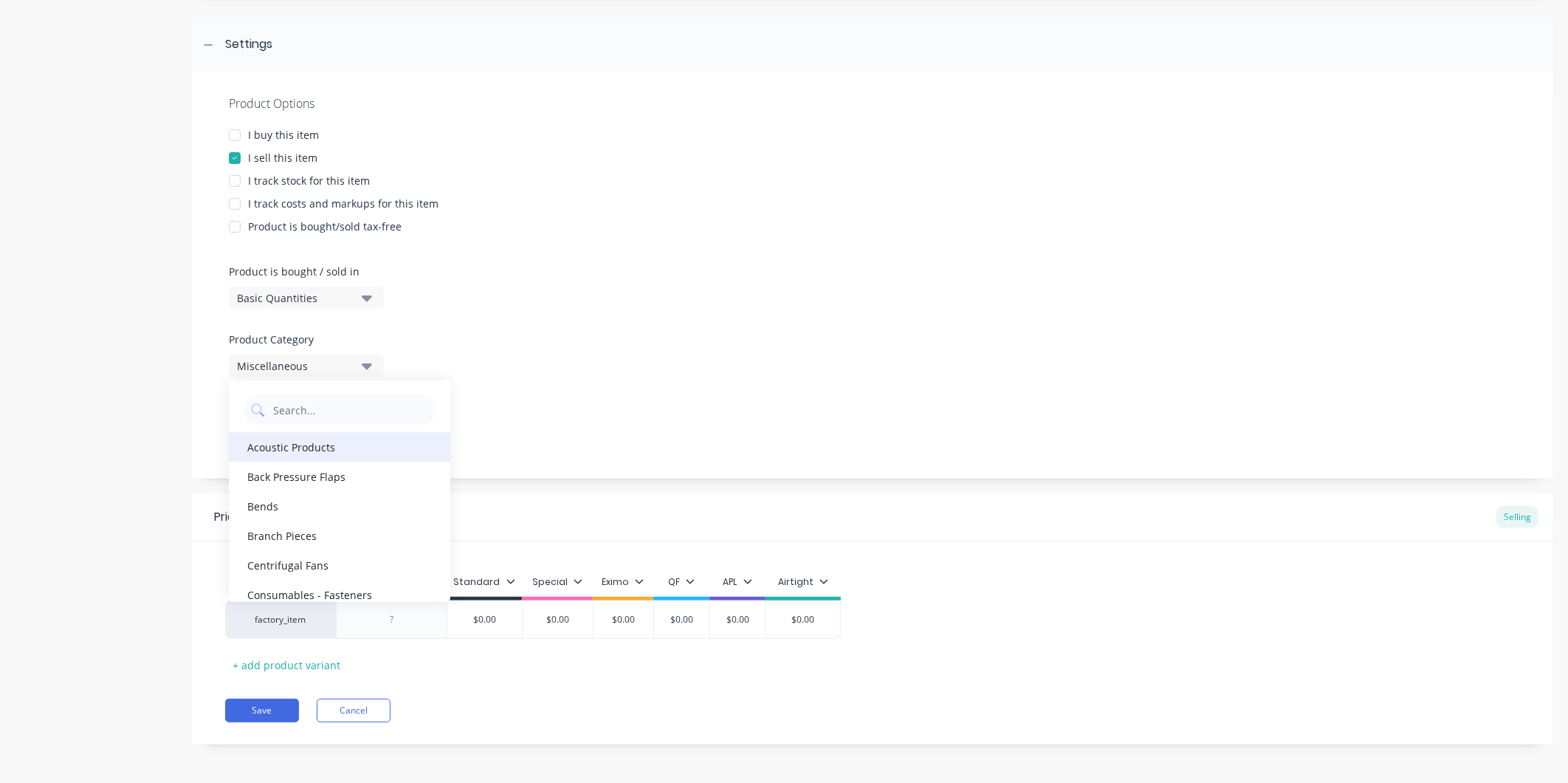
scroll to position [203, 0]
click at [304, 407] on Category "text" at bounding box center [349, 408] width 156 height 29
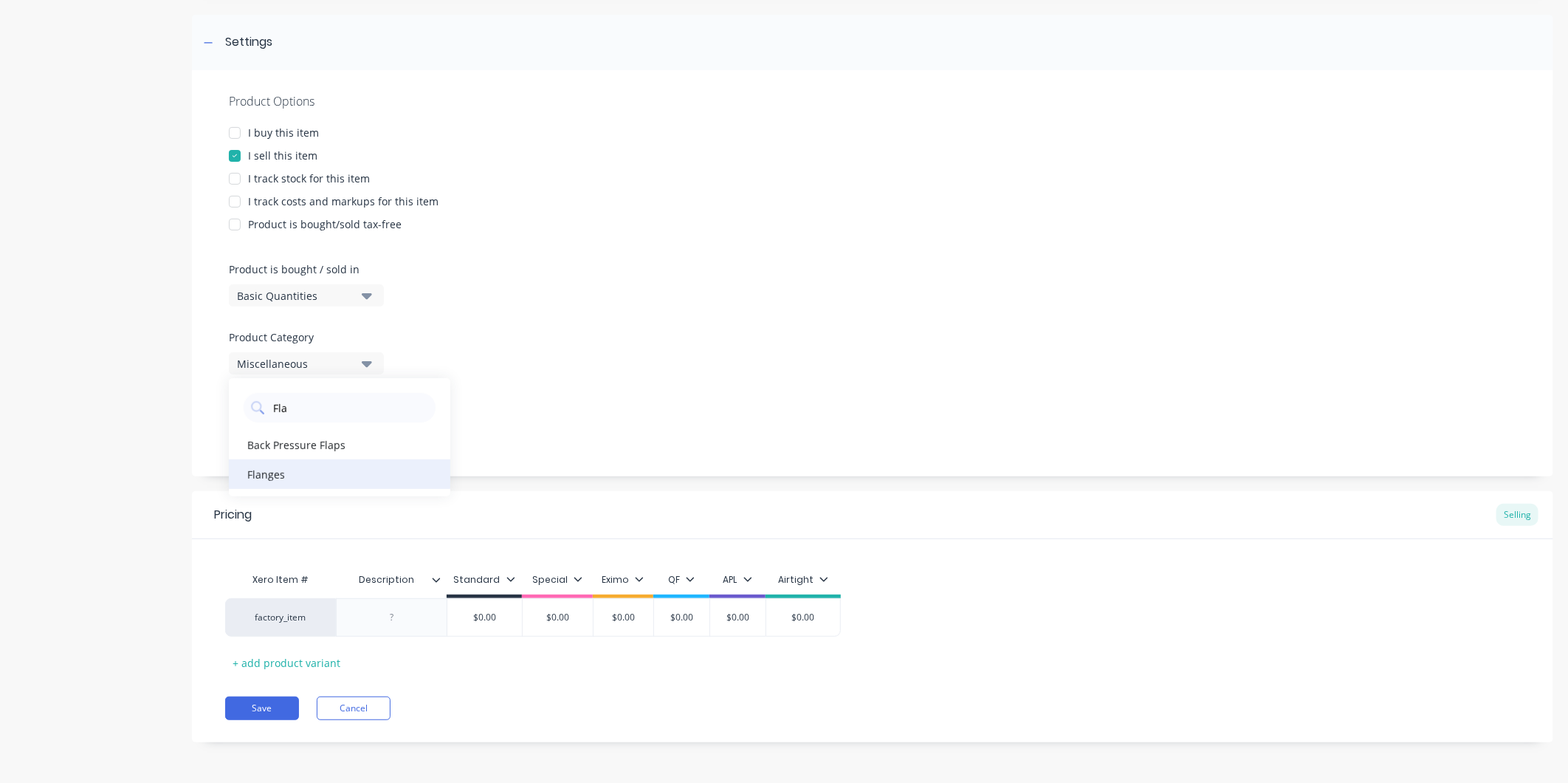
type Category "Fla"
click at [277, 469] on div "Flanges" at bounding box center [339, 474] width 221 height 29
click at [441, 577] on div at bounding box center [441, 580] width 9 height 14
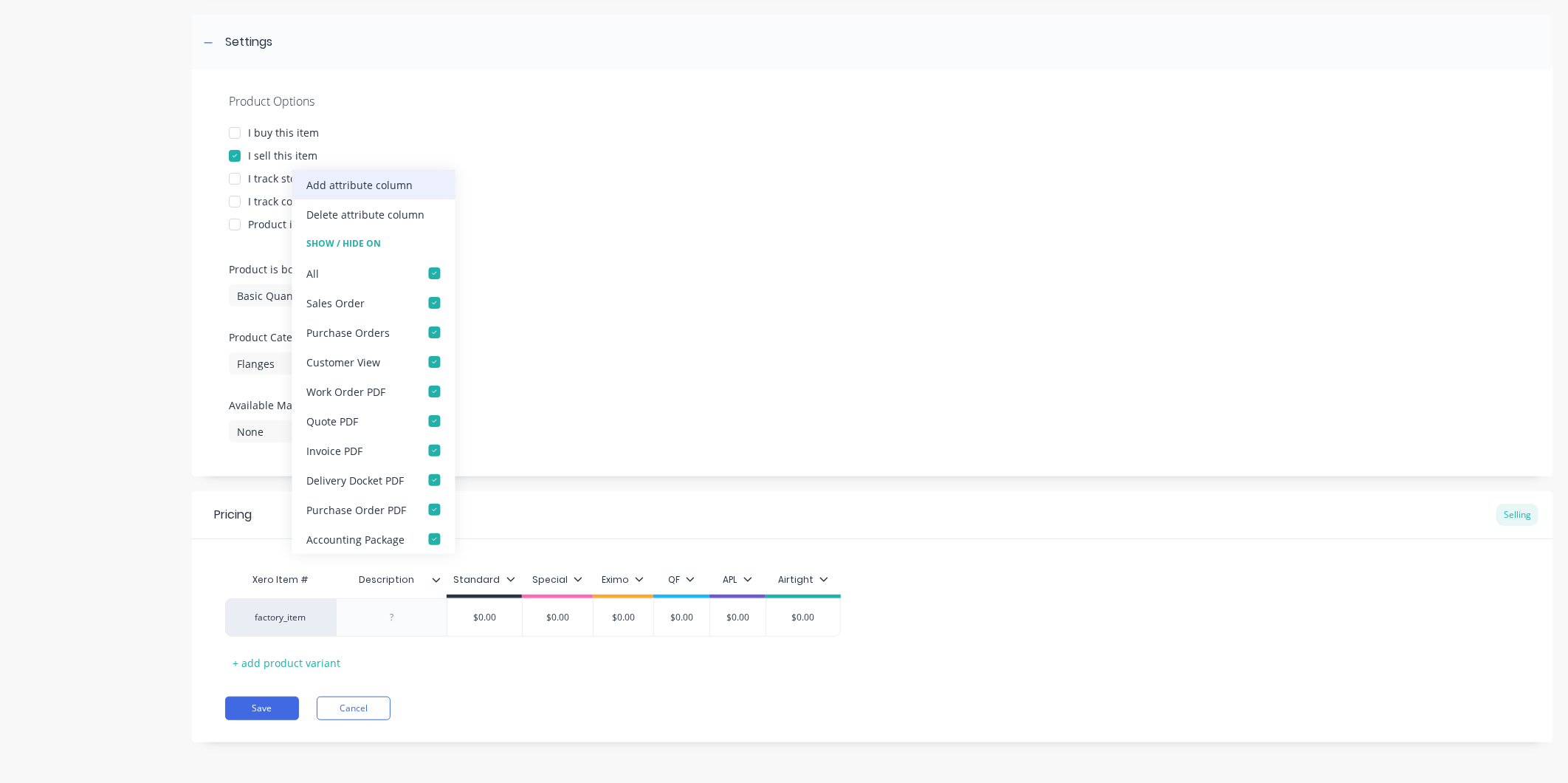
click at [401, 184] on div "Add attribute column" at bounding box center [361, 185] width 107 height 16
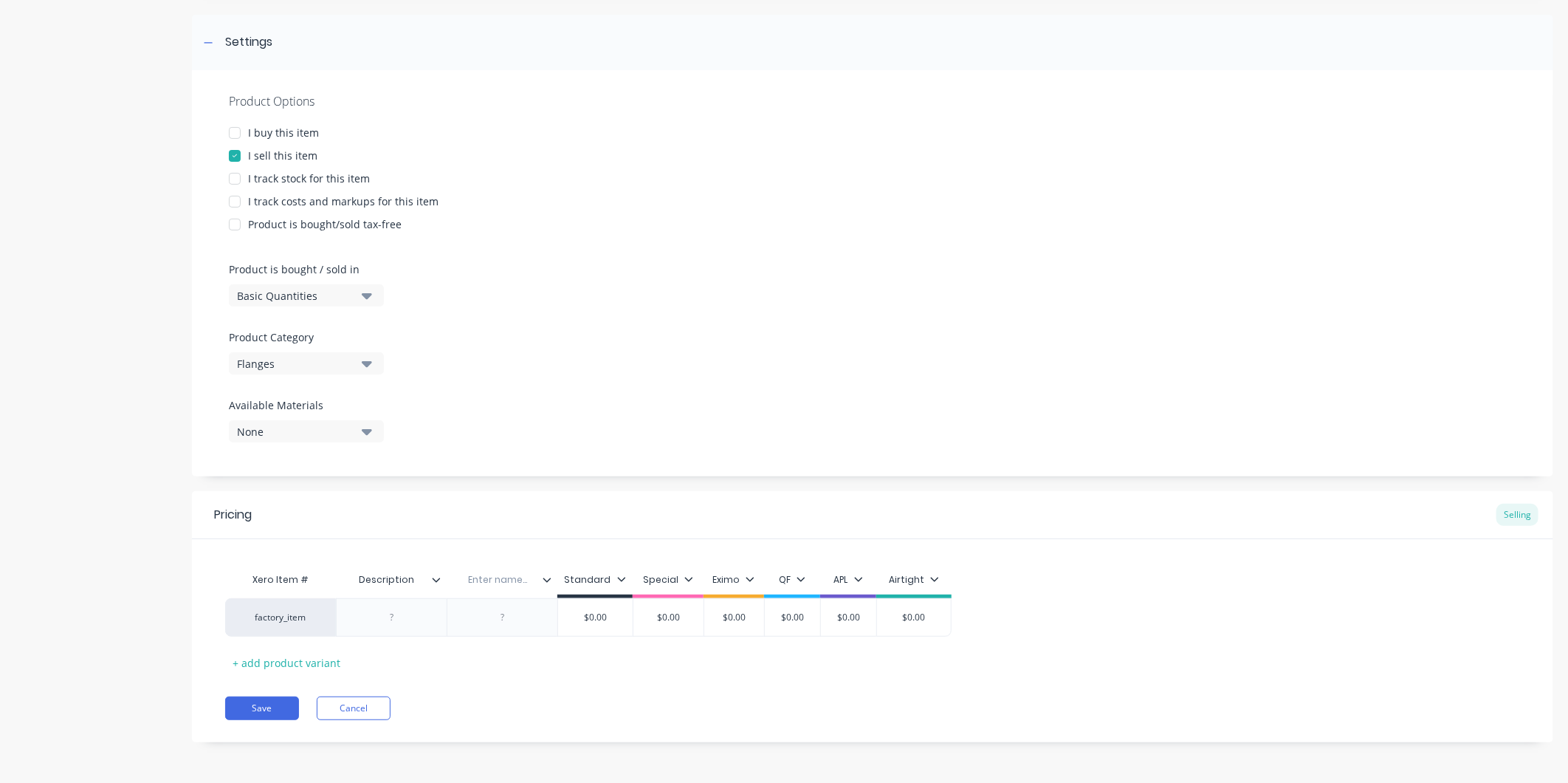
click at [549, 579] on icon at bounding box center [547, 579] width 9 height 9
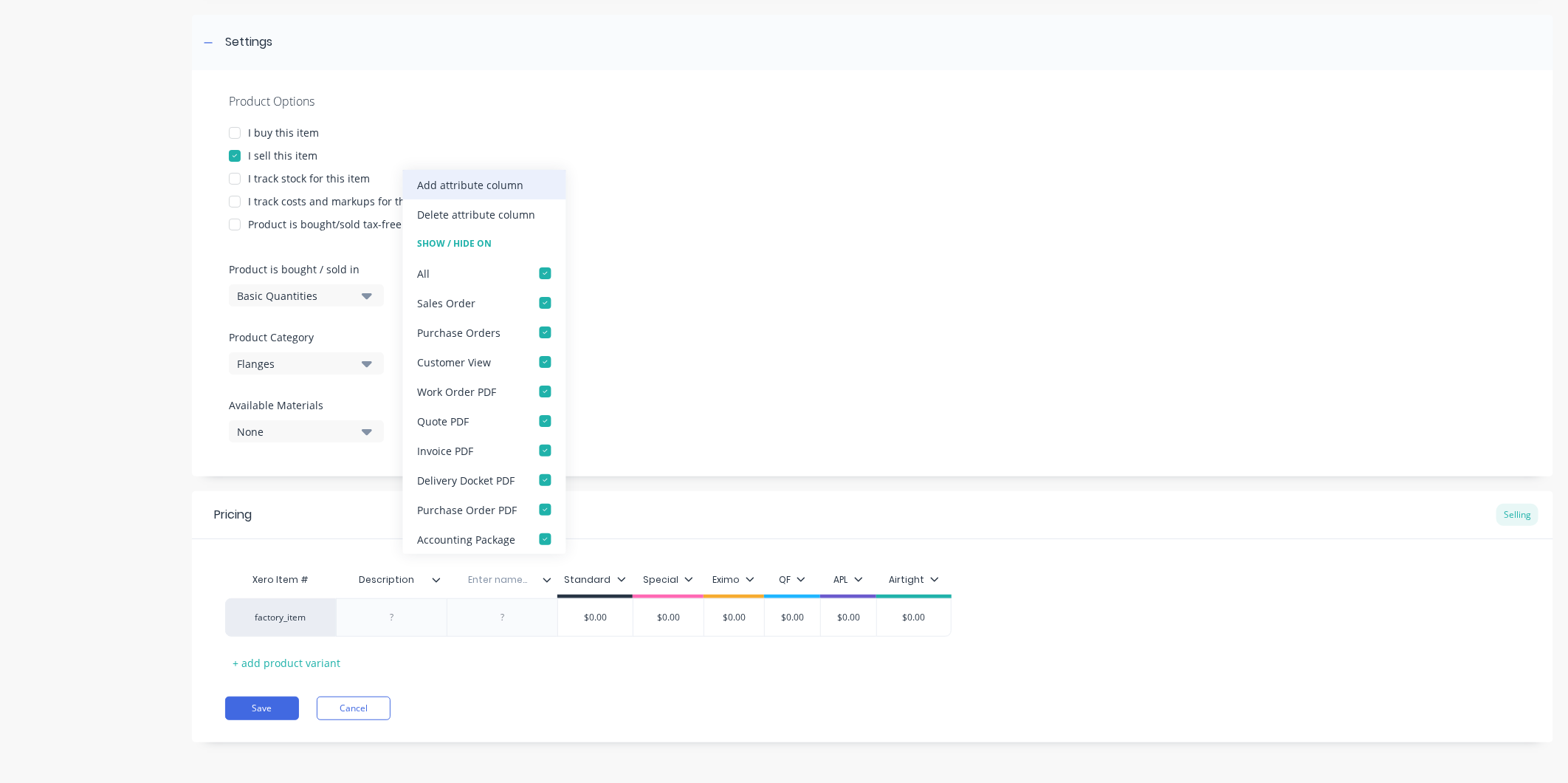
click at [514, 184] on div "Add attribute column" at bounding box center [471, 185] width 107 height 16
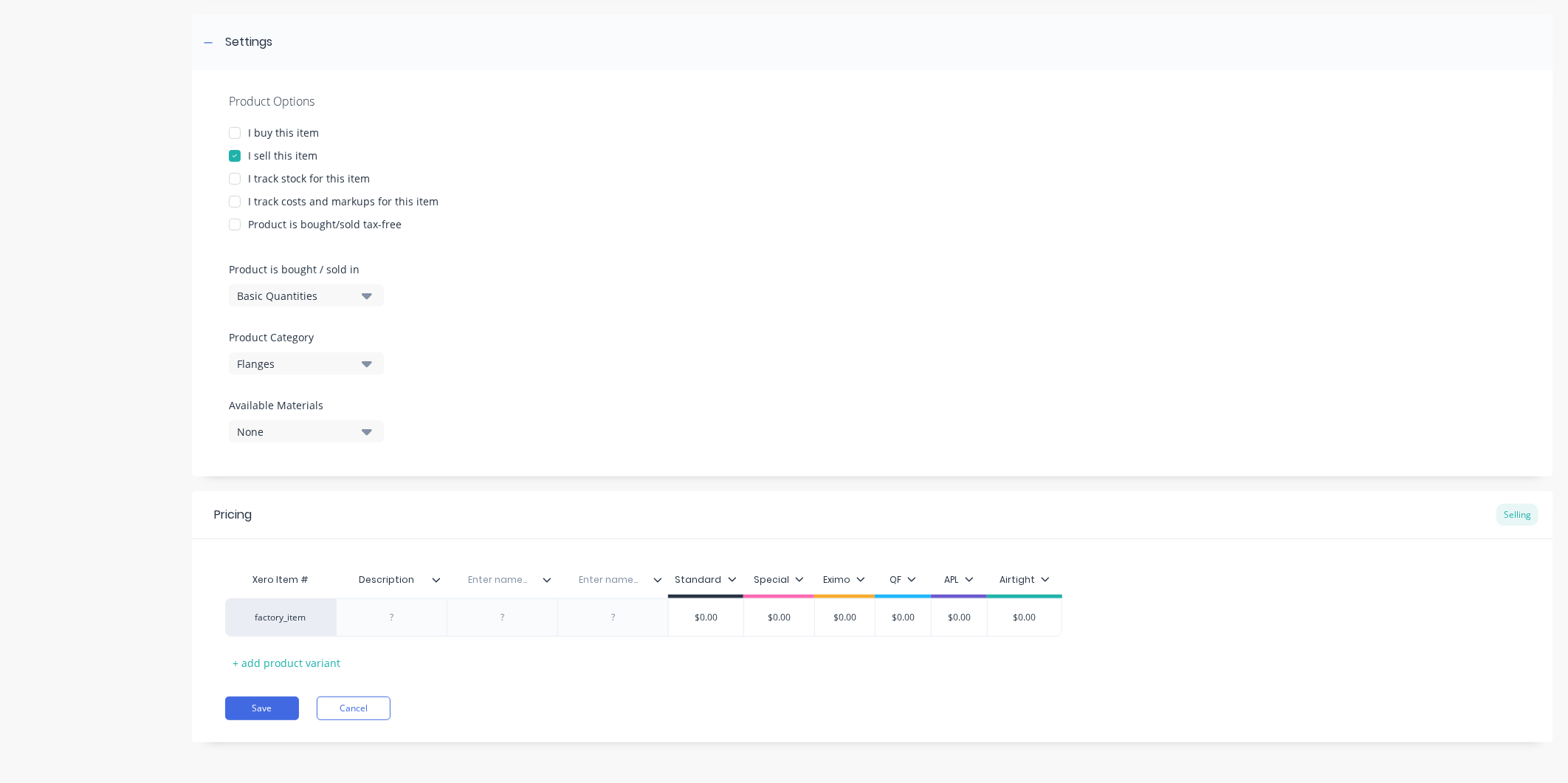
click at [660, 580] on icon at bounding box center [657, 579] width 9 height 9
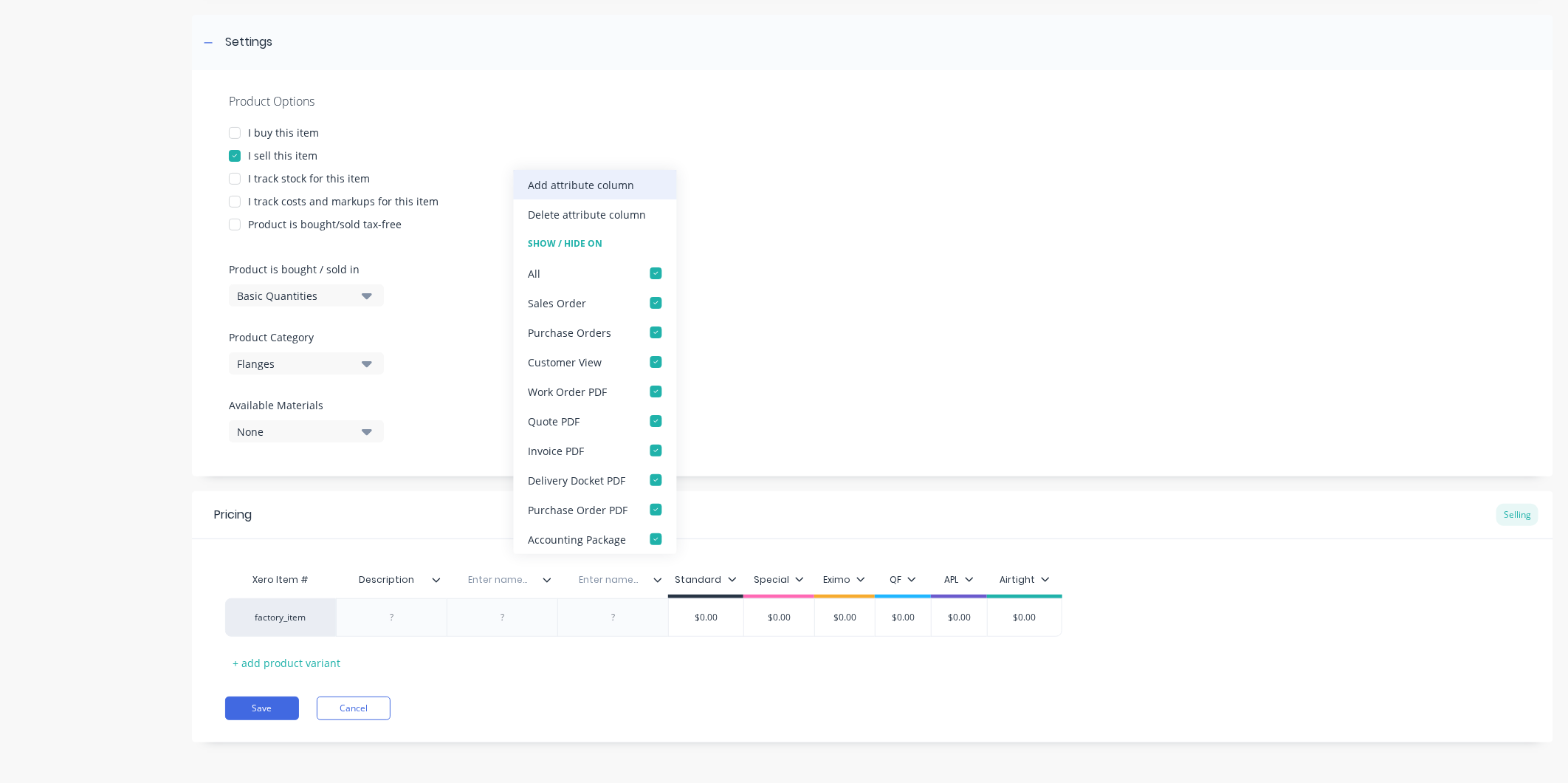
click at [604, 190] on div "Add attribute column" at bounding box center [582, 185] width 107 height 16
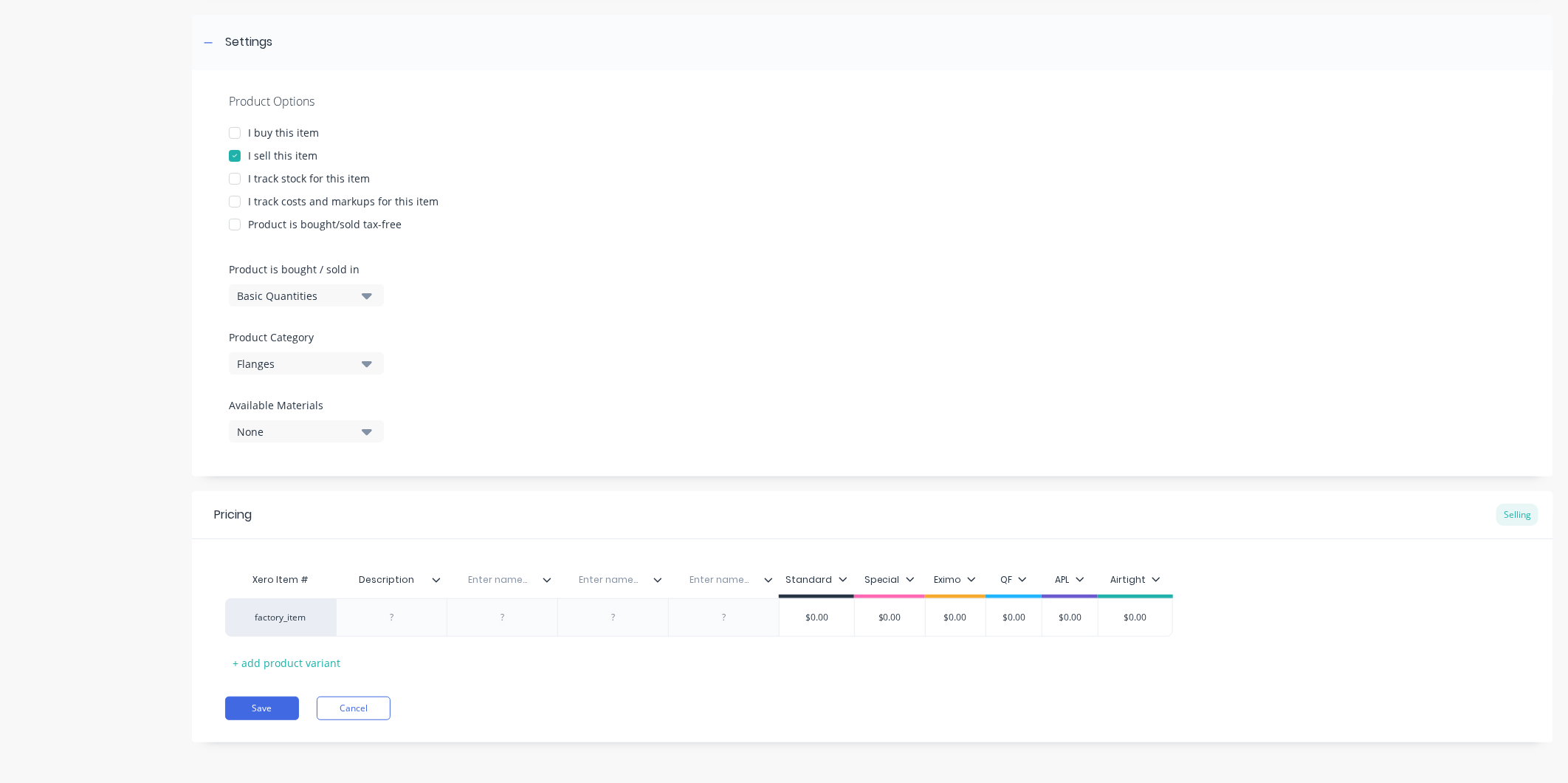
click at [772, 577] on icon at bounding box center [768, 579] width 9 height 9
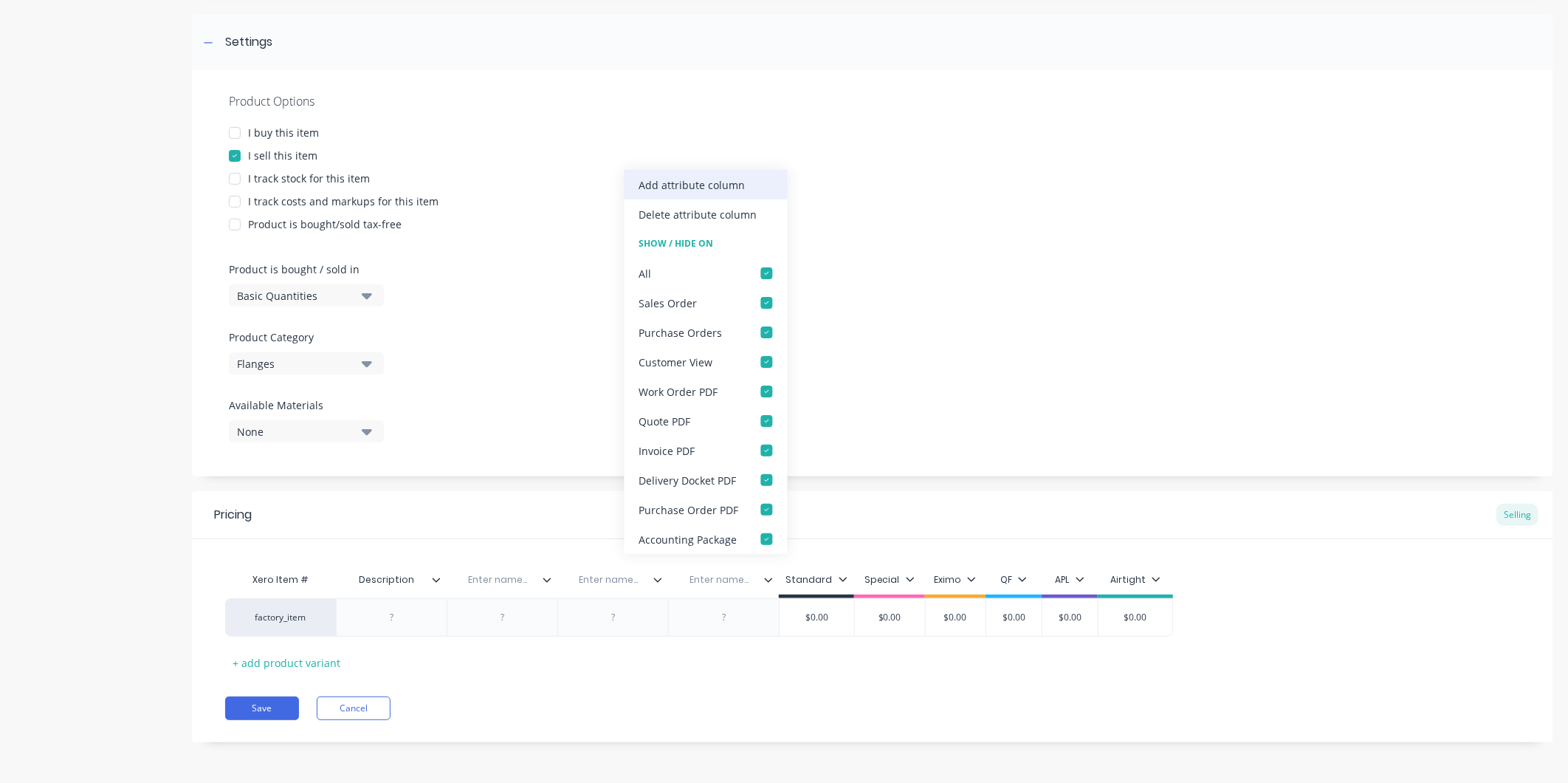
click at [732, 188] on div "Add attribute column" at bounding box center [692, 185] width 107 height 16
type textarea "x"
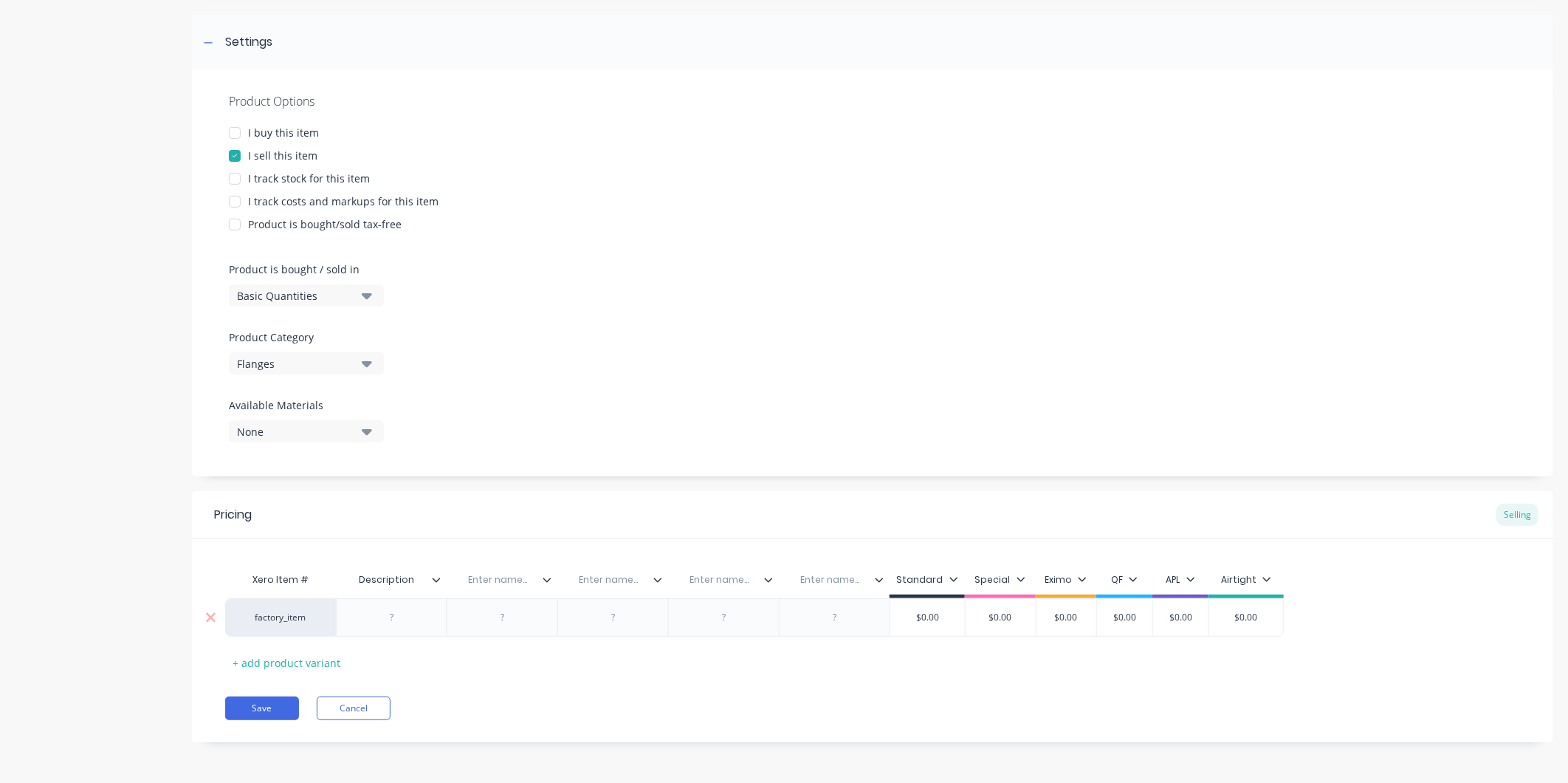
click at [411, 611] on div at bounding box center [392, 618] width 74 height 19
drag, startPoint x: 376, startPoint y: 617, endPoint x: 432, endPoint y: 651, distance: 65.5
click at [385, 617] on div "Flang Rnd 400" at bounding box center [392, 618] width 81 height 19
click at [473, 618] on div at bounding box center [502, 618] width 74 height 19
click at [531, 619] on div at bounding box center [502, 618] width 74 height 19
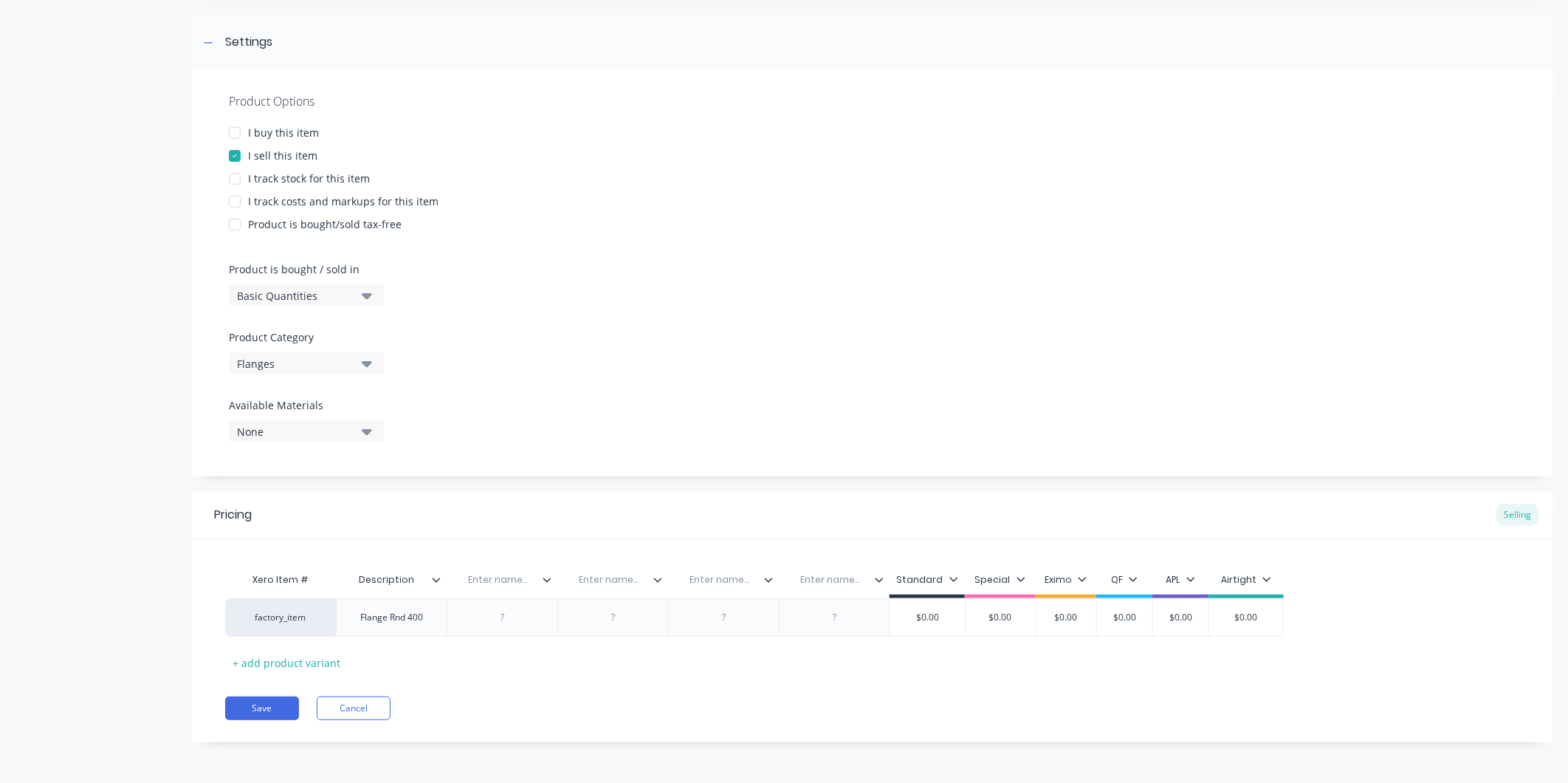
type textarea "x"
click at [505, 582] on input "text" at bounding box center [497, 580] width 102 height 14
type input "Dimensions"
click at [510, 614] on div at bounding box center [502, 618] width 74 height 19
type textarea "x"
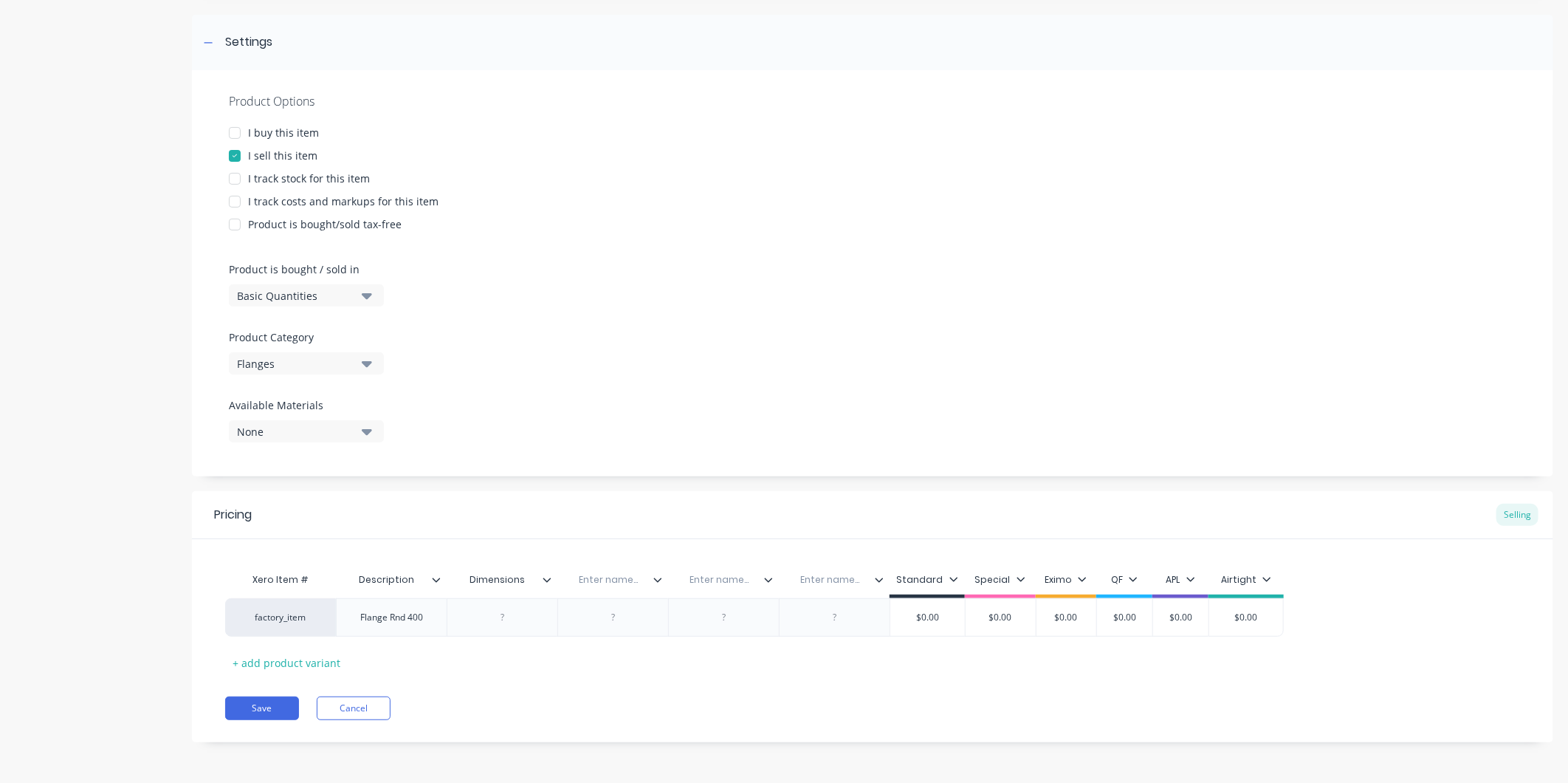
drag, startPoint x: 530, startPoint y: 578, endPoint x: 448, endPoint y: 576, distance: 82.0
type input "Flange Detail"
type textarea "x"
click at [512, 621] on div at bounding box center [502, 618] width 74 height 19
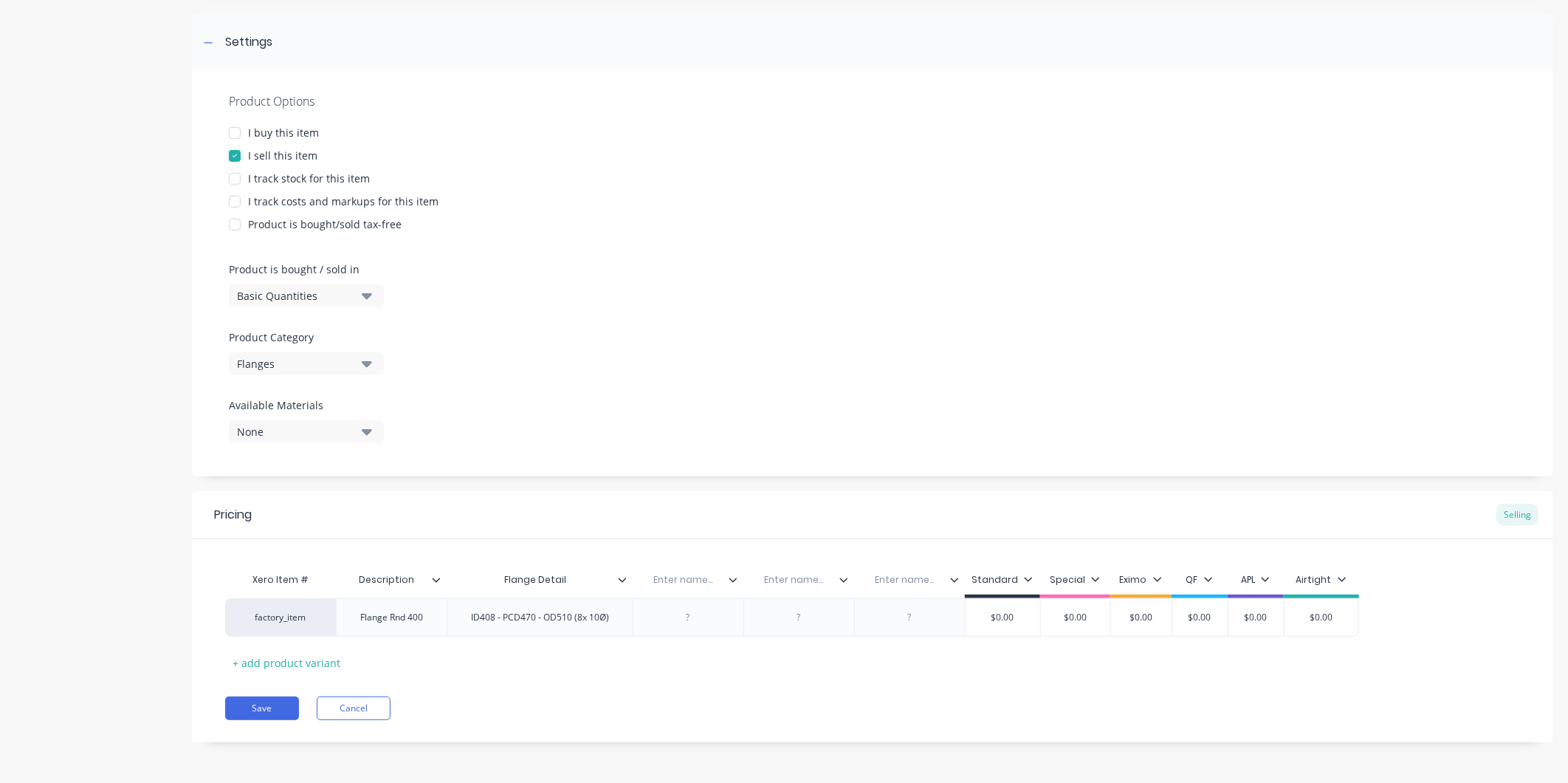
click at [550, 643] on div "Xero Item # Description Flange Detail Enter name... Enter name... Enter name...…" at bounding box center [872, 619] width 1295 height 110
click at [682, 617] on div at bounding box center [688, 618] width 74 height 19
type textarea "x"
type input "Material"
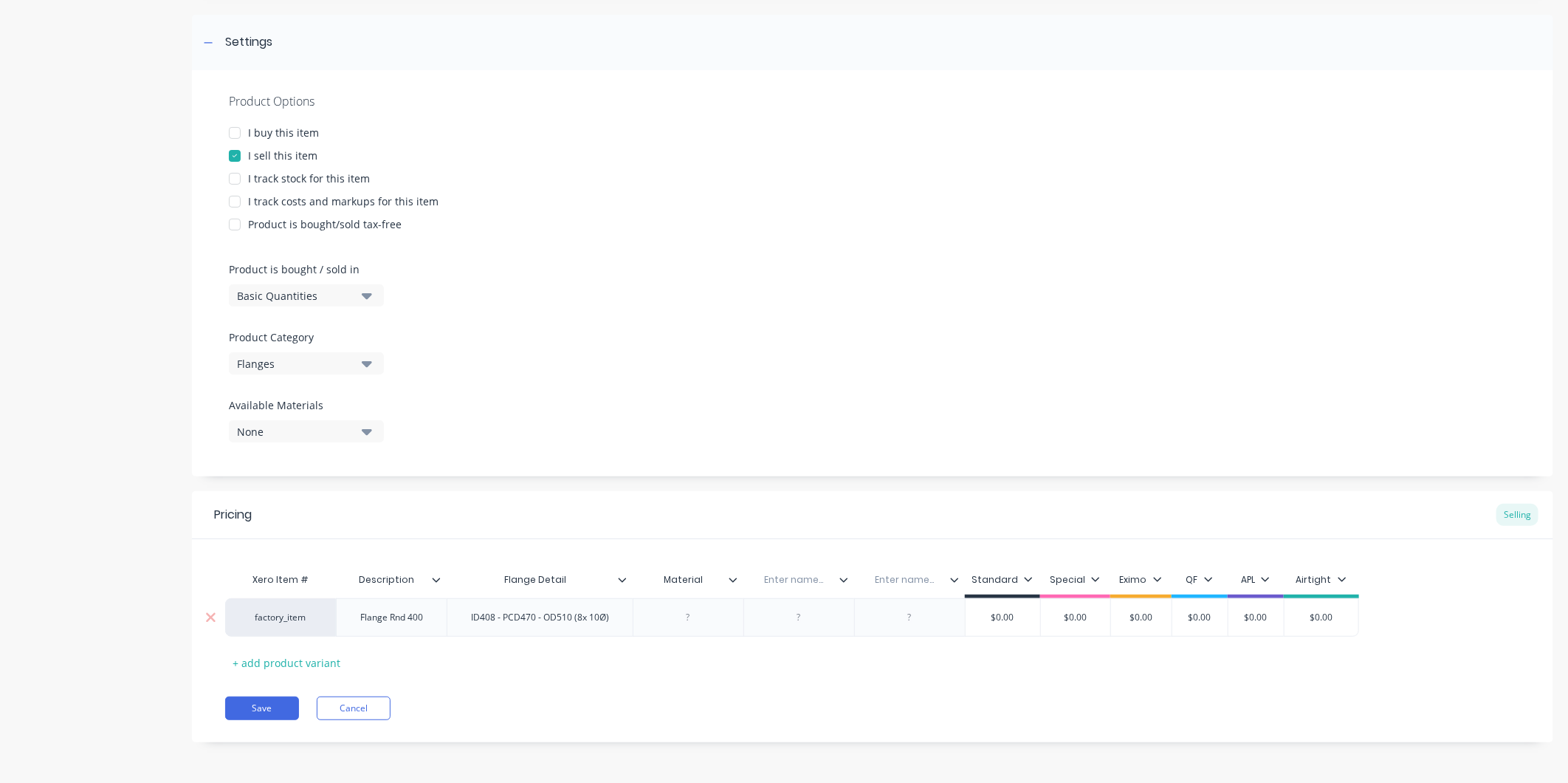
drag, startPoint x: 697, startPoint y: 633, endPoint x: 694, endPoint y: 618, distance: 15.3
click at [694, 630] on div "factory_item Flange Rnd 400 ID408 - PCD470 - OD510 (8x 10Ø) $0.00 $0.00 $0.00 $…" at bounding box center [872, 618] width 1295 height 39
type textarea "x"
click at [707, 622] on div at bounding box center [688, 618] width 74 height 19
click at [806, 629] on div at bounding box center [799, 618] width 111 height 39
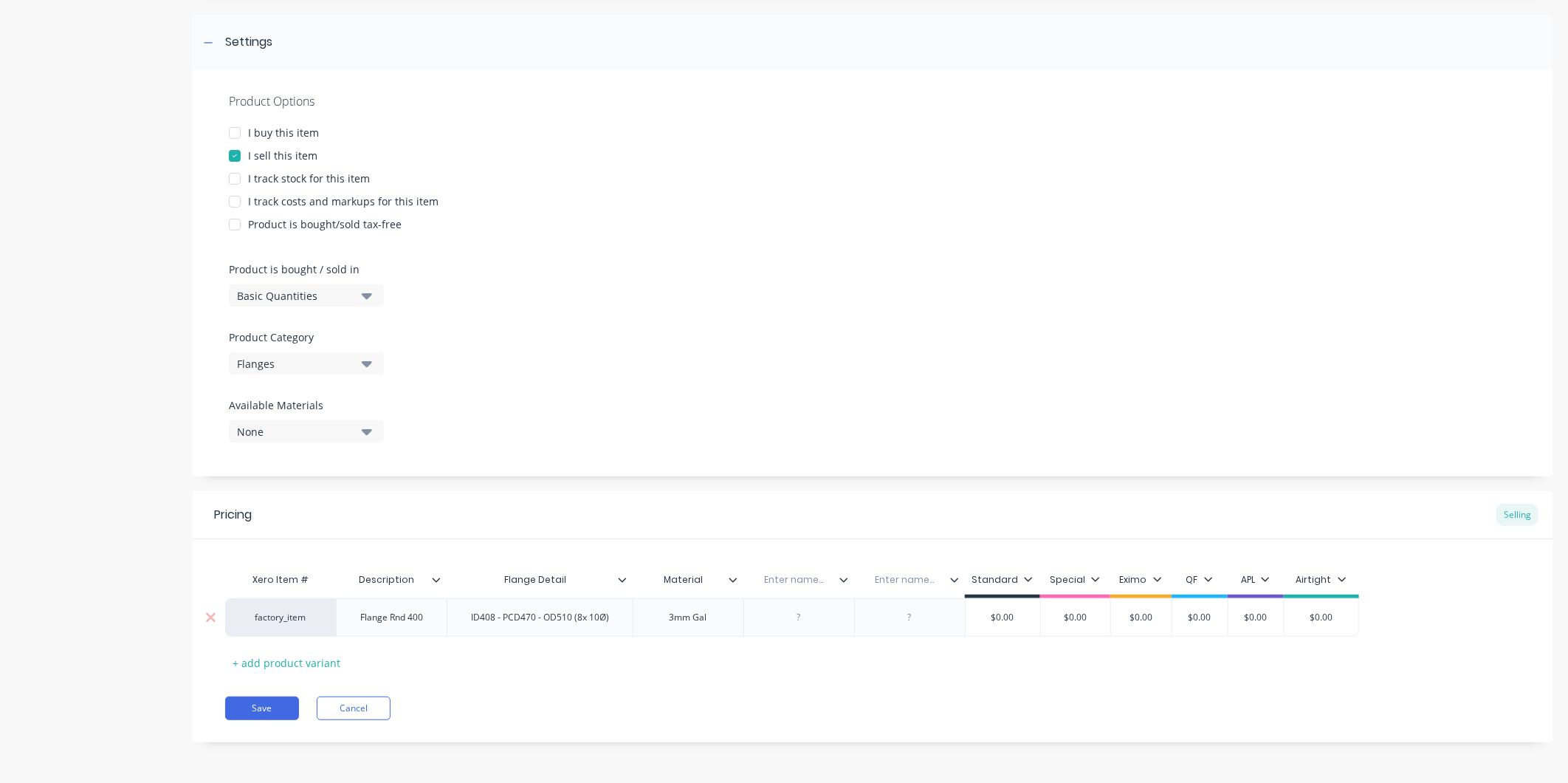
click at [815, 616] on div at bounding box center [799, 618] width 74 height 19
click at [845, 580] on icon at bounding box center [844, 579] width 9 height 9
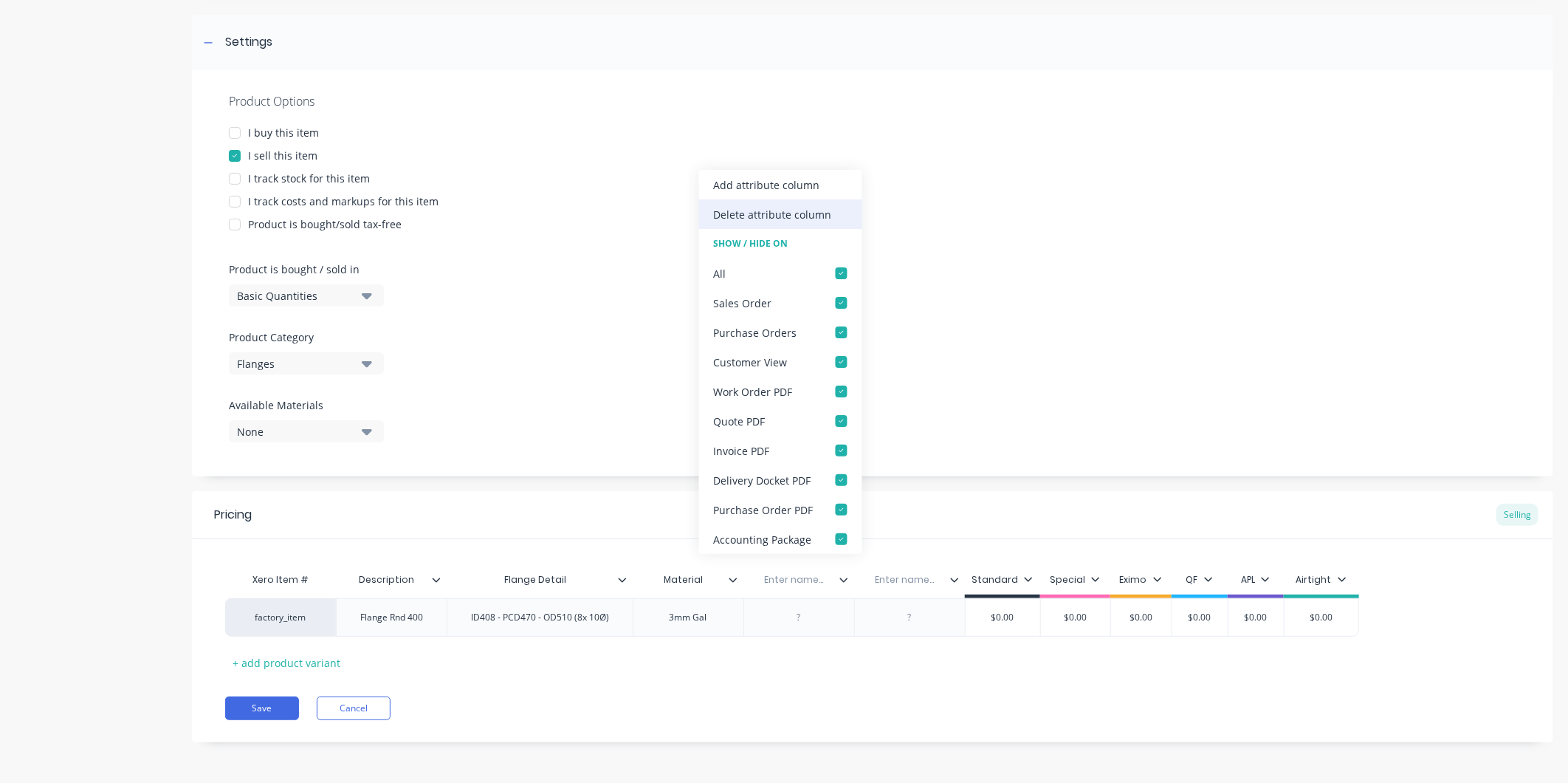
click at [805, 222] on div "Delete attribute column" at bounding box center [781, 214] width 163 height 29
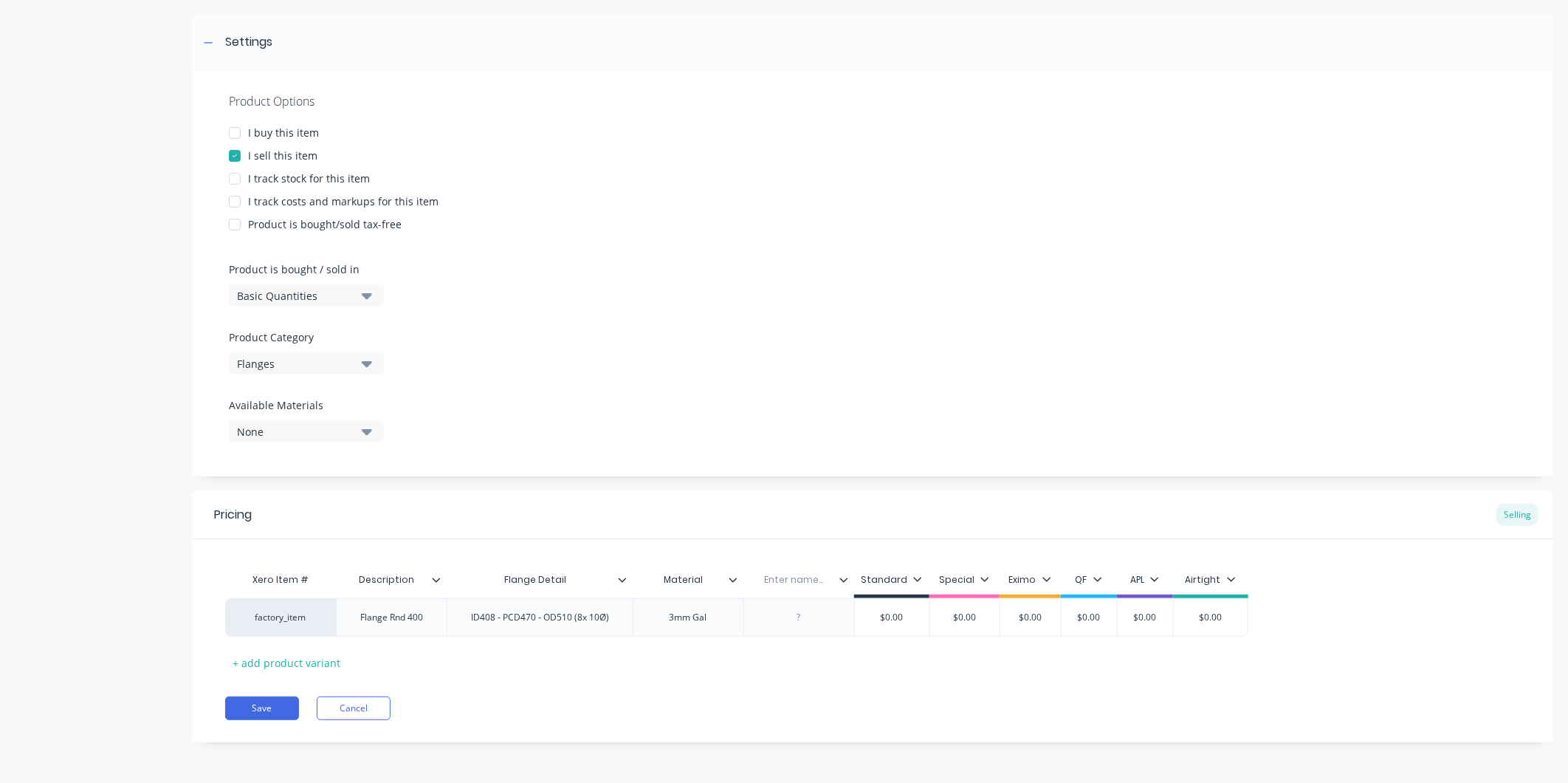
click at [840, 575] on icon at bounding box center [844, 579] width 9 height 9
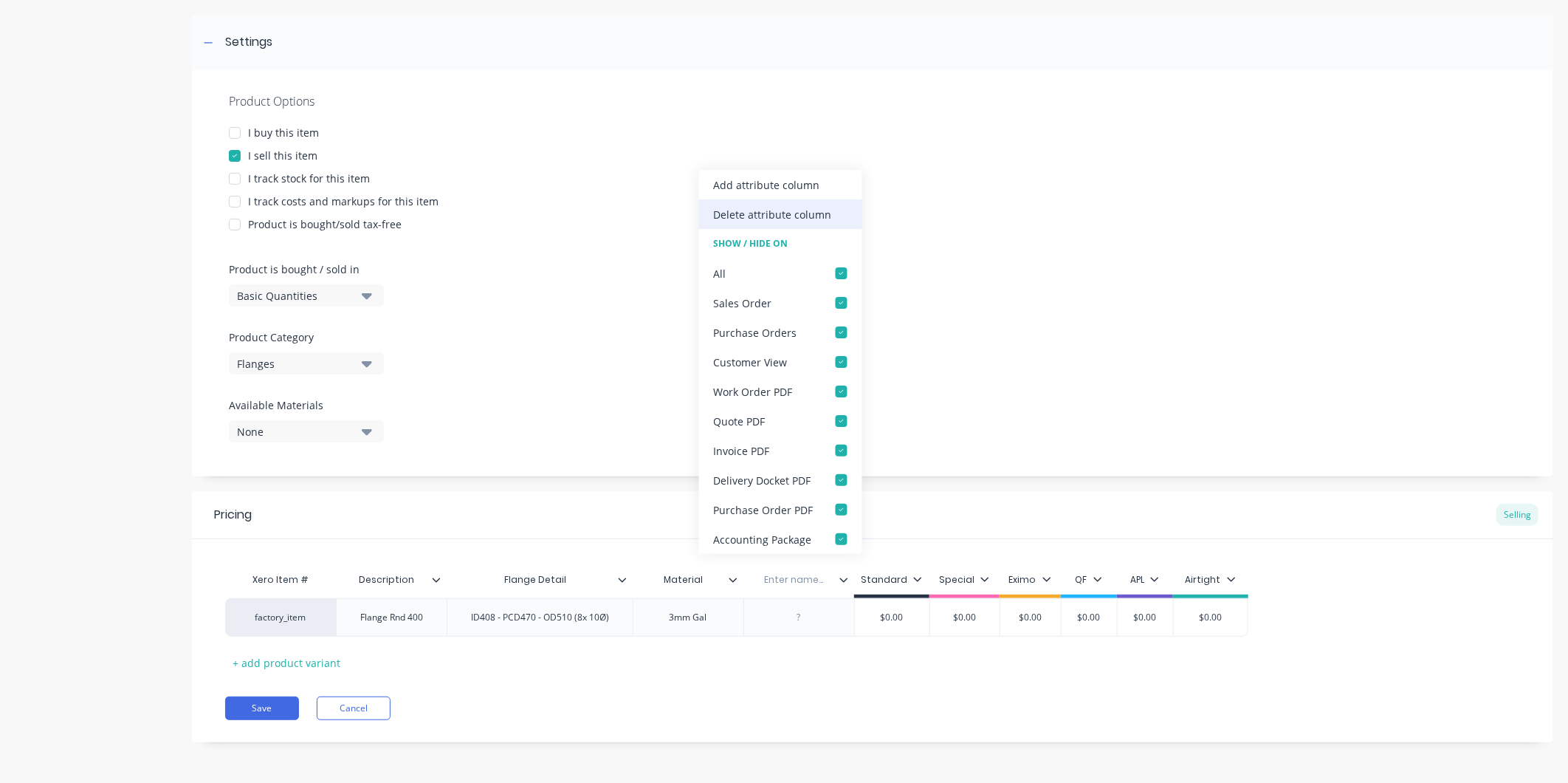
click at [788, 207] on div "Delete attribute column" at bounding box center [773, 214] width 118 height 16
type textarea "x"
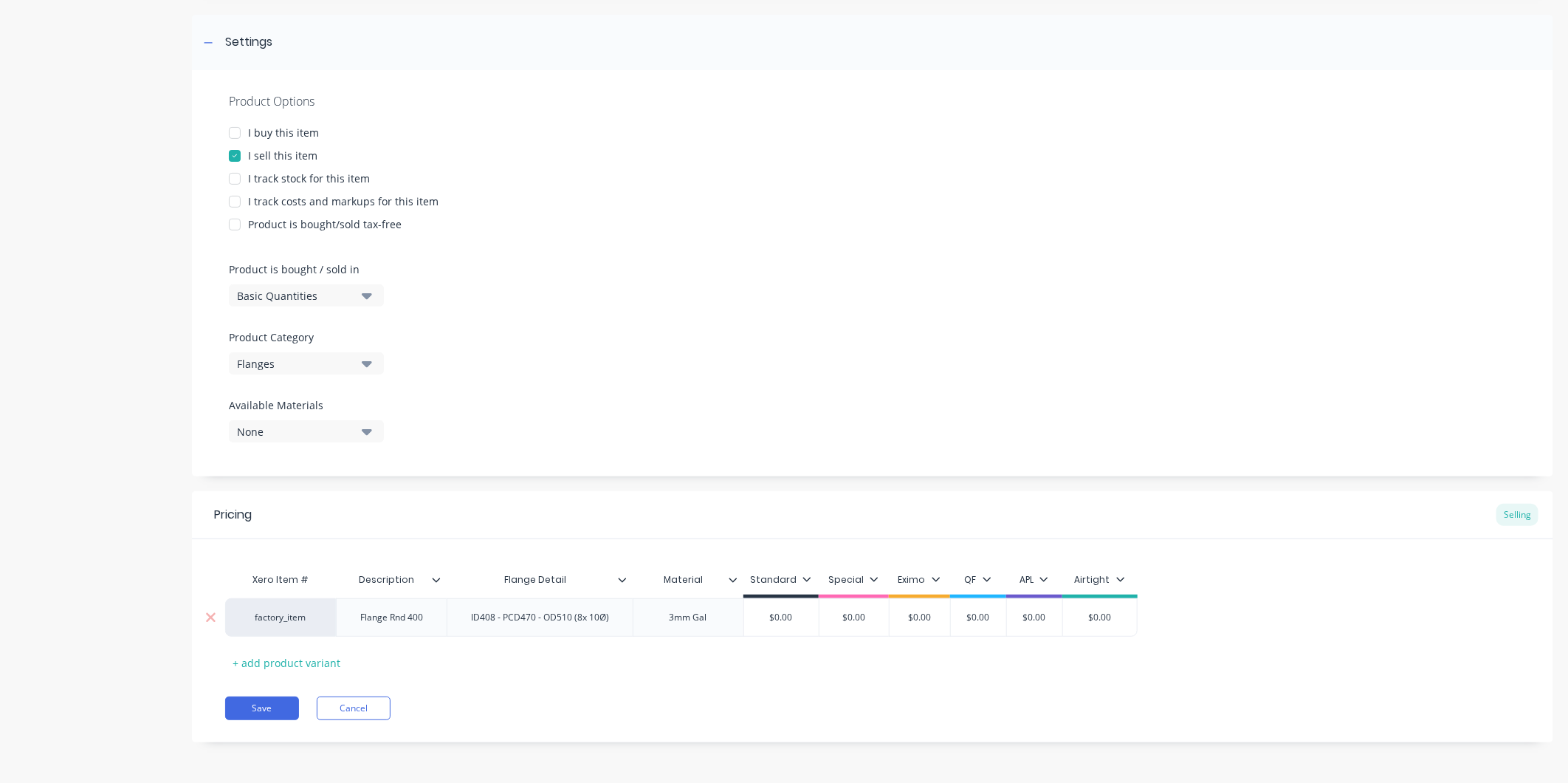
type input "$0.00"
drag, startPoint x: 938, startPoint y: 615, endPoint x: 891, endPoint y: 614, distance: 47.0
click at [891, 614] on input "$0.00" at bounding box center [920, 618] width 74 height 14
click at [256, 702] on button "Save" at bounding box center [262, 708] width 74 height 23
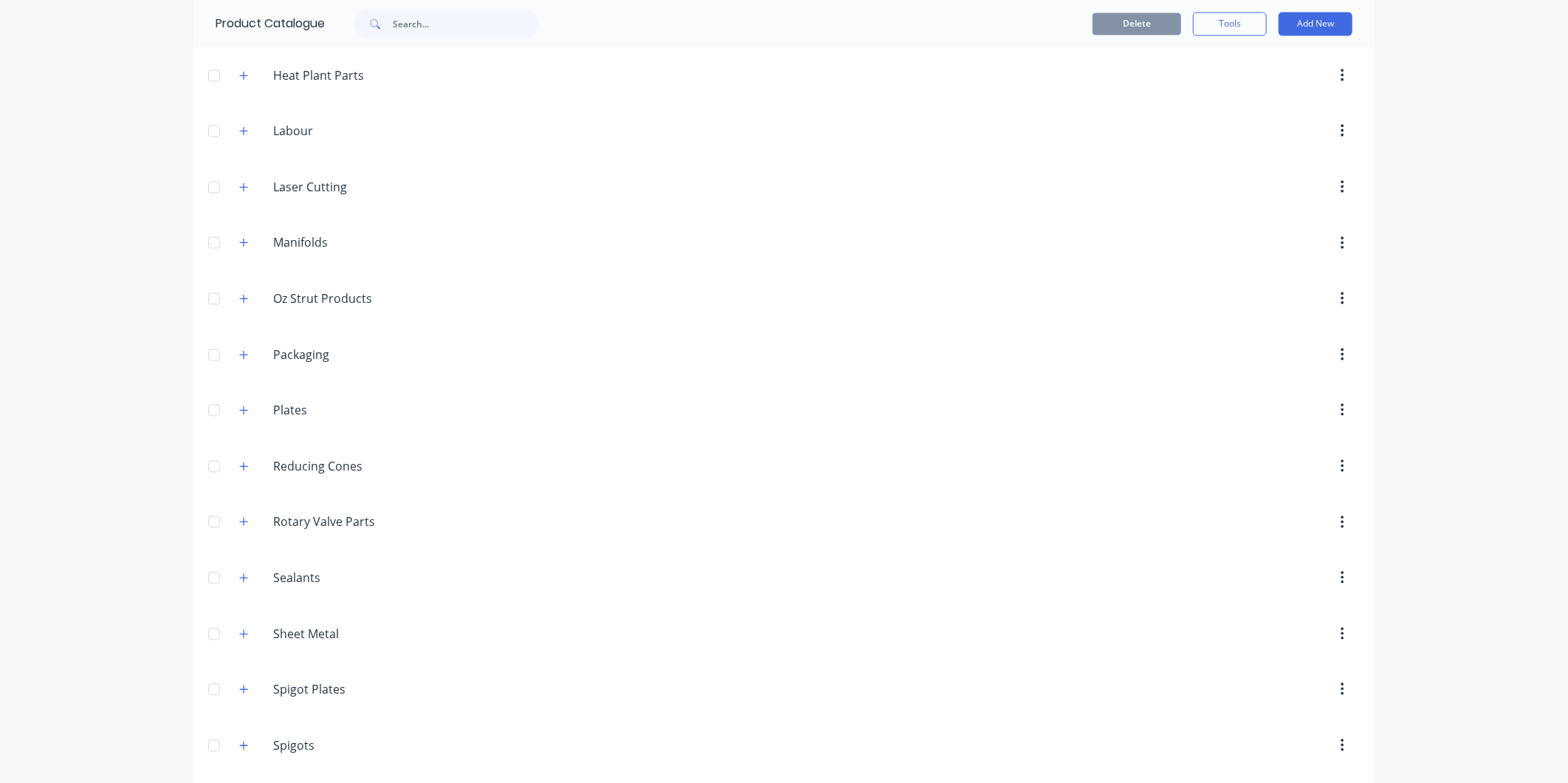
scroll to position [2122, 0]
click at [235, 628] on button "button" at bounding box center [243, 628] width 18 height 18
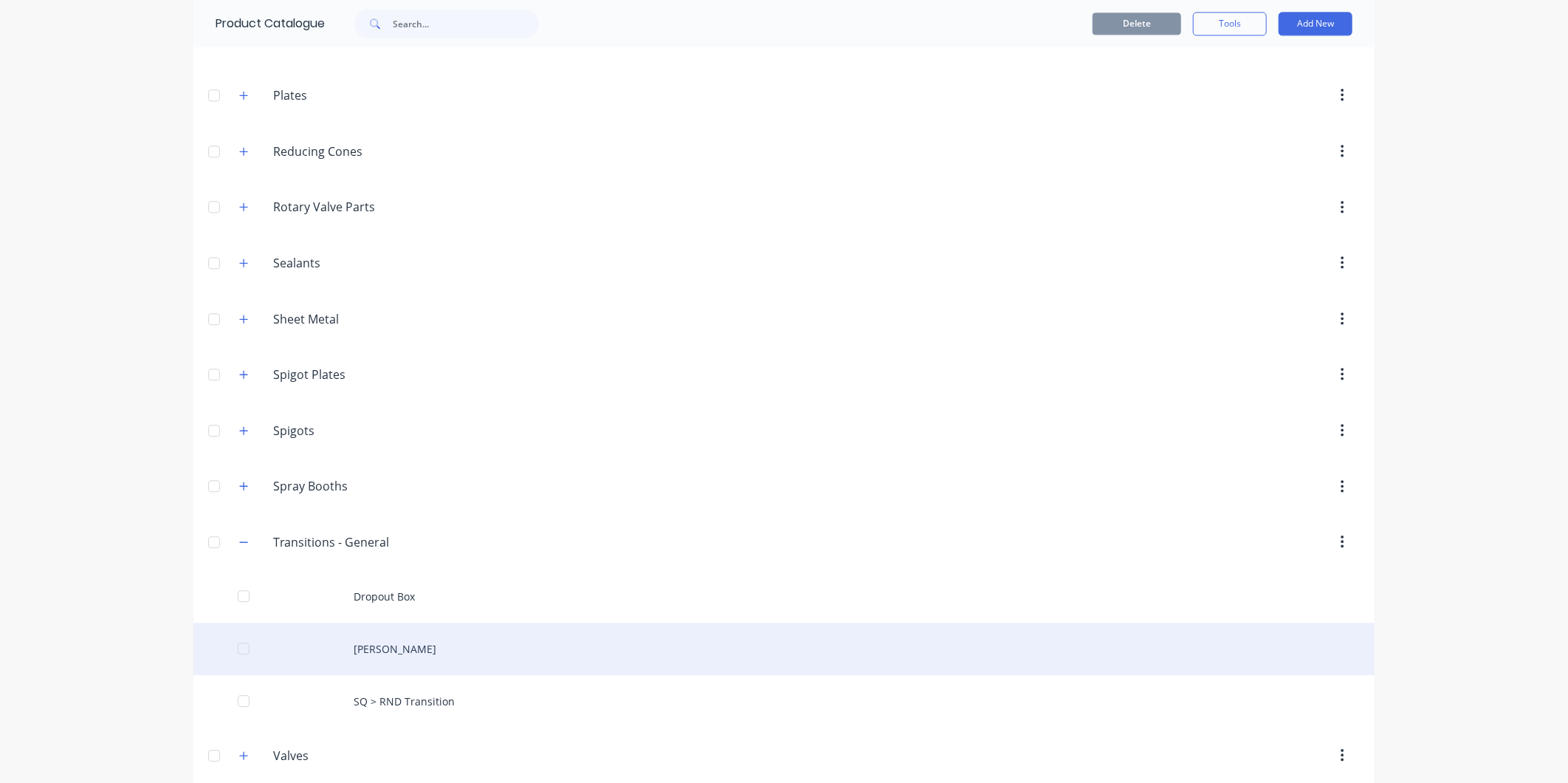
scroll to position [2279, 0]
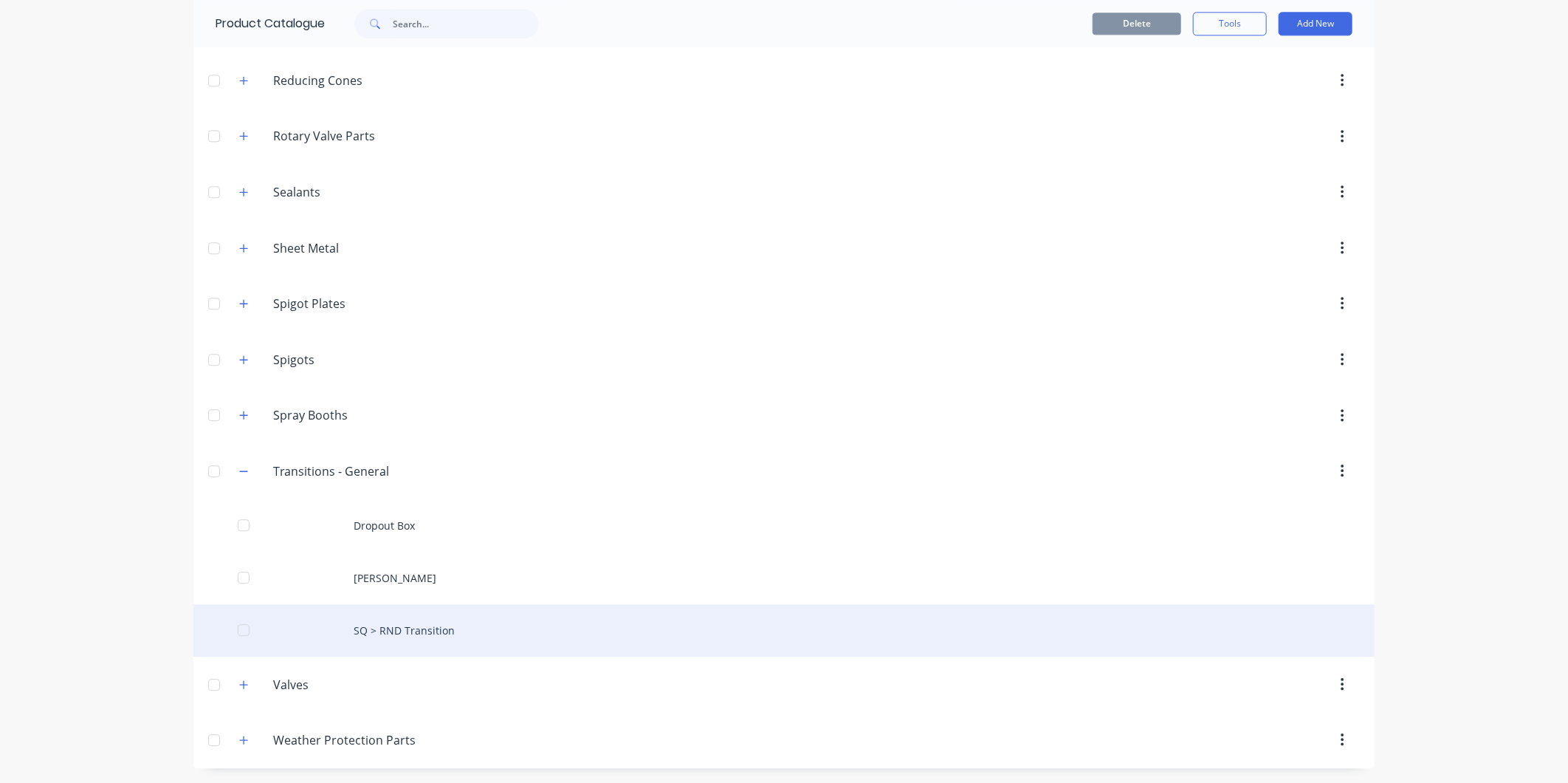
click at [380, 629] on div "SQ > RND Transition" at bounding box center [784, 631] width 1181 height 52
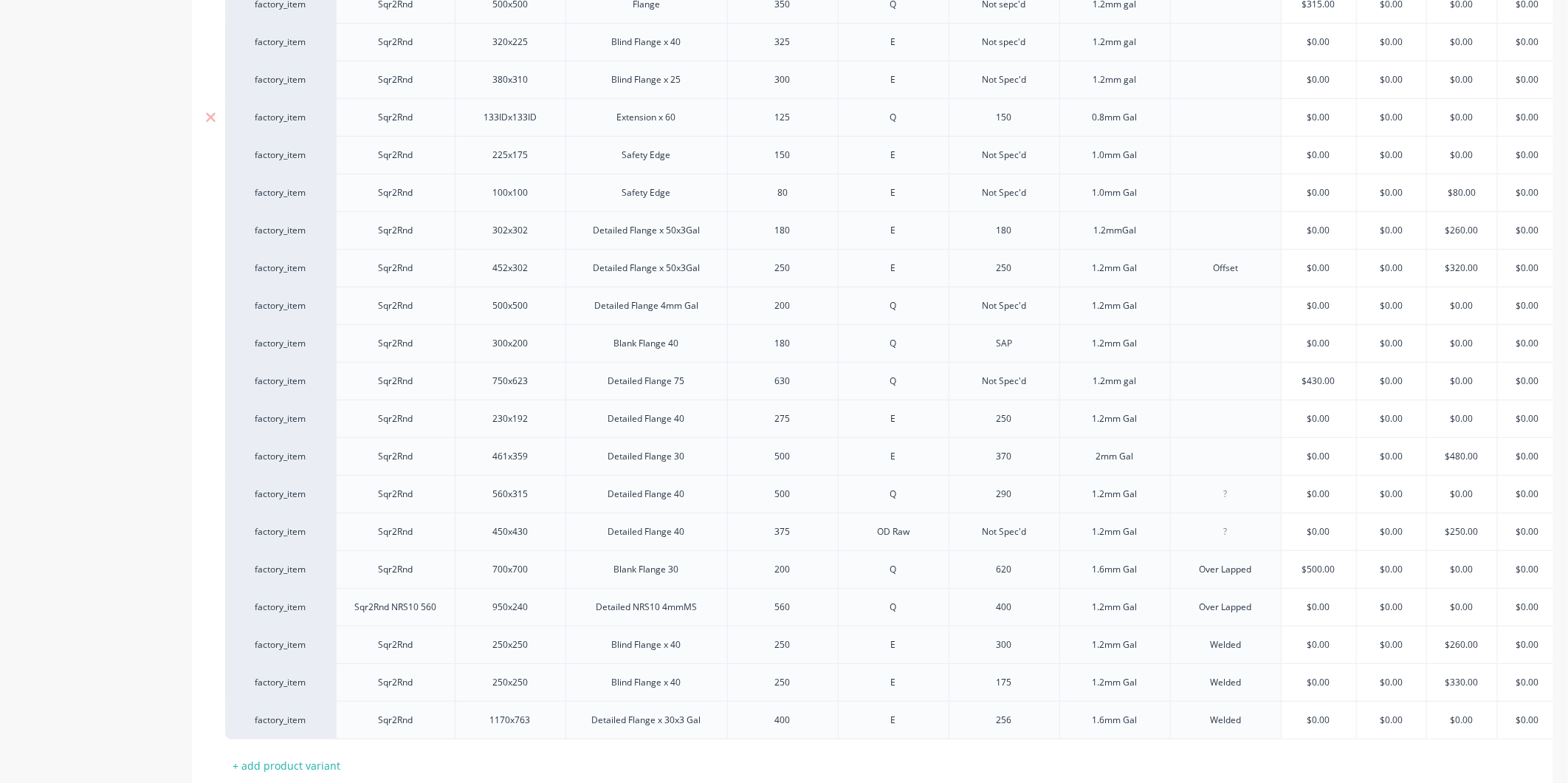
type textarea "x"
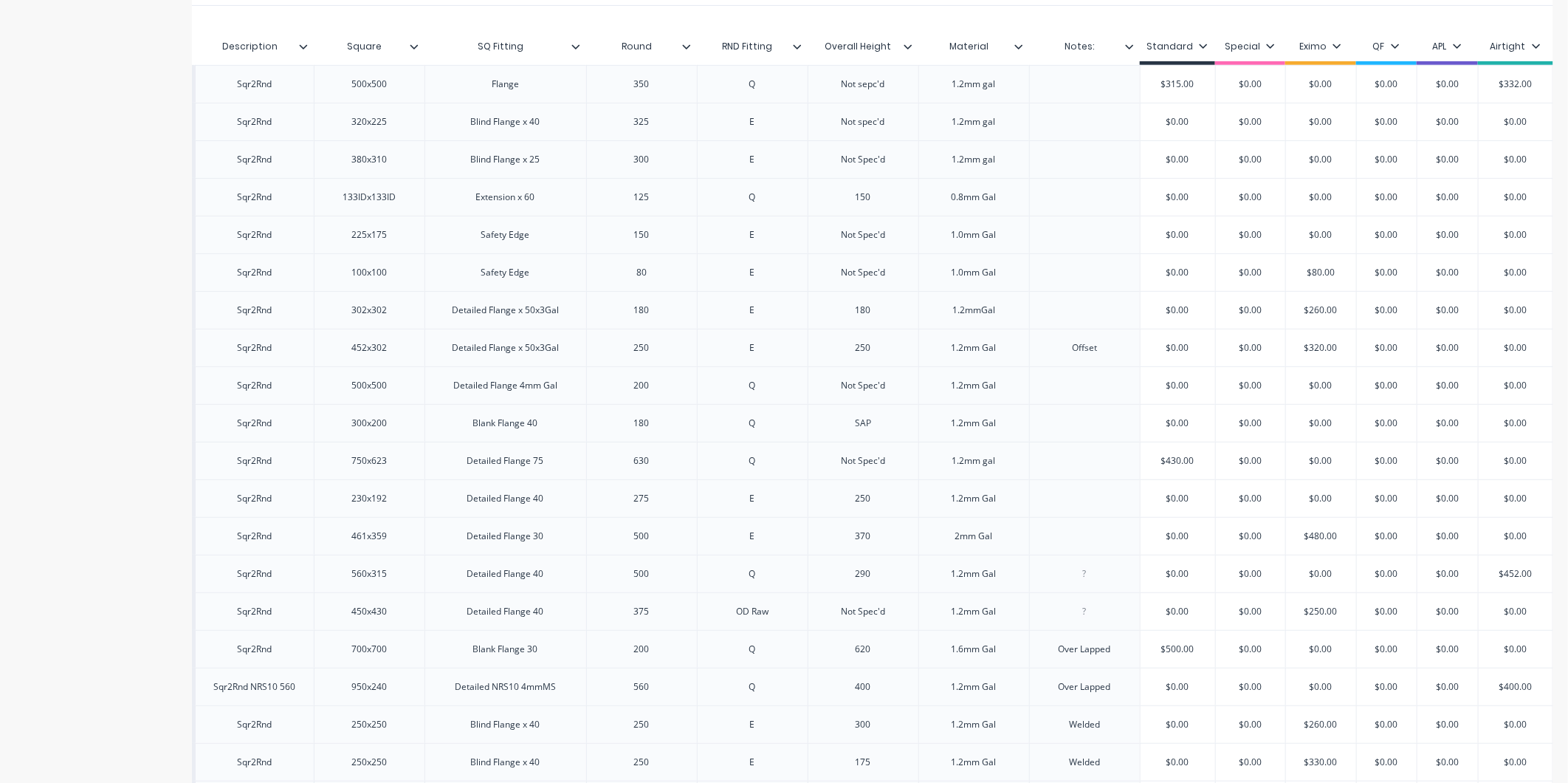
scroll to position [527, 0]
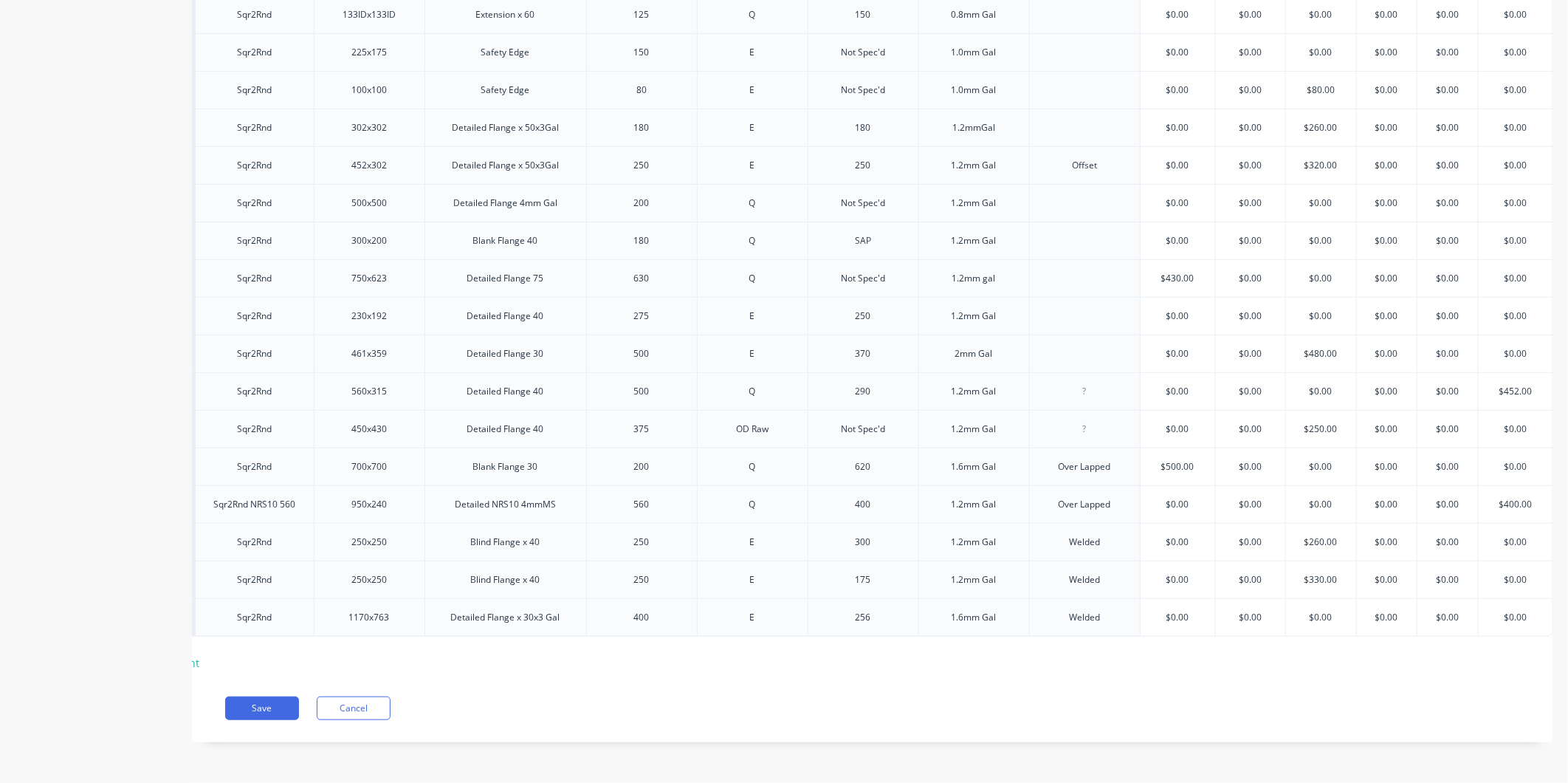
type input "$0.00"
drag, startPoint x: 1325, startPoint y: 604, endPoint x: 1215, endPoint y: 624, distance: 111.8
click at [1223, 624] on div "Xero Item # Description Square SQ Fitting Round RND Fitting Overall Height Mate…" at bounding box center [731, 262] width 1295 height 825
type textarea "x"
type input "9"
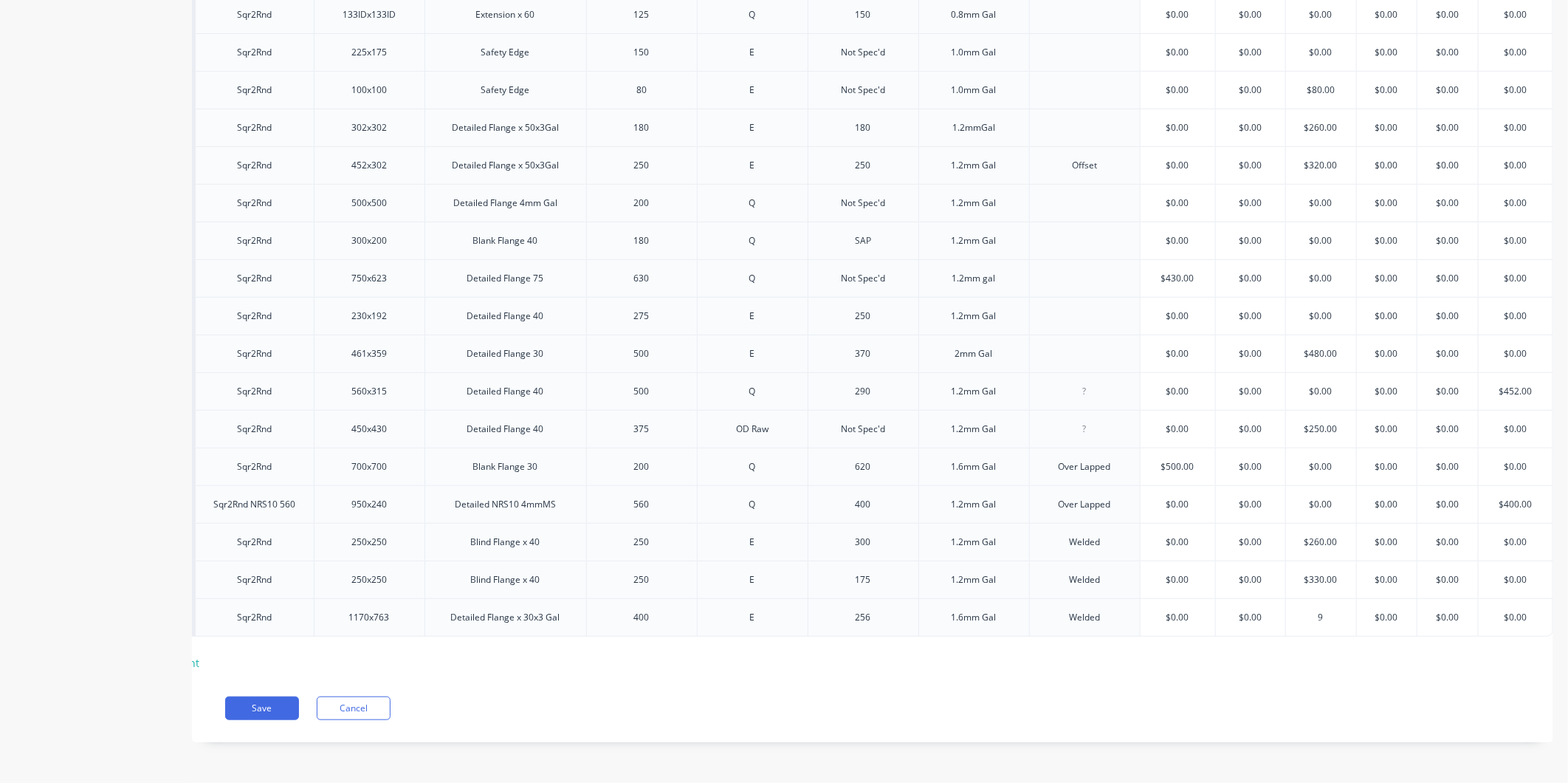
type textarea "x"
type input "95"
type textarea "x"
type input "950"
click at [1229, 653] on div "Xero Item # Description Square SQ Fitting Round RND Fitting Overall Height Mate…" at bounding box center [731, 262] width 1295 height 825
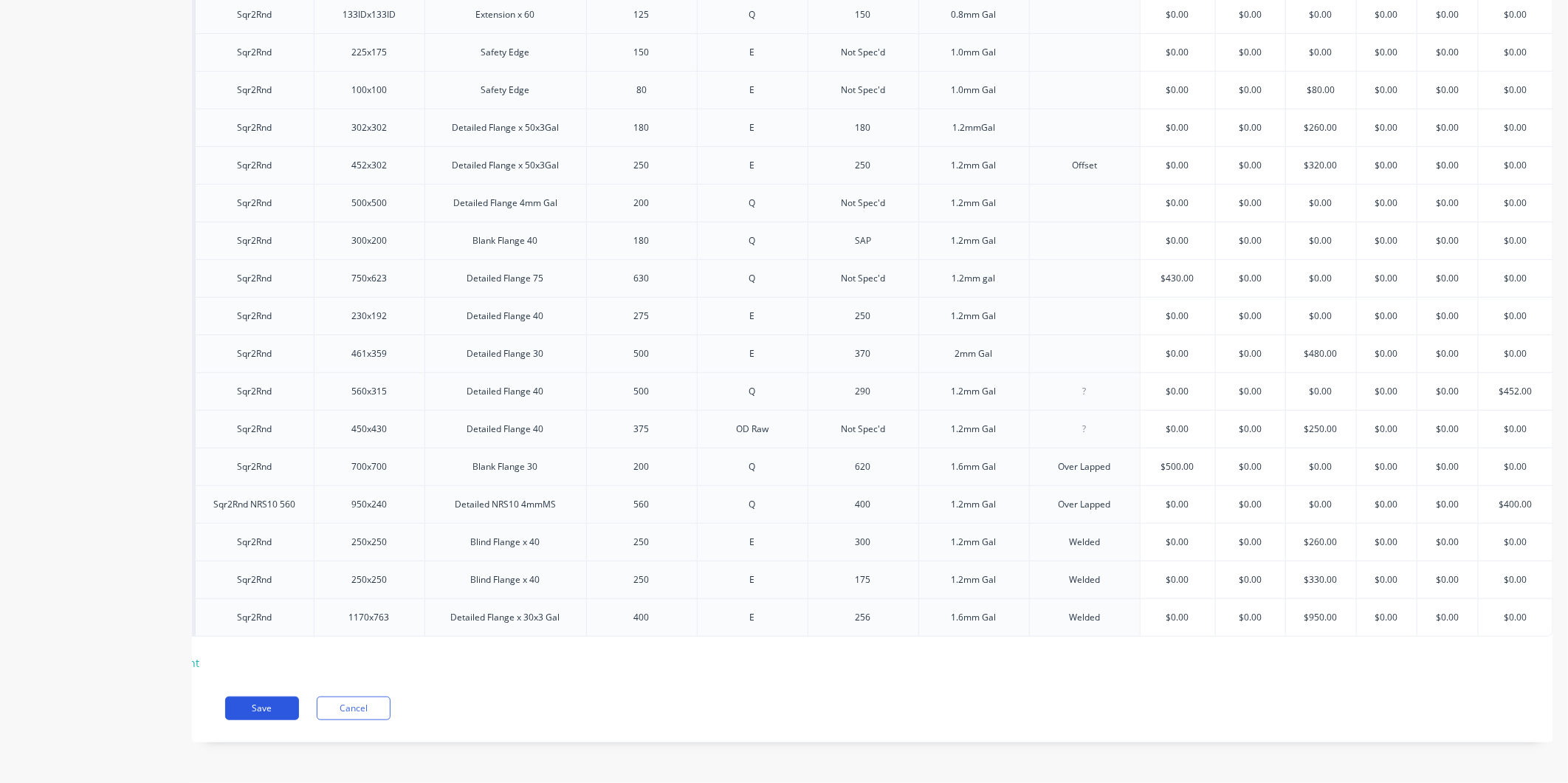
click at [268, 710] on button "Save" at bounding box center [262, 708] width 74 height 23
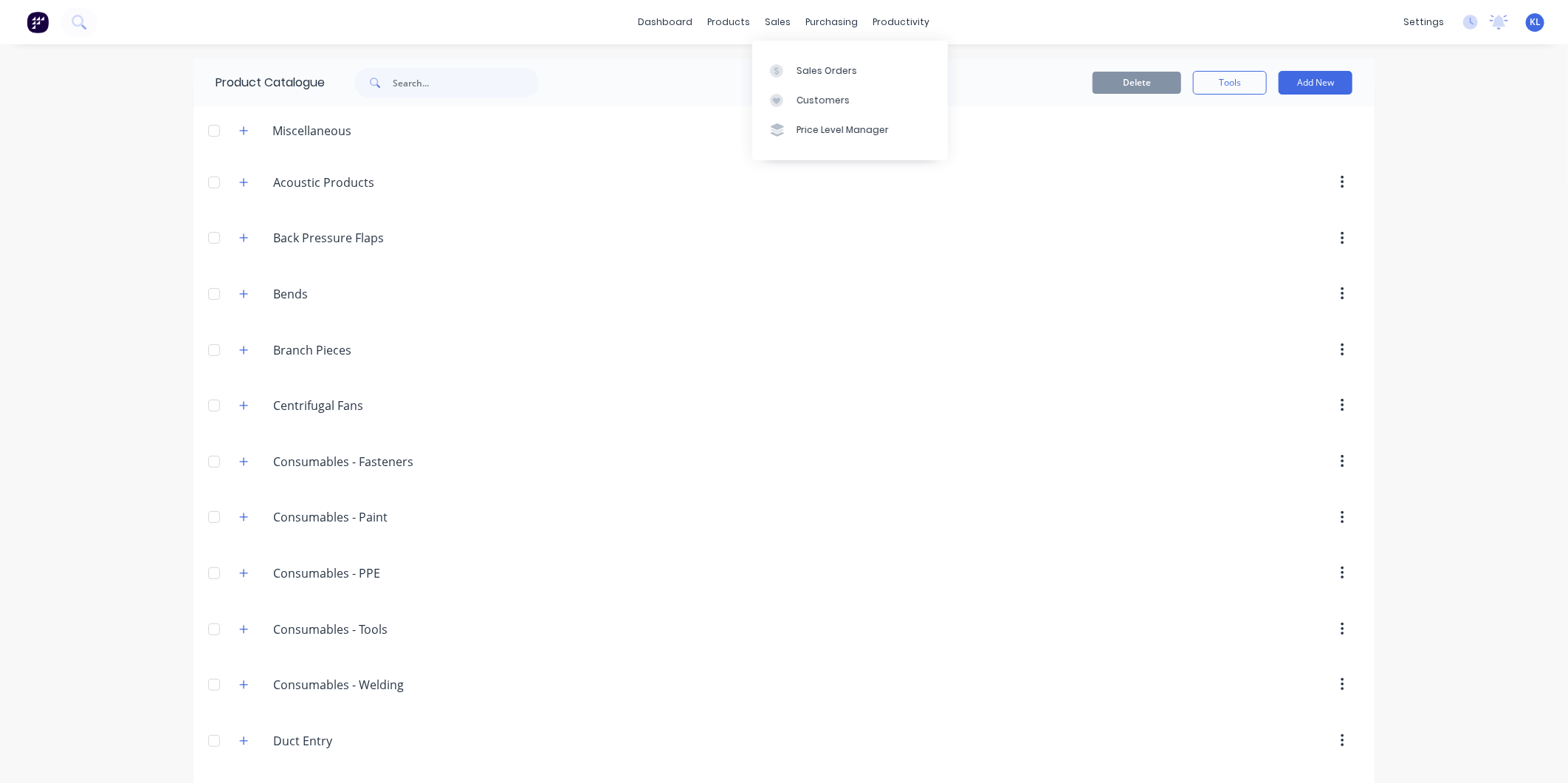
drag, startPoint x: 769, startPoint y: 20, endPoint x: 781, endPoint y: 40, distance: 23.3
click at [769, 20] on div "sales" at bounding box center [779, 21] width 41 height 22
click at [814, 71] on div "Sales Orders" at bounding box center [826, 71] width 60 height 14
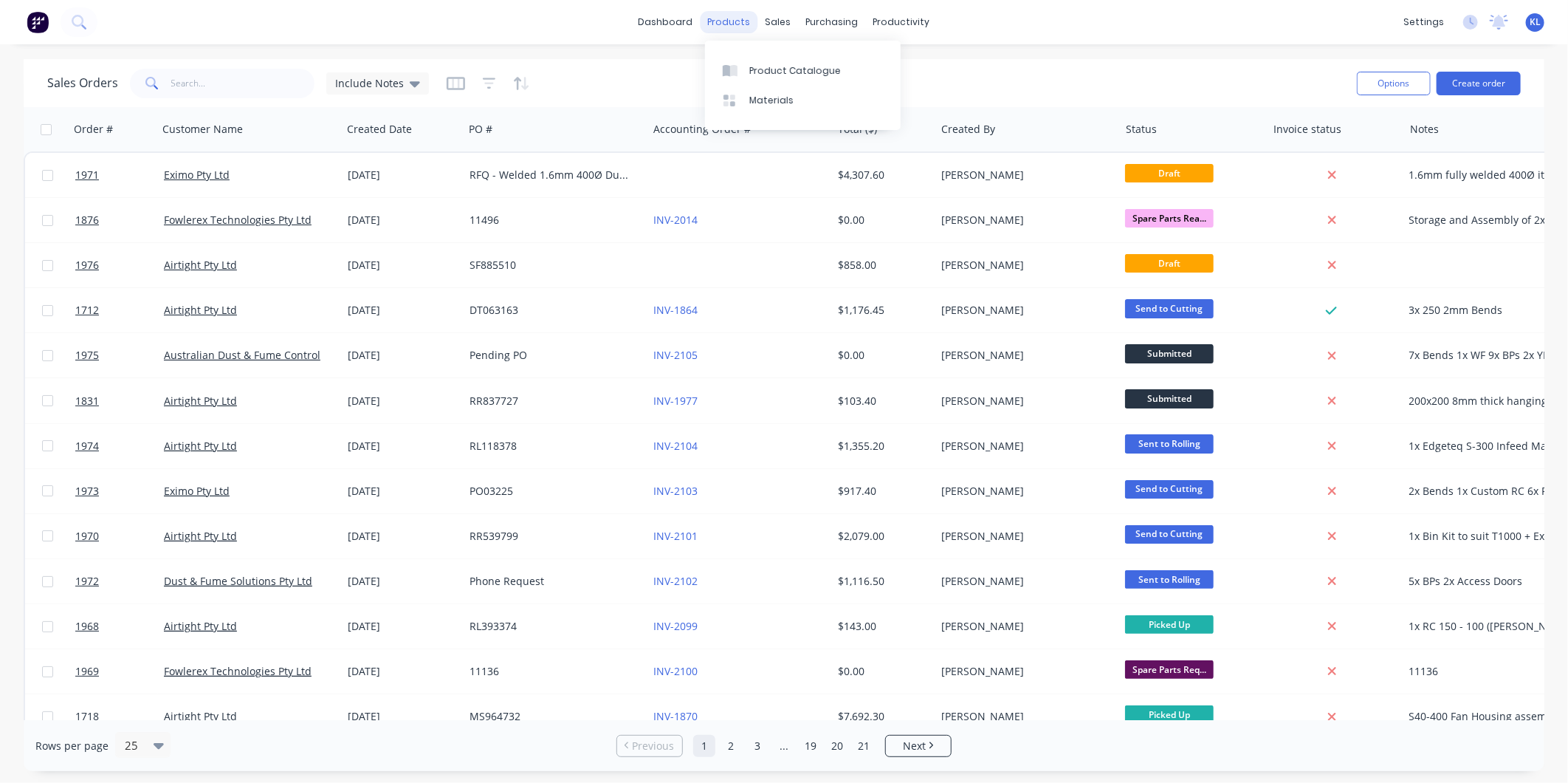
click at [741, 15] on div "products" at bounding box center [728, 21] width 57 height 22
click at [778, 68] on div "Product Catalogue" at bounding box center [795, 71] width 91 height 14
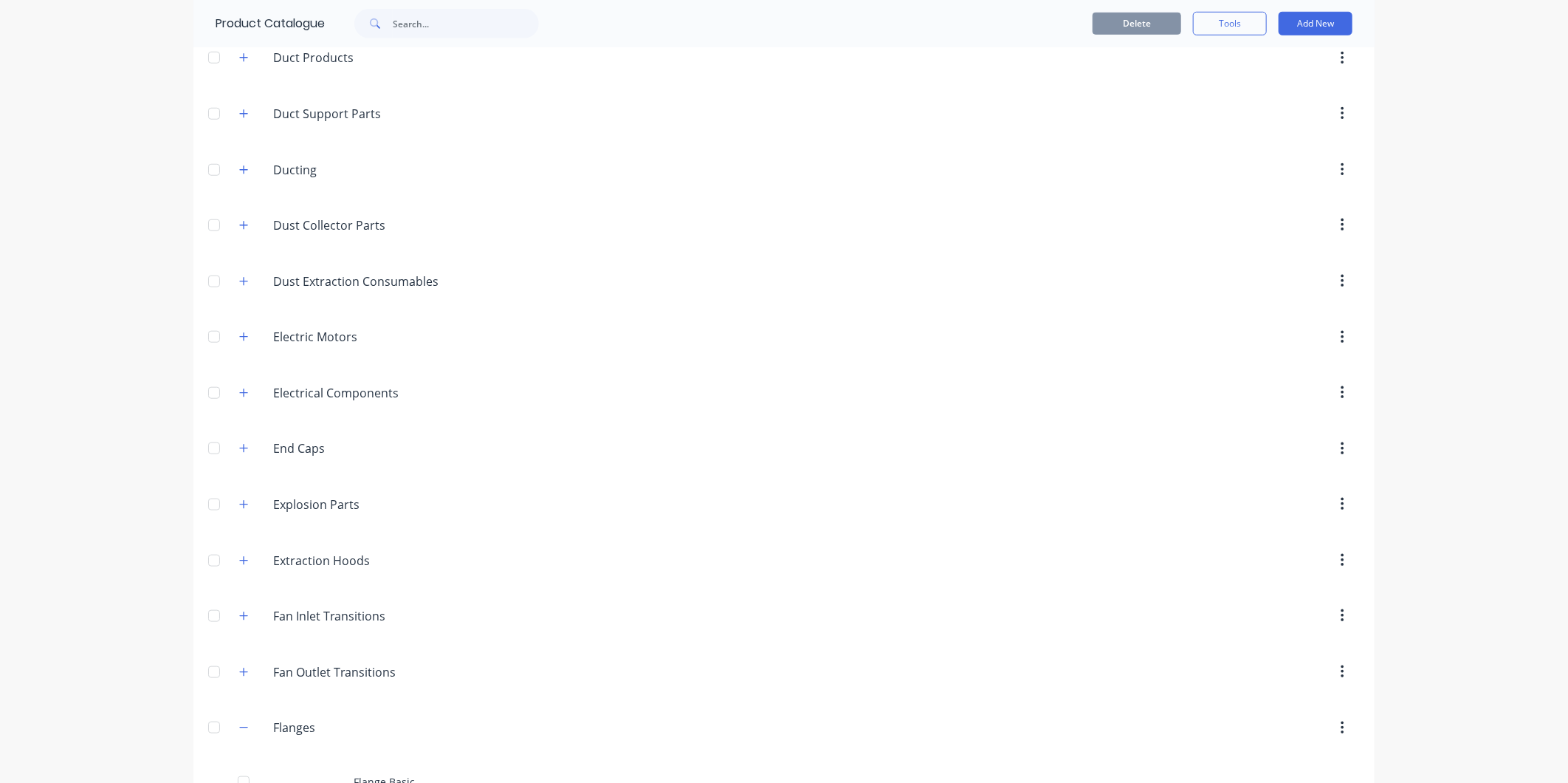
scroll to position [1066, 0]
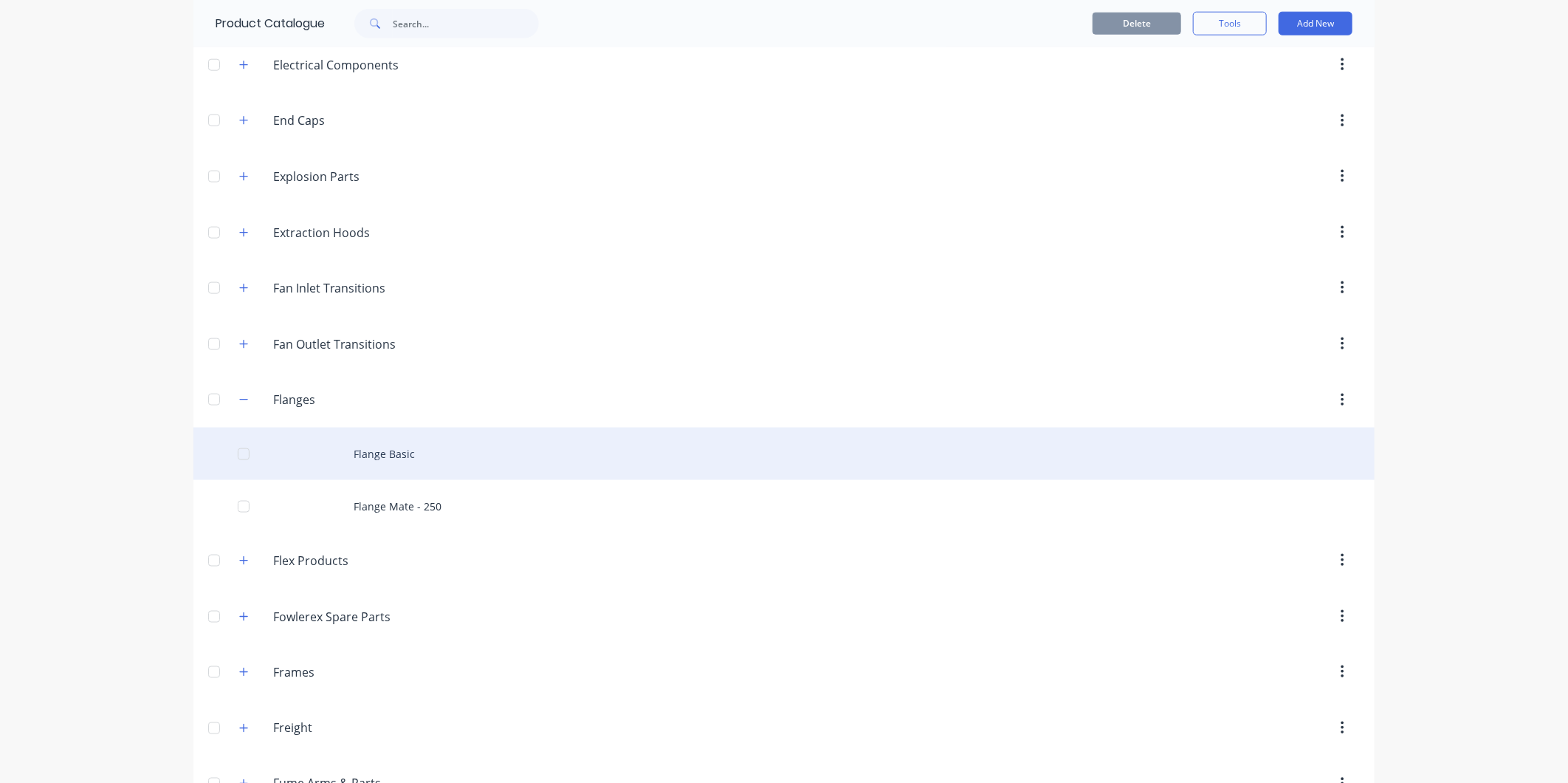
click at [395, 452] on div "Flange Basic" at bounding box center [784, 454] width 1181 height 52
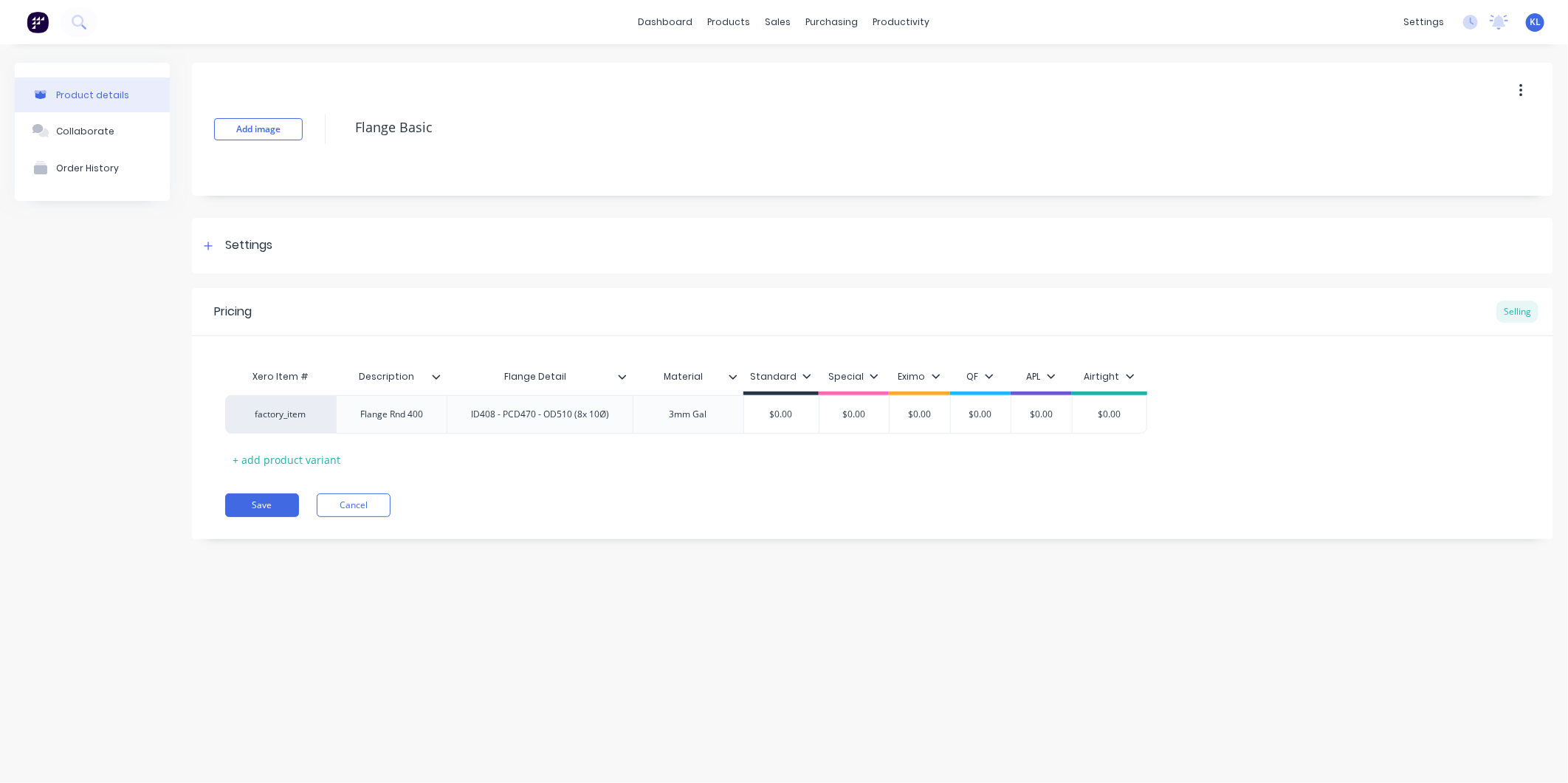
type textarea "x"
type input "$0.00"
drag, startPoint x: 918, startPoint y: 410, endPoint x: 880, endPoint y: 411, distance: 38.0
click at [880, 411] on div "factory_item Flange Rnd 400 ID408 - PCD470 - OD510 (8x 10Ø) 3mm Gal $0.00 $0.00…" at bounding box center [686, 414] width 922 height 39
type textarea "x"
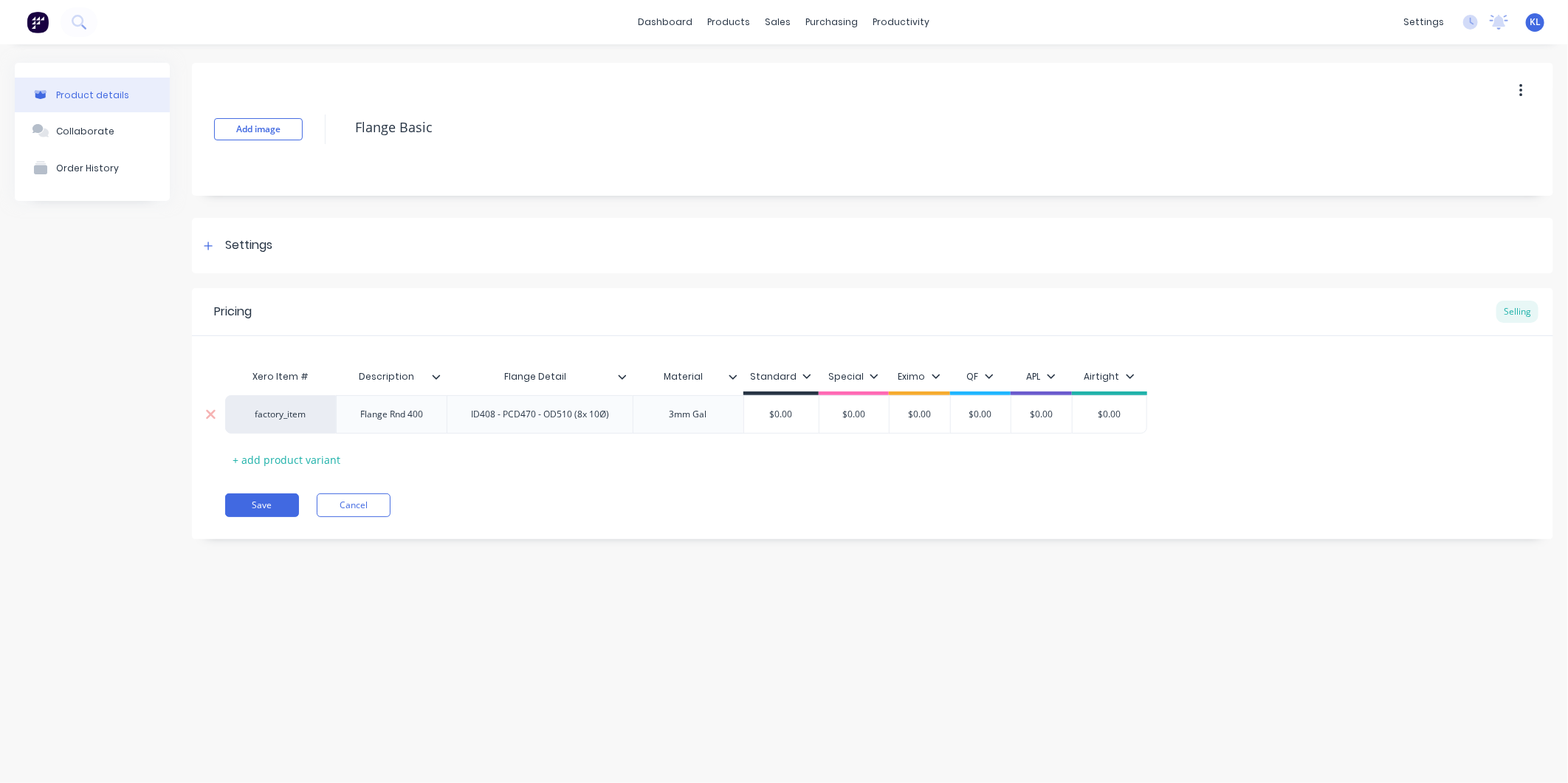
type input "1"
type textarea "x"
type input "12"
type textarea "x"
type input "120"
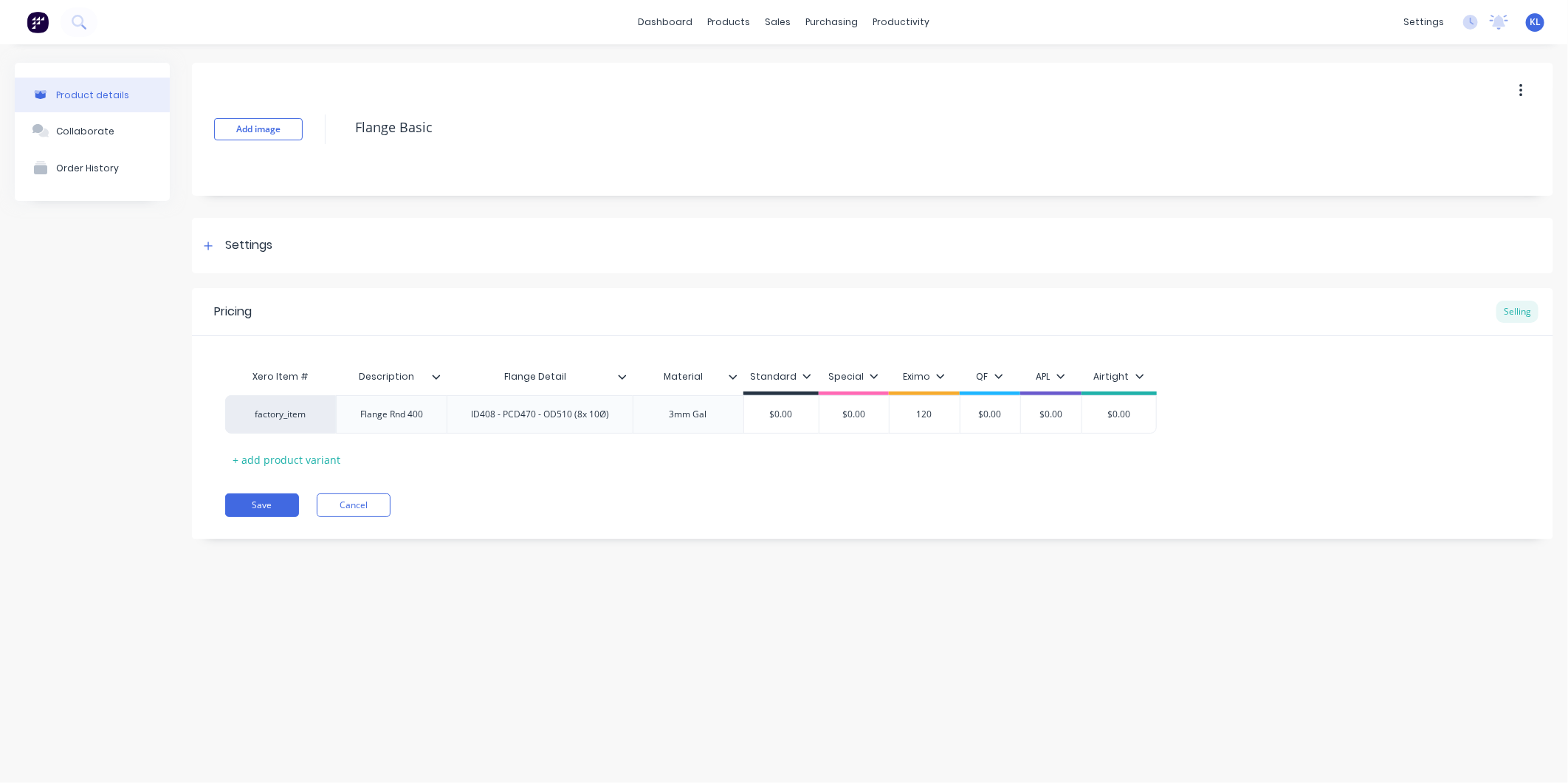
click at [893, 461] on div "Xero Item # Description Flange Detail Material Standard Special Eximo QF APL Ai…" at bounding box center [872, 416] width 1295 height 110
click at [292, 505] on button "Save" at bounding box center [262, 506] width 74 height 23
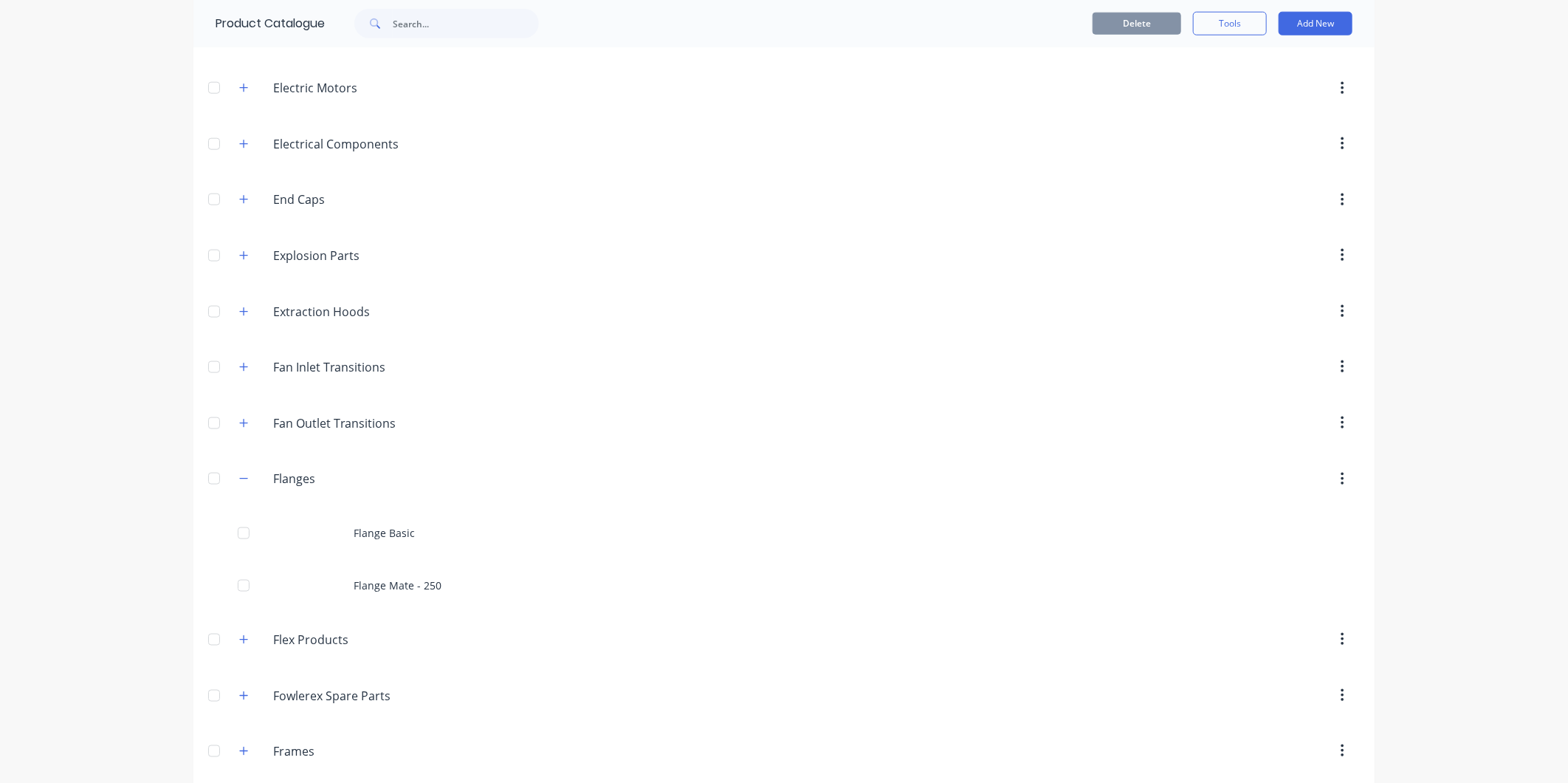
scroll to position [1066, 0]
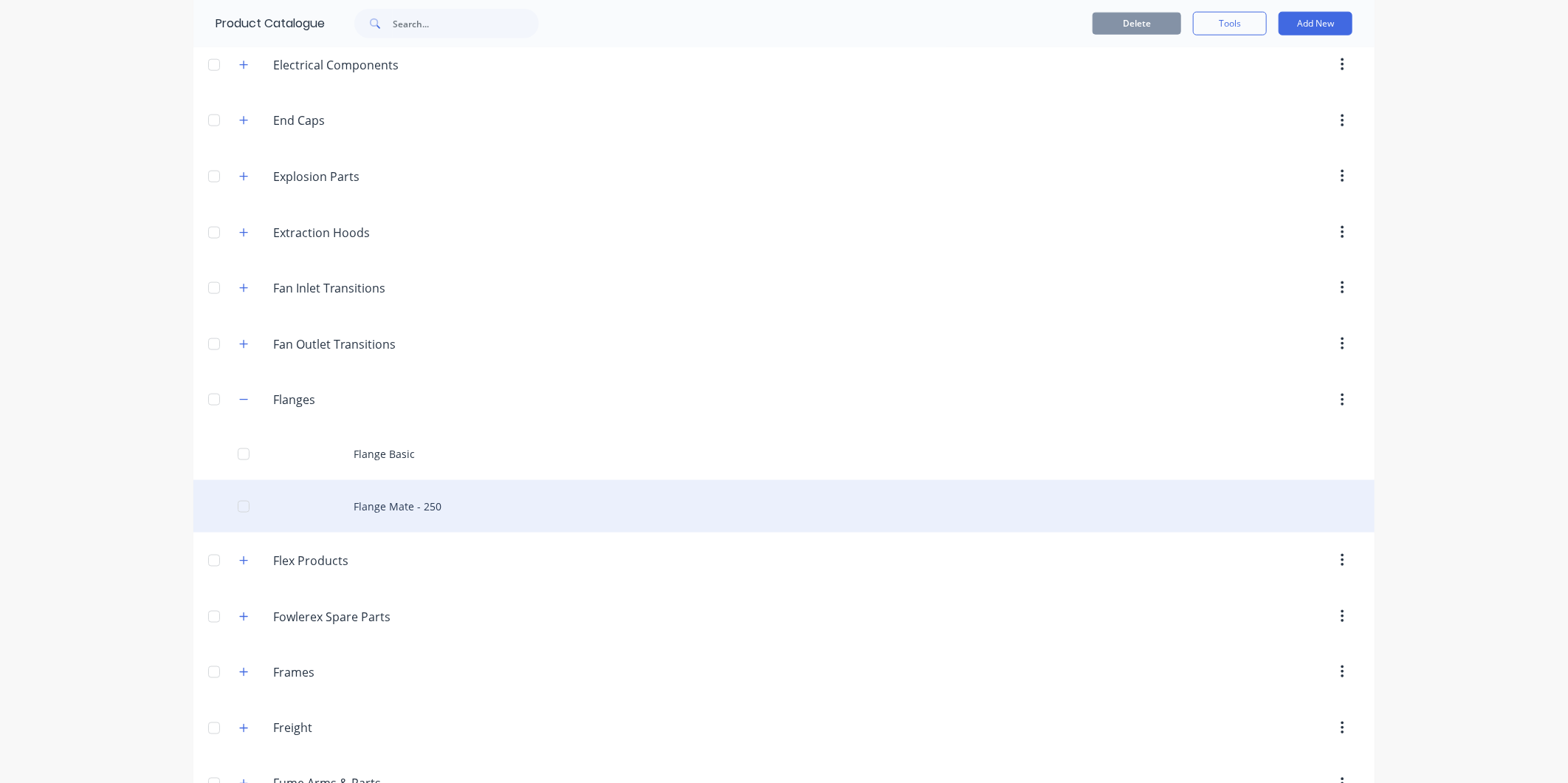
click at [406, 511] on div "Flange Mate - 250" at bounding box center [784, 506] width 1181 height 52
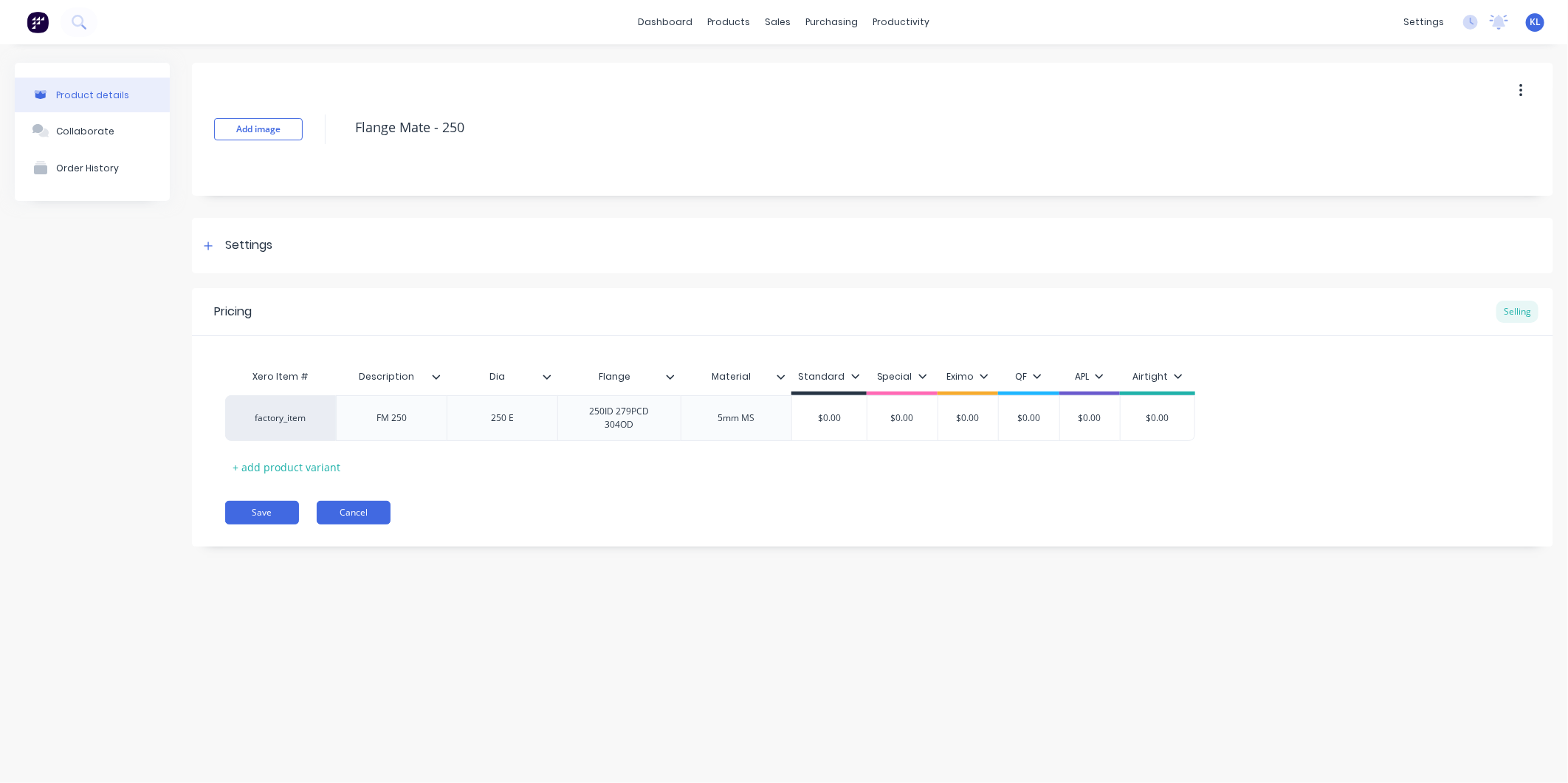
click at [355, 513] on button "Cancel" at bounding box center [354, 512] width 74 height 23
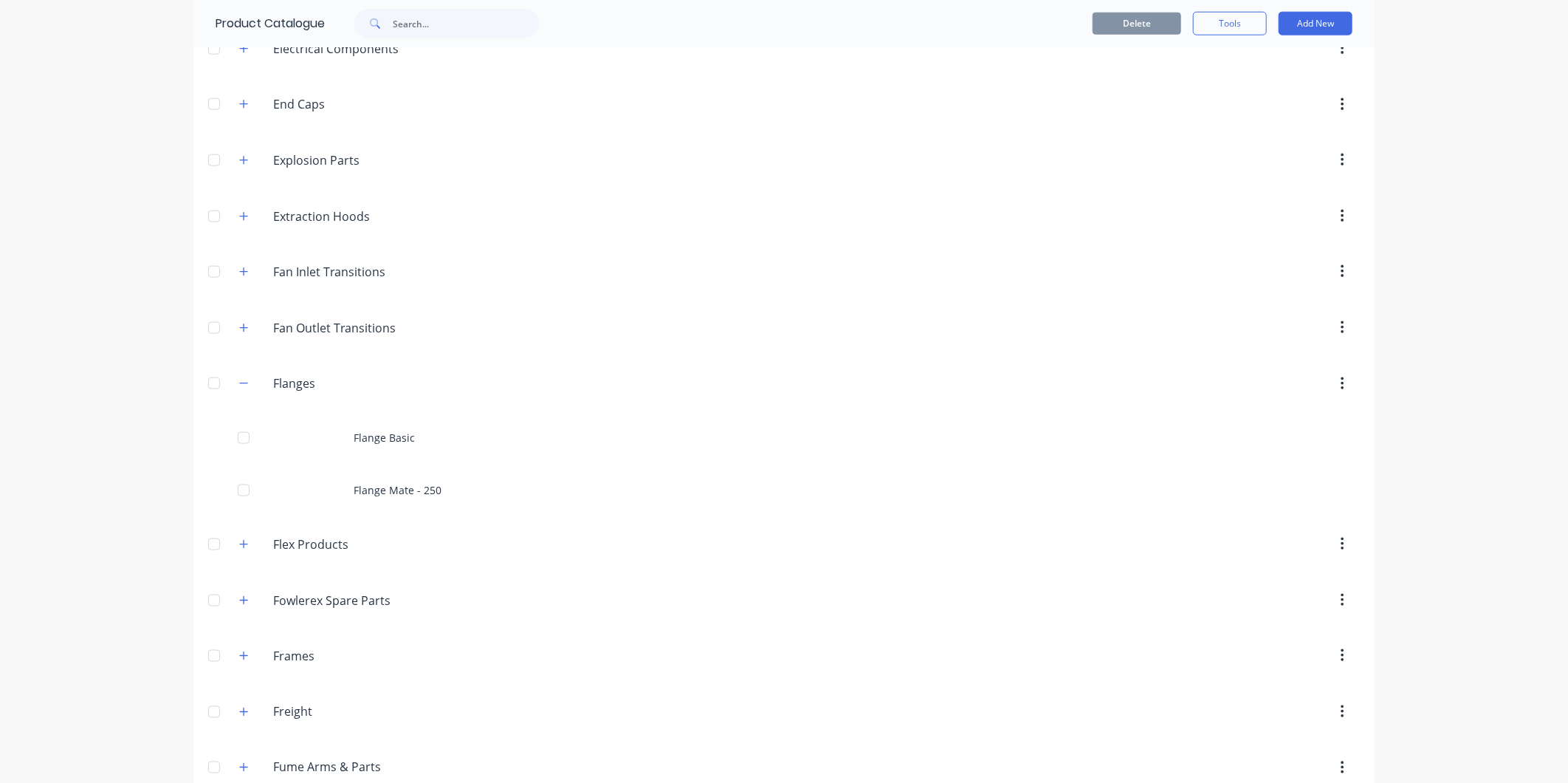
scroll to position [1230, 0]
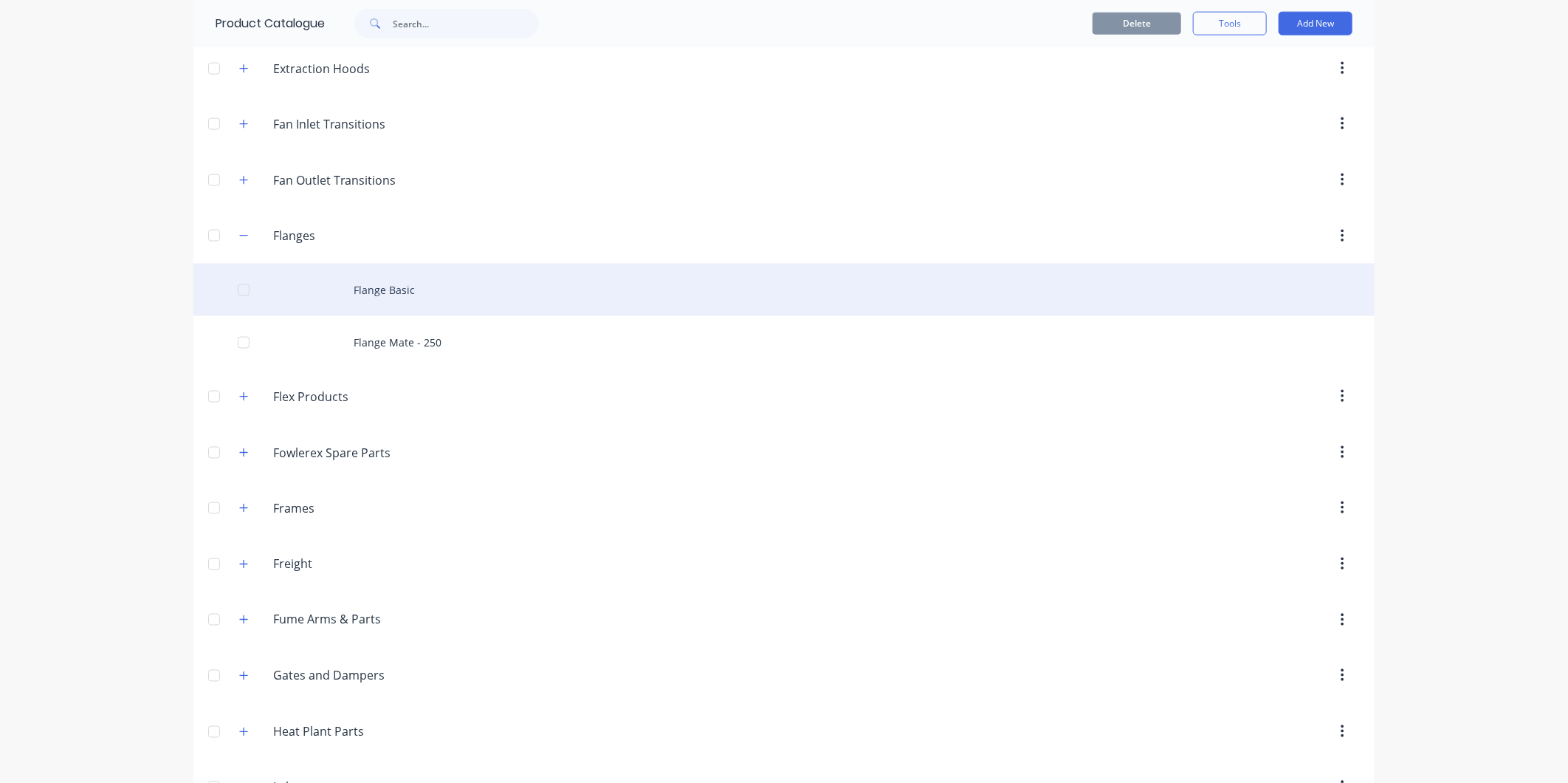
click at [397, 294] on div "Flange Basic" at bounding box center [784, 290] width 1181 height 52
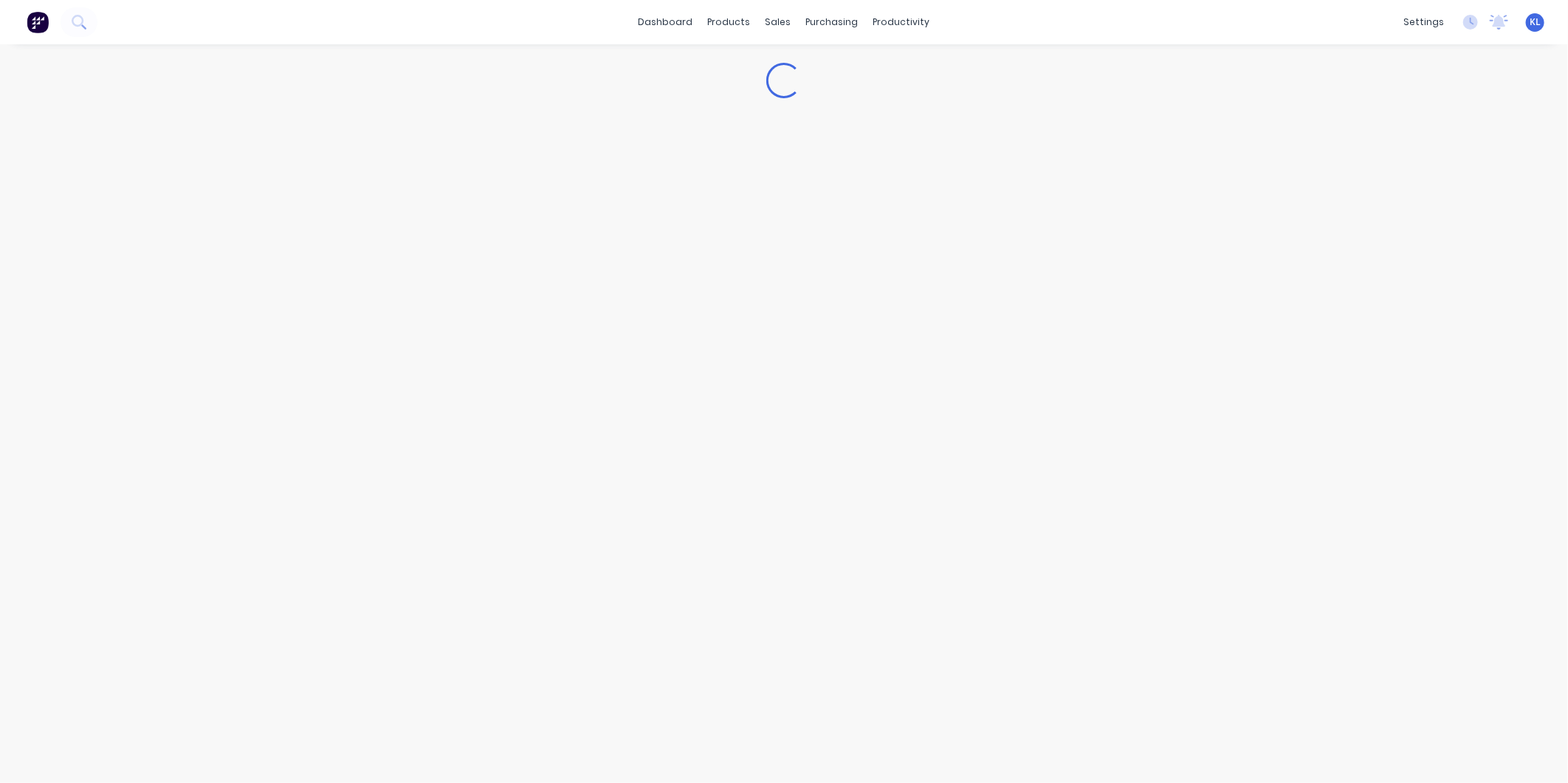
type textarea "x"
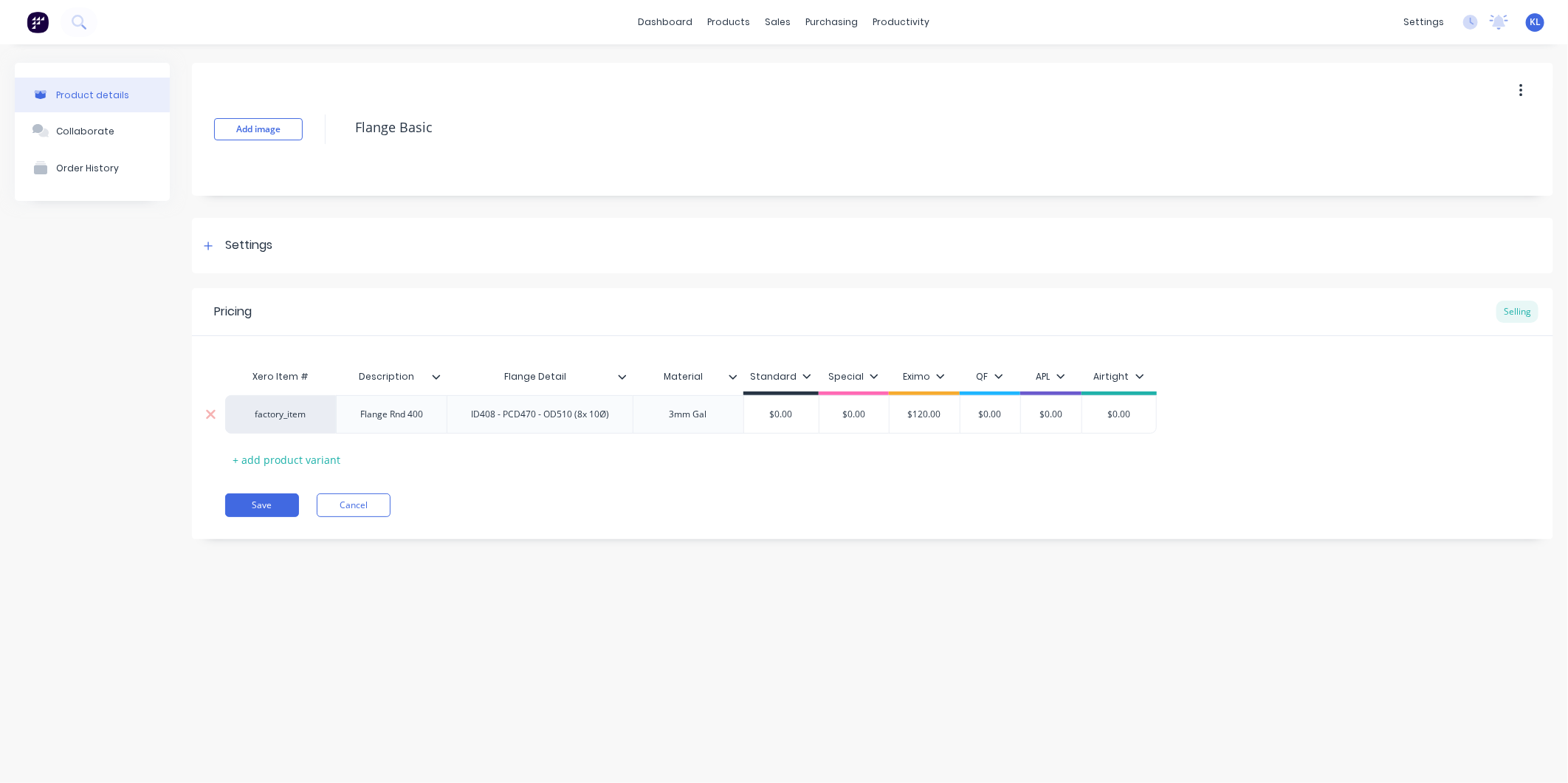
type input "$120.00"
drag, startPoint x: 944, startPoint y: 409, endPoint x: 843, endPoint y: 409, distance: 101.0
click at [843, 409] on div "factory_item Flange Rnd 400 ID408 - PCD470 - OD510 (8x 10Ø) 3mm Gal $0.00 $0.00…" at bounding box center [690, 414] width 932 height 39
type textarea "x"
type input "7"
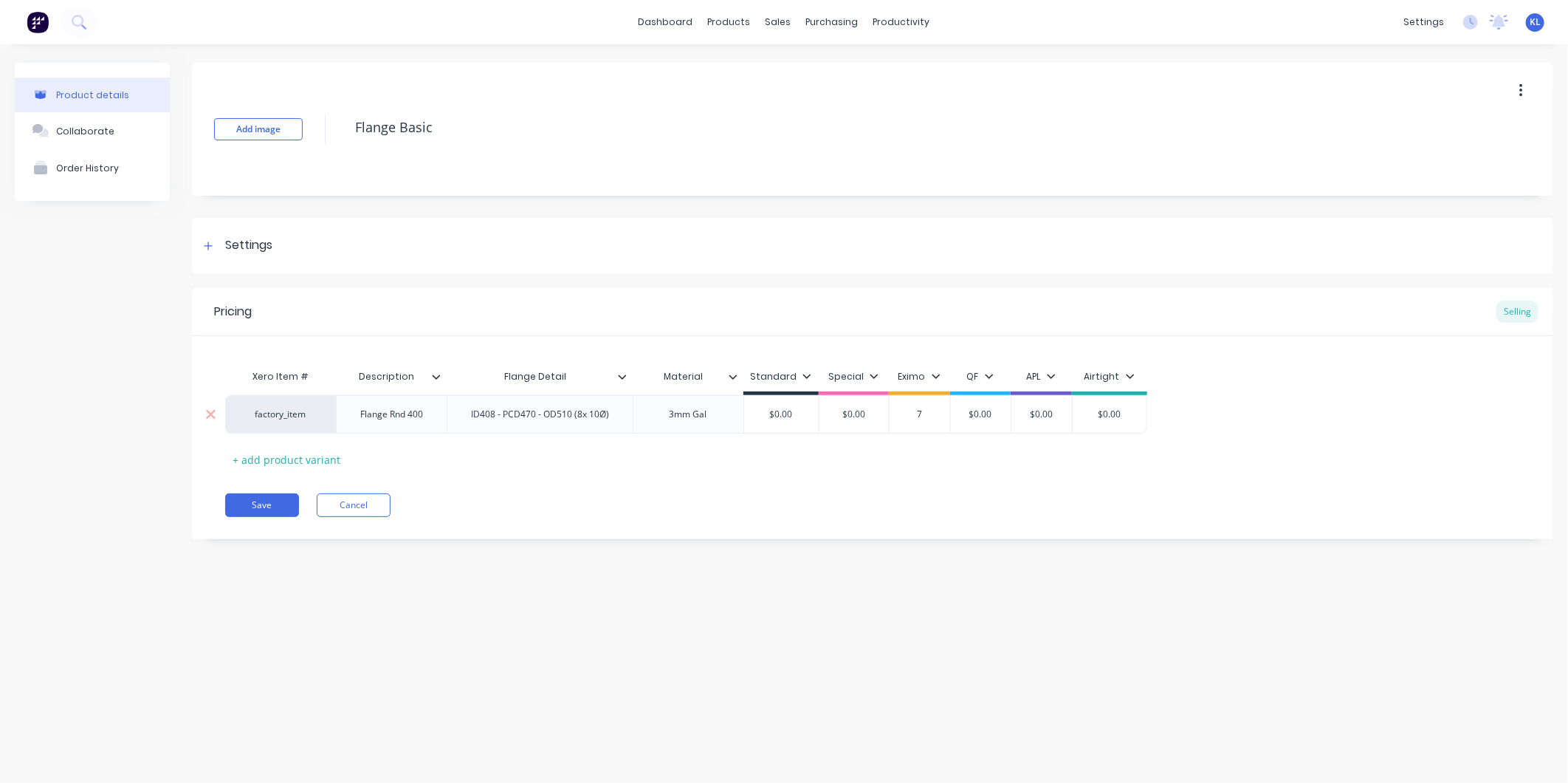
type textarea "x"
click at [898, 462] on div "Xero Item # Description Flange Detail Material Standard Special Eximo QF APL Ai…" at bounding box center [872, 416] width 1295 height 110
type input "$70.00"
drag, startPoint x: 942, startPoint y: 414, endPoint x: 871, endPoint y: 409, distance: 71.2
click at [871, 409] on div "factory_item Flange Rnd 400 ID408 - PCD470 - OD510 (8x 10Ø) 3mm Gal $0.00 $0.00…" at bounding box center [688, 414] width 926 height 39
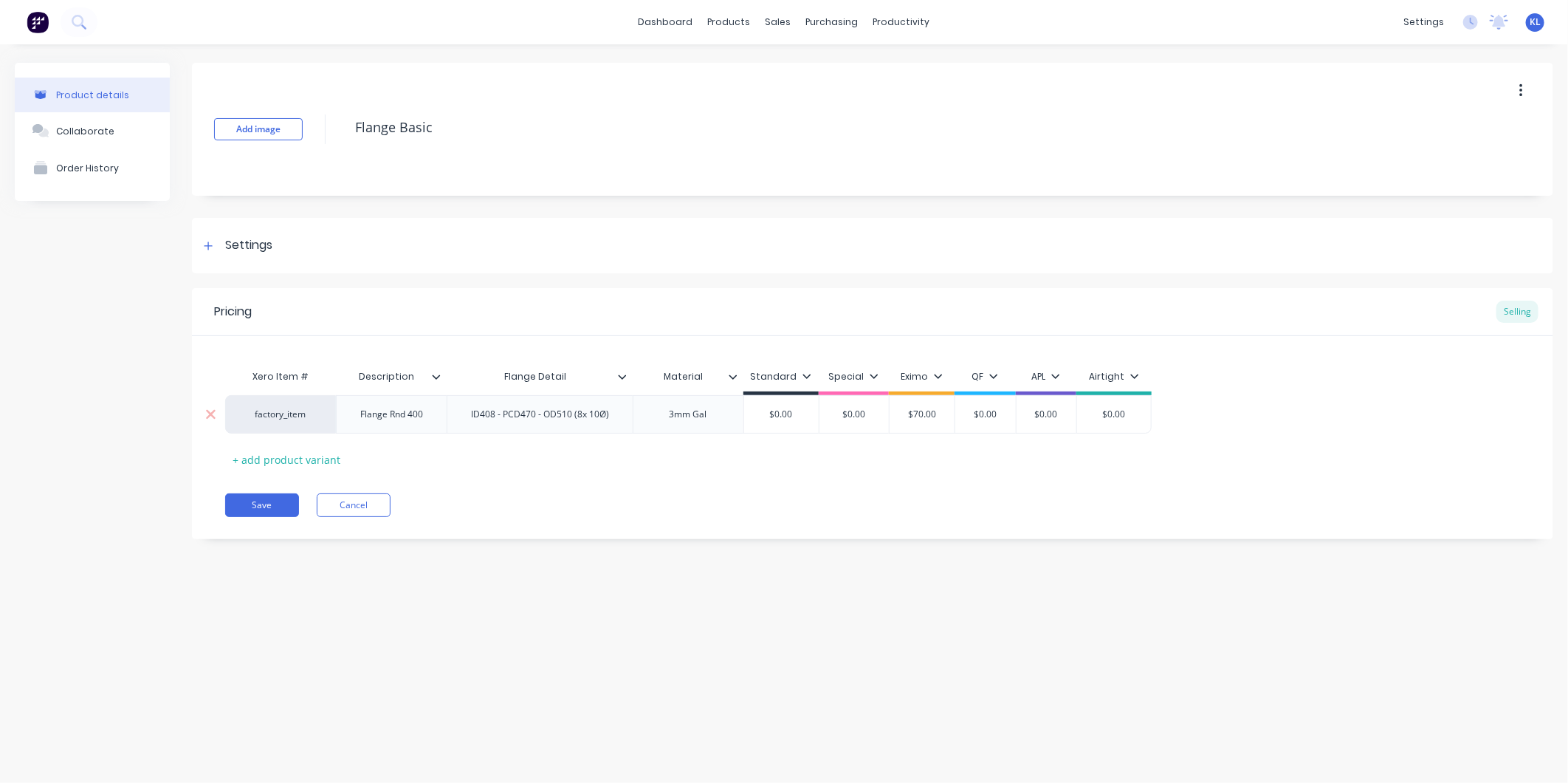
type textarea "x"
type input "6"
type textarea "x"
type input "65"
click at [837, 477] on div "Pricing Selling Xero Item # Description Flange Detail Material Standard Special…" at bounding box center [873, 413] width 1361 height 251
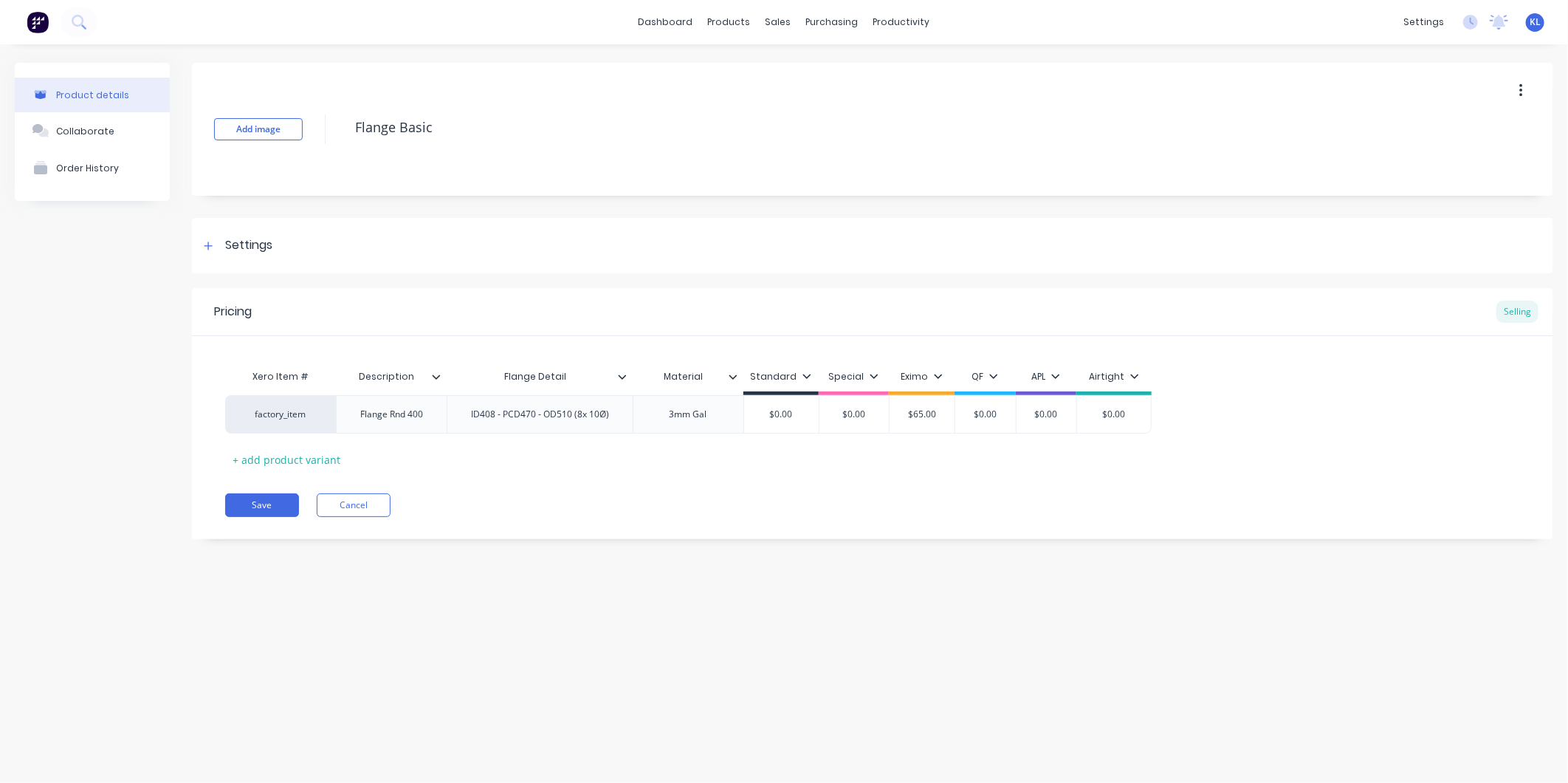
click at [256, 491] on div "Pricing Selling Xero Item # Description Flange Detail Material Standard Special…" at bounding box center [873, 413] width 1361 height 251
click at [268, 518] on div "Pricing Selling Xero Item # Description Flange Detail Material Standard Special…" at bounding box center [873, 413] width 1361 height 251
drag, startPoint x: 268, startPoint y: 518, endPoint x: 270, endPoint y: 503, distance: 15.1
click at [270, 503] on button "Save" at bounding box center [262, 506] width 74 height 23
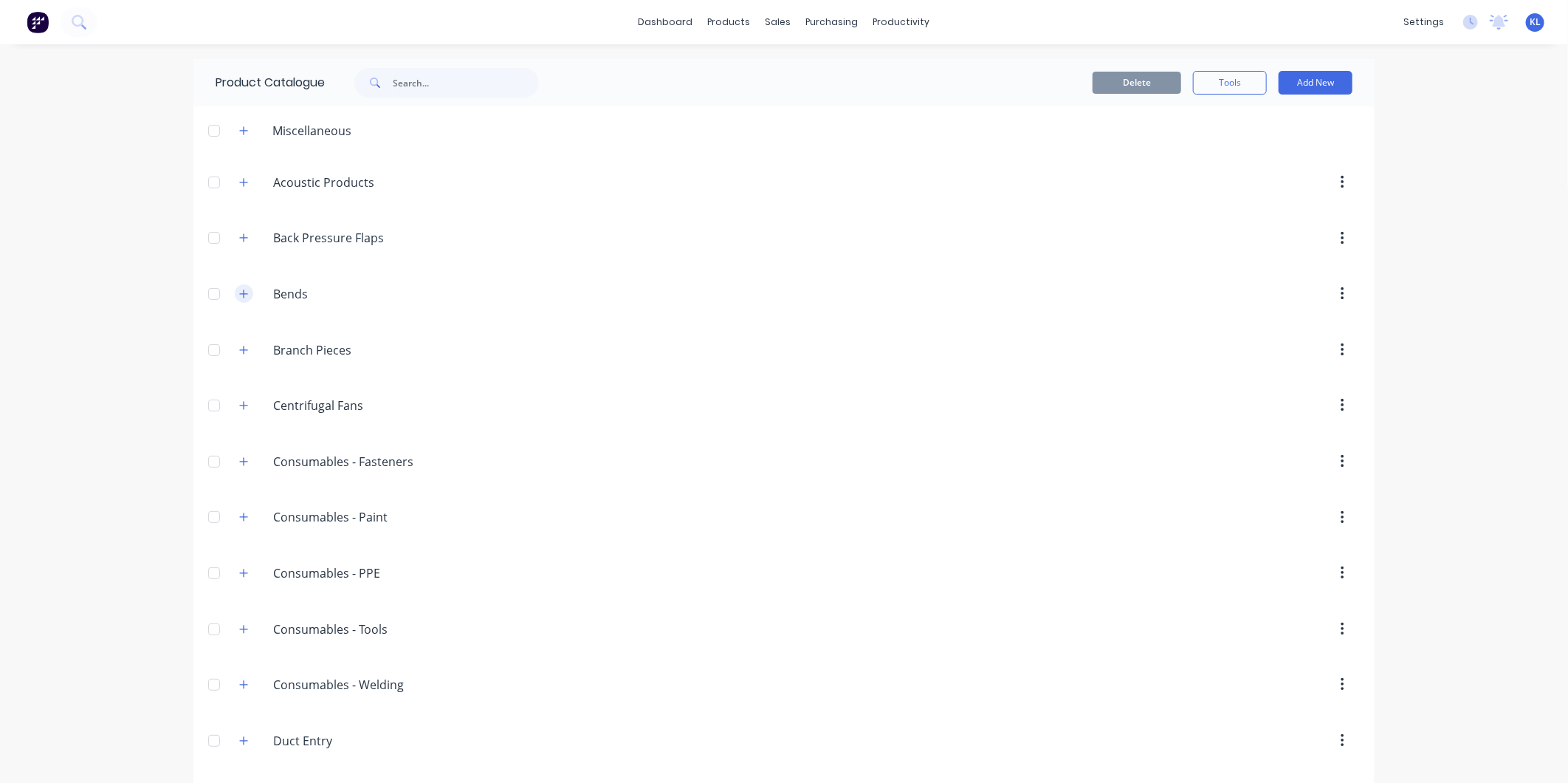
click at [240, 291] on icon "button" at bounding box center [243, 293] width 8 height 8
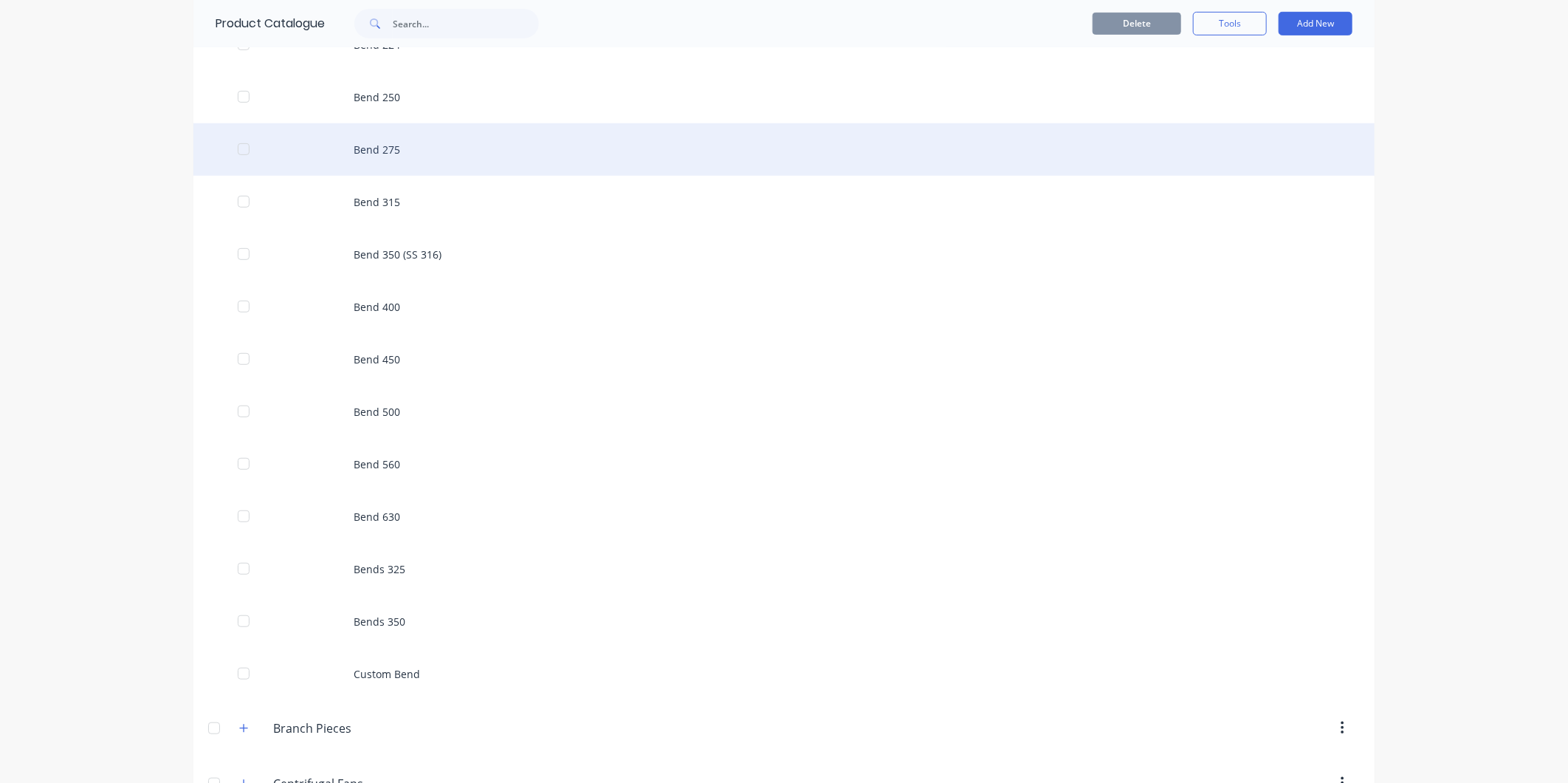
scroll to position [410, 0]
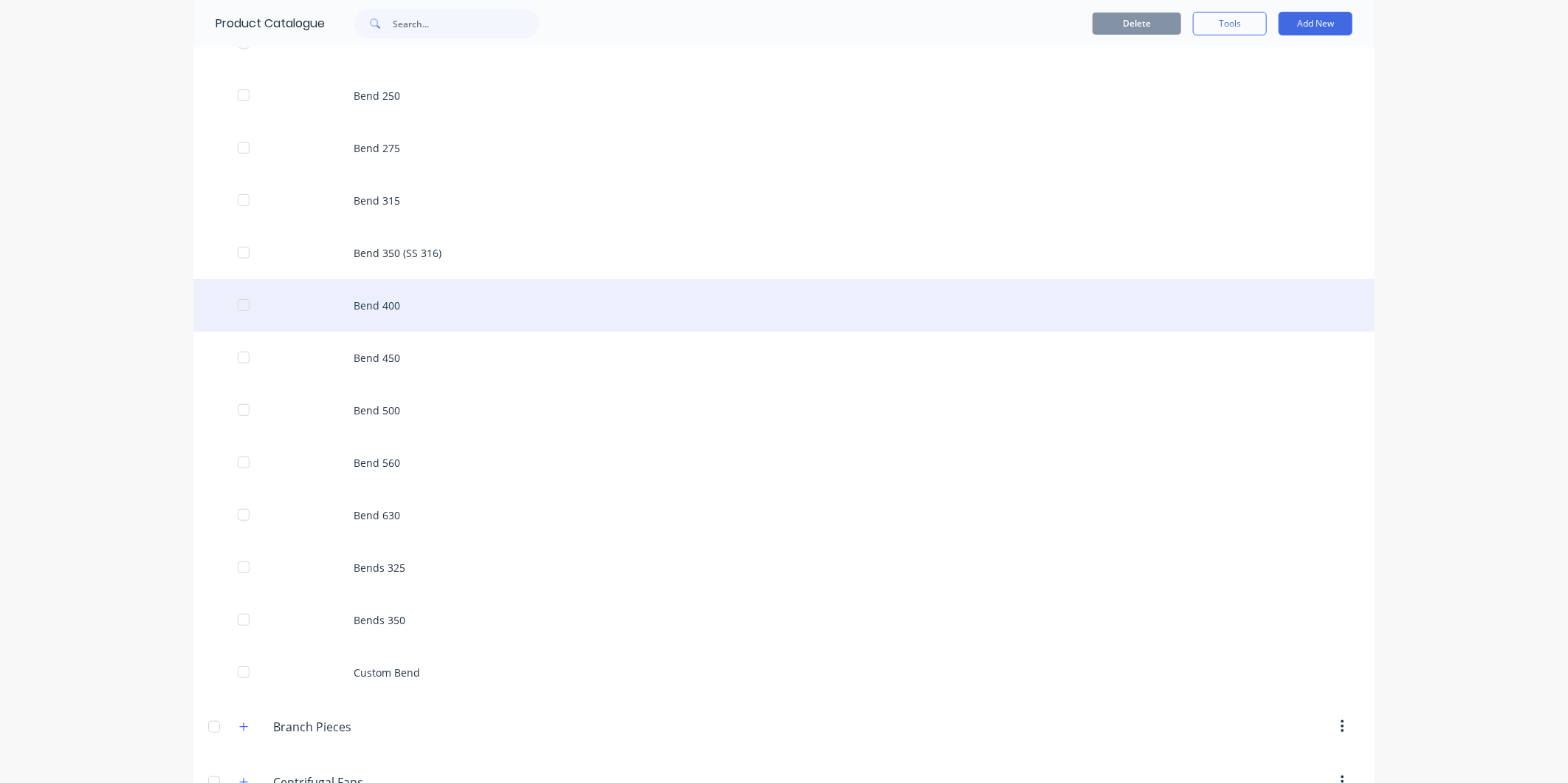
click at [429, 311] on div "Bend 400" at bounding box center [784, 306] width 1181 height 52
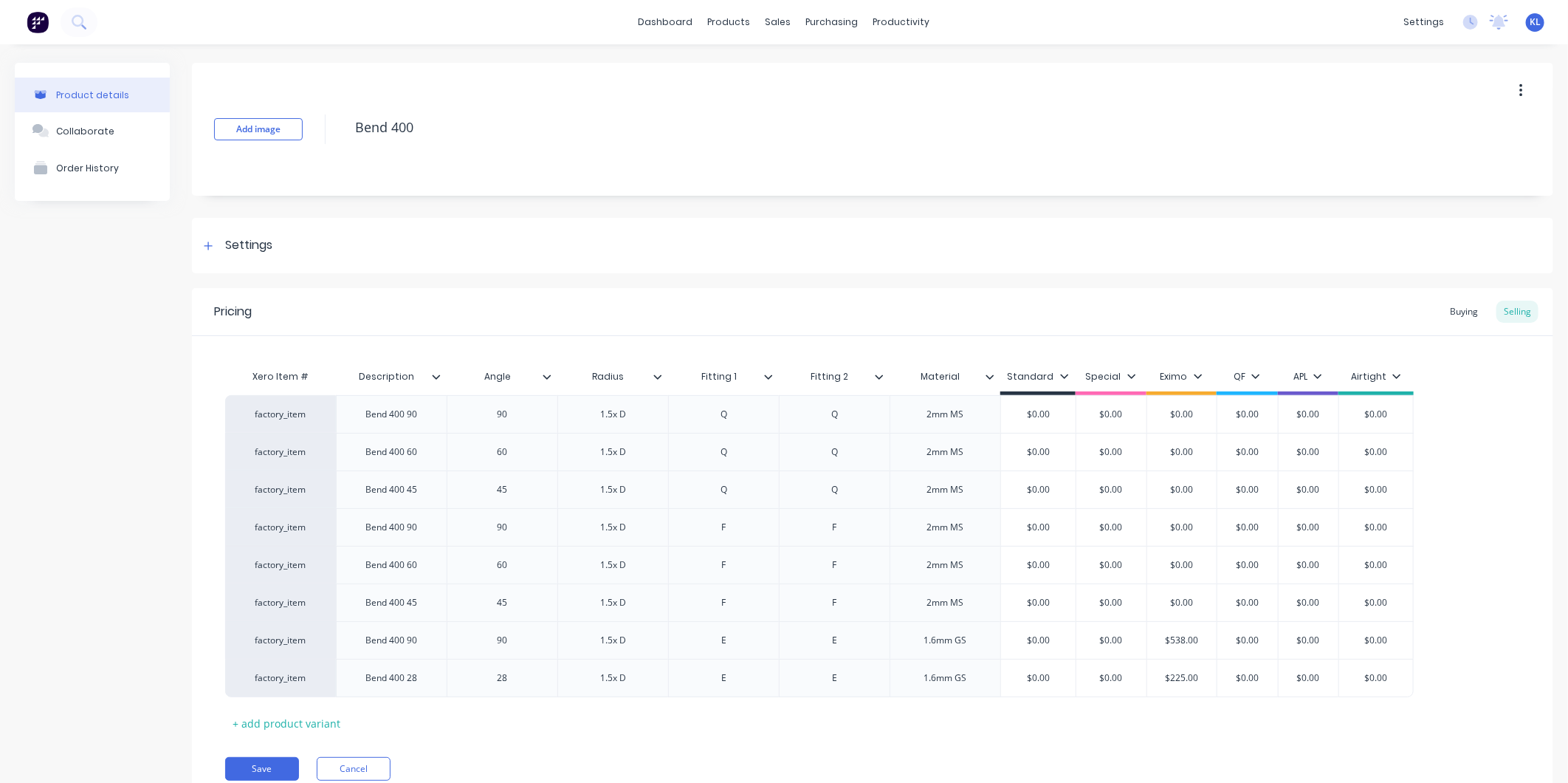
scroll to position [61, 0]
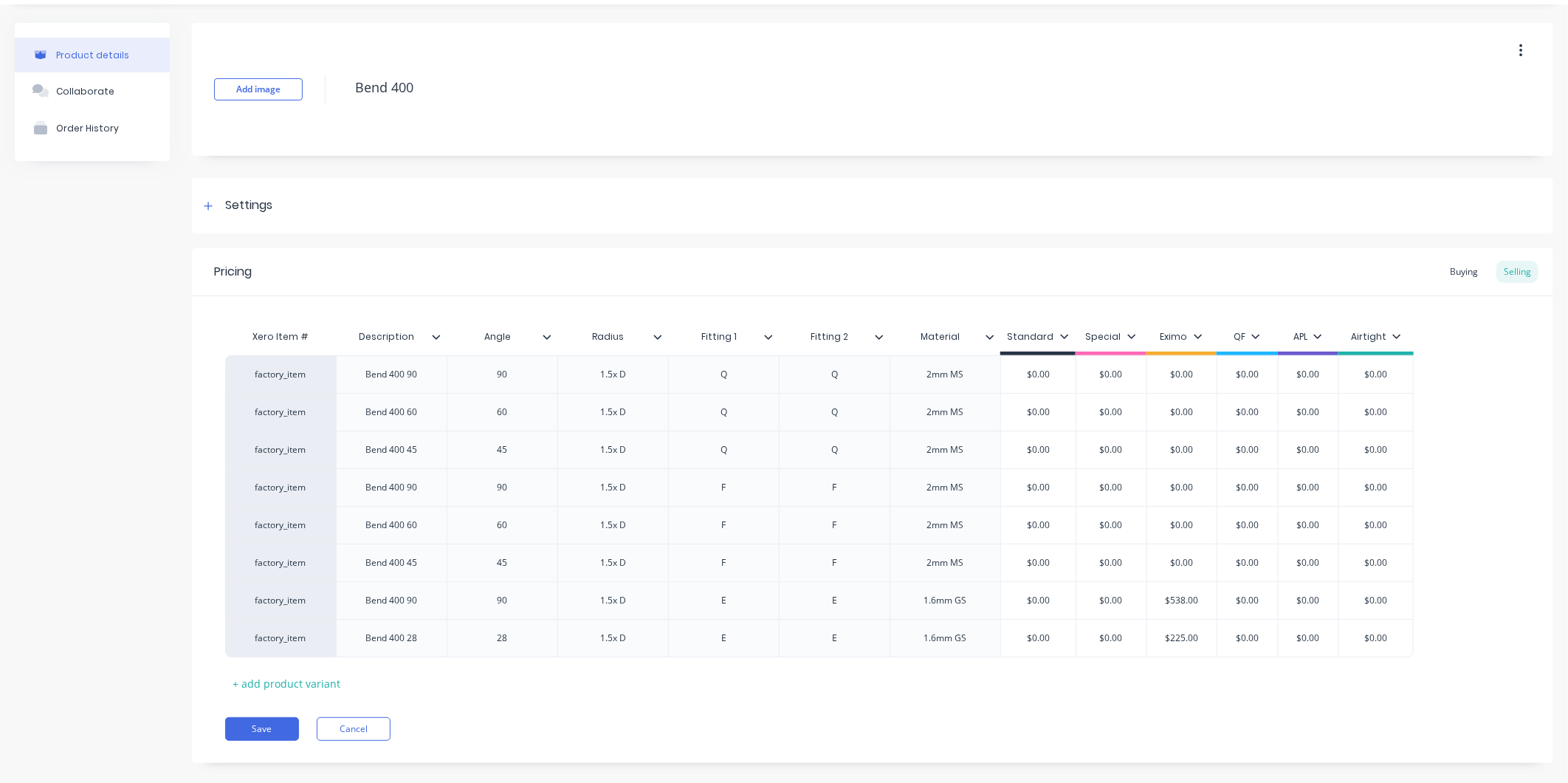
type textarea "x"
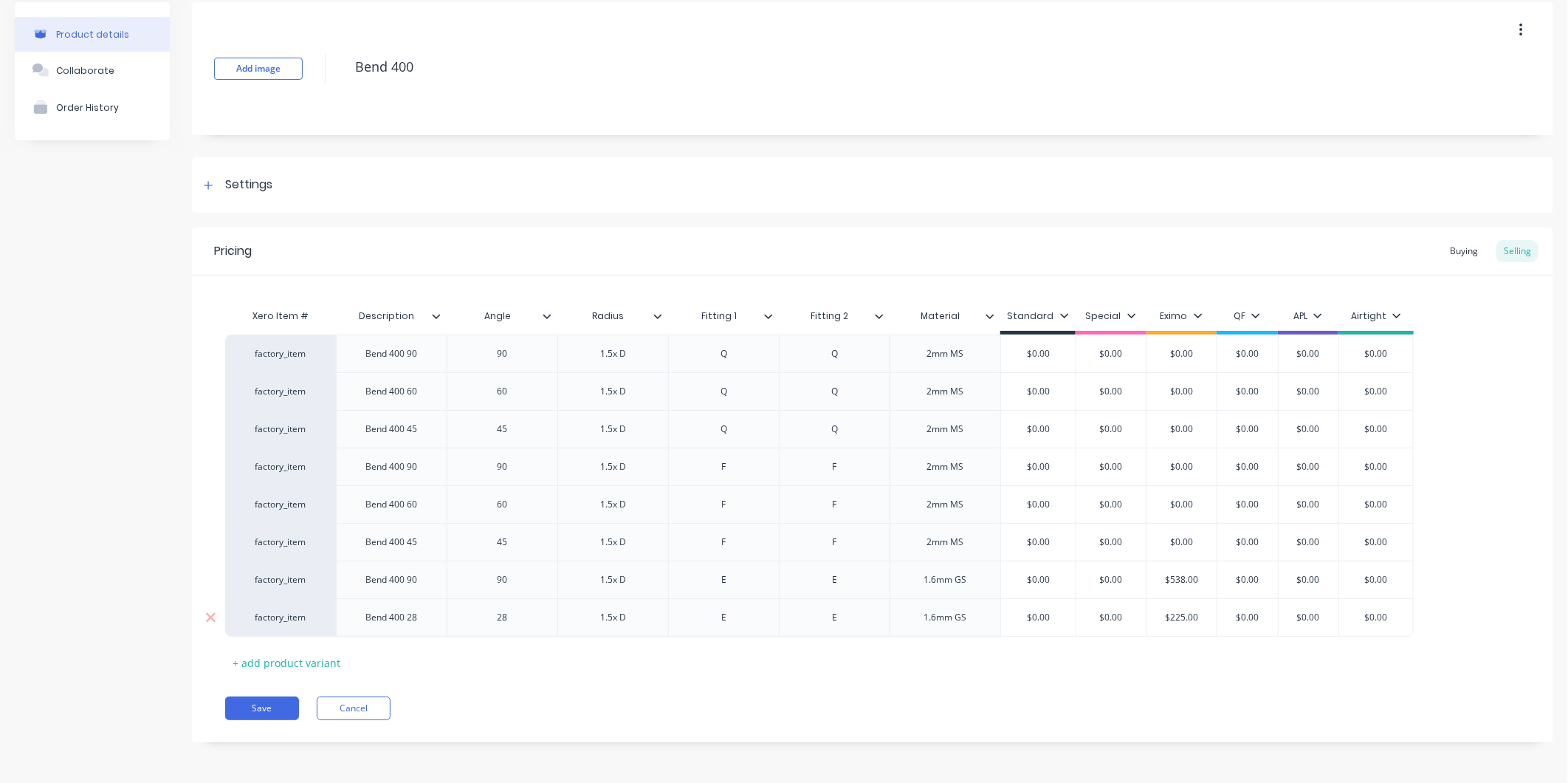
type input "$225.00"
drag, startPoint x: 1200, startPoint y: 611, endPoint x: 1148, endPoint y: 619, distance: 52.6
click at [1148, 619] on input "$225.00" at bounding box center [1182, 618] width 74 height 14
type textarea "x"
type input "1"
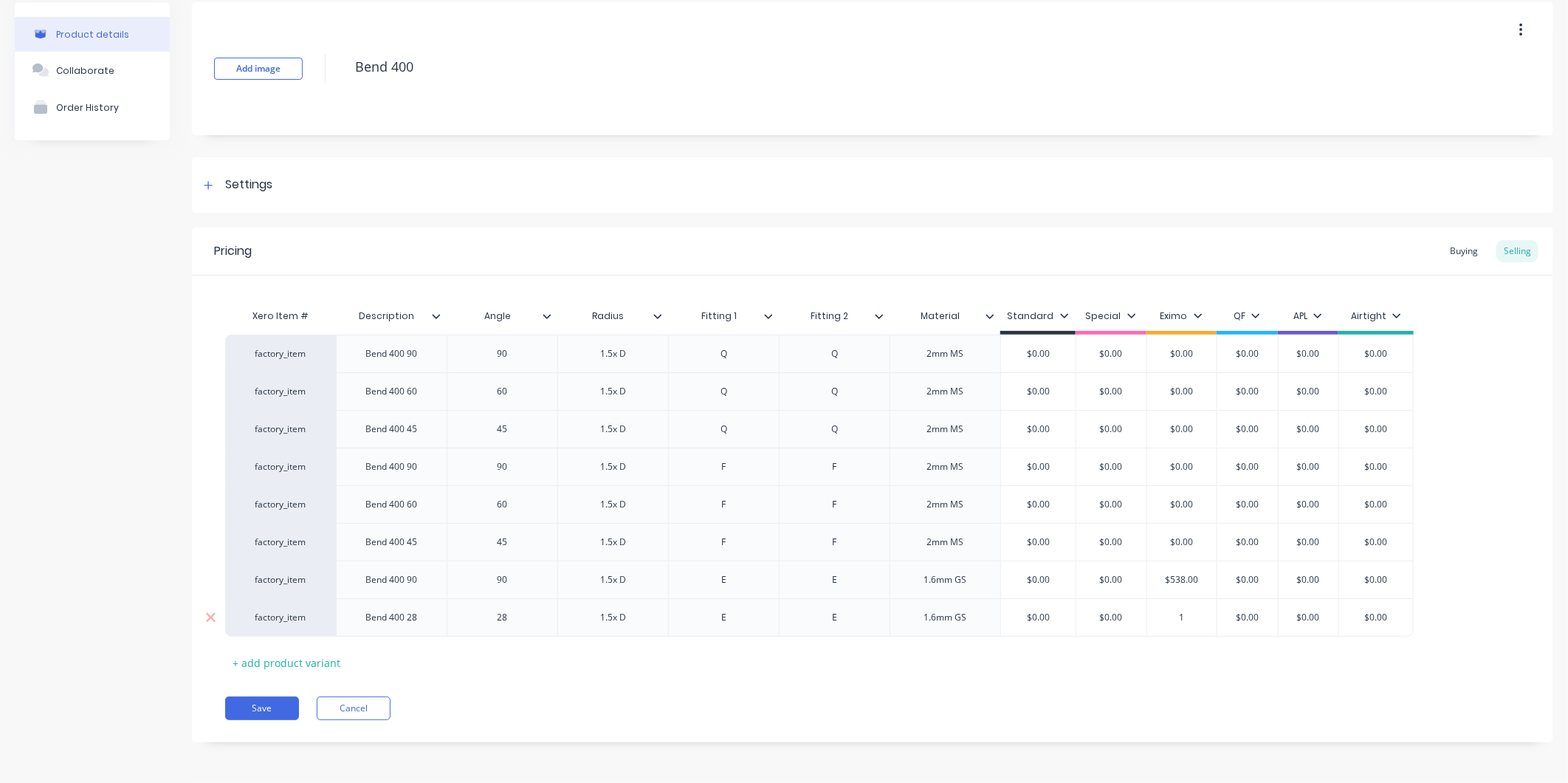
type textarea "x"
type input "17"
type textarea "x"
type input "175"
click at [1194, 611] on input "175" at bounding box center [1182, 618] width 74 height 14
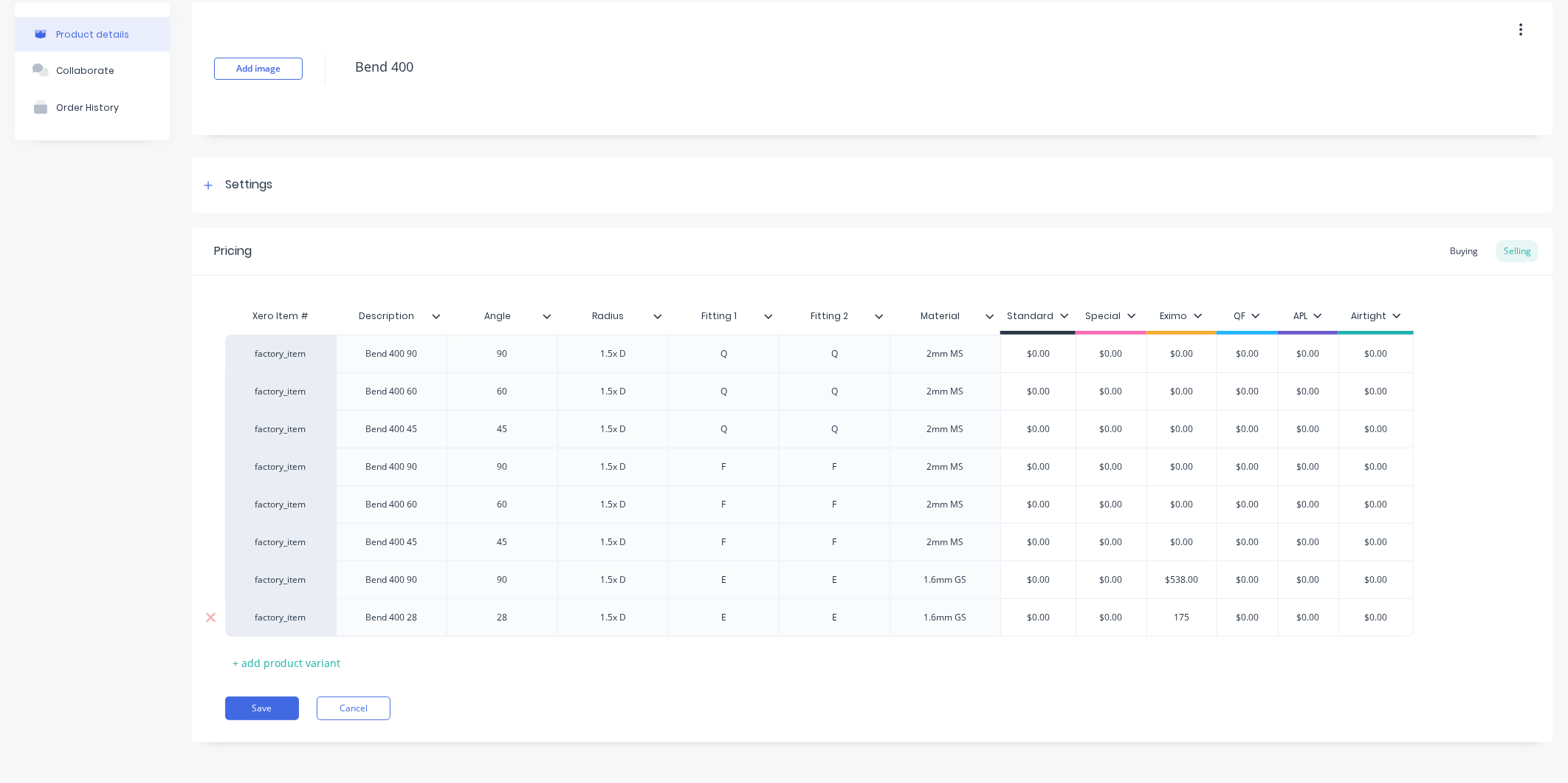
type textarea "x"
type input "17"
type textarea "x"
type input "1"
type textarea "x"
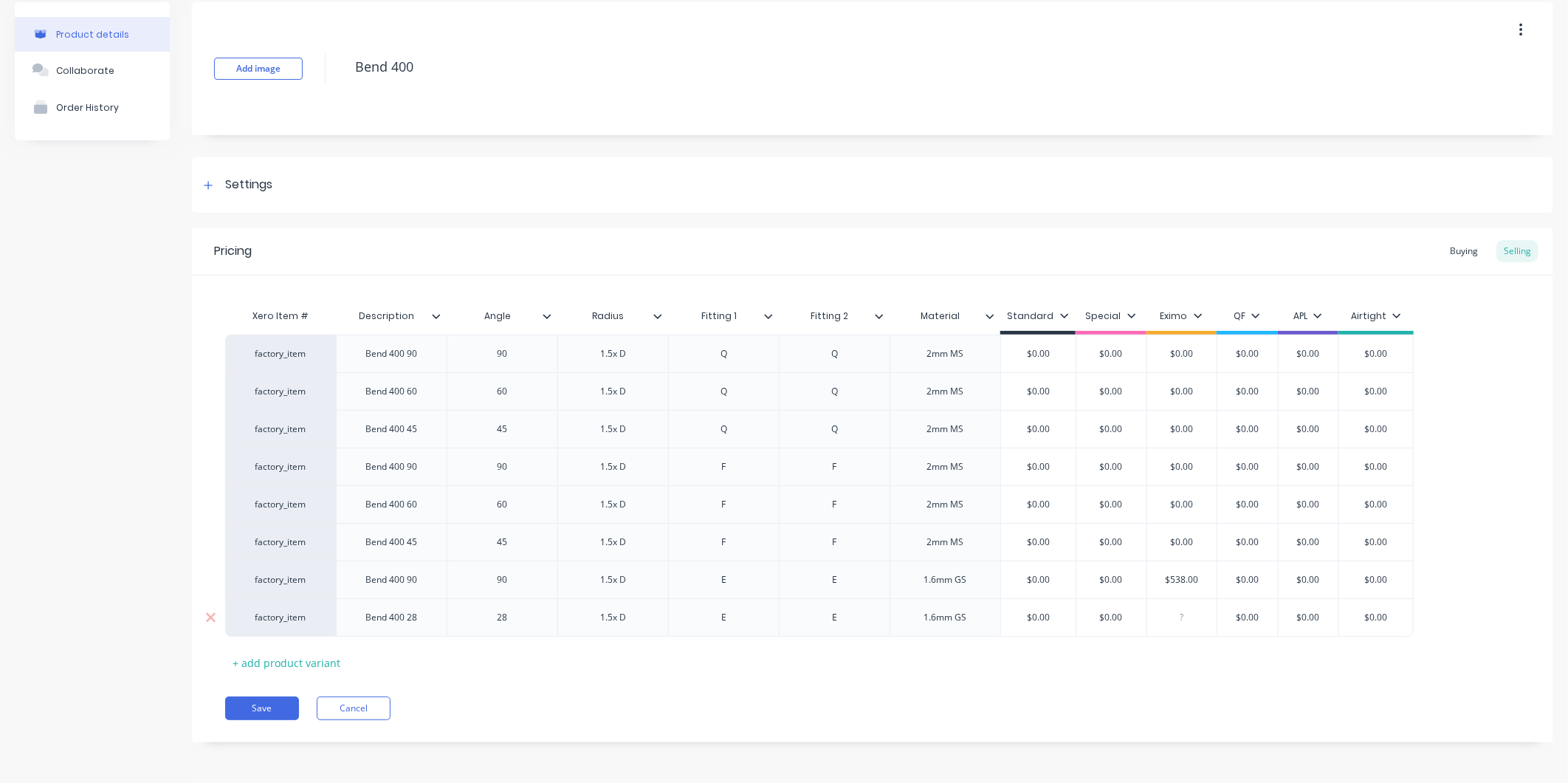
type textarea "x"
type input "1"
type textarea "x"
type input "18"
type textarea "x"
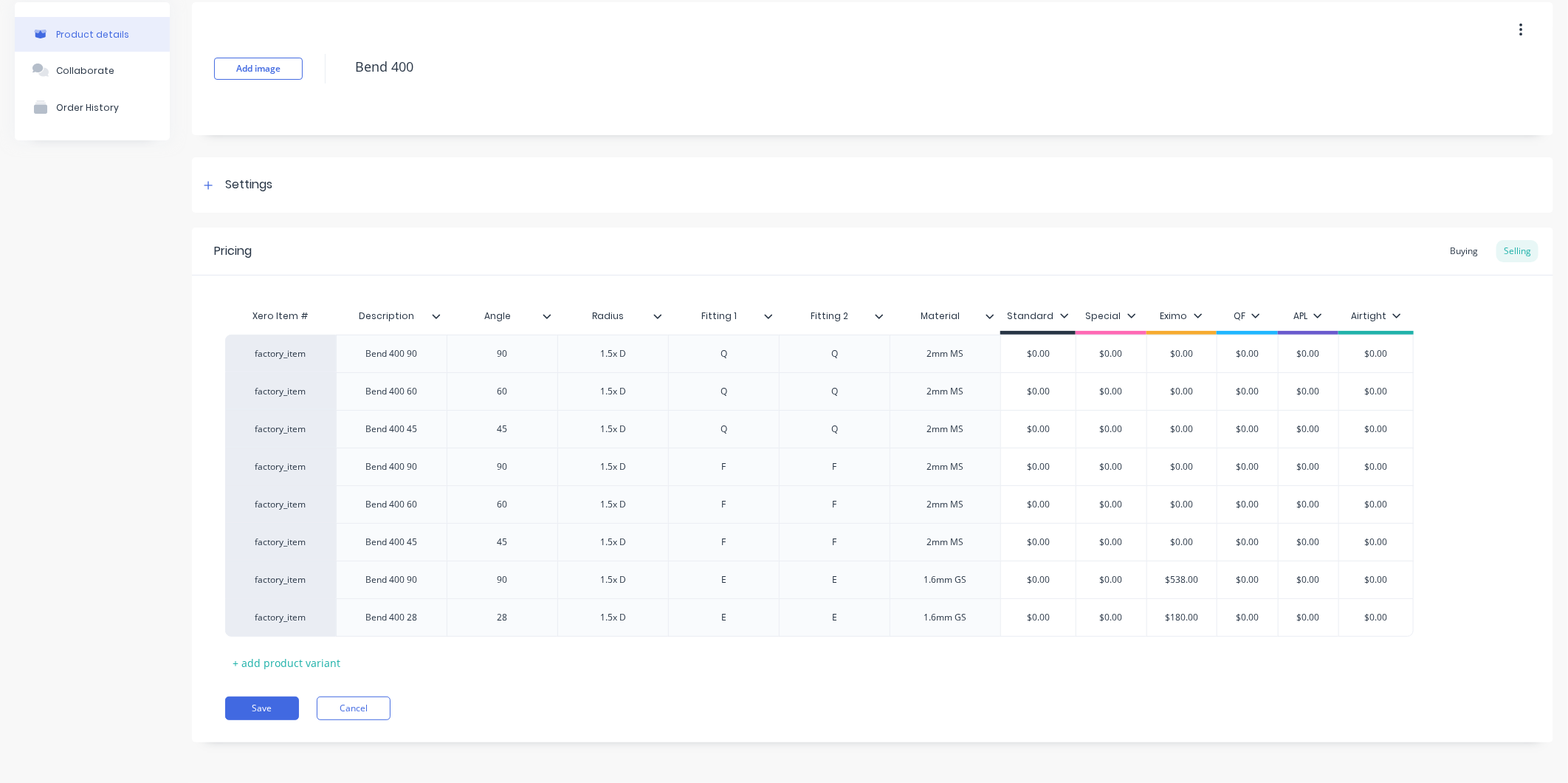
click at [1177, 712] on div "Save Cancel" at bounding box center [889, 708] width 1328 height 23
type input "$180.00"
drag, startPoint x: 1203, startPoint y: 616, endPoint x: 1168, endPoint y: 616, distance: 35.0
click at [1168, 616] on input "$180.00" at bounding box center [1182, 618] width 74 height 14
click at [1108, 667] on div "Xero Item # Description Angle Radius Fitting 1 Fitting 2 Material Standard Spec…" at bounding box center [872, 488] width 1295 height 373
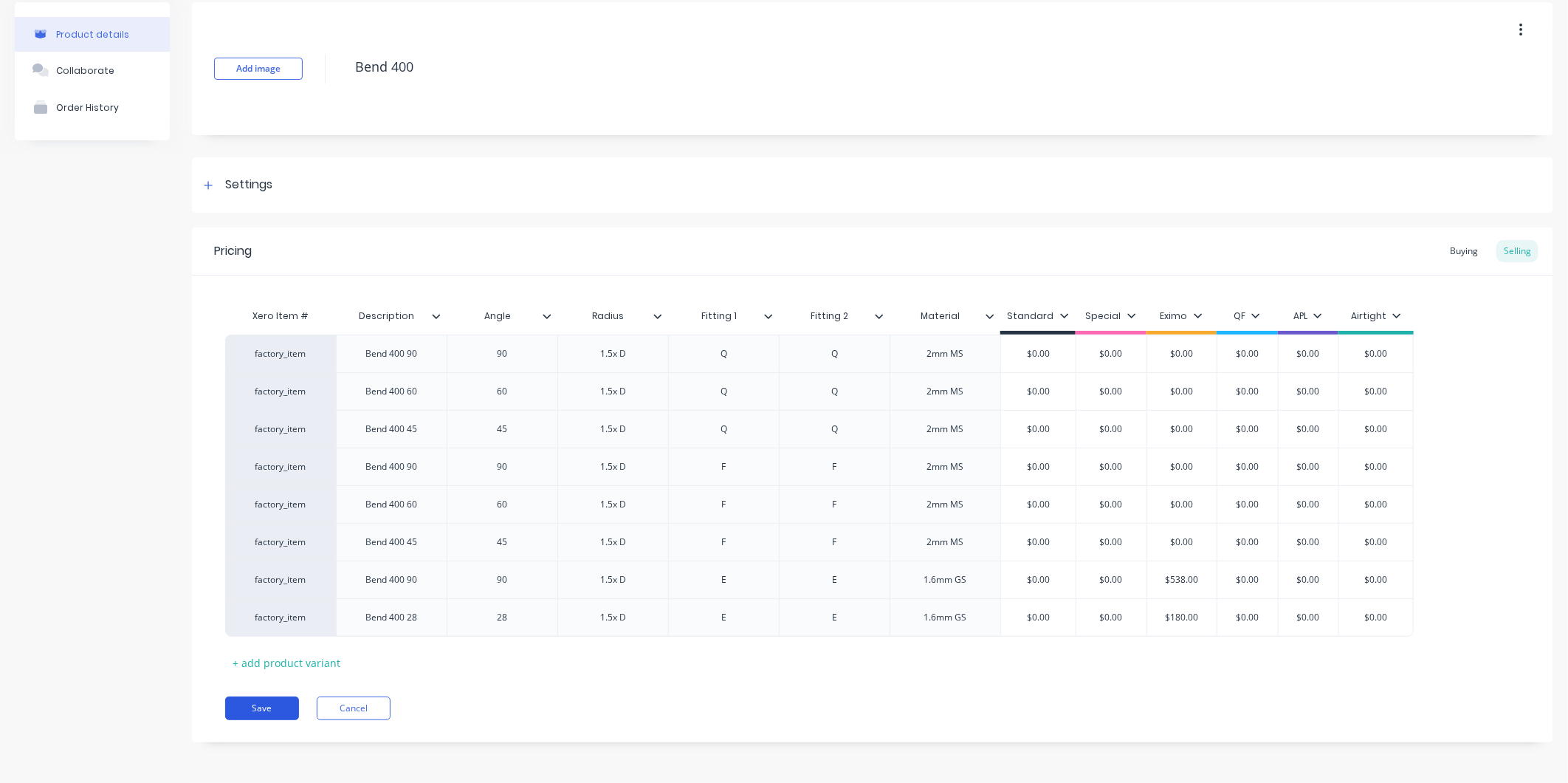
click at [283, 704] on button "Save" at bounding box center [262, 708] width 74 height 23
type textarea "x"
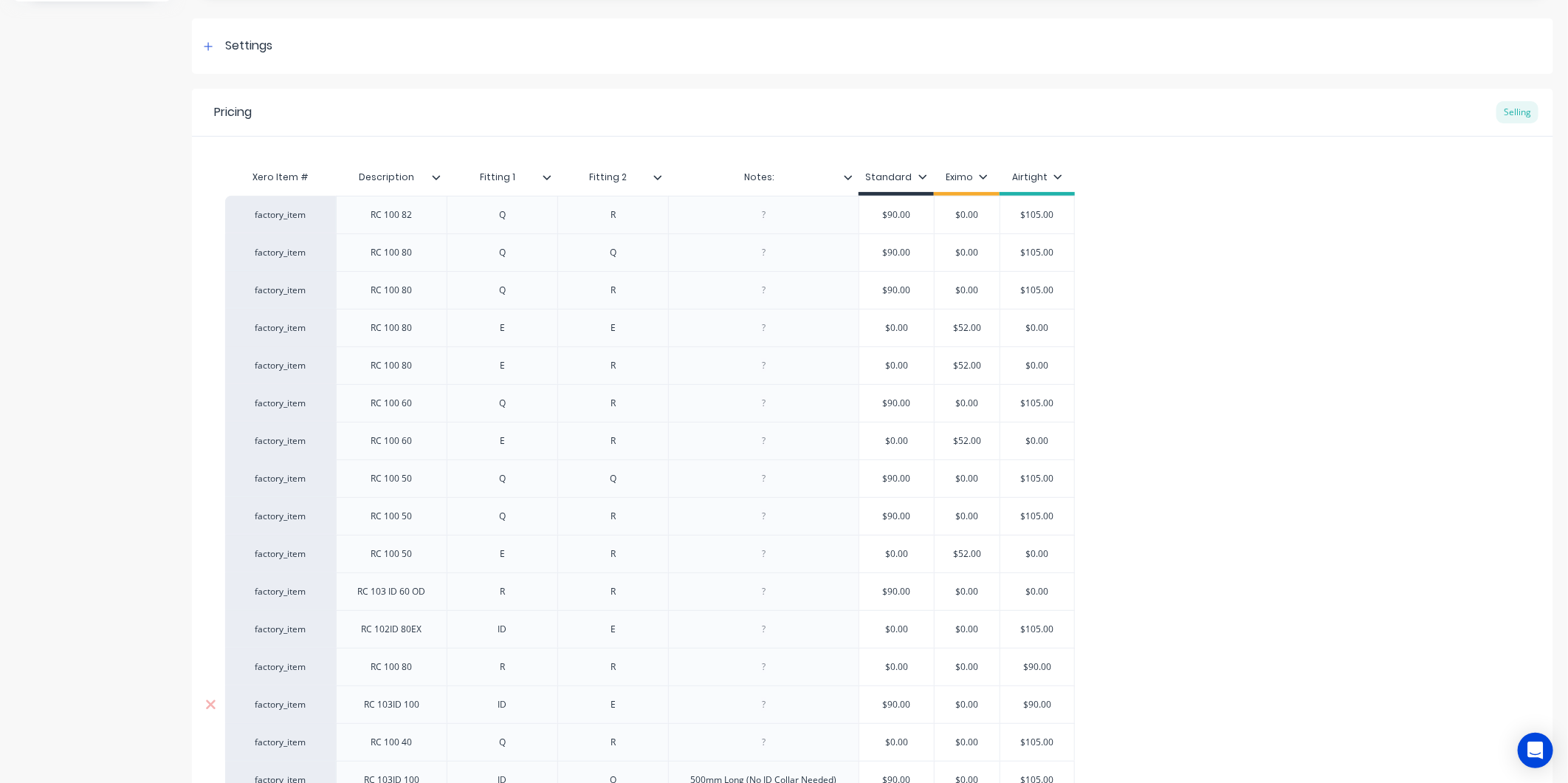
scroll to position [364, 0]
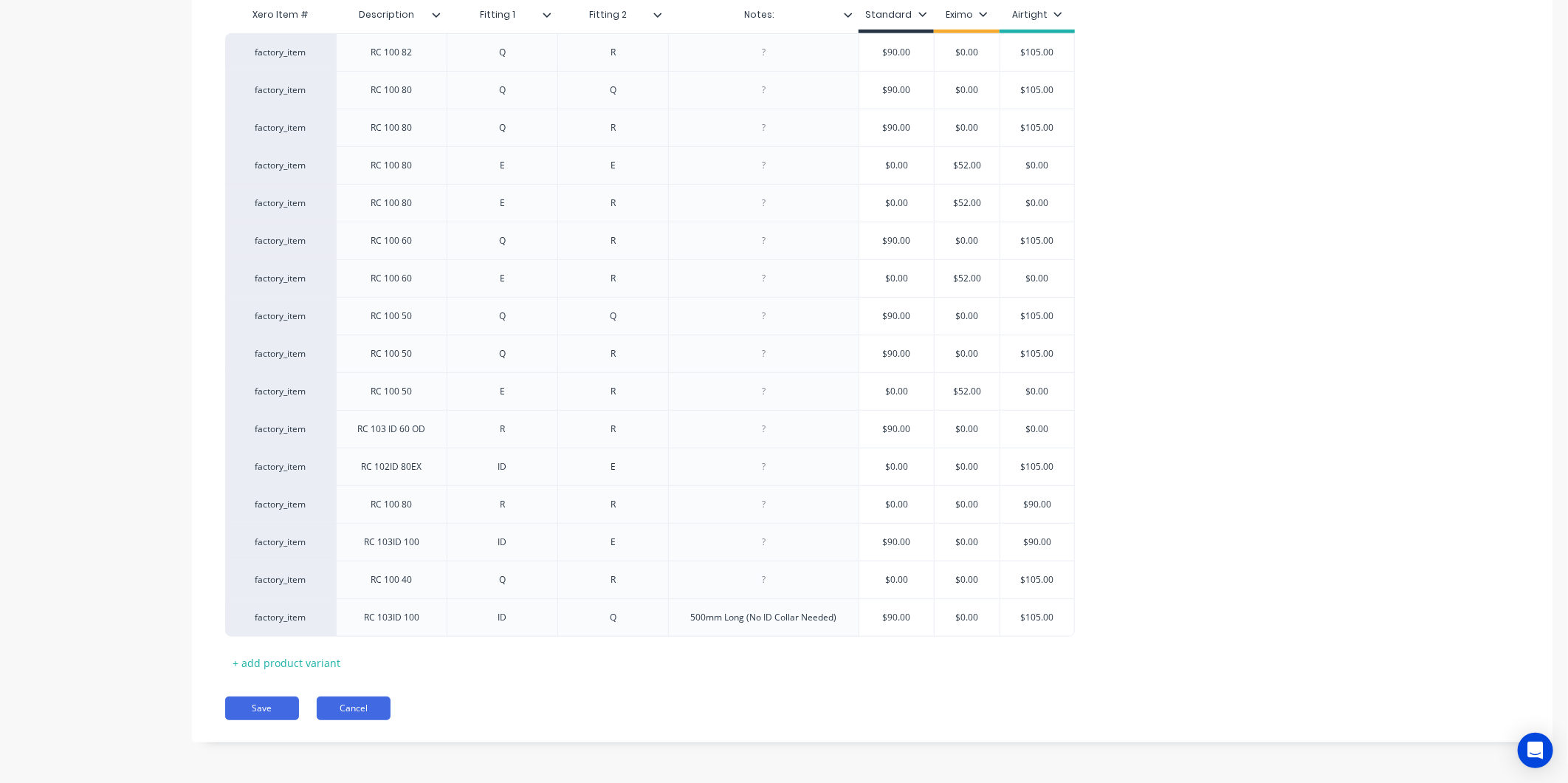
click at [320, 713] on button "Cancel" at bounding box center [354, 708] width 74 height 23
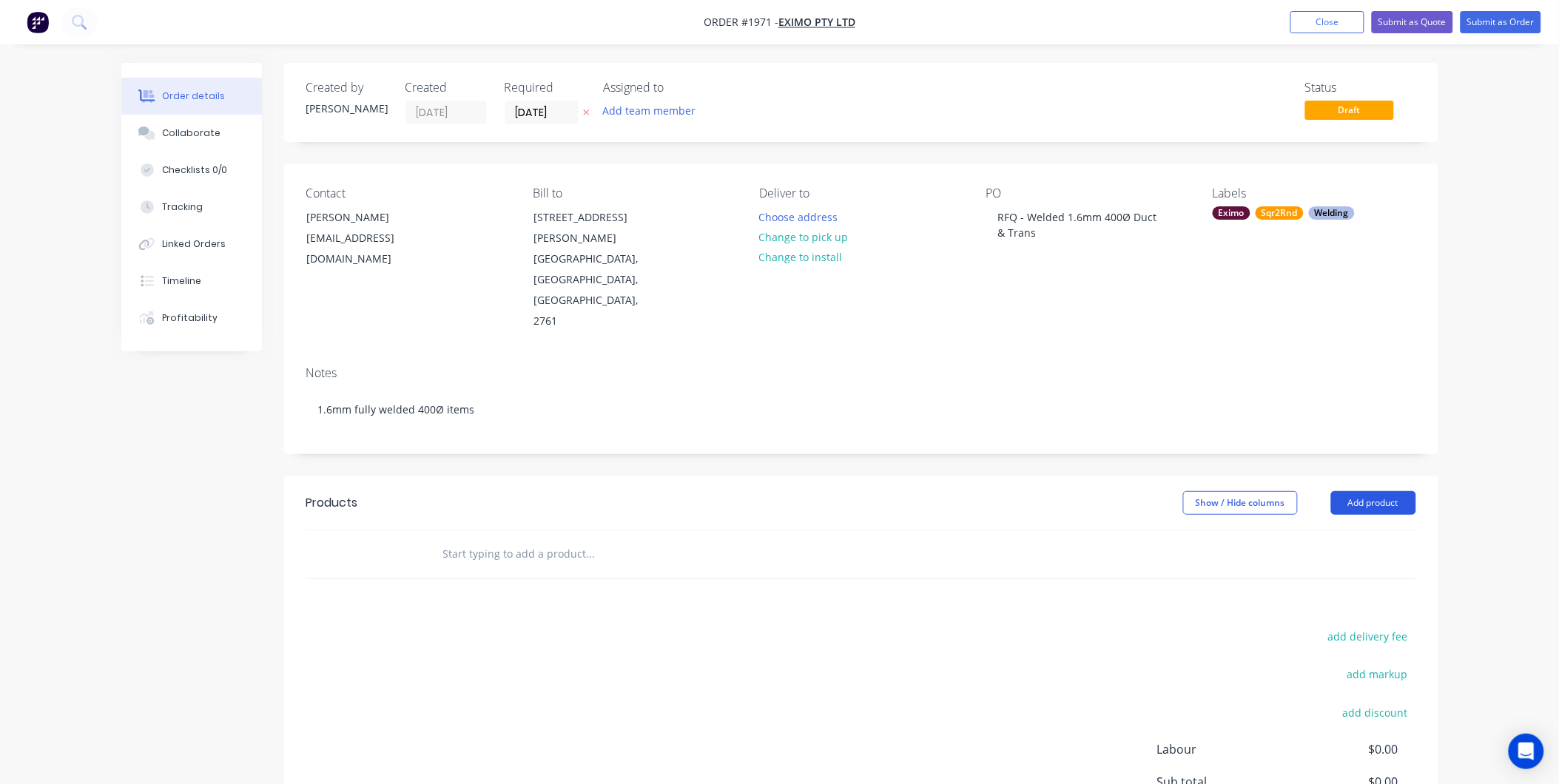
click at [1356, 492] on button "Add product" at bounding box center [1374, 503] width 86 height 23
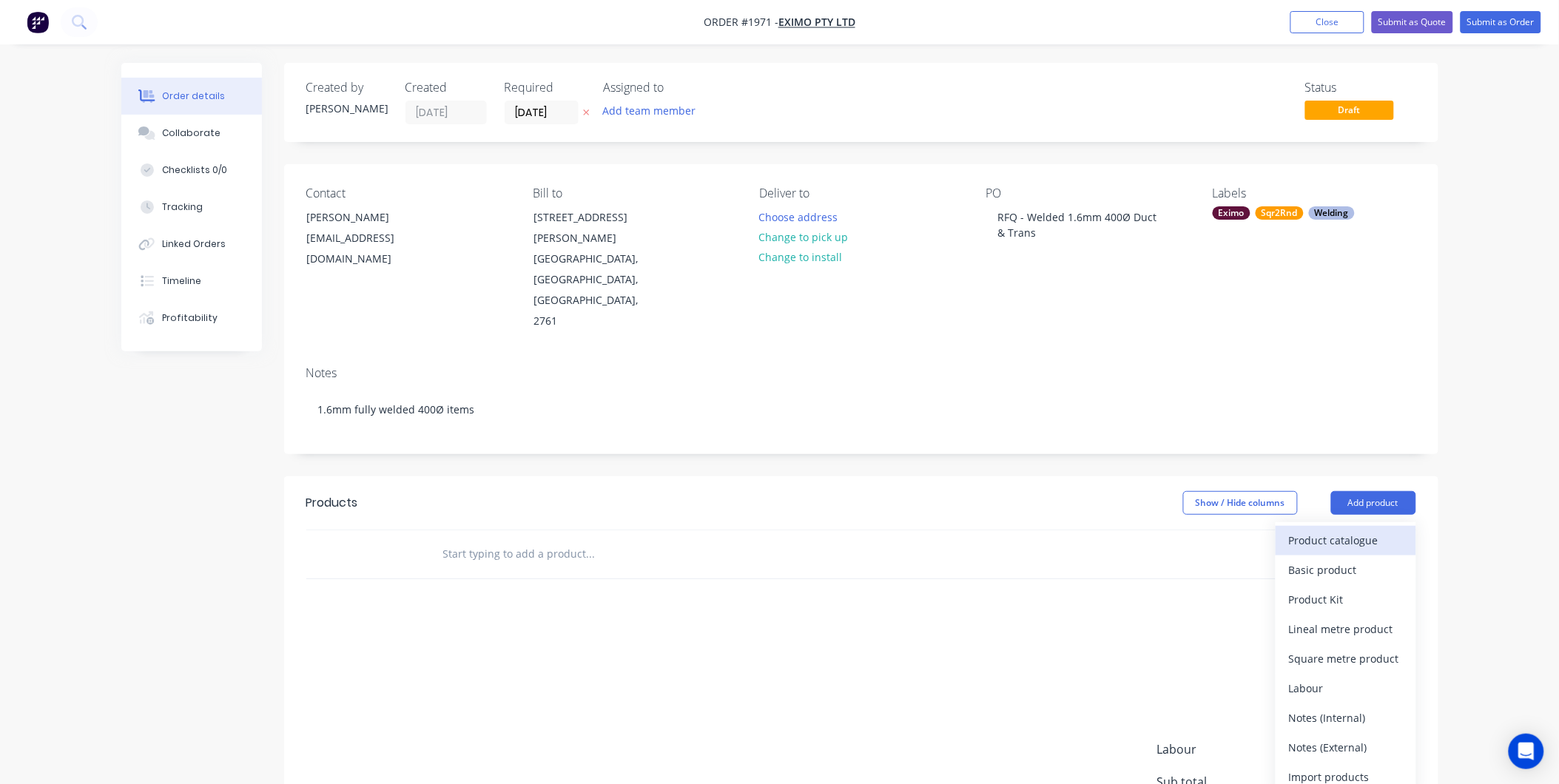
click at [1354, 529] on div "Product catalogue" at bounding box center [1345, 540] width 114 height 21
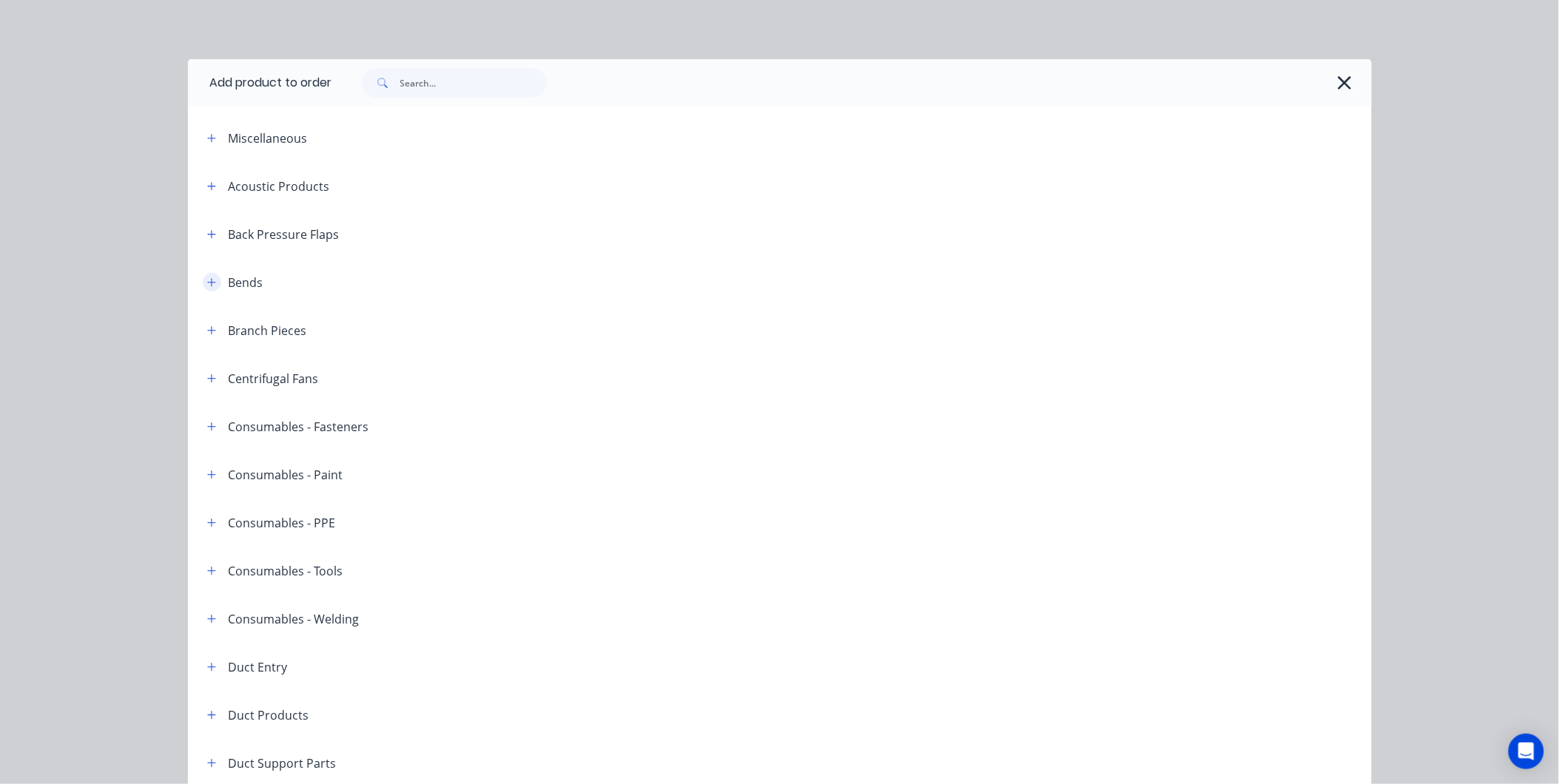
click at [207, 281] on icon "button" at bounding box center [211, 282] width 9 height 11
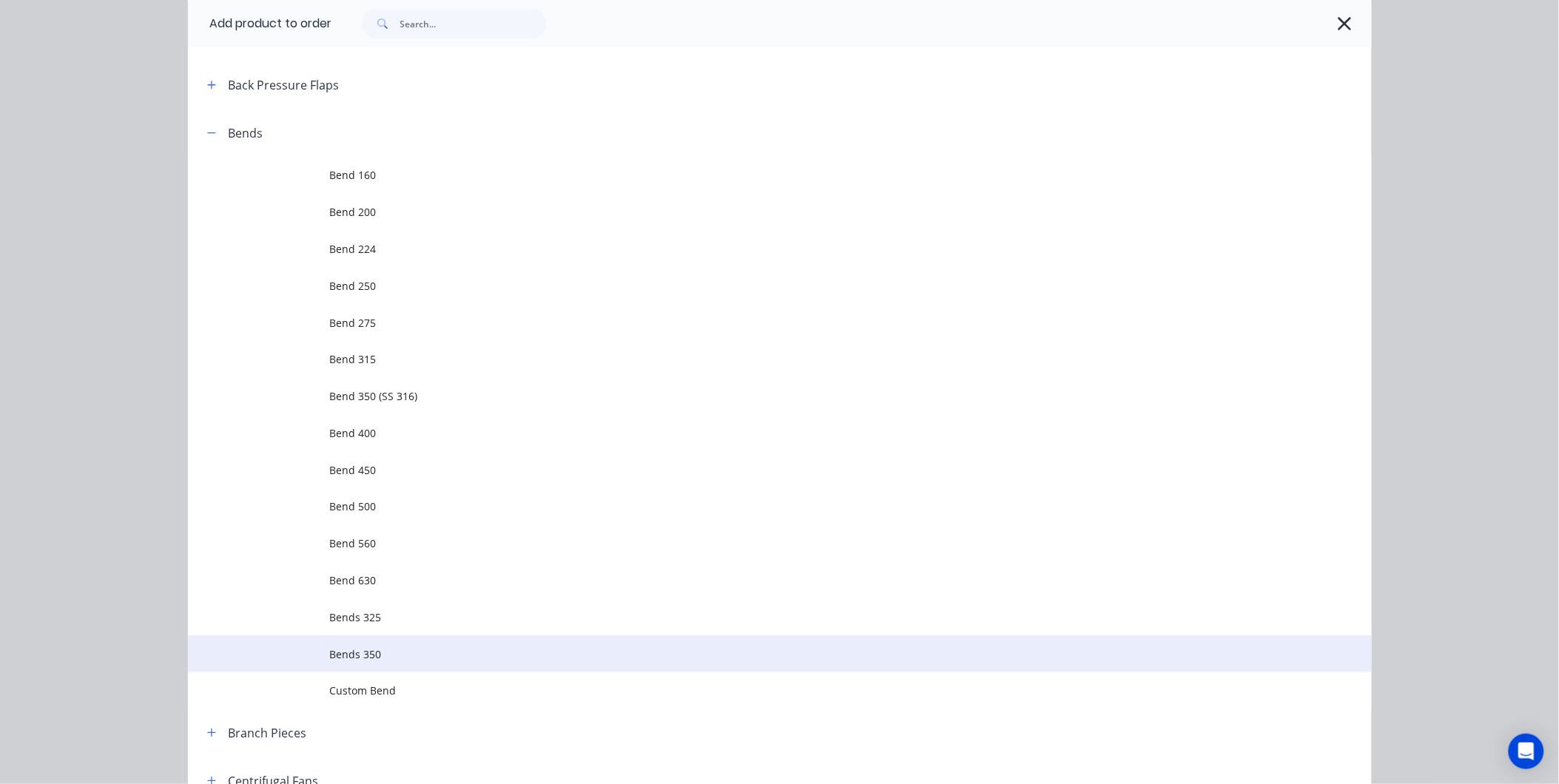
scroll to position [328, 0]
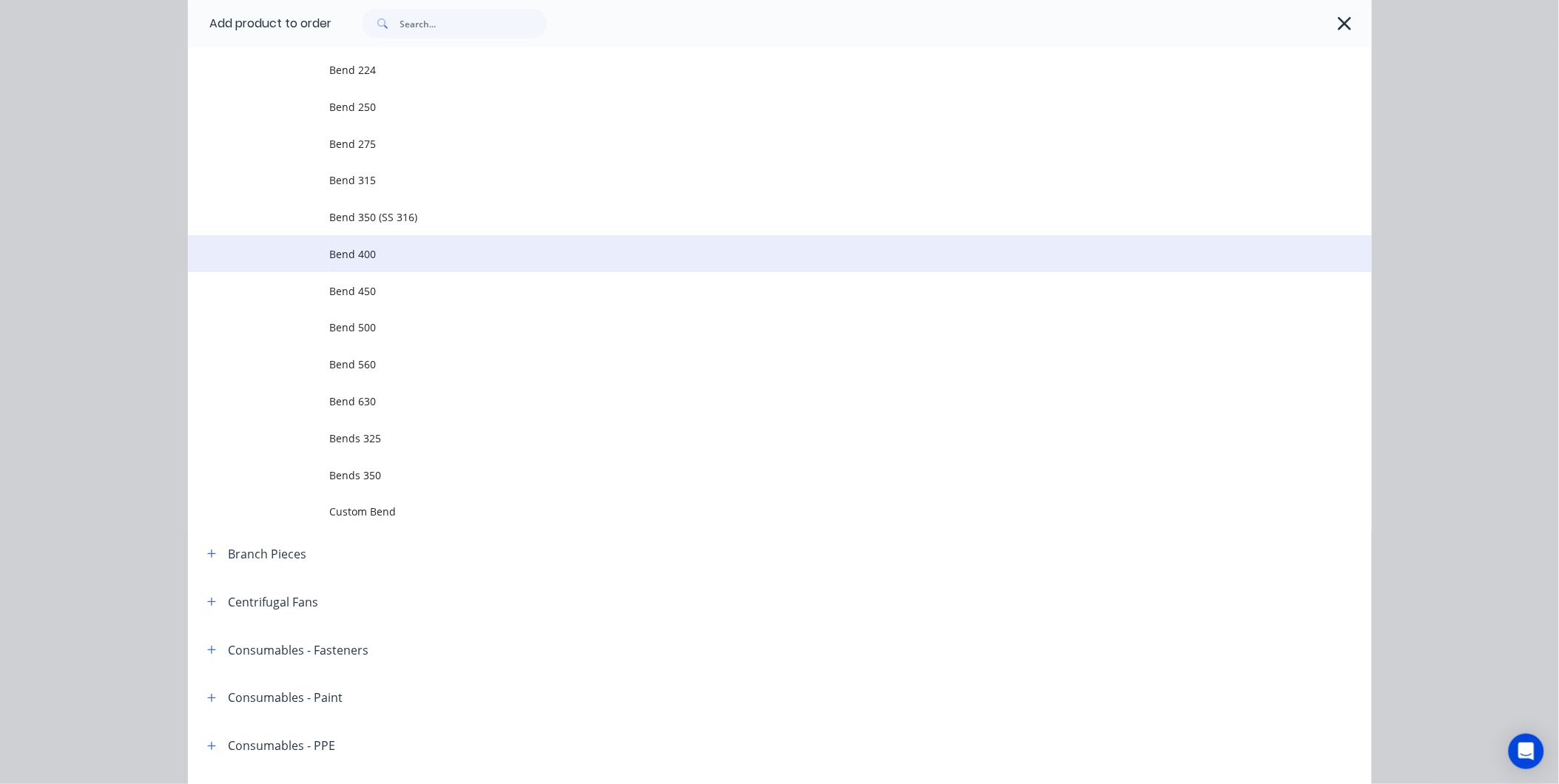
click at [389, 253] on span "Bend 400" at bounding box center [746, 255] width 833 height 16
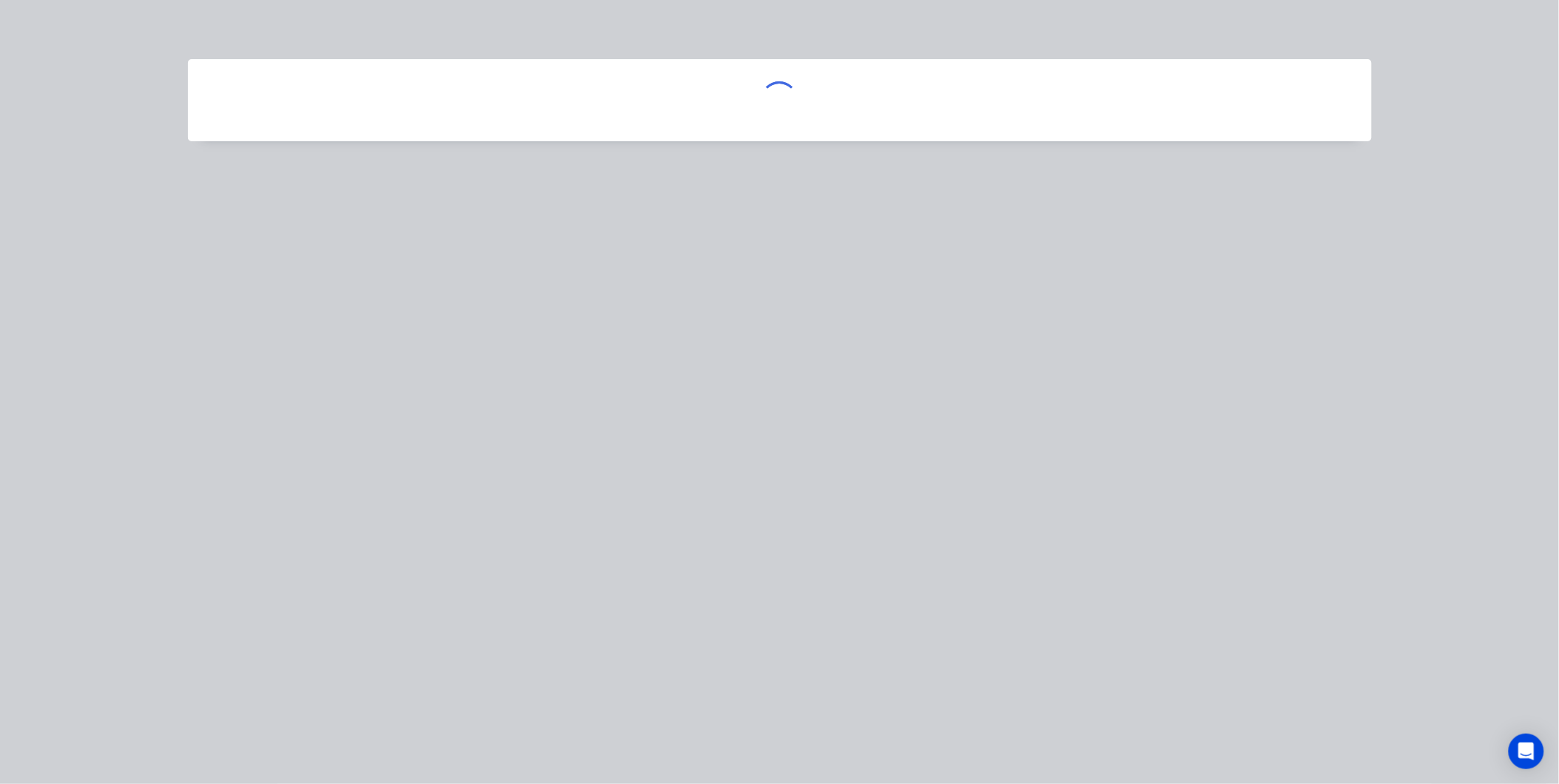
scroll to position [0, 0]
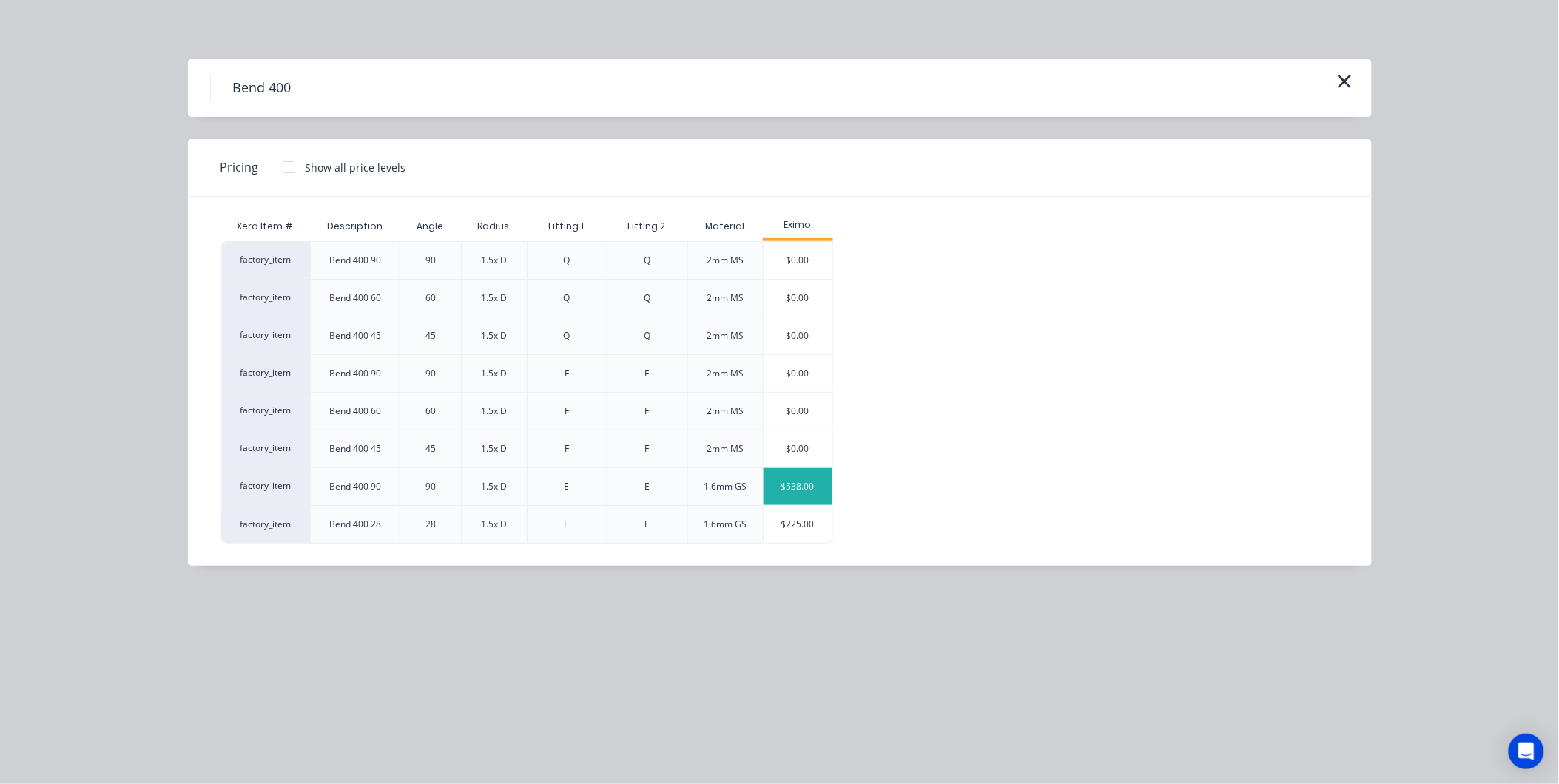
click at [804, 486] on div "$538.00" at bounding box center [799, 487] width 70 height 37
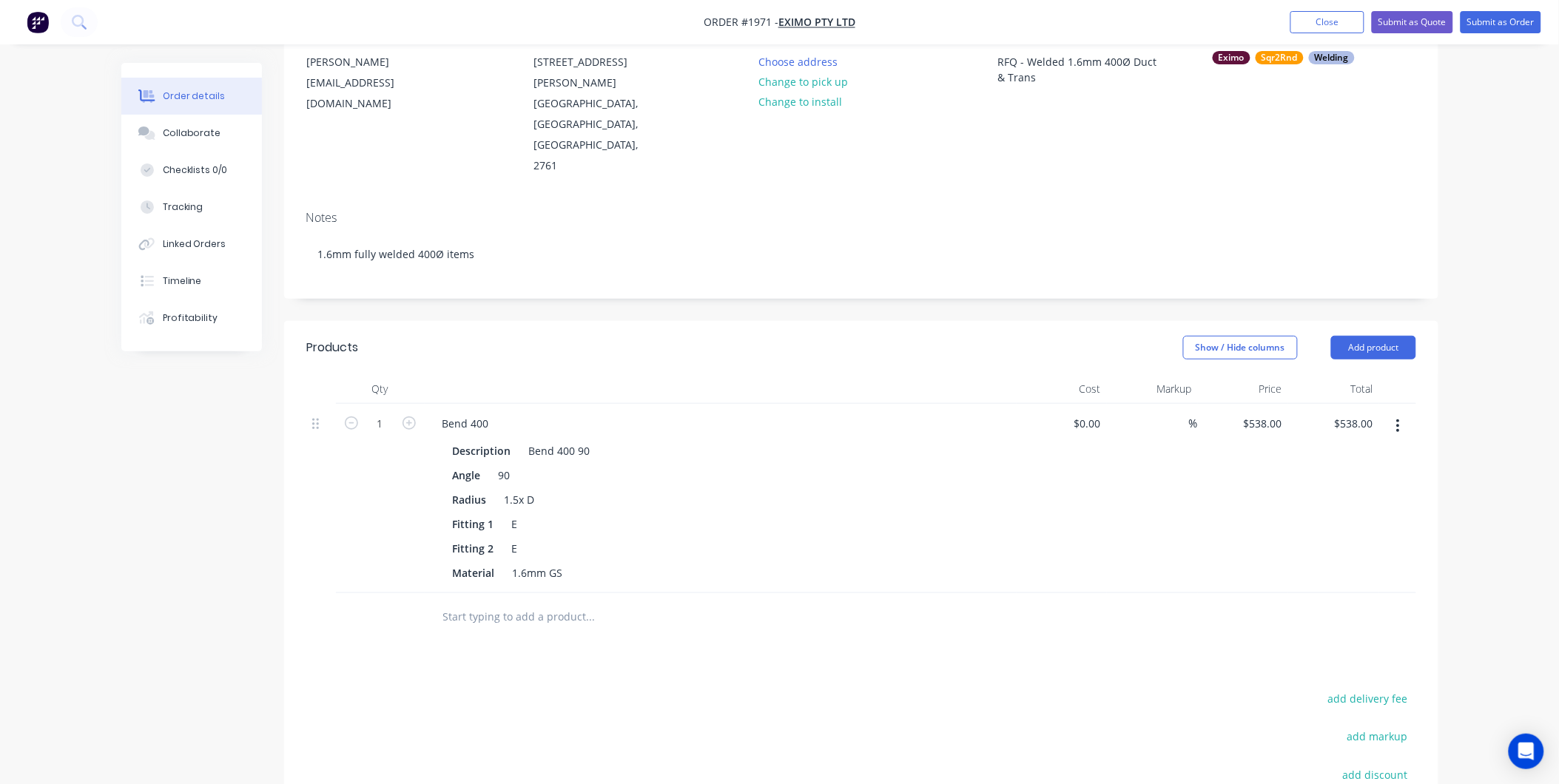
scroll to position [247, 0]
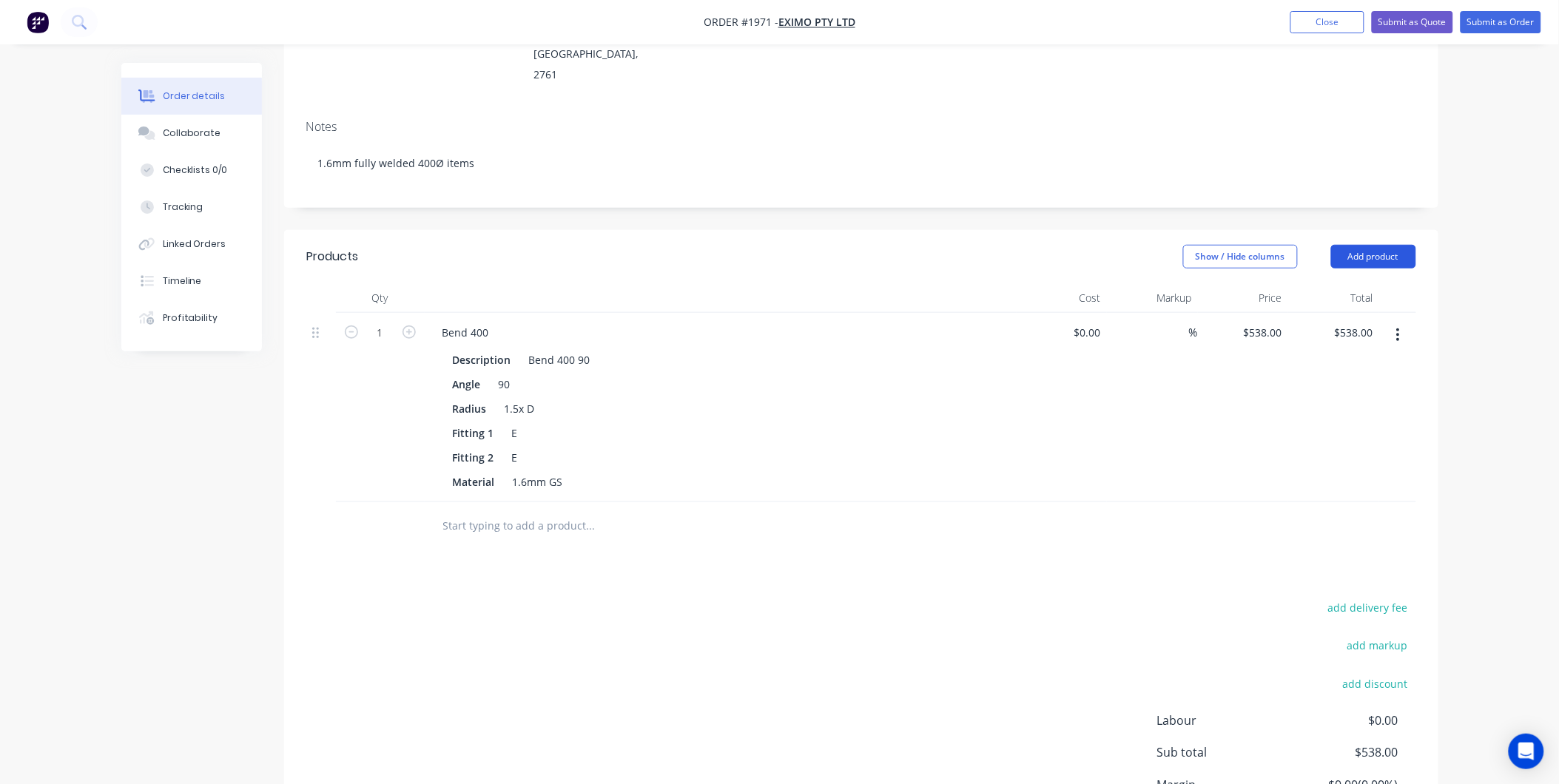
click at [1357, 245] on button "Add product" at bounding box center [1374, 256] width 86 height 23
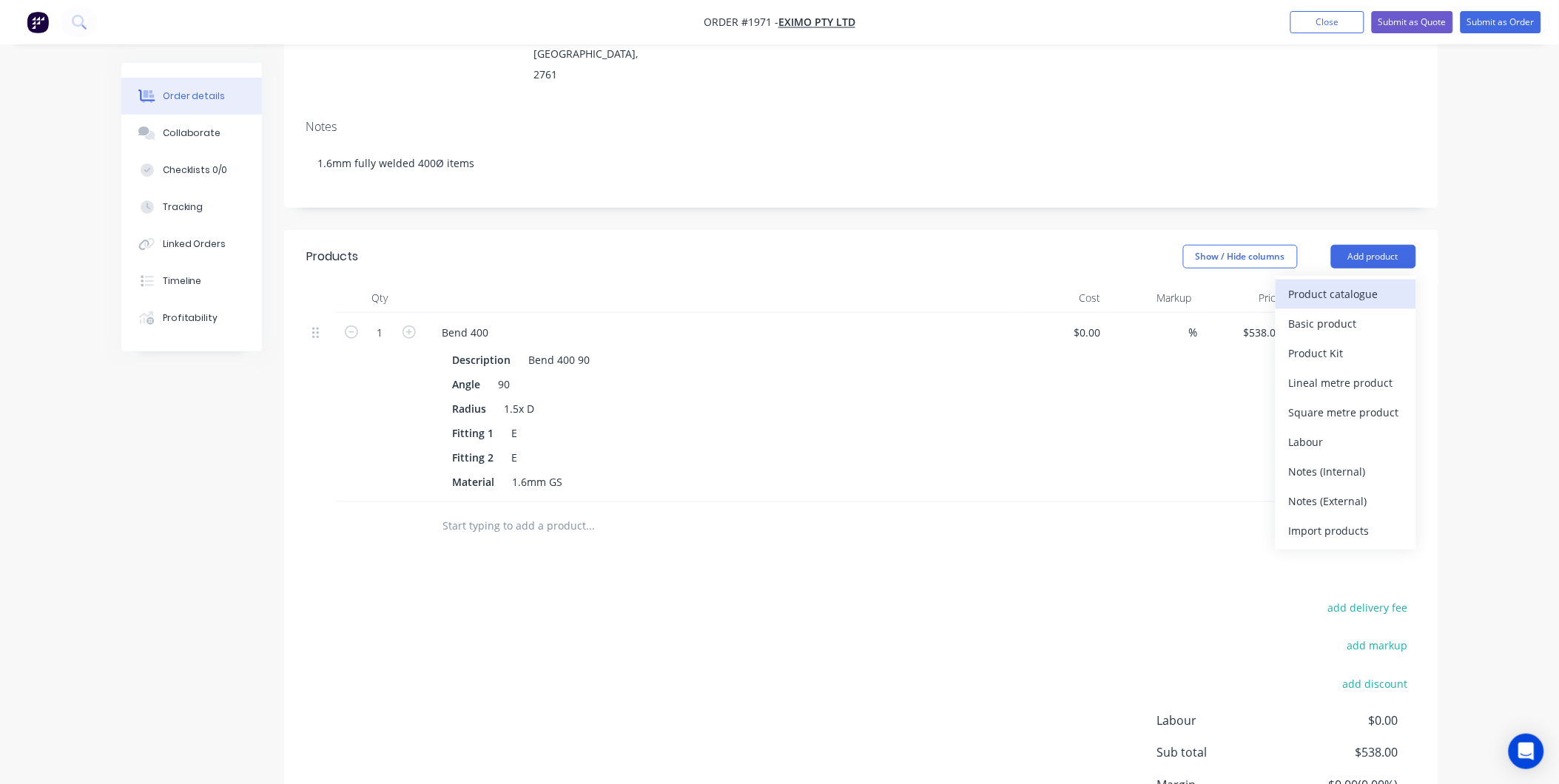
click at [1336, 284] on div "Product catalogue" at bounding box center [1345, 294] width 114 height 21
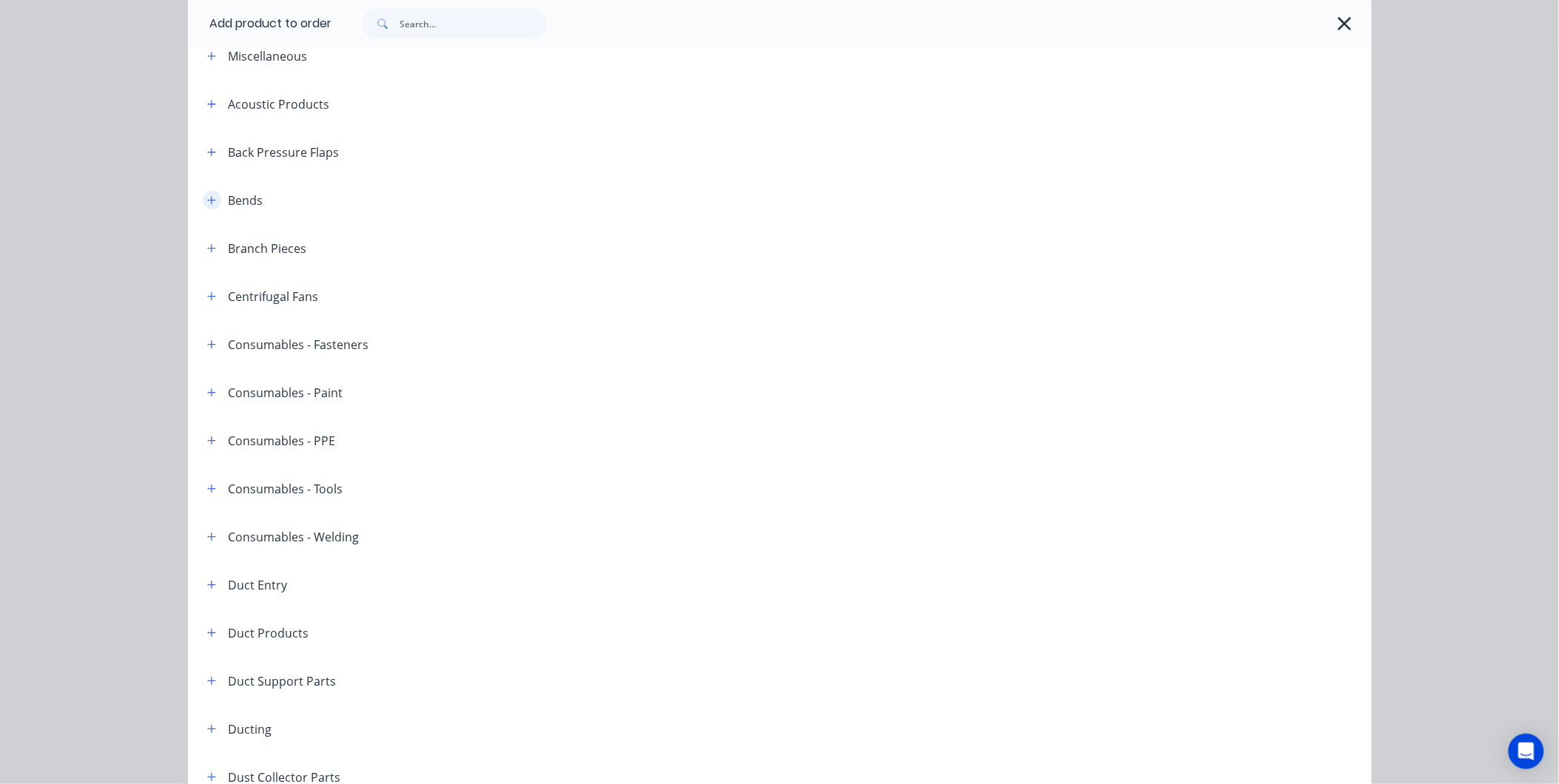
click at [207, 200] on icon "button" at bounding box center [211, 200] width 9 height 11
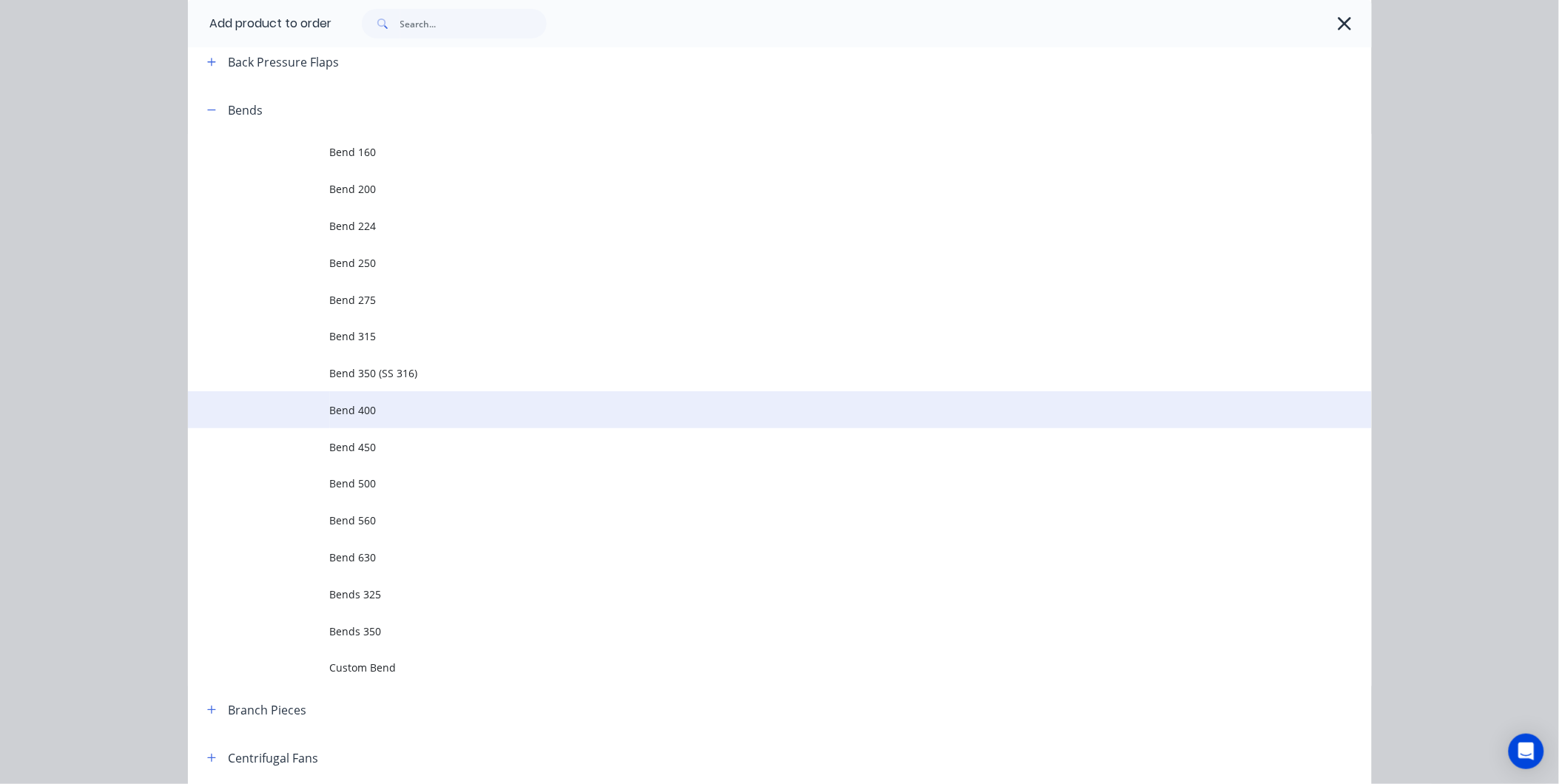
scroll to position [328, 0]
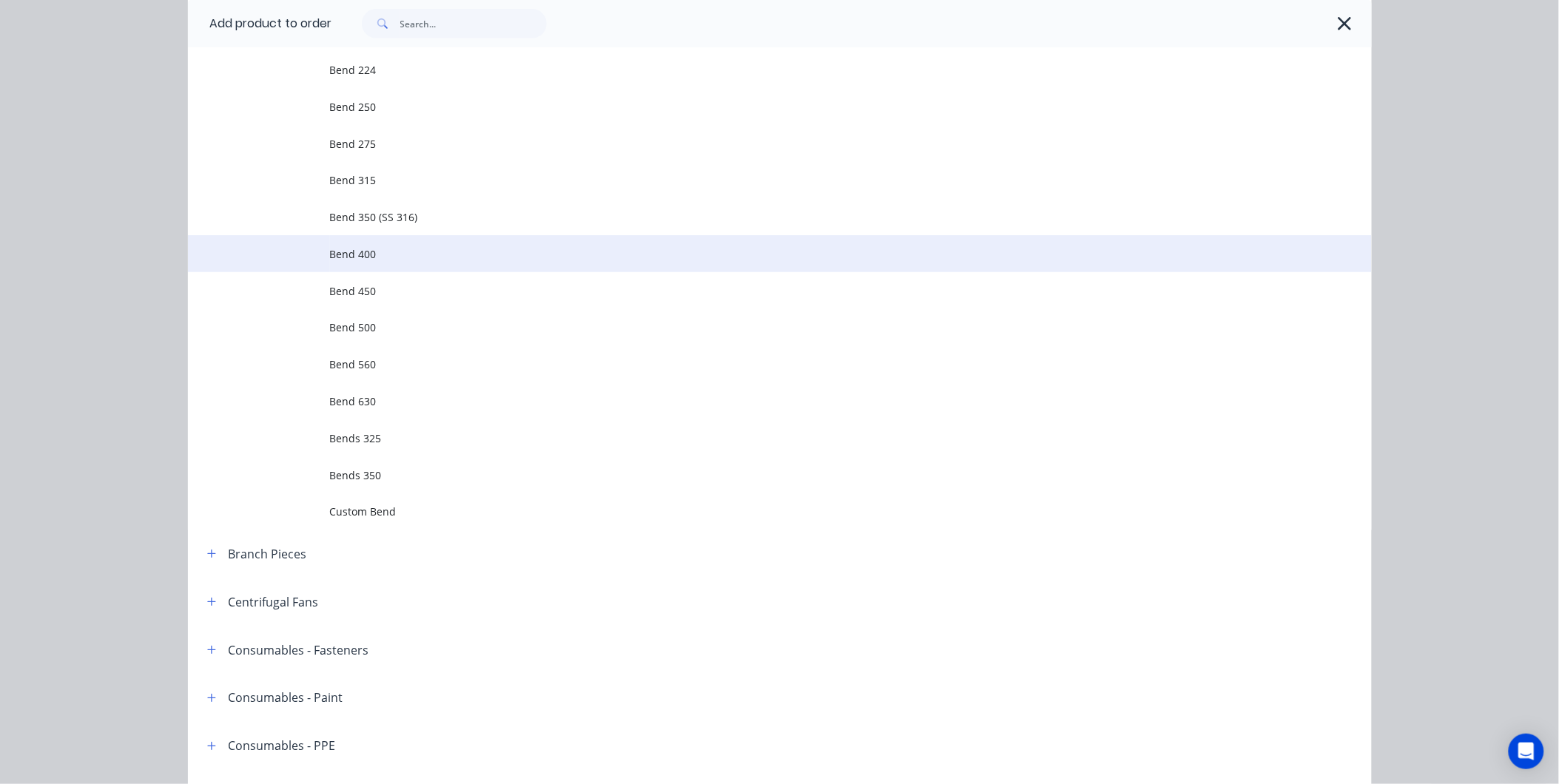
click at [377, 254] on span "Bend 400" at bounding box center [746, 255] width 833 height 16
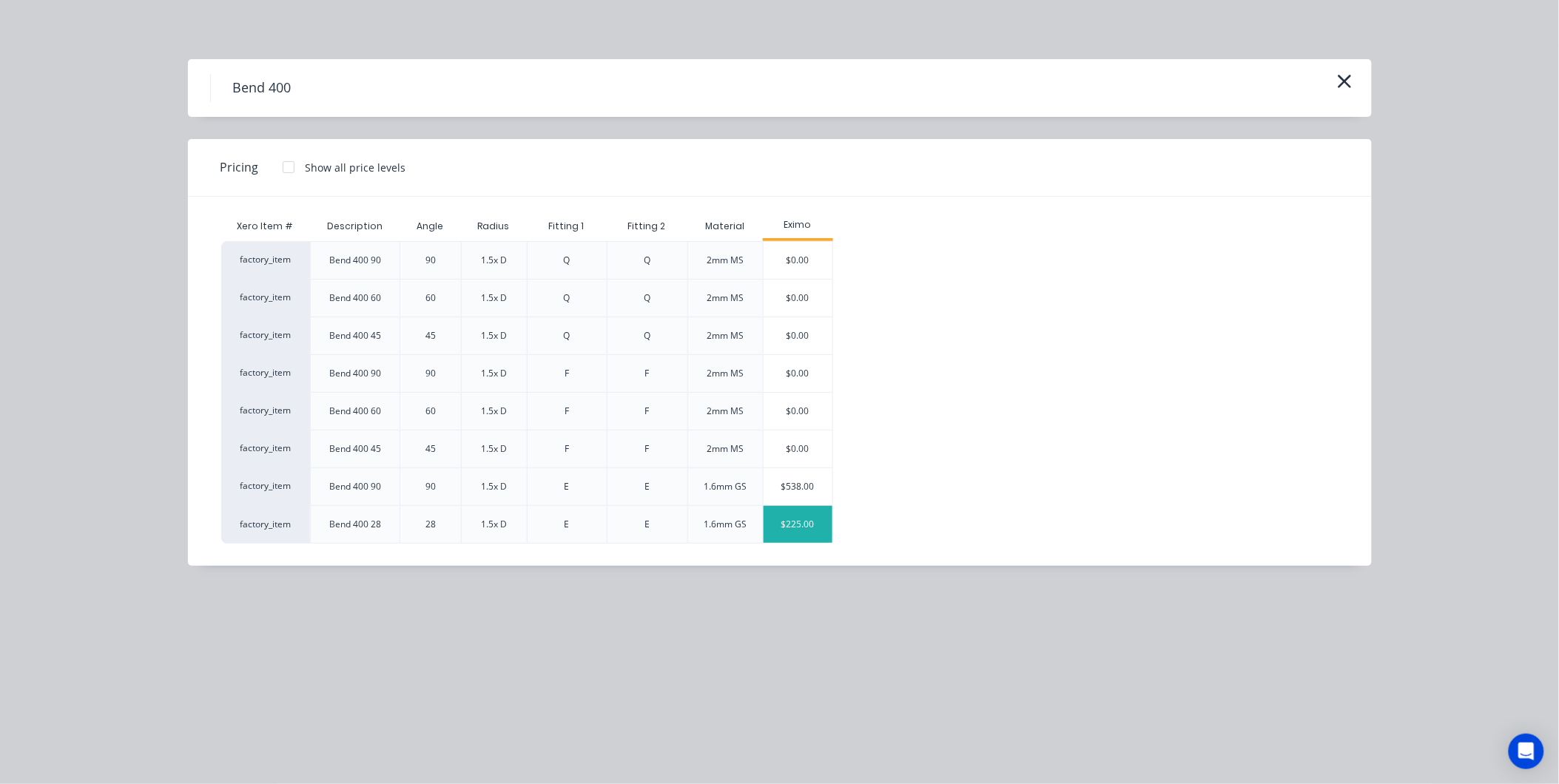
click at [792, 528] on div "$225.00" at bounding box center [799, 525] width 70 height 37
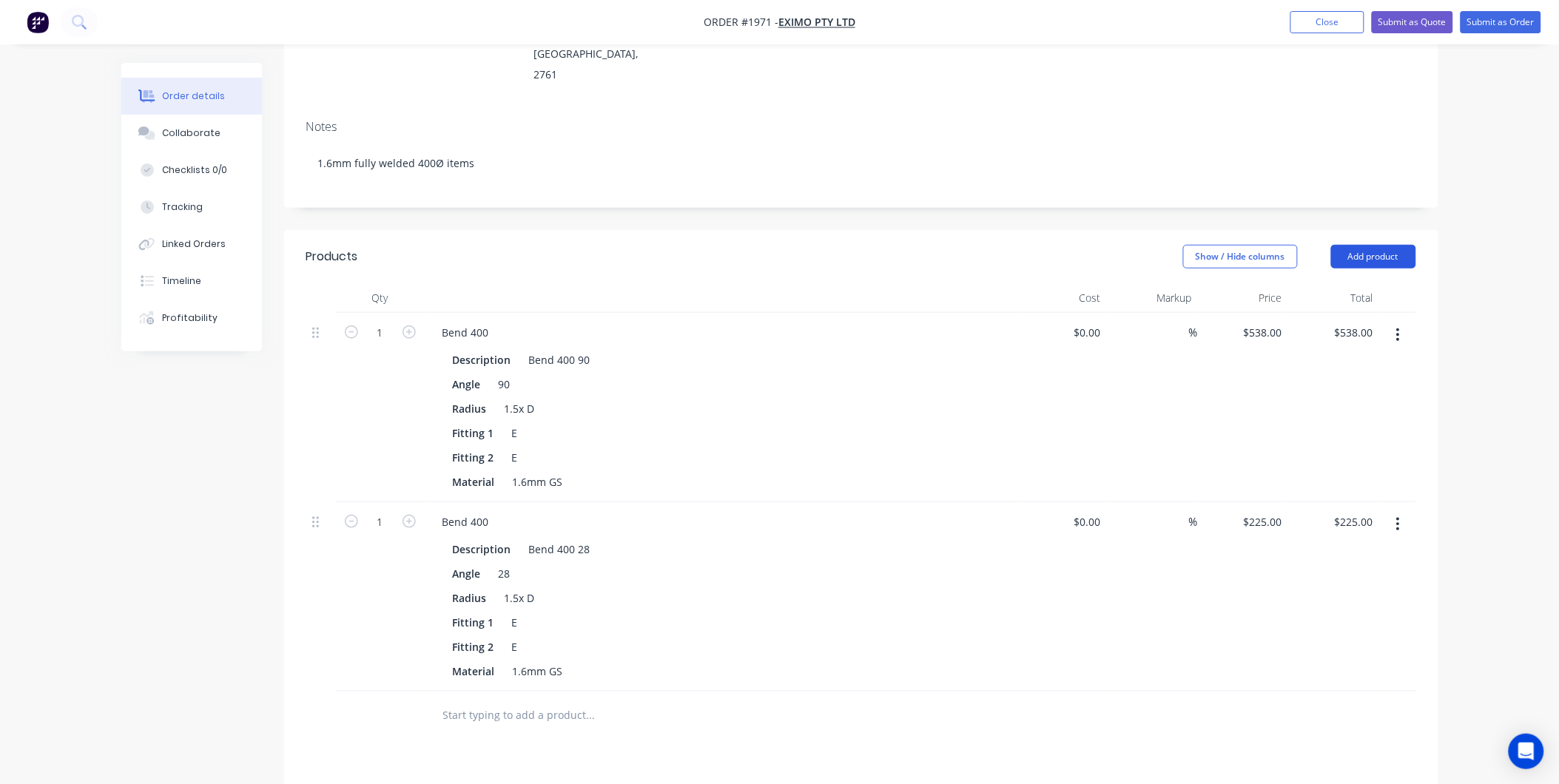
click at [1410, 245] on button "Add product" at bounding box center [1374, 256] width 86 height 23
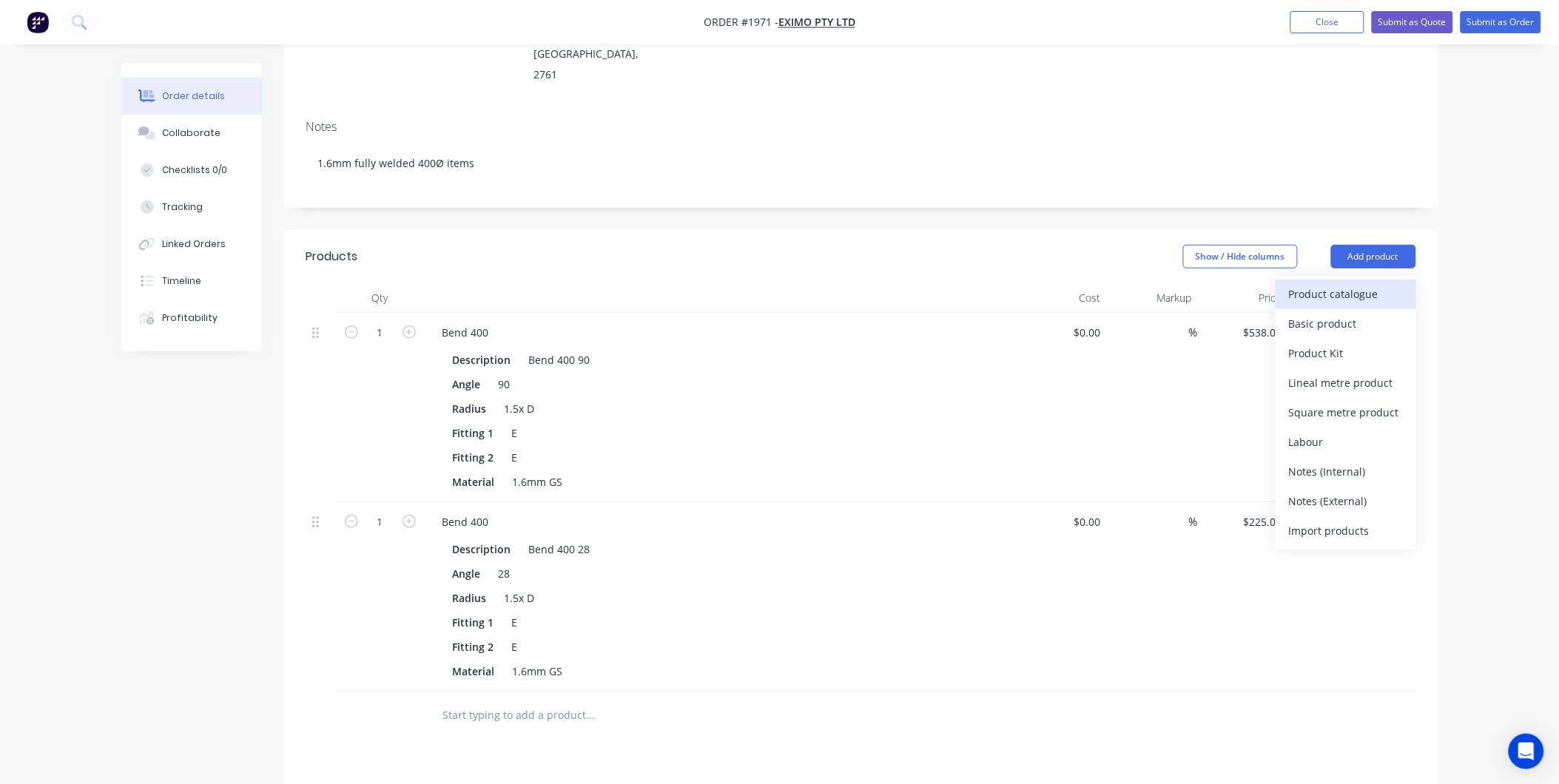
click at [1339, 284] on div "Product catalogue" at bounding box center [1345, 294] width 114 height 21
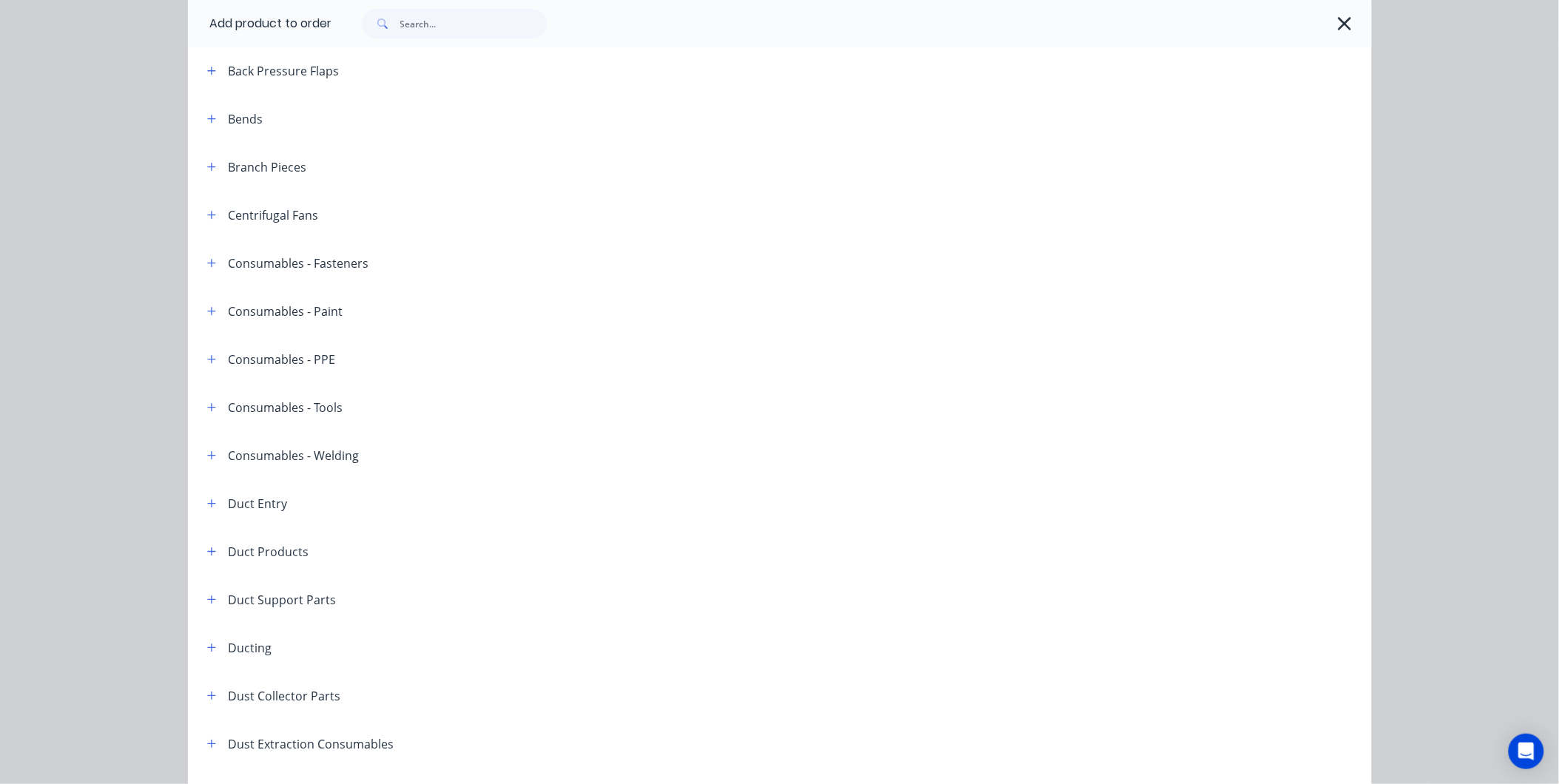
scroll to position [164, 0]
click at [203, 494] on button "button" at bounding box center [212, 502] width 18 height 18
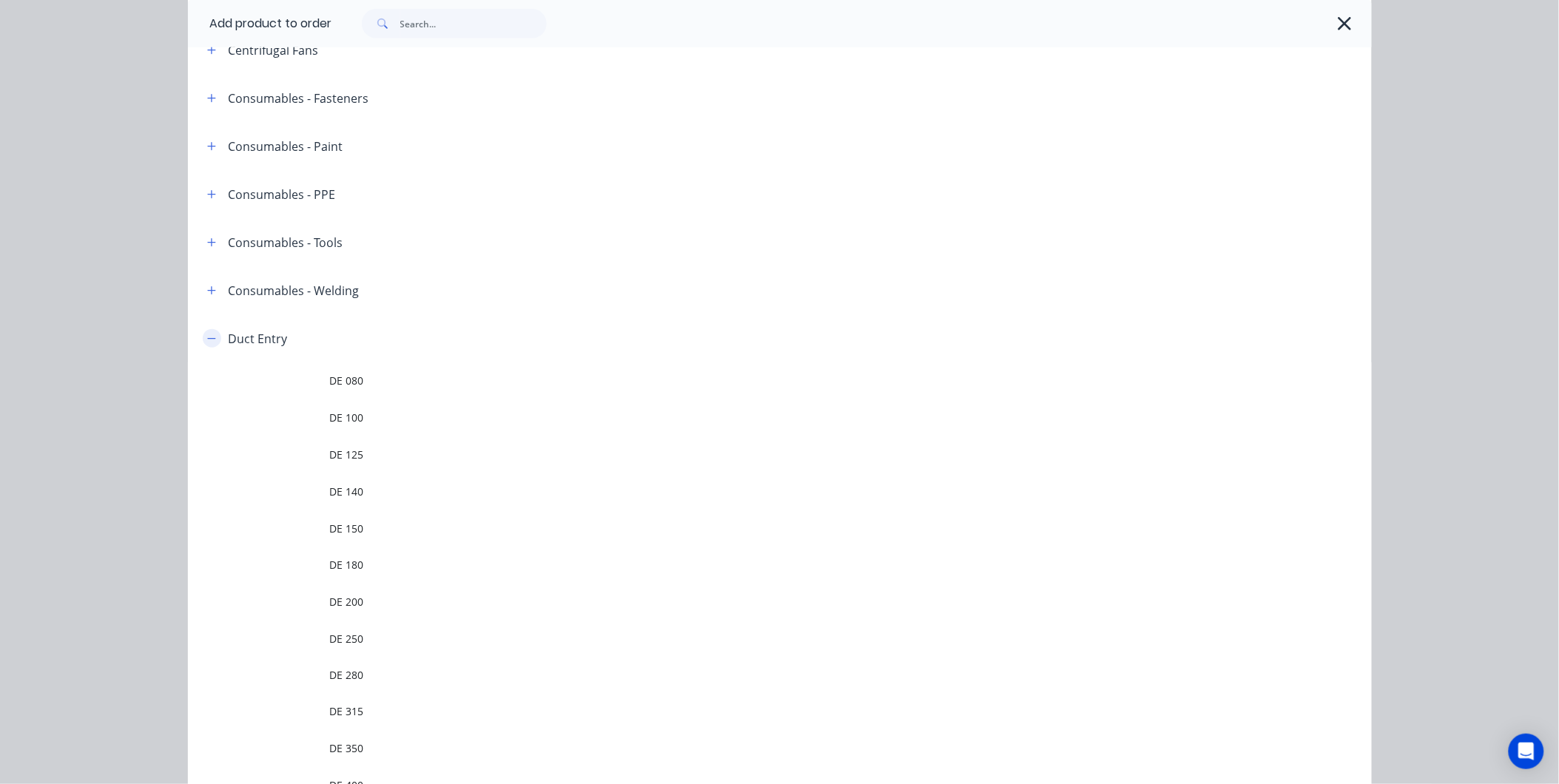
click at [209, 330] on button "button" at bounding box center [212, 338] width 18 height 18
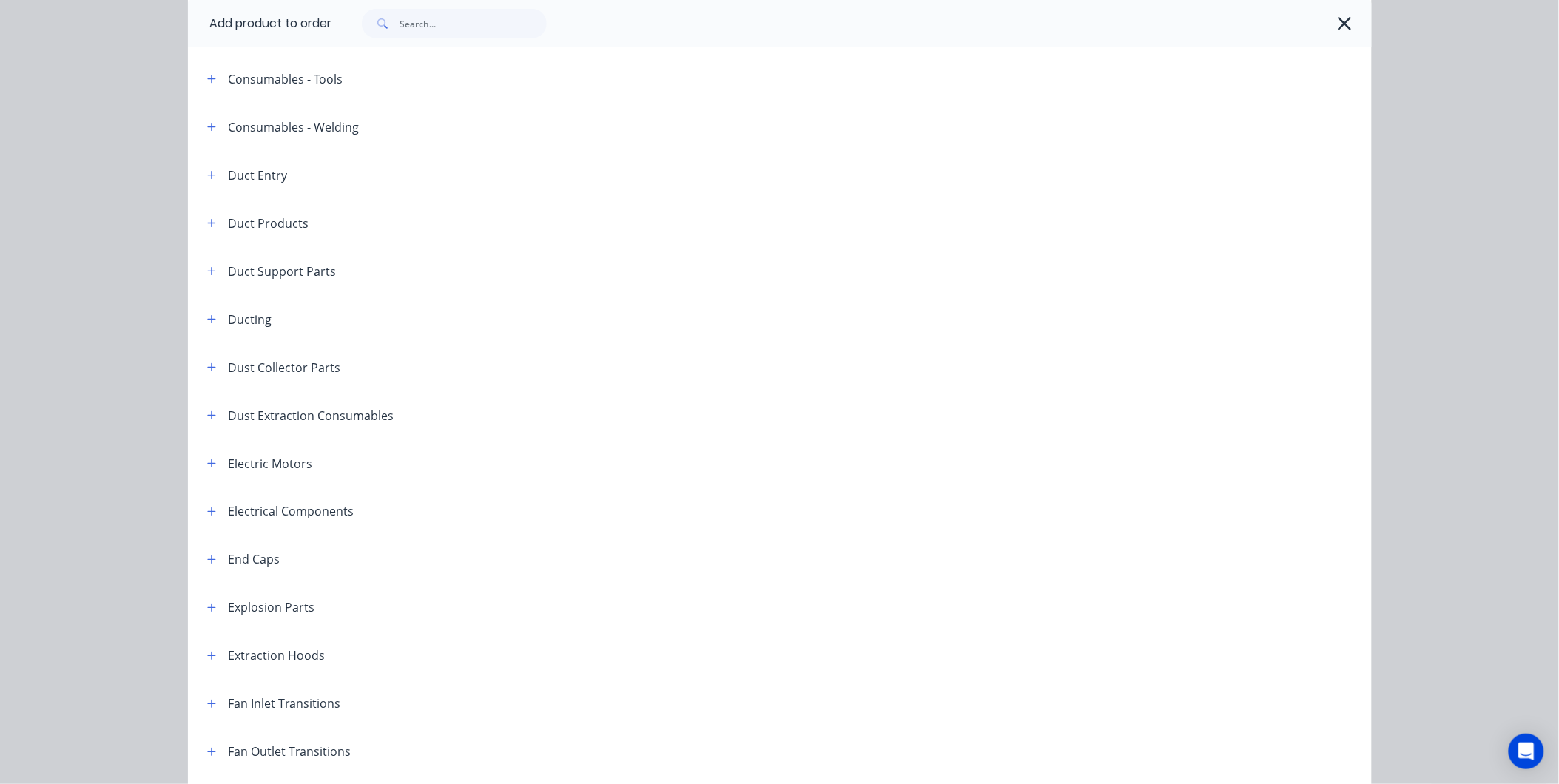
scroll to position [493, 0]
click at [207, 315] on icon "button" at bounding box center [211, 319] width 9 height 11
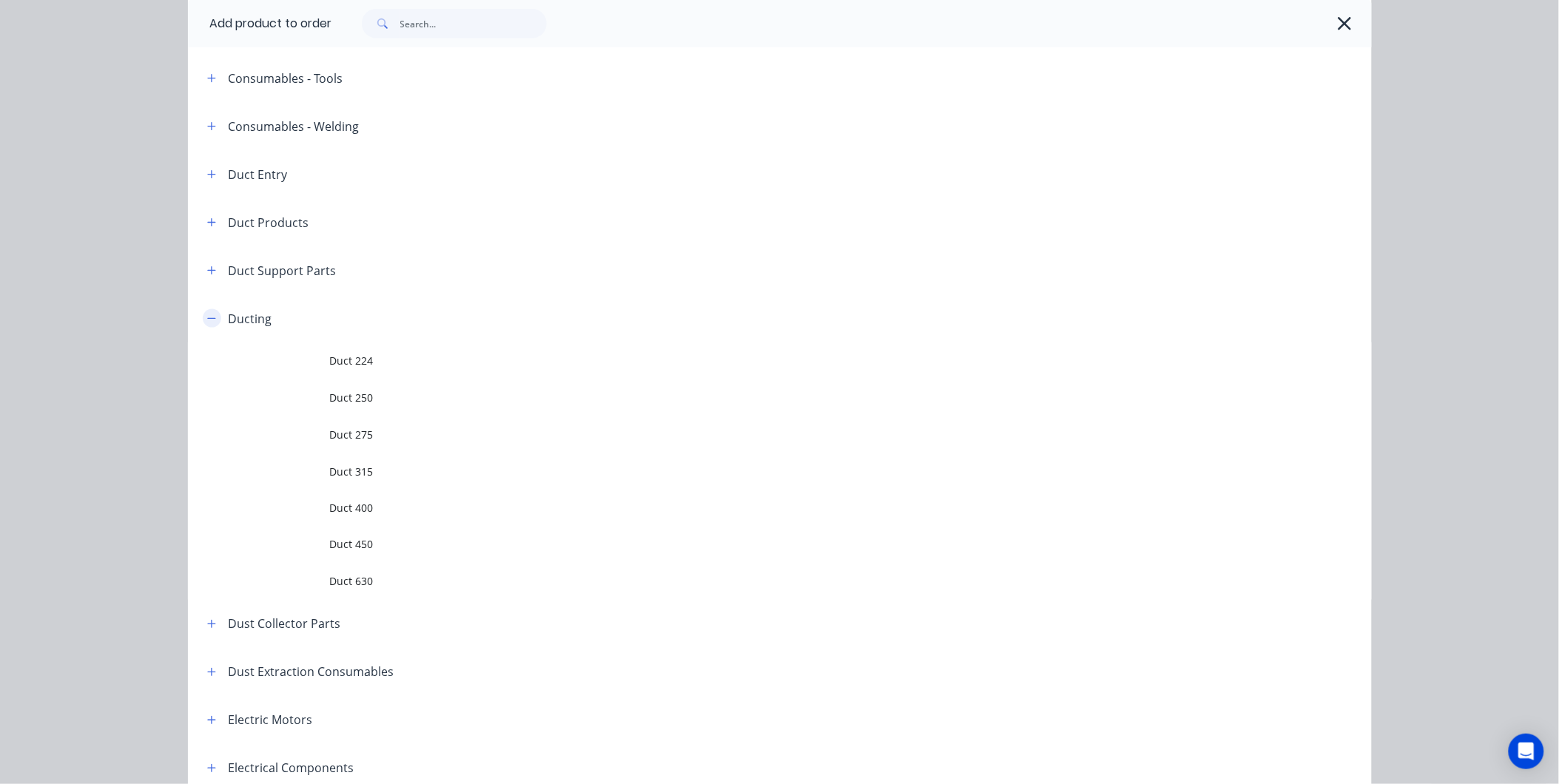
click at [207, 315] on icon "button" at bounding box center [211, 319] width 9 height 11
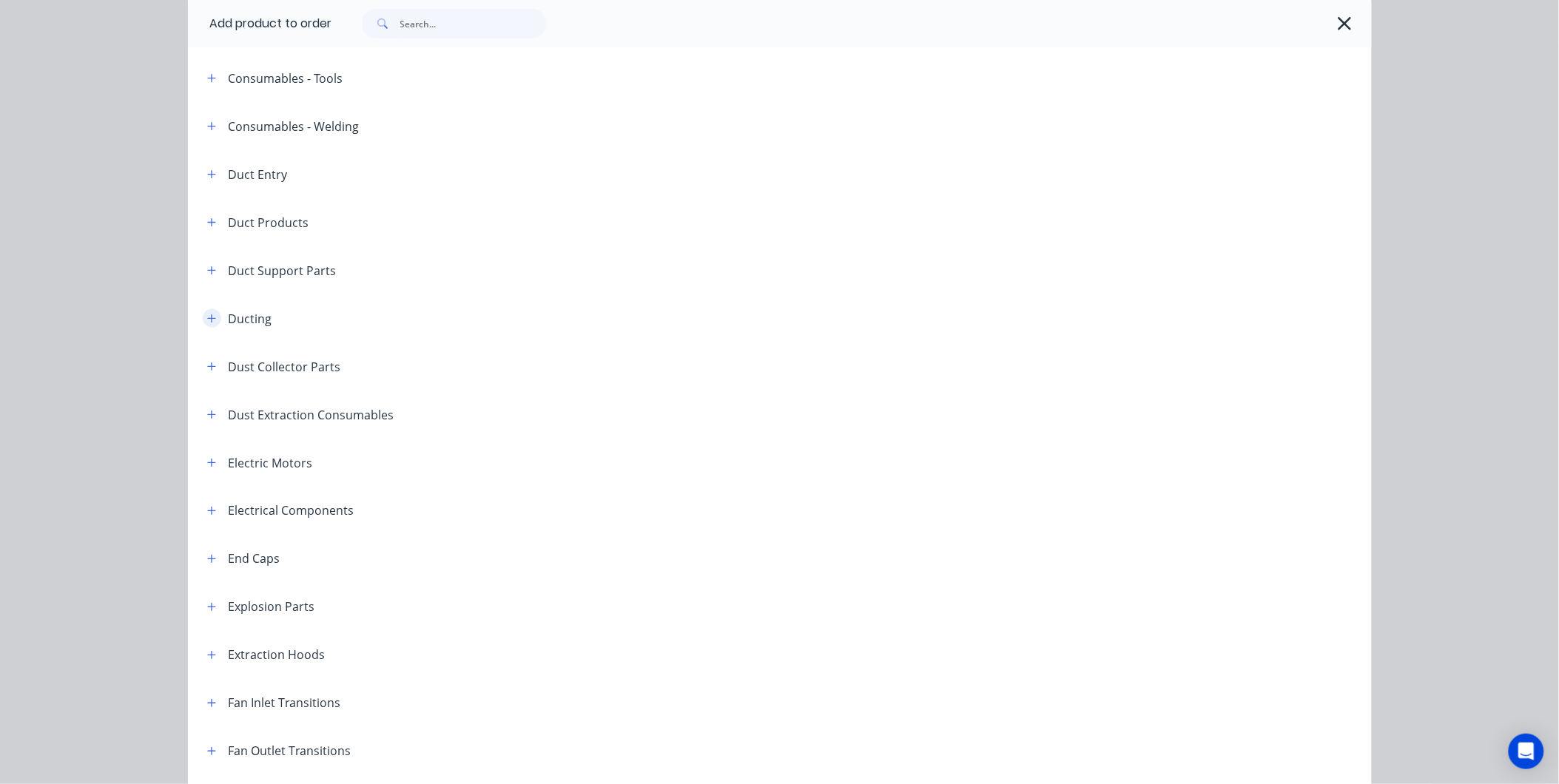
click at [207, 315] on icon "button" at bounding box center [211, 319] width 9 height 11
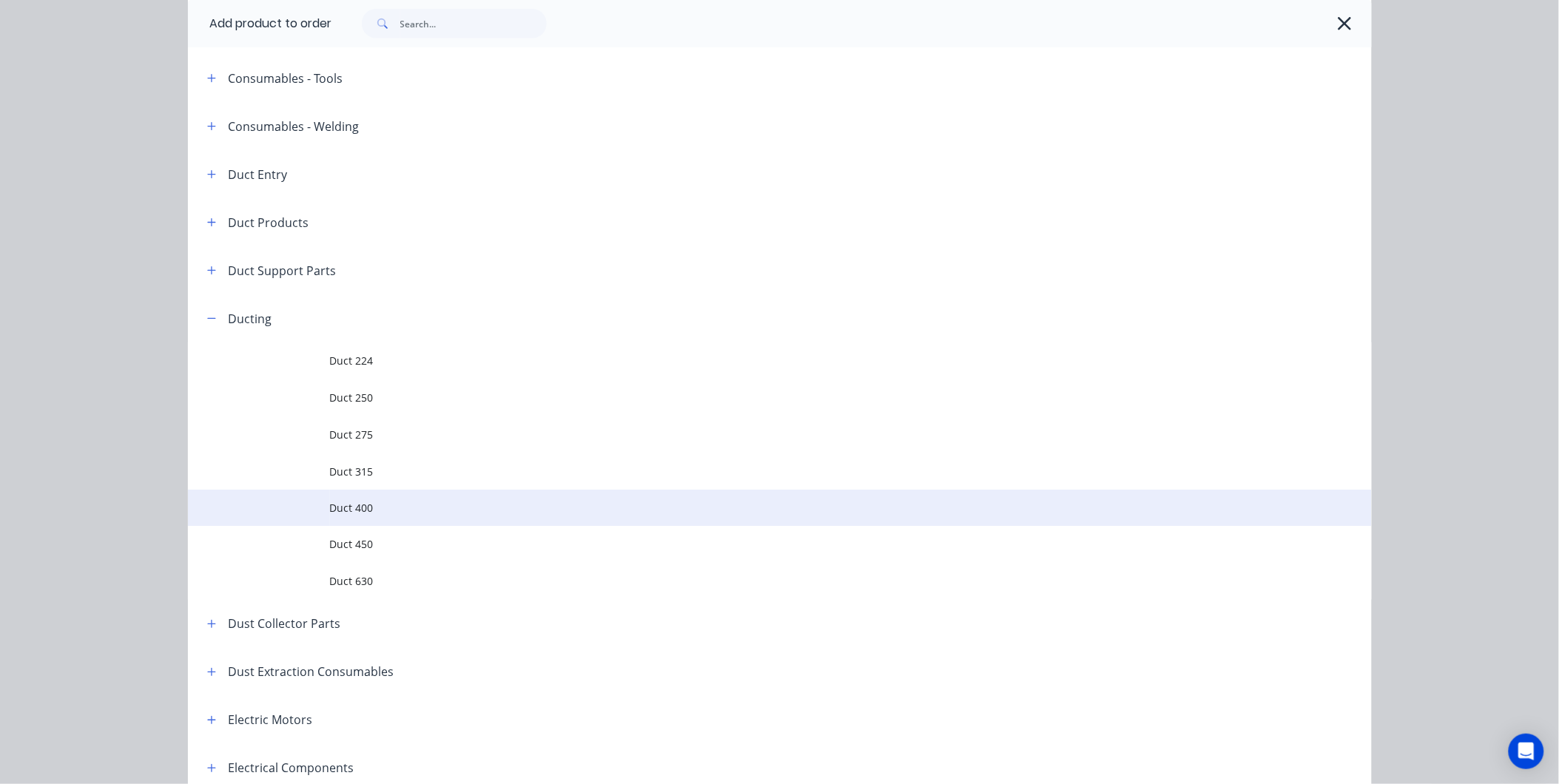
click at [358, 510] on span "Duct 400" at bounding box center [746, 508] width 833 height 16
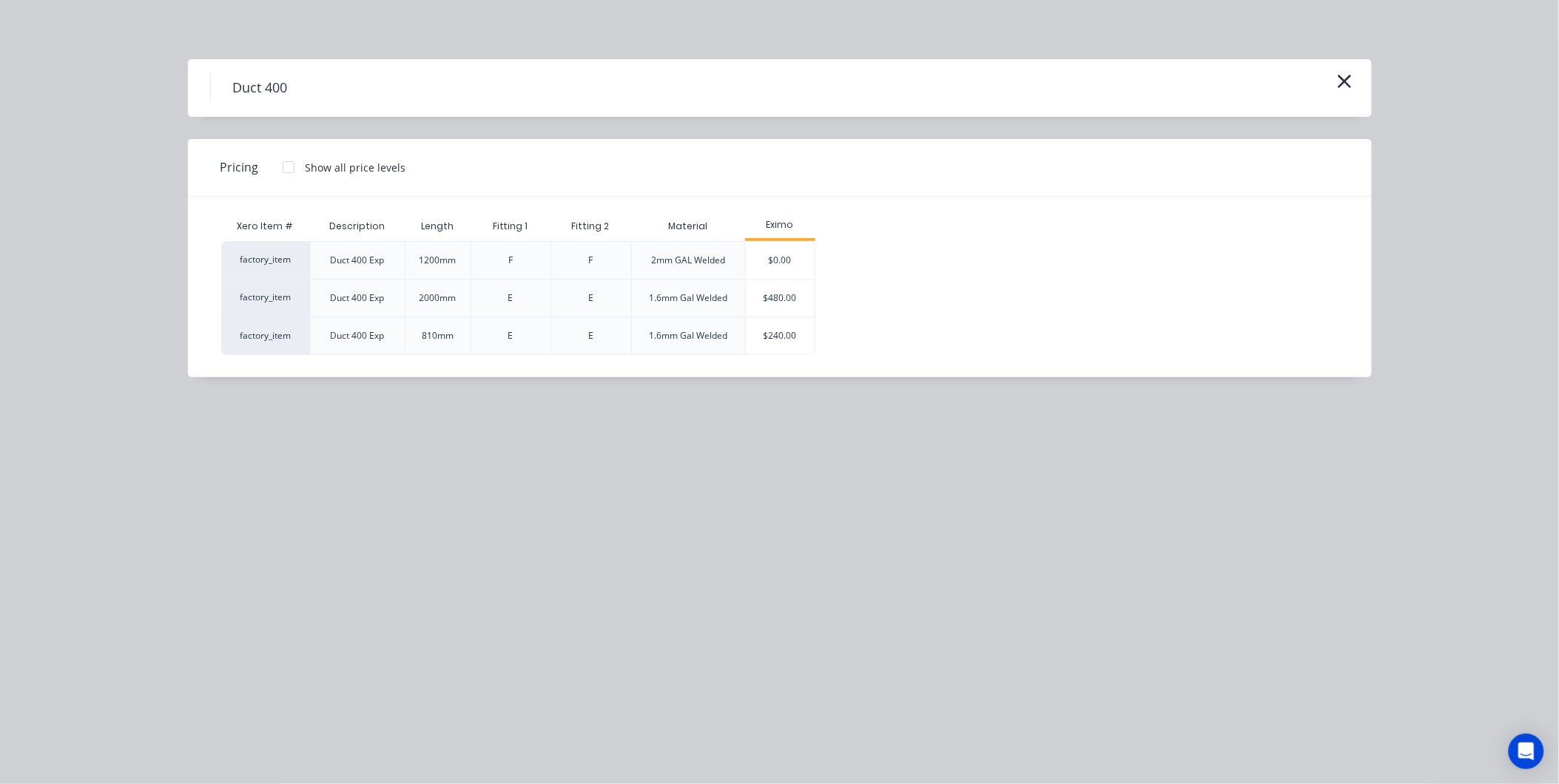
scroll to position [411, 0]
click at [786, 296] on div "$480.00" at bounding box center [780, 298] width 70 height 37
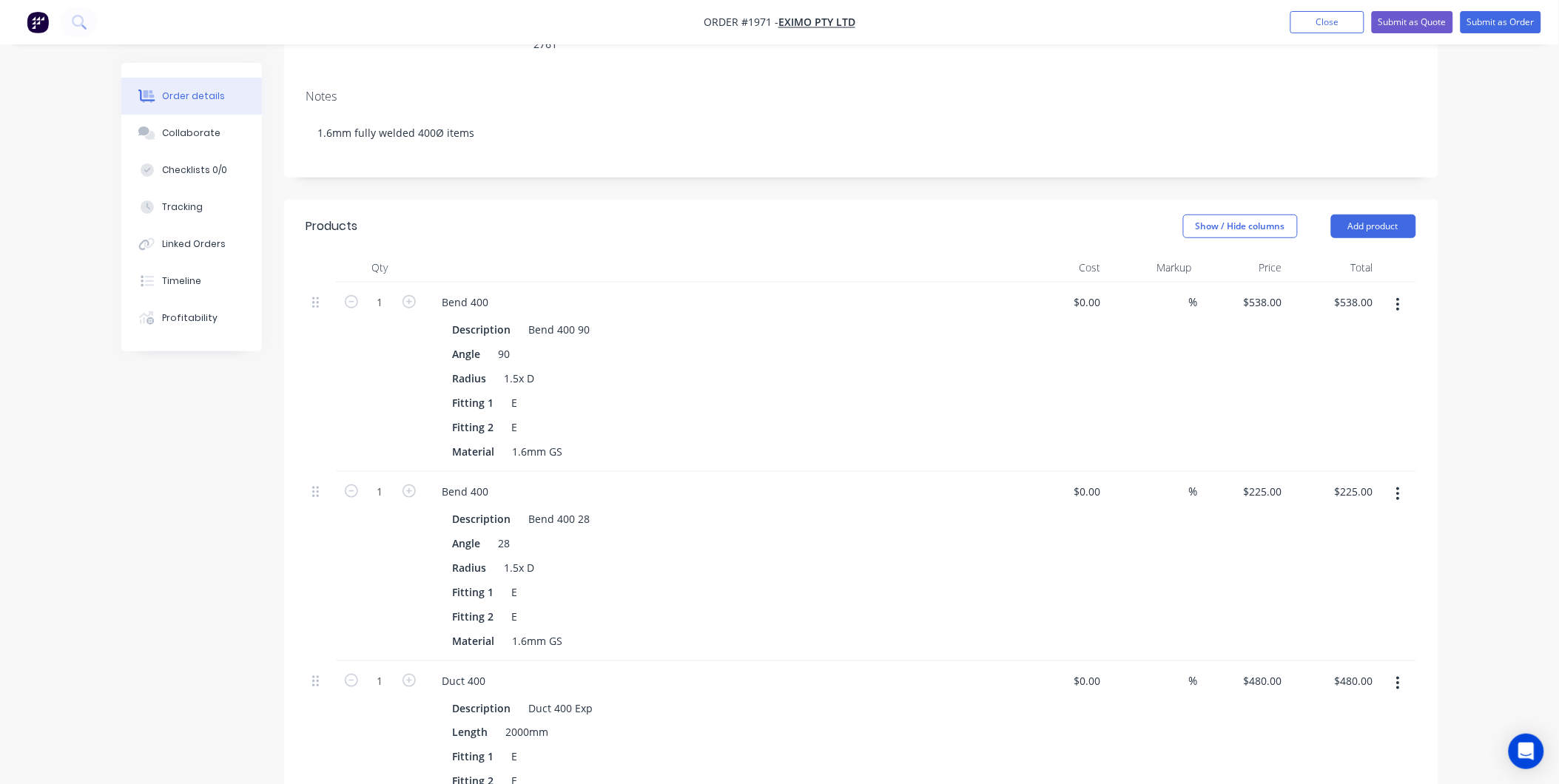
scroll to position [83, 0]
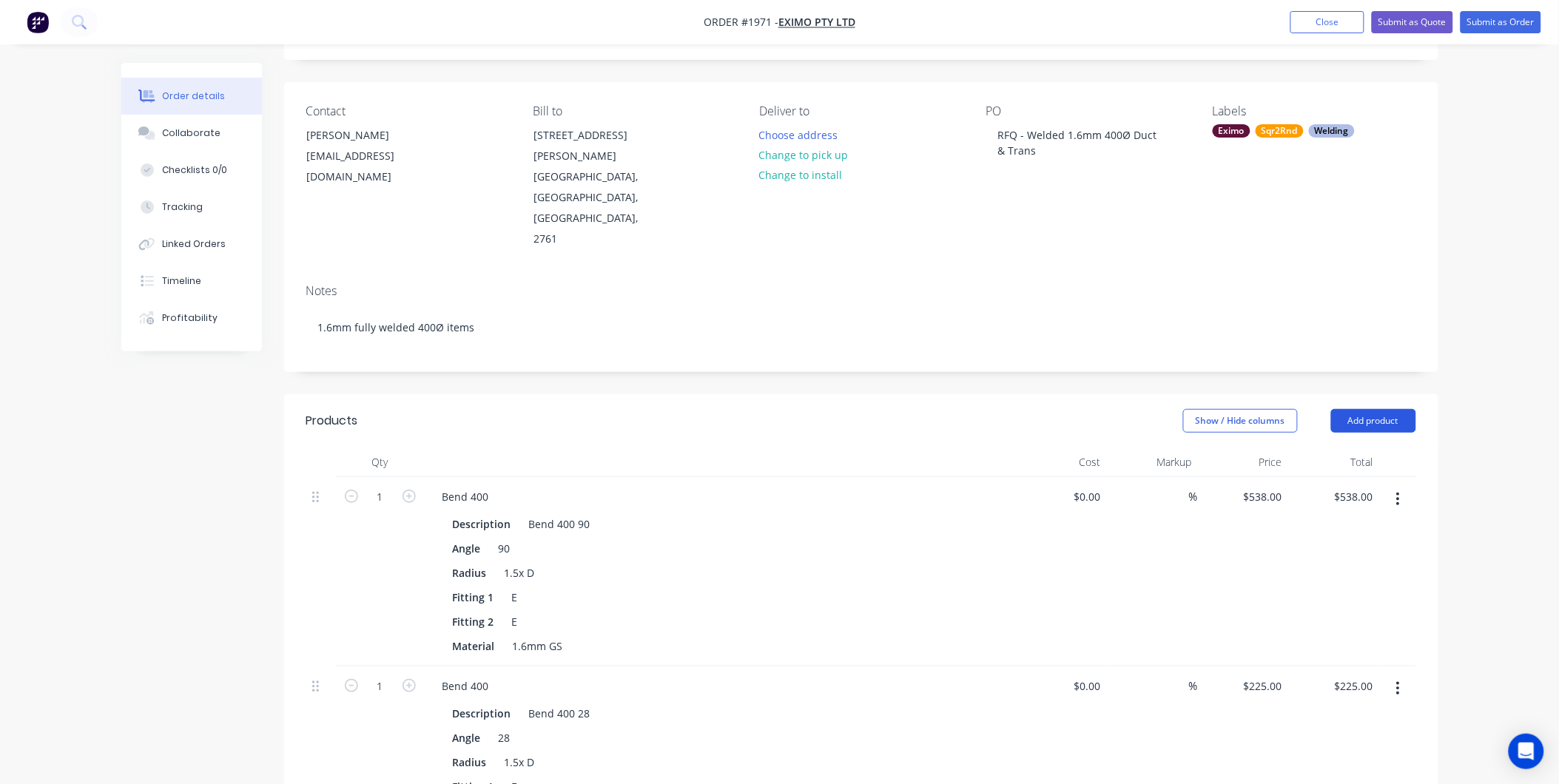
click at [1363, 409] on button "Add product" at bounding box center [1374, 421] width 86 height 23
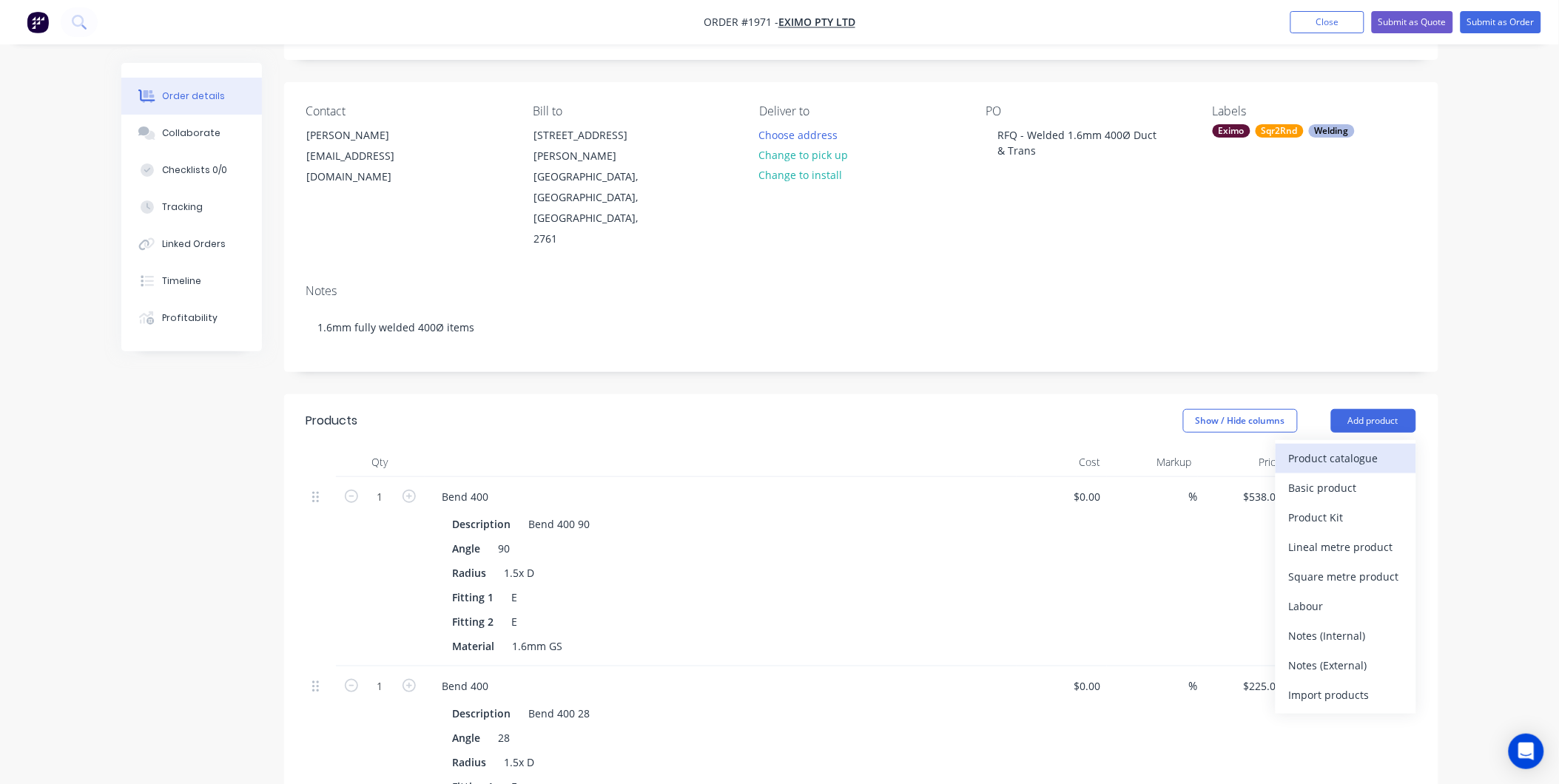
click at [1314, 448] on div "Product catalogue" at bounding box center [1345, 459] width 114 height 21
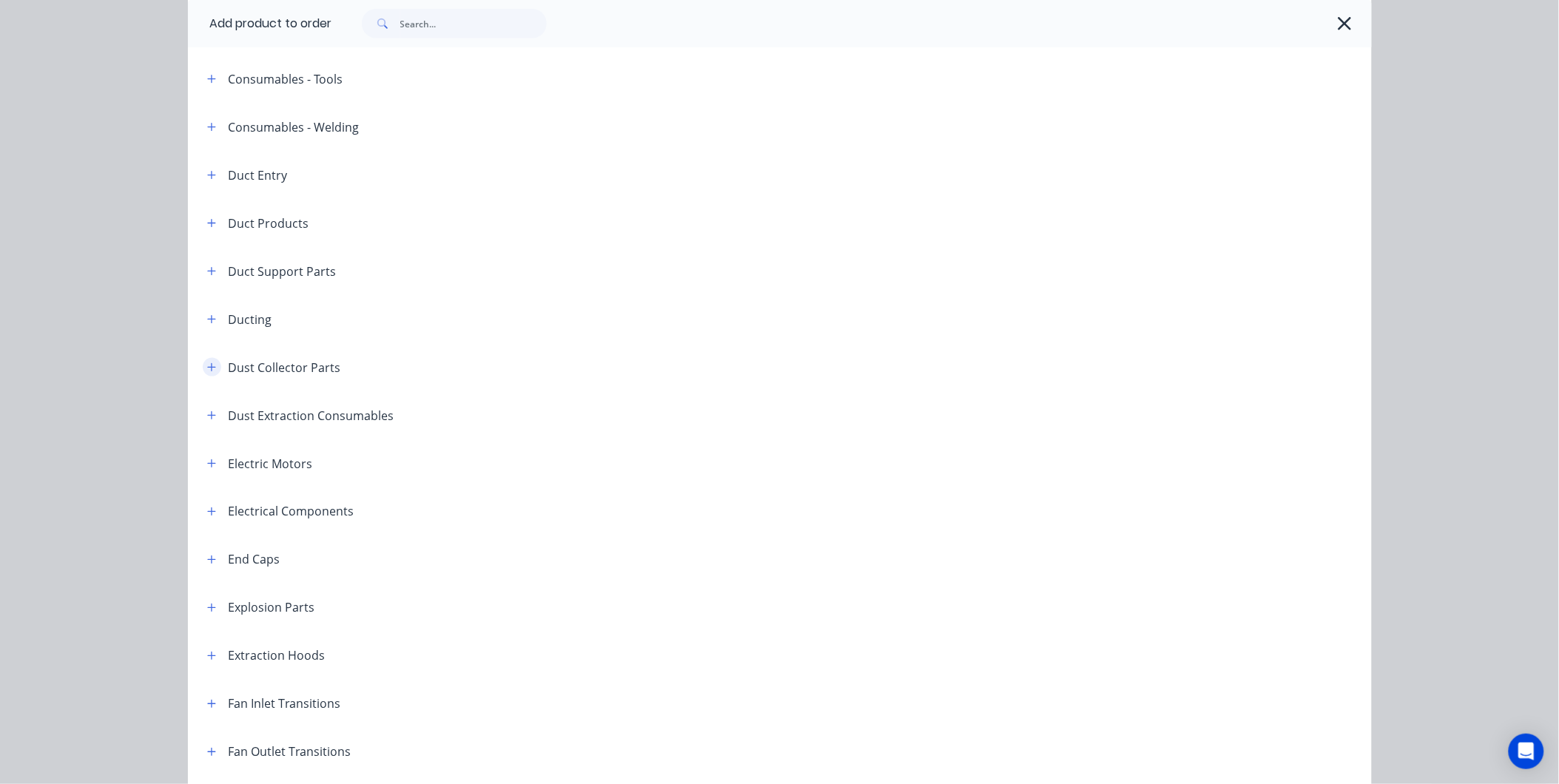
scroll to position [493, 0]
click at [207, 318] on icon "button" at bounding box center [211, 319] width 8 height 8
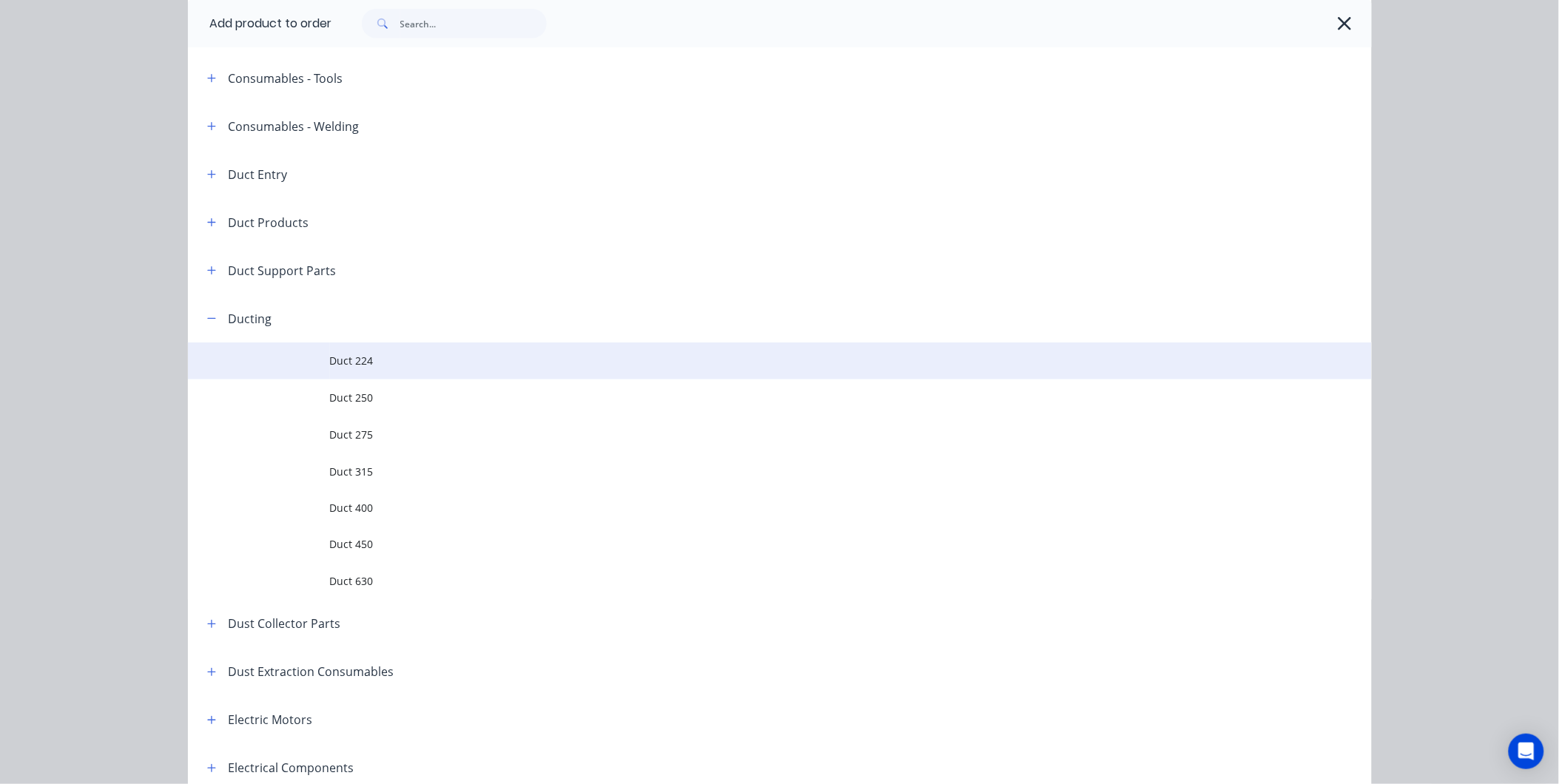
scroll to position [657, 0]
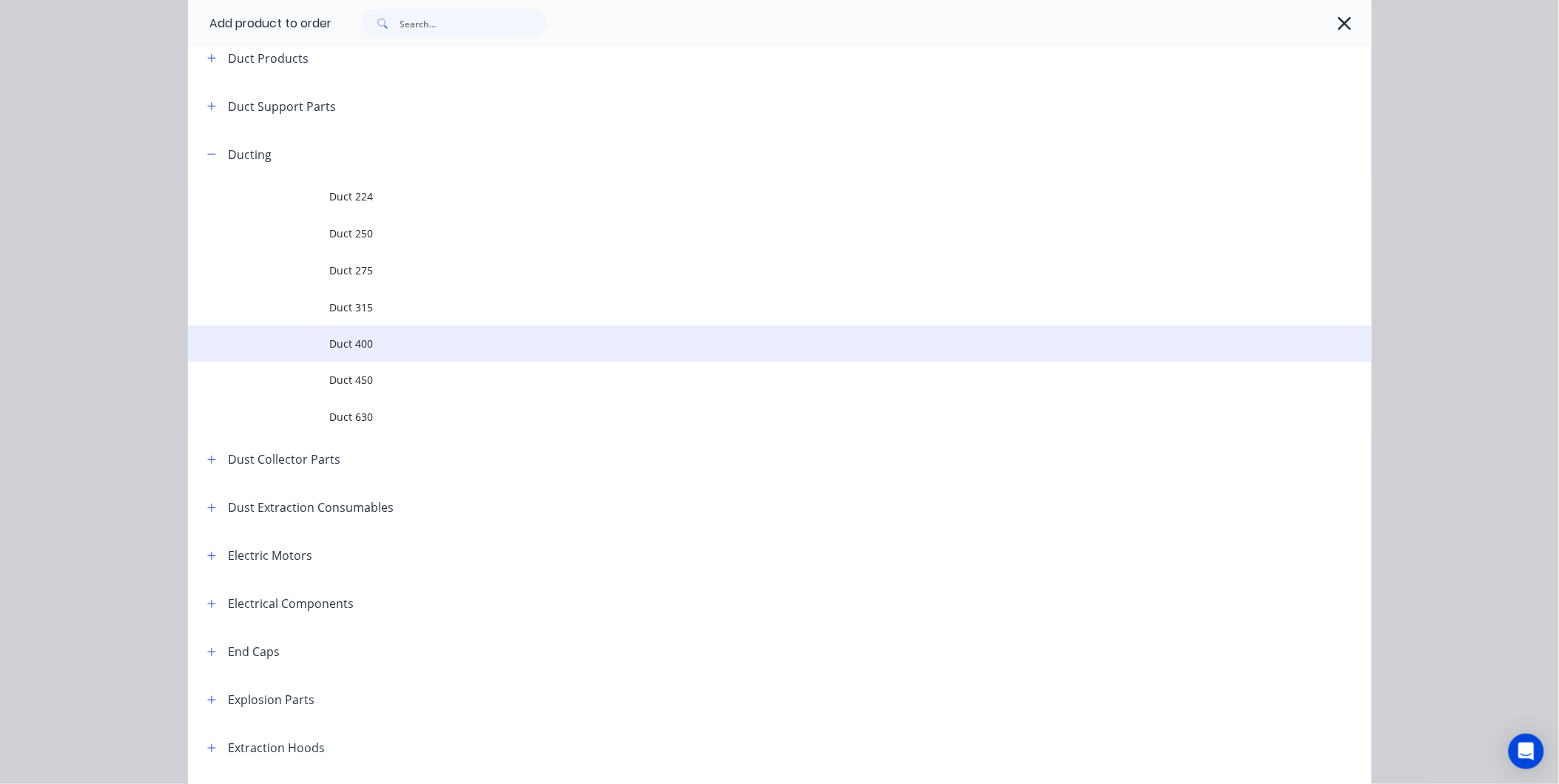
click at [372, 340] on span "Duct 400" at bounding box center [746, 344] width 833 height 16
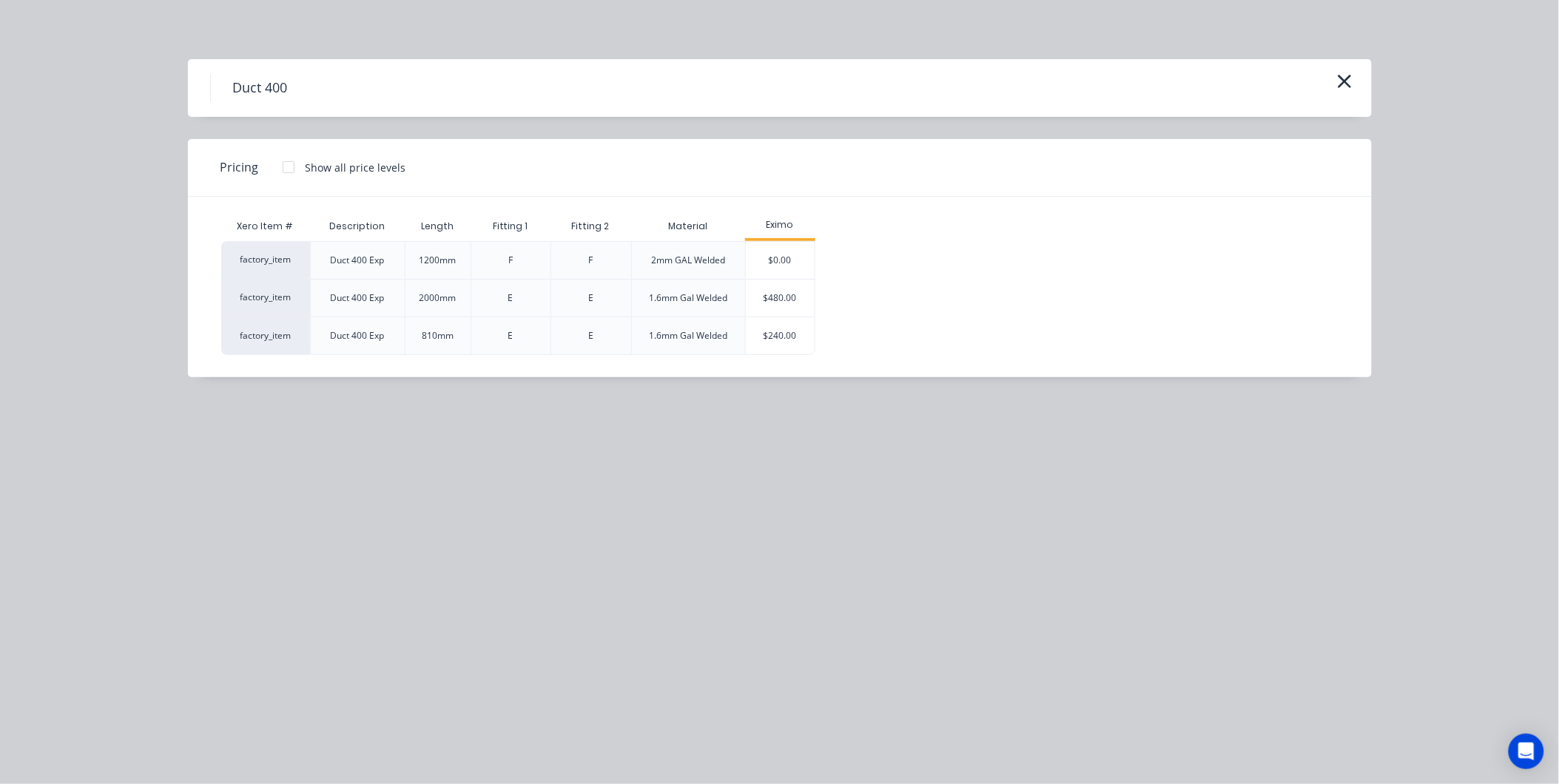
scroll to position [247, 0]
click at [784, 330] on div "$240.00" at bounding box center [780, 336] width 70 height 37
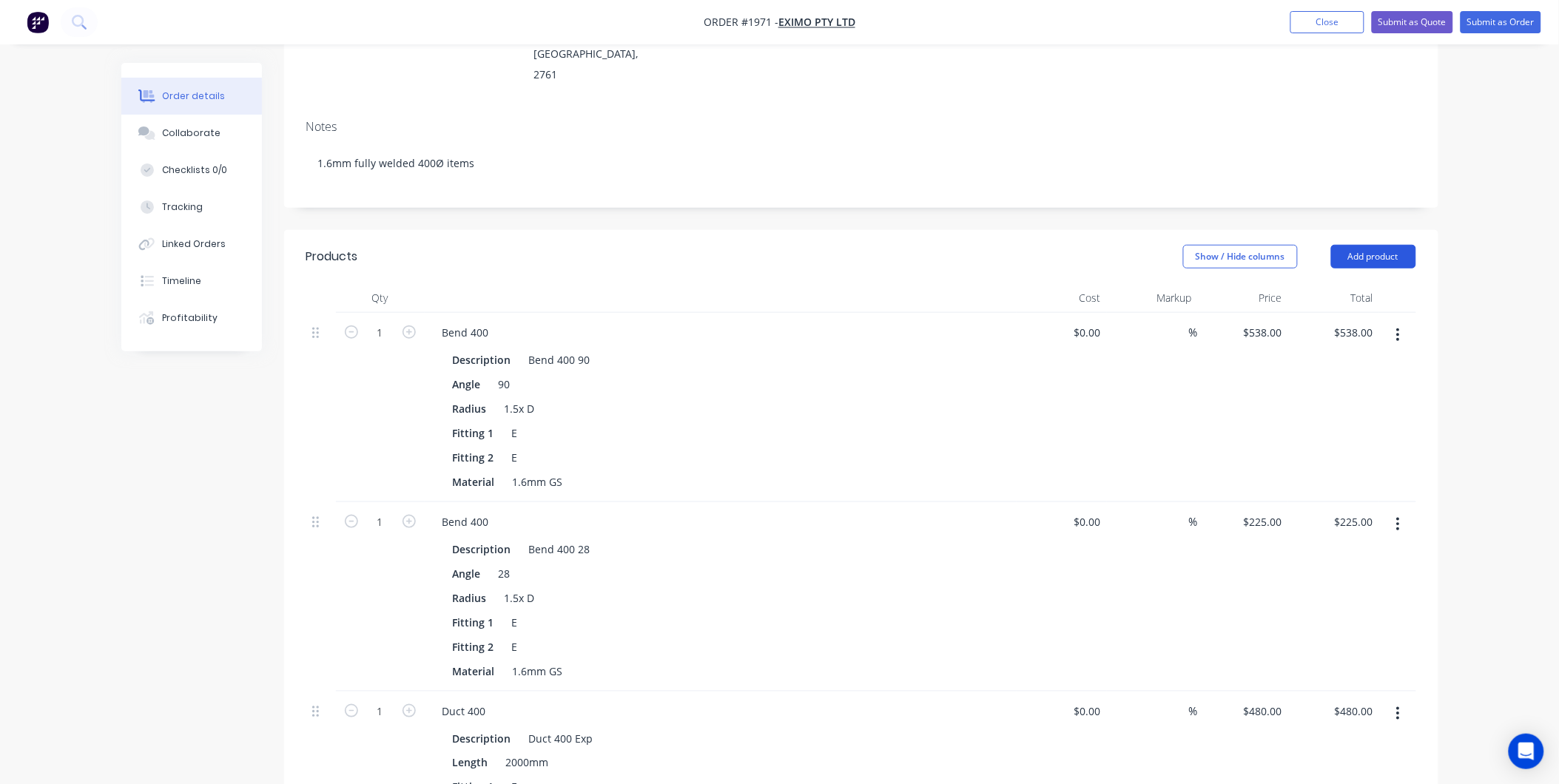
click at [1349, 245] on button "Add product" at bounding box center [1374, 256] width 86 height 23
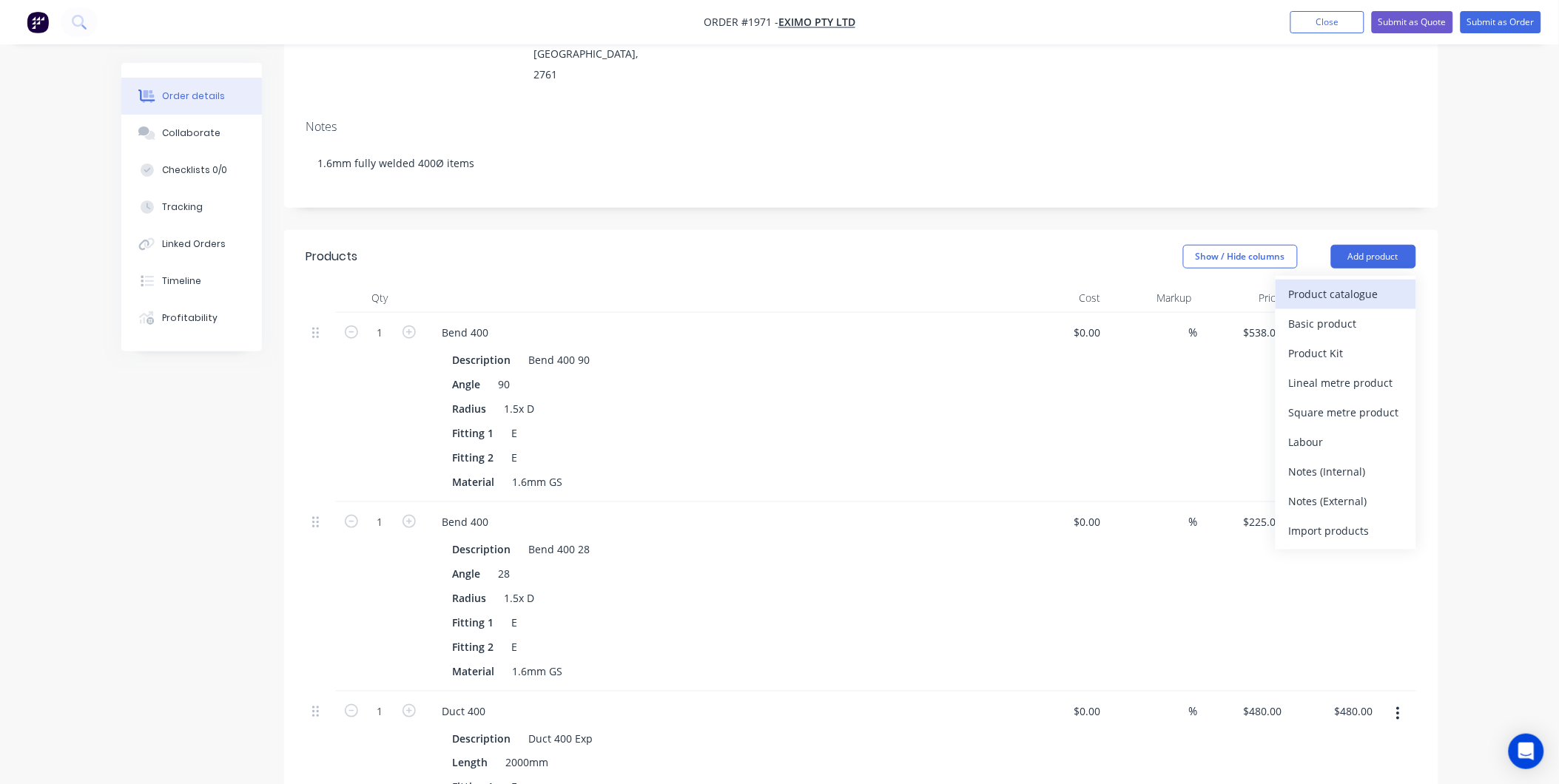
click at [1355, 284] on div "Product catalogue" at bounding box center [1345, 294] width 114 height 21
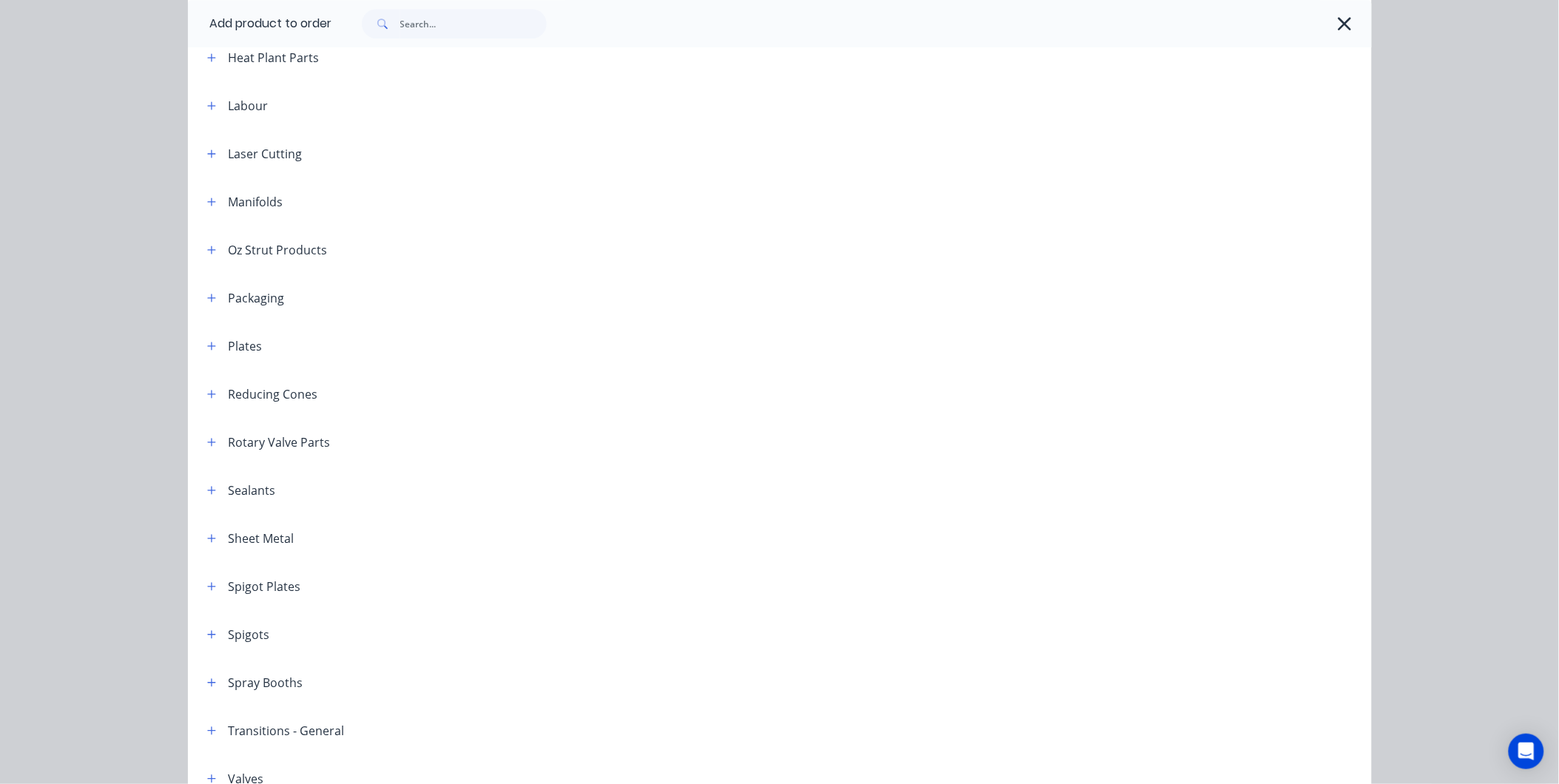
scroll to position [1703, 0]
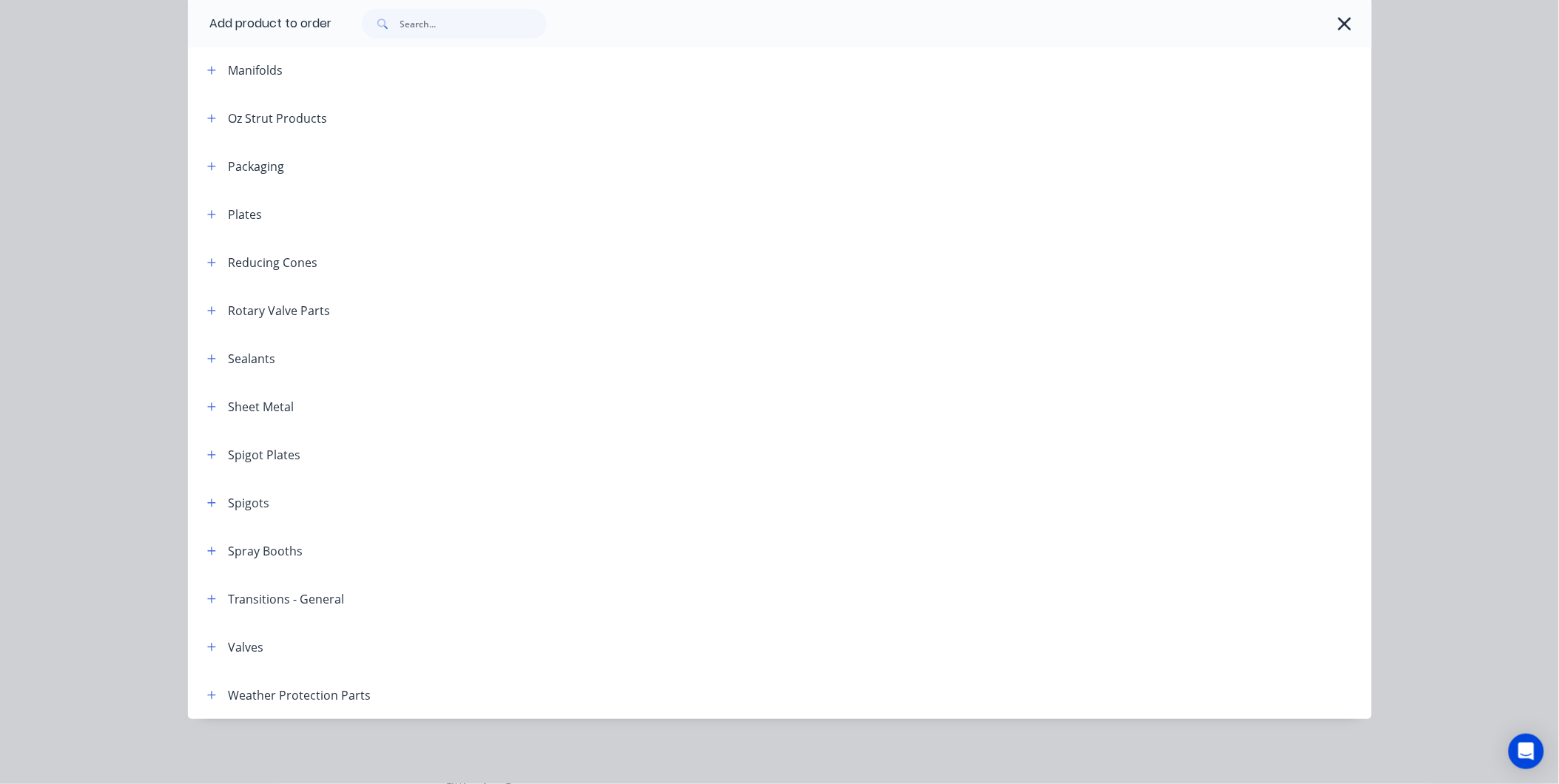
click at [195, 602] on div "Transitions - General" at bounding box center [270, 598] width 150 height 18
click at [203, 597] on button "button" at bounding box center [212, 598] width 18 height 18
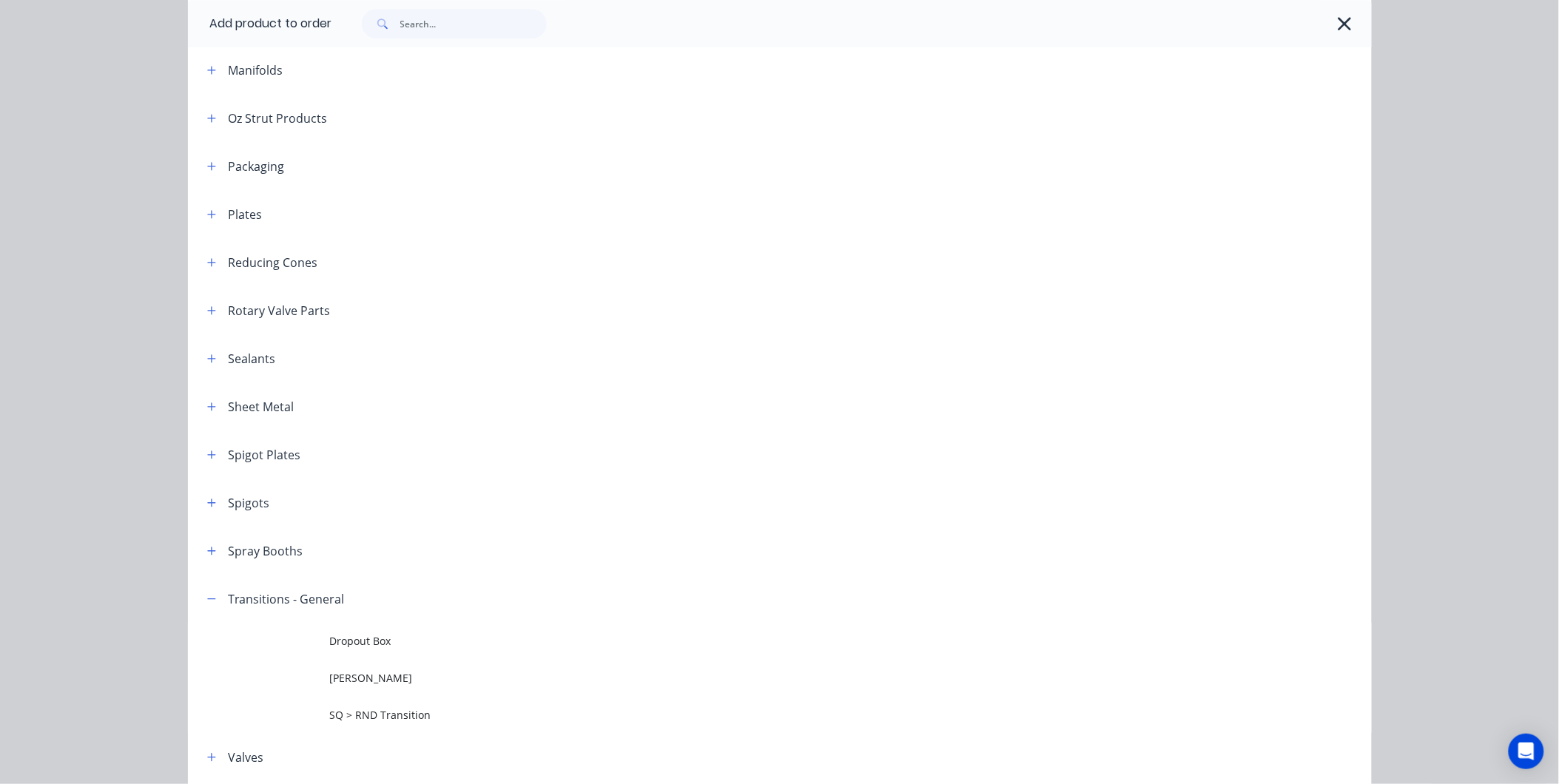
scroll to position [1813, 0]
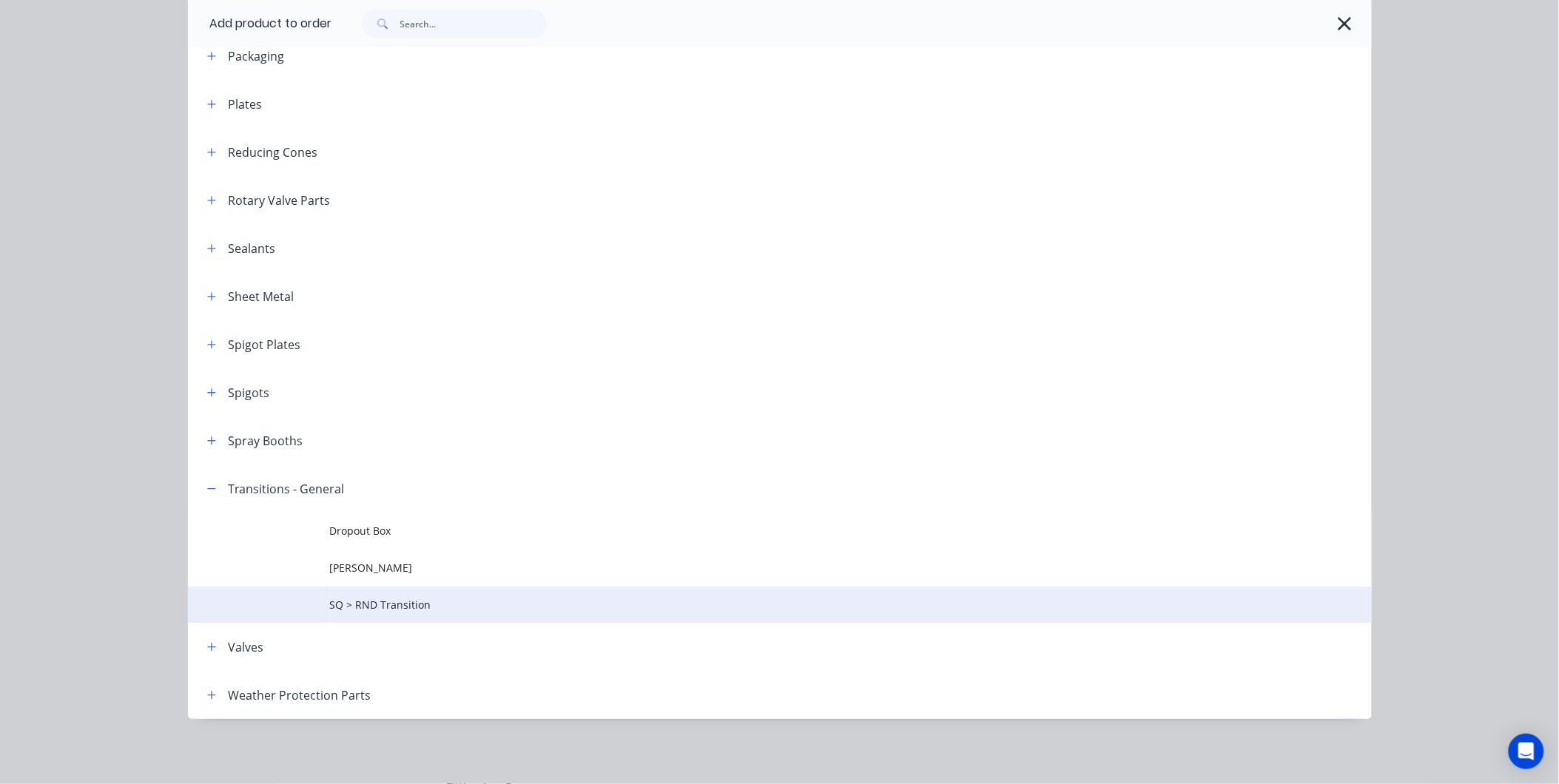
click at [370, 609] on span "SQ > RND Transition" at bounding box center [746, 604] width 833 height 16
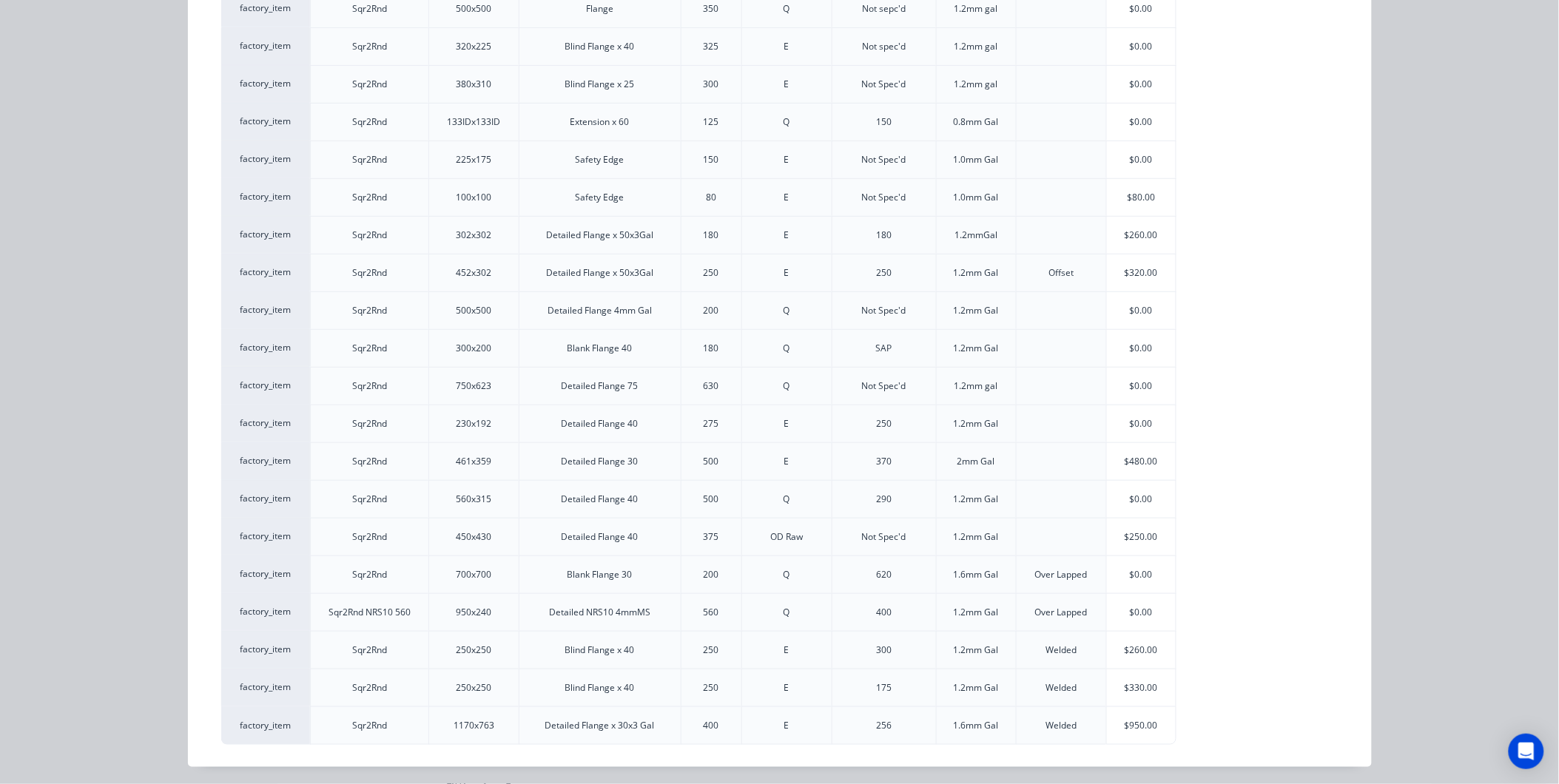
scroll to position [256, 0]
click at [1126, 715] on div "$950.00" at bounding box center [1142, 722] width 70 height 37
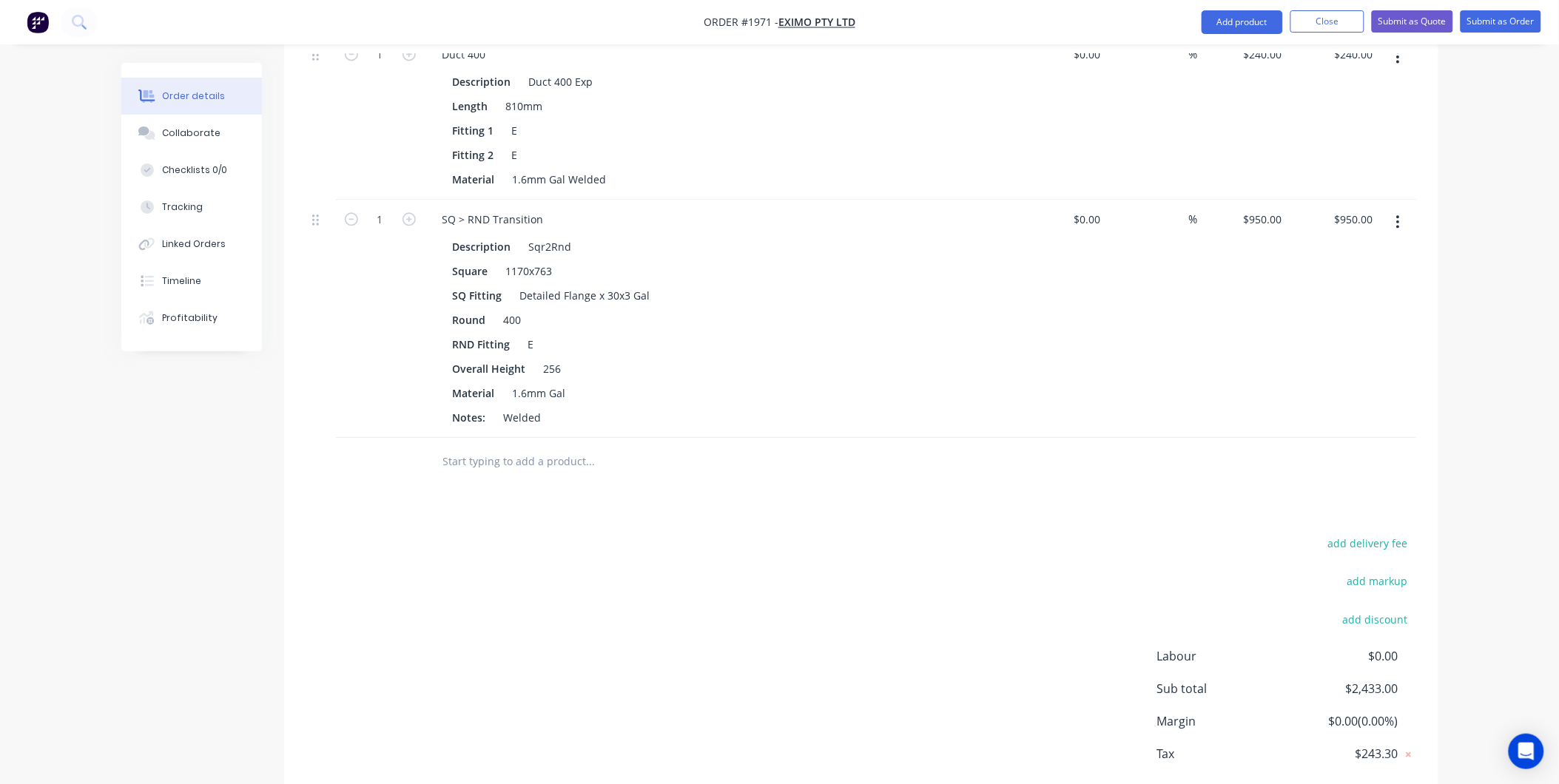
scroll to position [986, 0]
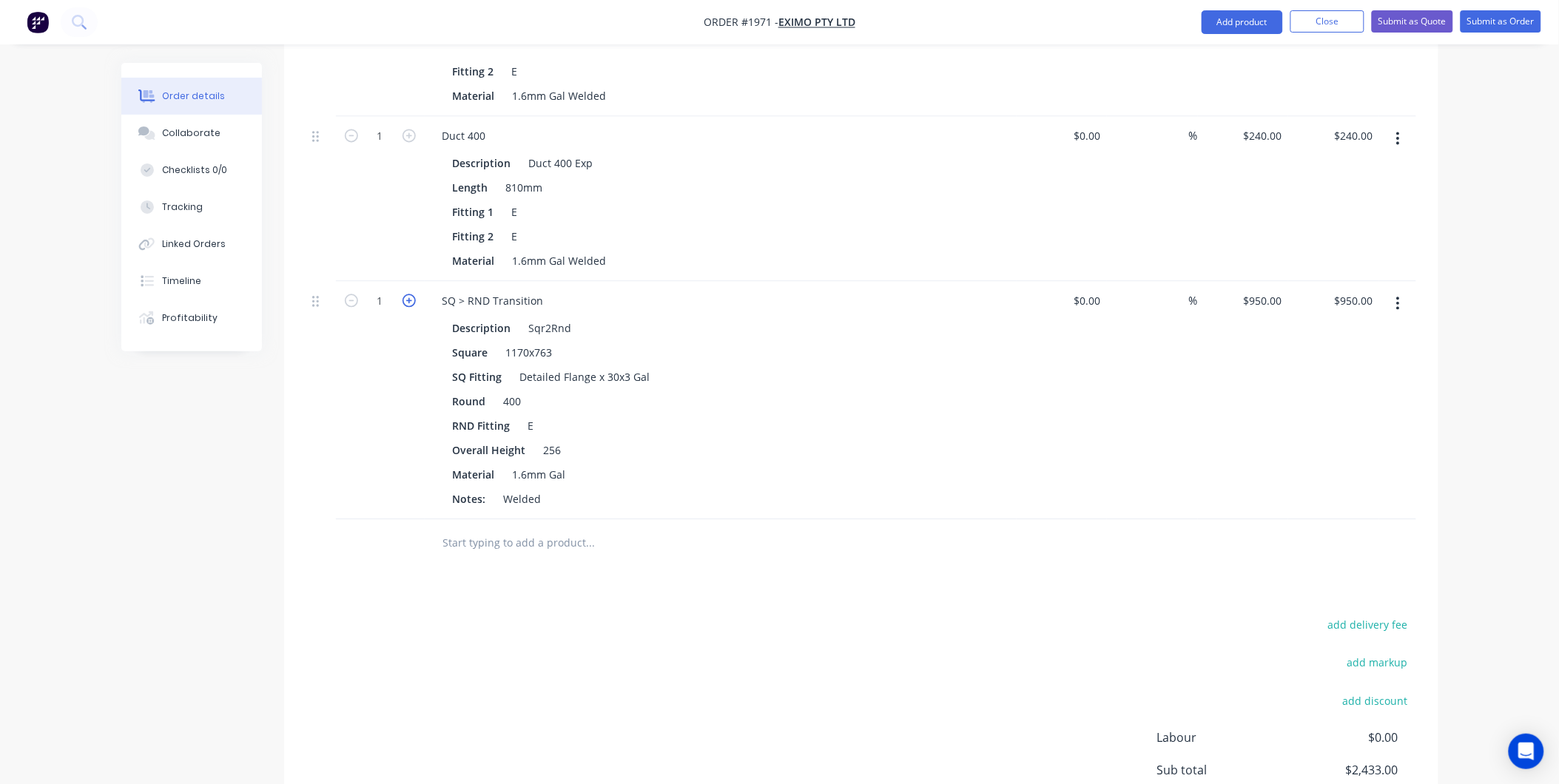
click at [411, 294] on icon "button" at bounding box center [409, 301] width 14 height 14
type input "2"
type input "$1,900.00"
click at [411, 294] on icon "button" at bounding box center [409, 301] width 14 height 14
type input "3"
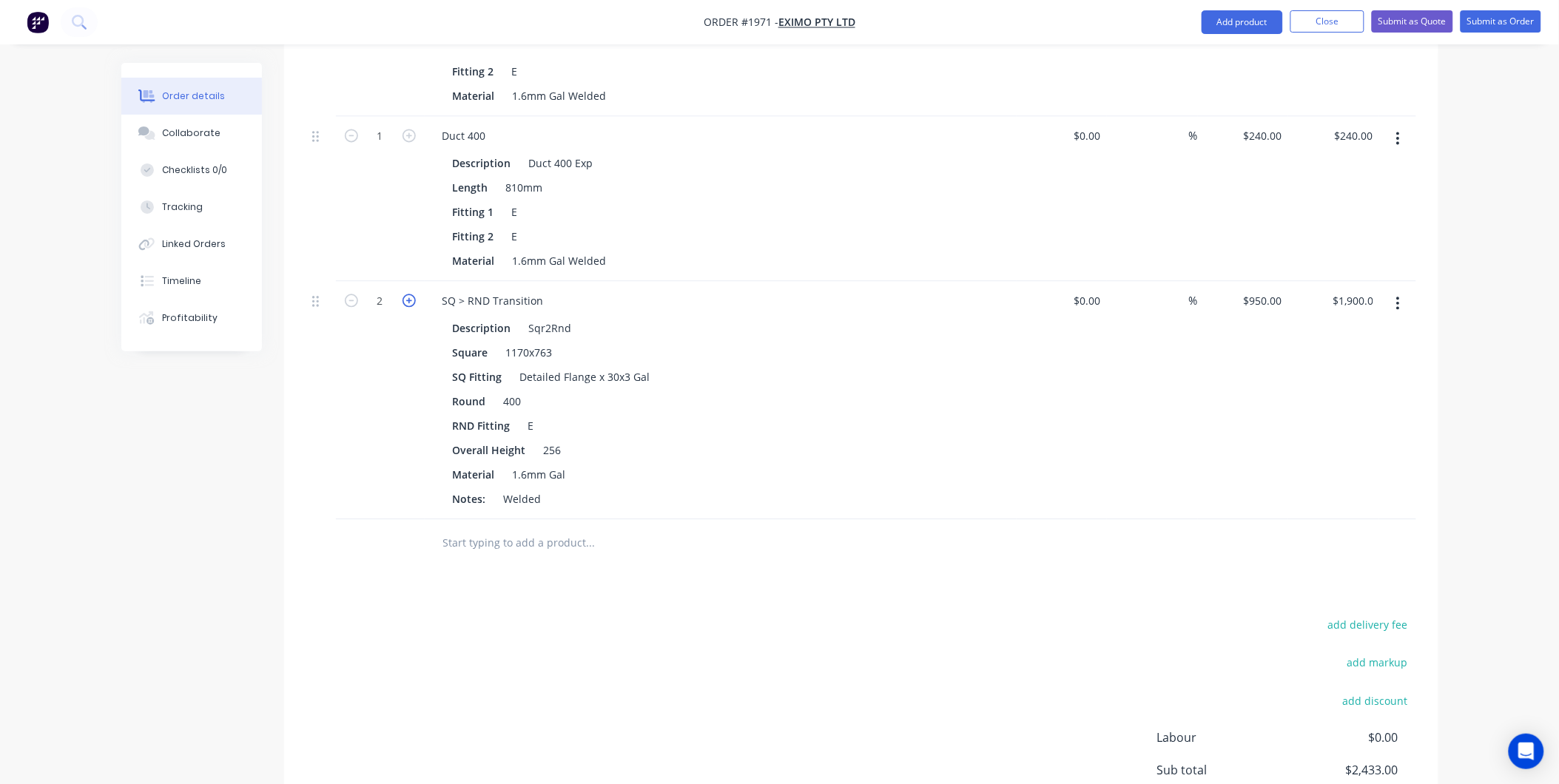
type input "$2,850.00"
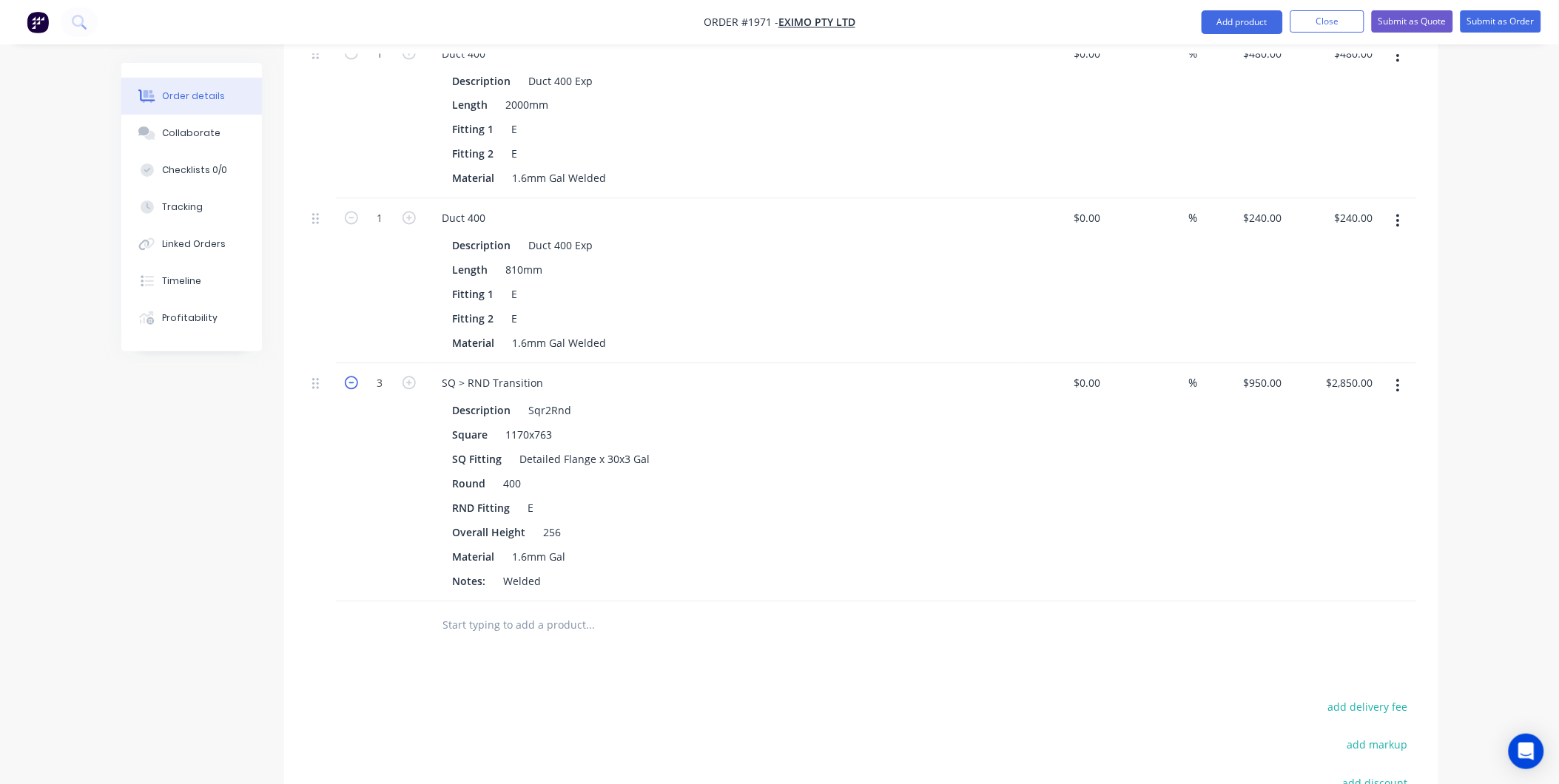
click at [351, 377] on icon "button" at bounding box center [352, 384] width 14 height 14
type input "2"
type input "$1,900.00"
click at [351, 377] on icon "button" at bounding box center [352, 384] width 14 height 14
type input "1"
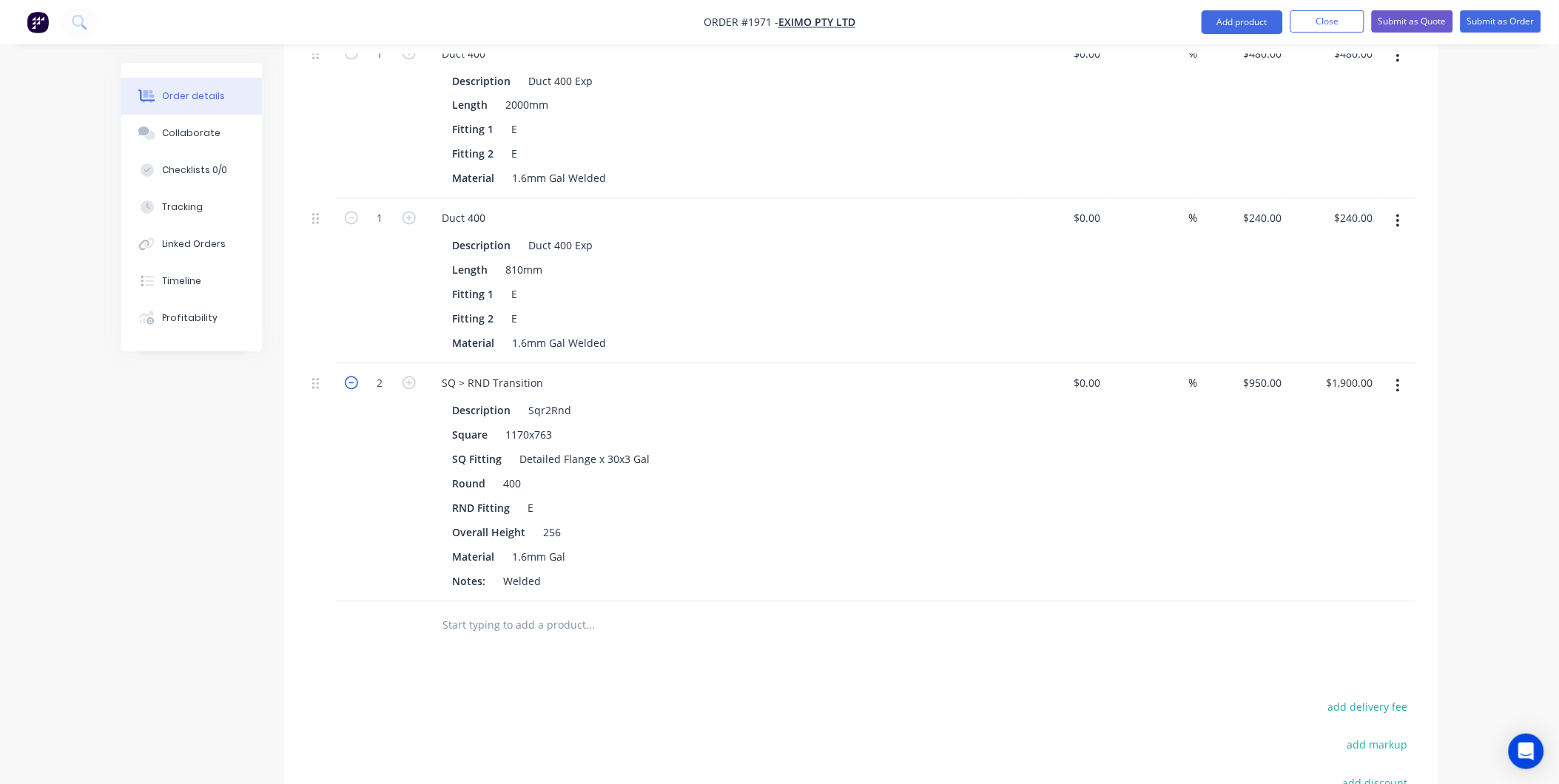
type input "$950.00"
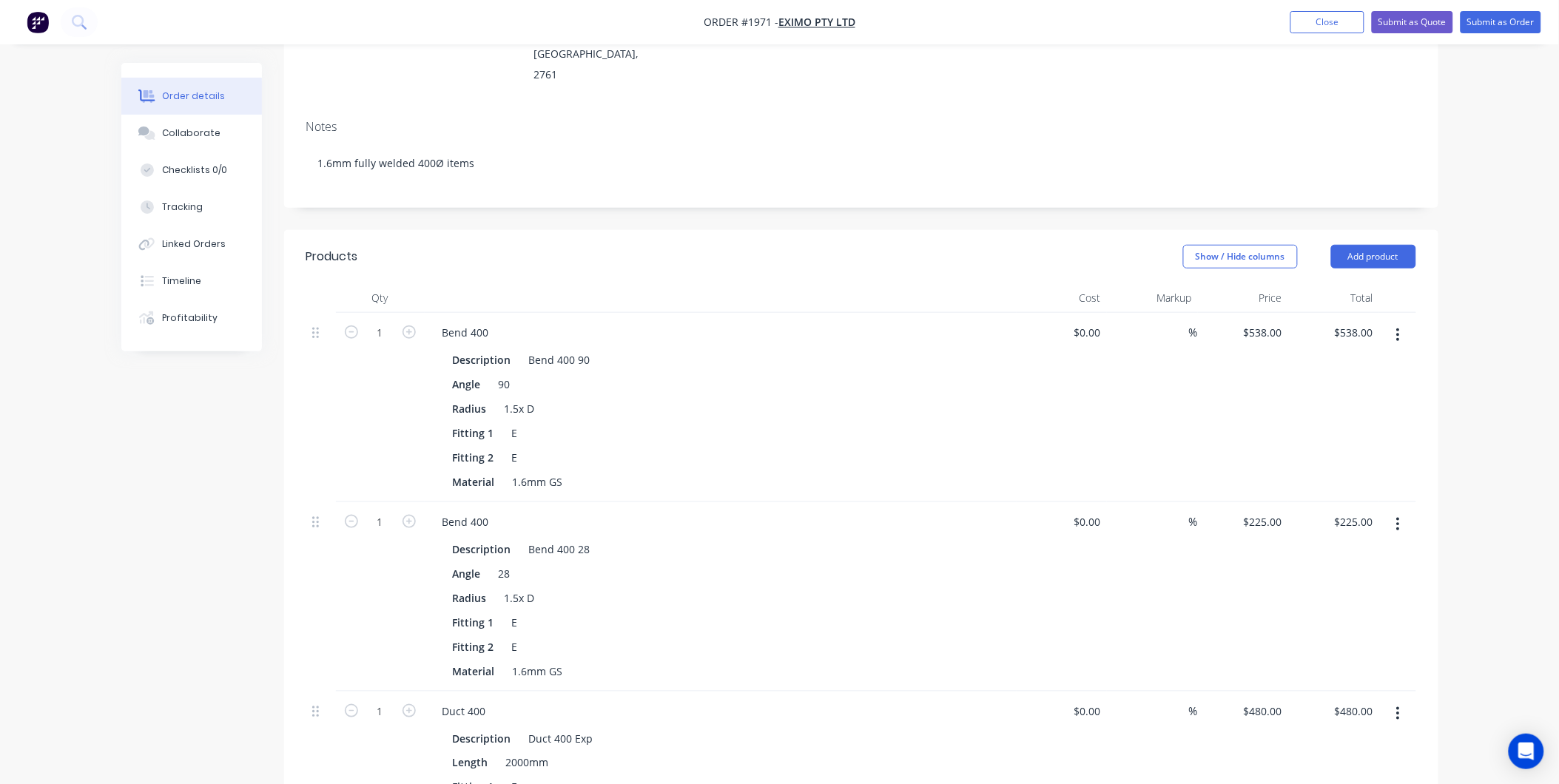
scroll to position [0, 0]
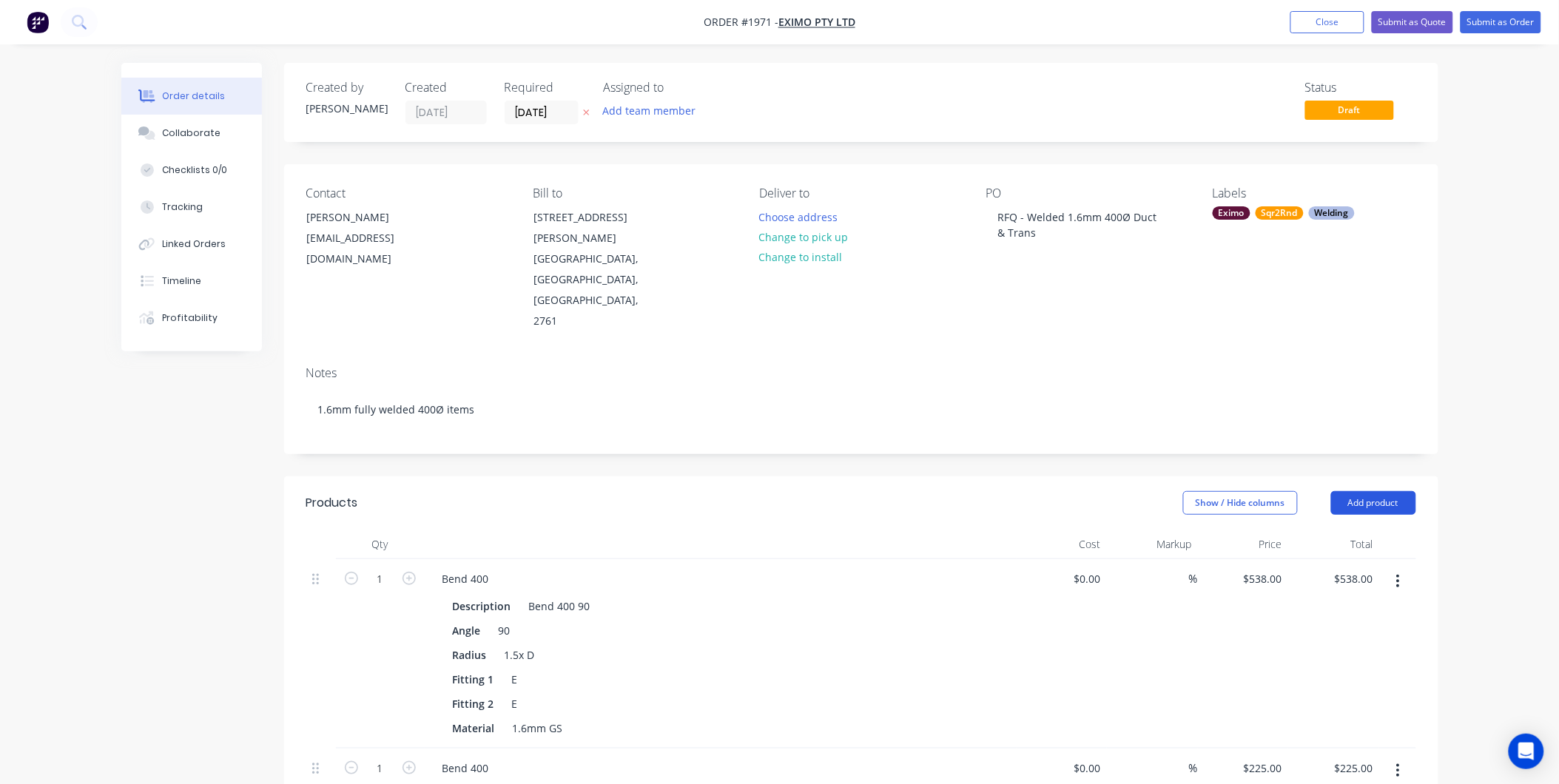
click at [1353, 492] on button "Add product" at bounding box center [1374, 503] width 86 height 23
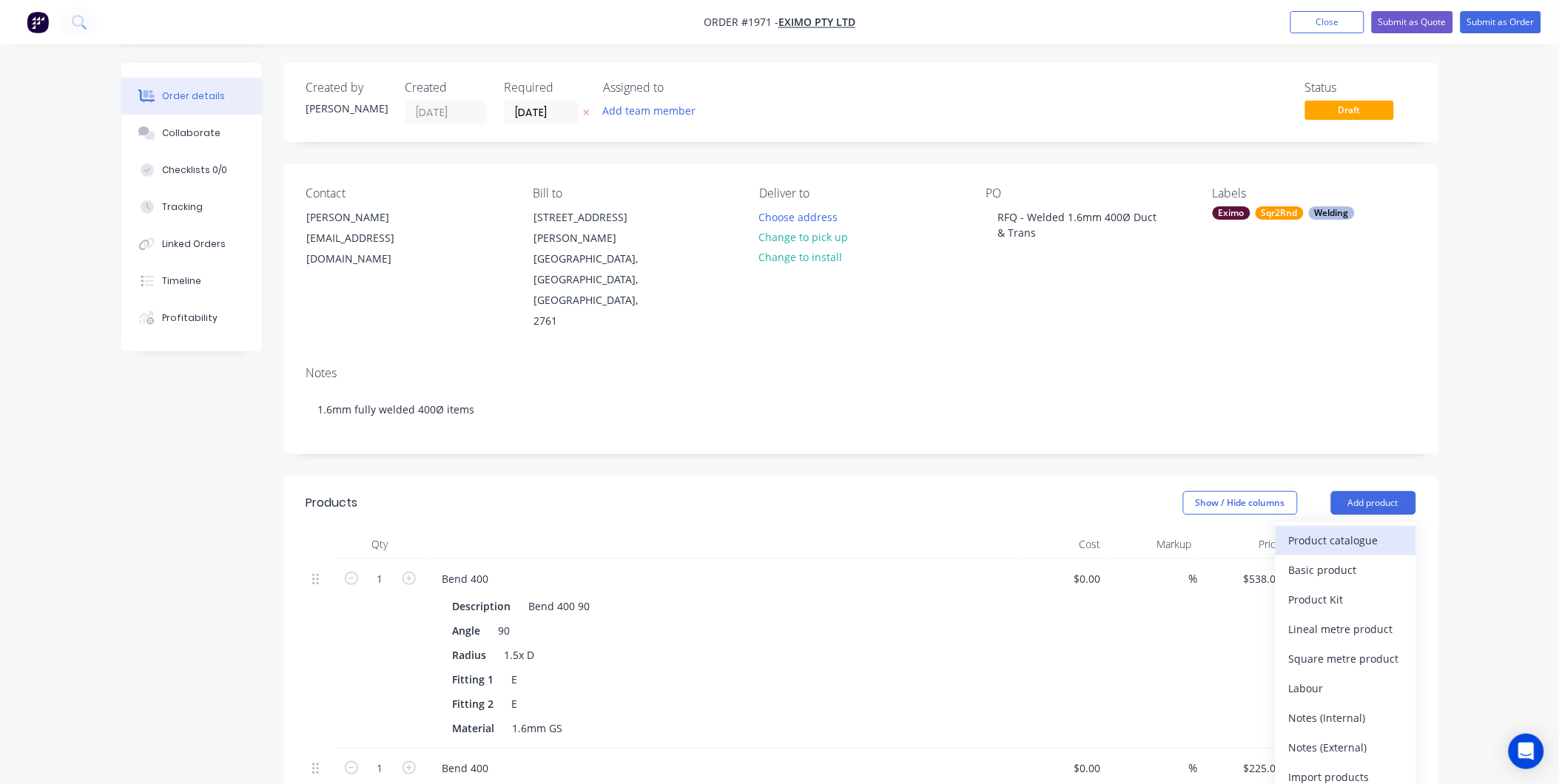
click at [1350, 529] on div "Product catalogue" at bounding box center [1345, 540] width 114 height 21
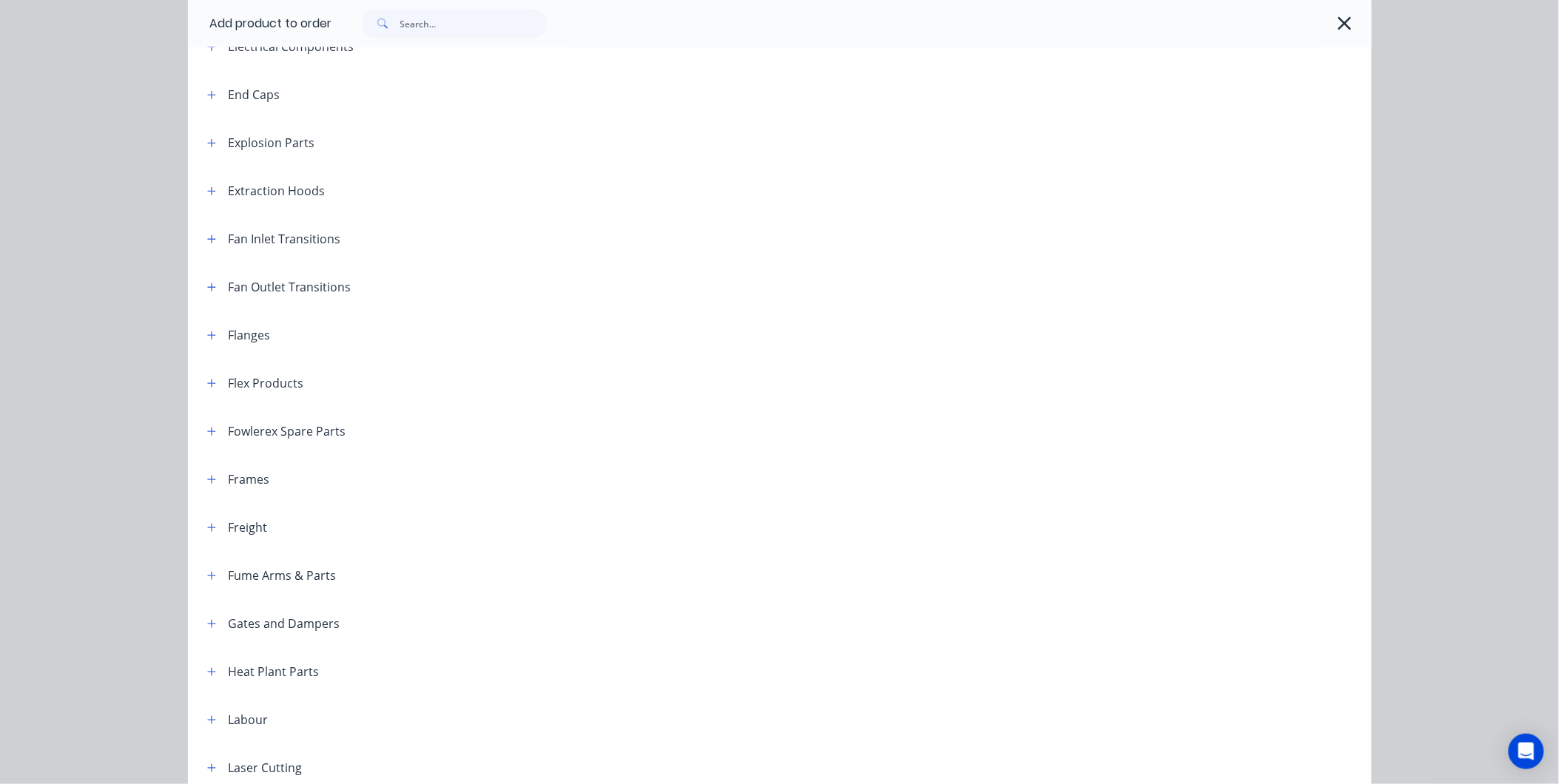
scroll to position [1068, 0]
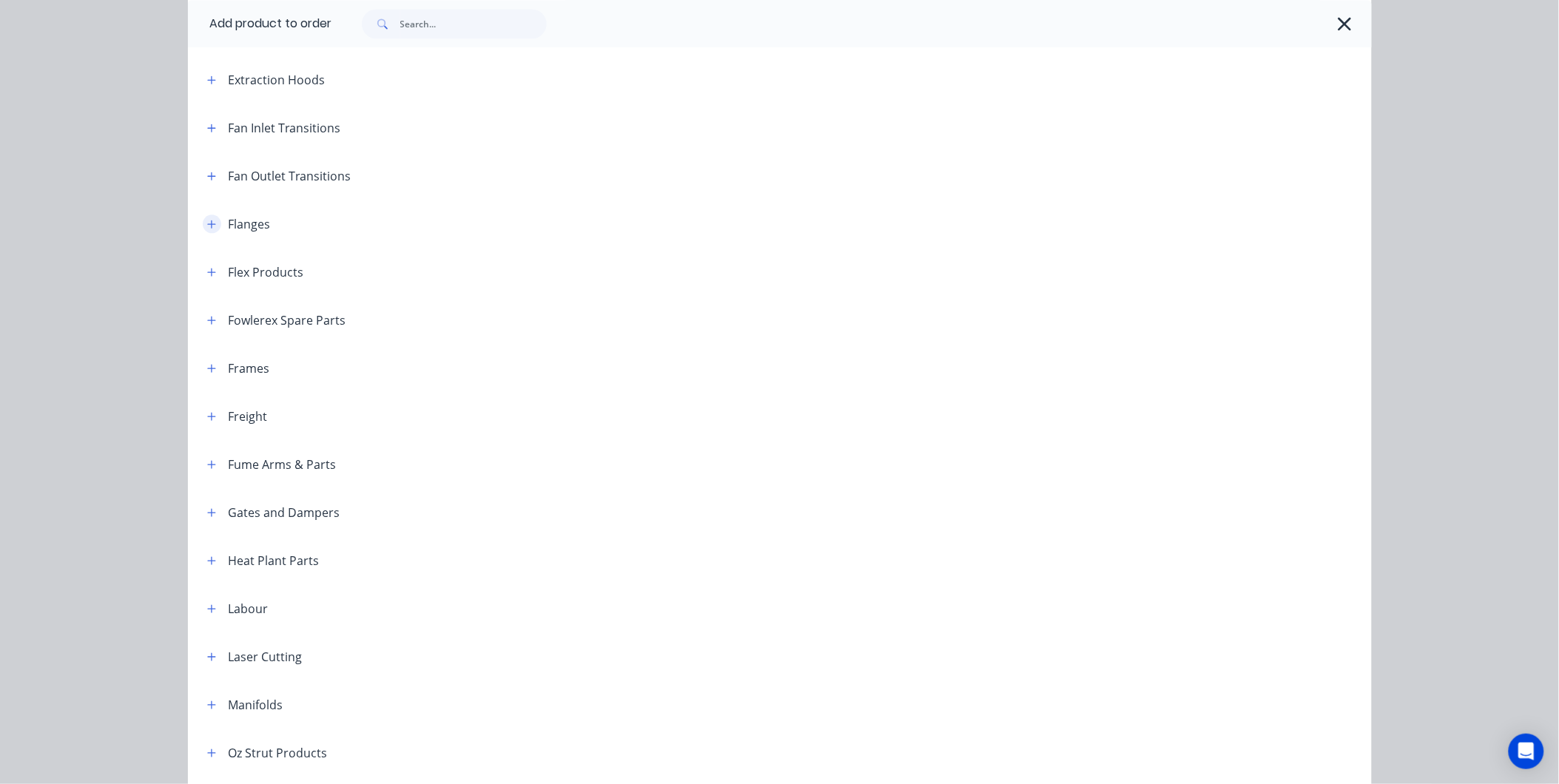
click at [211, 224] on button "button" at bounding box center [212, 223] width 18 height 18
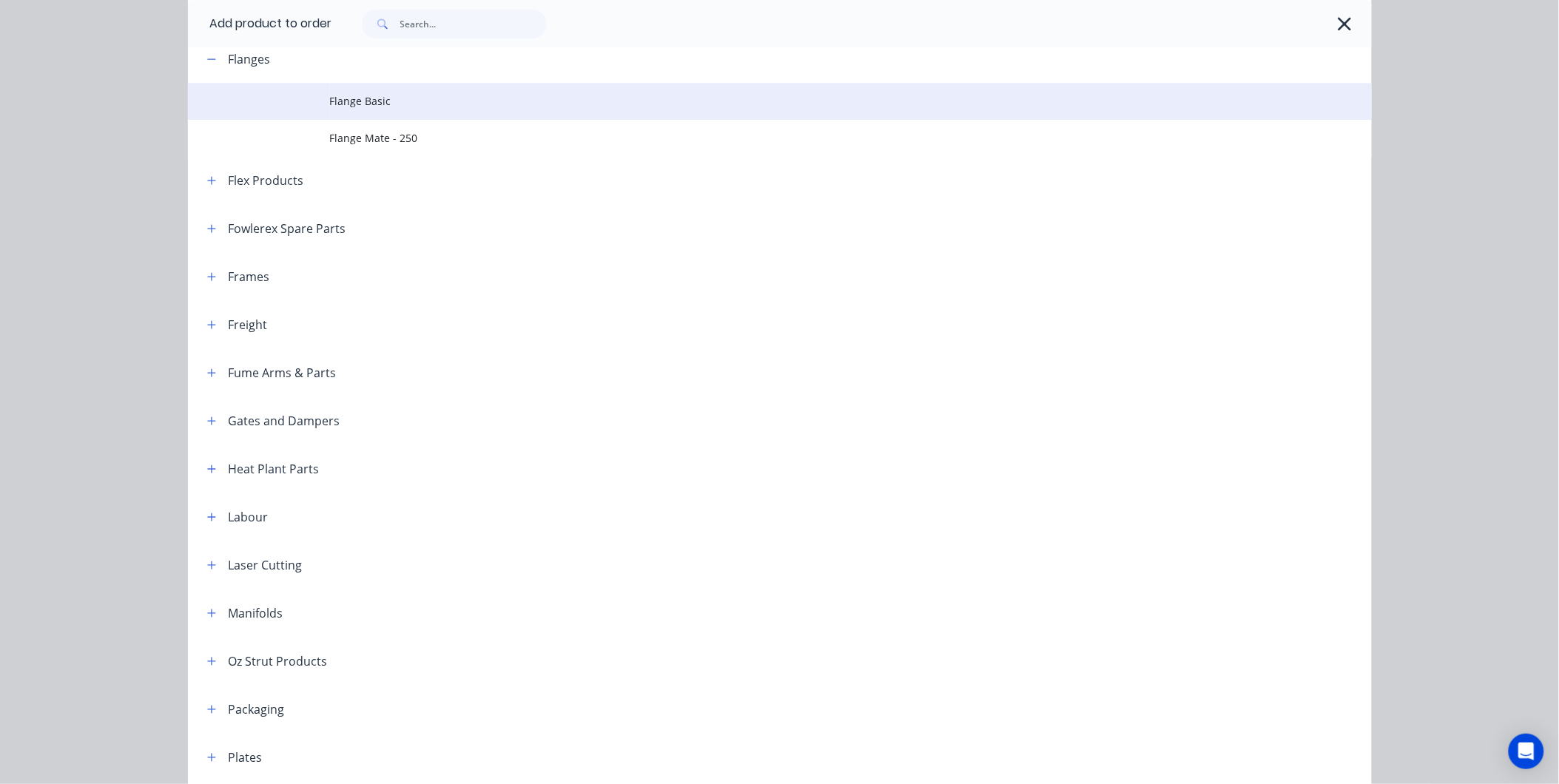
scroll to position [1232, 0]
click at [390, 101] on span "Flange Basic" at bounding box center [746, 102] width 833 height 16
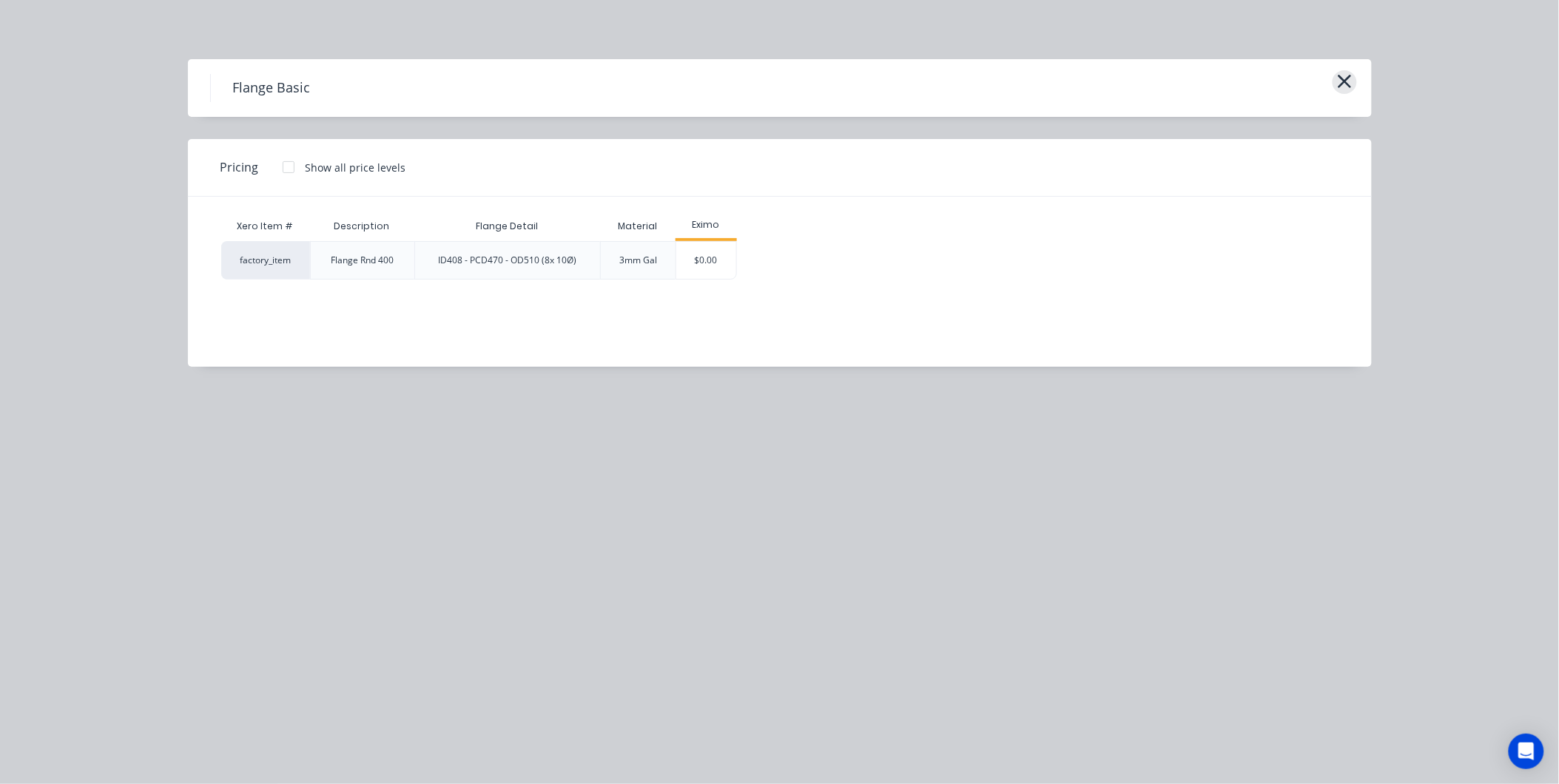
click at [1344, 77] on icon "button" at bounding box center [1345, 81] width 16 height 20
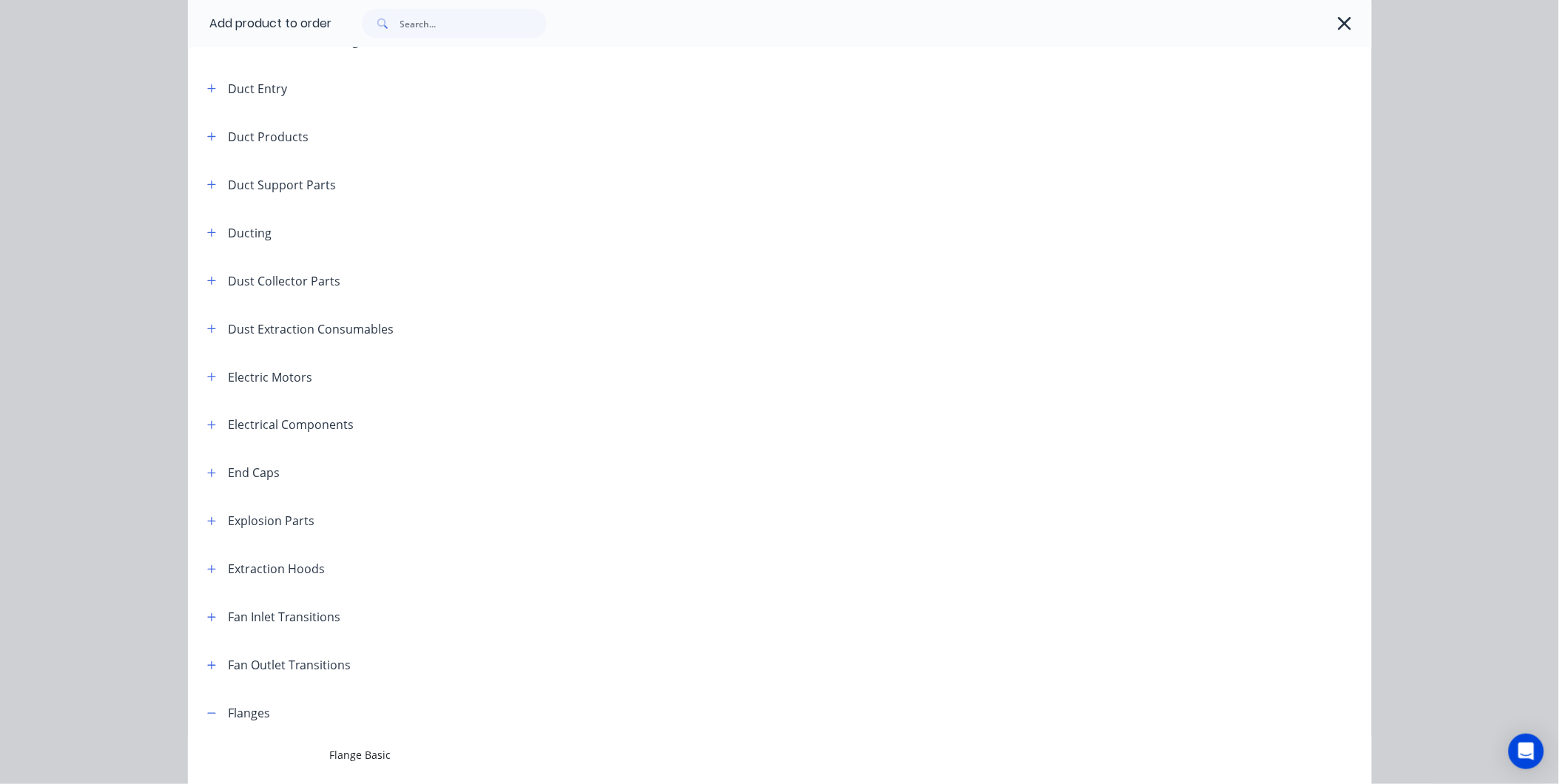
scroll to position [282, 0]
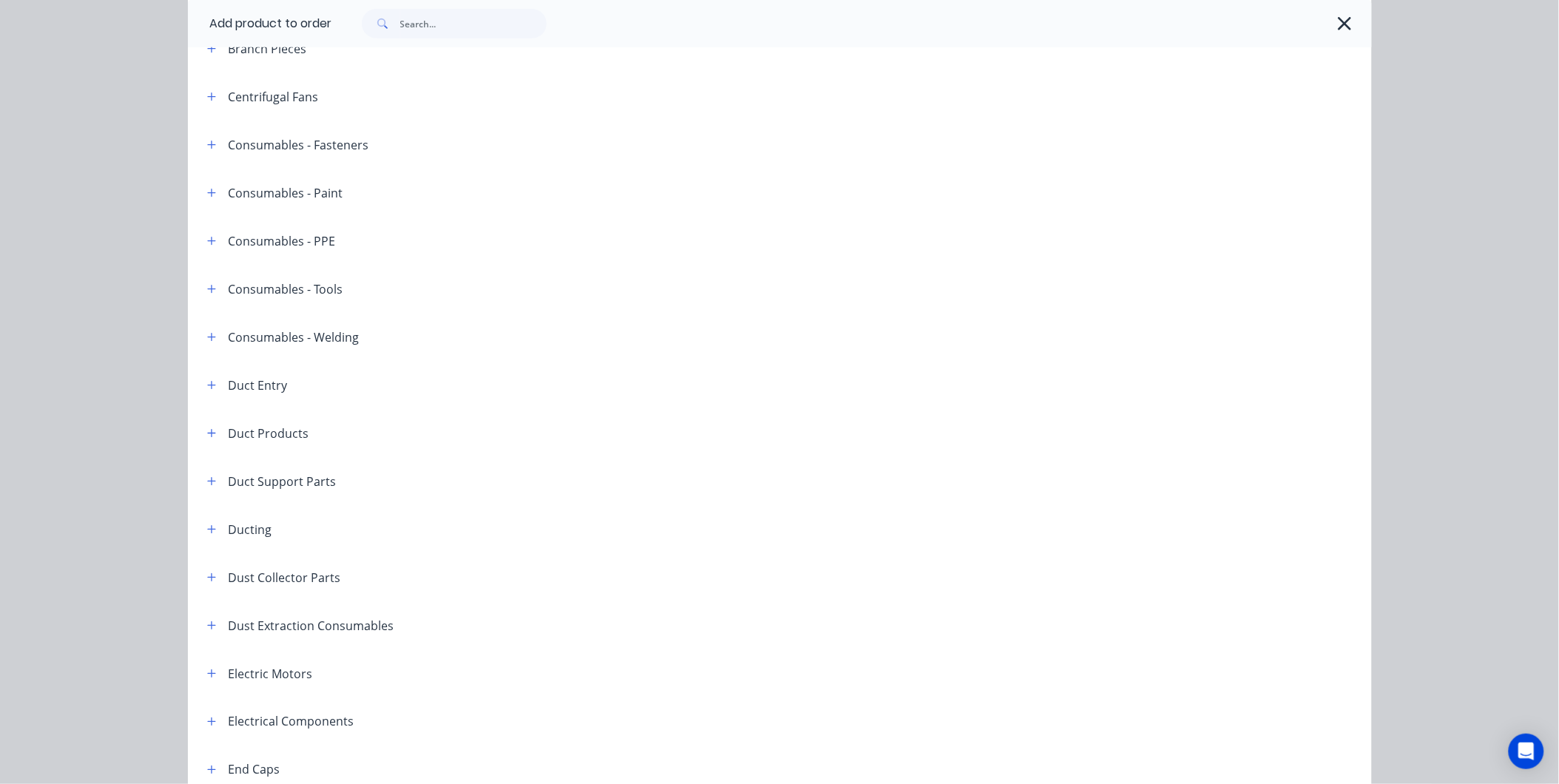
click at [1340, 35] on div at bounding box center [845, 23] width 1024 height 29
click at [1340, 29] on icon "button" at bounding box center [1345, 23] width 16 height 20
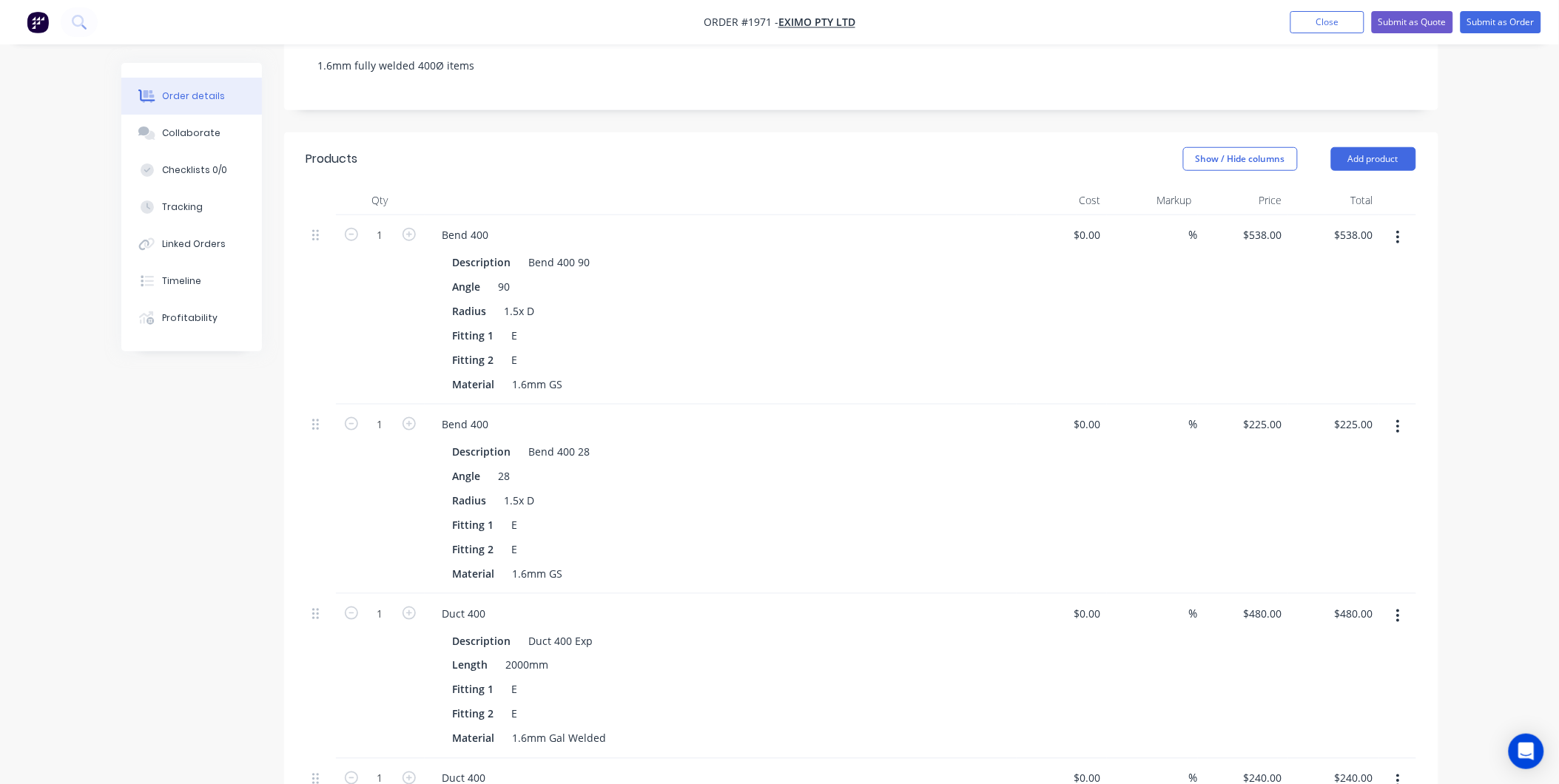
scroll to position [181, 0]
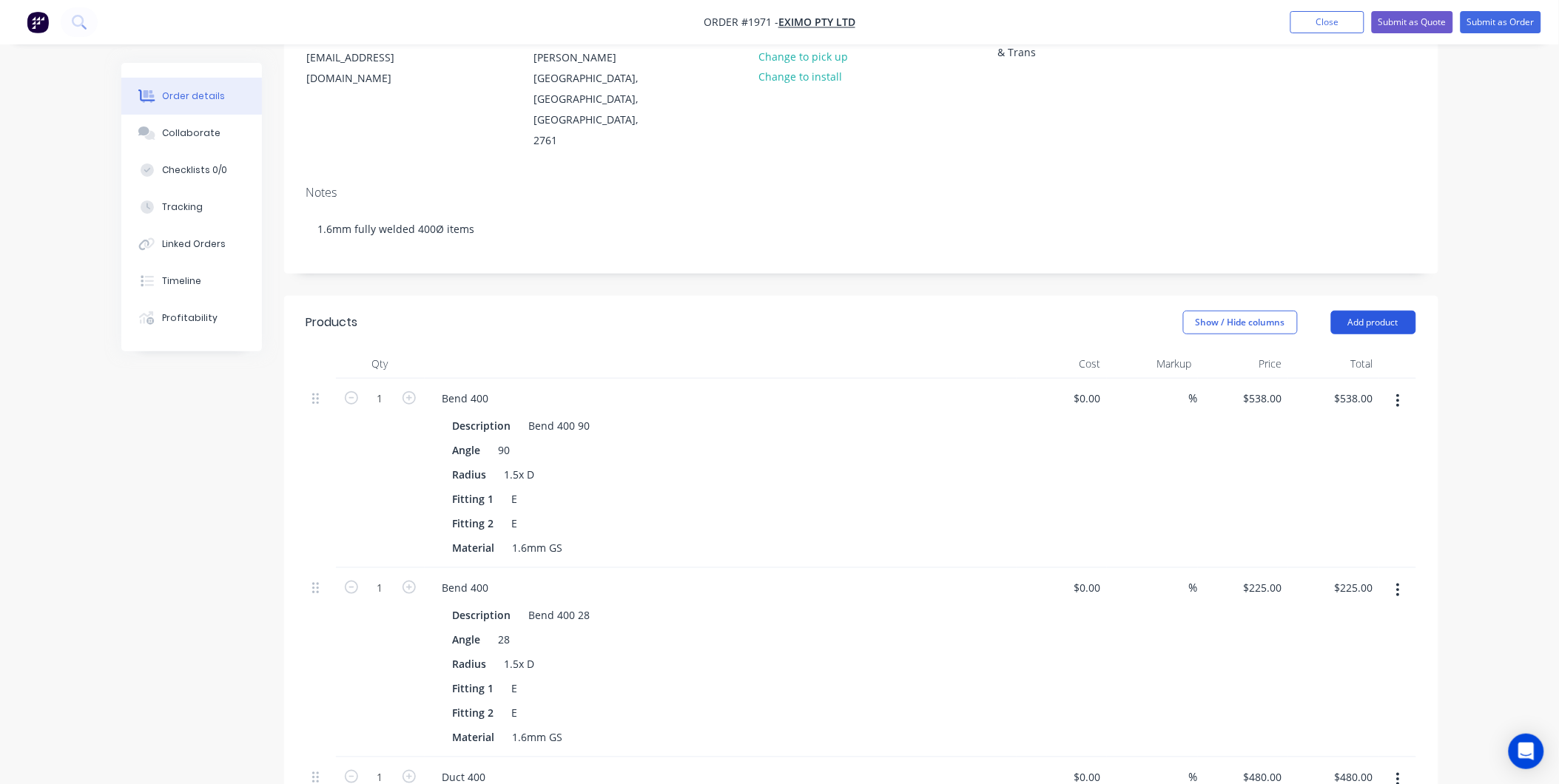
click at [1343, 311] on button "Add product" at bounding box center [1374, 323] width 86 height 23
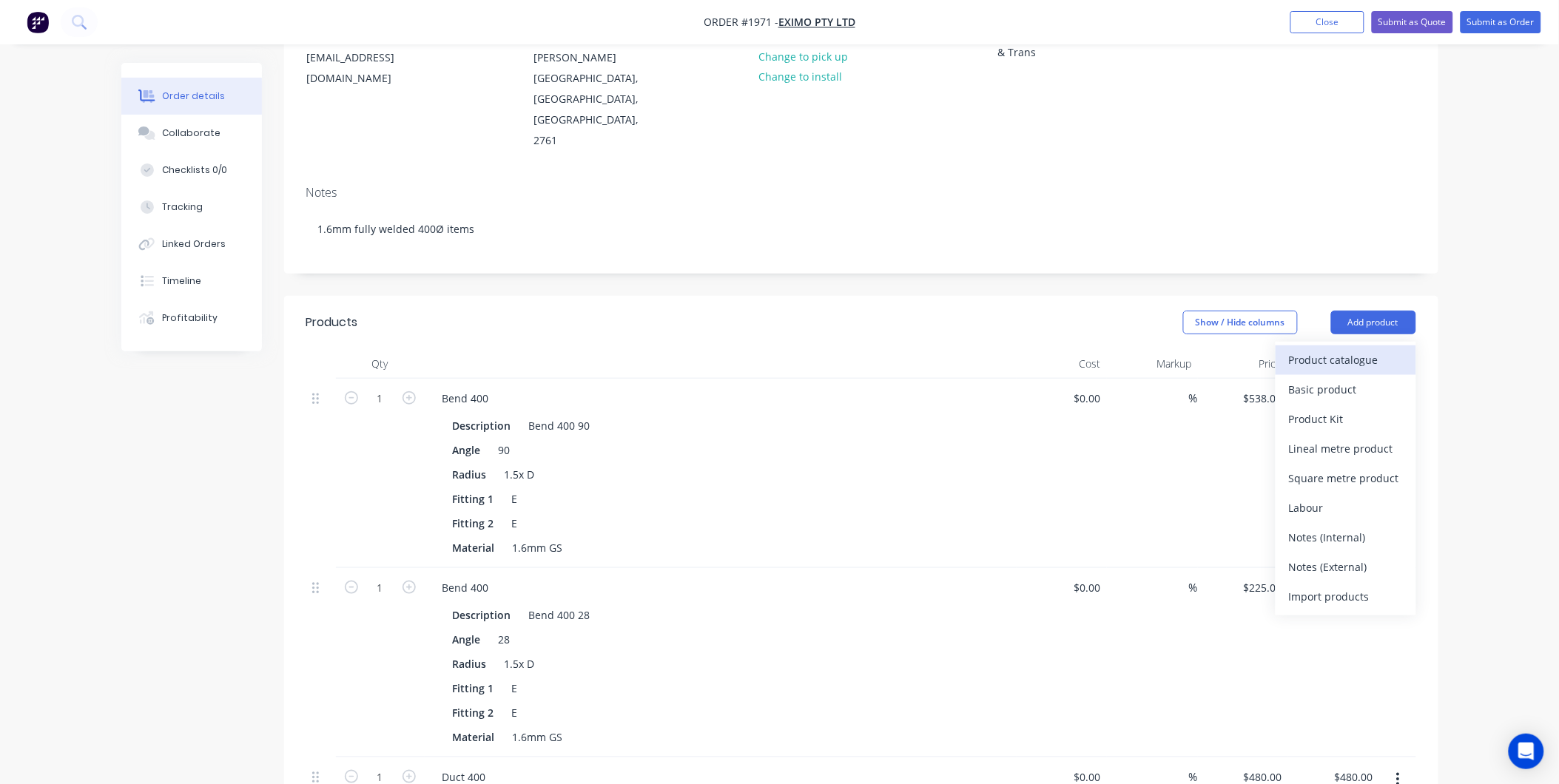
click at [1347, 349] on div "Product catalogue" at bounding box center [1345, 359] width 114 height 21
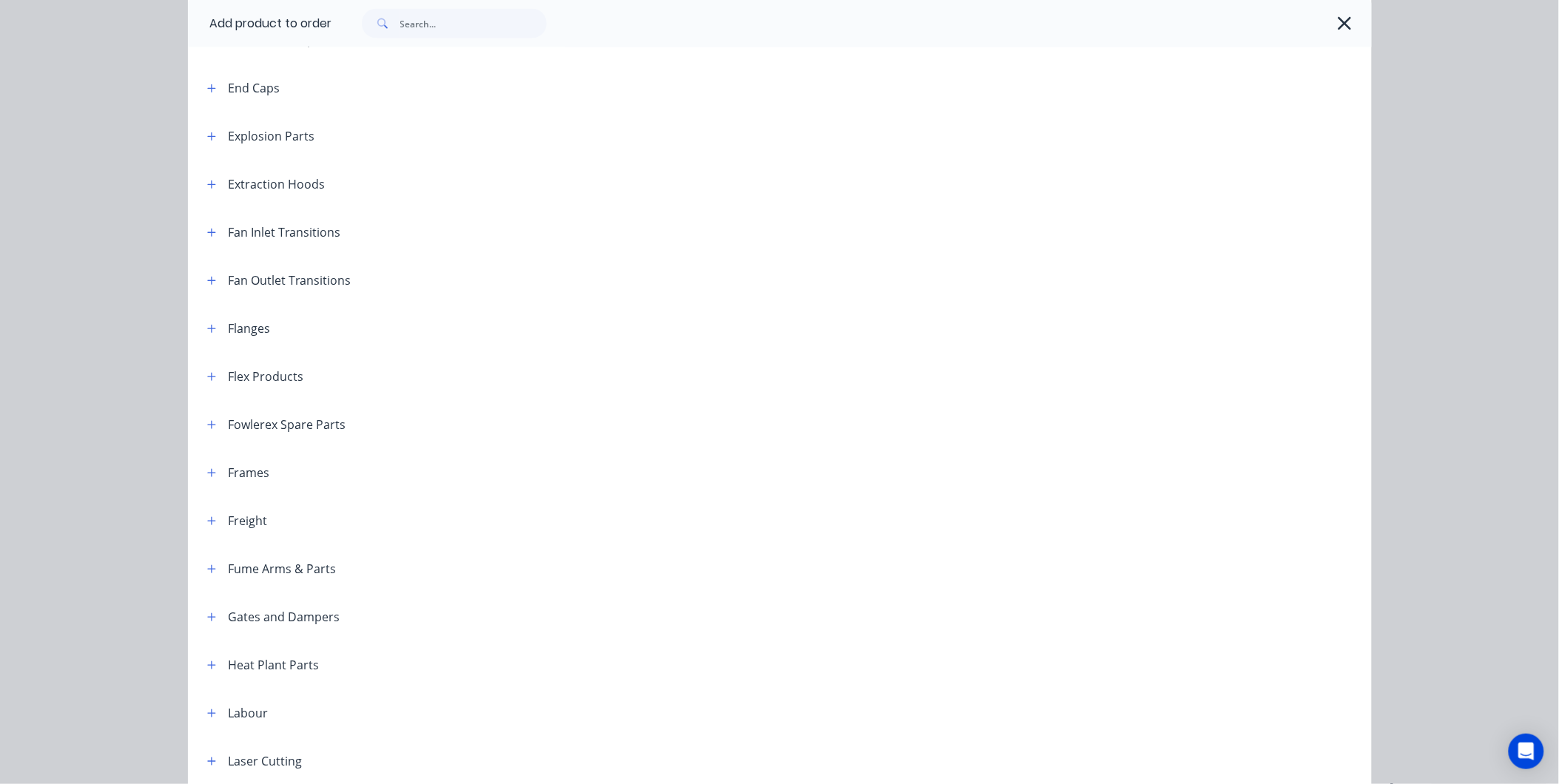
scroll to position [881, 0]
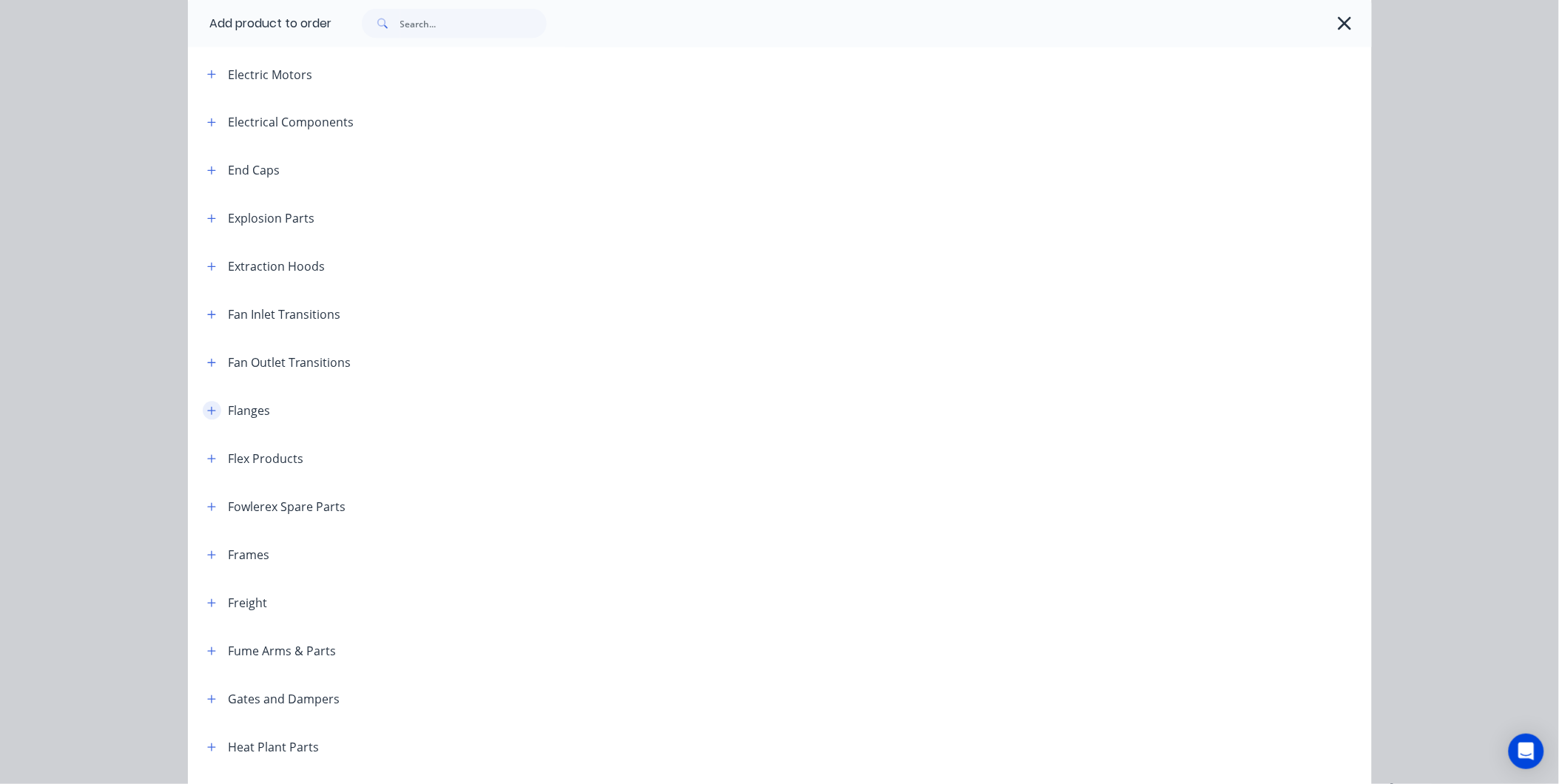
click at [207, 408] on icon "button" at bounding box center [211, 411] width 9 height 11
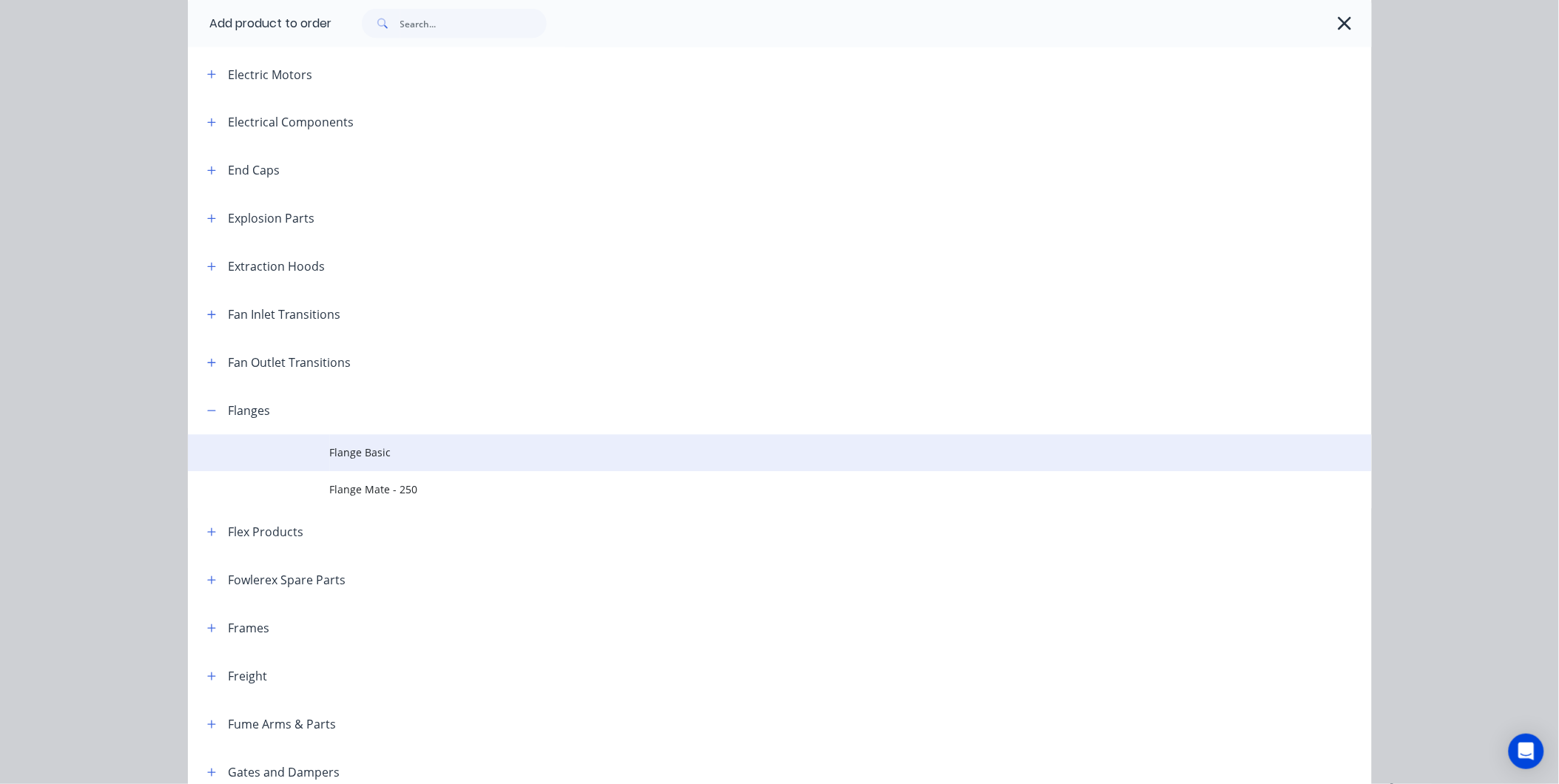
click at [411, 459] on span "Flange Basic" at bounding box center [746, 453] width 833 height 16
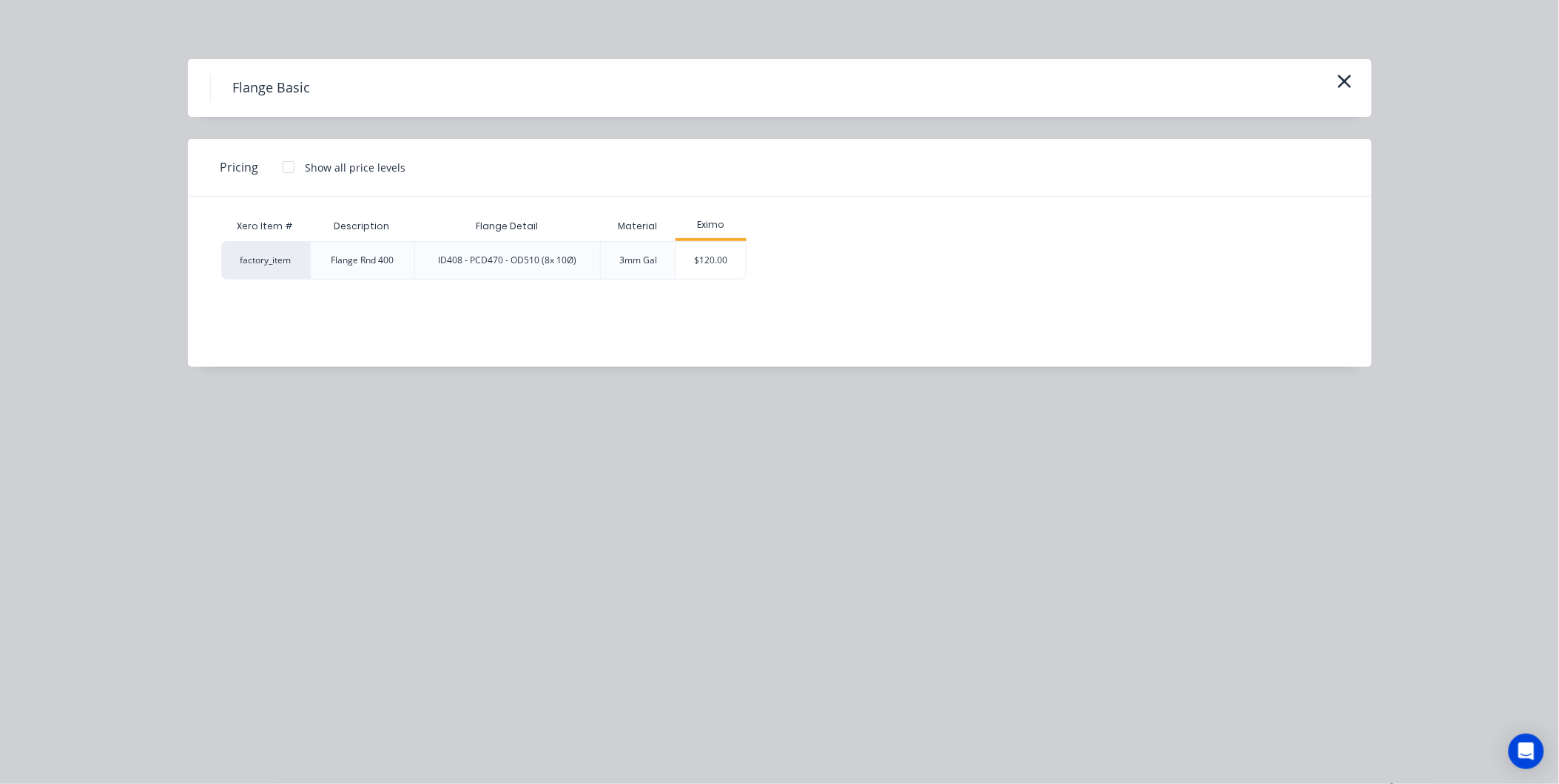
scroll to position [592, 0]
click at [730, 264] on div "$120.00" at bounding box center [711, 260] width 70 height 37
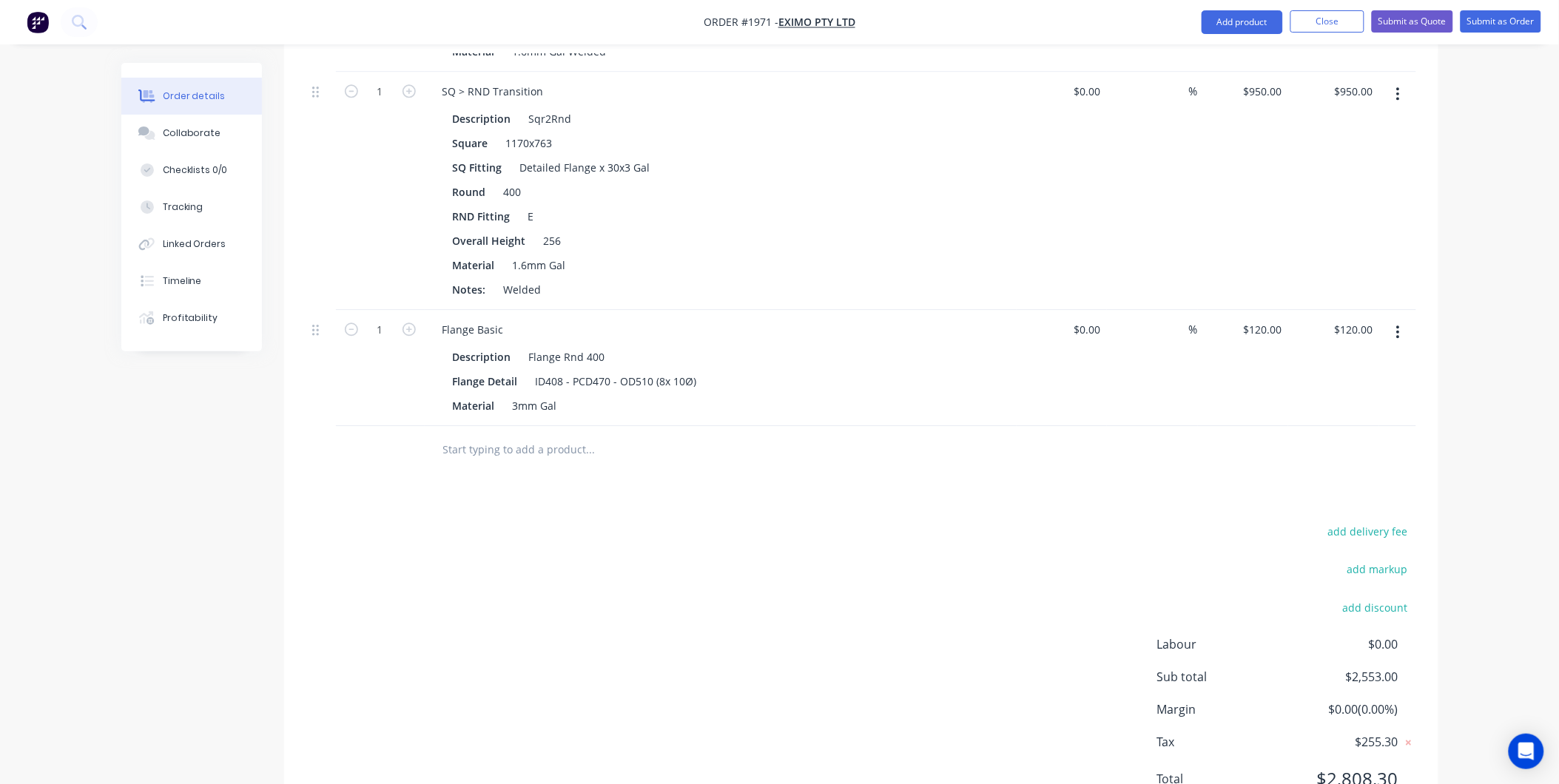
scroll to position [1201, 0]
click at [411, 318] on icon "button" at bounding box center [409, 324] width 14 height 14
type input "2"
type input "$240.00"
click at [411, 318] on icon "button" at bounding box center [409, 324] width 14 height 14
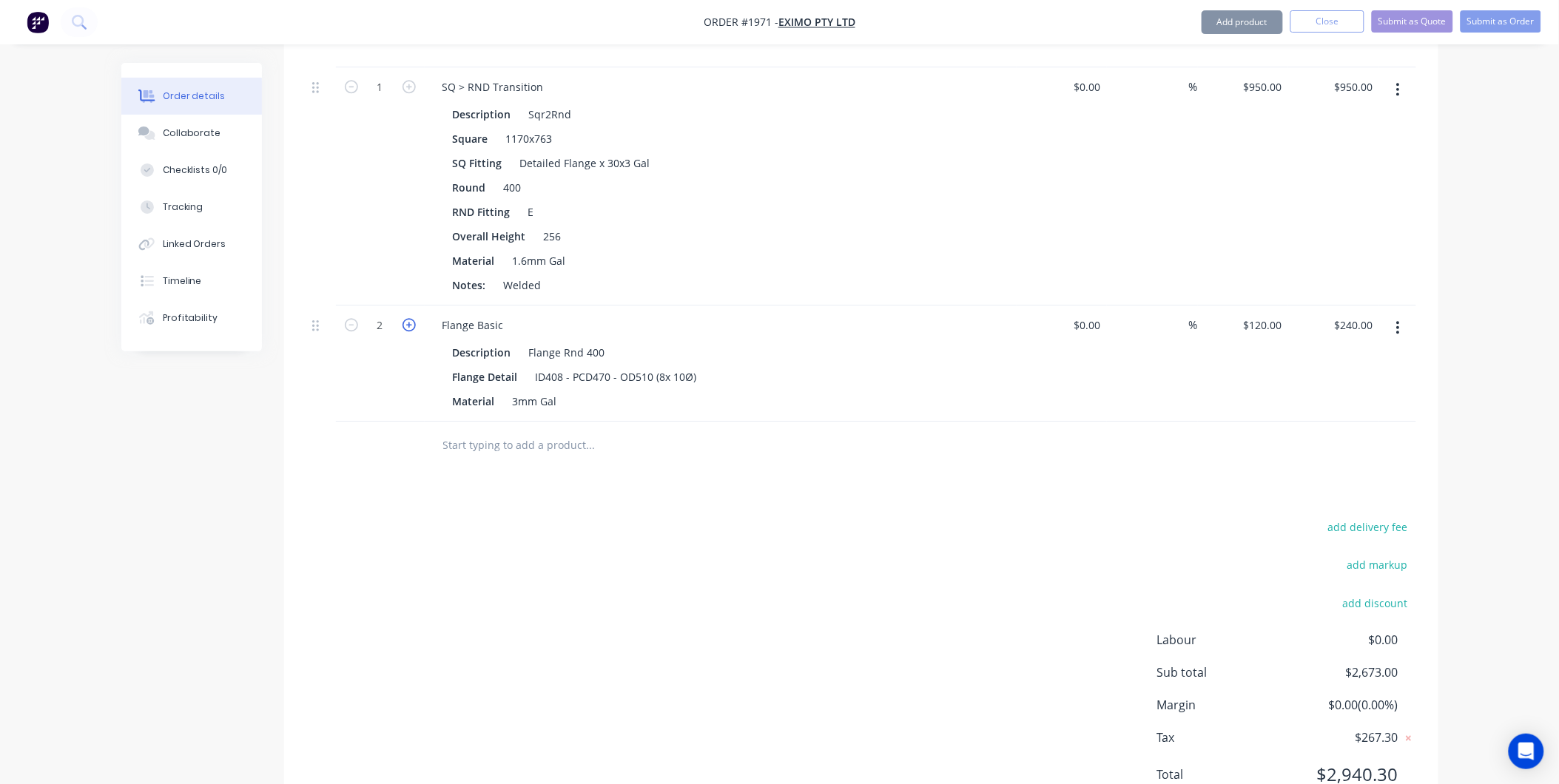
type input "3"
type input "$360.00"
drag, startPoint x: 1368, startPoint y: 702, endPoint x: 1326, endPoint y: 705, distance: 42.1
click at [1326, 761] on div "Total $3,072.30" at bounding box center [1287, 773] width 259 height 26
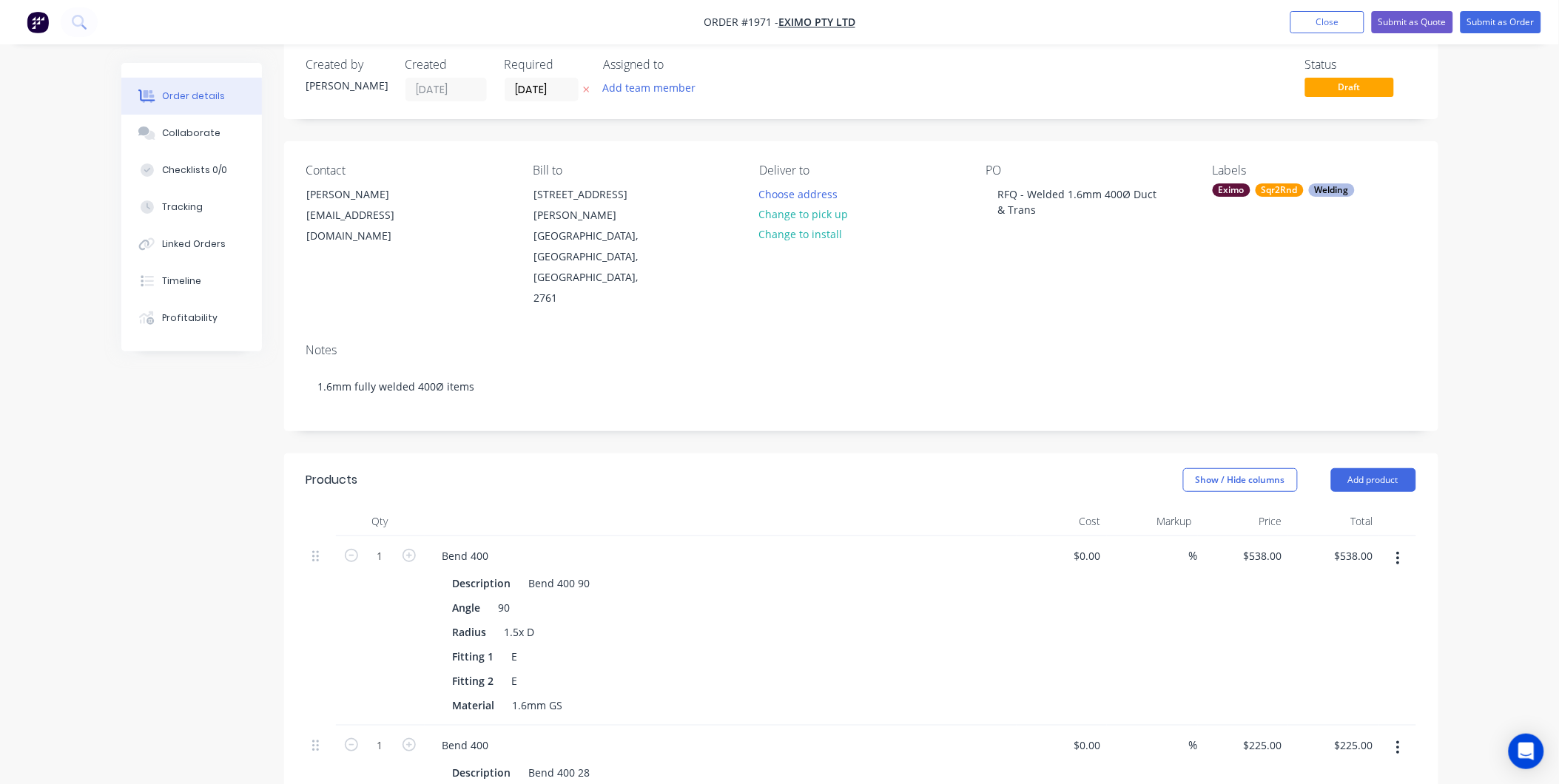
scroll to position [0, 0]
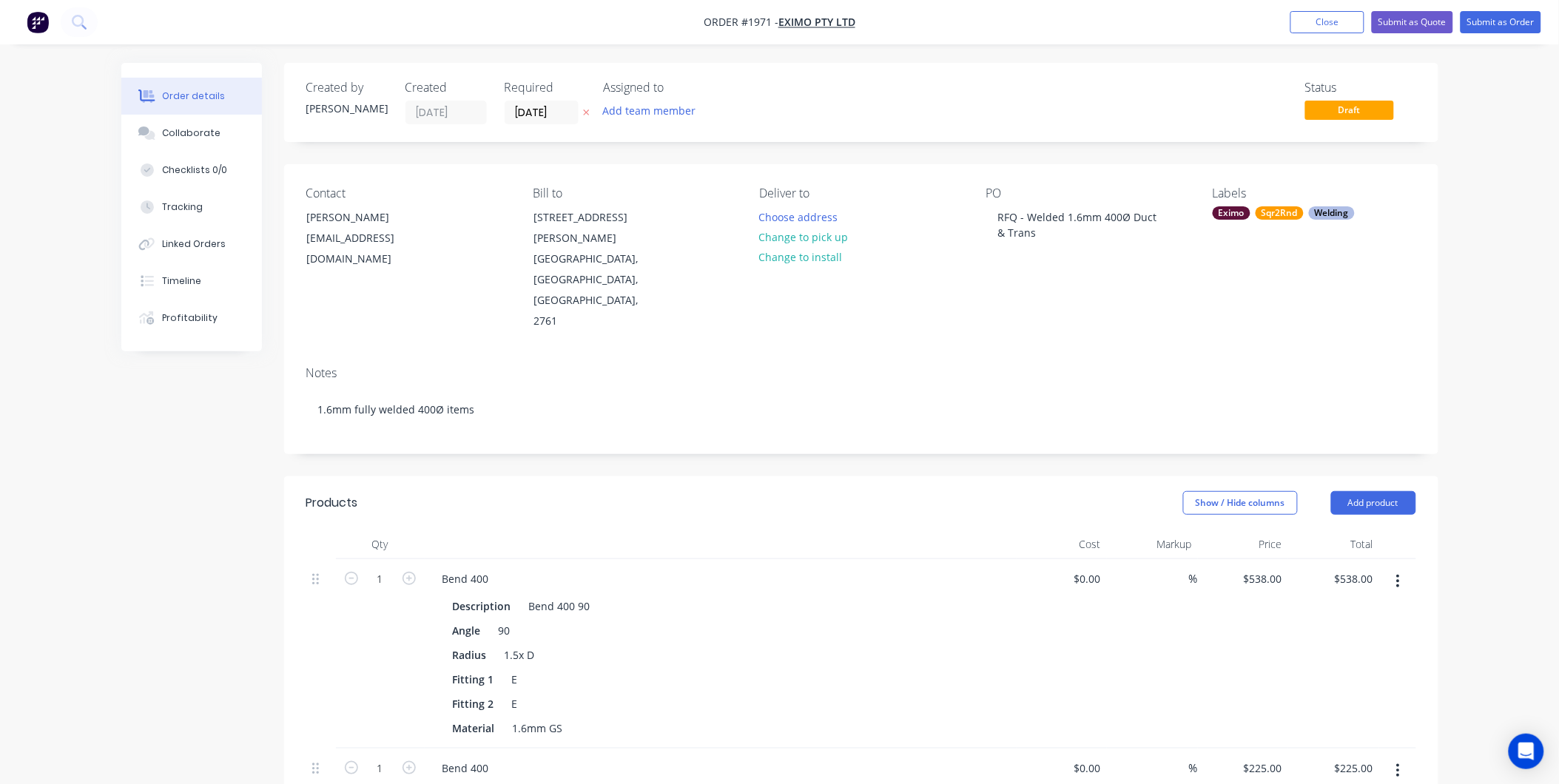
click at [1001, 492] on div "Show / Hide columns Add product" at bounding box center [978, 503] width 874 height 23
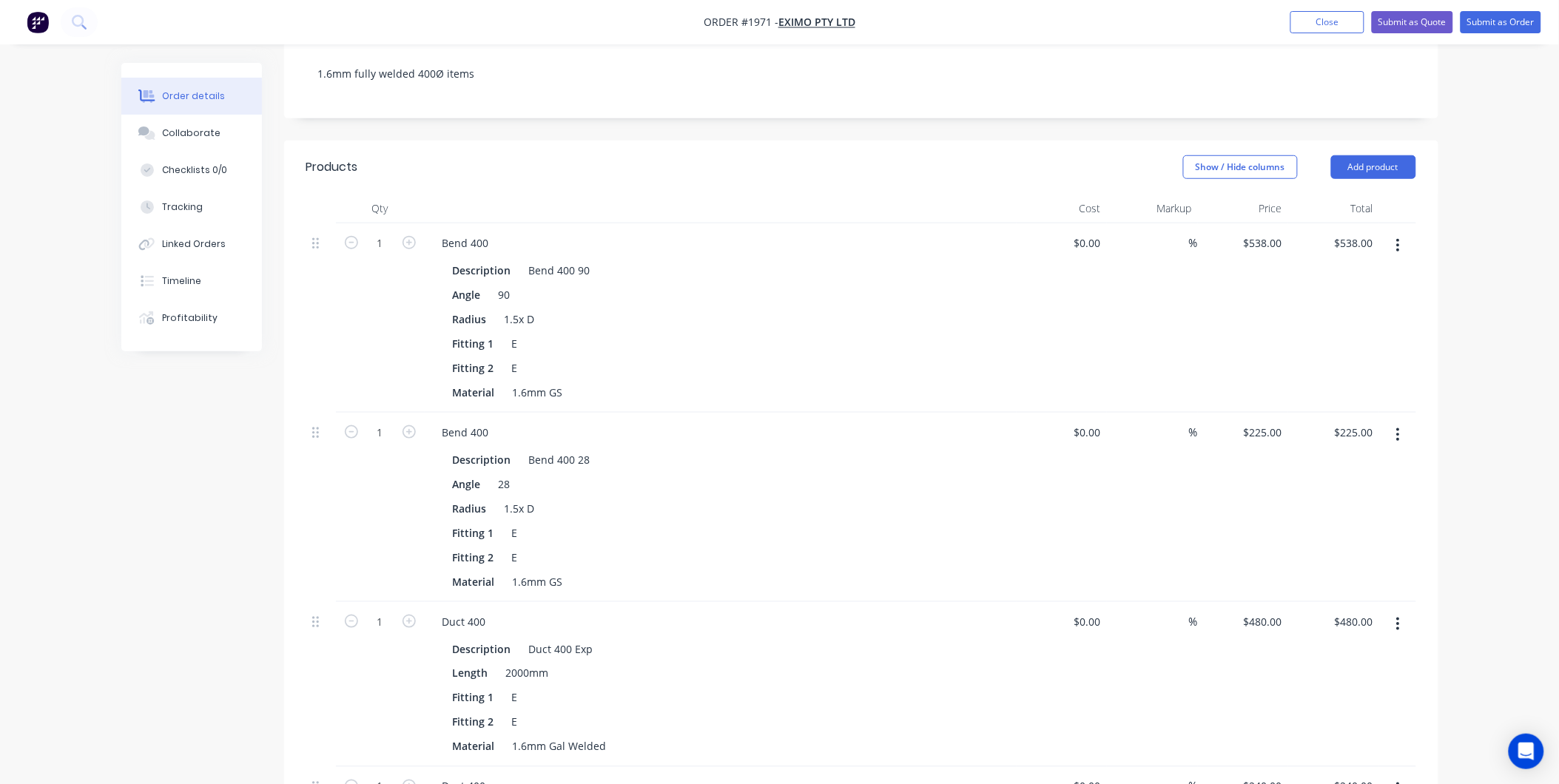
scroll to position [296, 0]
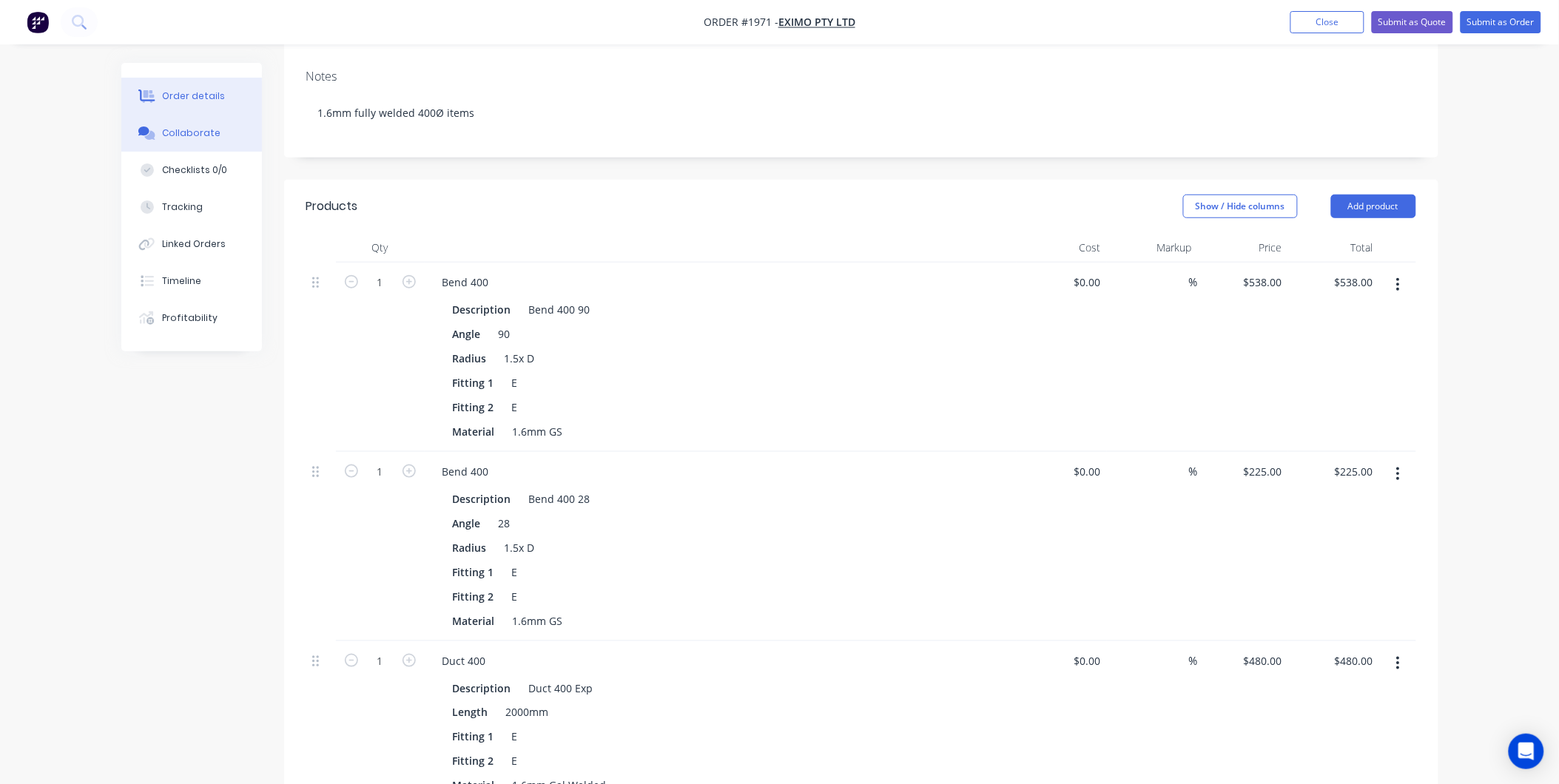
click at [159, 141] on button "Collaborate" at bounding box center [191, 133] width 141 height 37
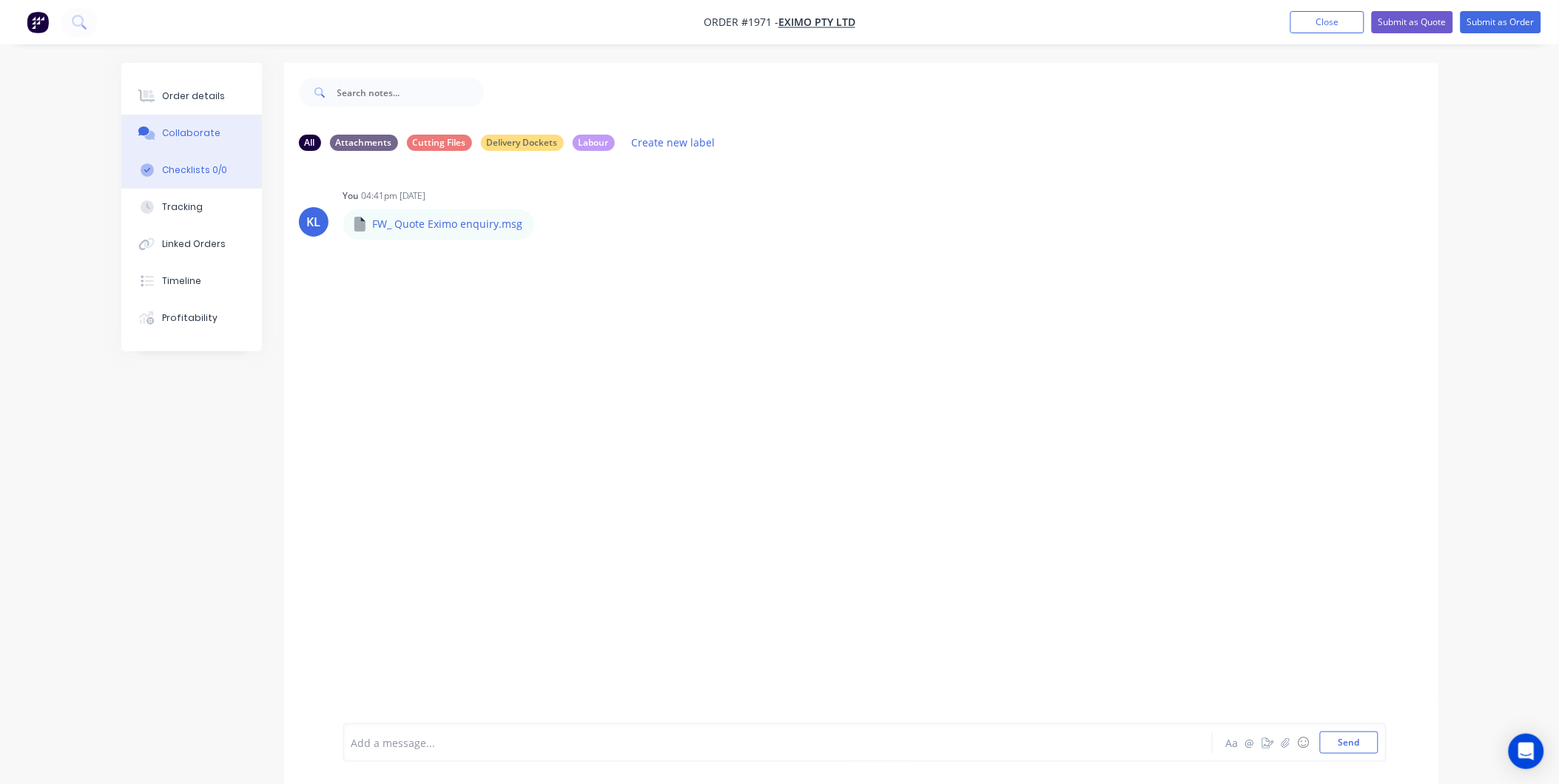
drag, startPoint x: 170, startPoint y: 187, endPoint x: 170, endPoint y: 178, distance: 9.0
click at [170, 182] on button "Checklists 0/0" at bounding box center [191, 170] width 141 height 37
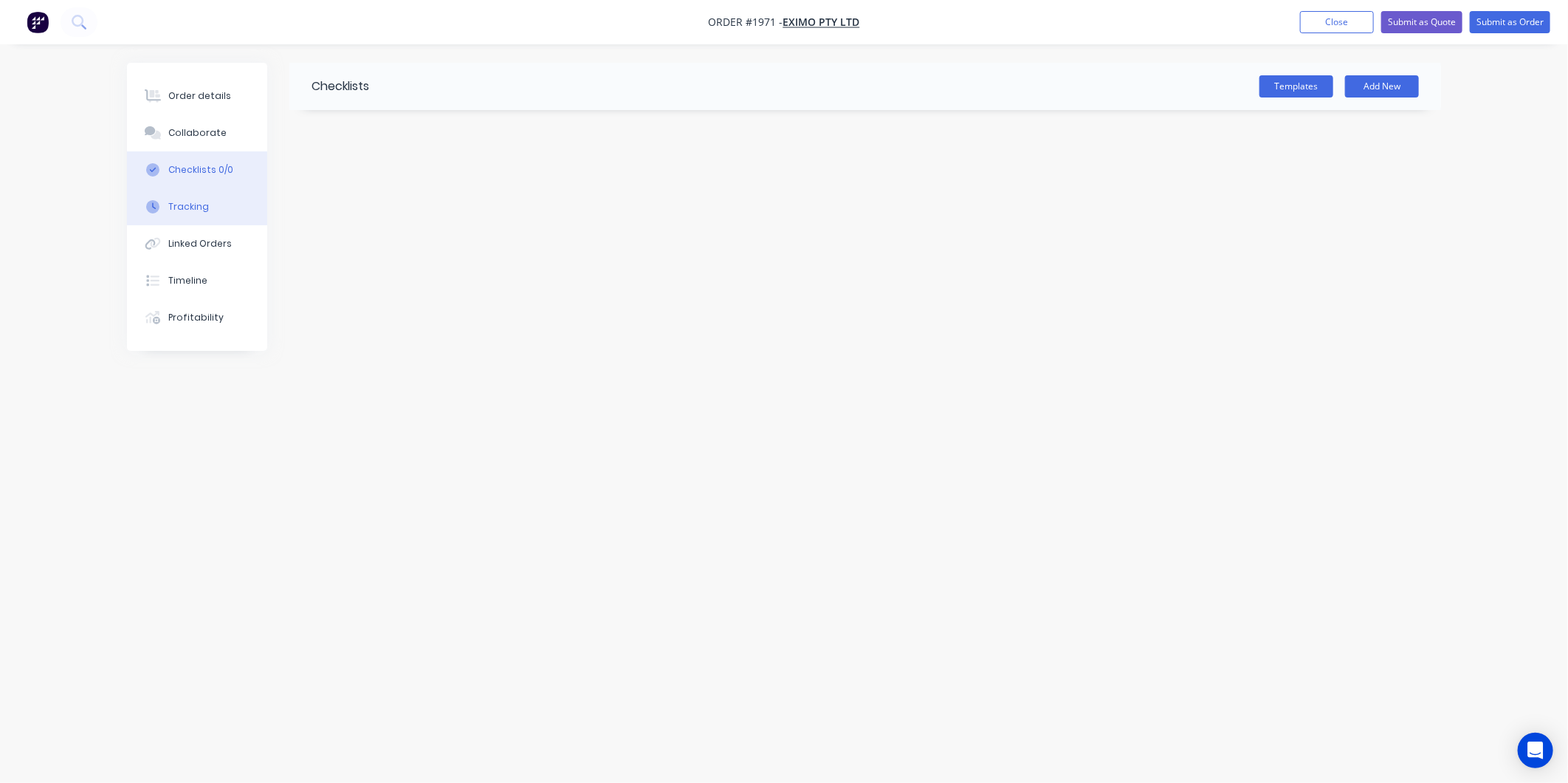
click at [179, 210] on div "Tracking" at bounding box center [189, 207] width 41 height 14
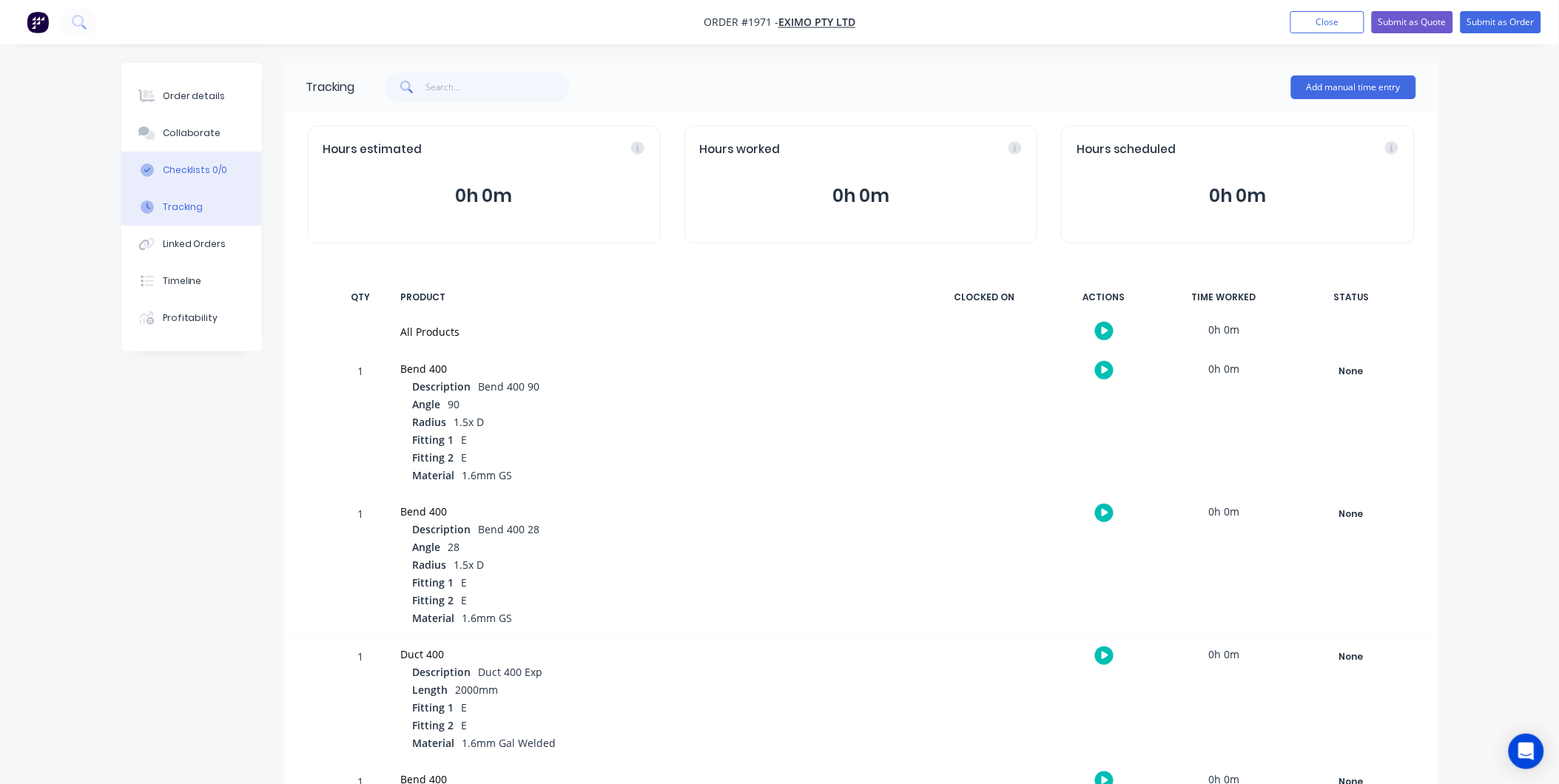
click at [194, 160] on button "Checklists 0/0" at bounding box center [191, 170] width 141 height 37
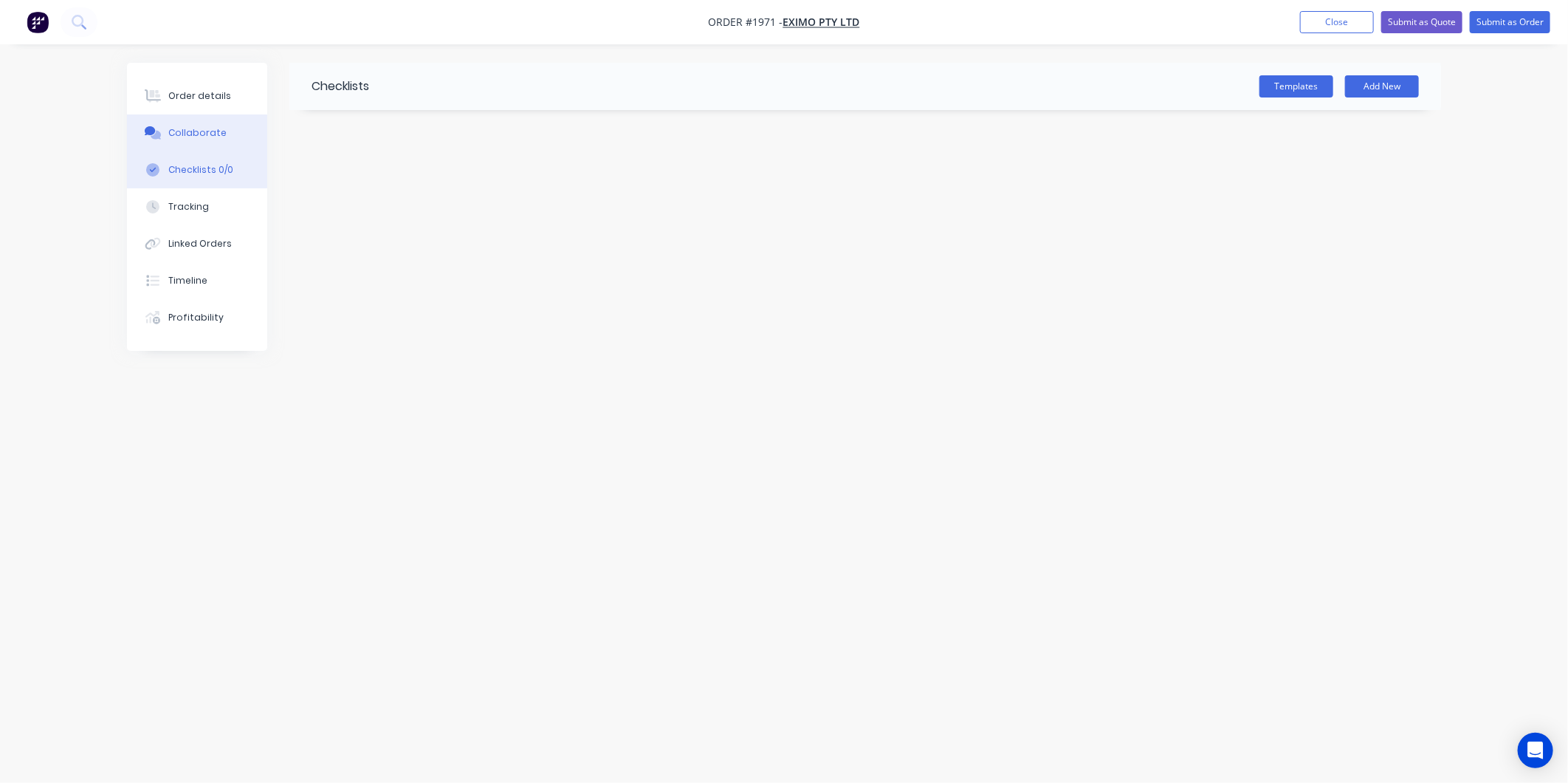
click at [198, 126] on div "Collaborate" at bounding box center [198, 133] width 58 height 14
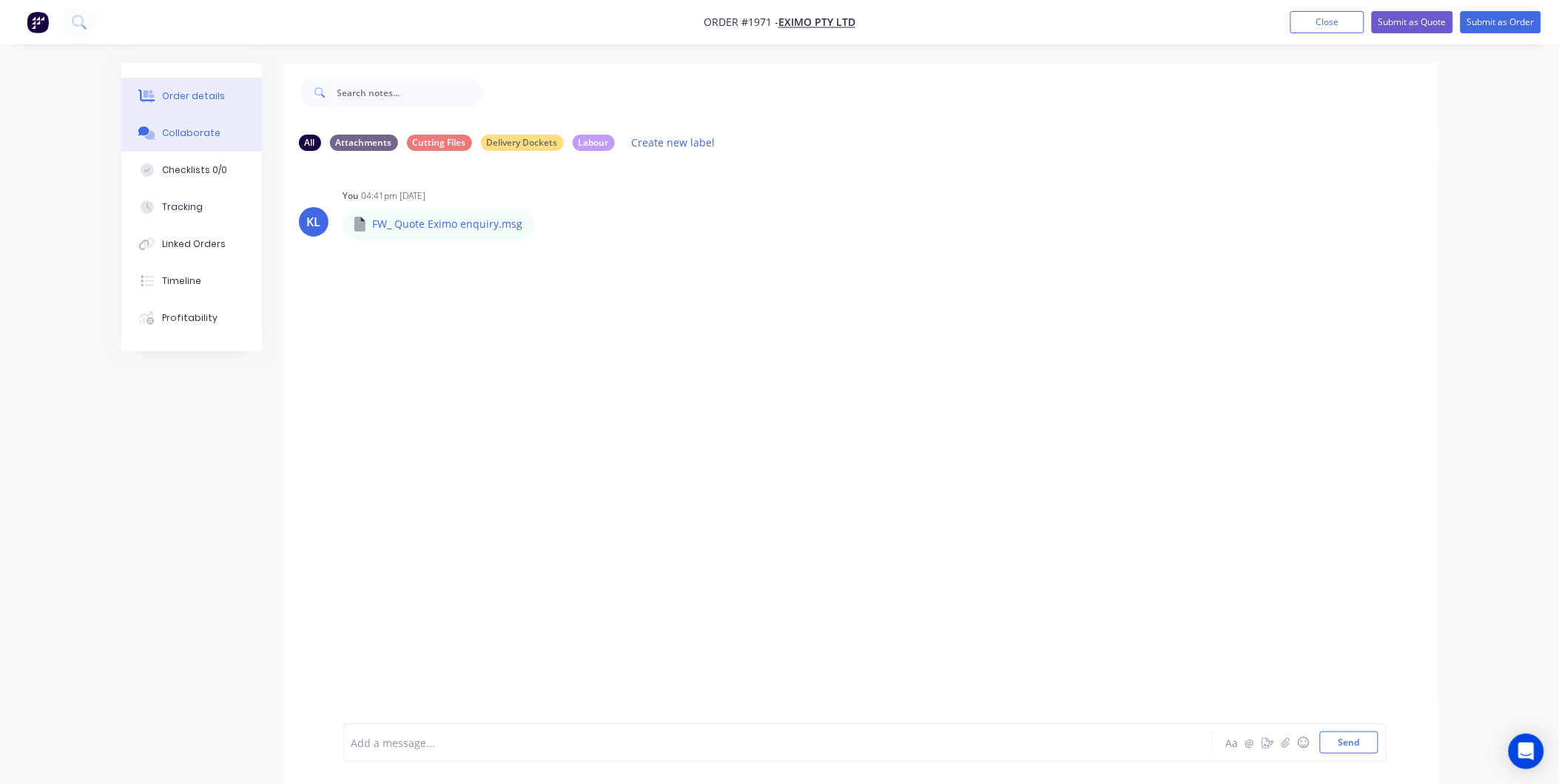
click at [194, 93] on div "Order details" at bounding box center [193, 96] width 63 height 14
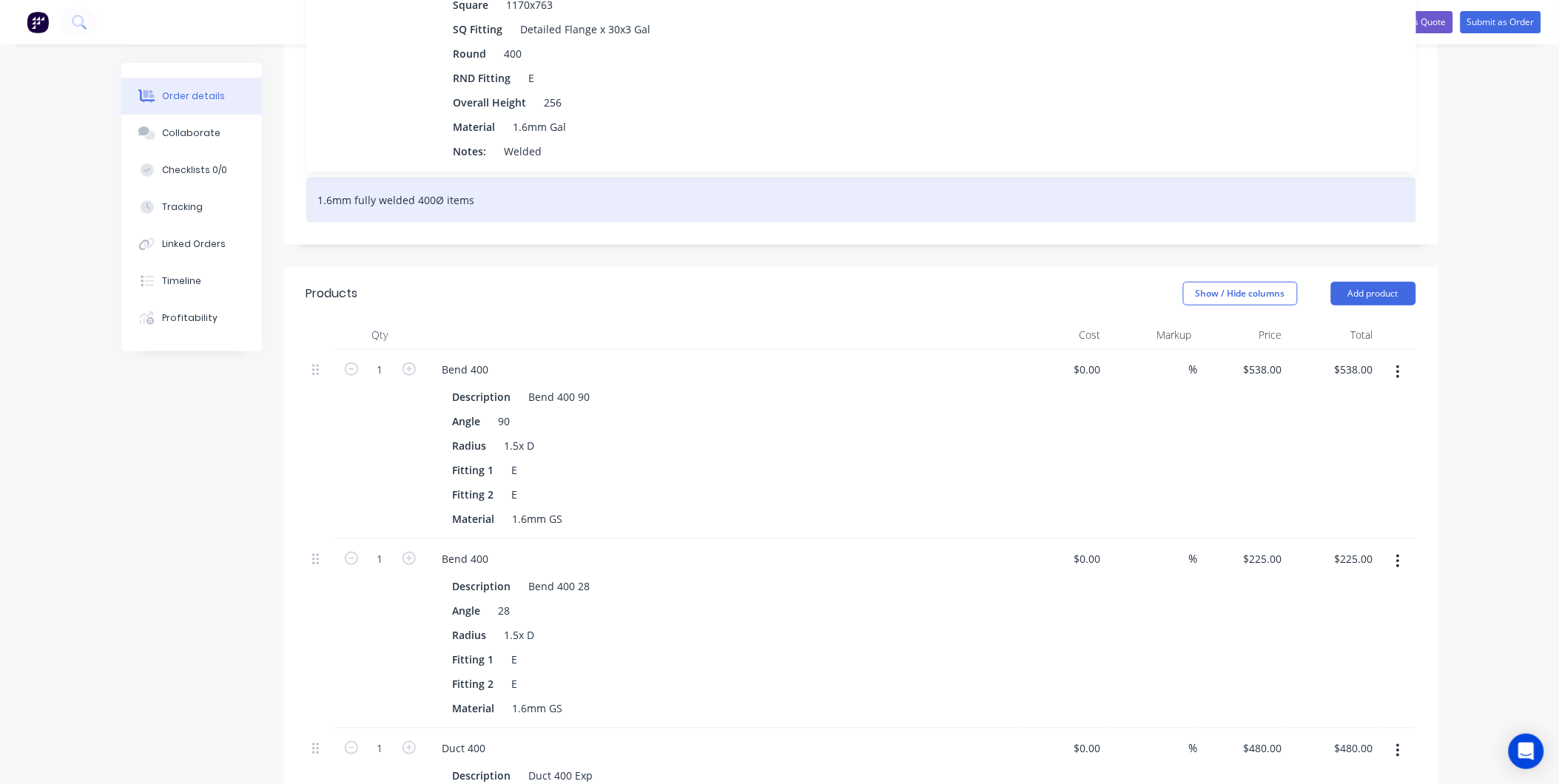
scroll to position [159, 0]
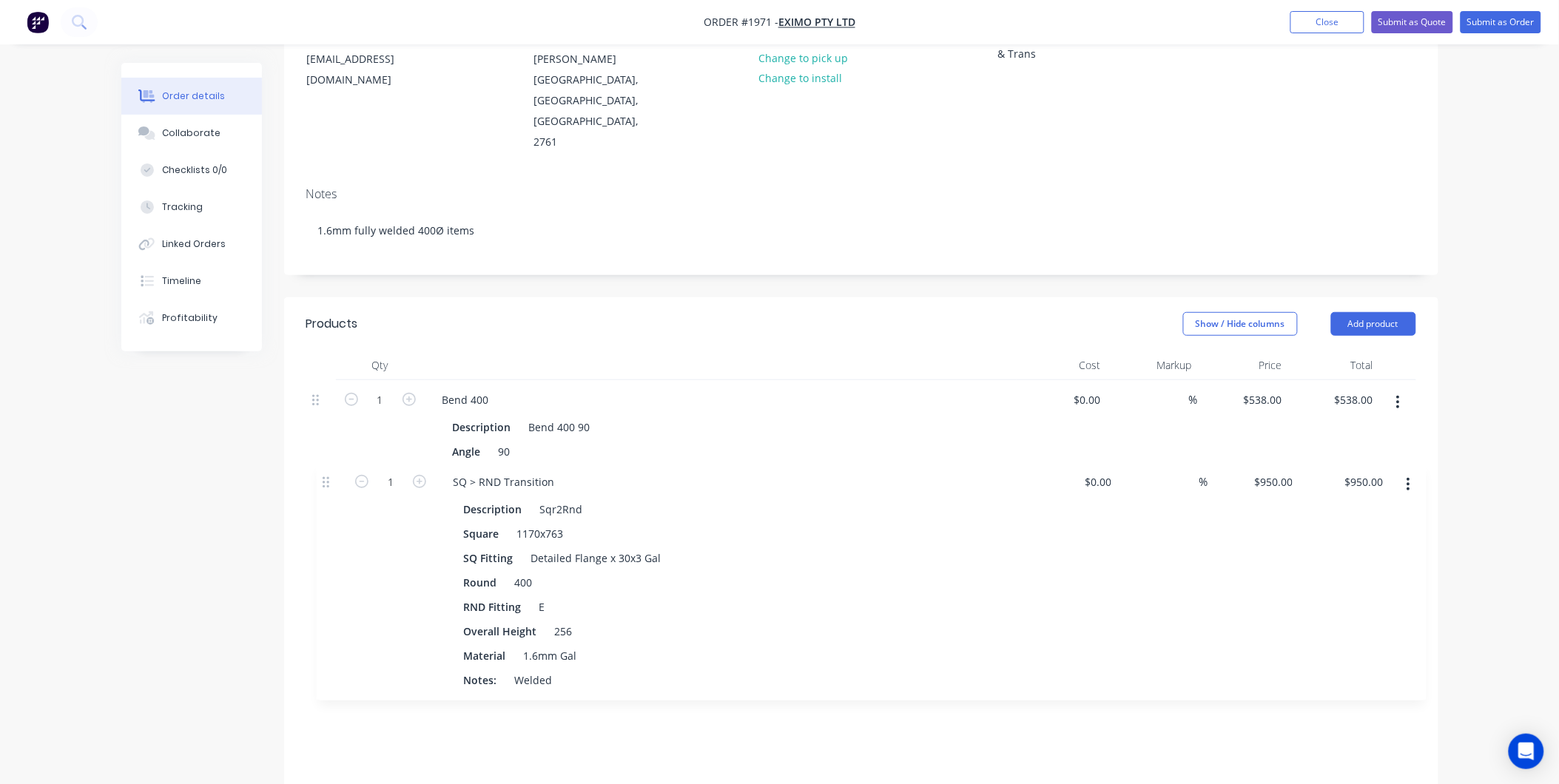
drag, startPoint x: 321, startPoint y: 274, endPoint x: 330, endPoint y: 482, distance: 208.2
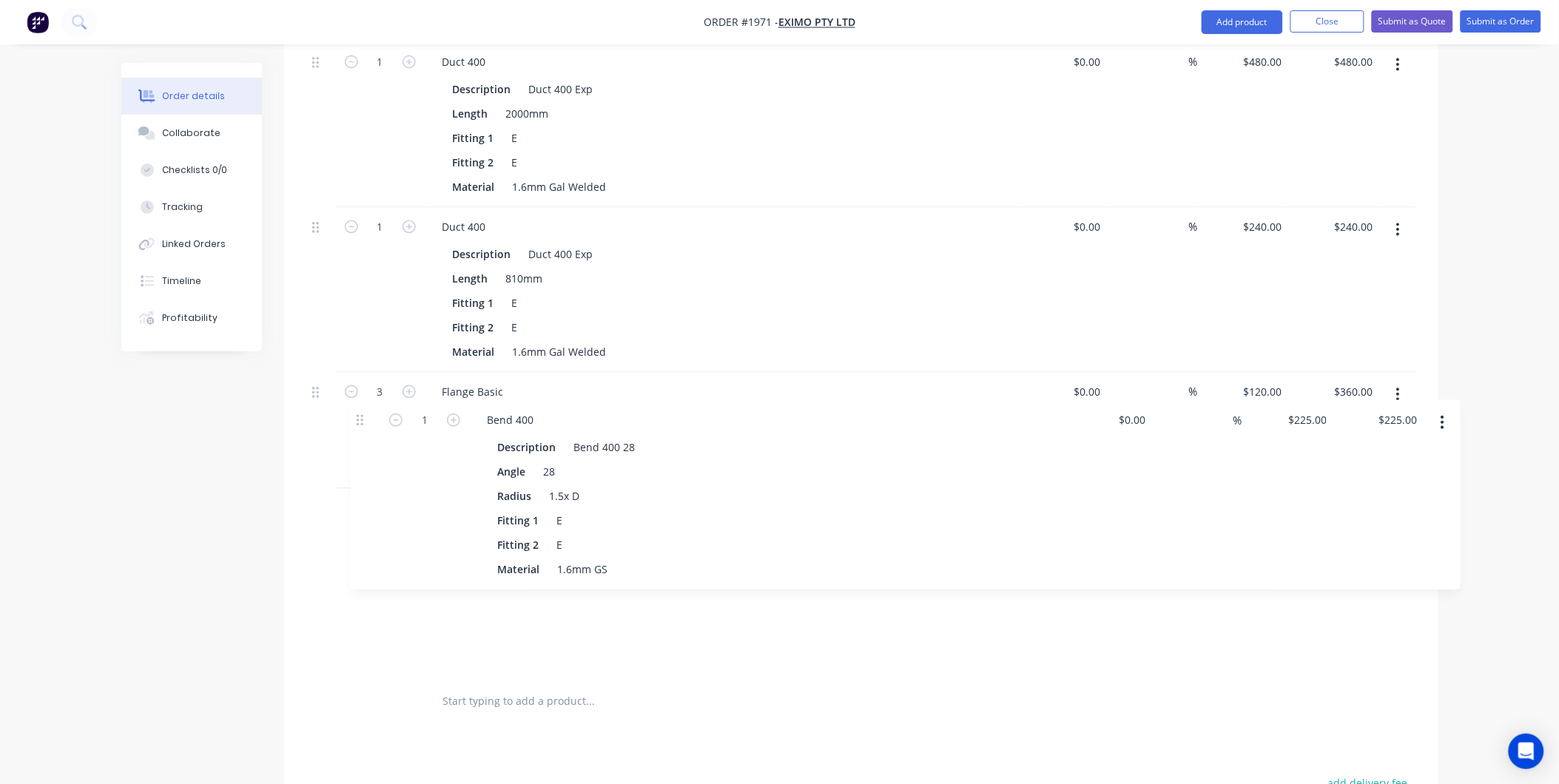
scroll to position [952, 0]
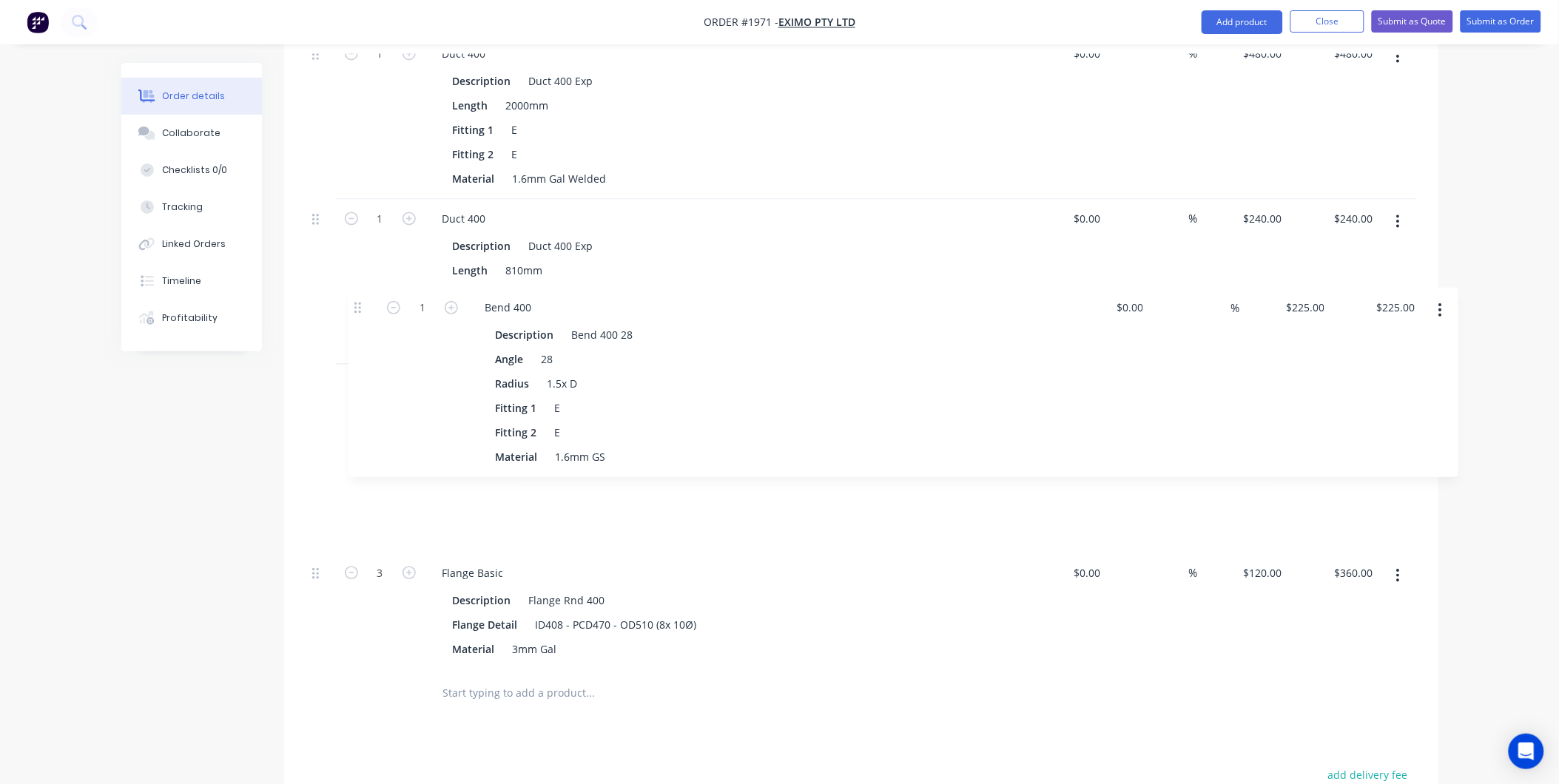
drag, startPoint x: 314, startPoint y: 268, endPoint x: 356, endPoint y: 311, distance: 60.1
click at [356, 311] on div "1 Bend 400 Description Bend 400 90 Angle 90 Radius 1.5x D Fitting 1 E Fitting 2…" at bounding box center [861, 139] width 1110 height 1063
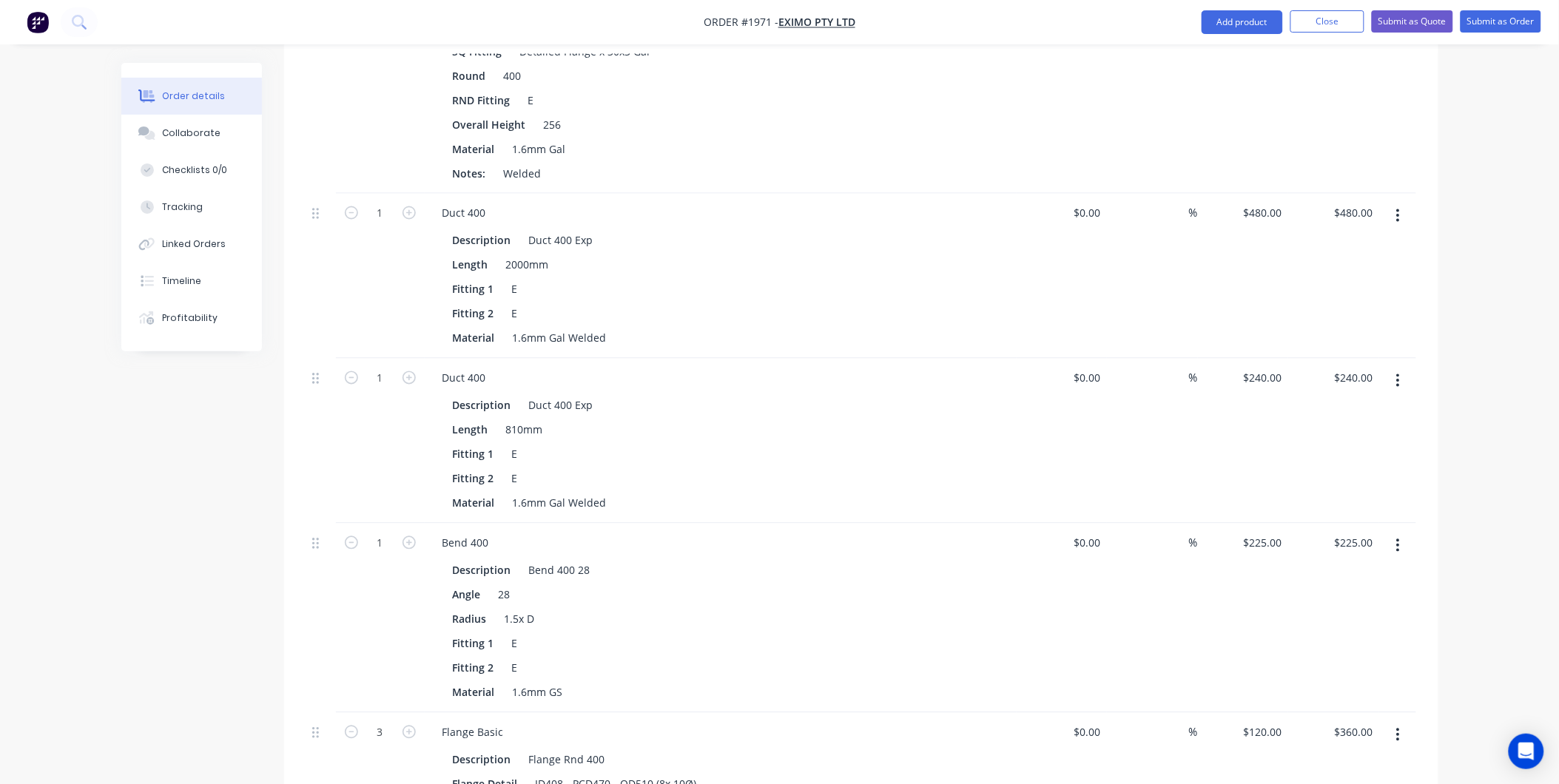
scroll to position [1037, 0]
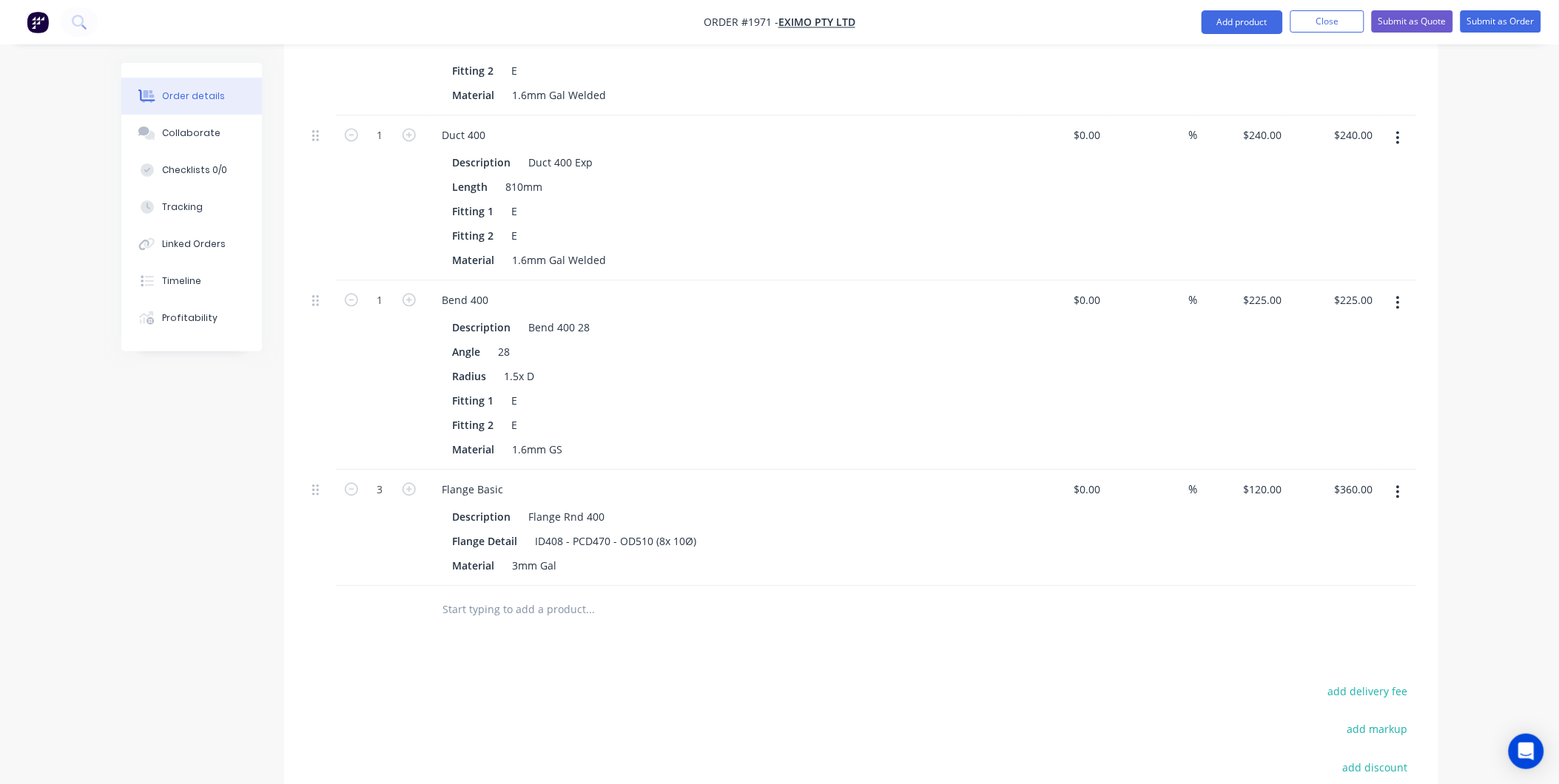
click at [1400, 281] on div at bounding box center [1398, 375] width 37 height 189
click at [1397, 294] on icon "button" at bounding box center [1399, 302] width 4 height 17
drag, startPoint x: 1303, startPoint y: 368, endPoint x: 1322, endPoint y: 367, distance: 19.0
click at [1303, 420] on div "Delete" at bounding box center [1345, 430] width 114 height 21
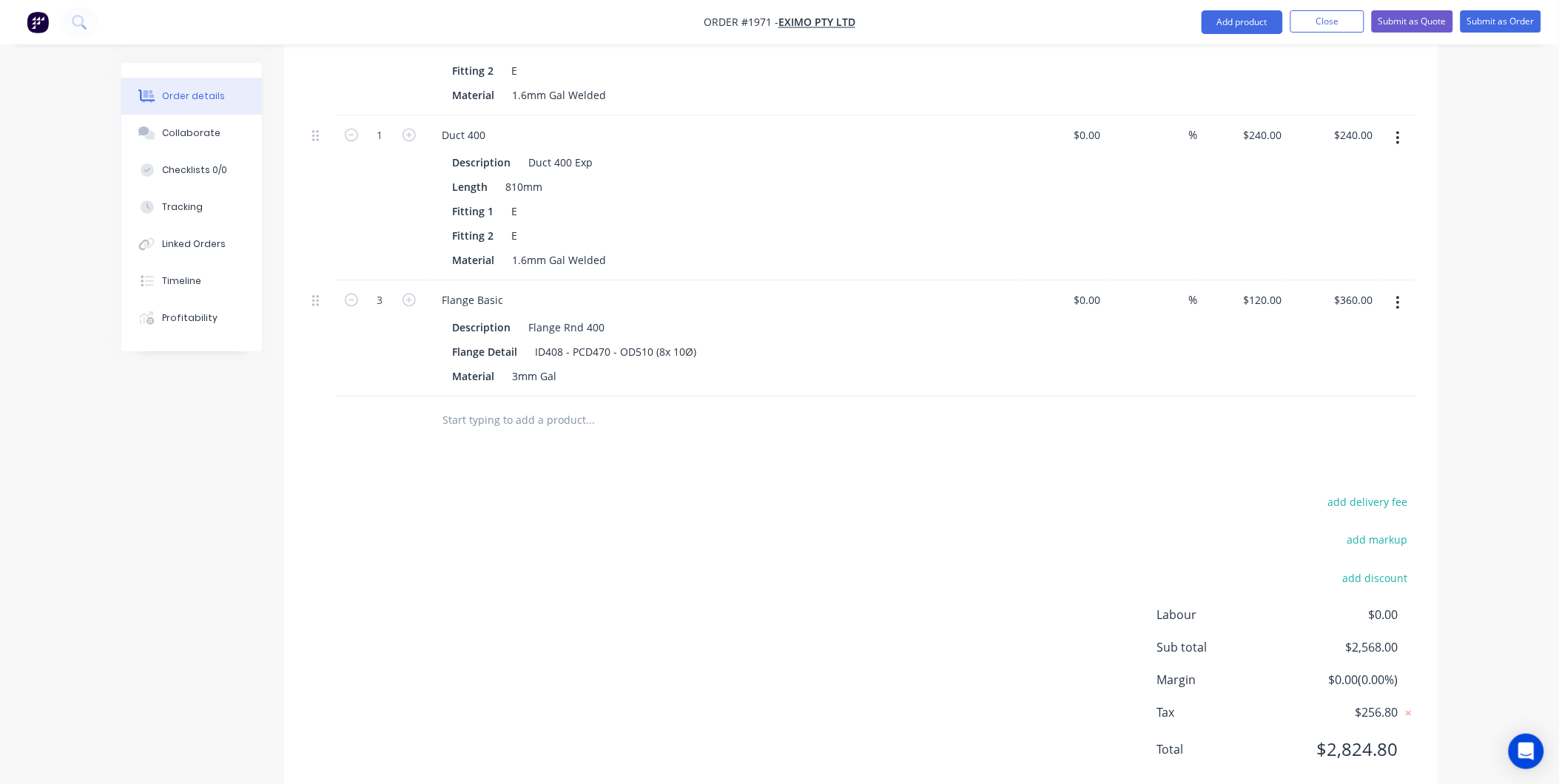
scroll to position [1011, 0]
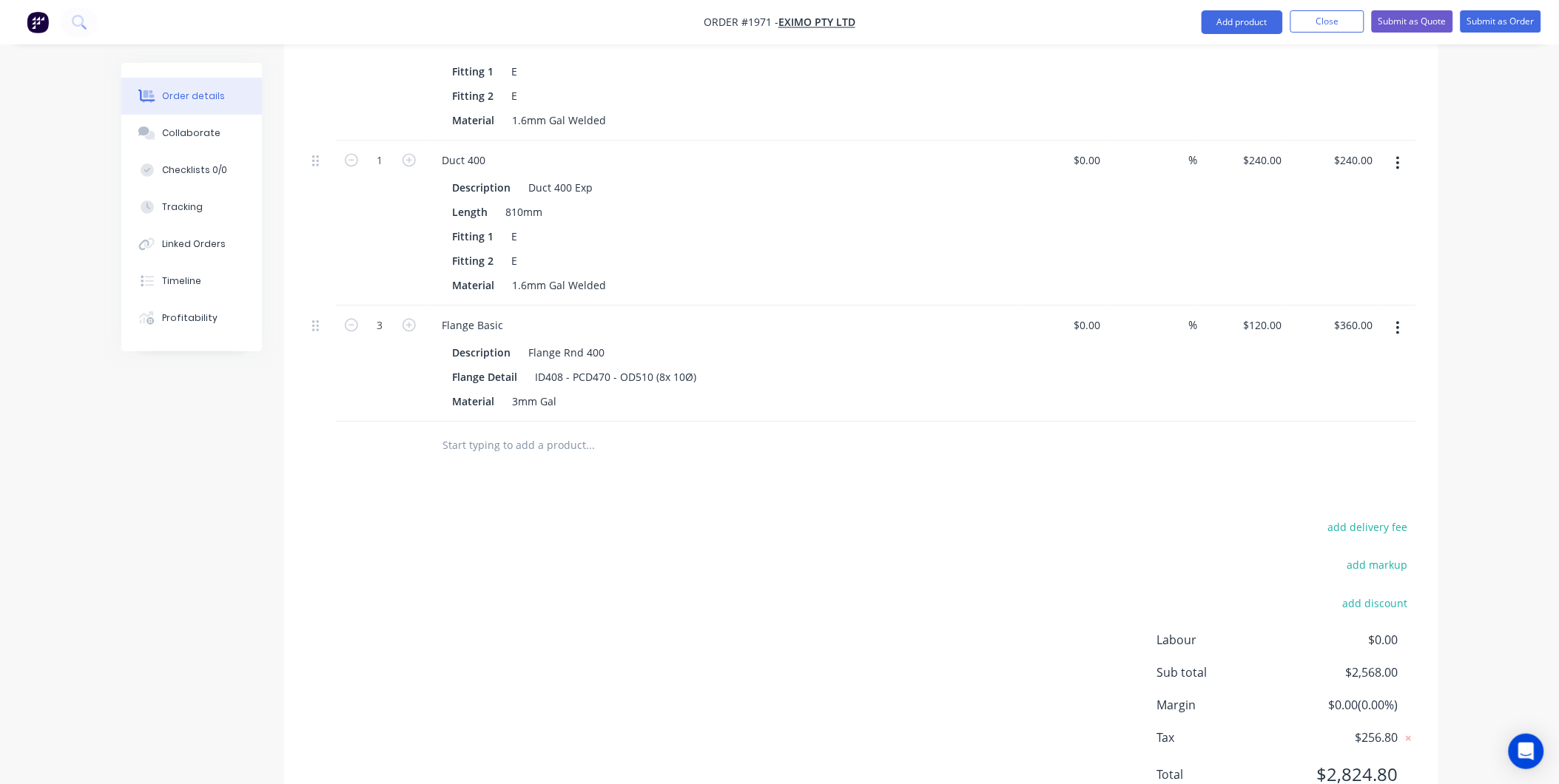
click at [1403, 315] on button "button" at bounding box center [1399, 327] width 35 height 26
click at [1322, 445] on div "Delete" at bounding box center [1345, 456] width 114 height 21
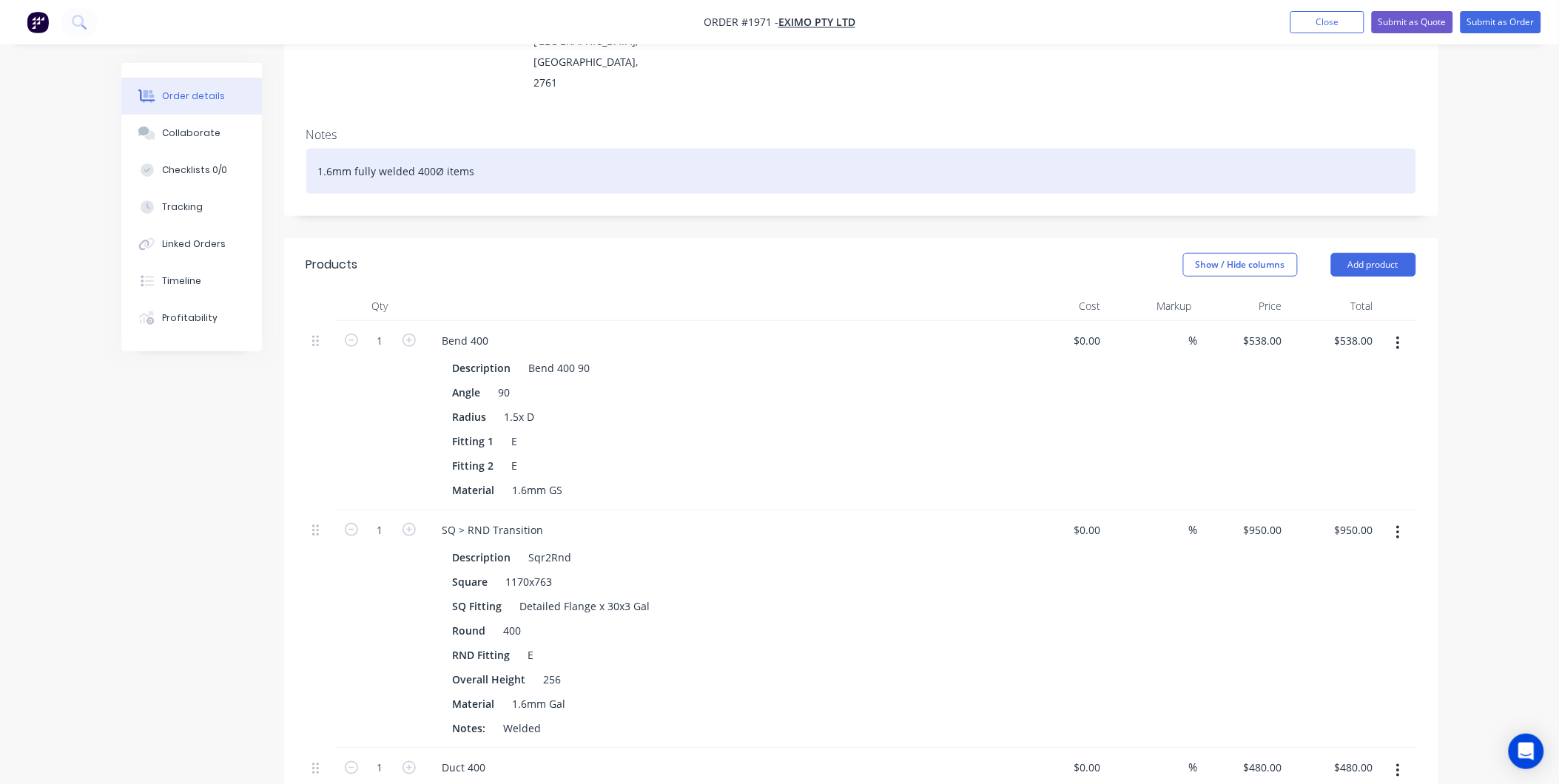
scroll to position [74, 0]
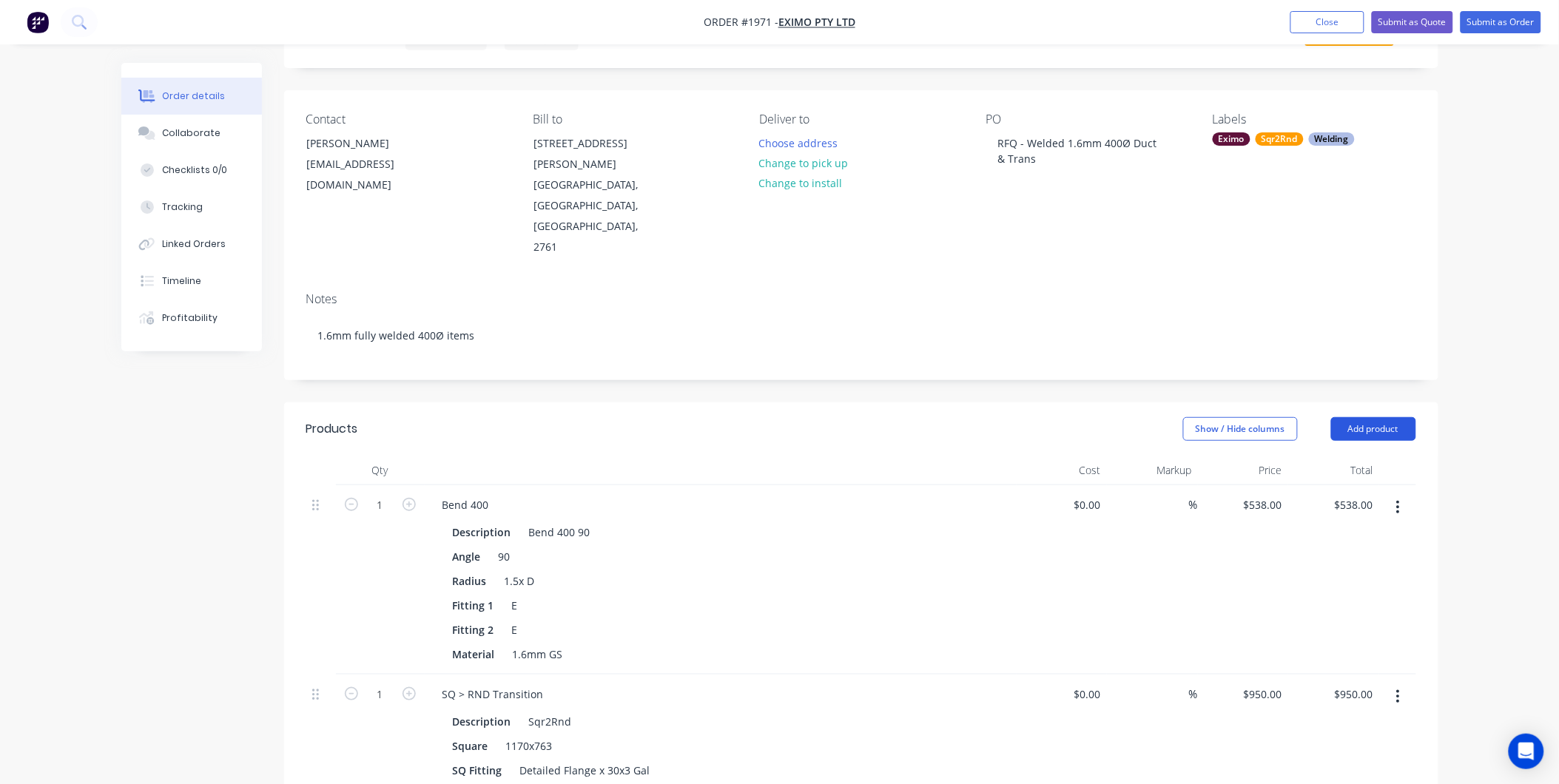
click at [1393, 417] on button "Add product" at bounding box center [1374, 428] width 86 height 23
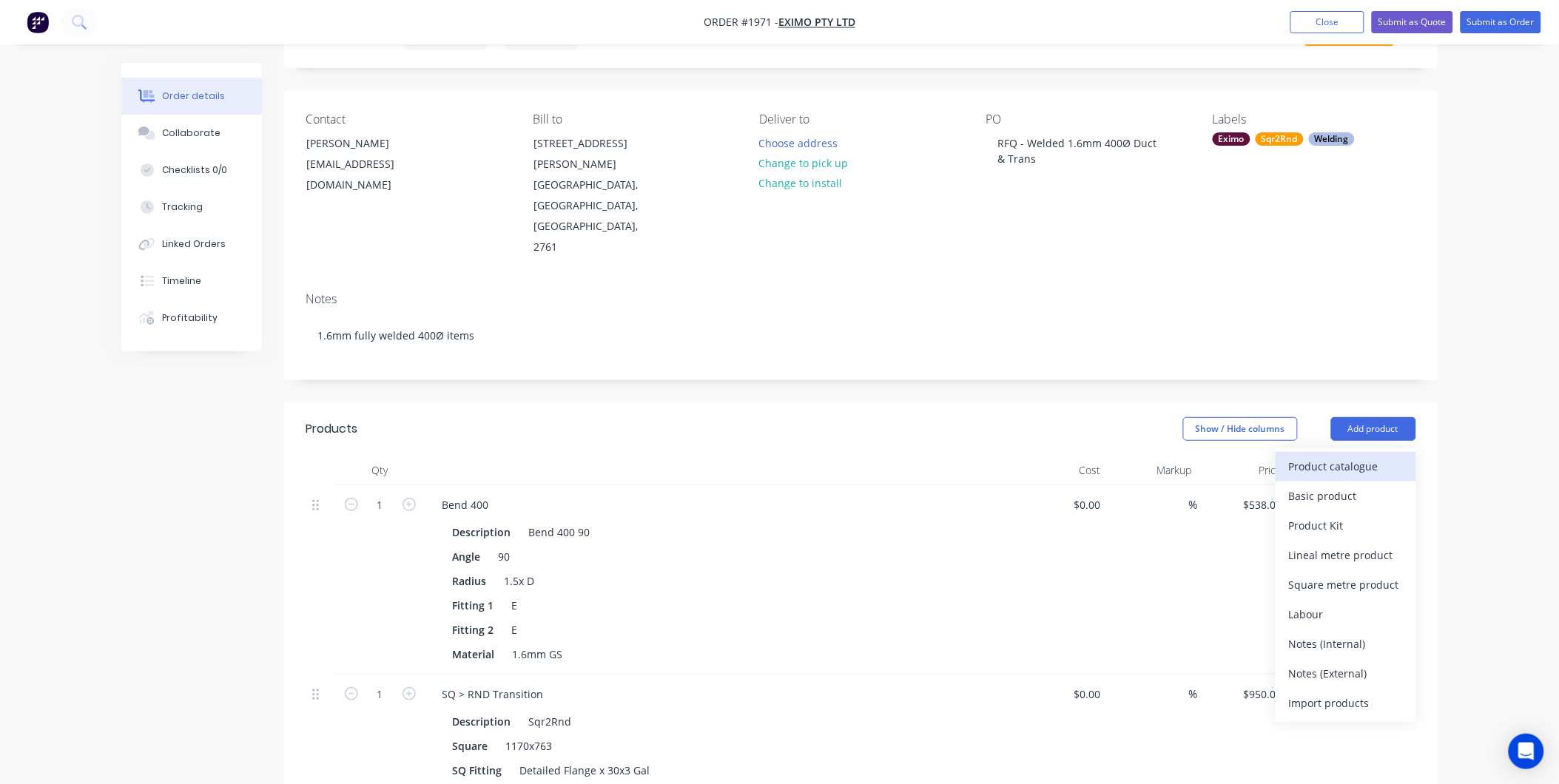
click at [1311, 456] on div "Product catalogue" at bounding box center [1345, 466] width 114 height 21
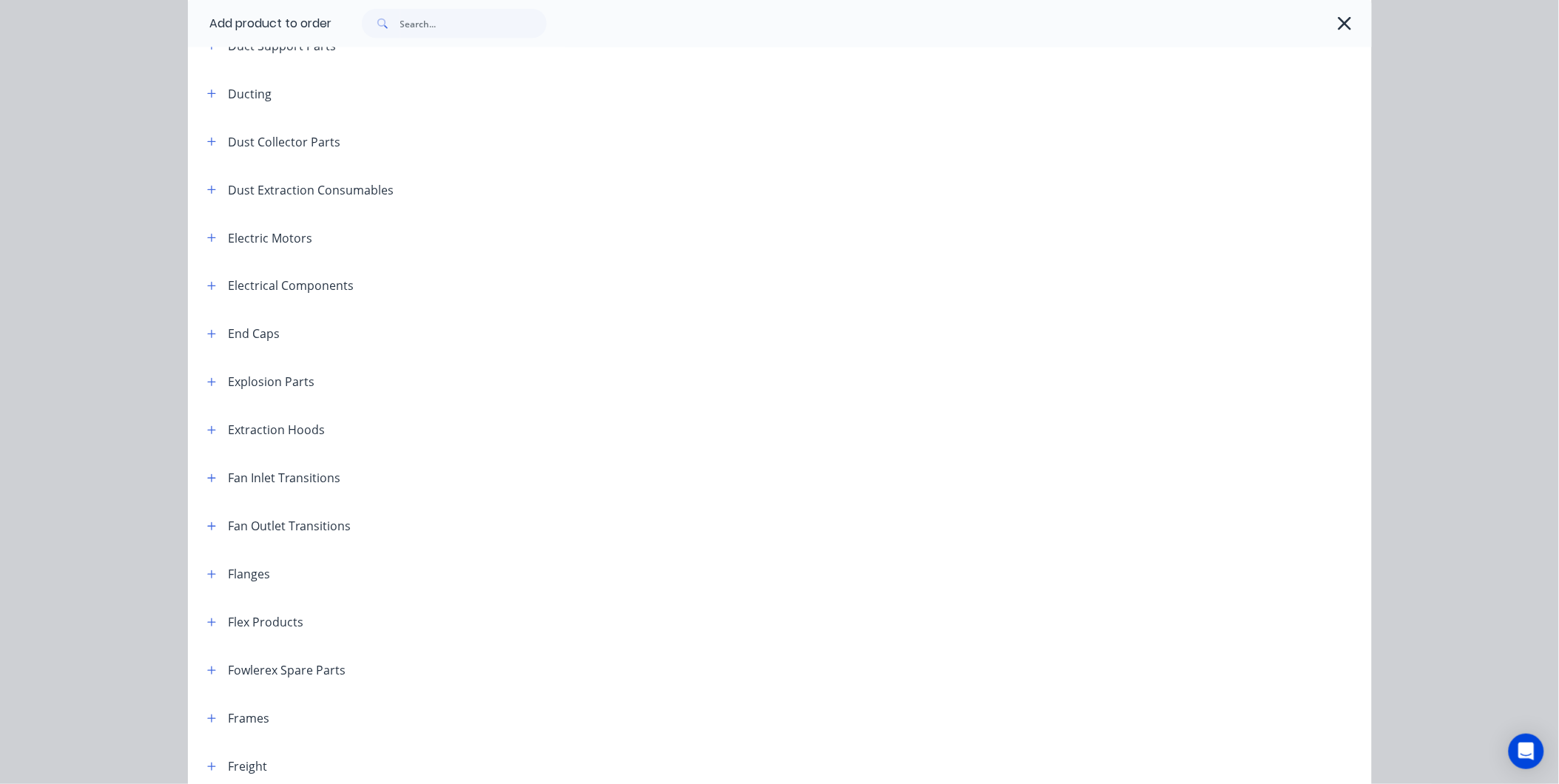
scroll to position [716, 0]
click at [207, 571] on icon "button" at bounding box center [211, 576] width 9 height 11
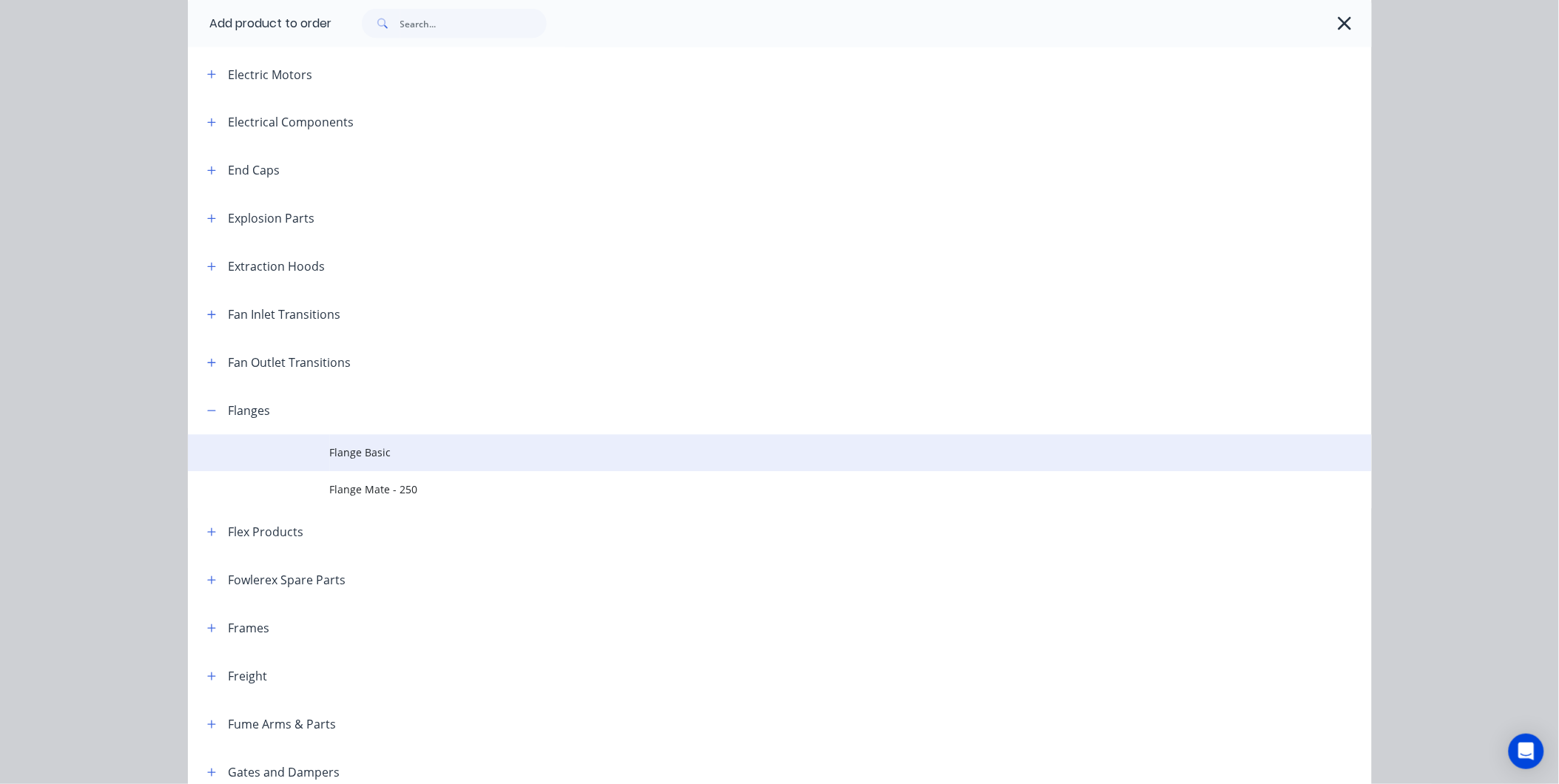
click at [385, 456] on span "Flange Basic" at bounding box center [746, 453] width 833 height 16
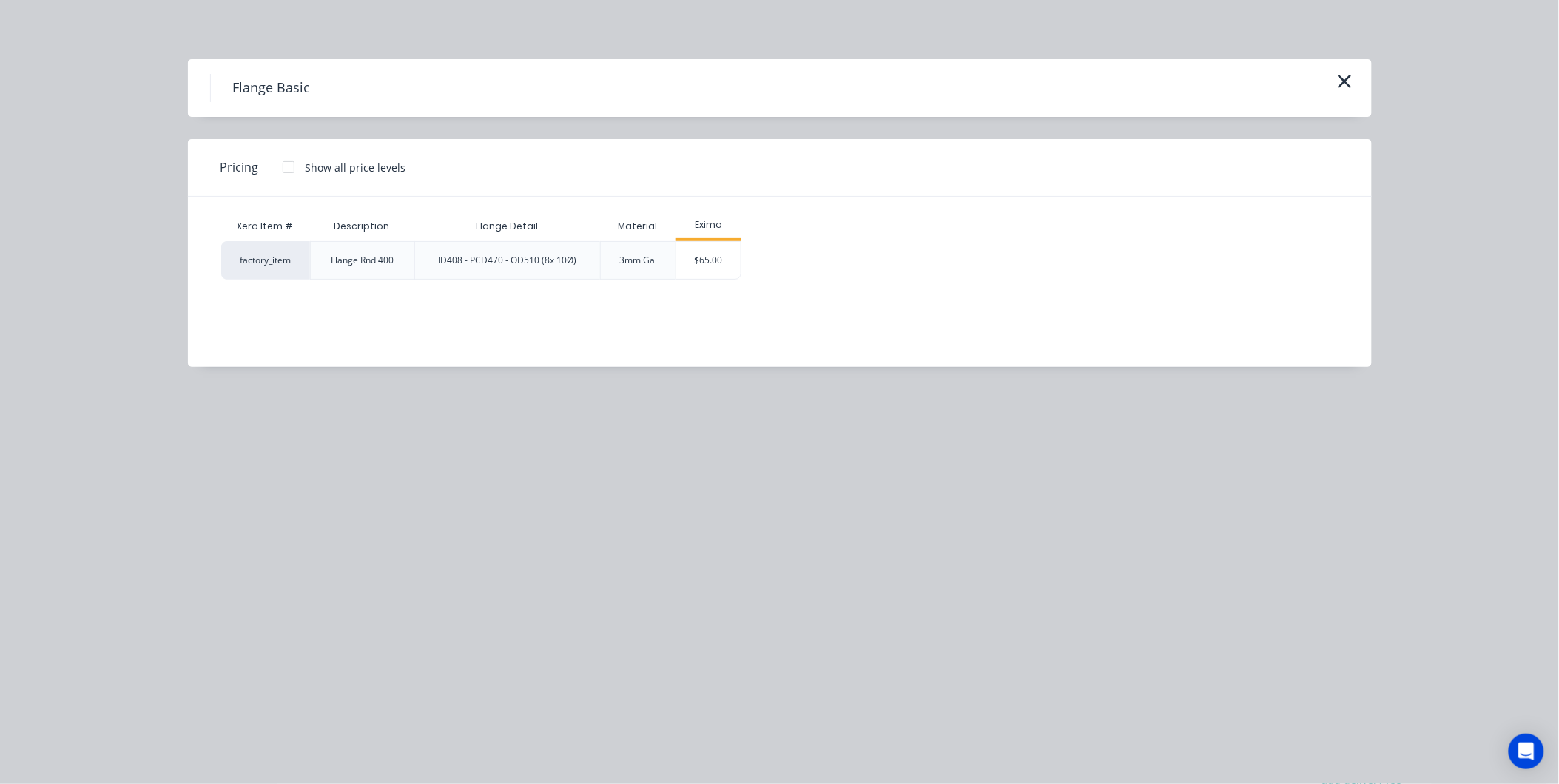
scroll to position [896, 0]
click at [703, 249] on div "$65.00" at bounding box center [709, 260] width 64 height 37
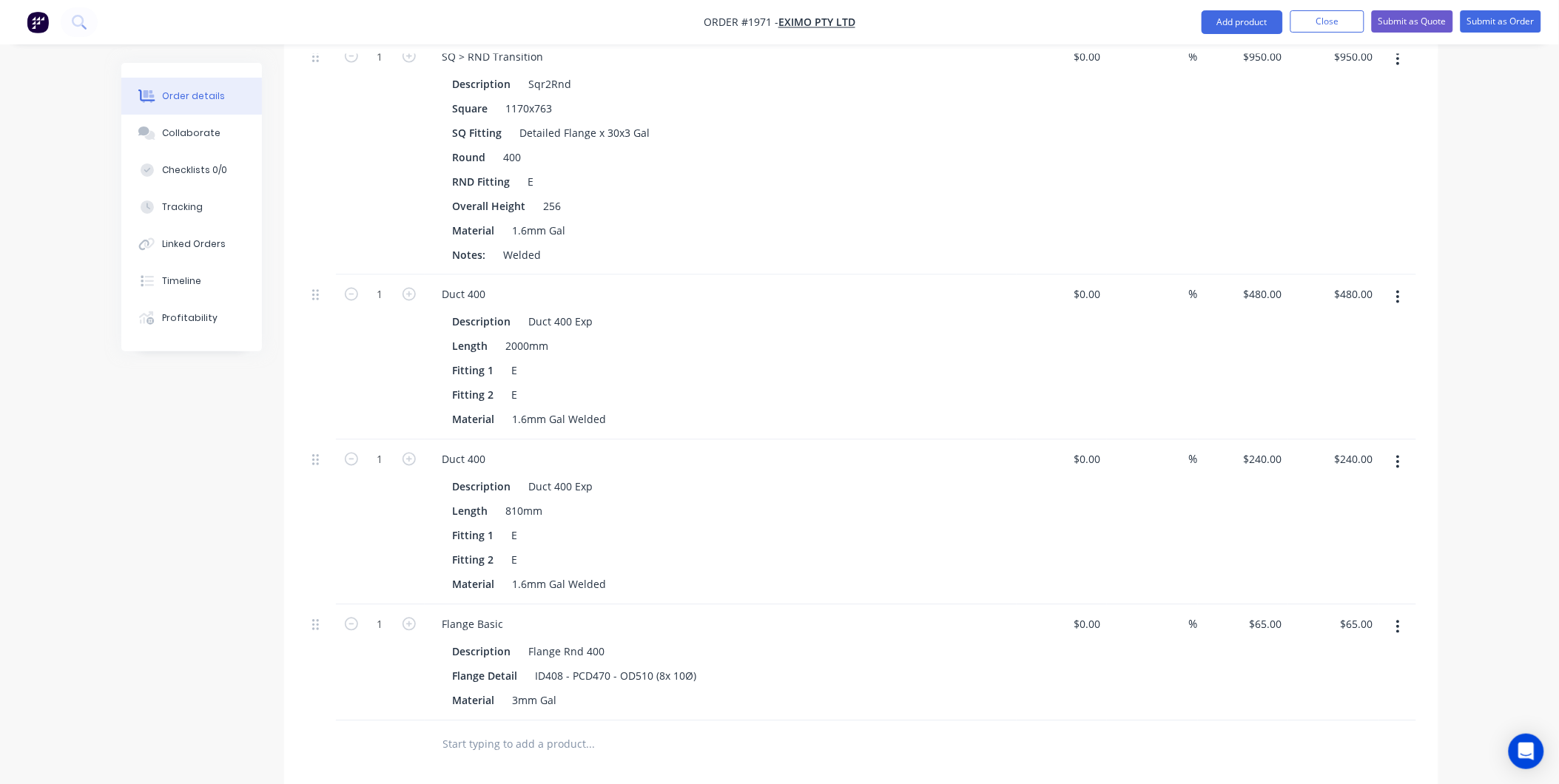
scroll to position [683, 0]
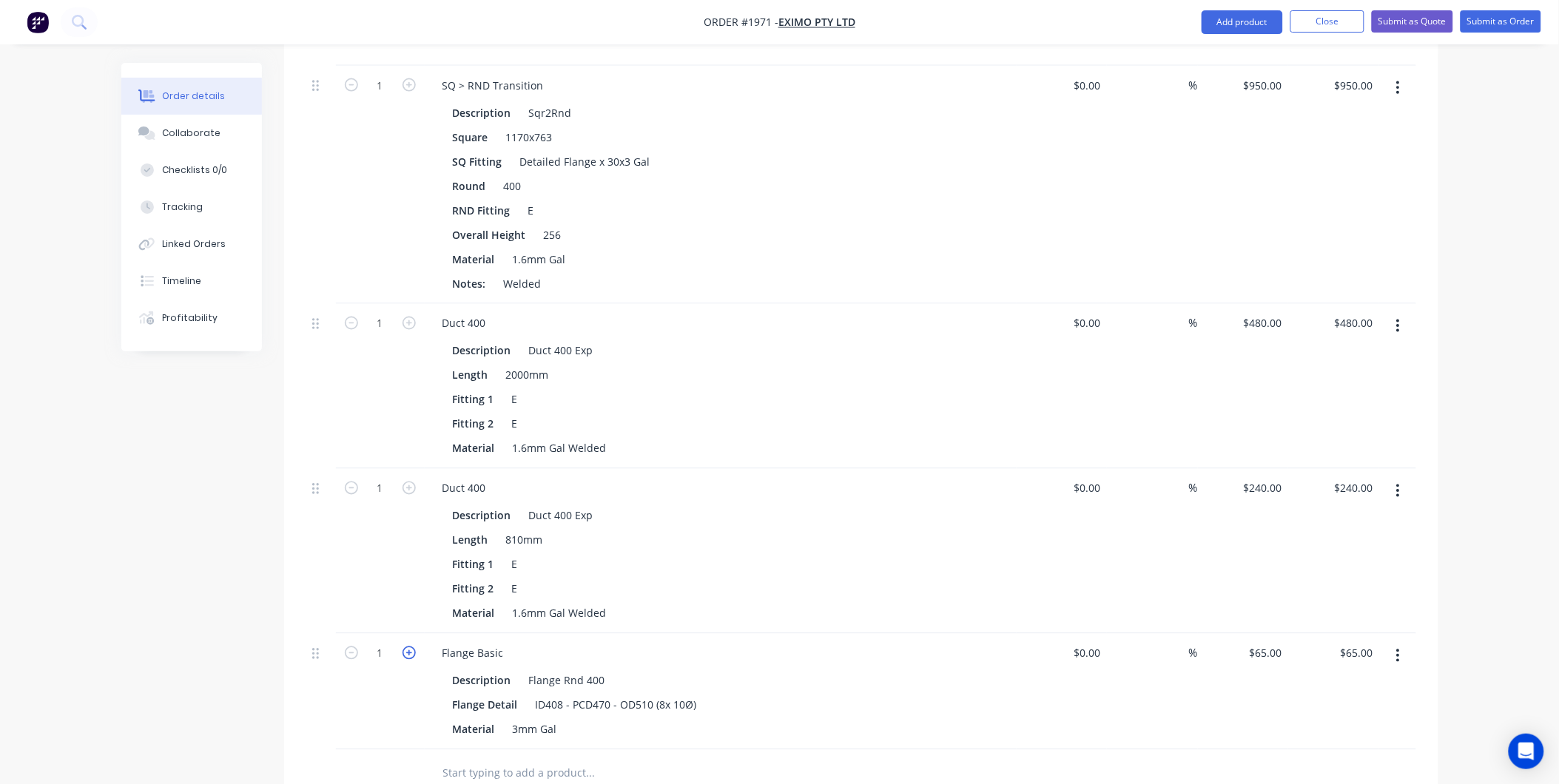
click at [404, 646] on icon "button" at bounding box center [409, 653] width 14 height 14
type input "2"
type input "$130.00"
click at [404, 646] on icon "button" at bounding box center [409, 653] width 14 height 14
type input "3"
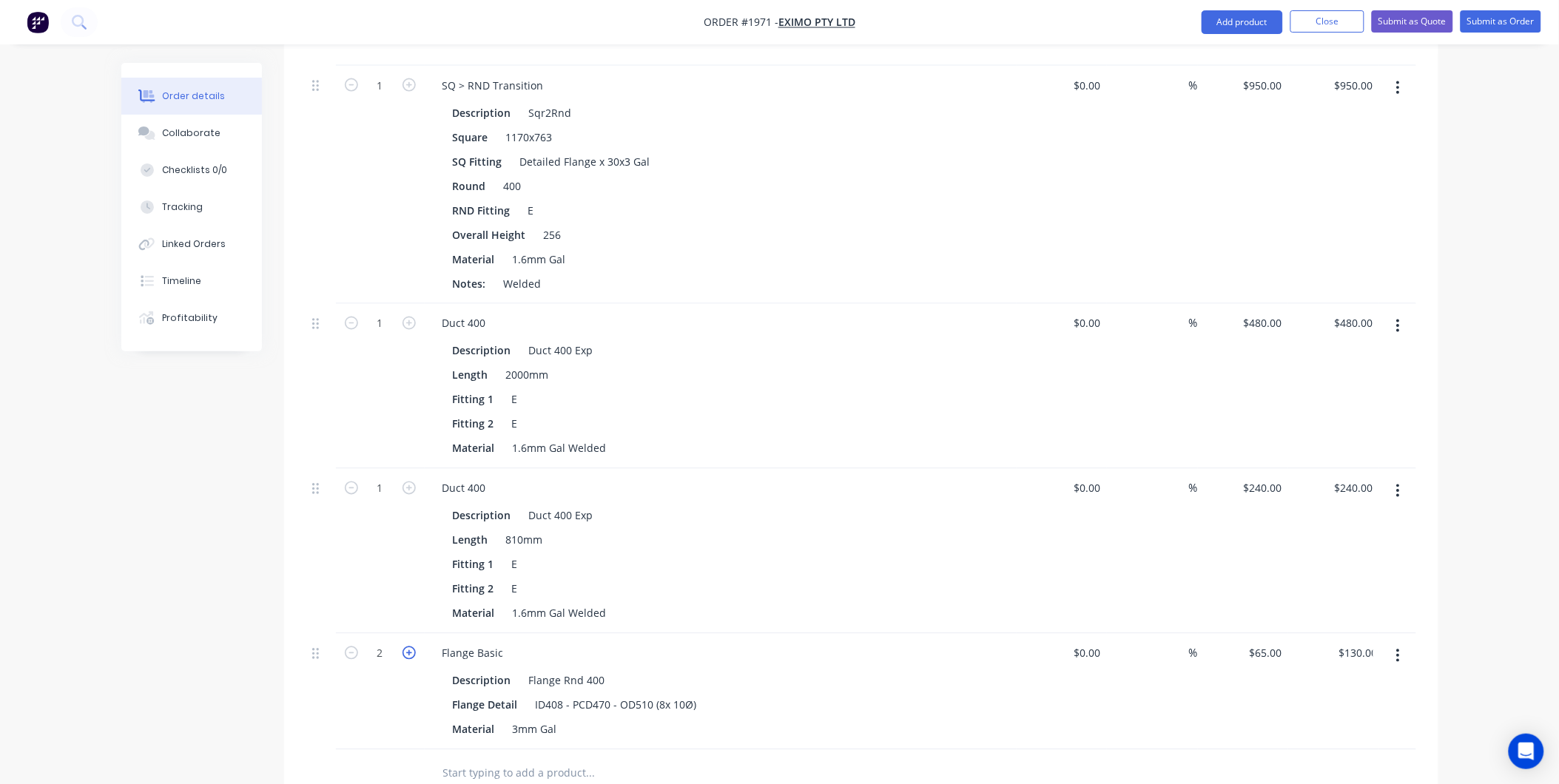
type input "$195.00"
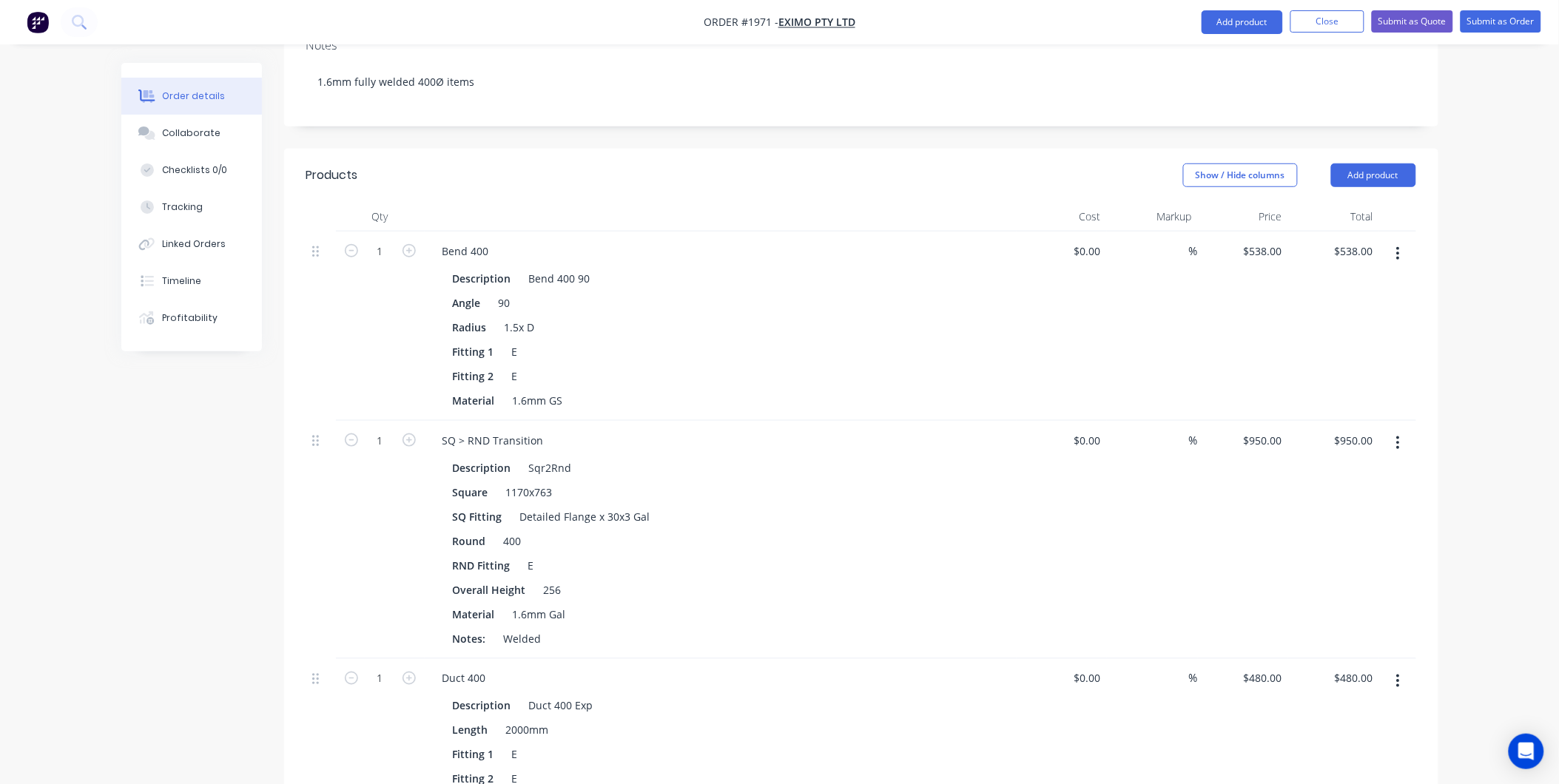
scroll to position [271, 0]
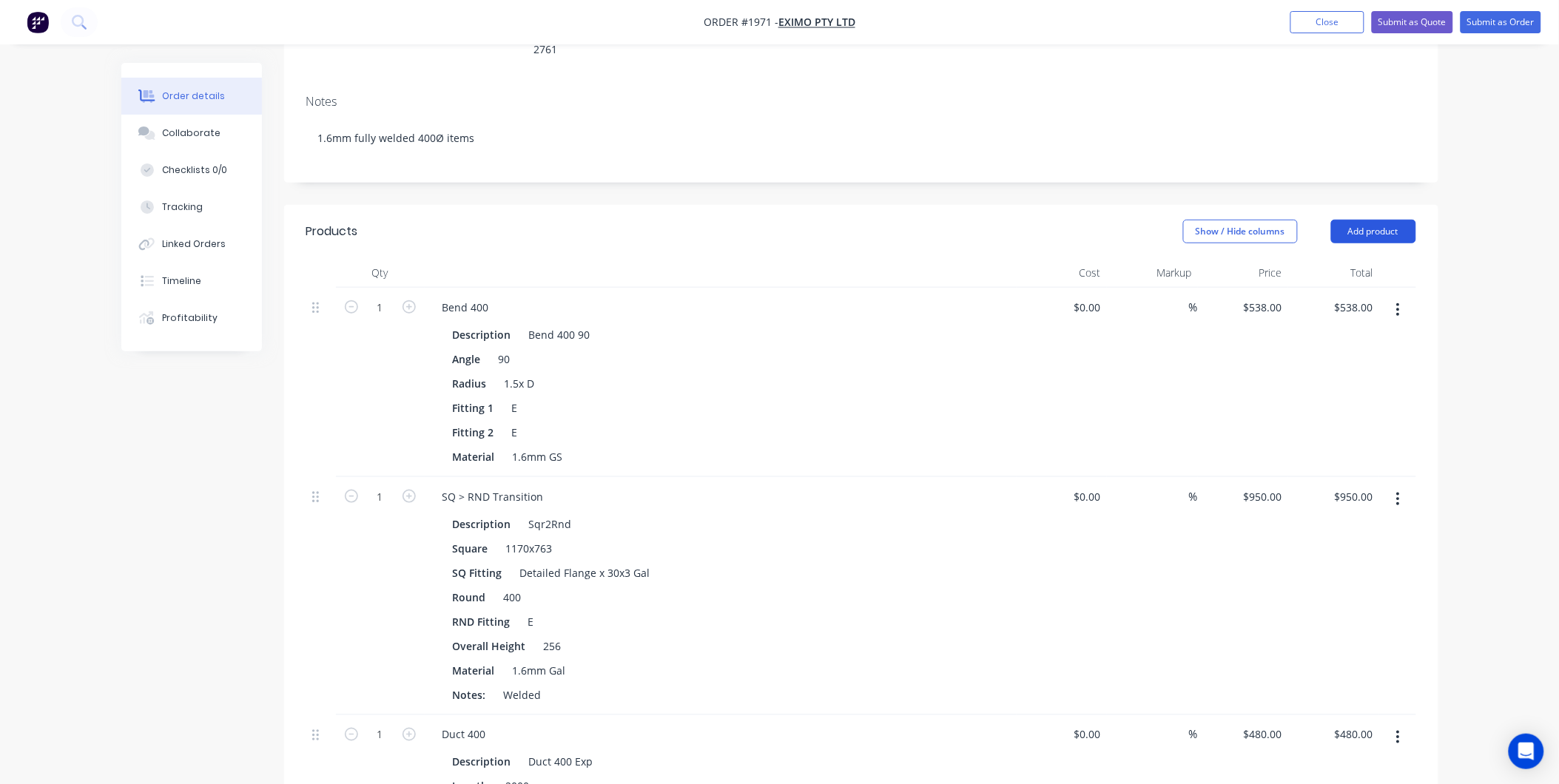
click at [1366, 220] on button "Add product" at bounding box center [1374, 231] width 86 height 23
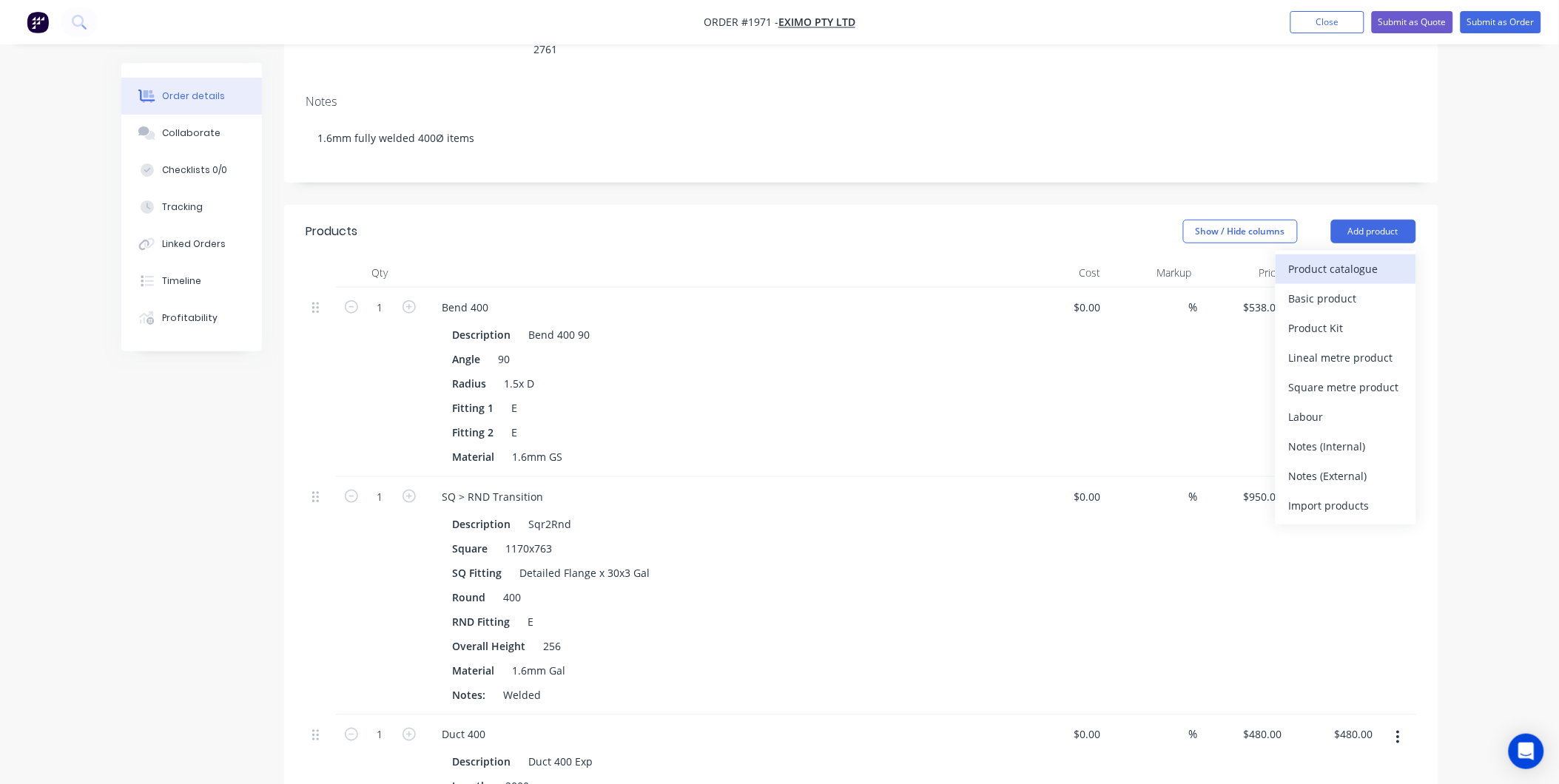
click at [1334, 258] on div "Product catalogue" at bounding box center [1345, 269] width 114 height 21
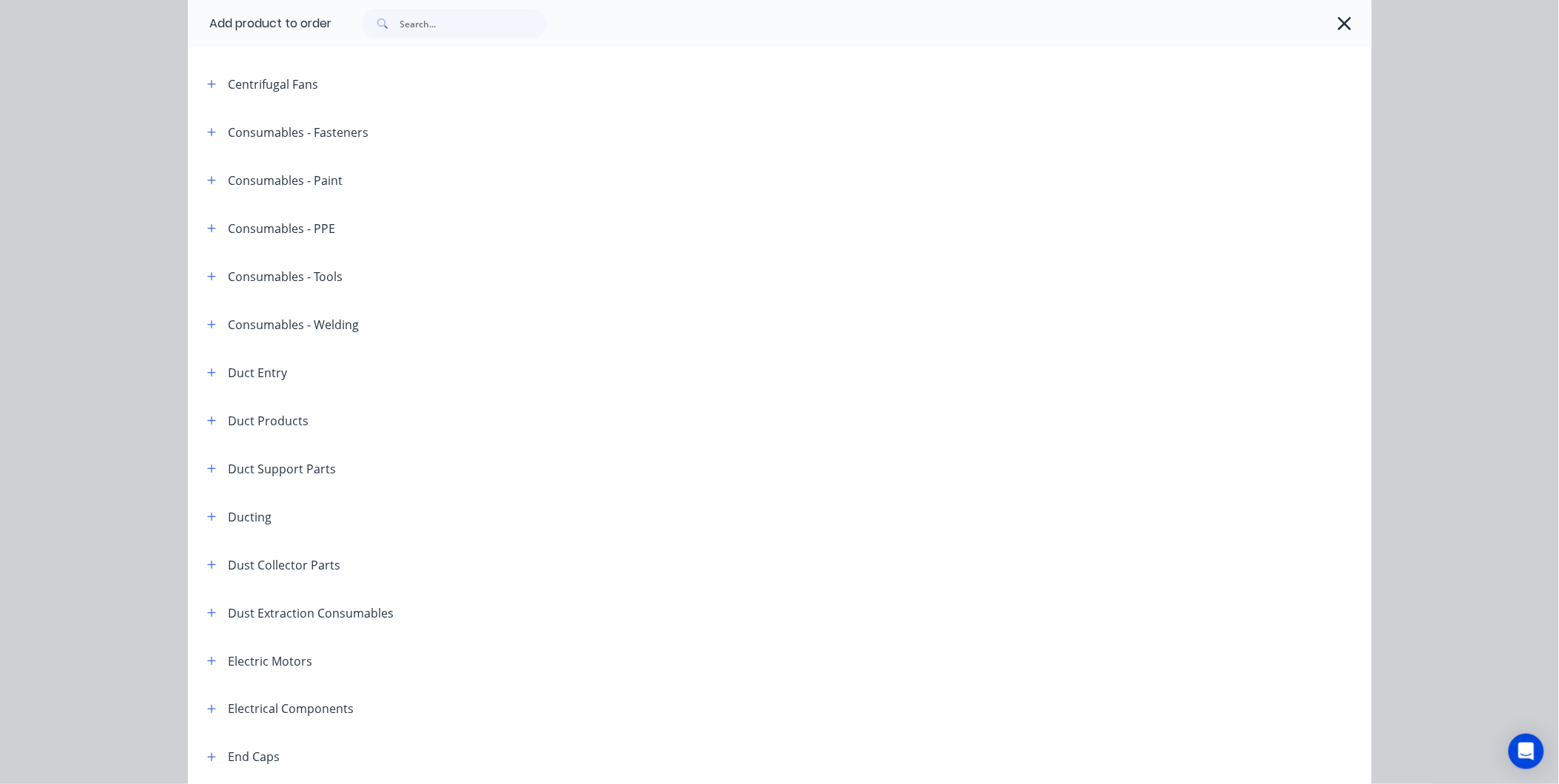
scroll to position [83, 0]
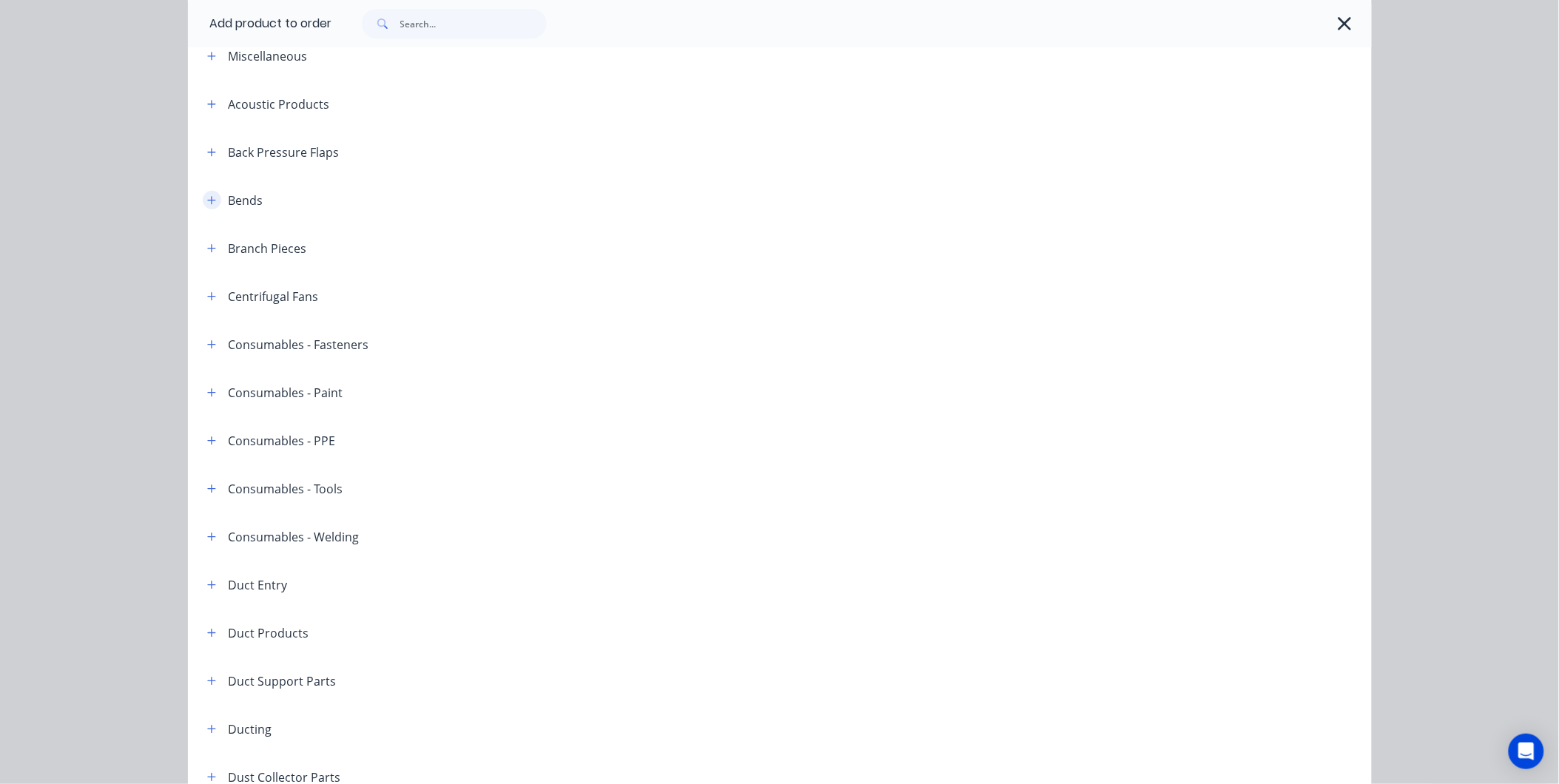
click at [207, 202] on icon "button" at bounding box center [211, 200] width 9 height 11
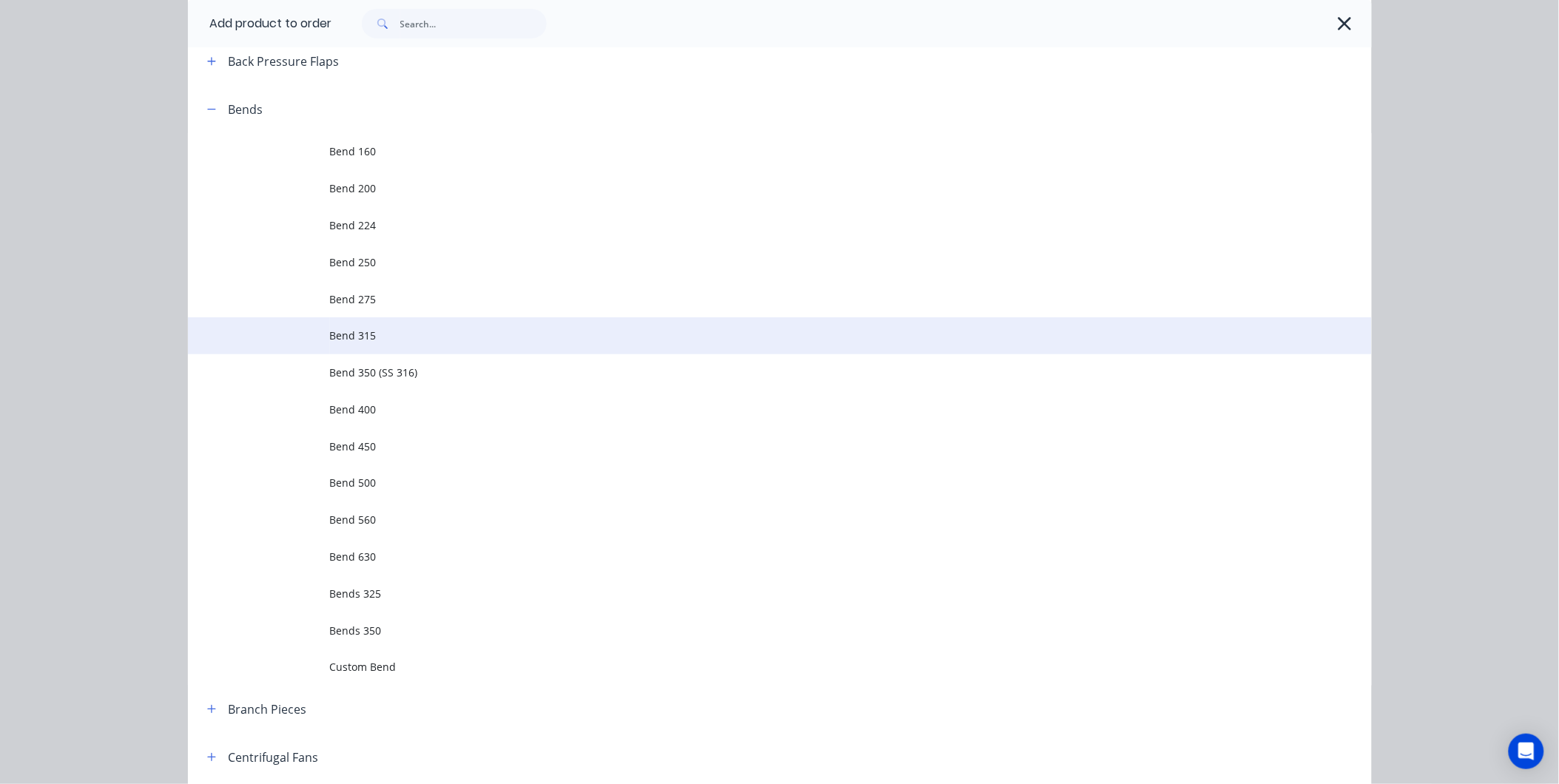
scroll to position [247, 0]
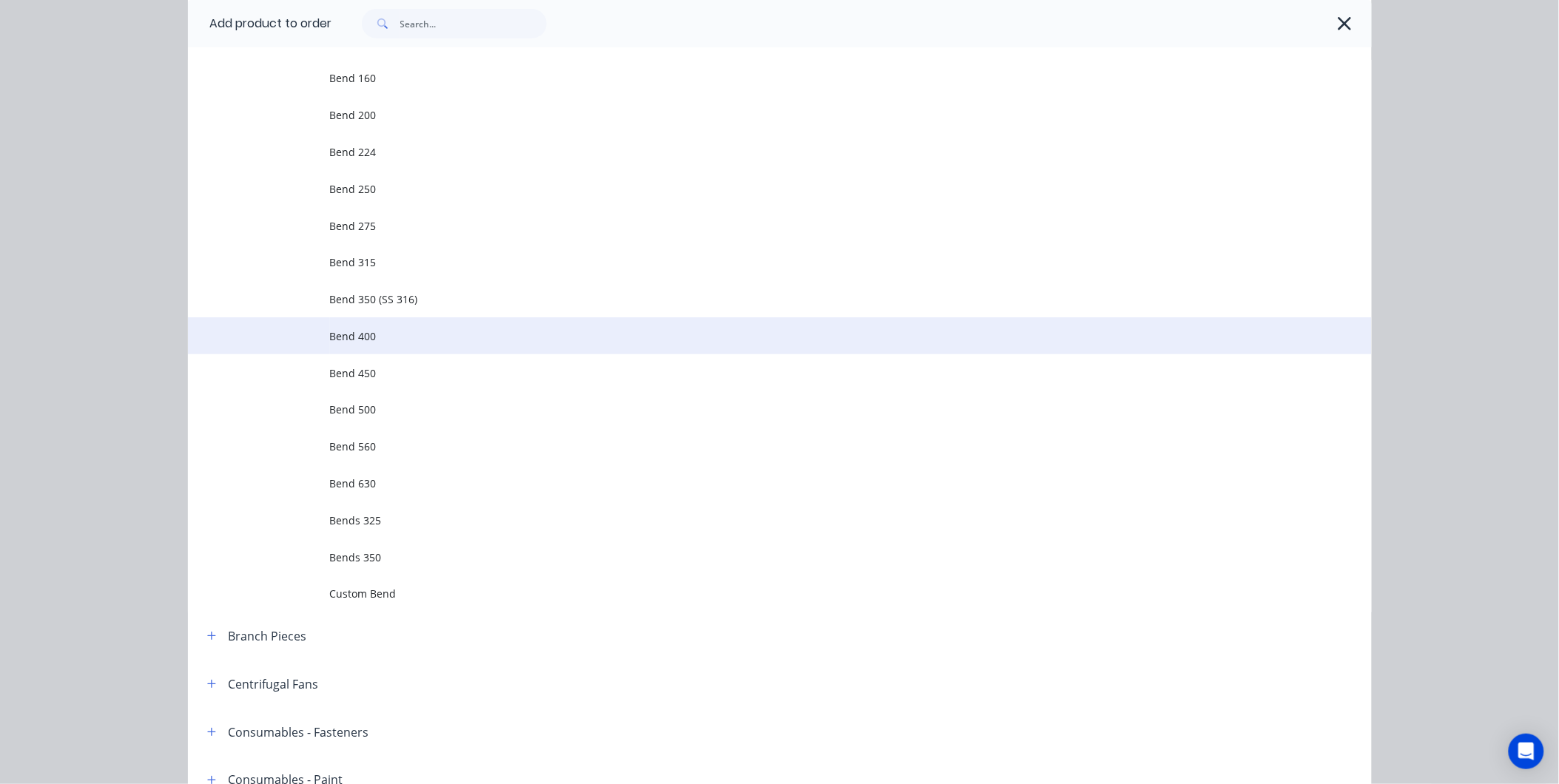
click at [398, 336] on span "Bend 400" at bounding box center [746, 336] width 833 height 16
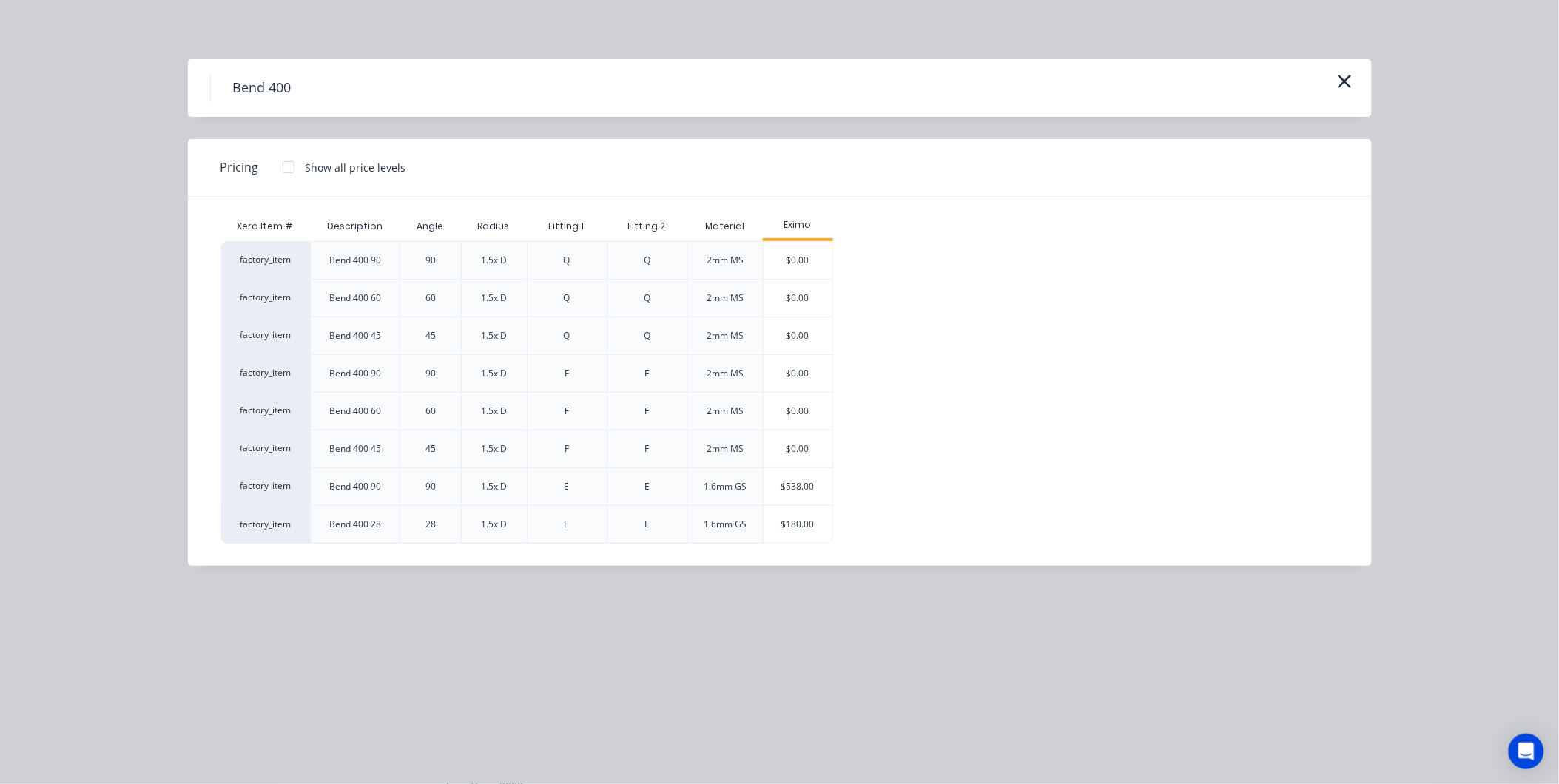
scroll to position [600, 0]
click at [811, 528] on div "$180.00" at bounding box center [799, 525] width 70 height 37
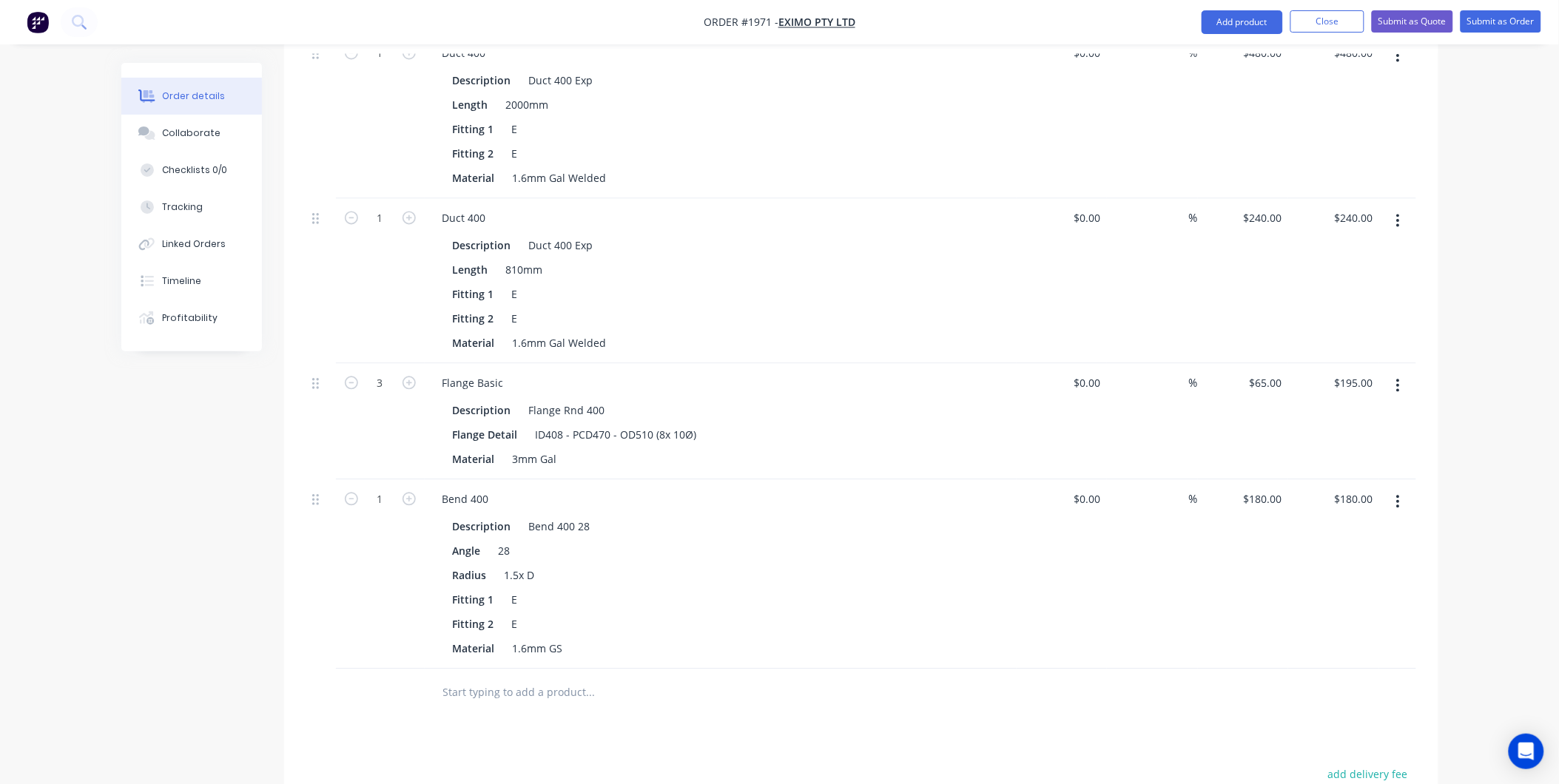
scroll to position [929, 0]
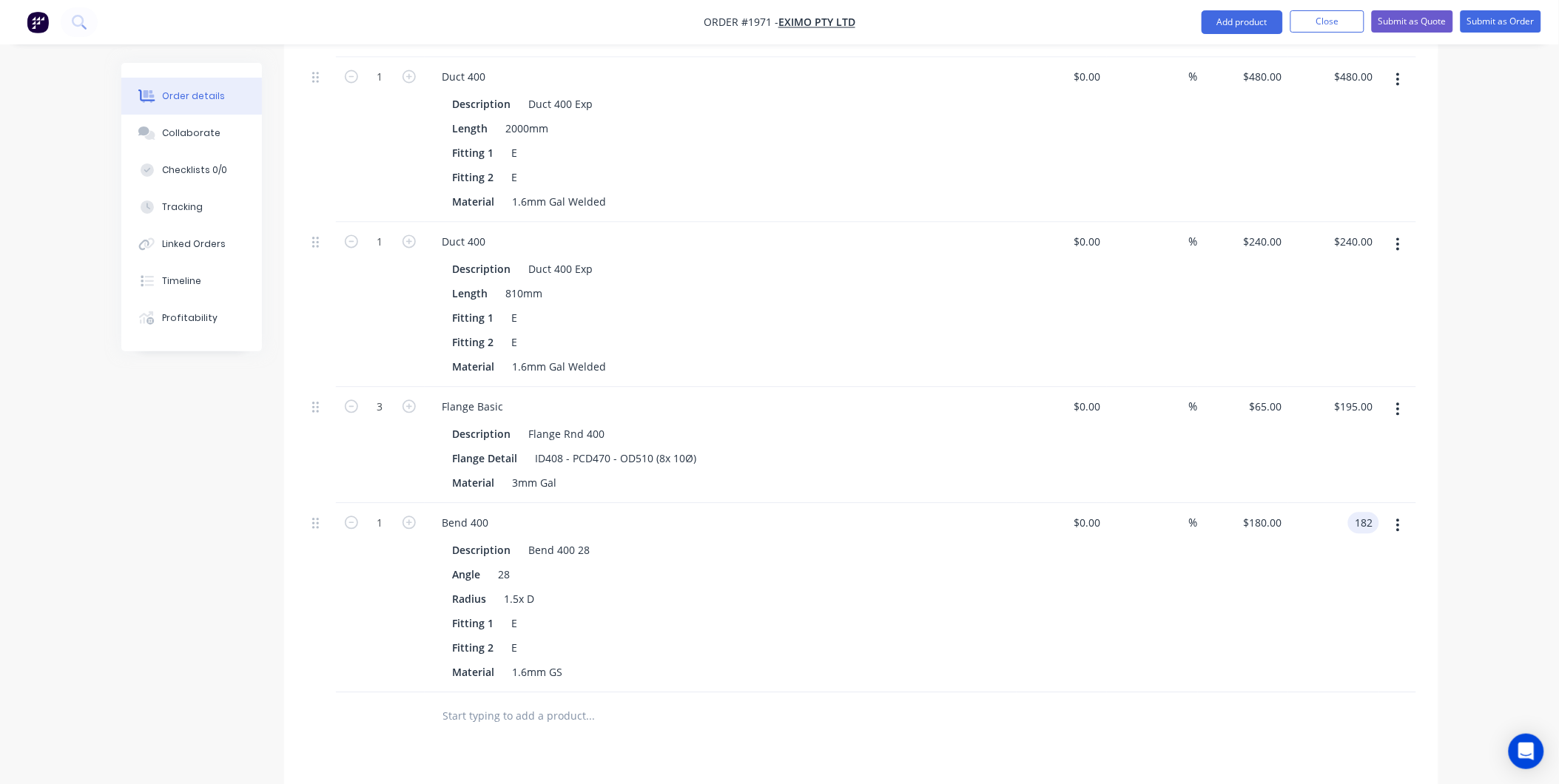
drag, startPoint x: 1373, startPoint y: 457, endPoint x: 1355, endPoint y: 457, distance: 18.0
click at [1355, 513] on input "182" at bounding box center [1367, 524] width 25 height 21
click at [1377, 513] on input "182" at bounding box center [1367, 524] width 25 height 21
type input "182"
type input "$182.00"
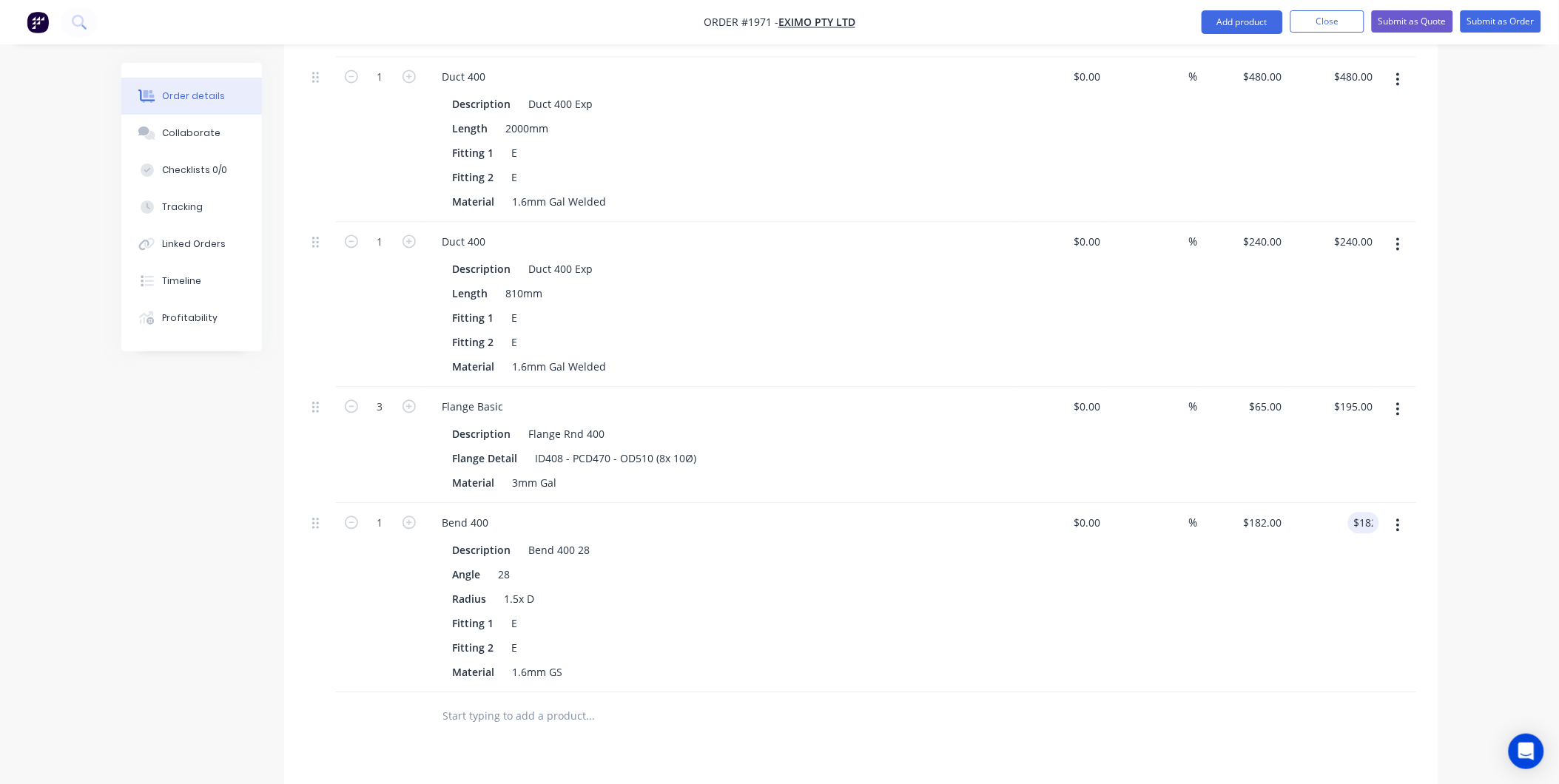
click at [1443, 452] on div "Order details Collaborate Checklists 0/0 Tracking Linked Orders Timeline Profit…" at bounding box center [780, 125] width 1347 height 1985
type input "180"
type input "$180.00"
click at [1497, 553] on div "Order details Collaborate Checklists 0/0 Tracking Linked Orders Timeline Profit…" at bounding box center [780, 94] width 1559 height 2047
type input "$180.00"
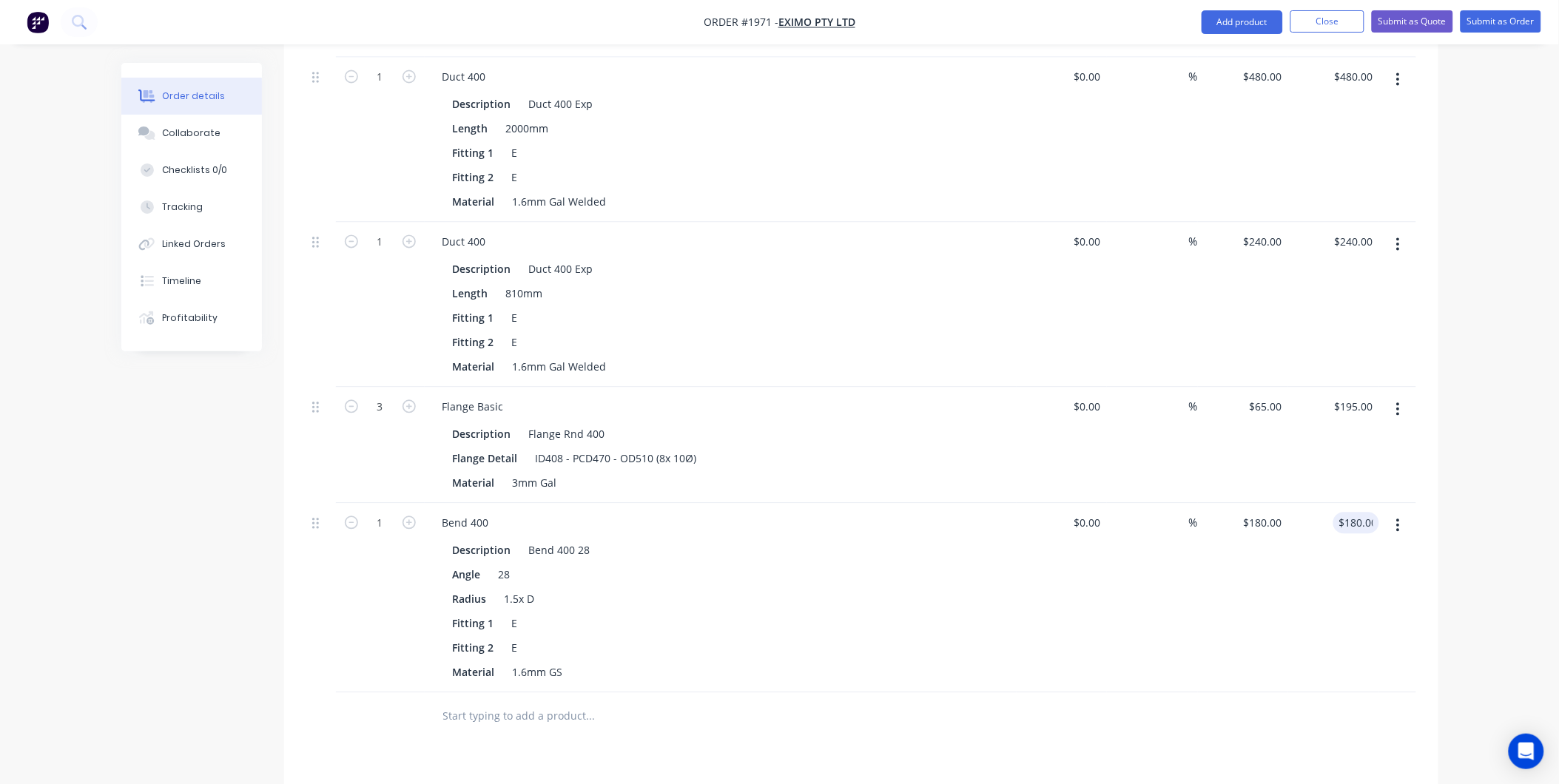
click at [1454, 455] on div "Order details Collaborate Checklists 0/0 Tracking Linked Orders Timeline Profit…" at bounding box center [780, 94] width 1559 height 2047
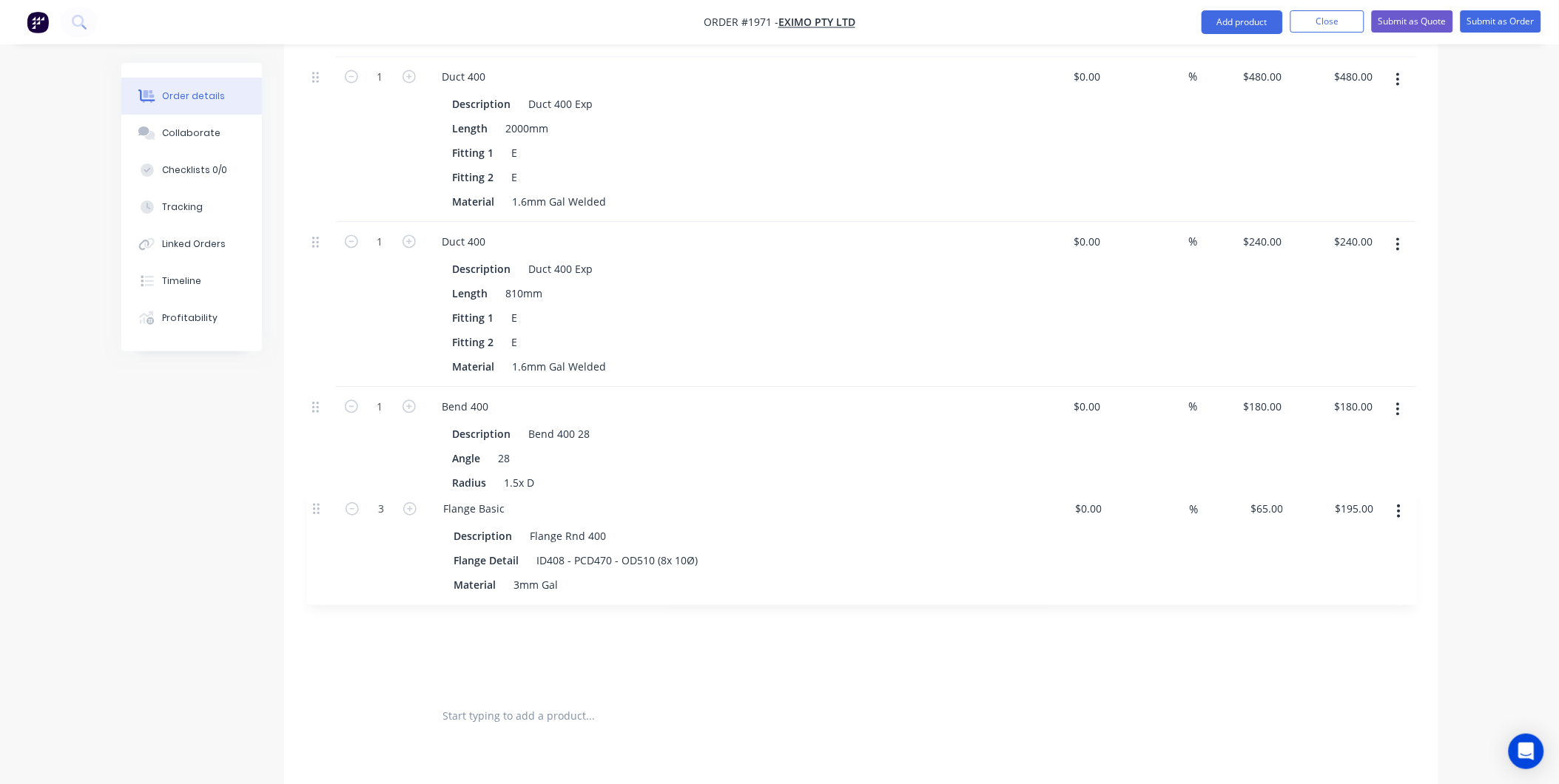
drag, startPoint x: 315, startPoint y: 346, endPoint x: 316, endPoint y: 516, distance: 170.0
click at [316, 516] on div "1 Bend 400 Description Bend 400 90 Angle 90 Radius 1.5x D Fitting 1 E Fitting 2…" at bounding box center [861, 161] width 1110 height 1063
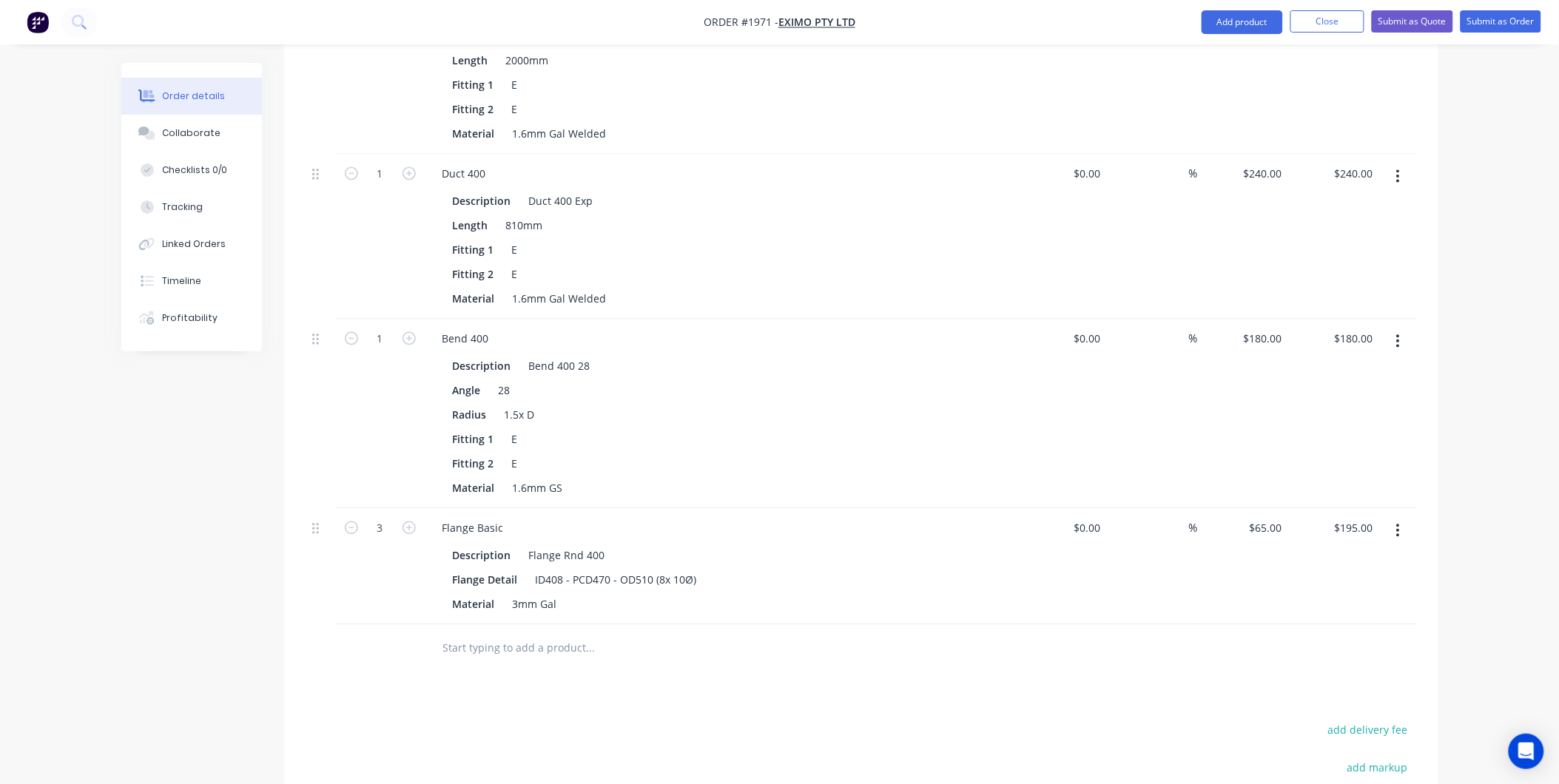
scroll to position [1037, 0]
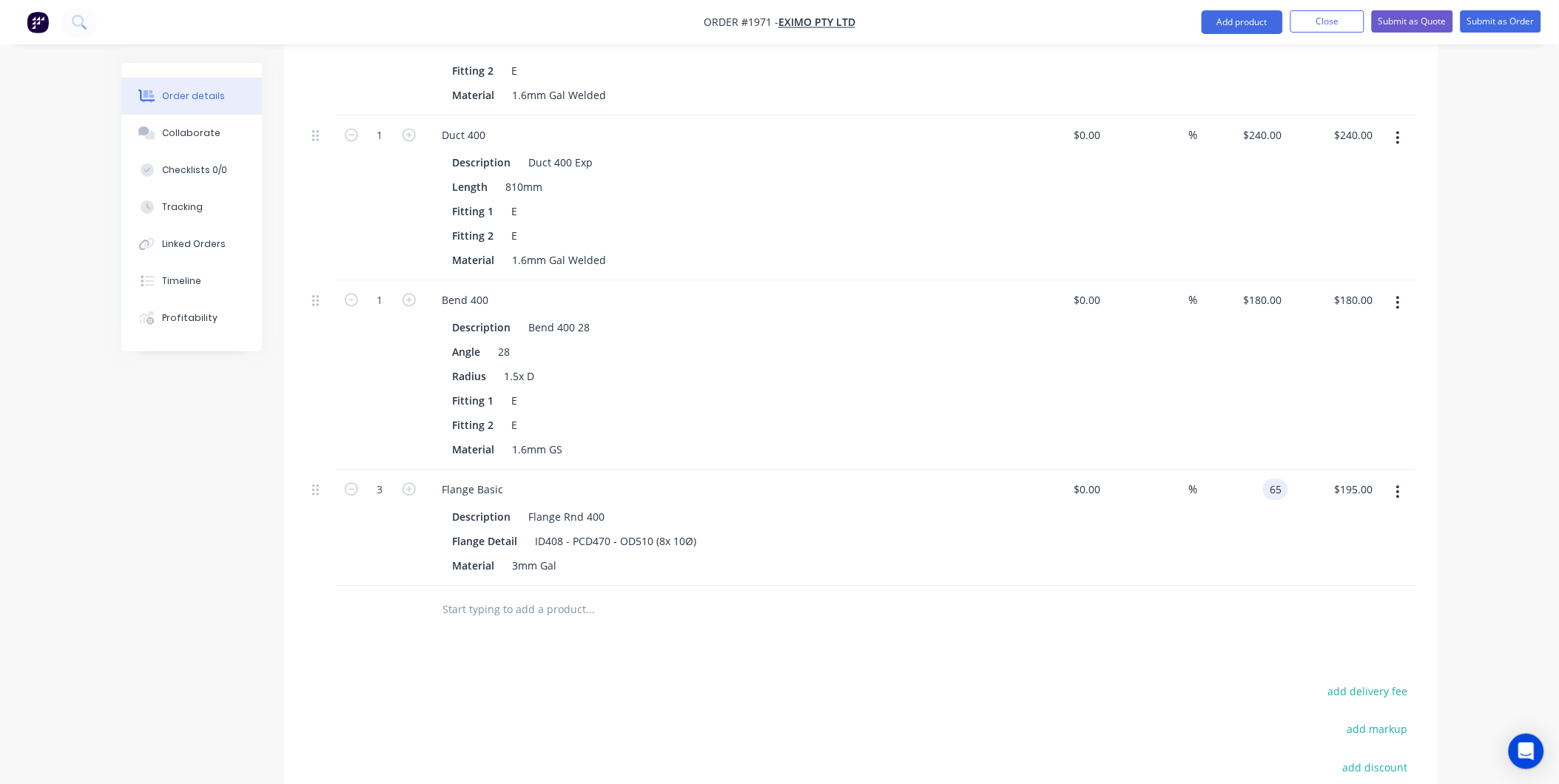
type input "$65.00"
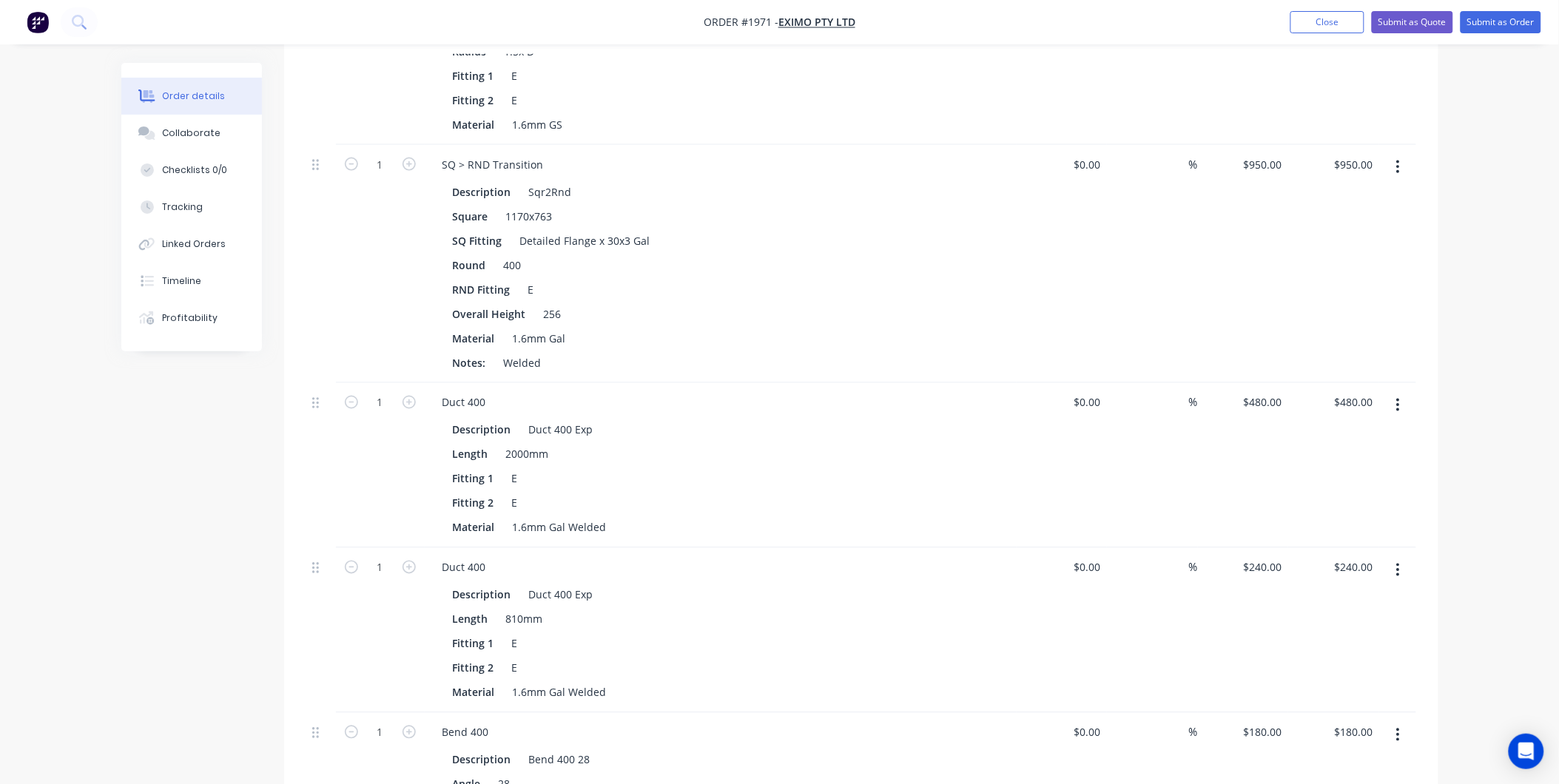
scroll to position [215, 0]
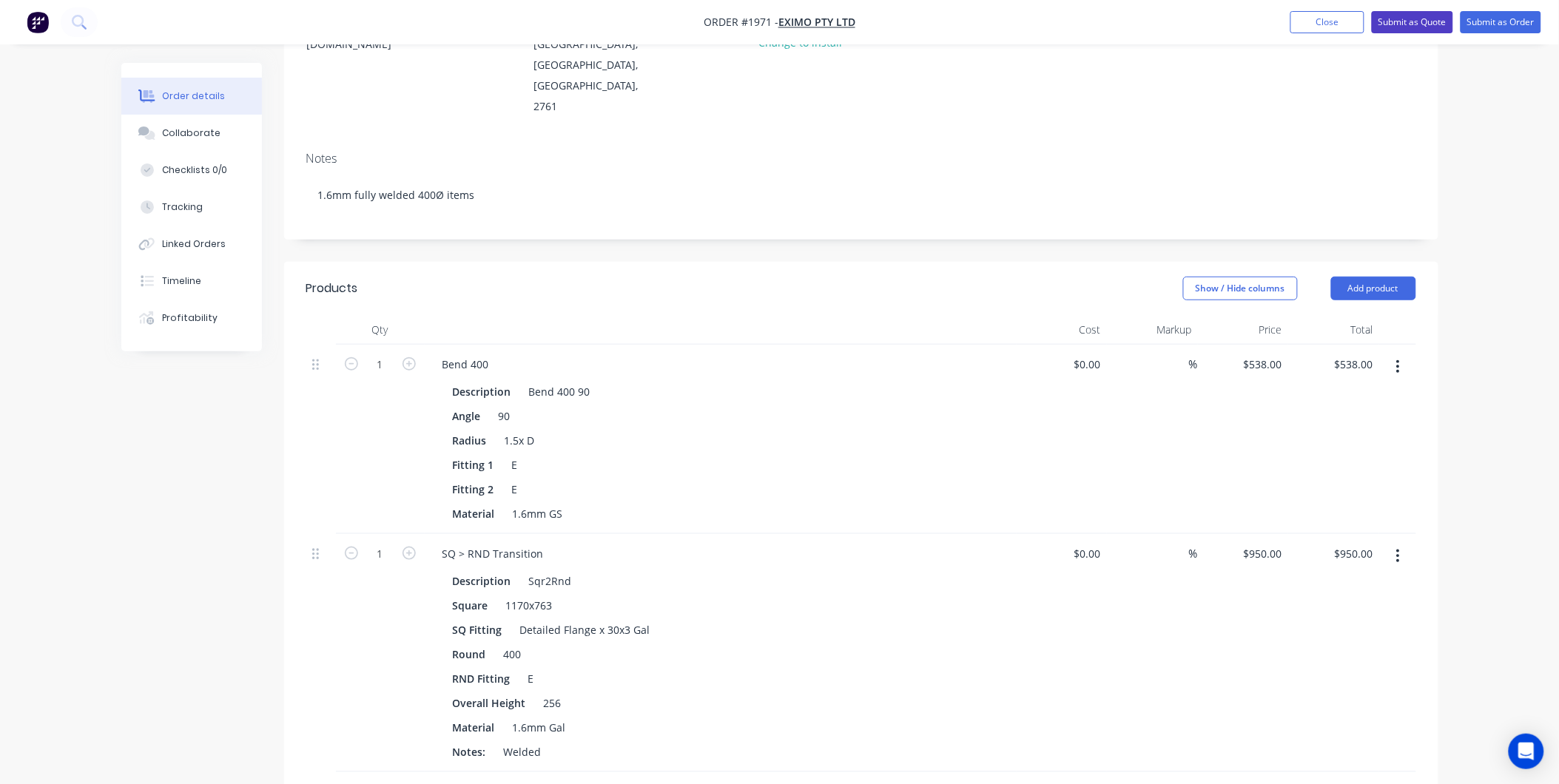
click at [1440, 19] on button "Submit as Quote" at bounding box center [1412, 21] width 82 height 22
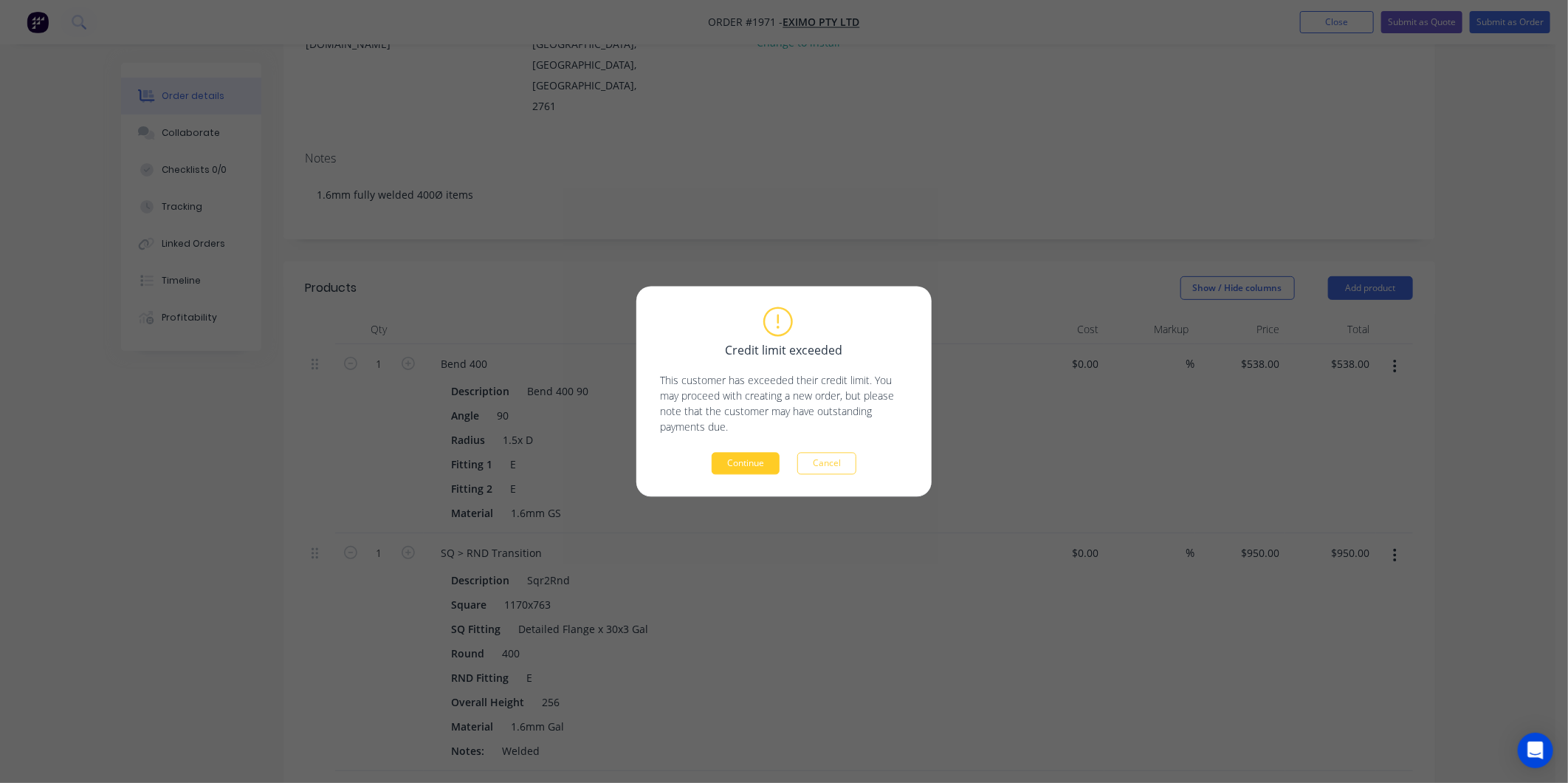
click at [766, 460] on button "Continue" at bounding box center [746, 464] width 68 height 22
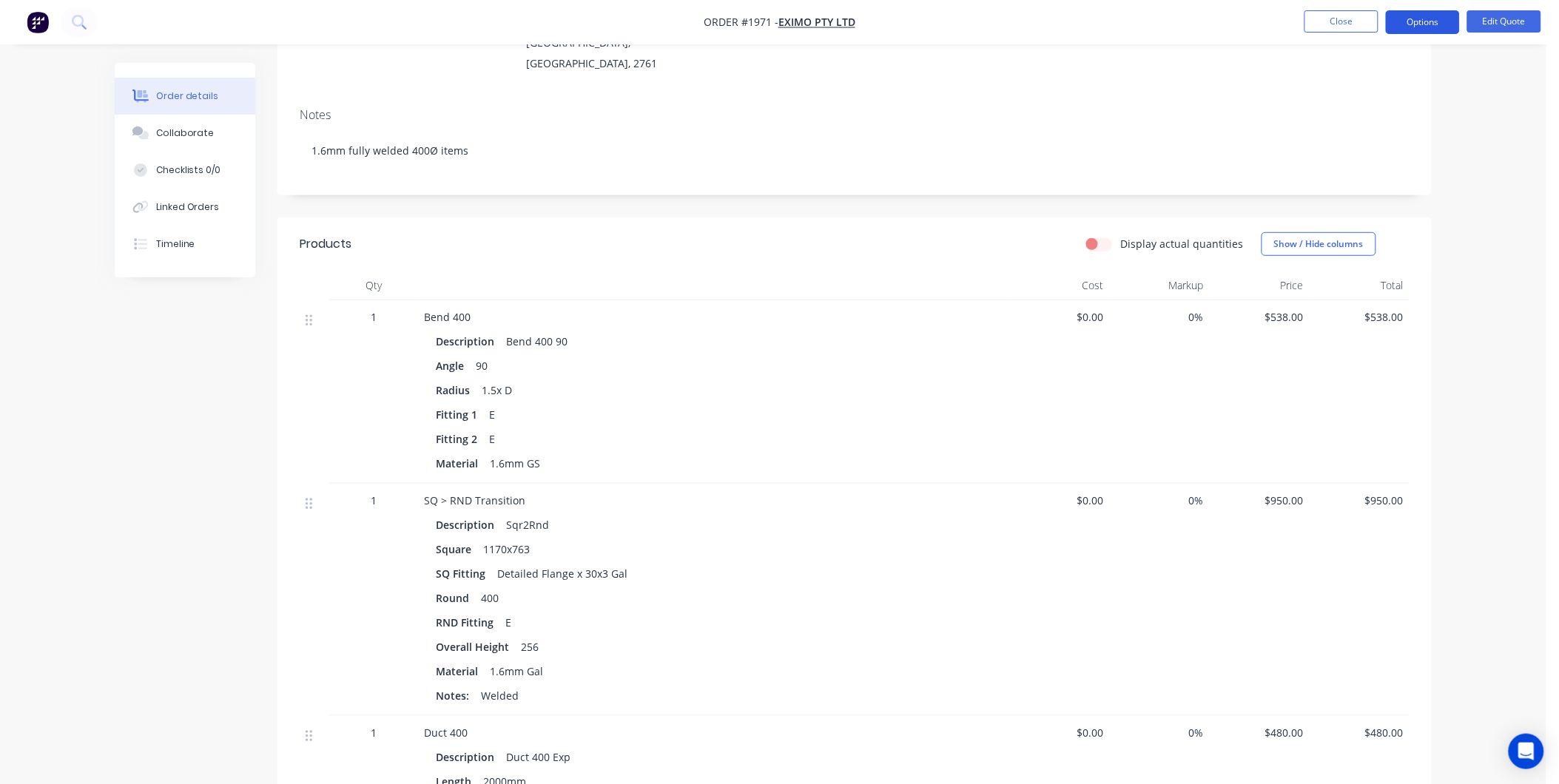
click at [1424, 20] on button "Options" at bounding box center [1423, 22] width 74 height 23
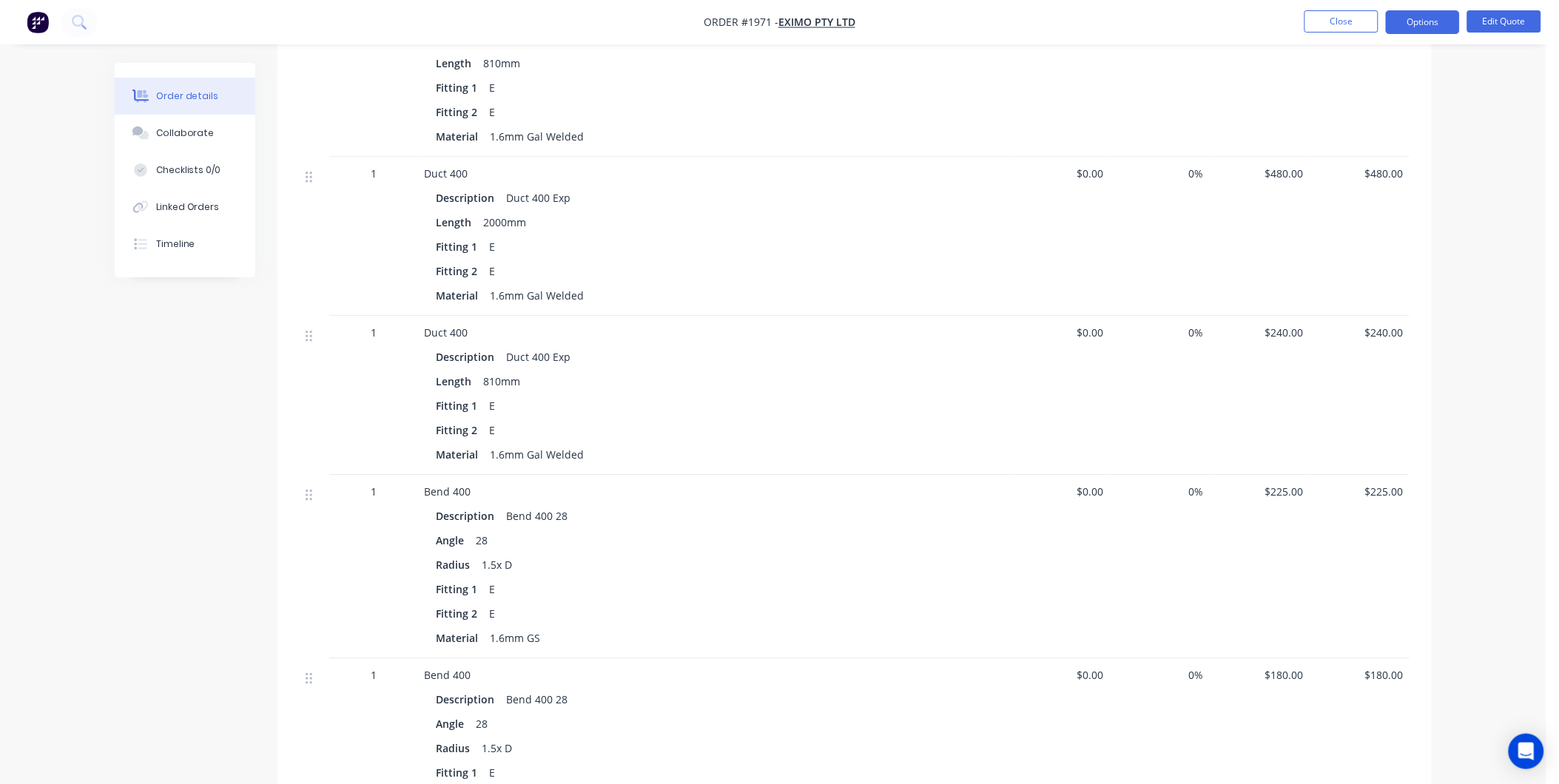
scroll to position [1357, 0]
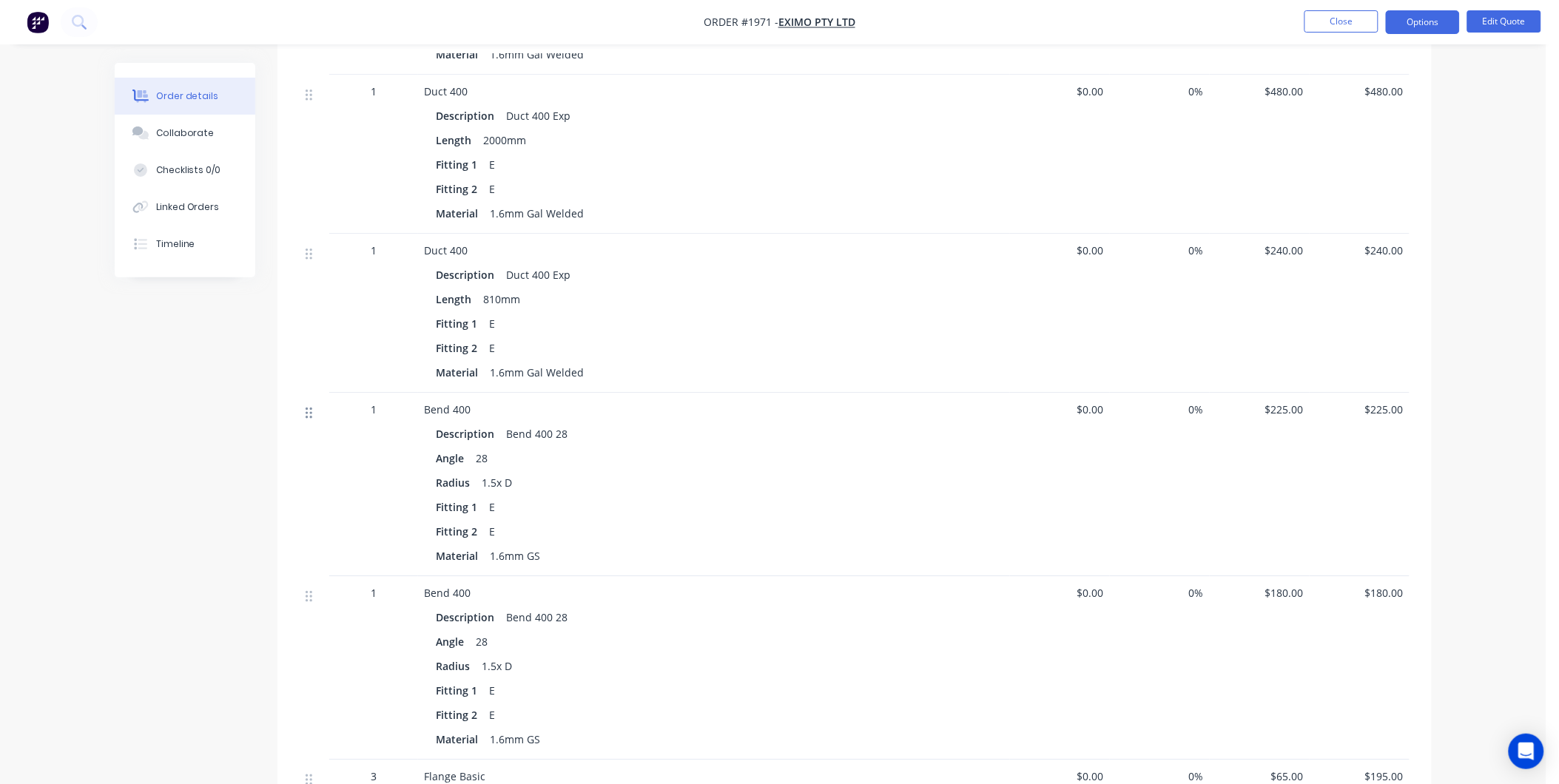
click at [308, 406] on icon at bounding box center [308, 413] width 7 height 14
click at [1512, 23] on button "Edit Quote" at bounding box center [1505, 21] width 74 height 22
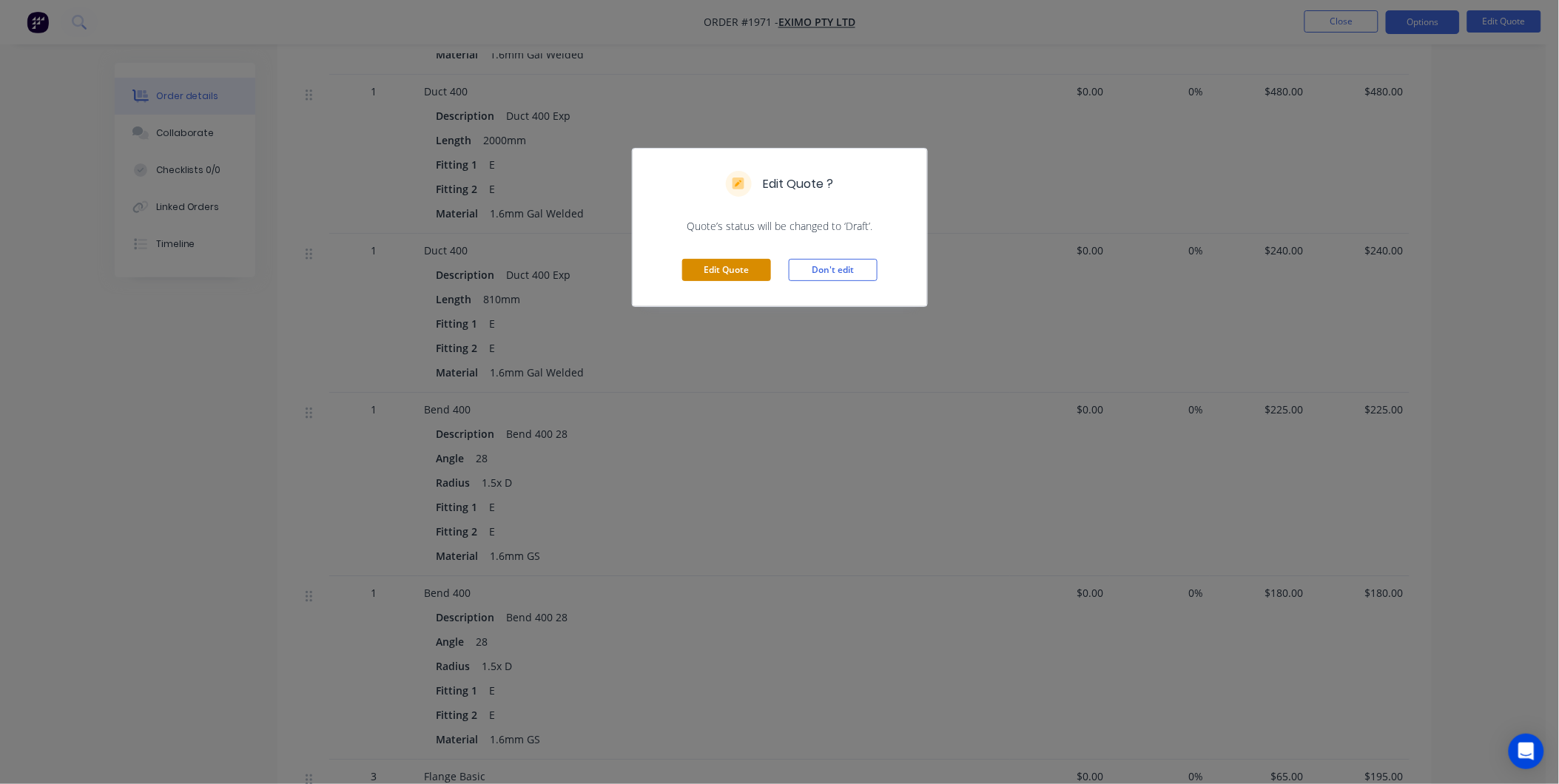
click at [733, 275] on button "Edit Quote" at bounding box center [726, 269] width 88 height 22
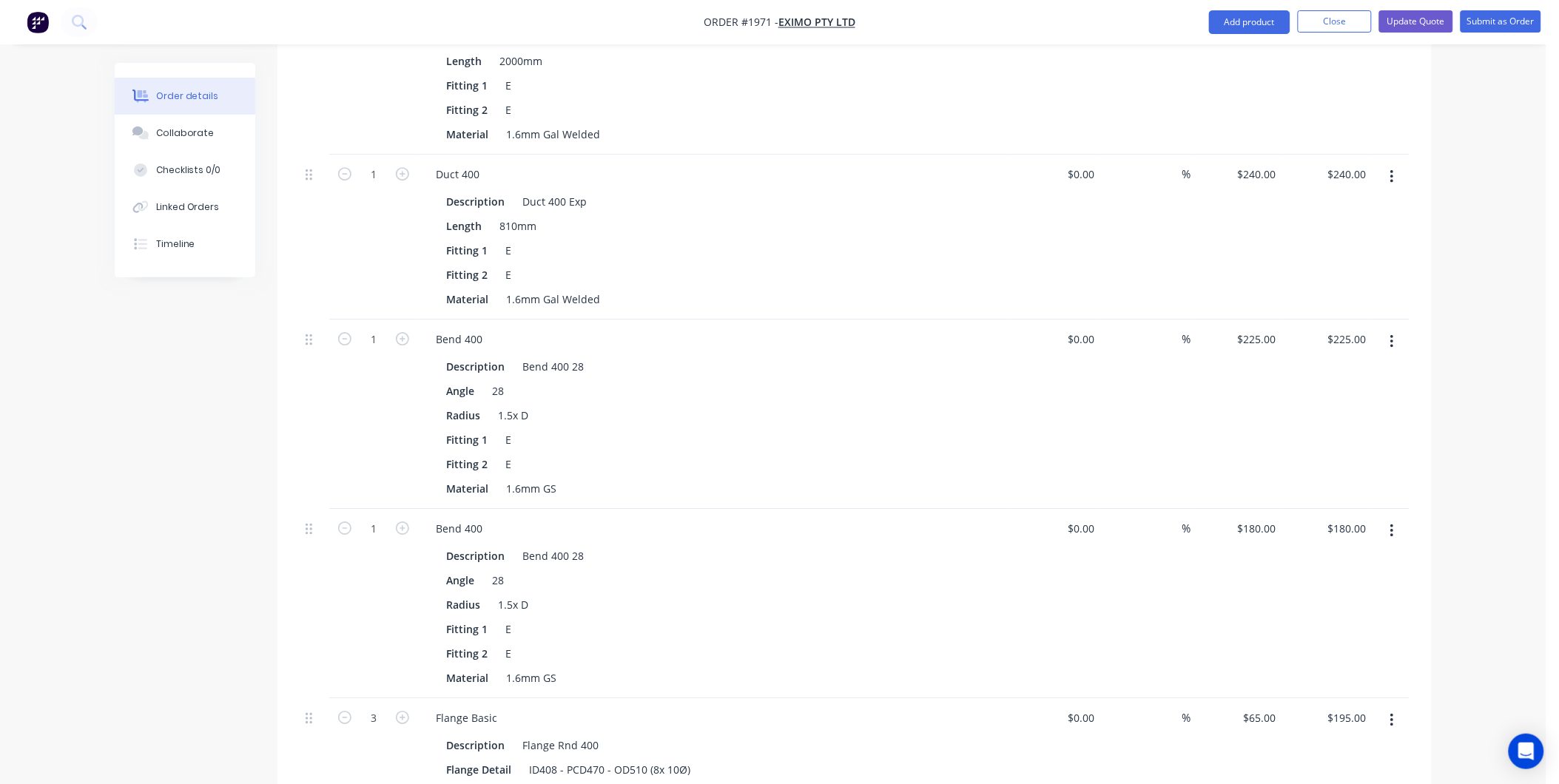
scroll to position [1480, 0]
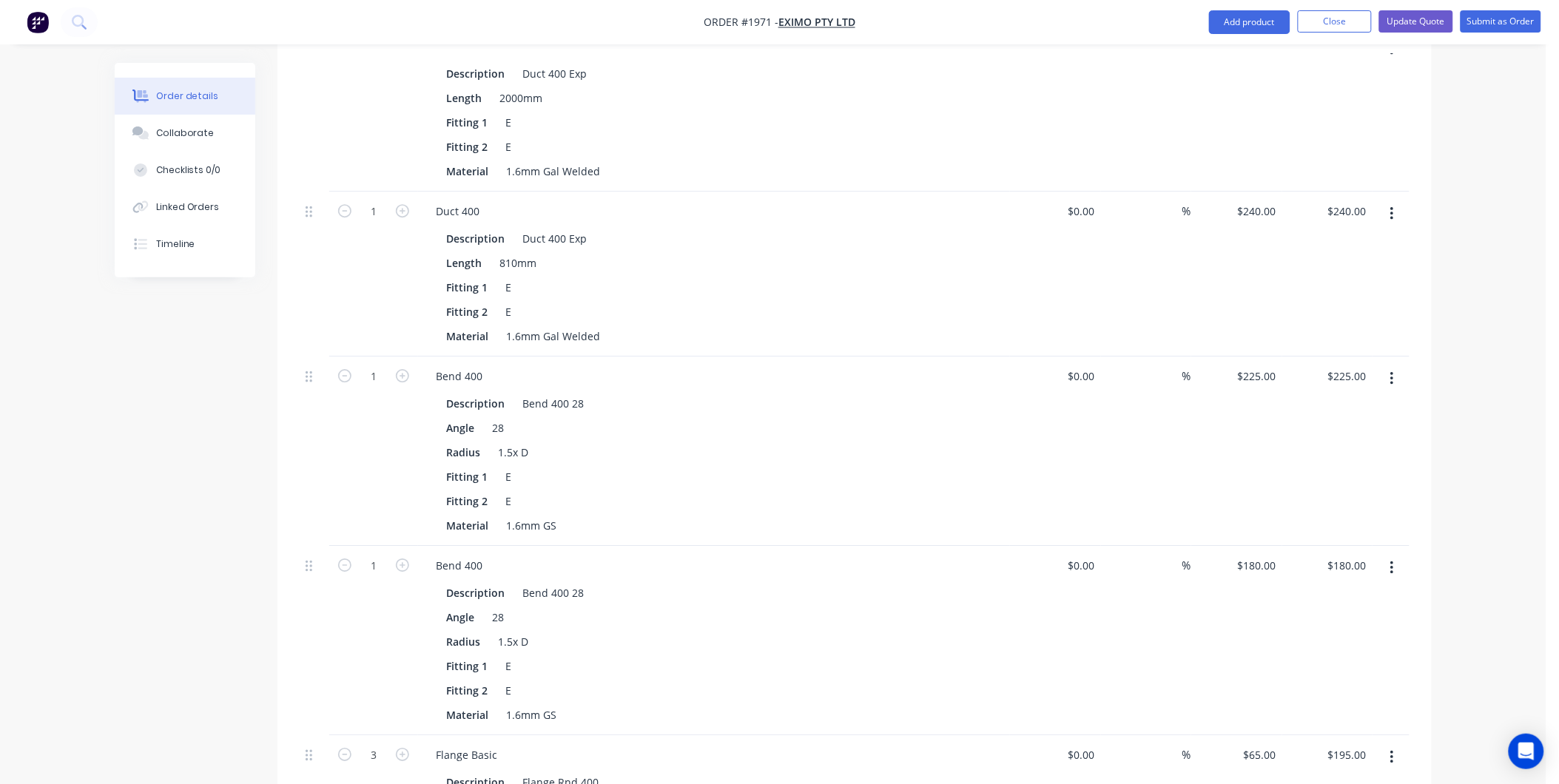
click at [1391, 370] on icon "button" at bounding box center [1393, 378] width 4 height 17
click at [1307, 495] on div "Delete" at bounding box center [1338, 506] width 114 height 21
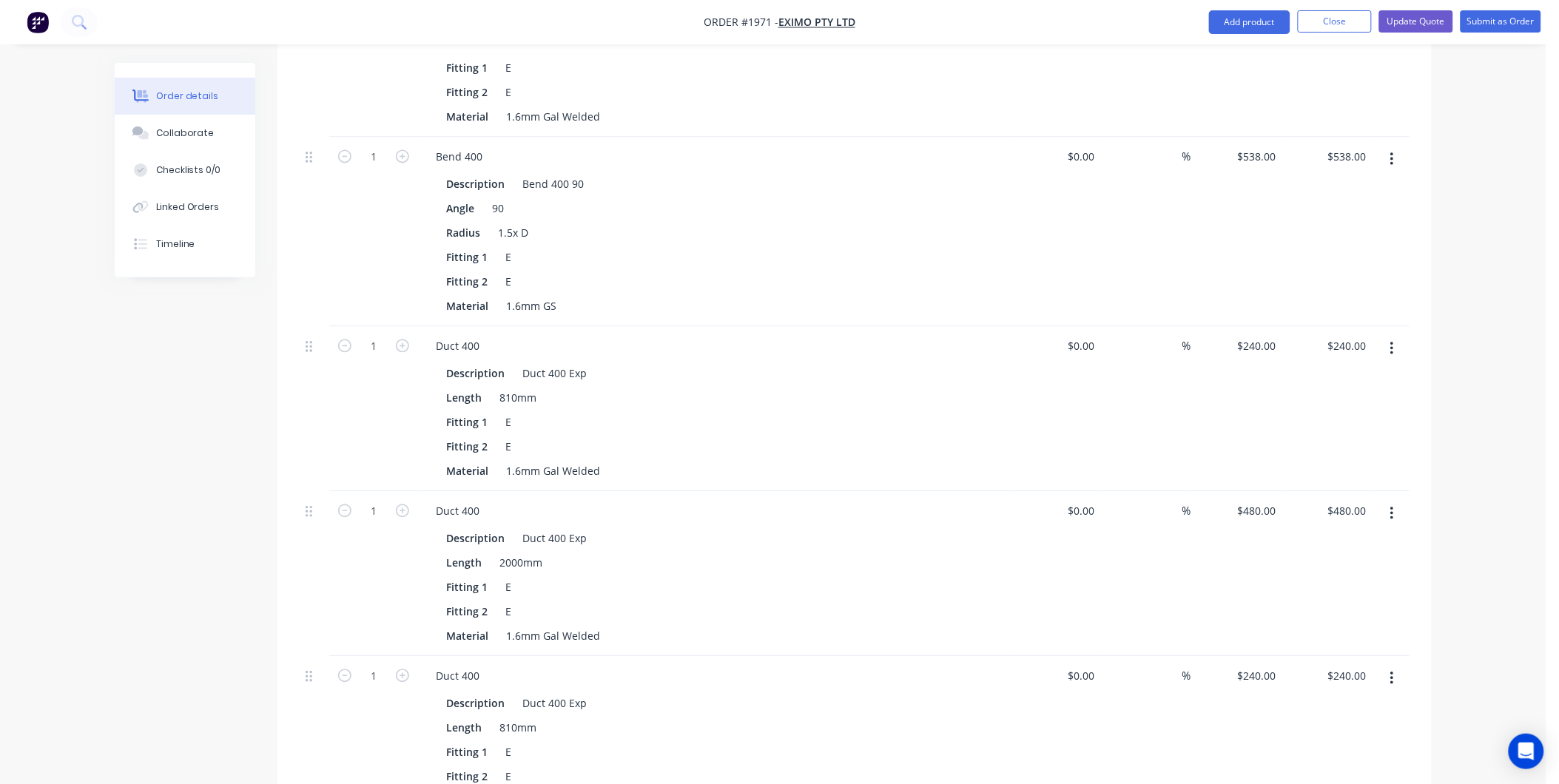
scroll to position [986, 0]
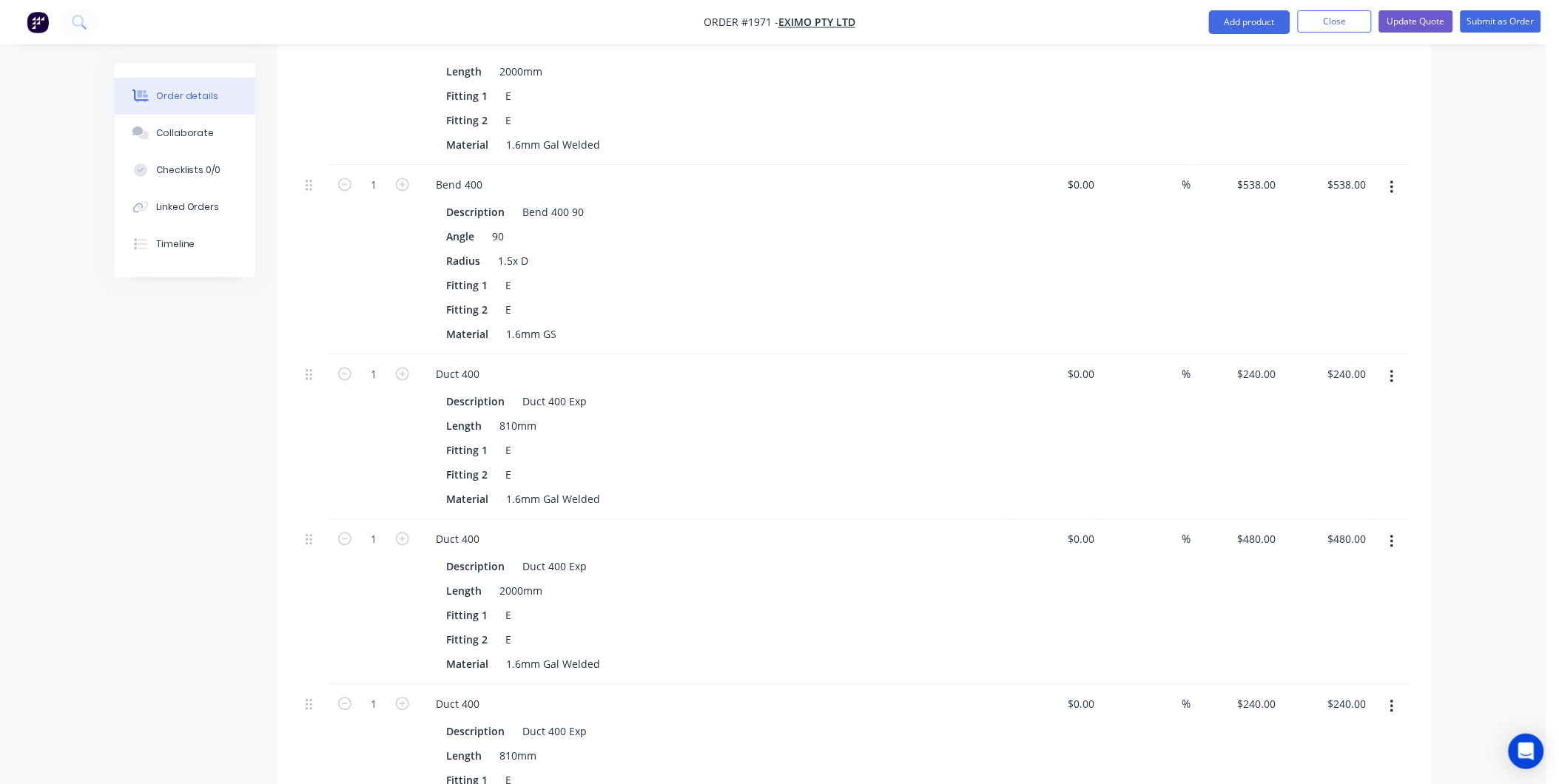
click at [1390, 364] on button "button" at bounding box center [1393, 377] width 35 height 26
click at [1306, 494] on div "Delete" at bounding box center [1338, 505] width 114 height 21
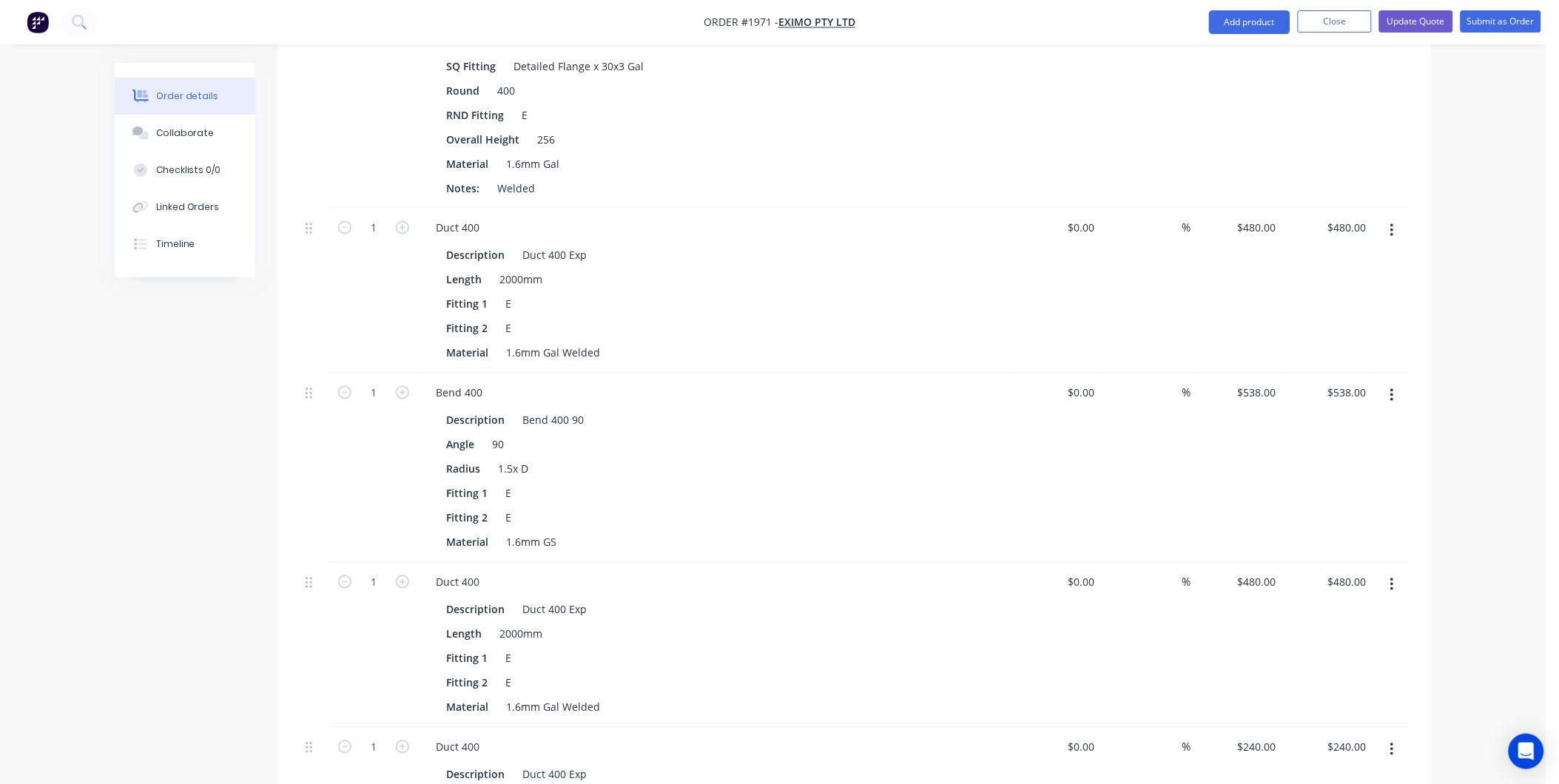
scroll to position [815, 0]
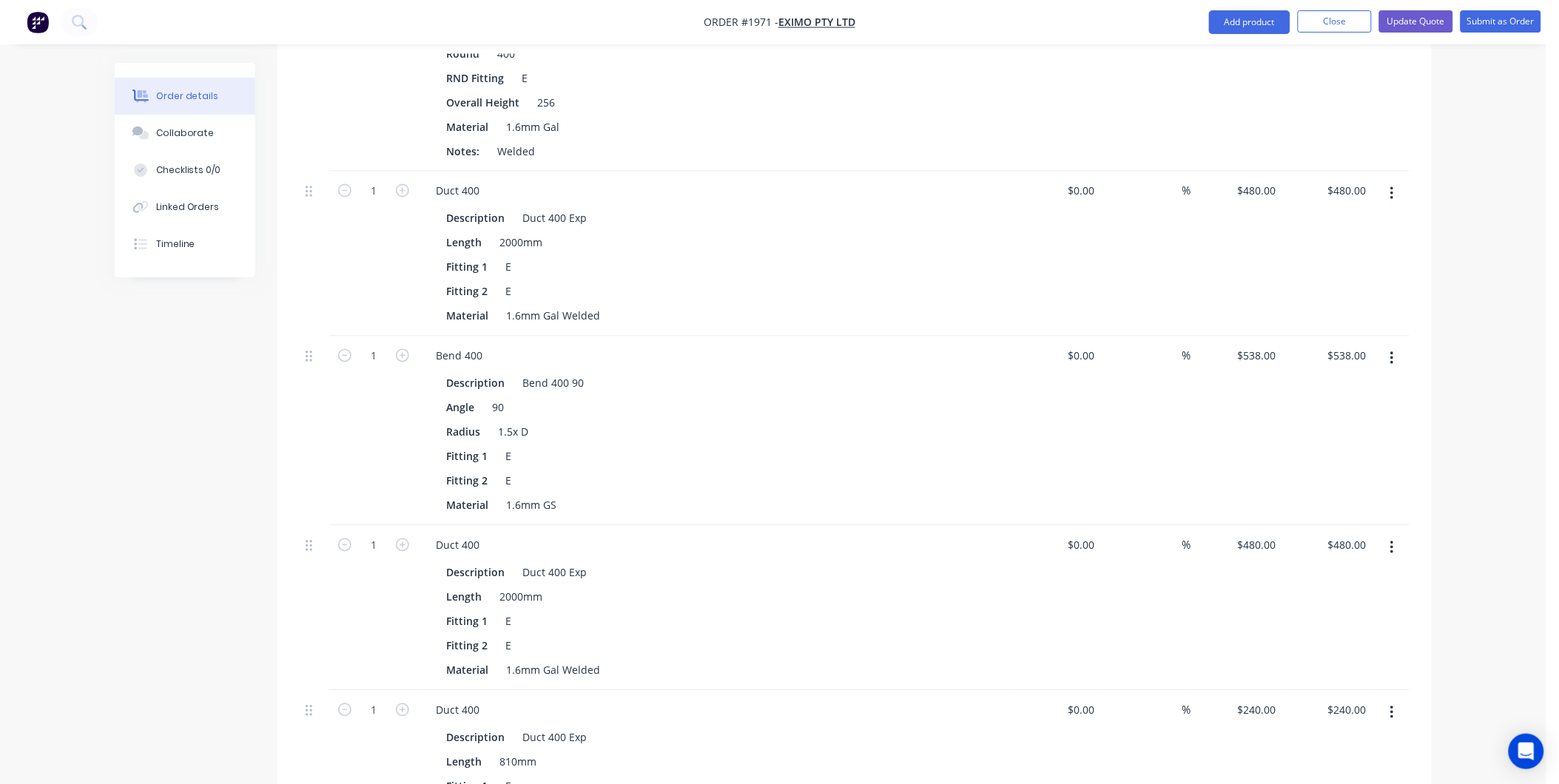
click at [1391, 540] on icon "button" at bounding box center [1393, 548] width 4 height 17
click at [1300, 665] on div "Delete" at bounding box center [1338, 675] width 114 height 21
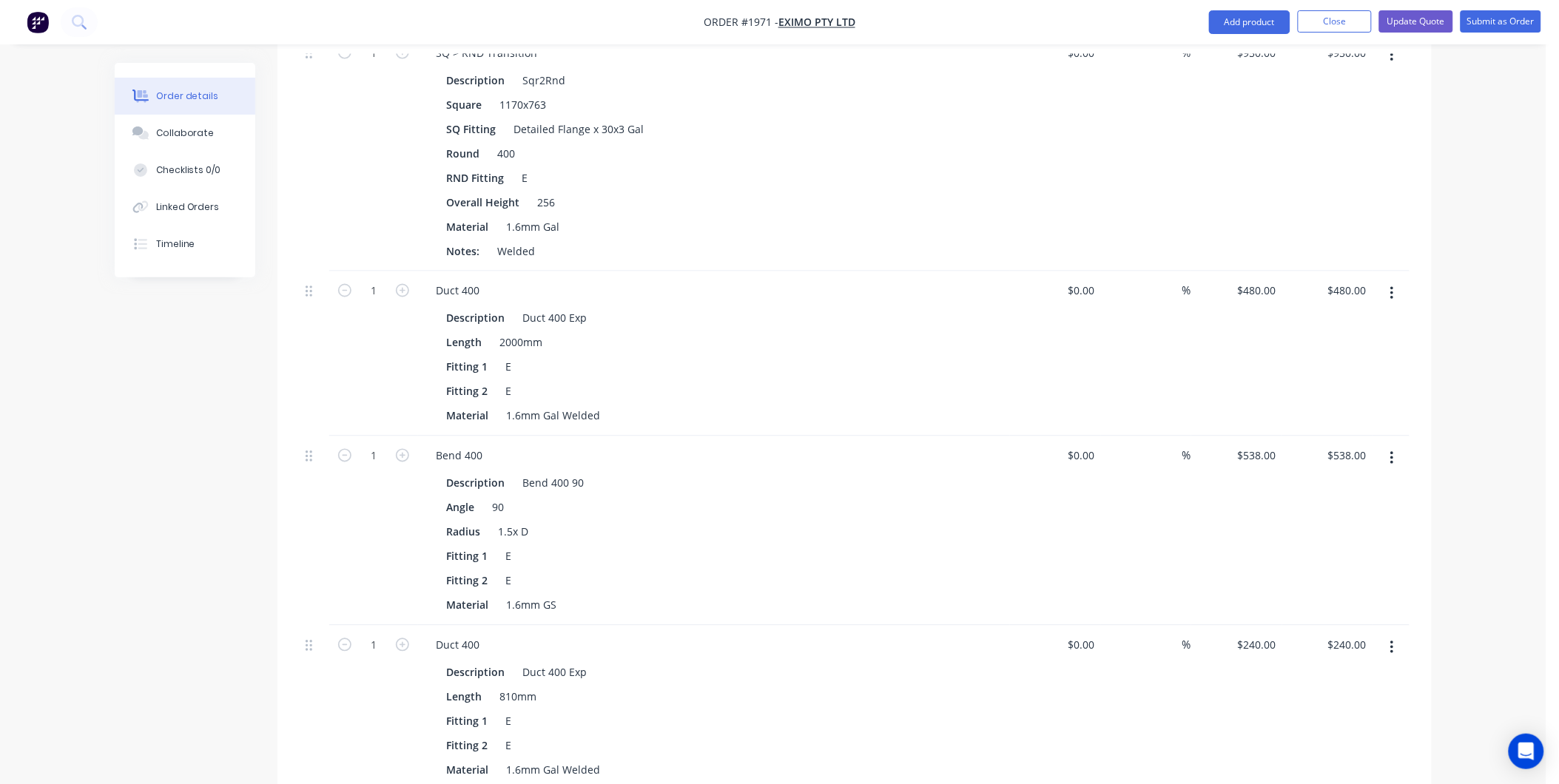
scroll to position [733, 0]
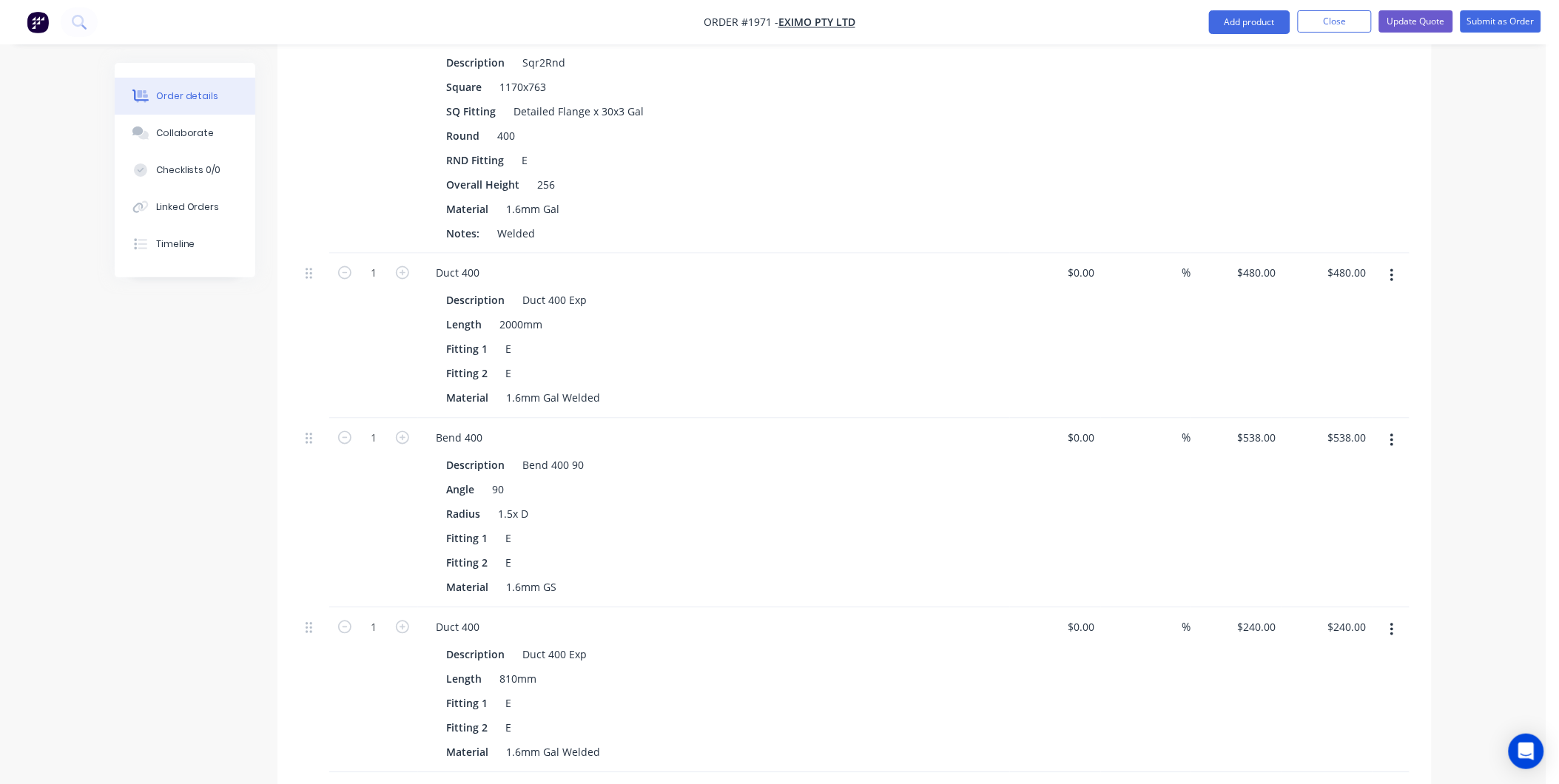
click at [1391, 432] on icon "button" at bounding box center [1393, 440] width 4 height 17
click at [1303, 558] on div "Delete" at bounding box center [1338, 568] width 114 height 21
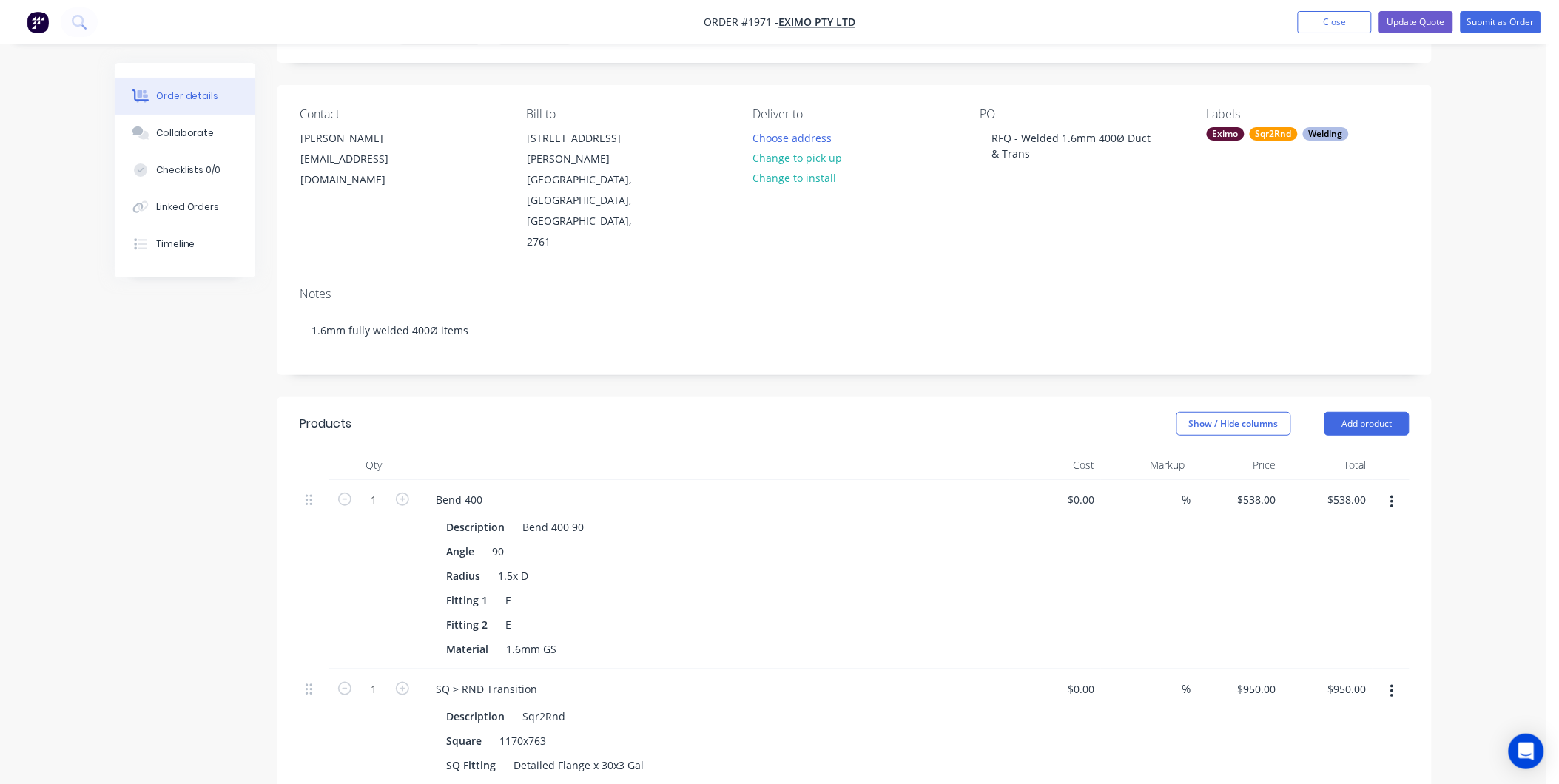
scroll to position [0, 0]
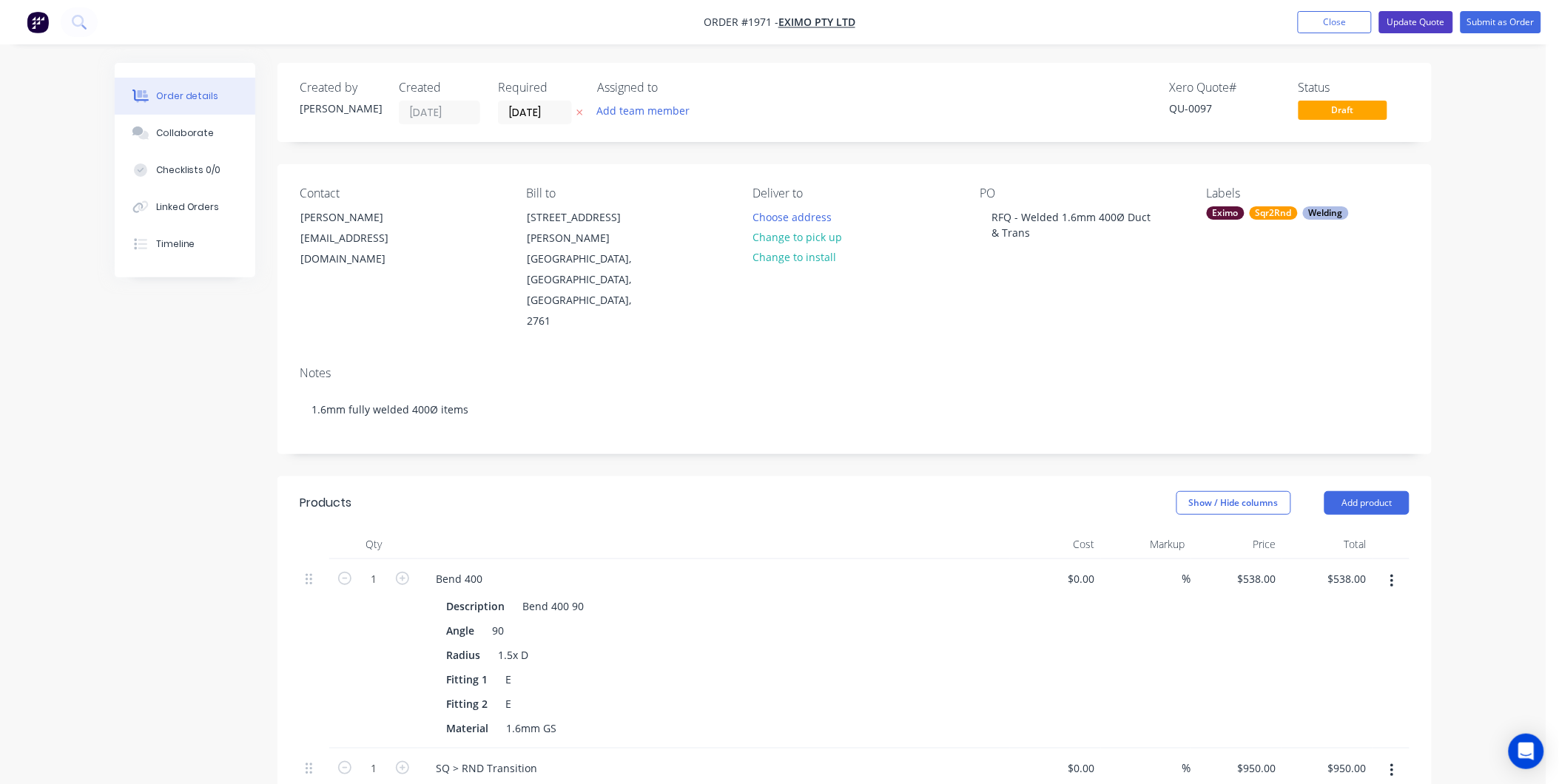
click at [1424, 20] on button "Update Quote" at bounding box center [1416, 21] width 74 height 22
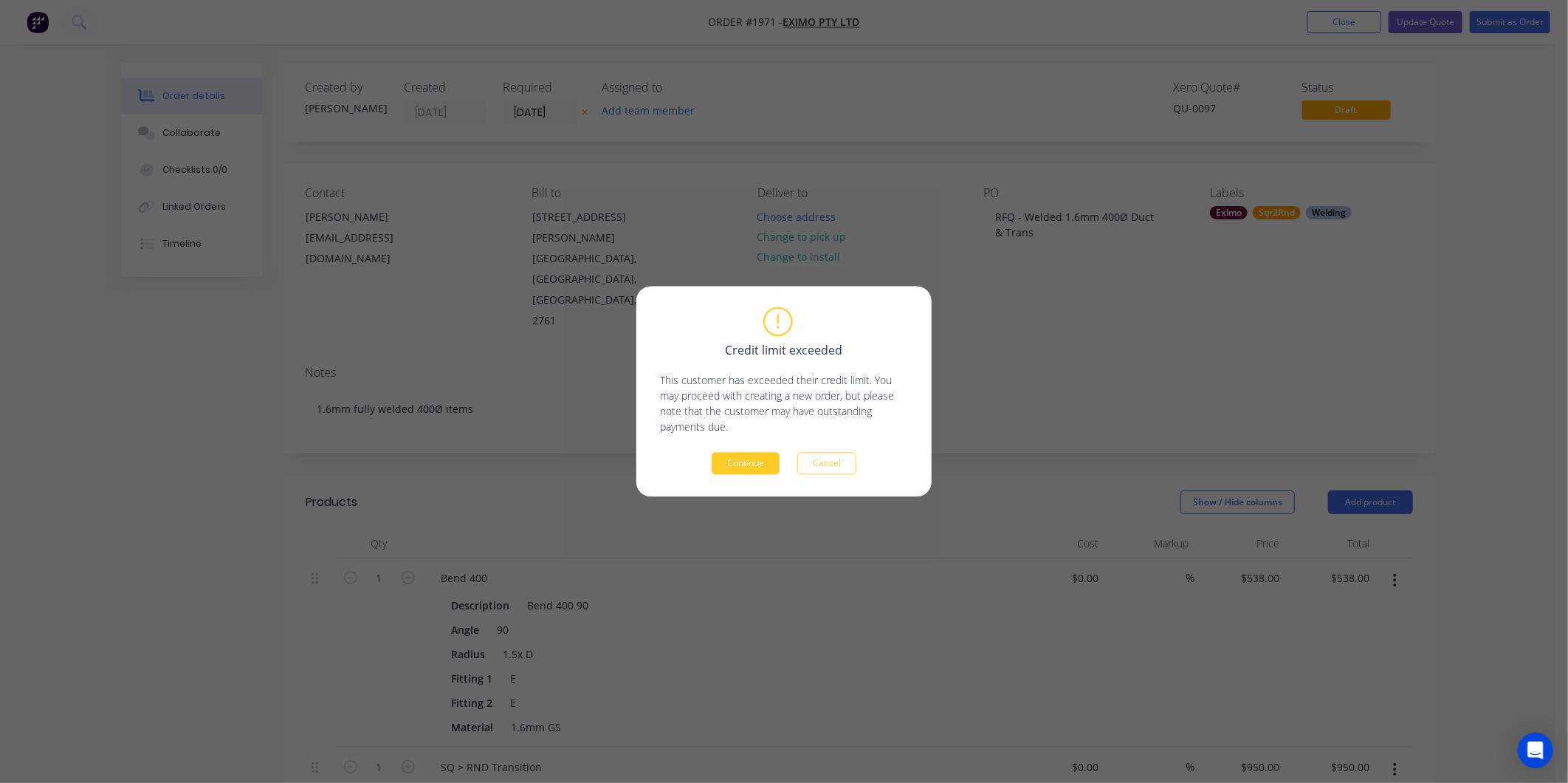
click at [742, 470] on button "Continue" at bounding box center [746, 464] width 68 height 22
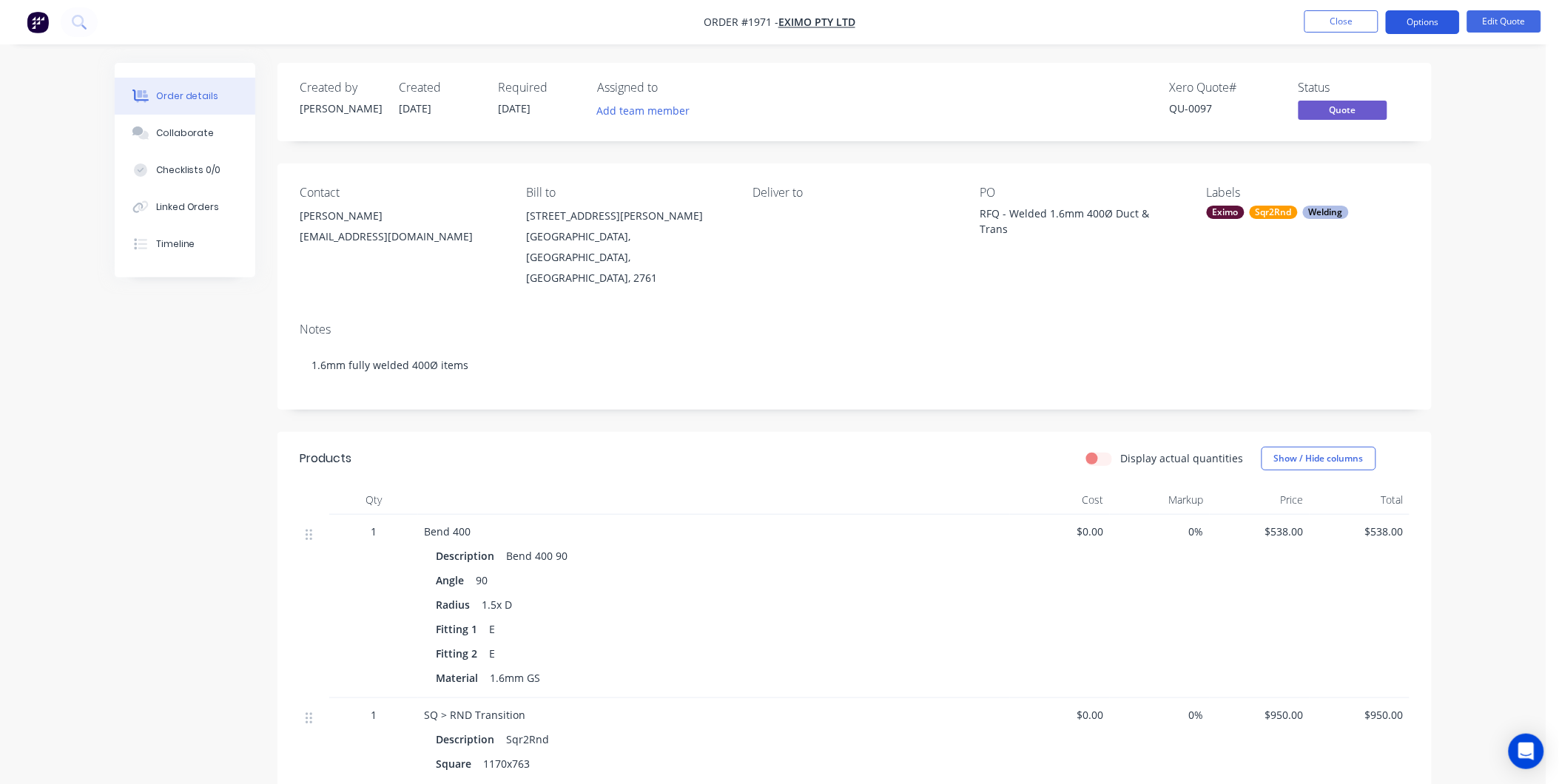
click at [1419, 30] on button "Options" at bounding box center [1423, 22] width 74 height 23
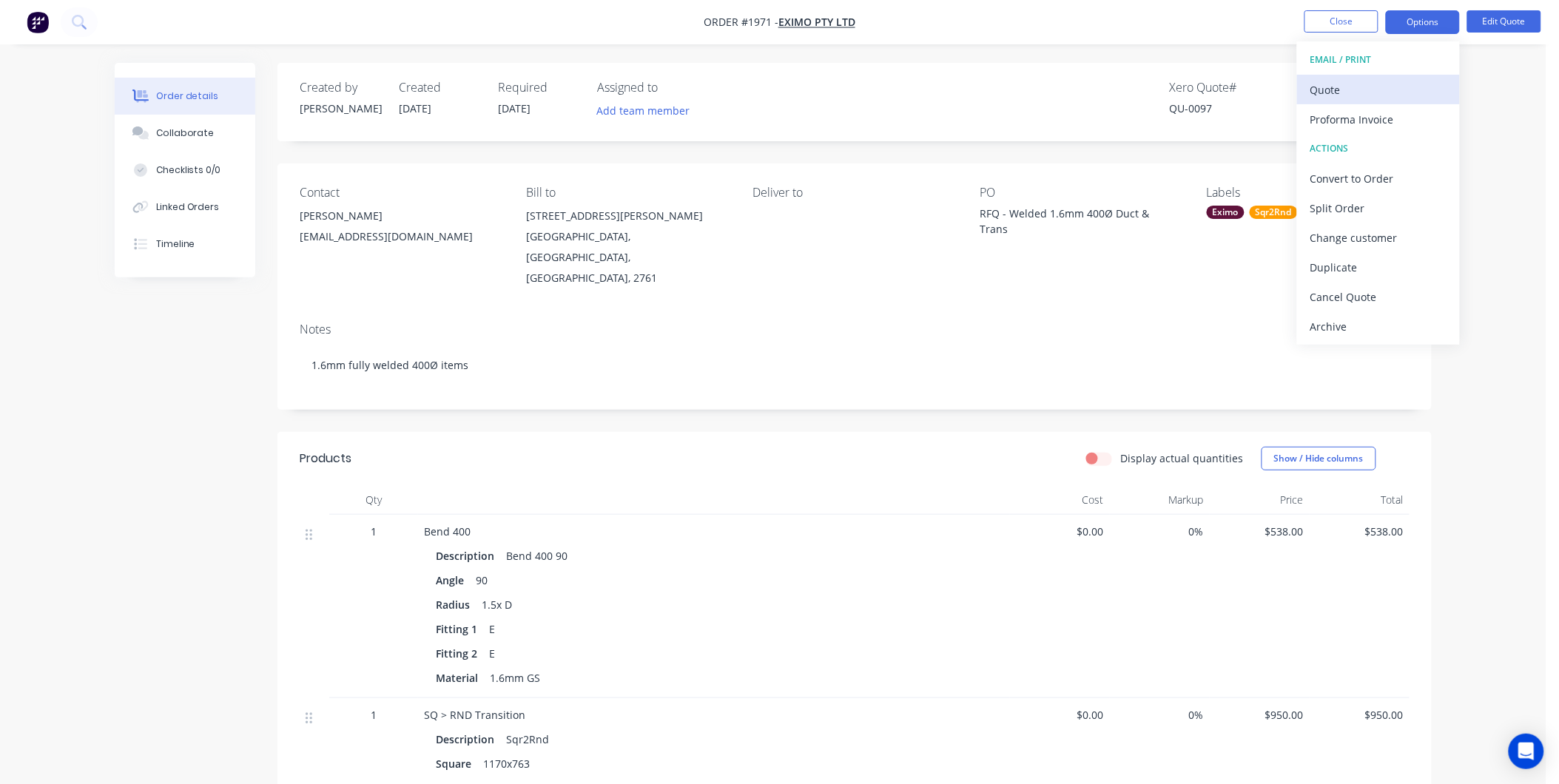
click at [1348, 88] on div "Quote" at bounding box center [1378, 89] width 136 height 21
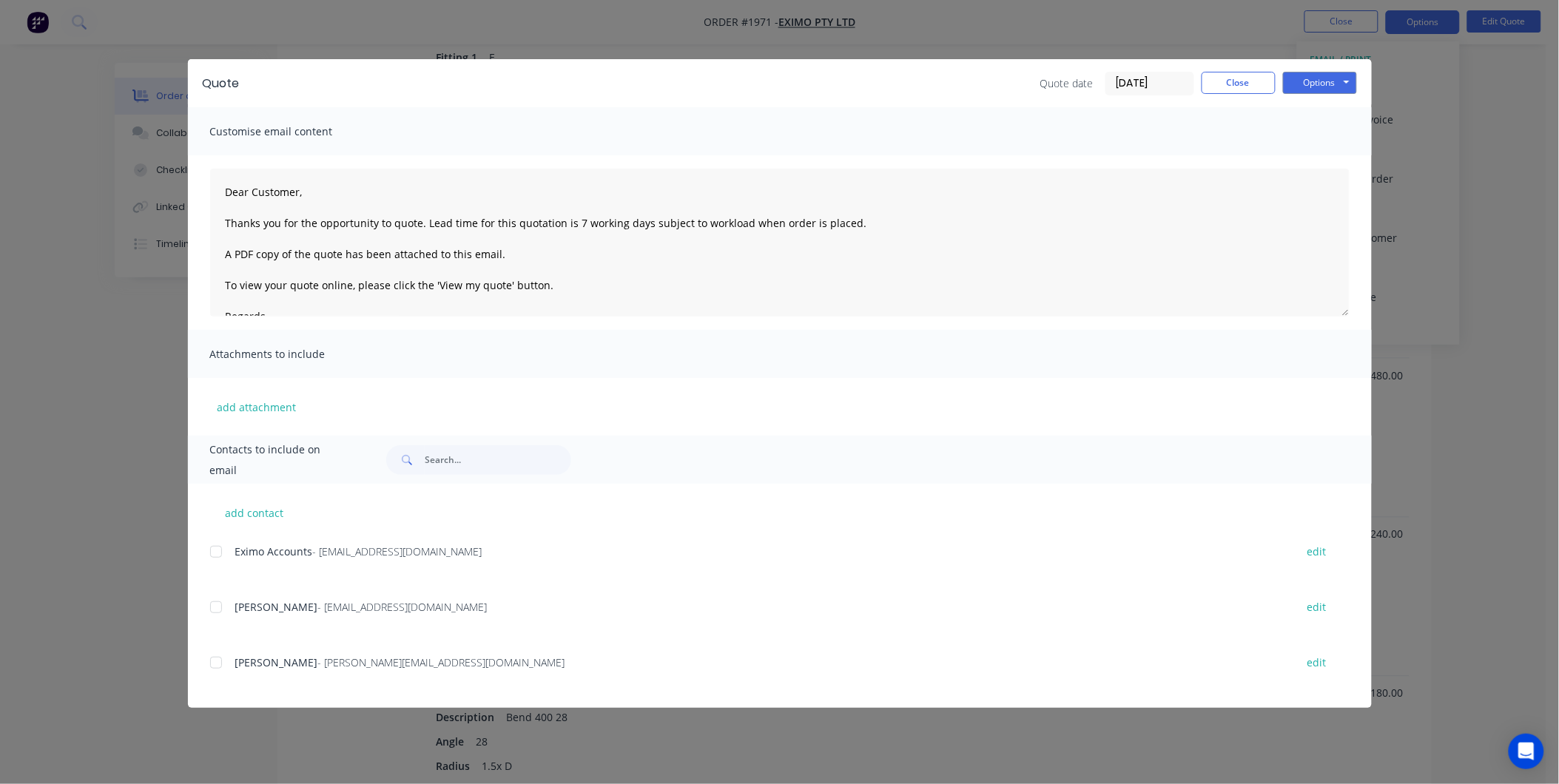
scroll to position [575, 0]
click at [221, 610] on div at bounding box center [216, 607] width 29 height 29
drag, startPoint x: 564, startPoint y: 301, endPoint x: 465, endPoint y: 231, distance: 121.2
click at [465, 231] on textarea "Dear Customer, Thanks you for the opportunity to quote. Lead time for this quot…" at bounding box center [780, 243] width 1139 height 148
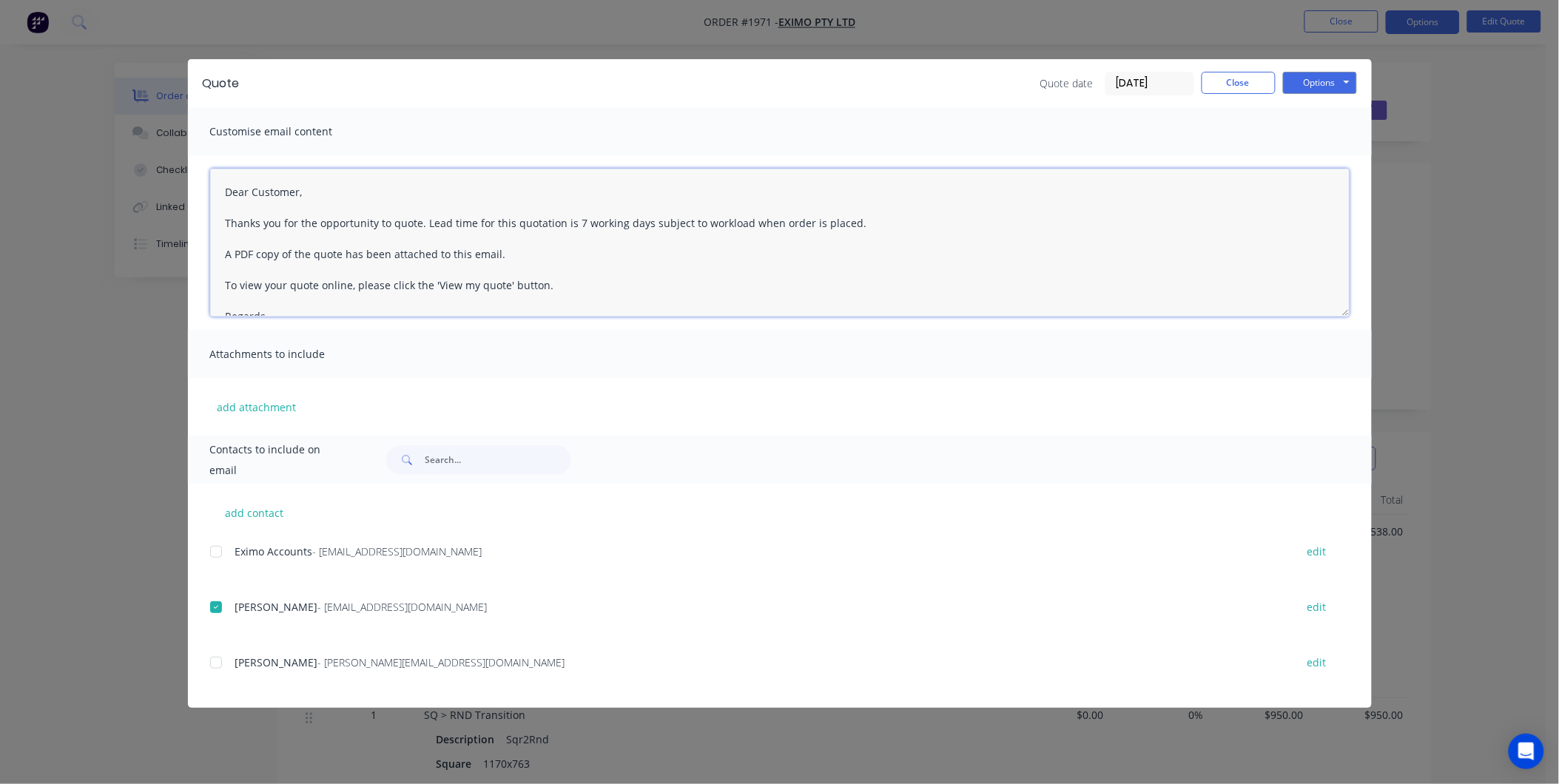
drag, startPoint x: 296, startPoint y: 249, endPoint x: 196, endPoint y: 145, distance: 144.3
click at [196, 145] on div "Customise email content Dear Customer, Thanks you for the opportunity to quote.…" at bounding box center [780, 271] width 1184 height 328
click at [242, 187] on textarea "Hey Eximo. Sorry for the delay with the quote. Axion Metalworks Street: [STREET…" at bounding box center [780, 243] width 1139 height 148
click at [402, 218] on textarea "Hey, Eximo. Sorry for the delay with the quote. Axion Metalworks Street: [STREE…" at bounding box center [780, 243] width 1139 height 148
click at [430, 222] on textarea "Hey, [PERSON_NAME]!. Sorry for the delay with the quote. Axion Metalworks Stree…" at bounding box center [780, 243] width 1139 height 148
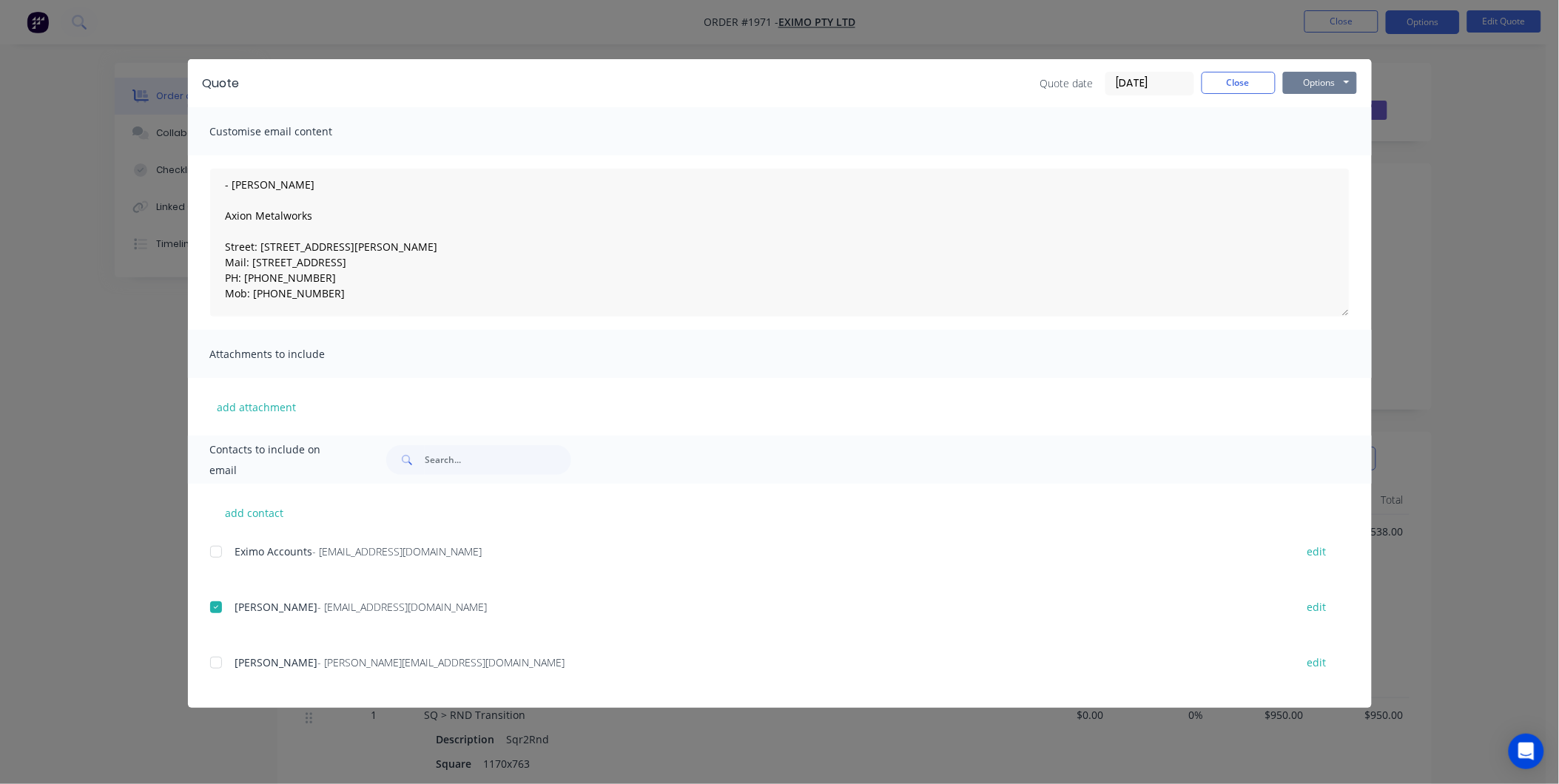
click at [1319, 83] on button "Options" at bounding box center [1320, 83] width 74 height 22
click at [1325, 155] on button "Email" at bounding box center [1330, 157] width 94 height 24
type textarea "Dear Customer, Thanks you for the opportunity to quote. Lead time for this quot…"
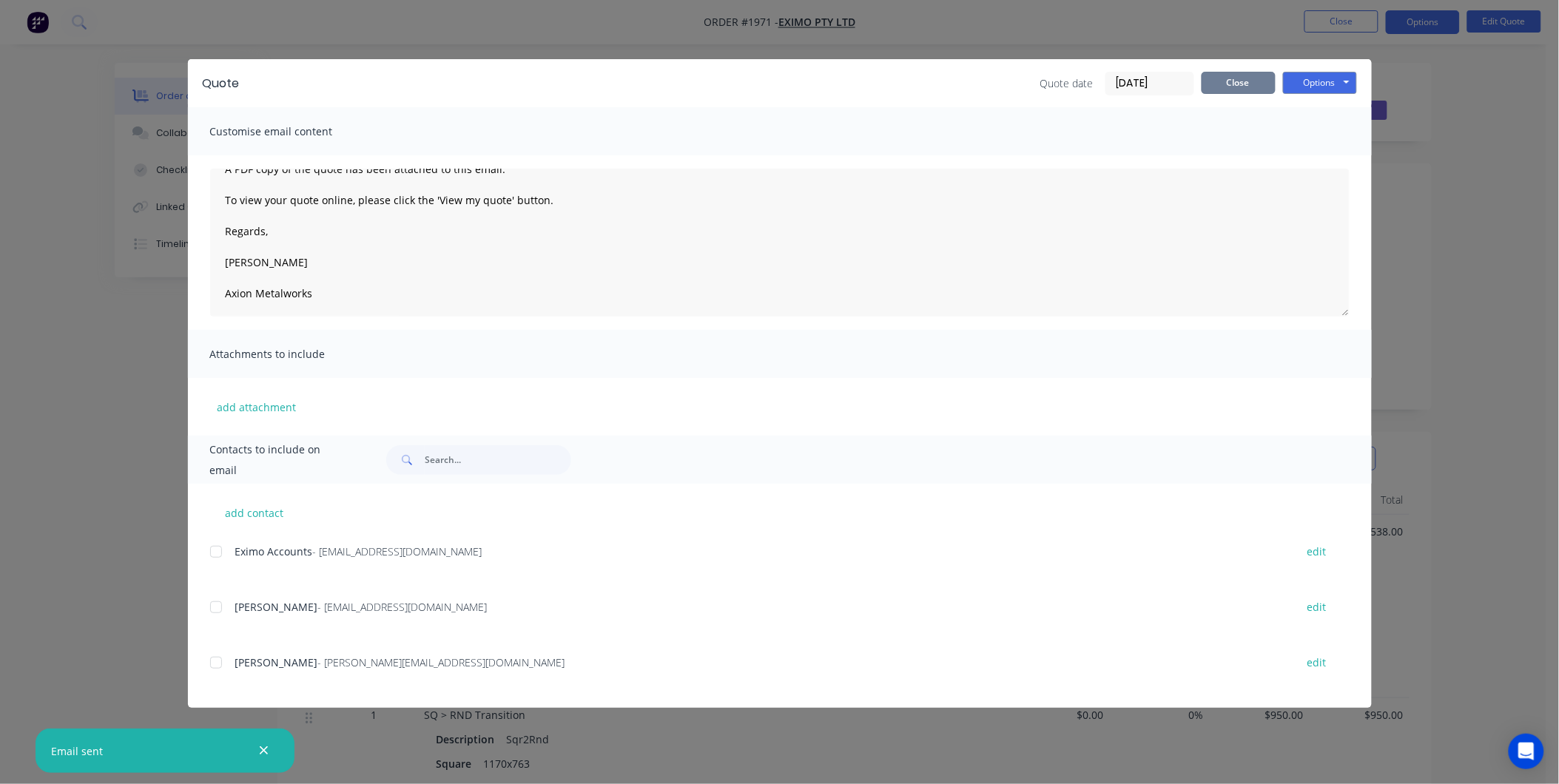
click at [1232, 82] on button "Close" at bounding box center [1238, 83] width 74 height 22
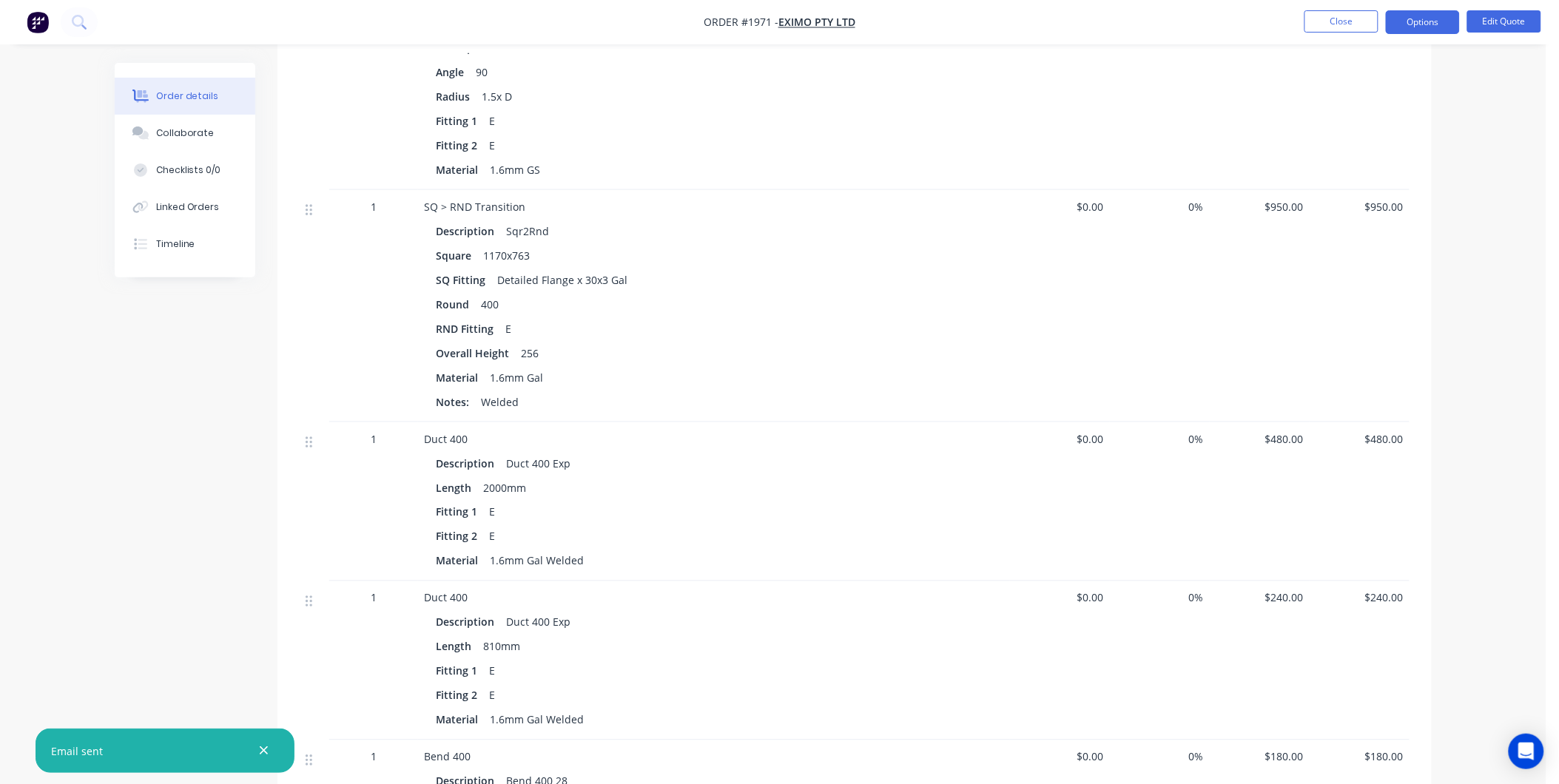
scroll to position [180, 0]
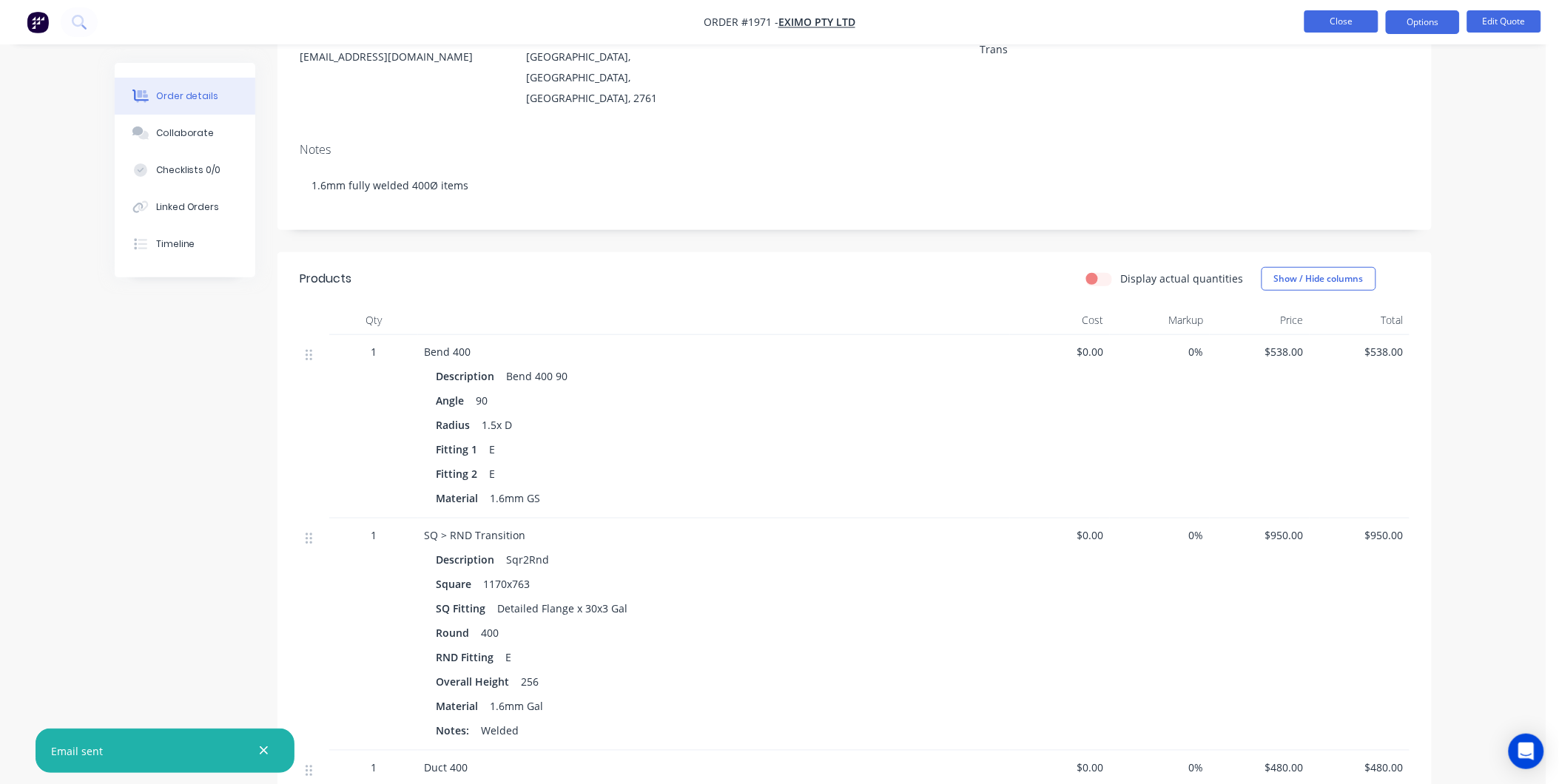
click at [1327, 18] on button "Close" at bounding box center [1341, 21] width 74 height 22
